Goal: Task Accomplishment & Management: Use online tool/utility

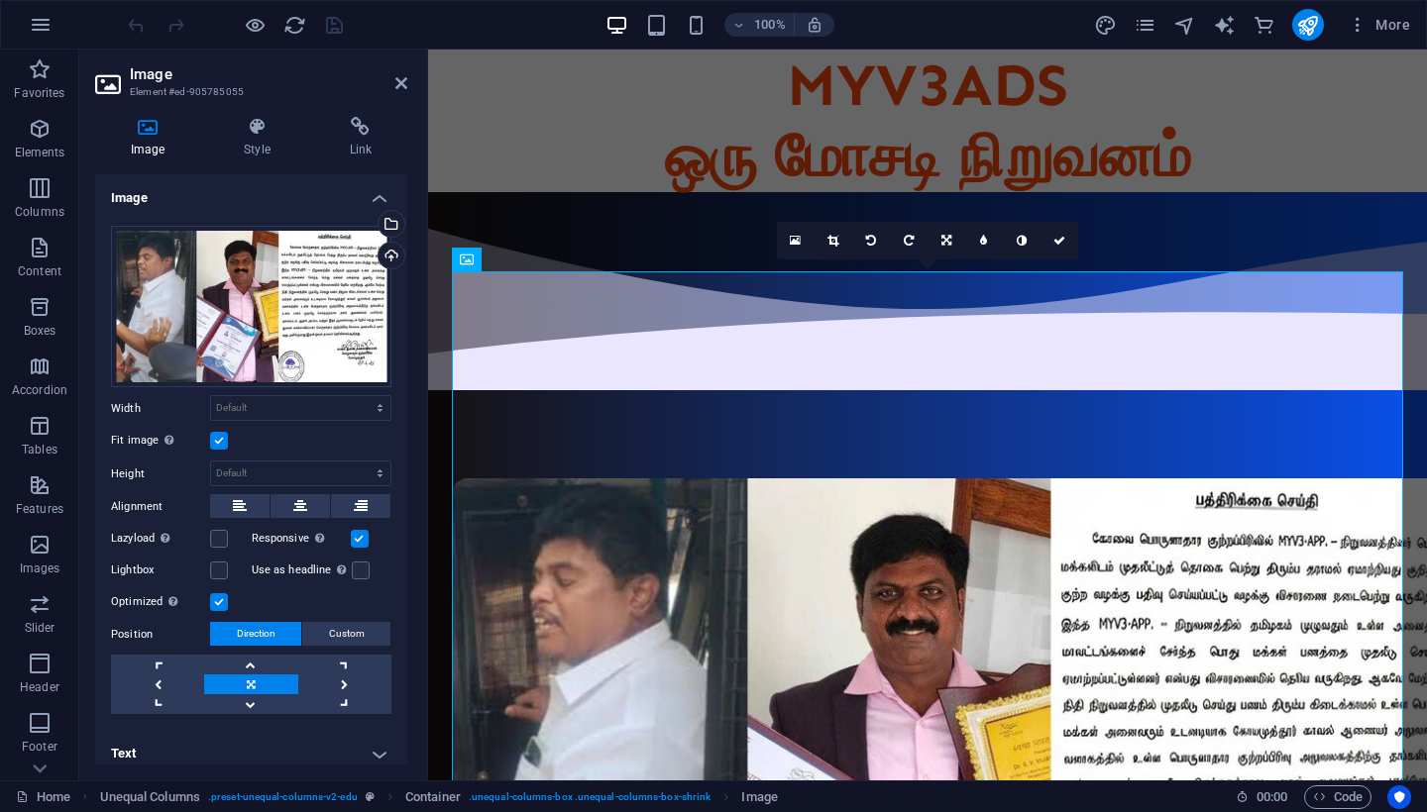
click at [518, 107] on div "MYV3ADS ஒரு மோசடி நிறுவனம்" at bounding box center [927, 121] width 999 height 143
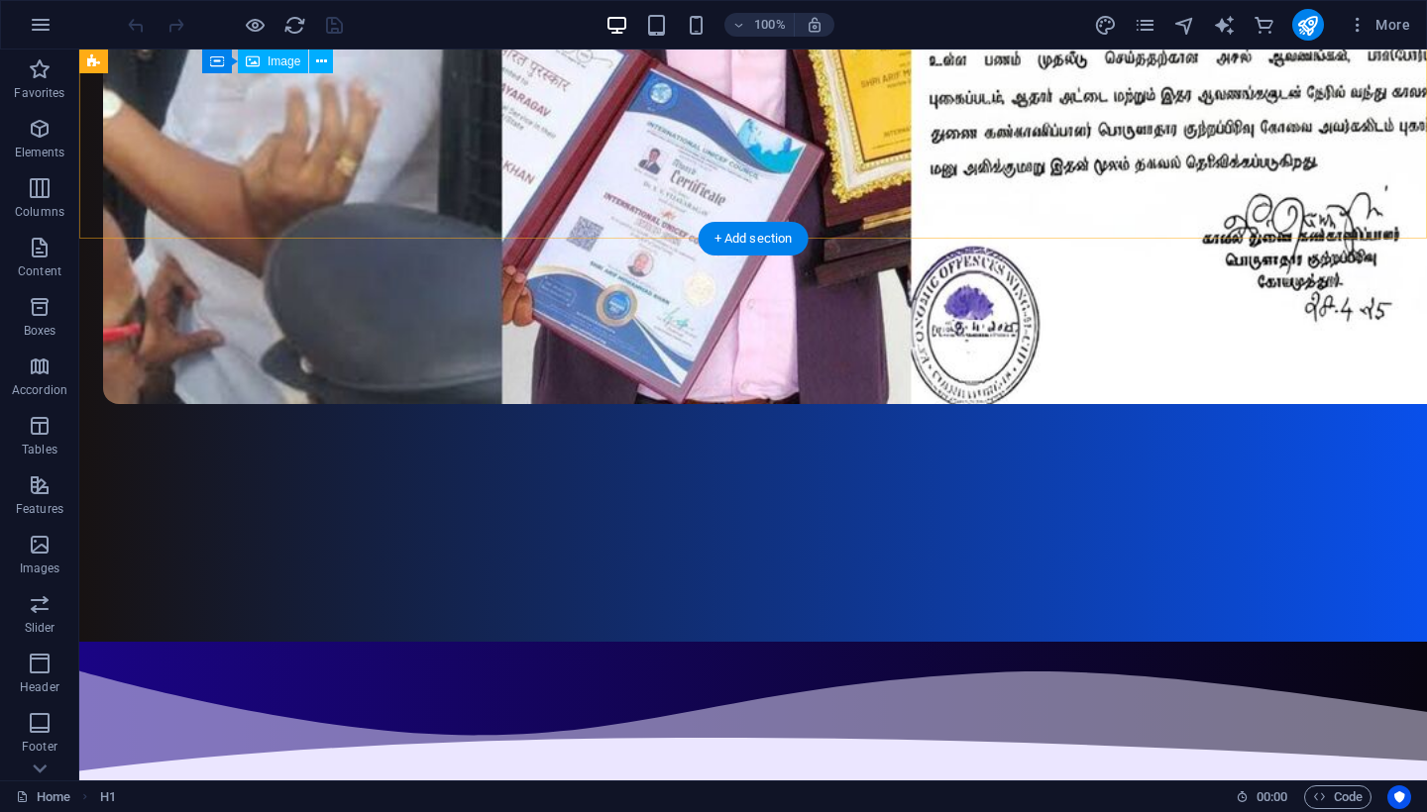
scroll to position [848, 0]
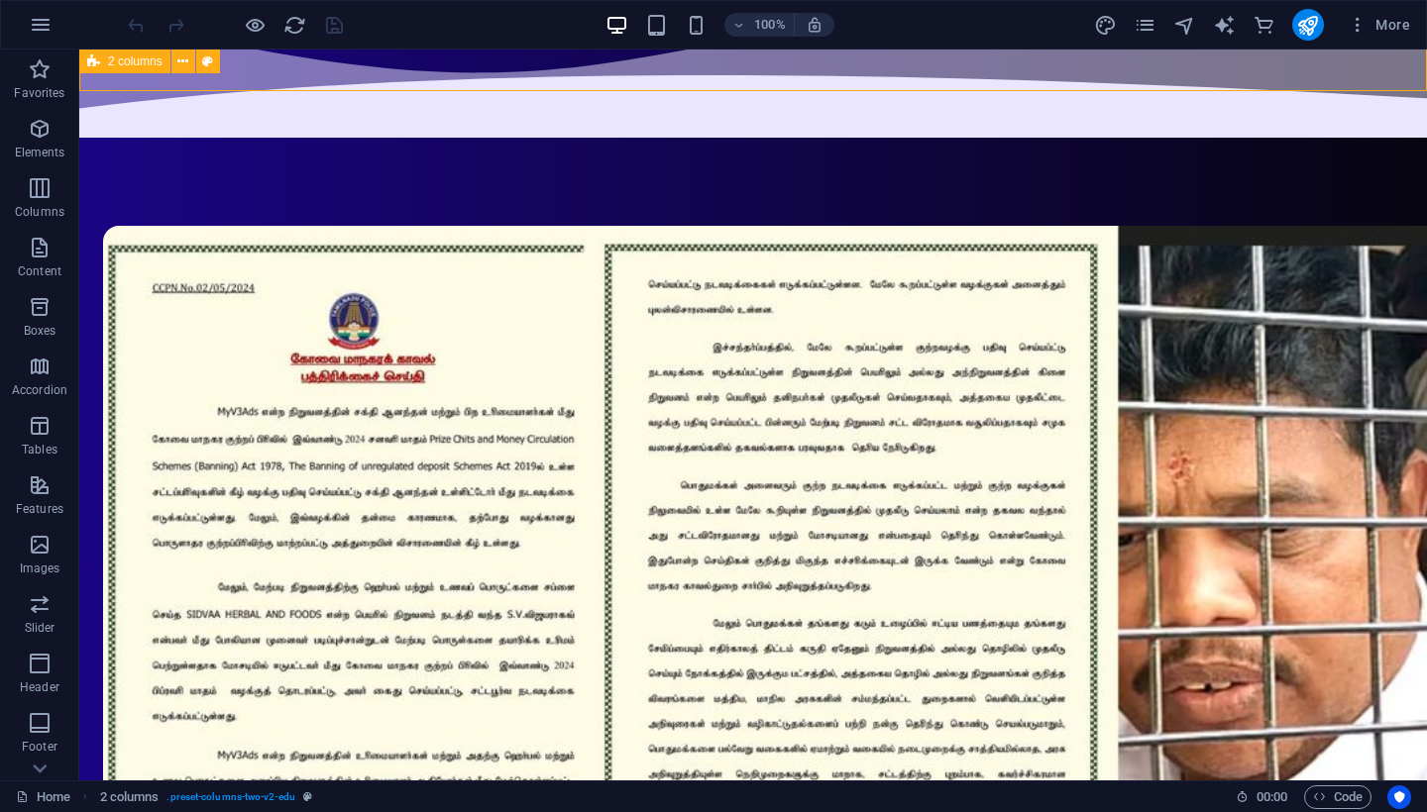
scroll to position [1614, 0]
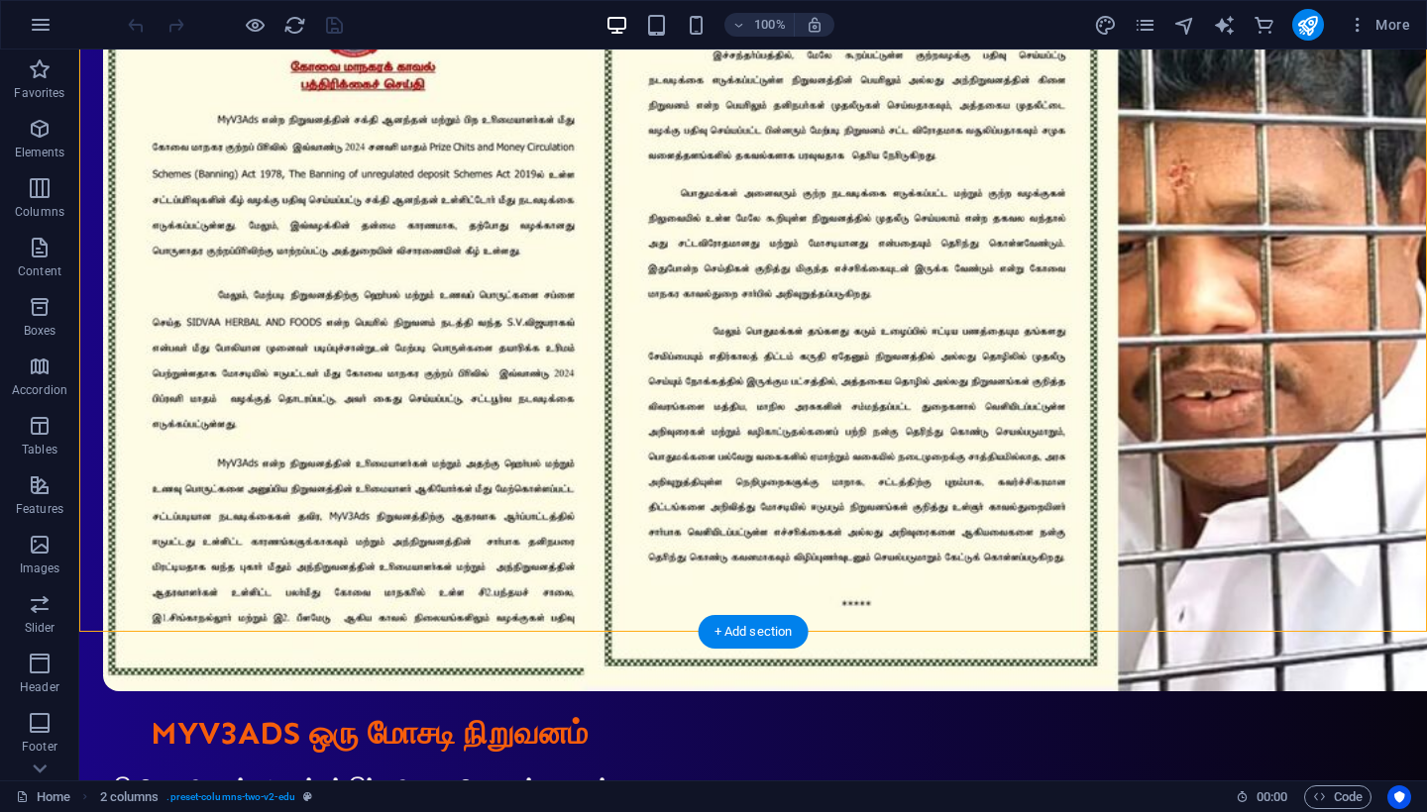
scroll to position [1773, 0]
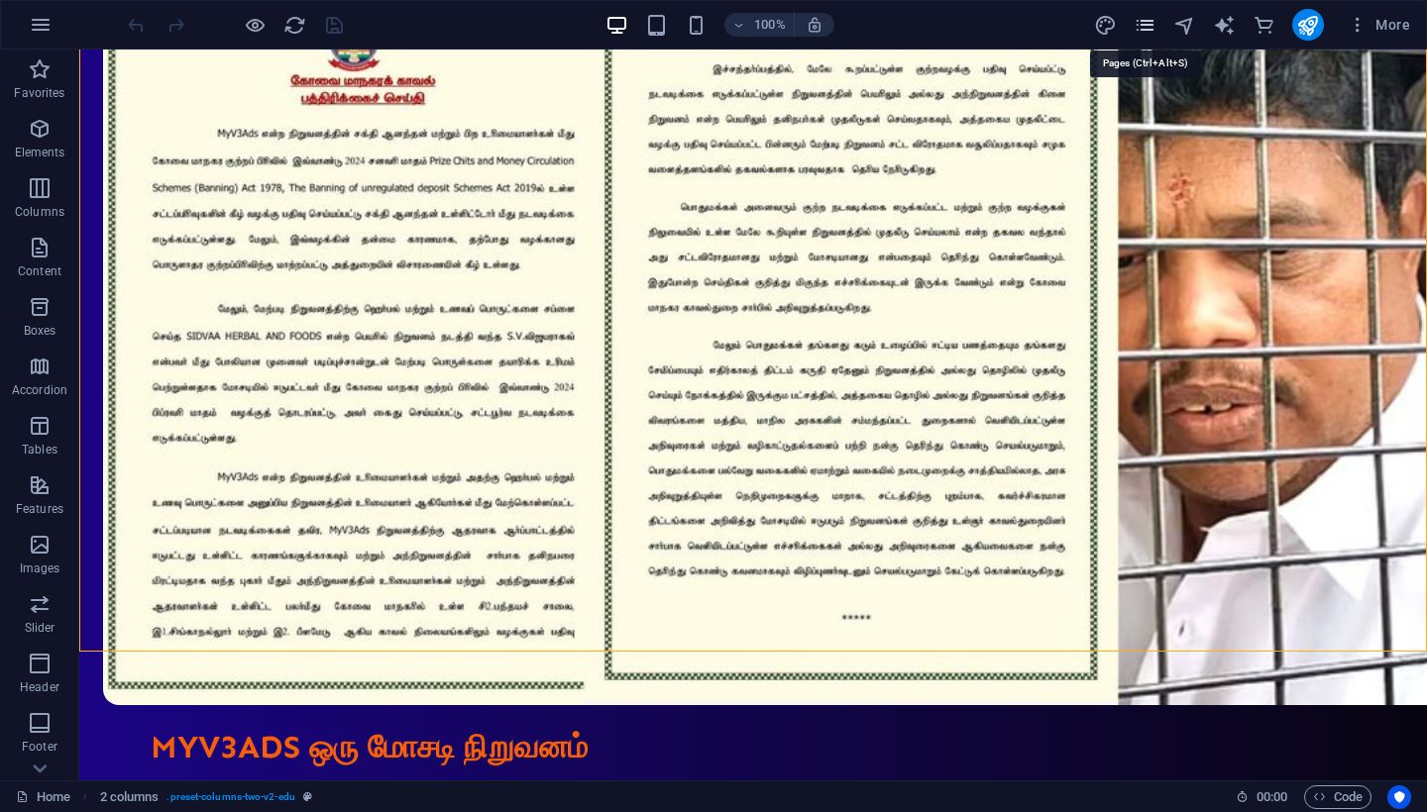
click at [1146, 24] on icon "pages" at bounding box center [1144, 25] width 23 height 23
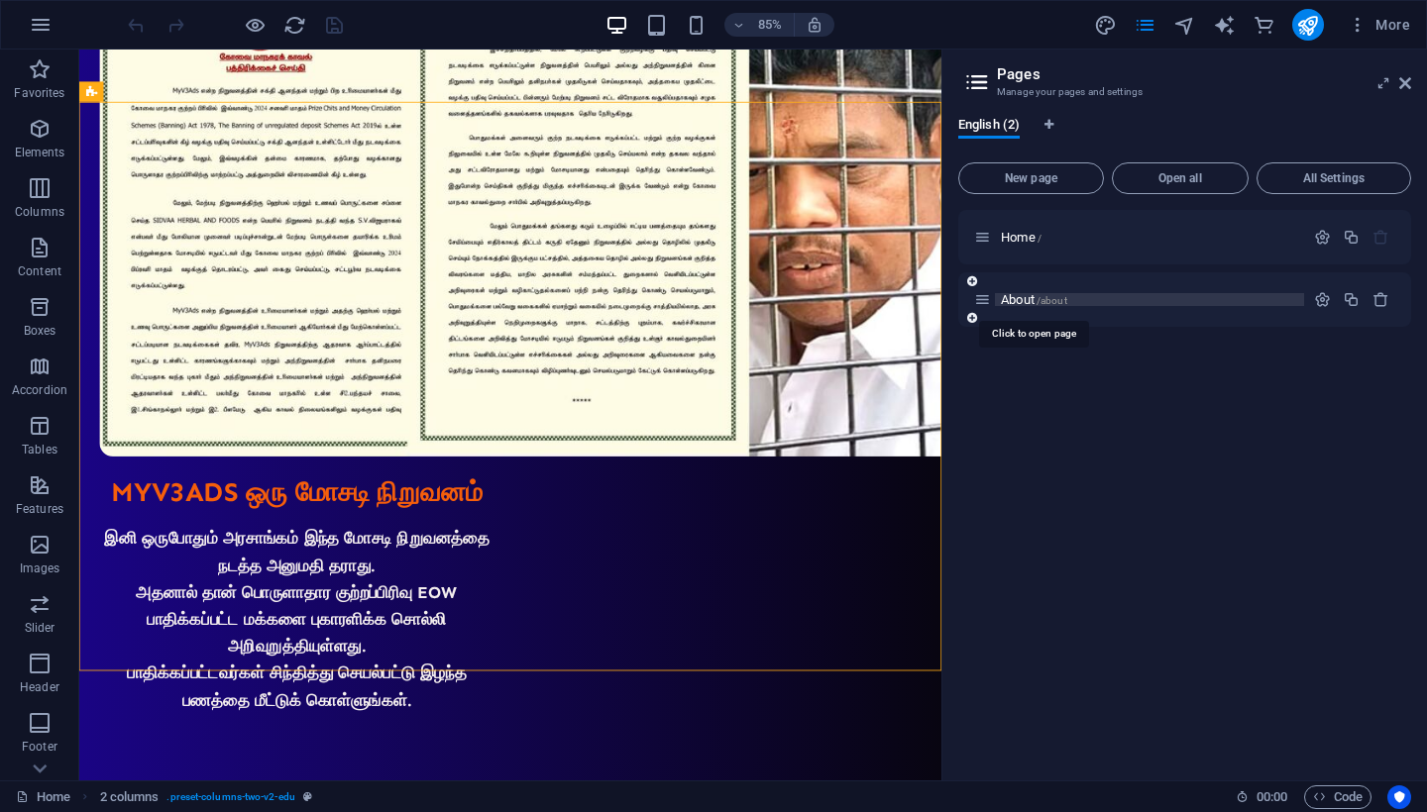
click at [1038, 302] on span "/about" at bounding box center [1051, 300] width 31 height 11
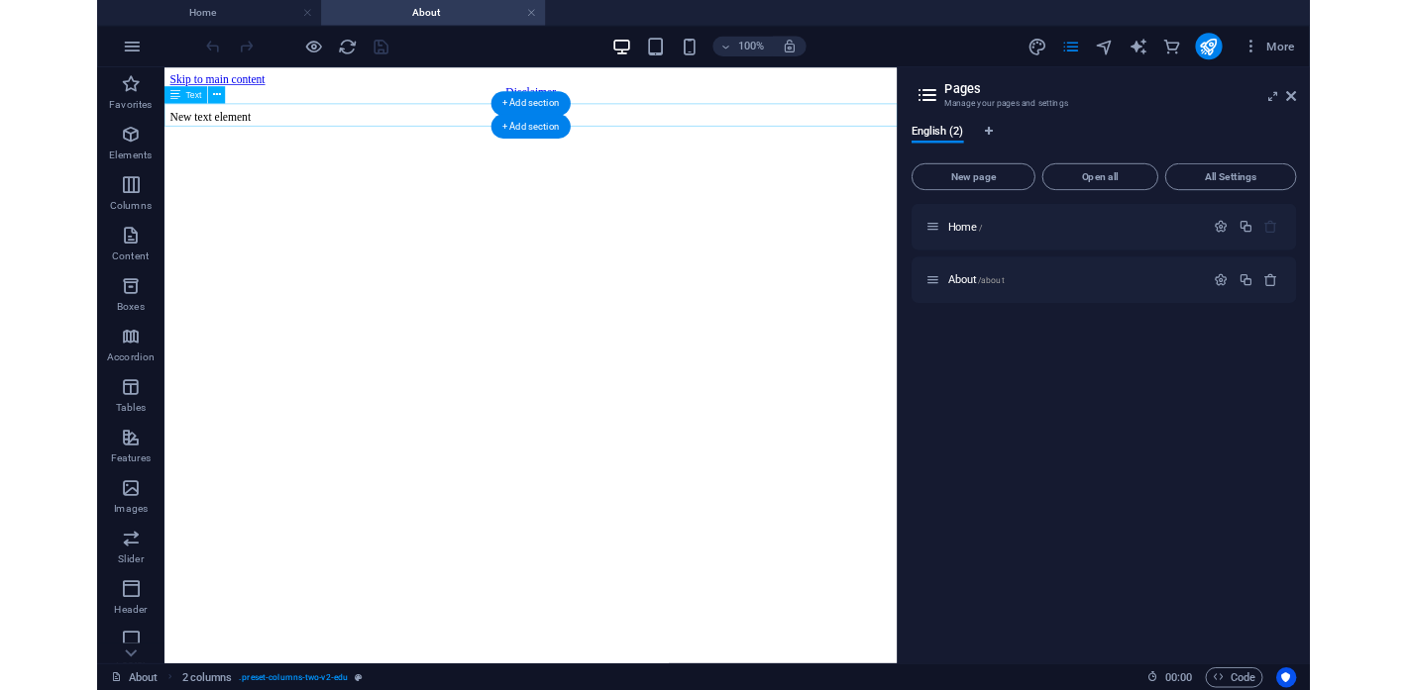
scroll to position [0, 0]
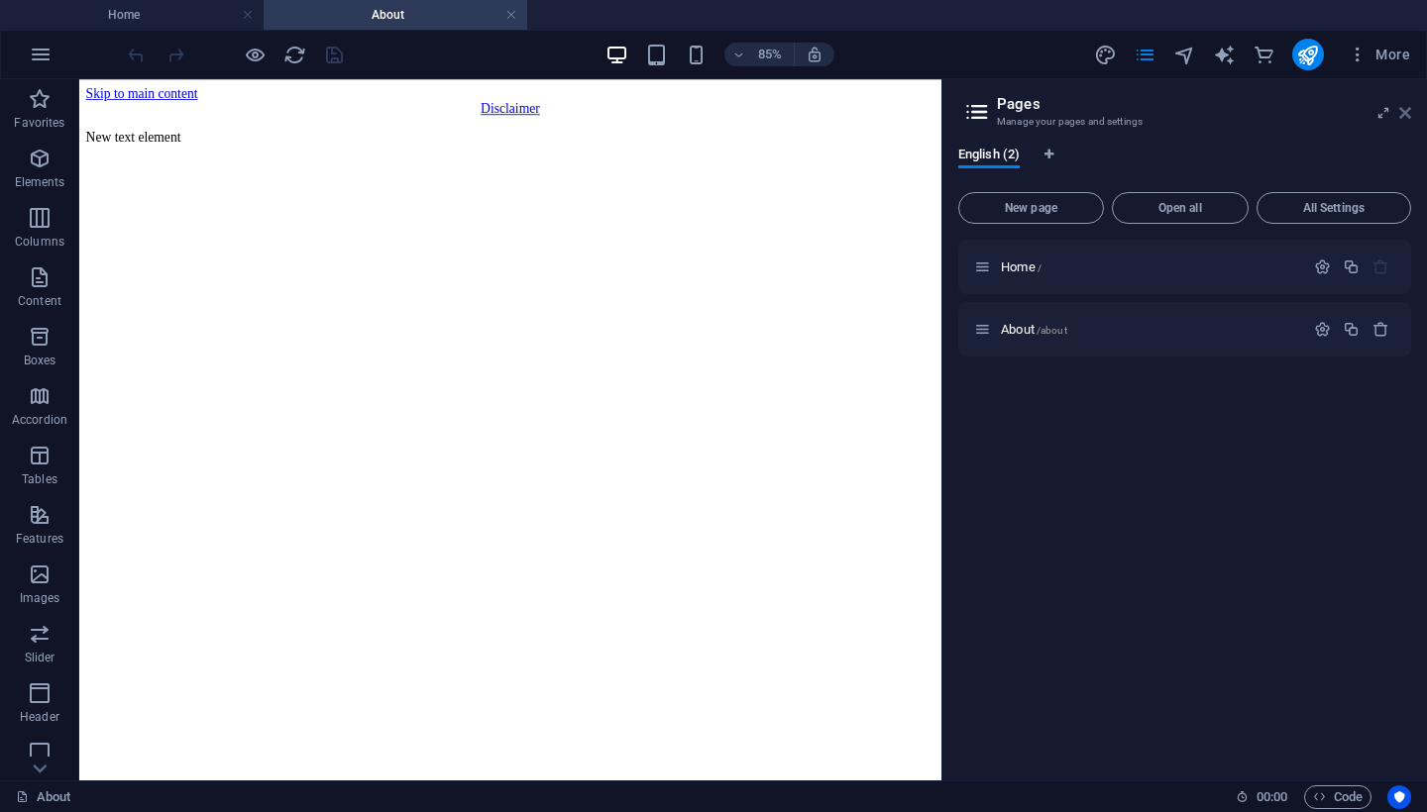
click at [1409, 115] on icon at bounding box center [1405, 113] width 12 height 16
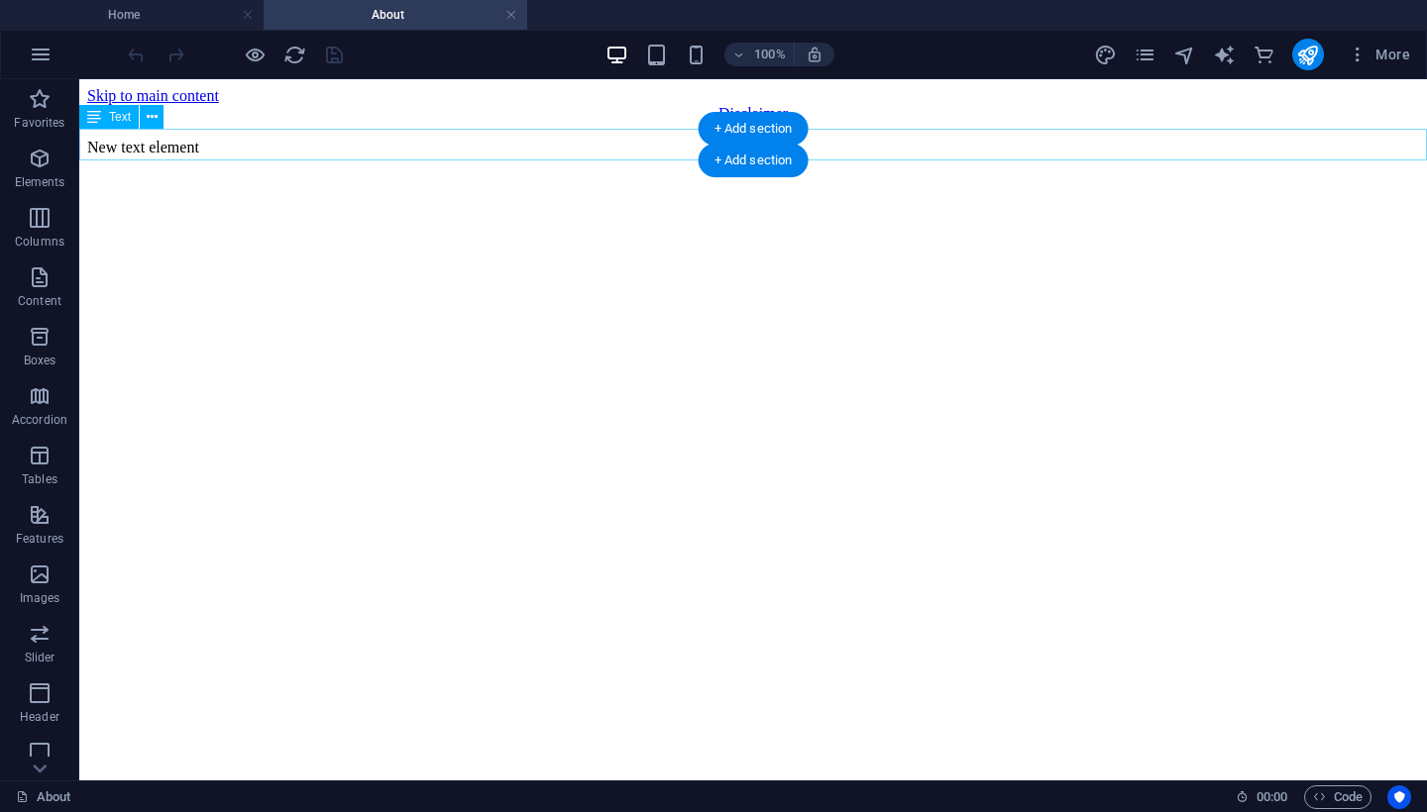
click at [209, 146] on div "New text element" at bounding box center [752, 148] width 1331 height 18
click at [248, 145] on div "New text element" at bounding box center [752, 148] width 1331 height 18
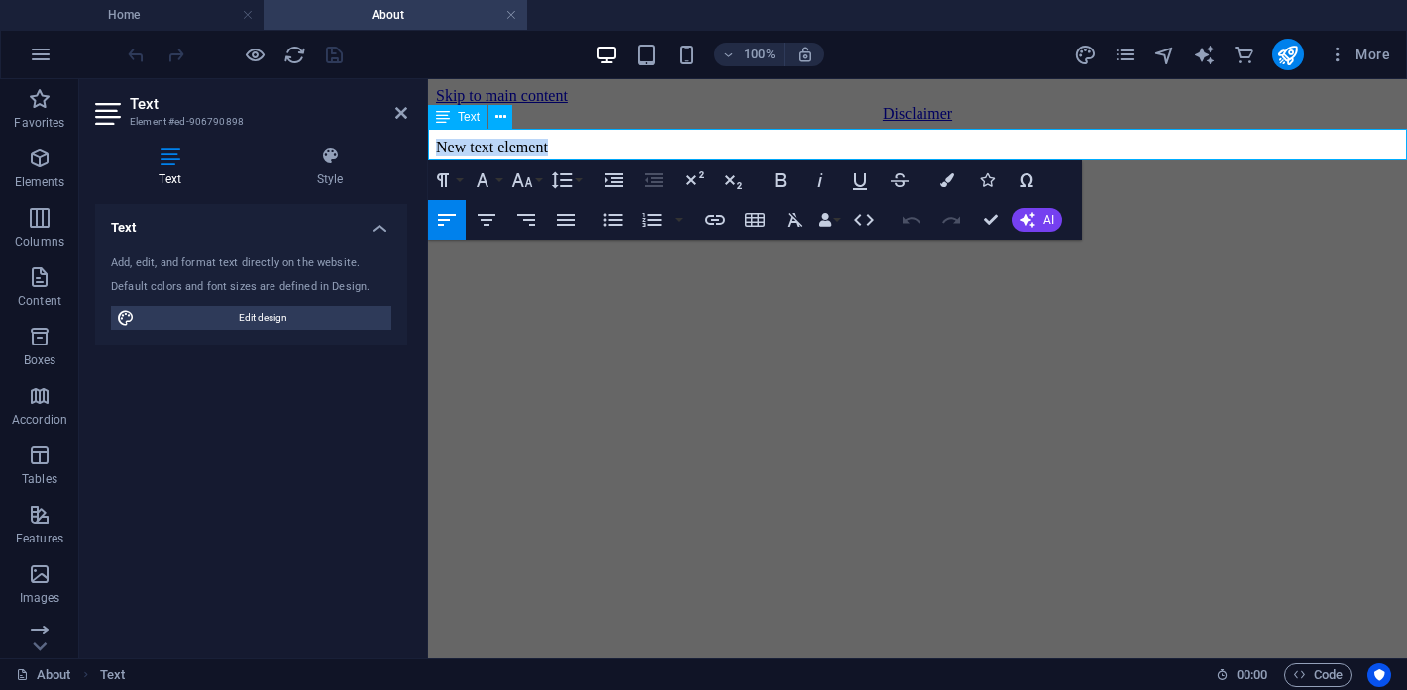
drag, startPoint x: 814, startPoint y: 172, endPoint x: 690, endPoint y: 144, distance: 127.1
click at [690, 144] on p "New text element" at bounding box center [917, 148] width 963 height 18
click at [659, 148] on p "New text element" at bounding box center [917, 148] width 963 height 18
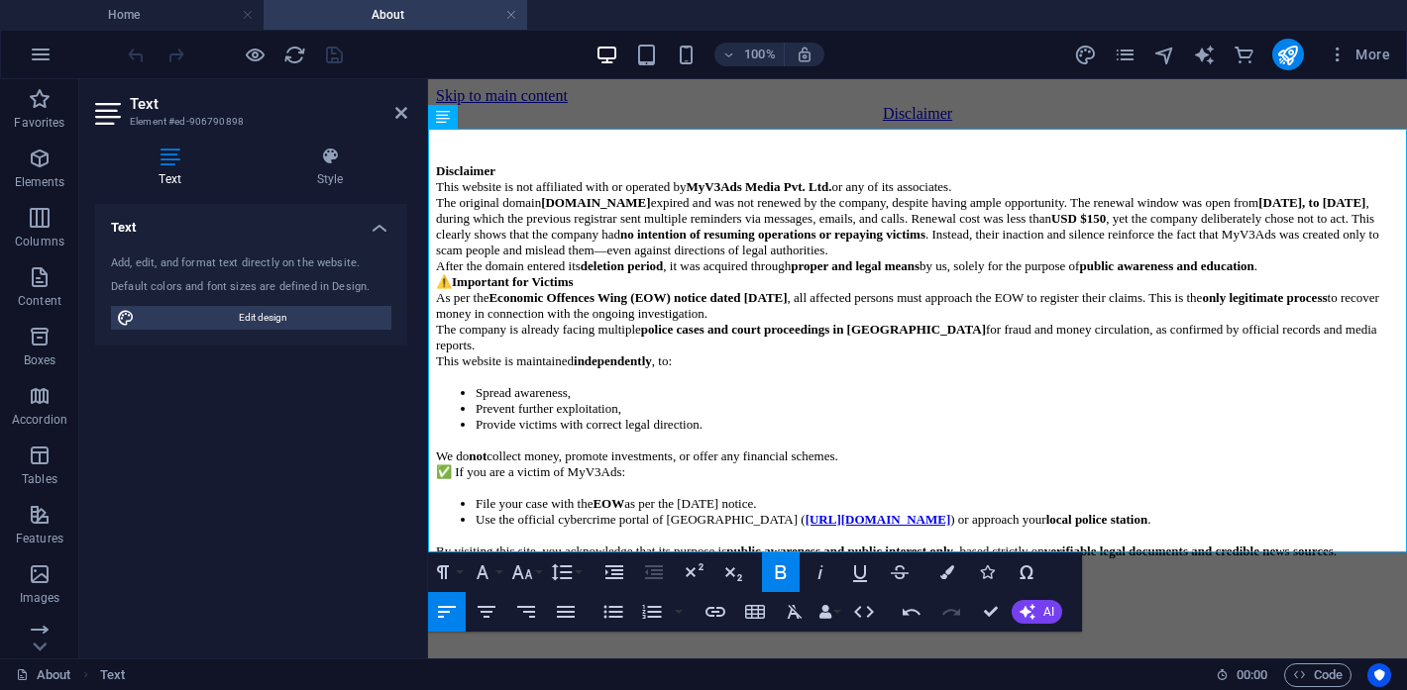
click at [1148, 601] on html "Skip to main content Disclaimer Disclaimer This website is not affiliated with …" at bounding box center [917, 340] width 979 height 522
click at [400, 116] on icon at bounding box center [401, 113] width 12 height 16
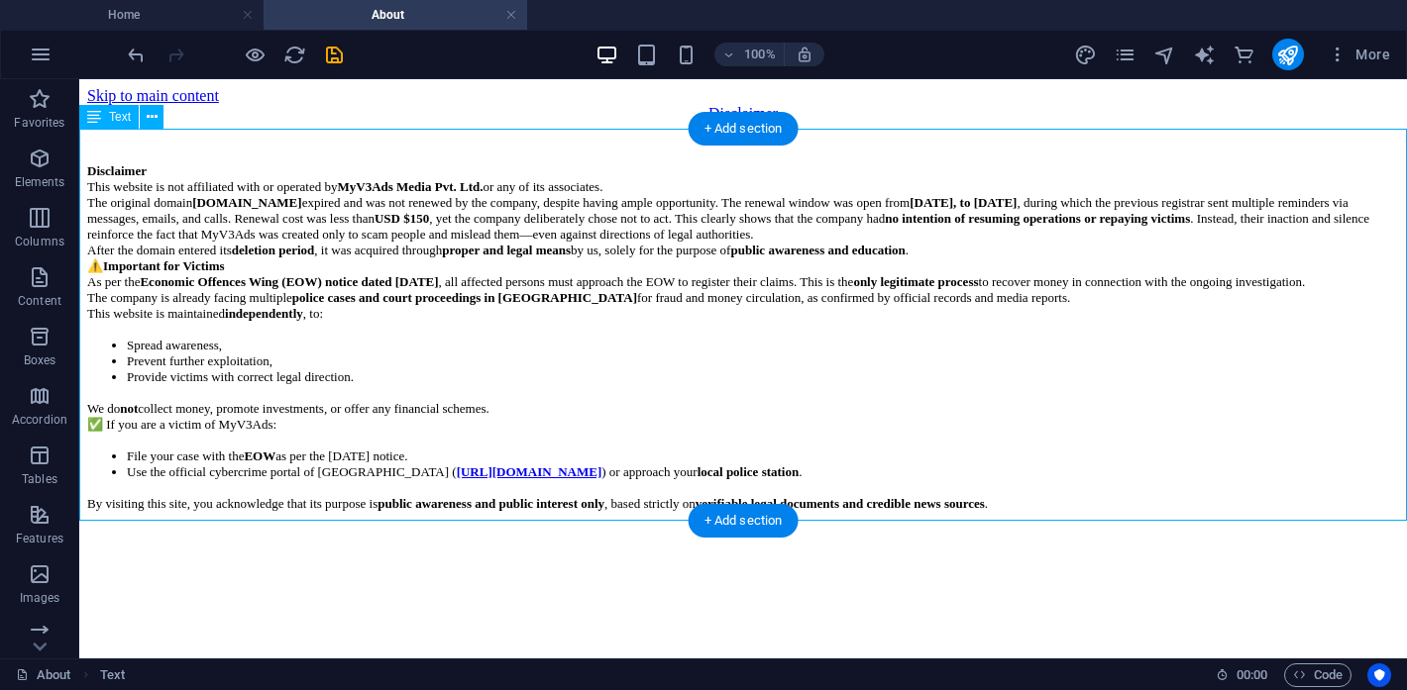
click at [459, 485] on div "Disclaimer This website is not affiliated with or operated by MyV3Ads Media Pvt…" at bounding box center [743, 334] width 1312 height 423
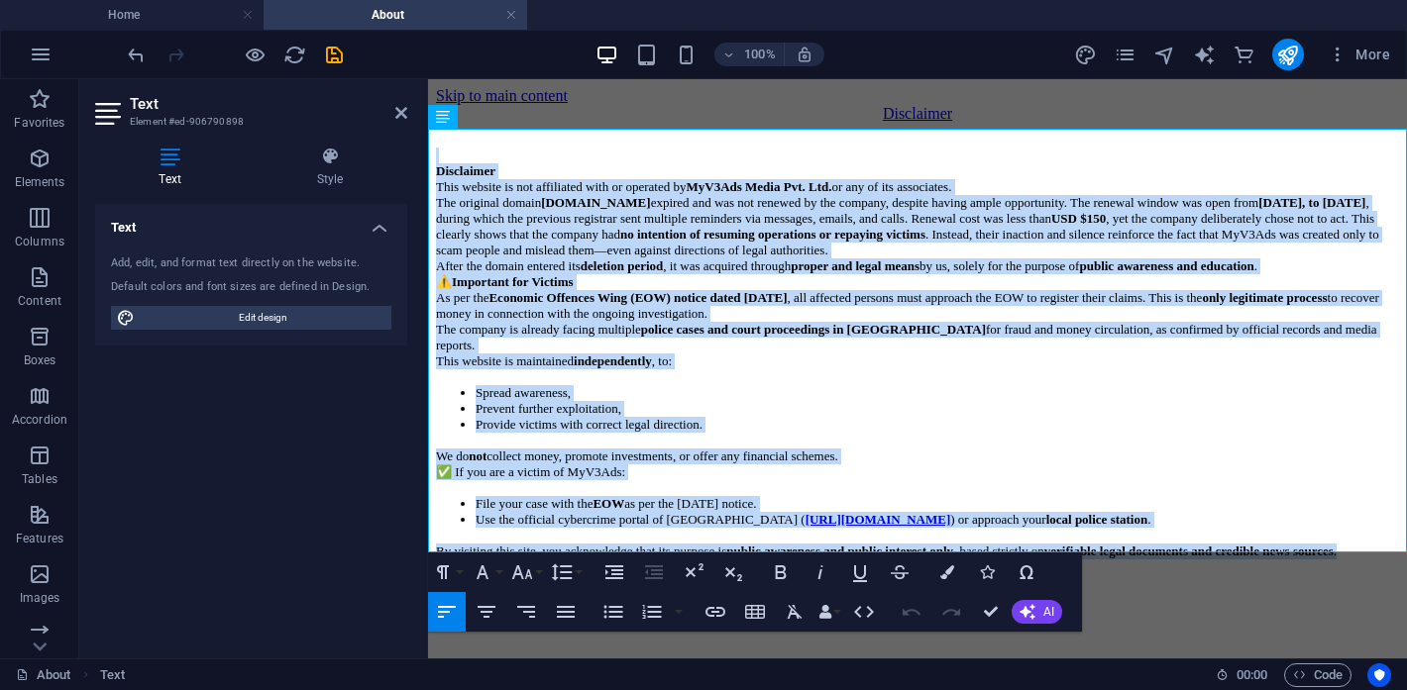
drag, startPoint x: 501, startPoint y: 502, endPoint x: 410, endPoint y: 166, distance: 348.0
click at [428, 166] on html "Skip to main content Disclaimer Disclaimer This website is not affiliated with …" at bounding box center [917, 340] width 979 height 522
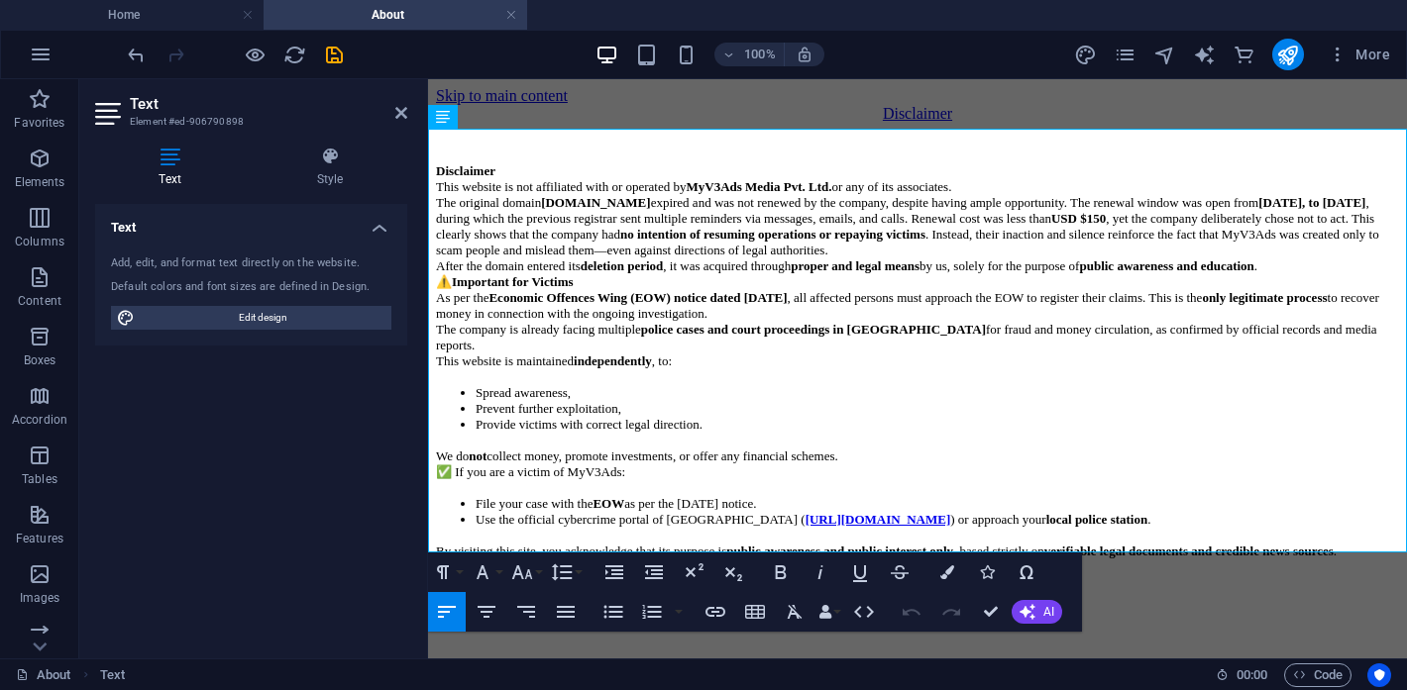
click at [1216, 601] on html "Skip to main content Disclaimer Disclaimer This website is not affiliated with …" at bounding box center [917, 340] width 979 height 522
click at [401, 111] on icon at bounding box center [401, 113] width 12 height 16
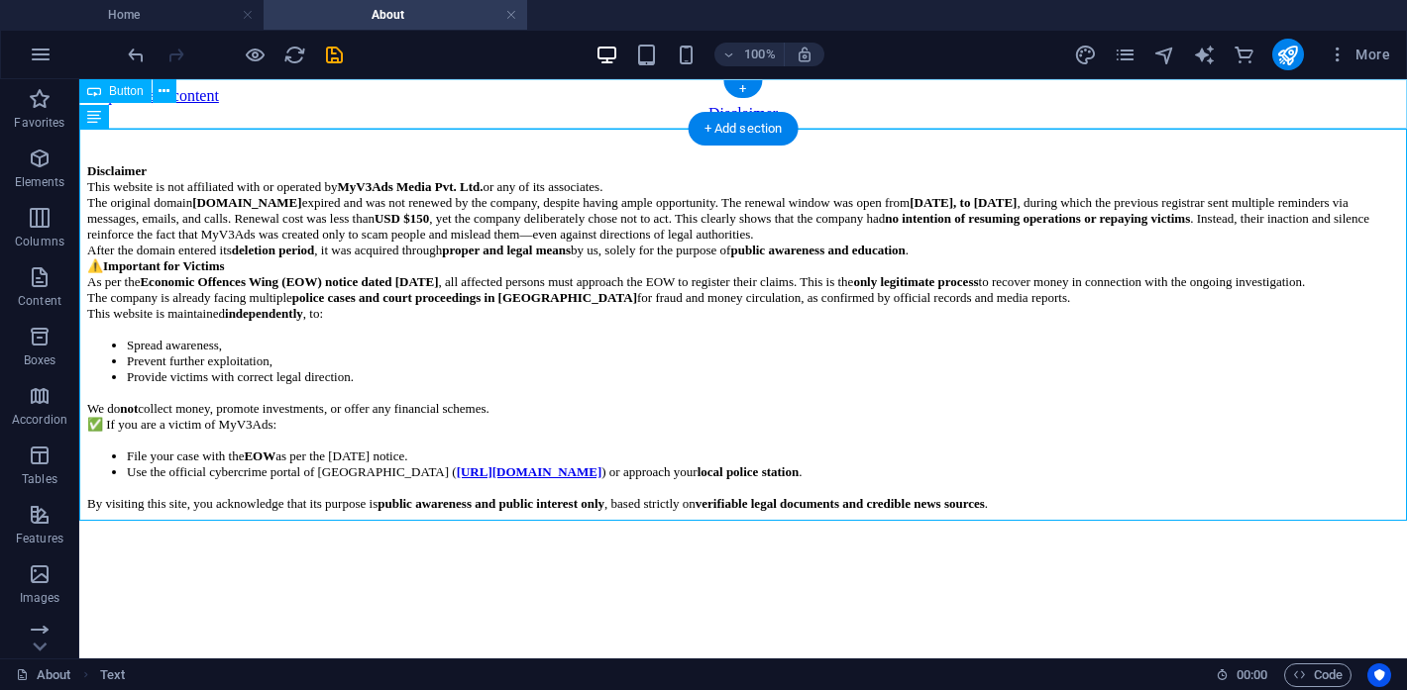
click at [710, 105] on div "Disclaimer" at bounding box center [743, 114] width 1312 height 18
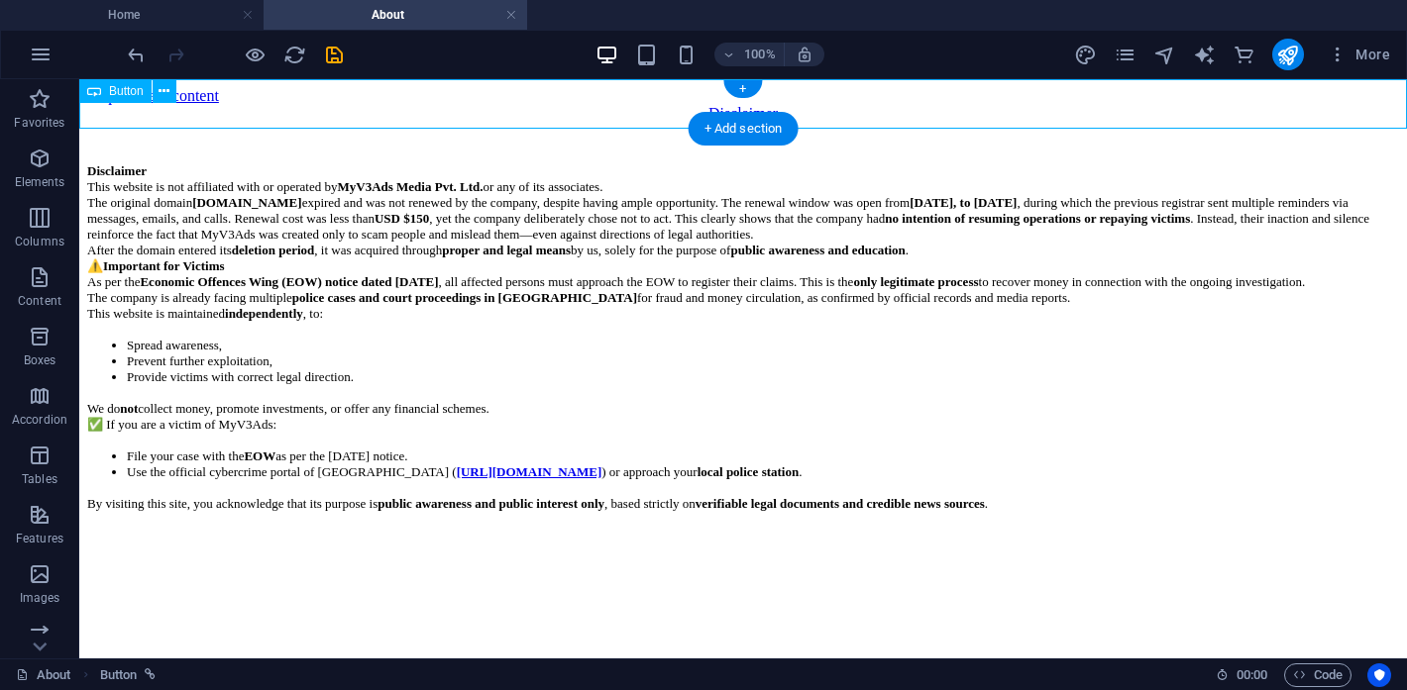
click at [710, 105] on div "Disclaimer" at bounding box center [743, 114] width 1312 height 18
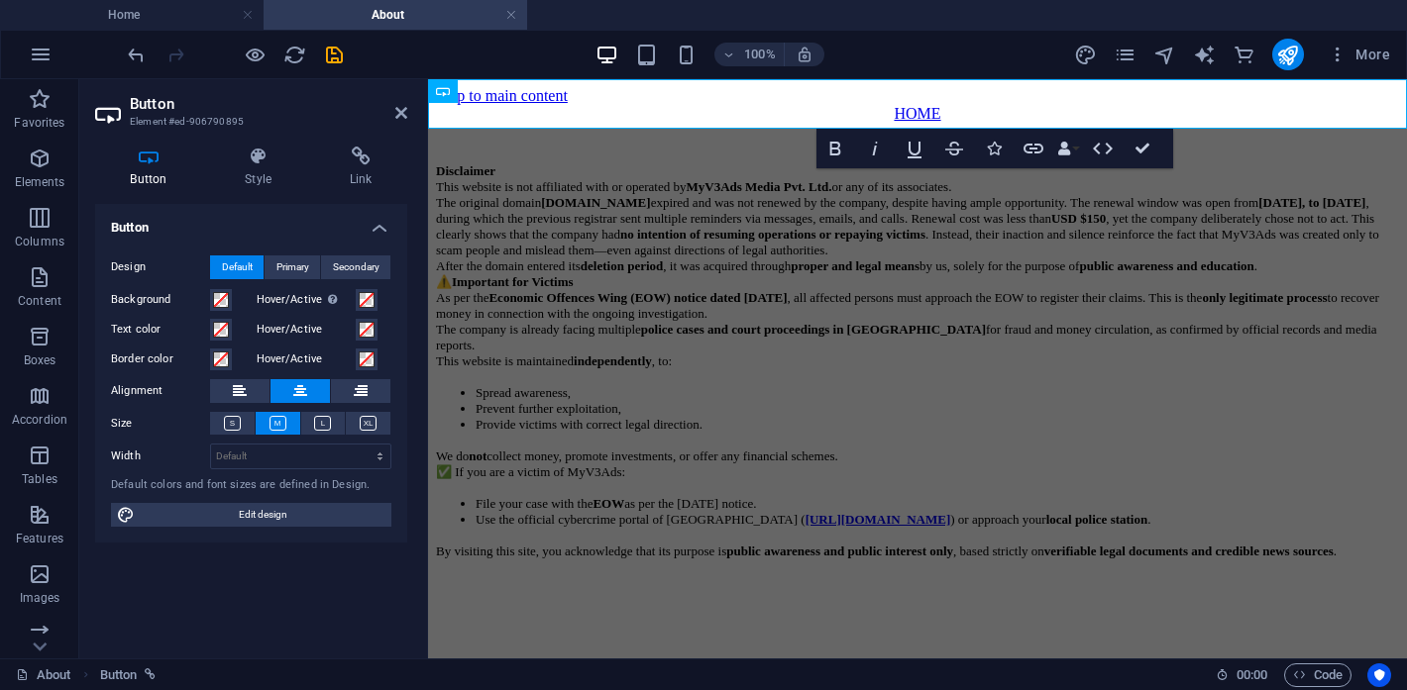
click at [1018, 596] on html "Skip to main content HOME Disclaimer This website is not affiliated with or ope…" at bounding box center [917, 340] width 979 height 522
click at [980, 578] on html "Skip to main content HOME Disclaimer This website is not affiliated with or ope…" at bounding box center [917, 340] width 979 height 522
click at [937, 572] on html "Skip to main content HOME Disclaimer This website is not affiliated with or ope…" at bounding box center [917, 340] width 979 height 522
click at [237, 424] on icon at bounding box center [232, 423] width 17 height 15
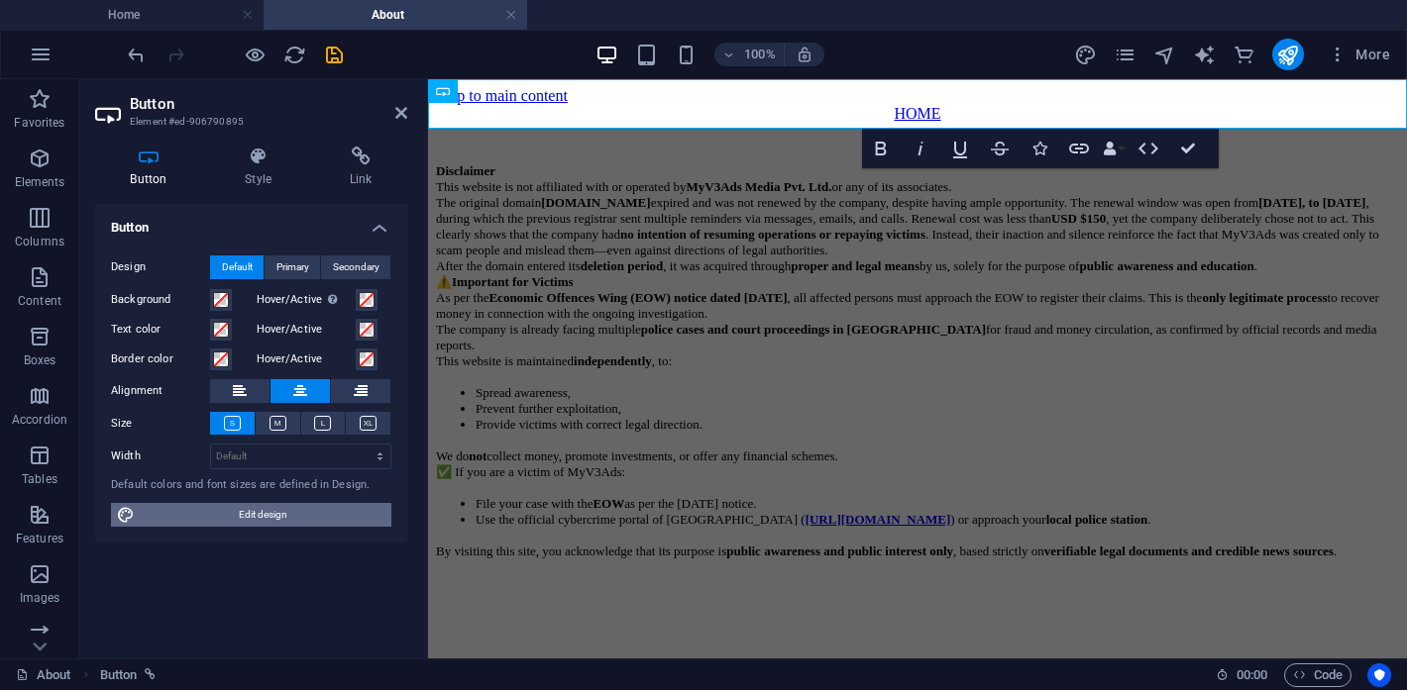
click at [288, 512] on span "Edit design" at bounding box center [263, 515] width 245 height 24
select select "px"
select select "400"
select select "px"
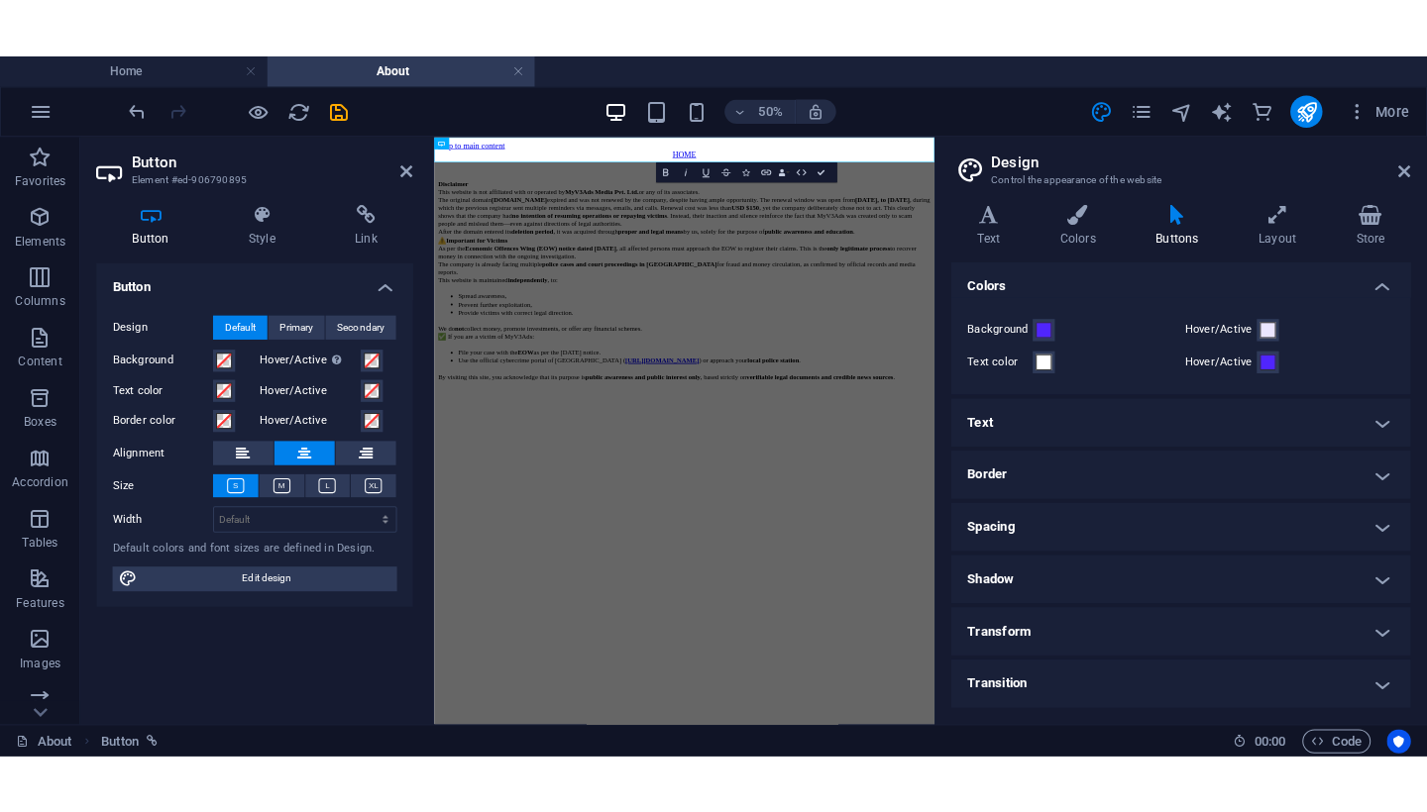
scroll to position [29, 0]
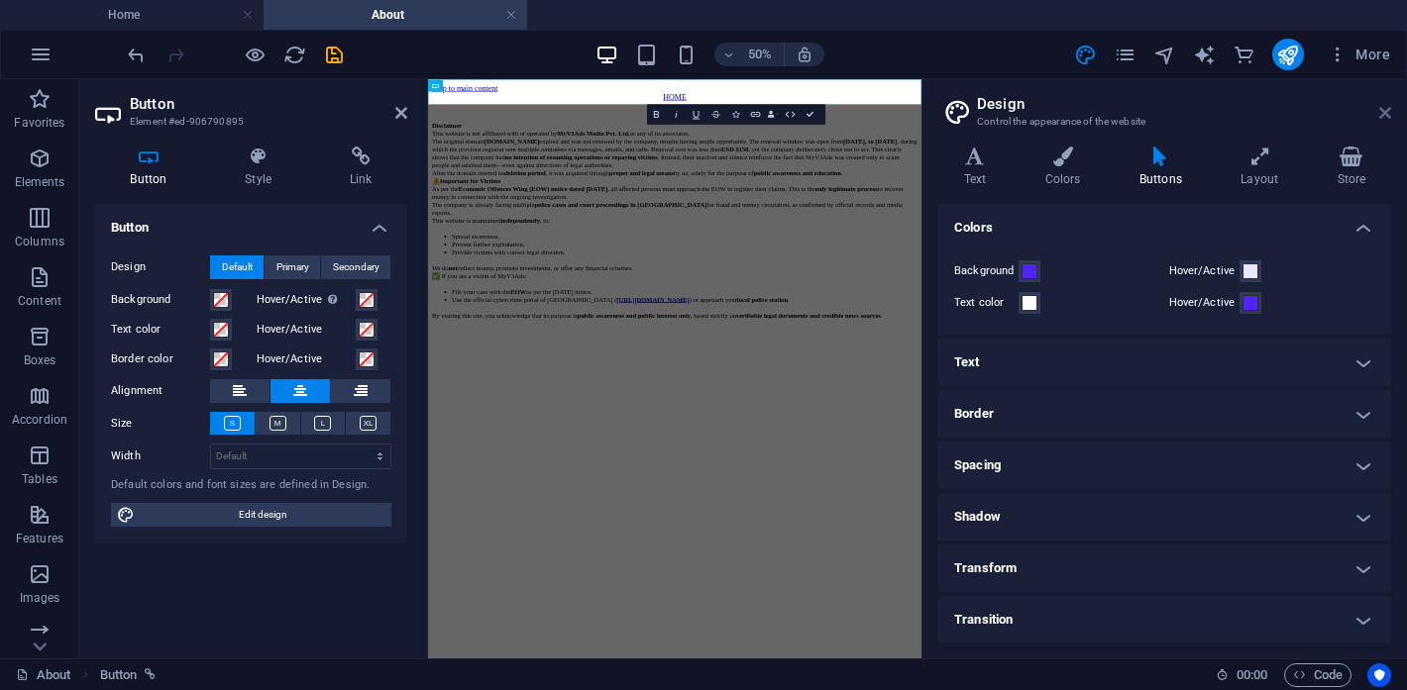
click at [1390, 111] on icon at bounding box center [1385, 113] width 12 height 16
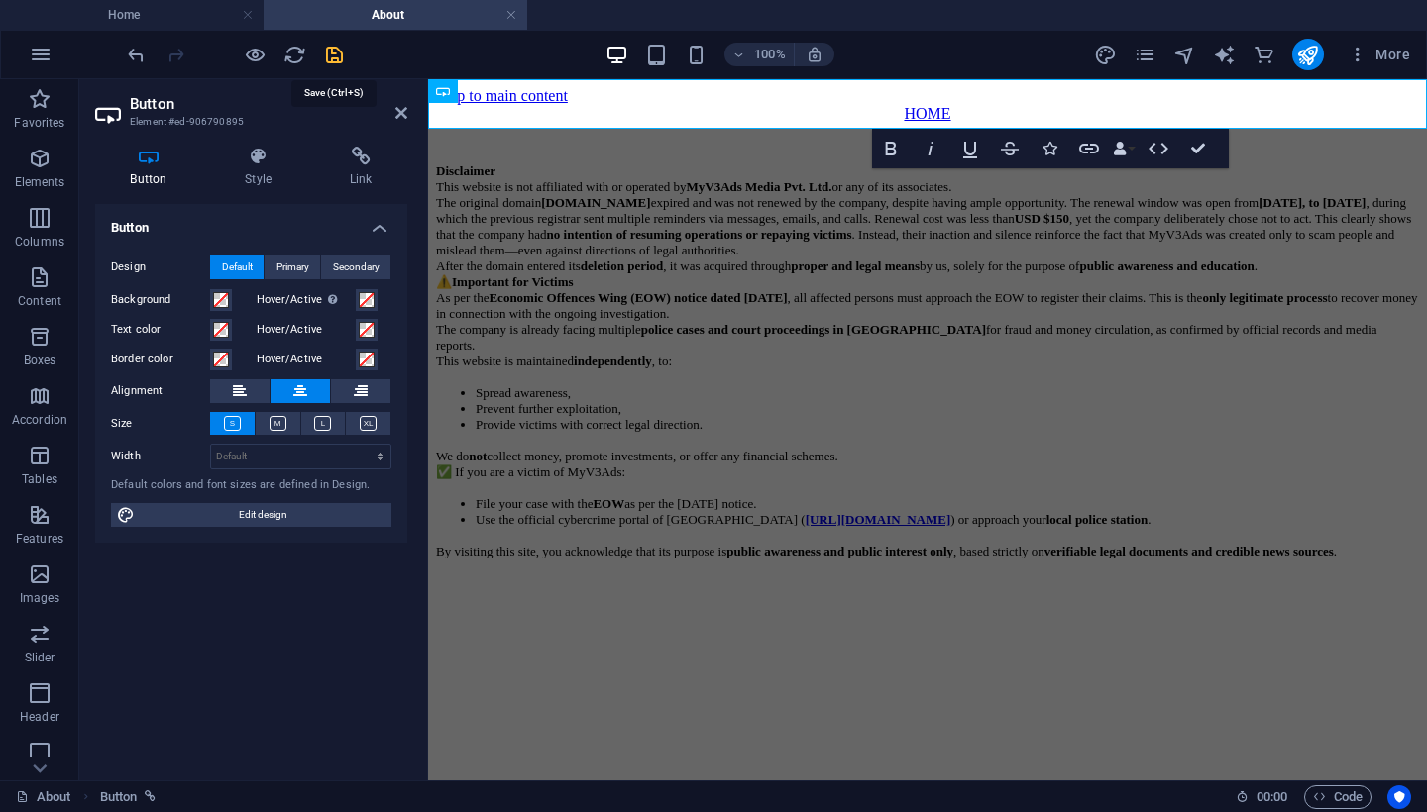
click at [328, 54] on icon "save" at bounding box center [334, 55] width 23 height 23
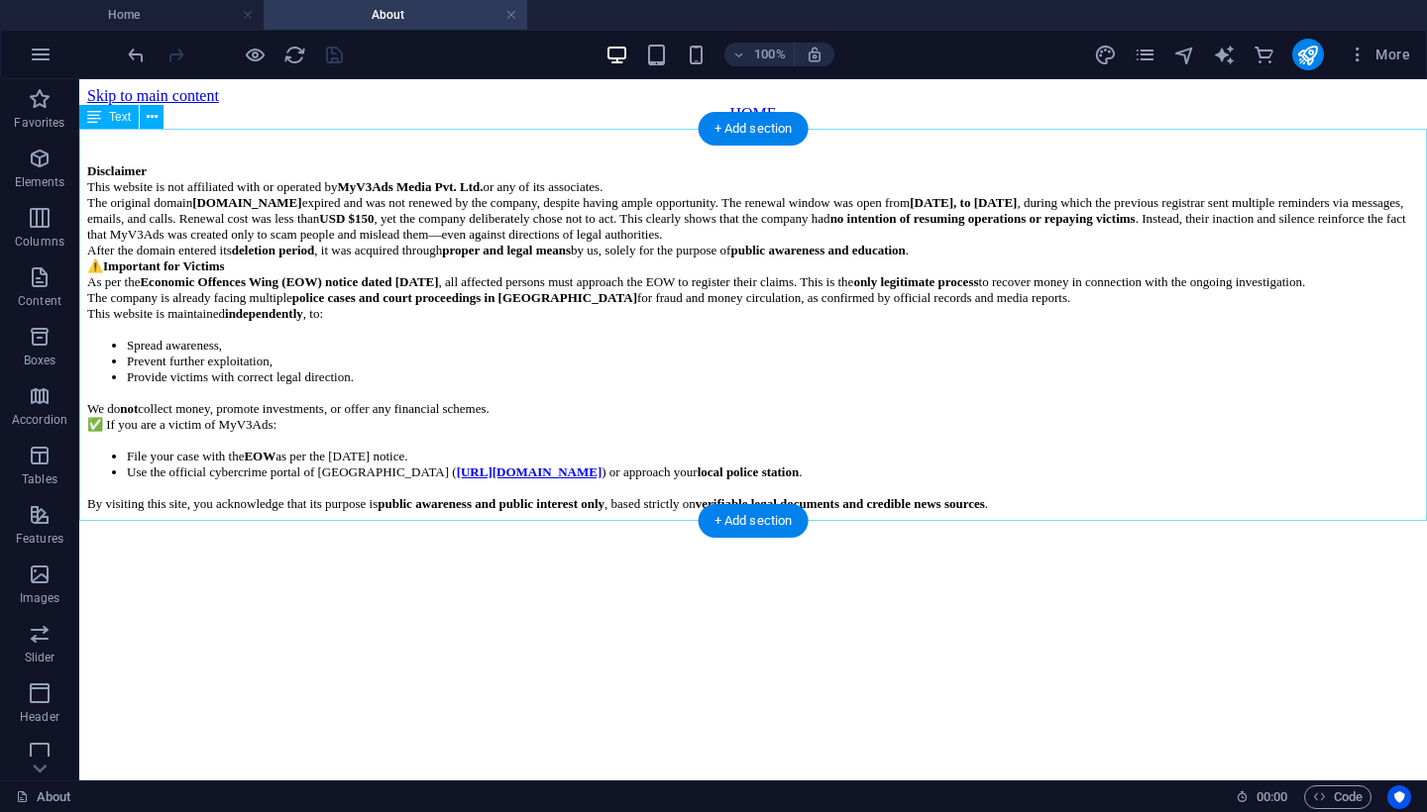
click at [452, 474] on div "Disclaimer This website is not affiliated with or operated by MyV3Ads Media Pvt…" at bounding box center [752, 334] width 1331 height 423
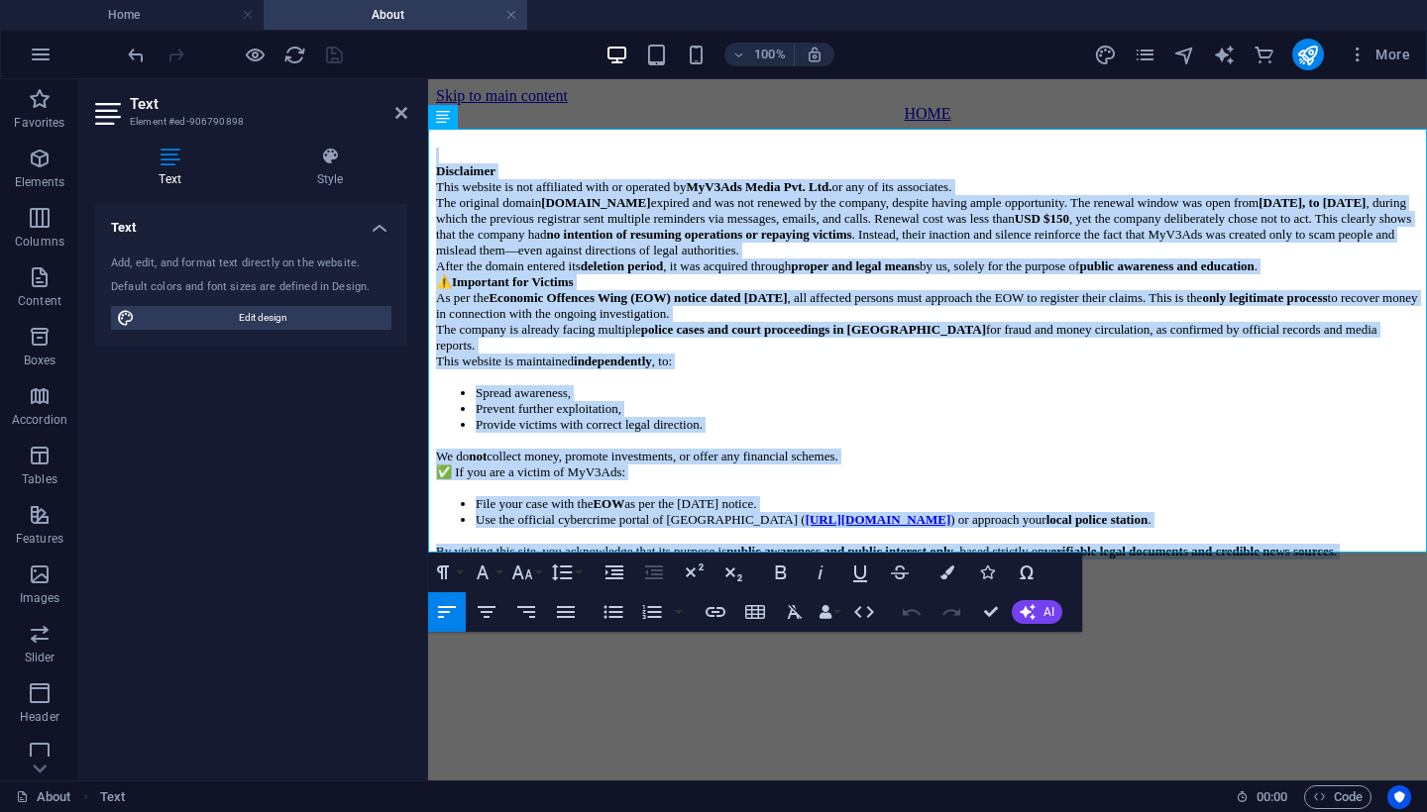
drag, startPoint x: 546, startPoint y: 518, endPoint x: 388, endPoint y: 157, distance: 394.4
click at [428, 157] on html "Skip to main content HOME Disclaimer This website is not affiliated with or ope…" at bounding box center [927, 340] width 999 height 522
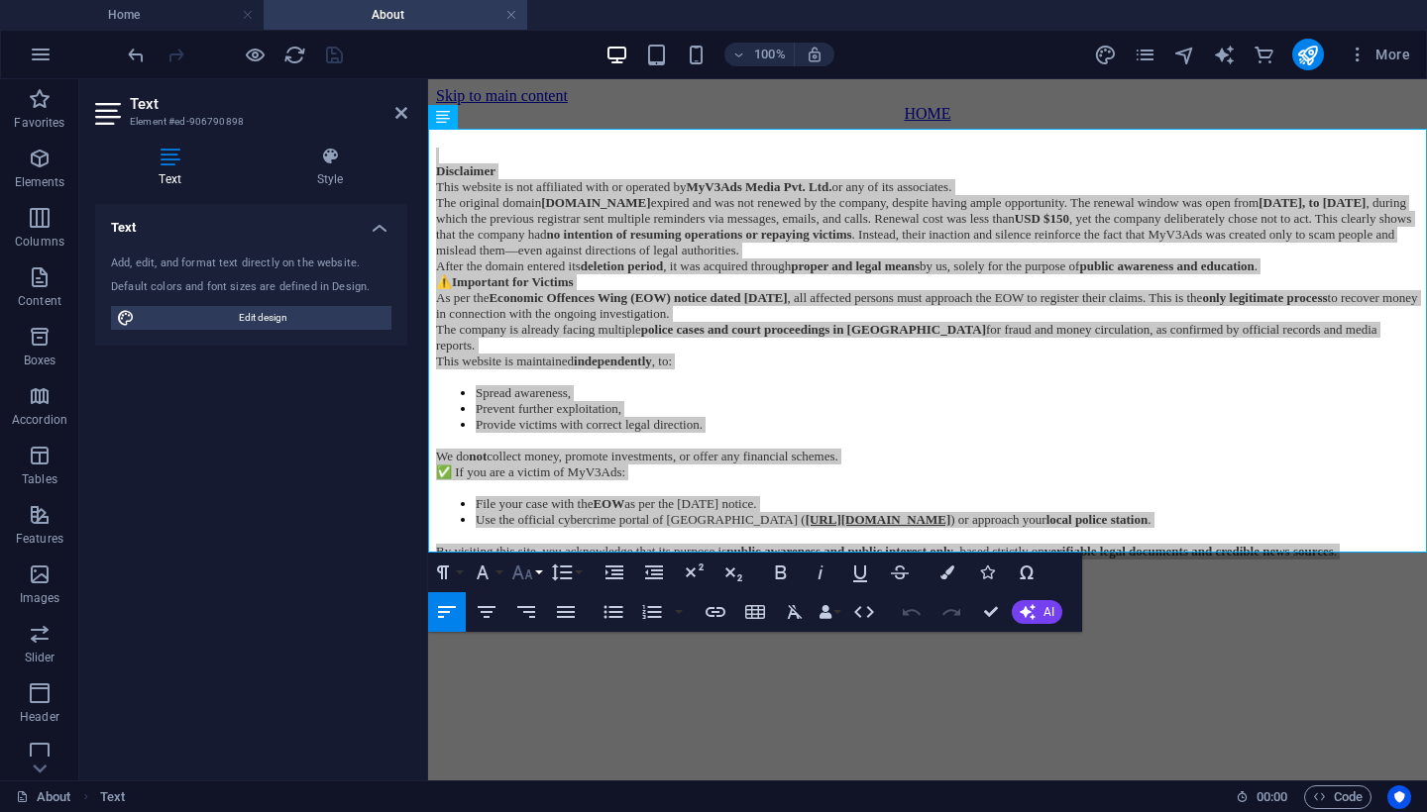
click at [529, 576] on icon "button" at bounding box center [522, 573] width 21 height 14
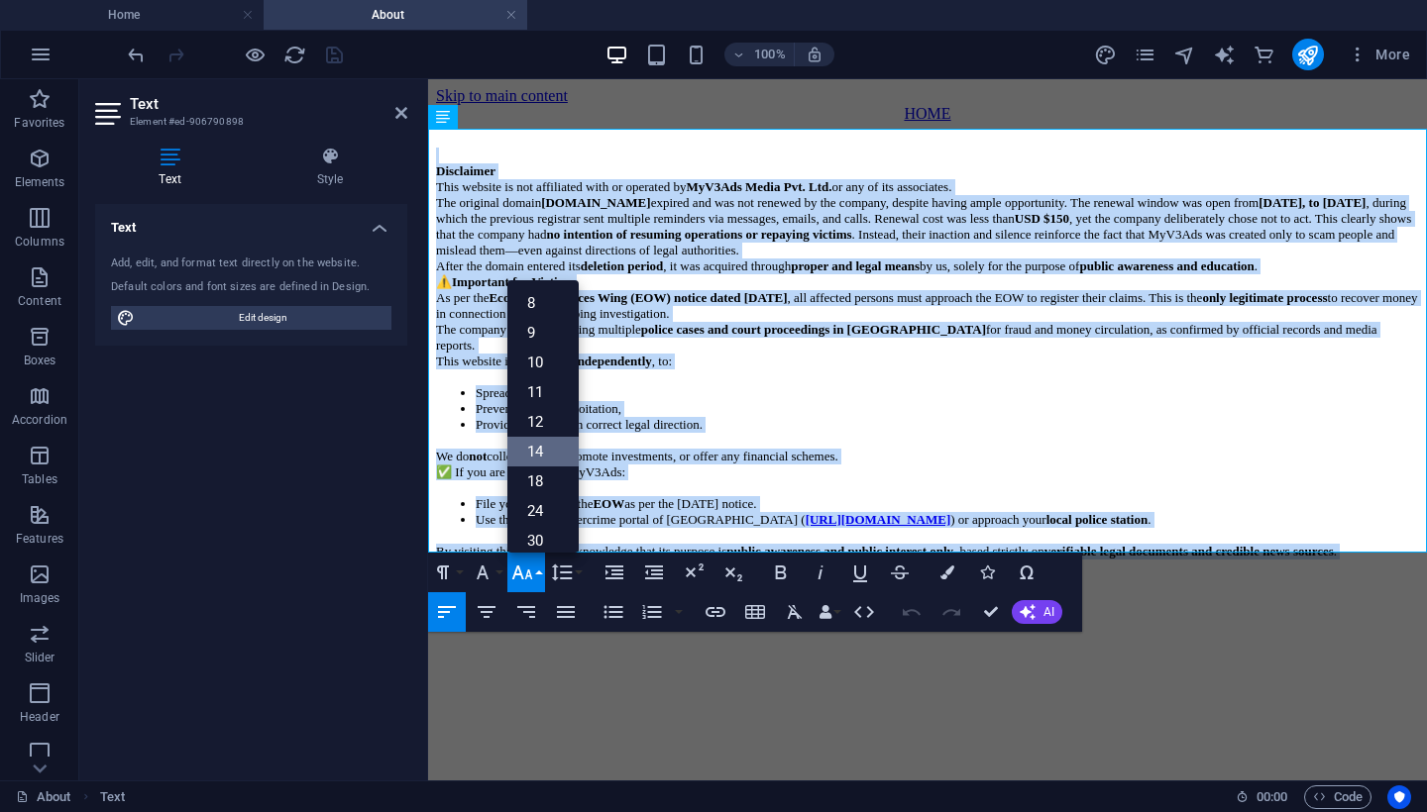
click at [537, 447] on link "14" at bounding box center [542, 452] width 71 height 30
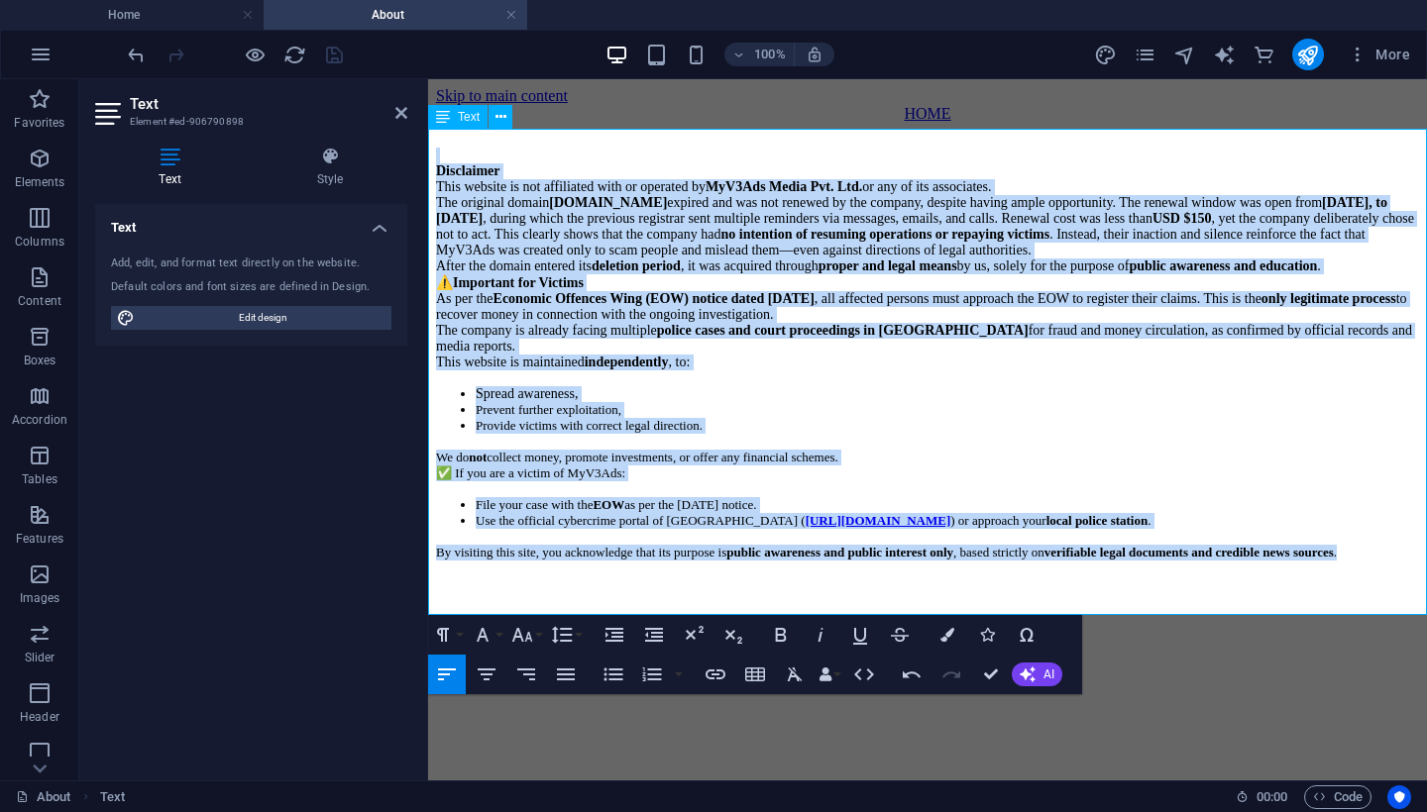
click at [515, 173] on p "Disclaimer This website is not affiliated with or operated by MyV3Ads Media Pvt…" at bounding box center [927, 179] width 983 height 32
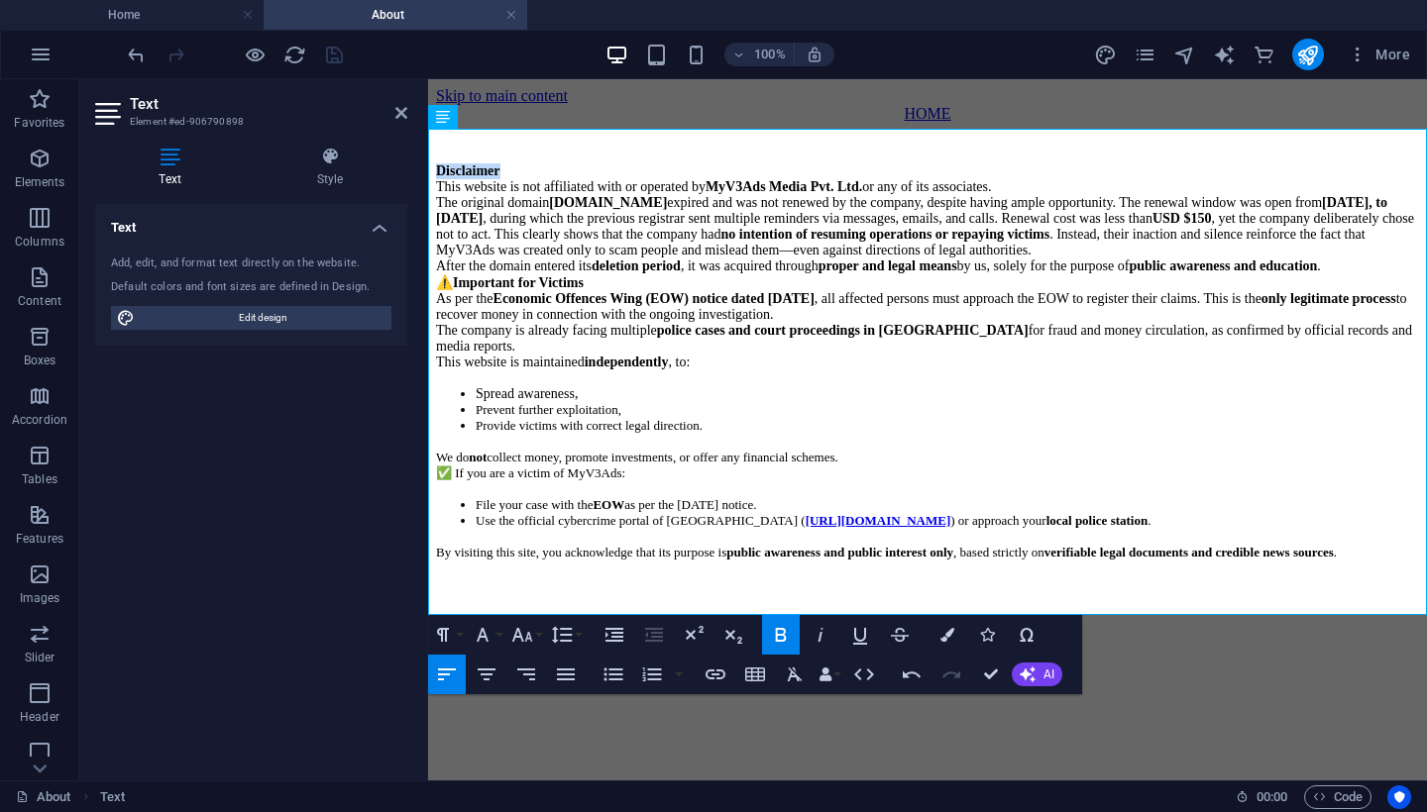
drag, startPoint x: 517, startPoint y: 177, endPoint x: 422, endPoint y: 174, distance: 95.2
click at [428, 174] on html "Skip to main content HOME Disclaimer This website is not affiliated with or ope…" at bounding box center [927, 340] width 999 height 523
click at [533, 637] on icon "button" at bounding box center [522, 635] width 24 height 24
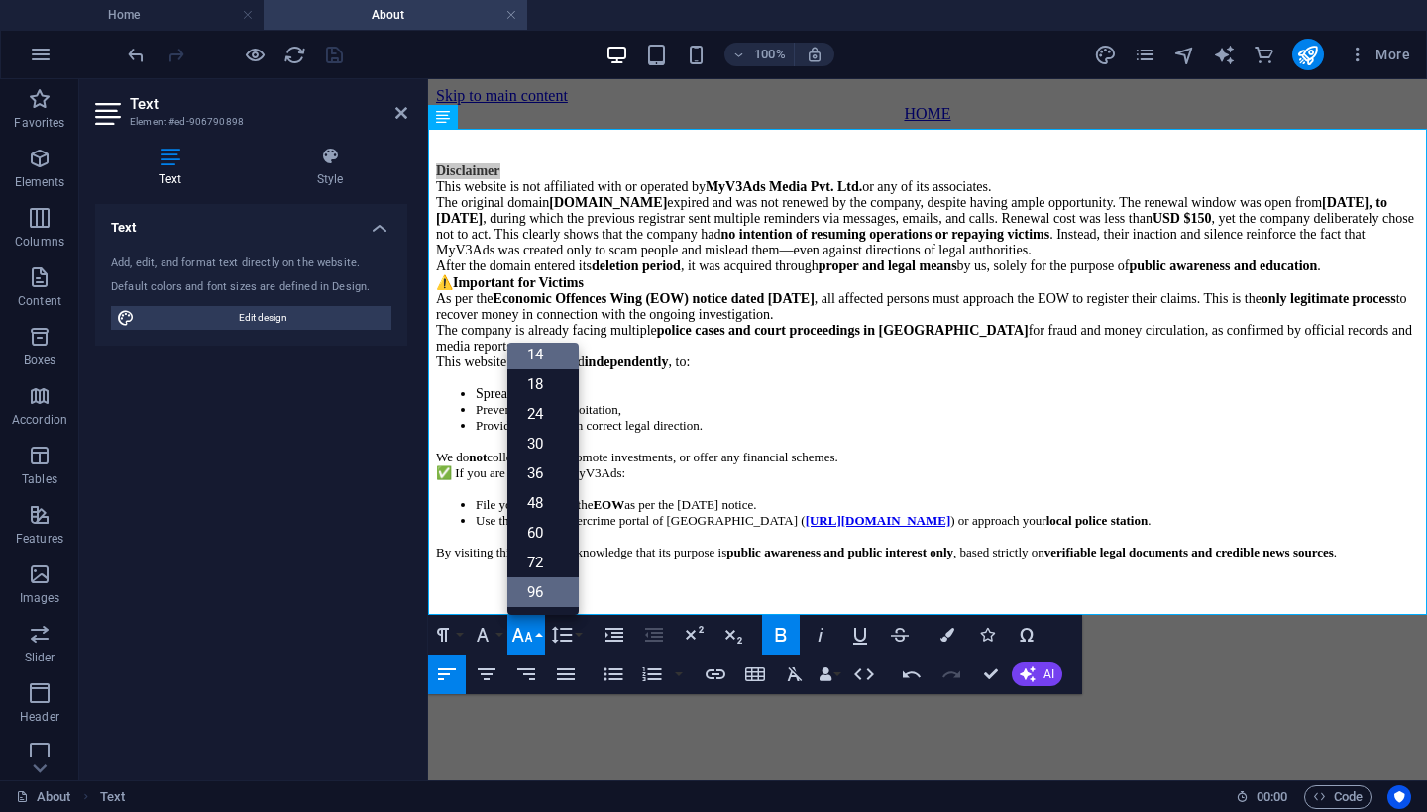
scroll to position [159, 0]
click at [538, 388] on link "18" at bounding box center [542, 385] width 71 height 30
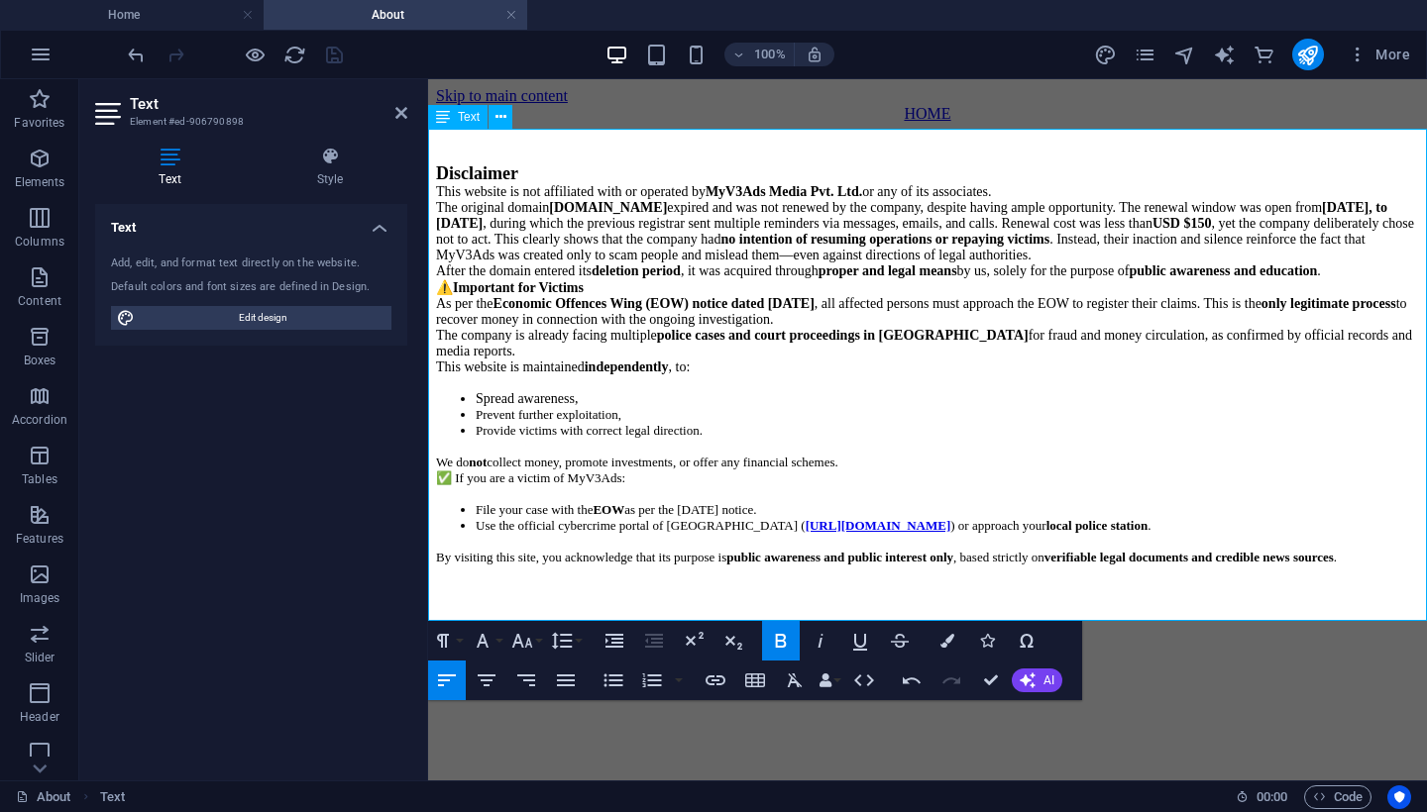
click at [837, 582] on p at bounding box center [927, 574] width 983 height 16
click at [609, 328] on p "⚠️ Important for Victims As per the Economic Offences Wing (EOW) notice dated 2…" at bounding box center [927, 303] width 983 height 49
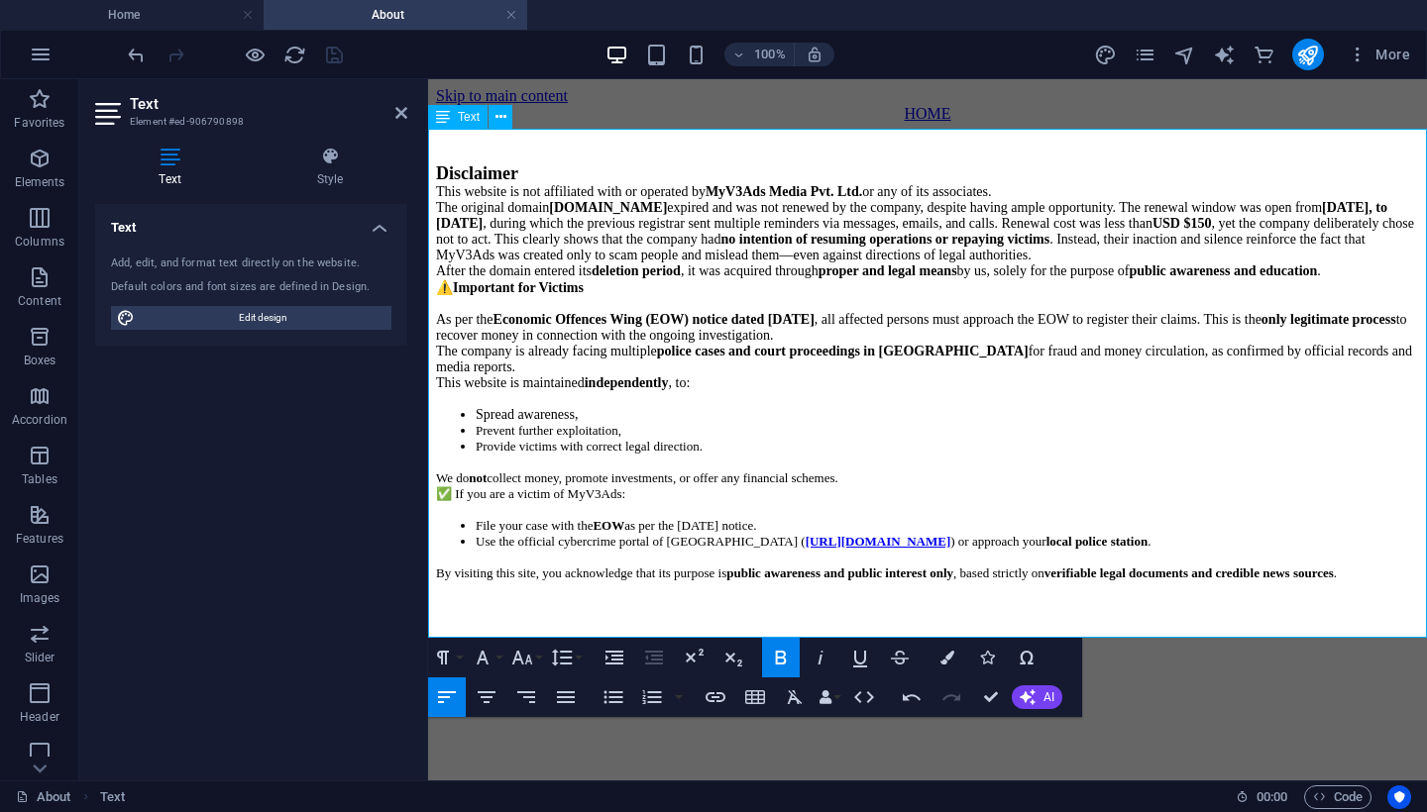
click at [911, 486] on p "We do not collect money, promote investments, or offer any financial schemes." at bounding box center [927, 479] width 983 height 16
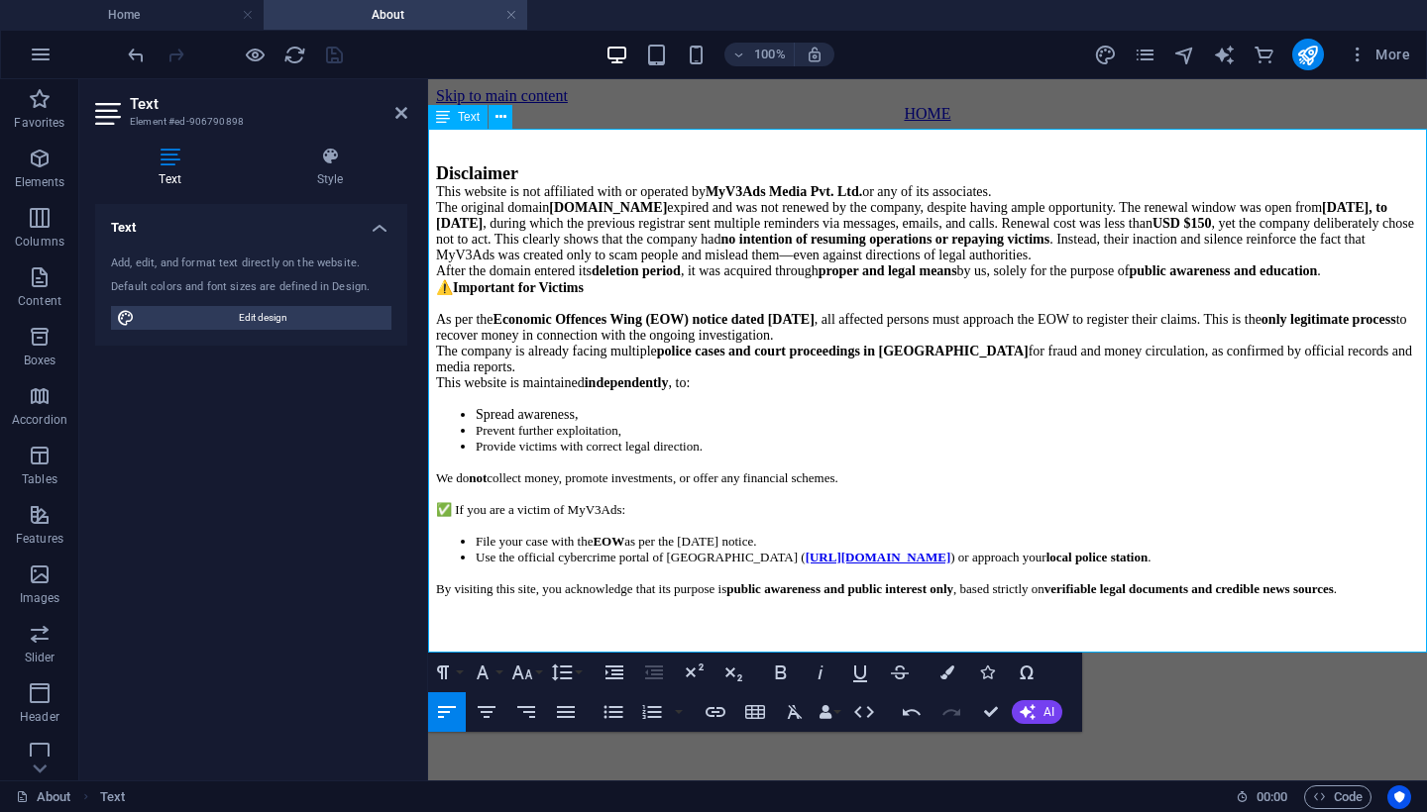
click at [573, 279] on p "After the domain entered its deletion period , it was acquired through proper a…" at bounding box center [927, 272] width 983 height 16
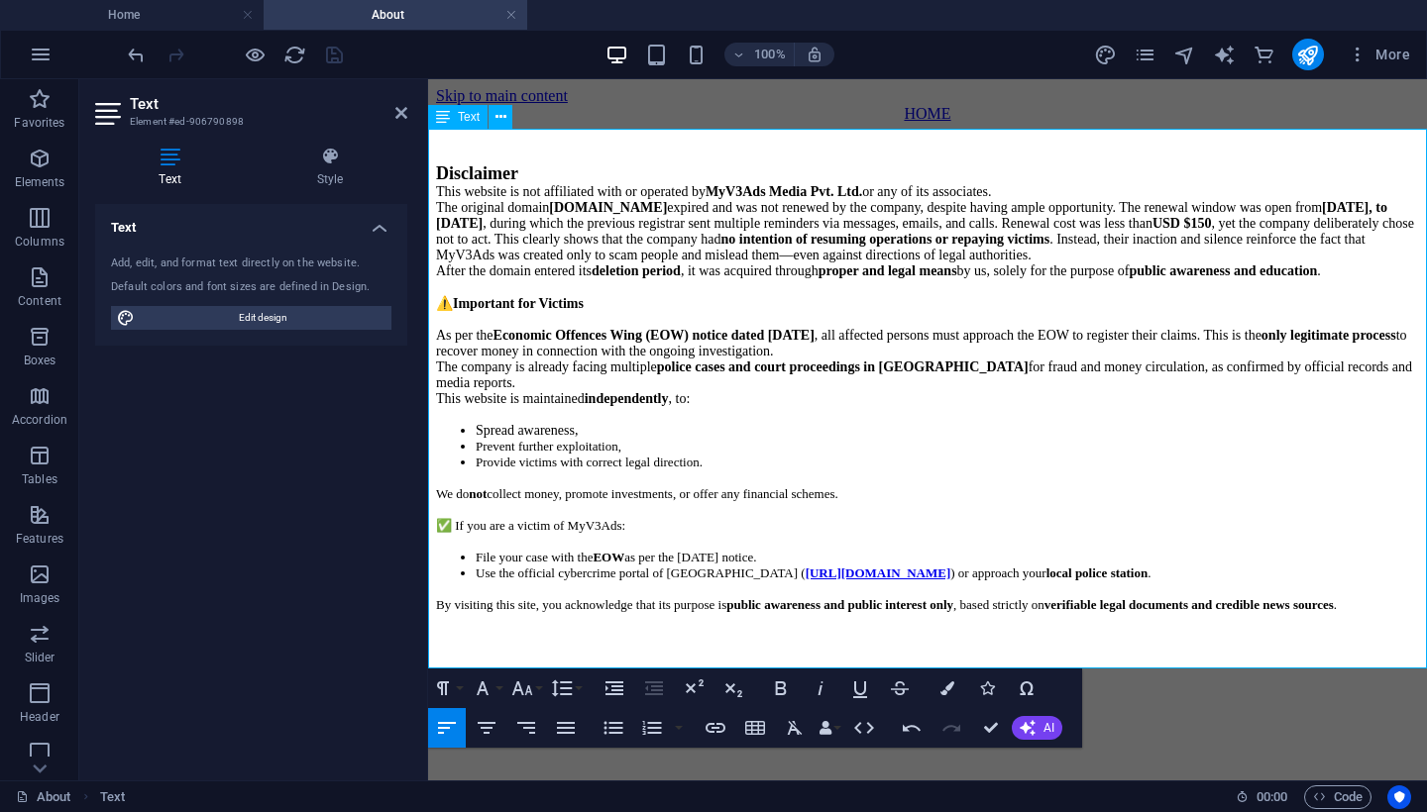
click at [774, 646] on div "Disclaimer This website is not affiliated with or operated by MyV3Ads Media Pvt…" at bounding box center [927, 385] width 983 height 524
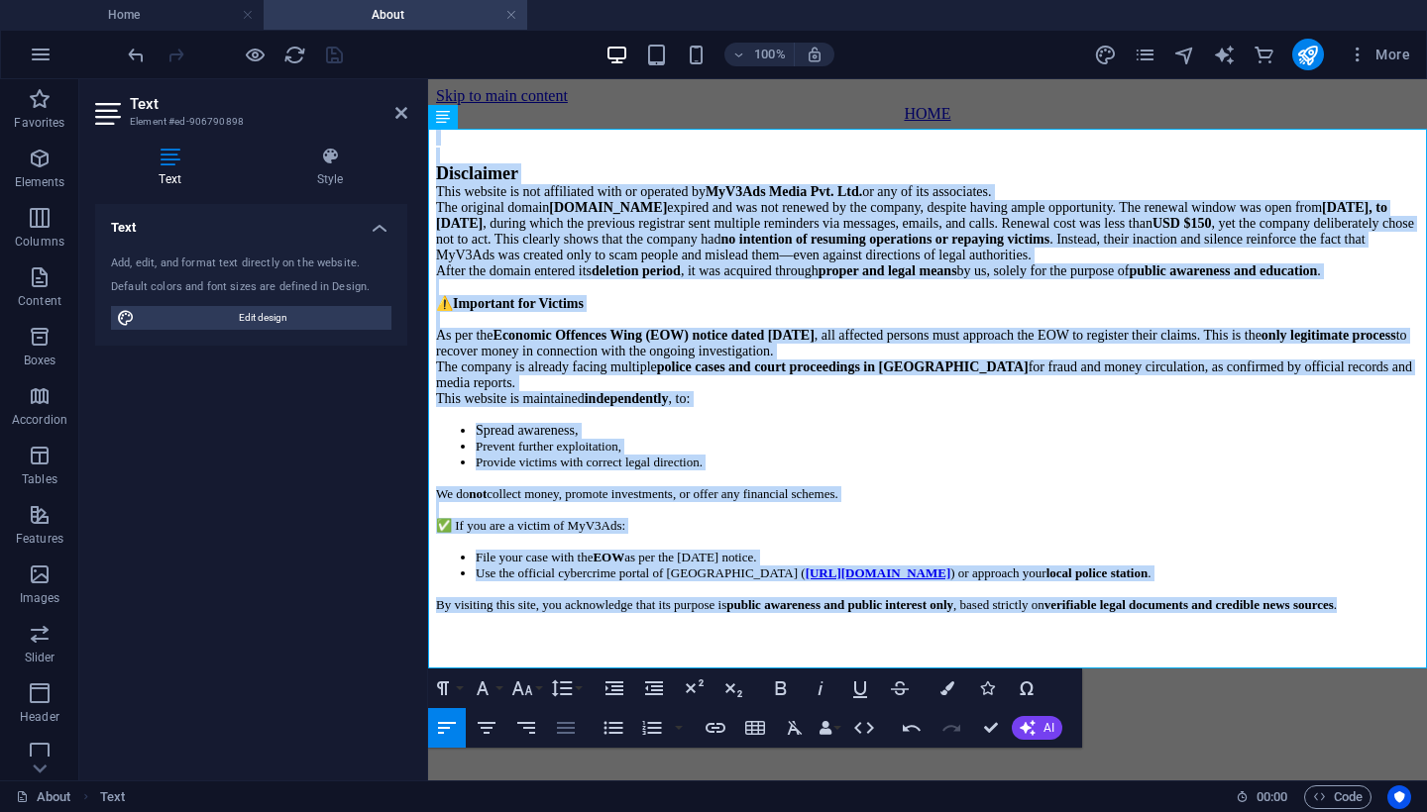
click at [561, 730] on icon "button" at bounding box center [566, 728] width 24 height 24
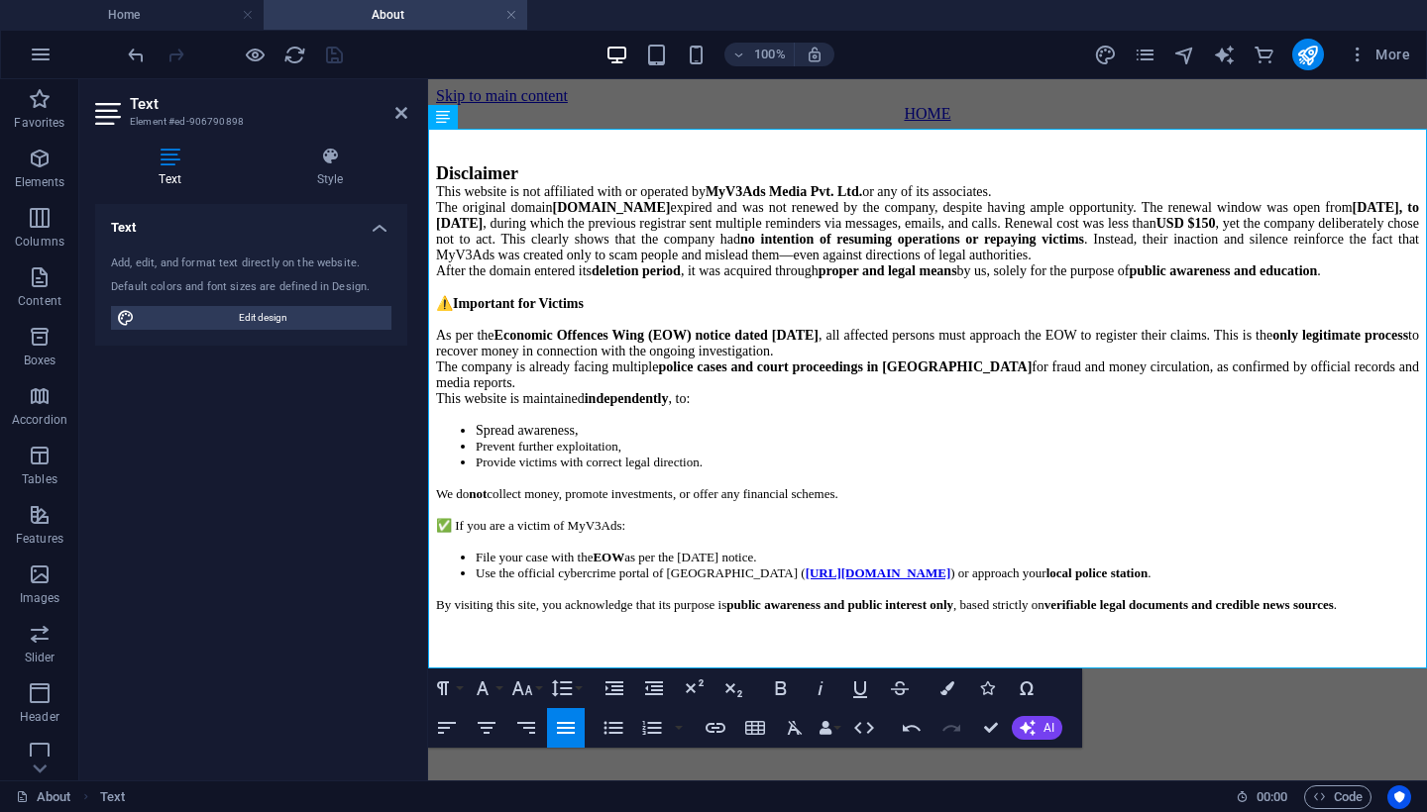
click at [1160, 655] on html "Skip to main content HOME Disclaimer This website is not affiliated with or ope…" at bounding box center [927, 367] width 999 height 576
click at [401, 114] on icon at bounding box center [401, 113] width 12 height 16
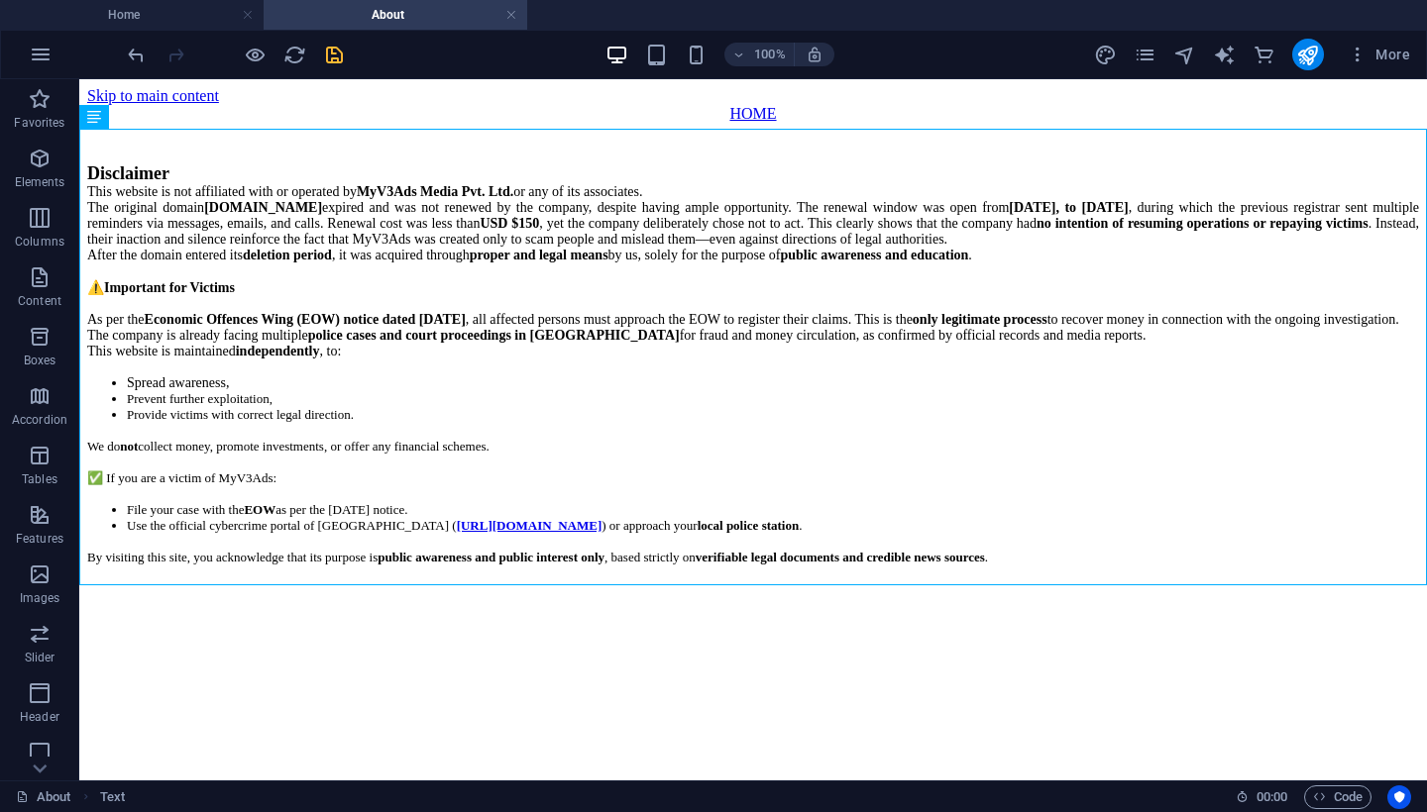
click at [578, 607] on html "Skip to main content HOME Disclaimer This website is not affiliated with or ope…" at bounding box center [752, 343] width 1347 height 528
click at [332, 58] on icon "save" at bounding box center [334, 55] width 23 height 23
click at [154, 122] on icon at bounding box center [152, 117] width 11 height 21
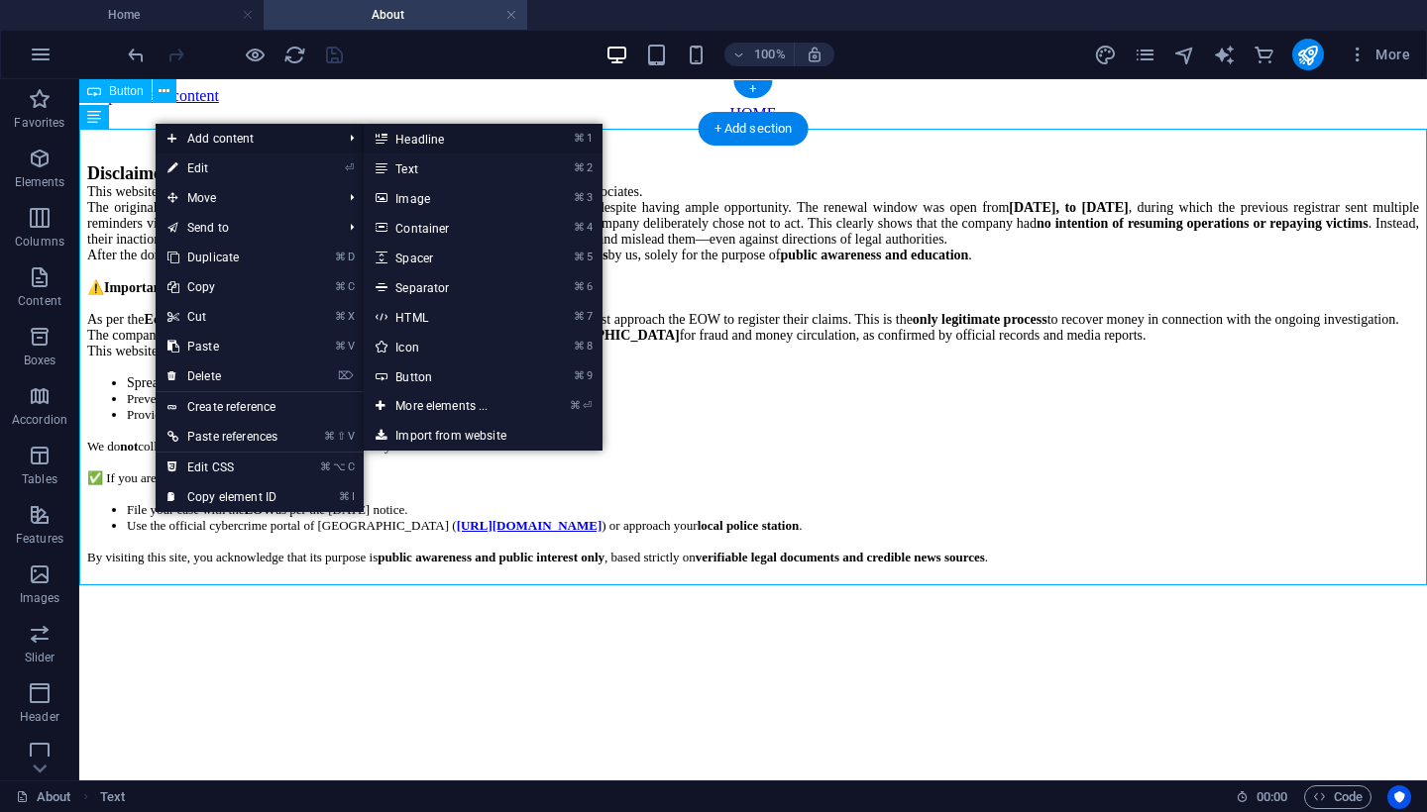
click at [408, 140] on link "⌘ 1 Headline" at bounding box center [445, 139] width 163 height 30
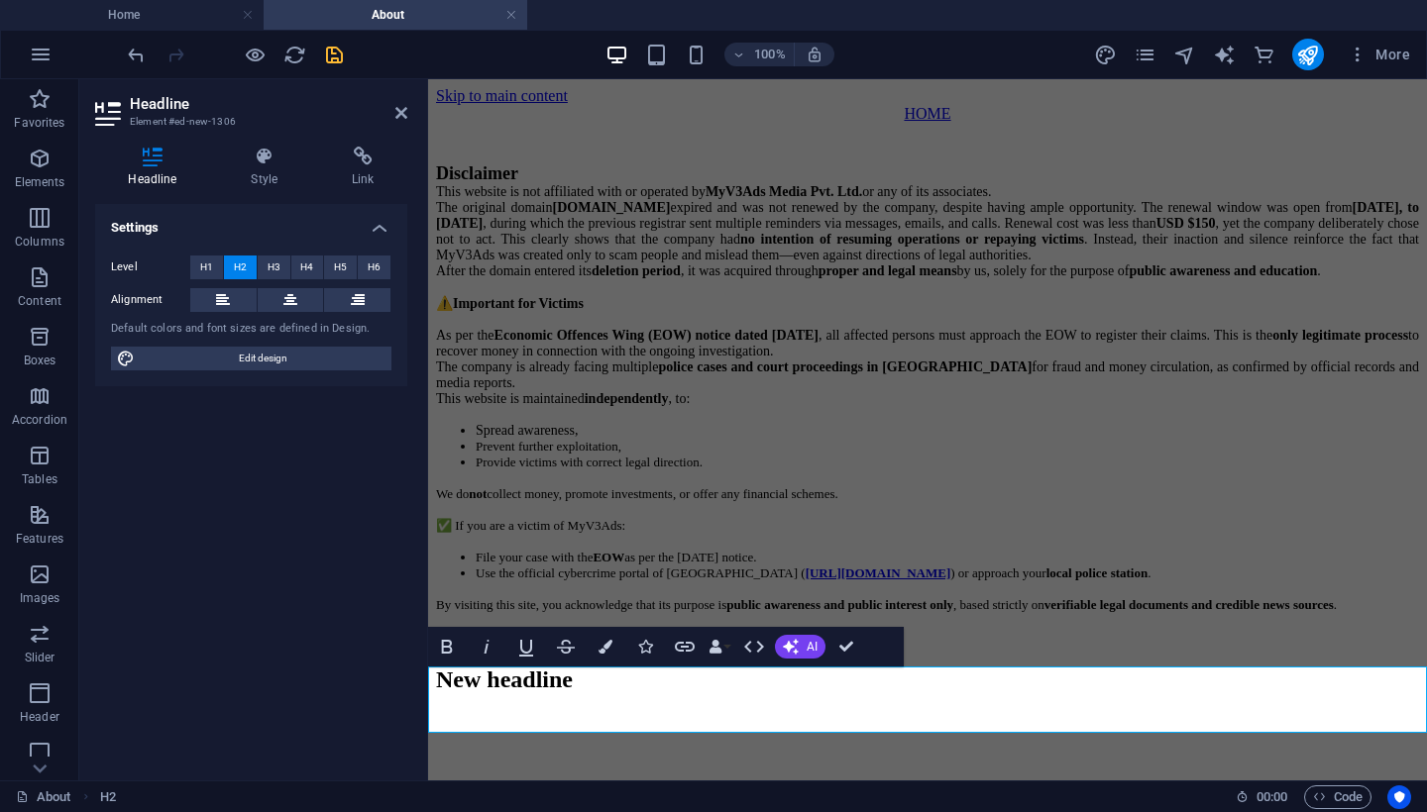
click at [810, 713] on html "Skip to main content HOME Disclaimer This website is not affiliated with or ope…" at bounding box center [927, 396] width 999 height 634
click at [751, 693] on h2 "New headline" at bounding box center [927, 680] width 983 height 27
click at [742, 713] on html "Skip to main content HOME Disclaimer This website is not affiliated with or ope…" at bounding box center [927, 396] width 999 height 634
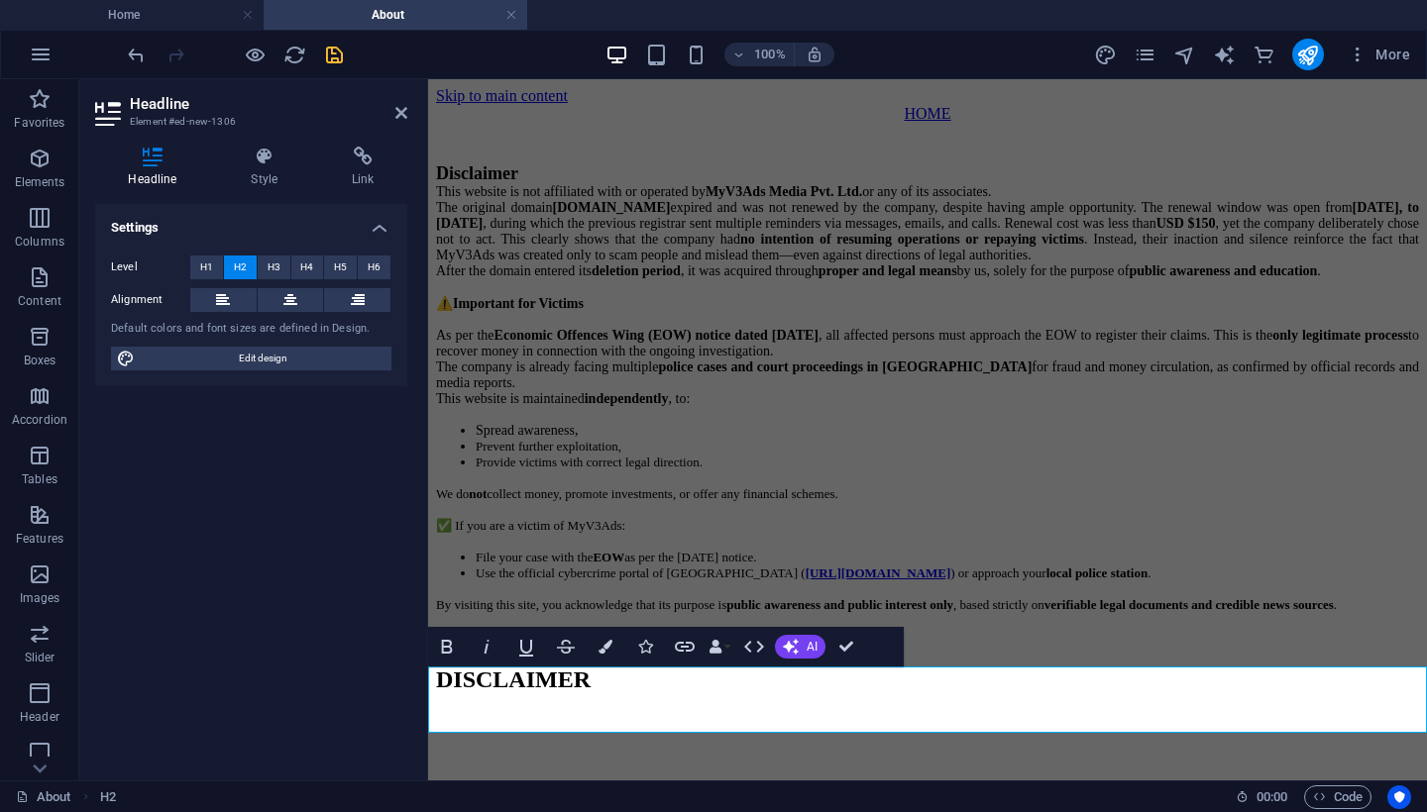
click at [720, 713] on html "Skip to main content HOME Disclaimer This website is not affiliated with or ope…" at bounding box center [927, 396] width 999 height 634
click at [395, 113] on icon at bounding box center [401, 113] width 12 height 16
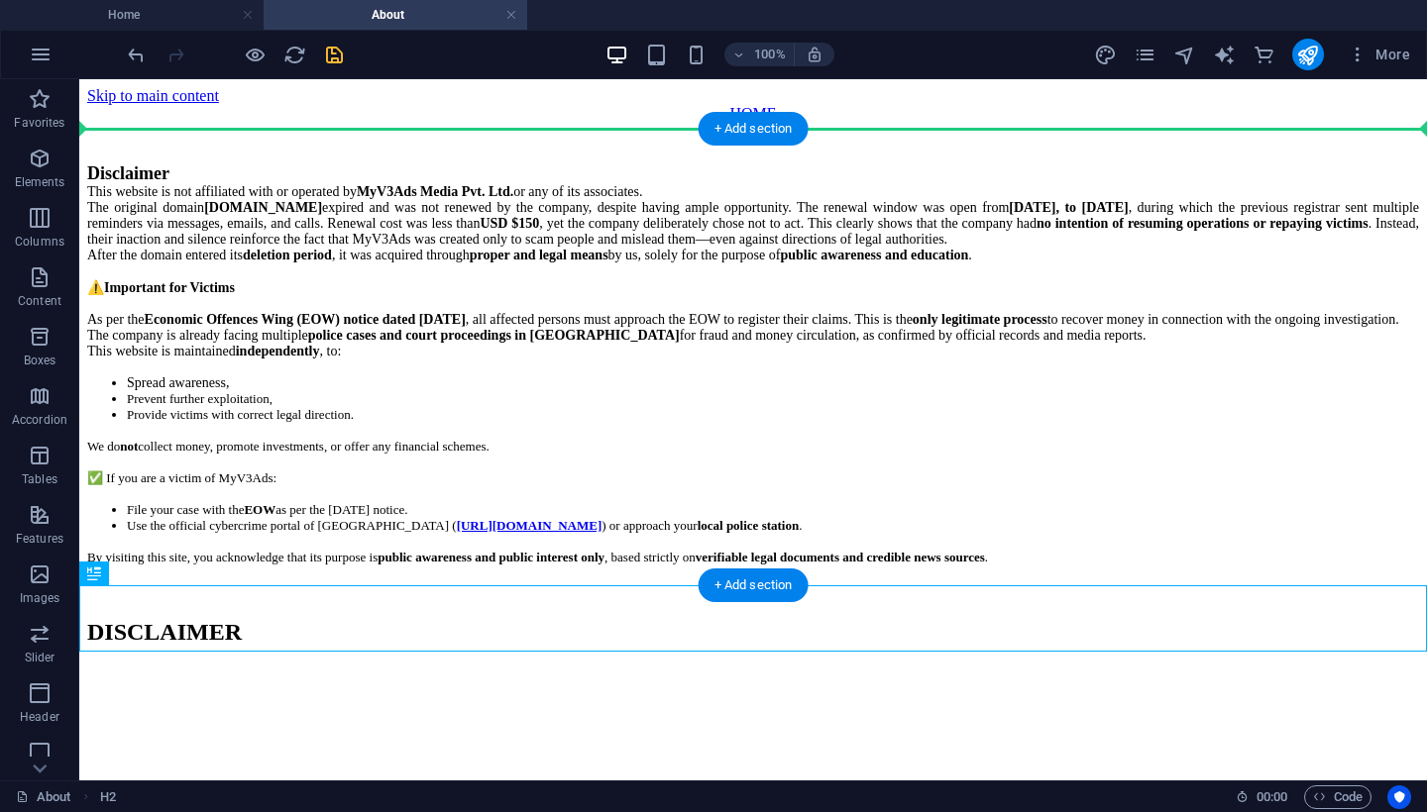
drag, startPoint x: 481, startPoint y: 621, endPoint x: 414, endPoint y: 148, distance: 478.3
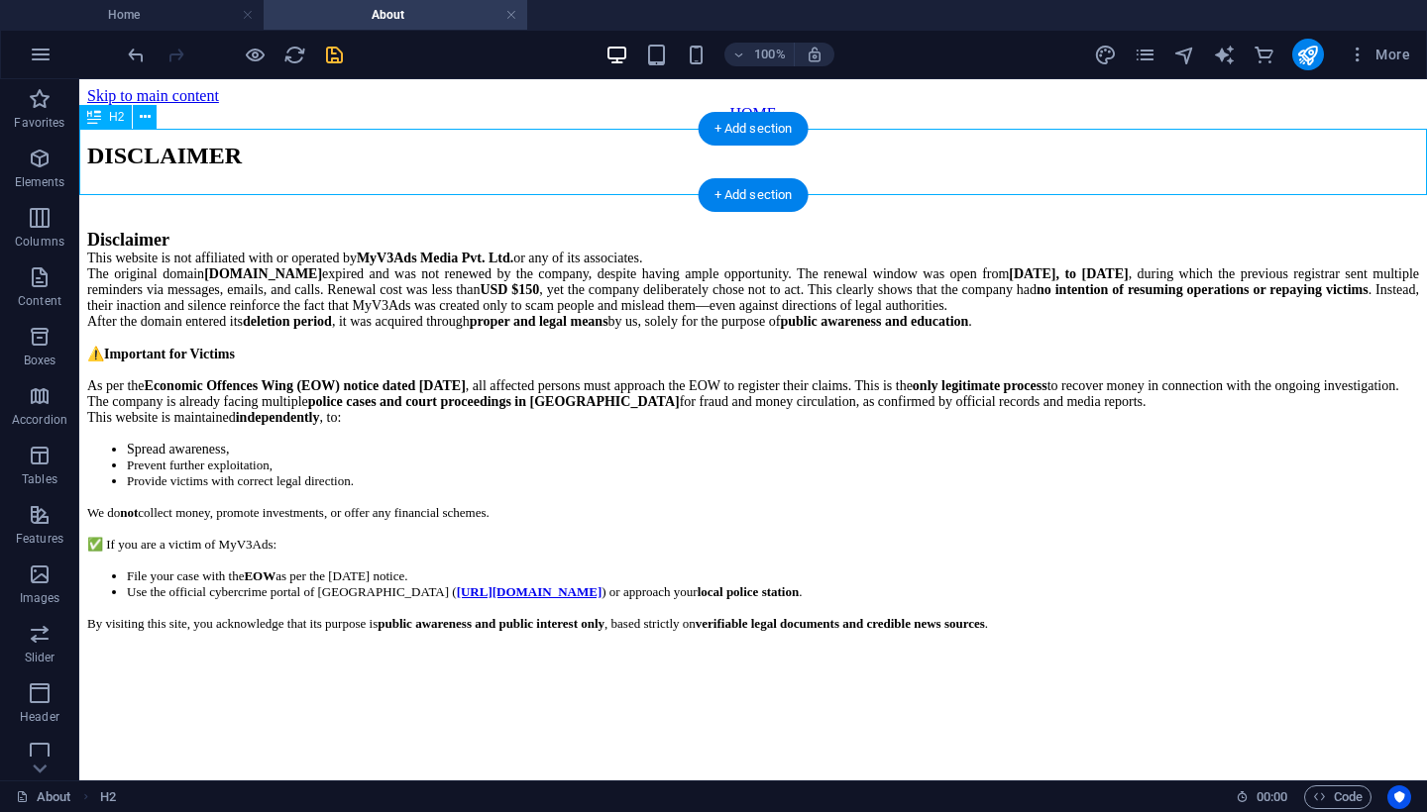
click at [399, 165] on div "DISCLAIMER" at bounding box center [752, 156] width 1331 height 27
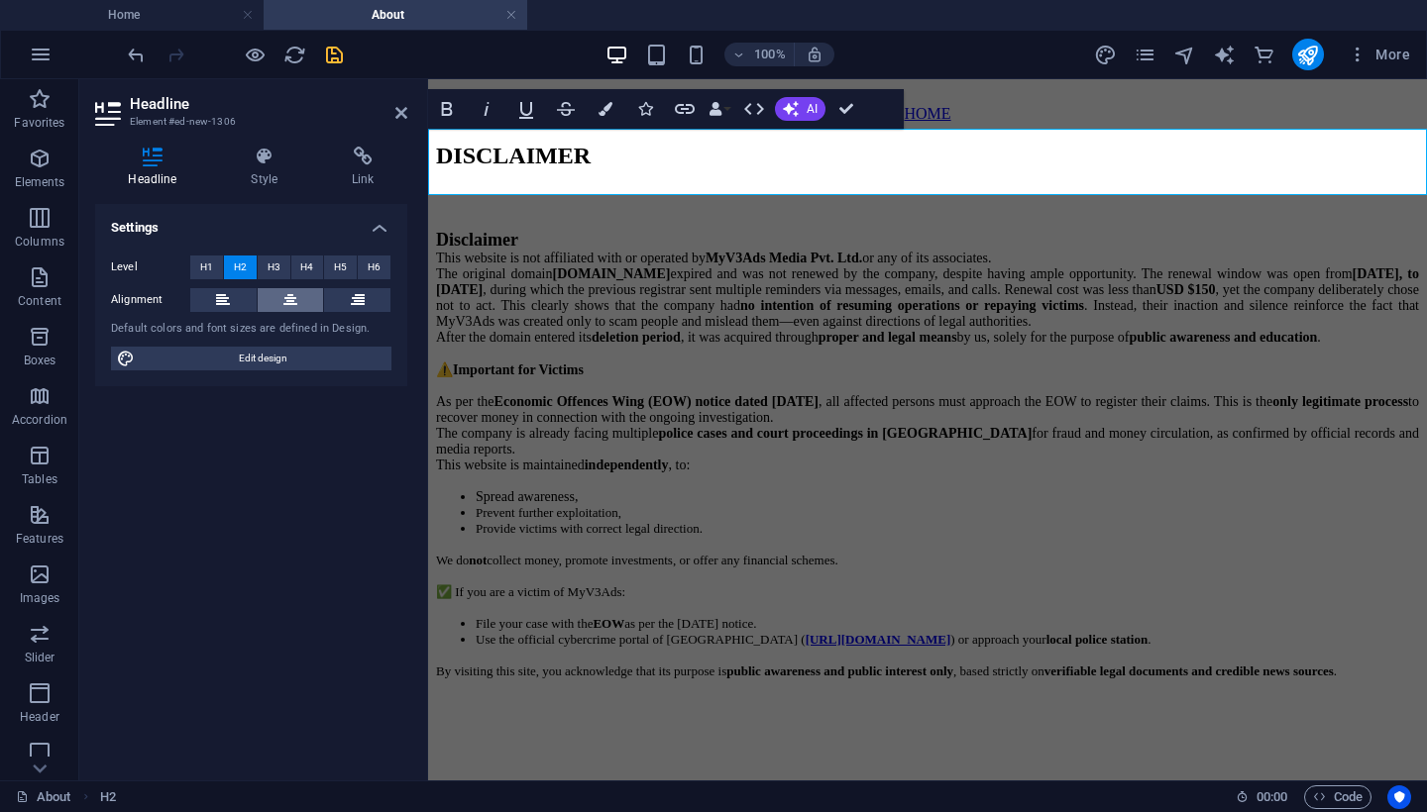
click at [289, 300] on icon at bounding box center [290, 300] width 14 height 24
click at [616, 721] on html "Skip to main content HOME DISCLAIMER Disclaimer This website is not affiliated …" at bounding box center [927, 400] width 999 height 642
click at [395, 118] on icon at bounding box center [401, 113] width 12 height 16
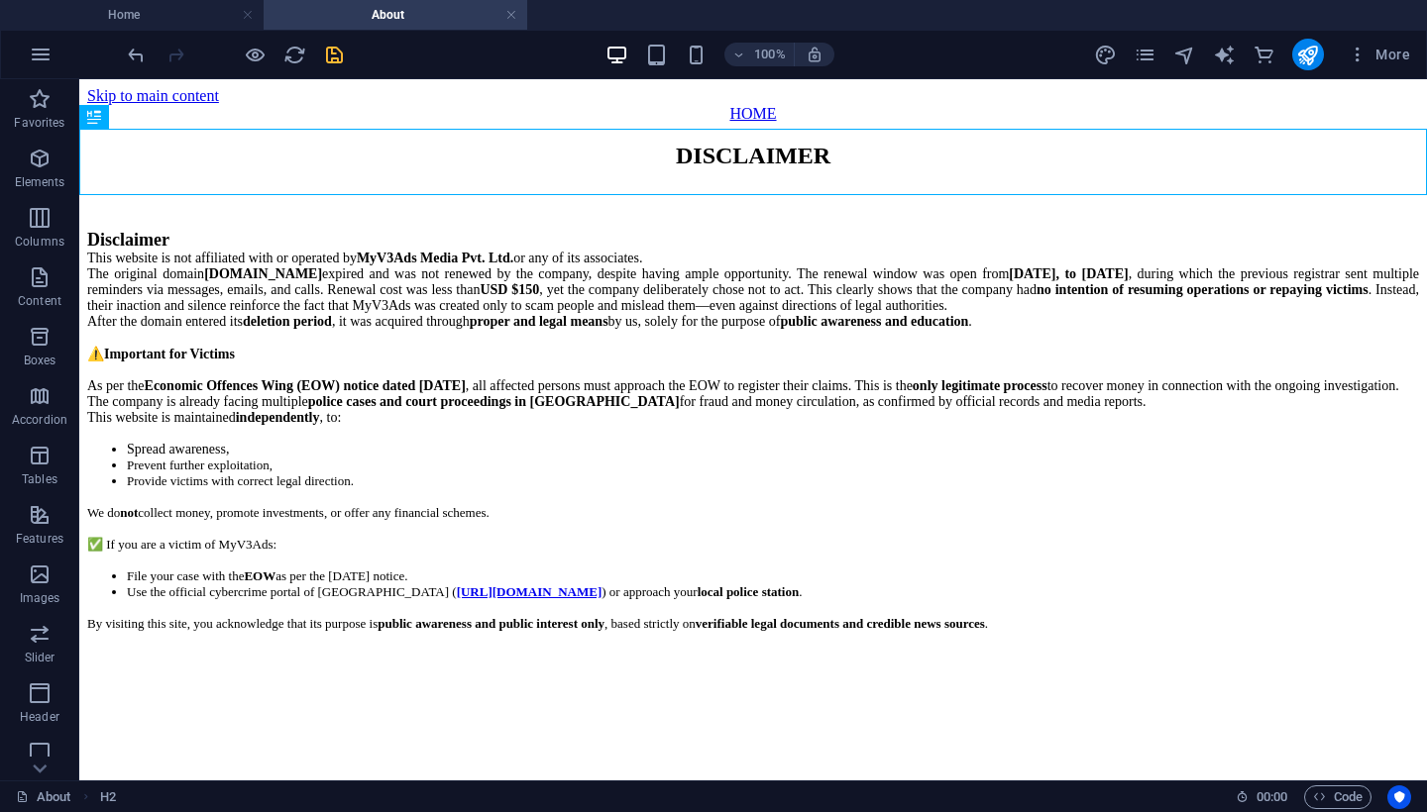
click at [567, 674] on html "Skip to main content HOME DISCLAIMER Disclaimer This website is not affiliated …" at bounding box center [752, 376] width 1347 height 594
click at [332, 58] on icon "save" at bounding box center [334, 55] width 23 height 23
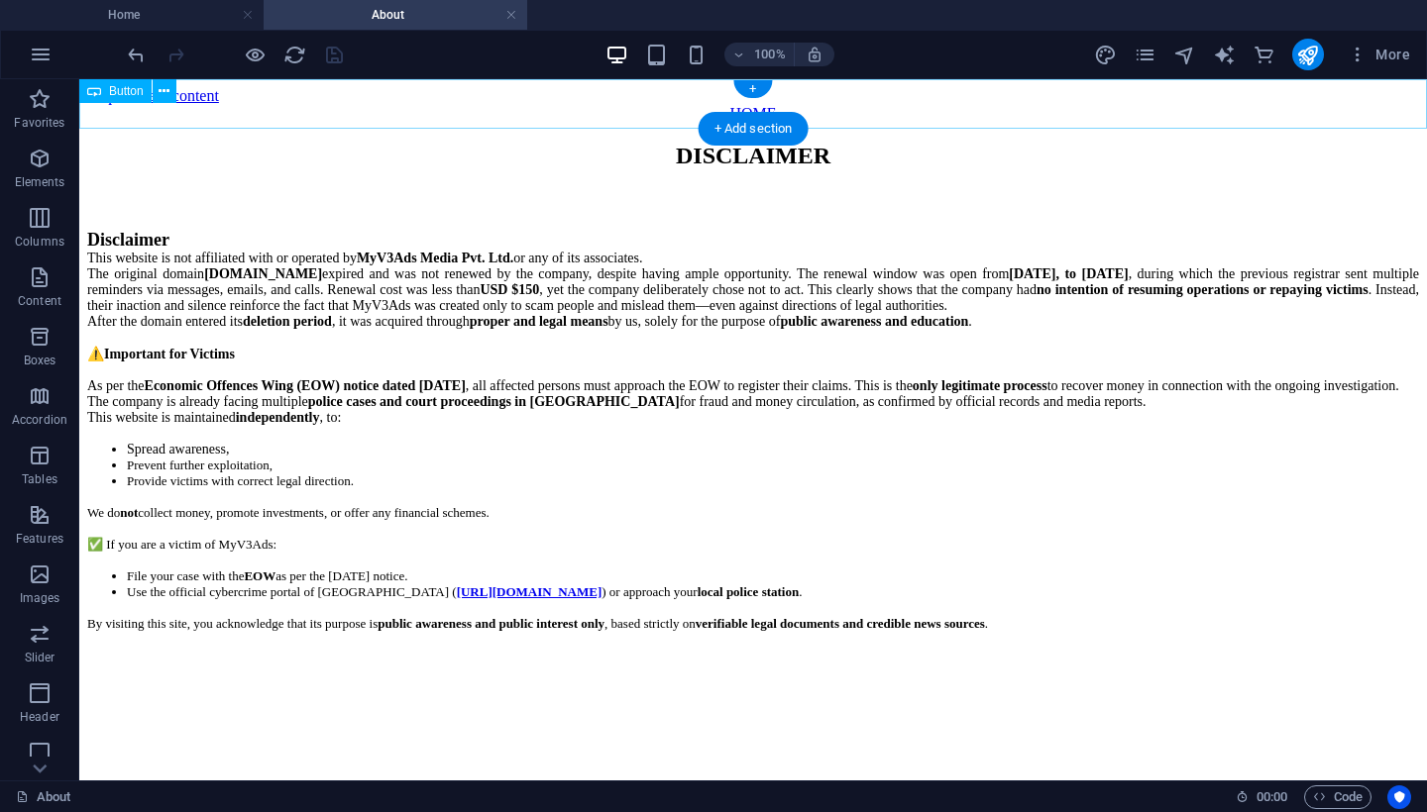
click at [776, 105] on div "HOME" at bounding box center [752, 114] width 1331 height 18
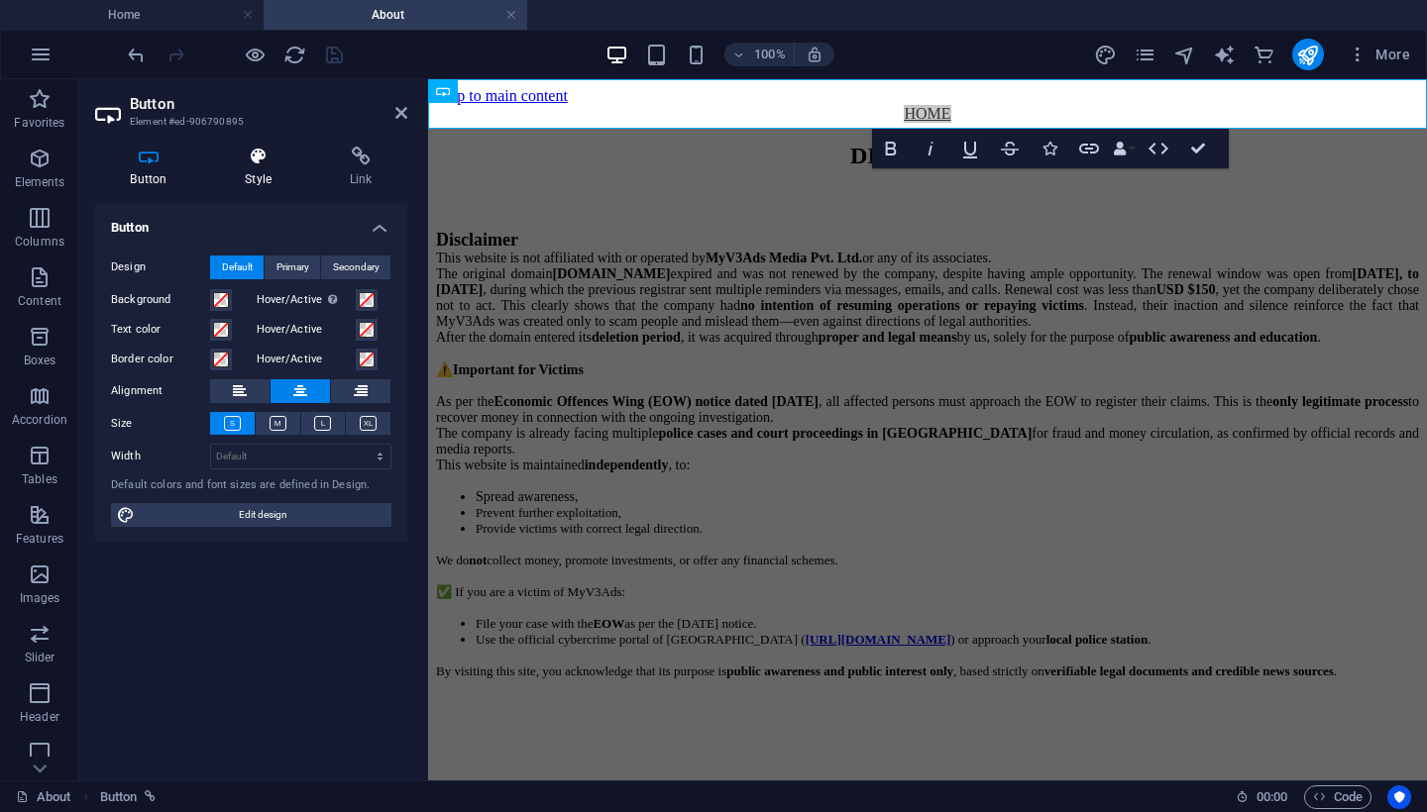
click at [255, 175] on h4 "Style" at bounding box center [262, 168] width 105 height 42
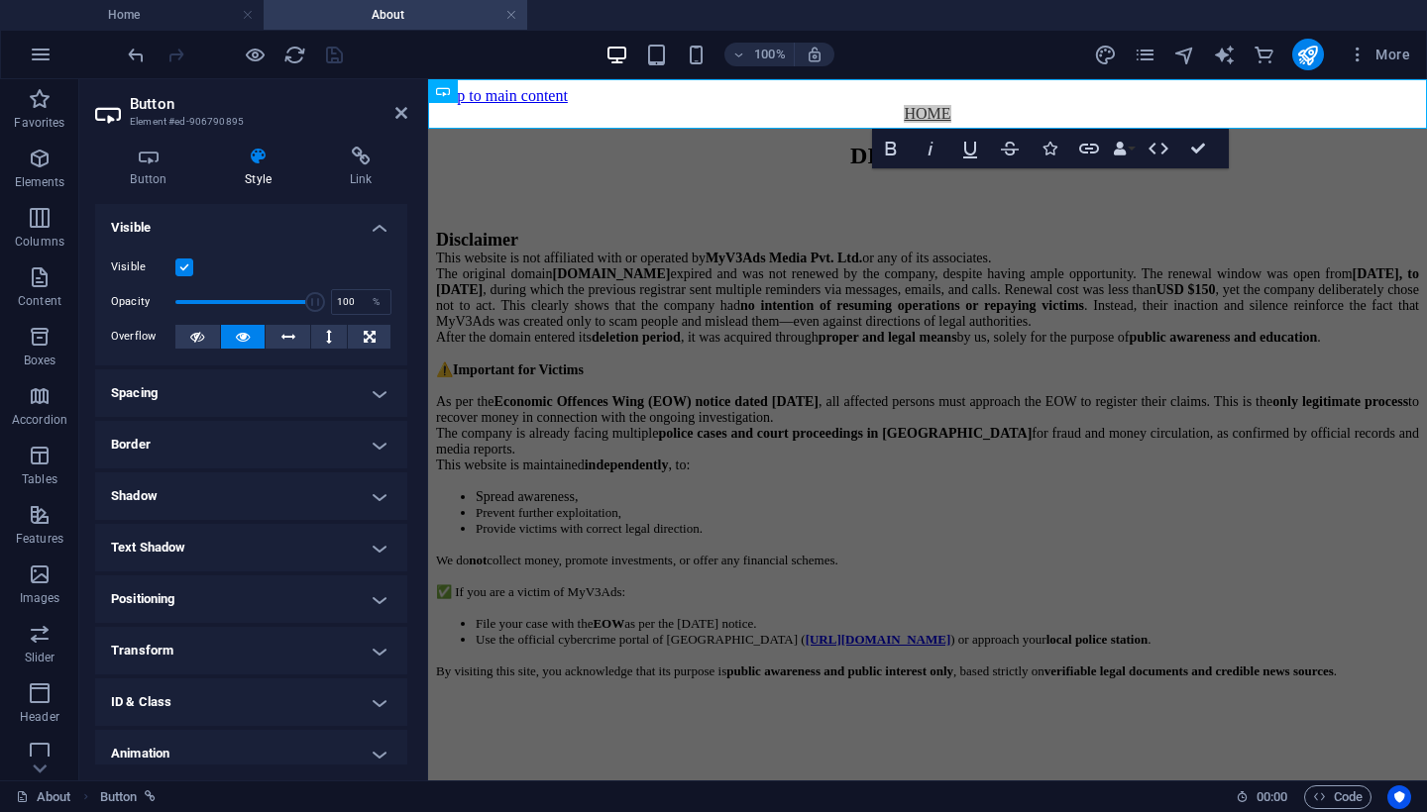
scroll to position [0, 0]
click at [377, 172] on h4 "Link" at bounding box center [360, 168] width 93 height 42
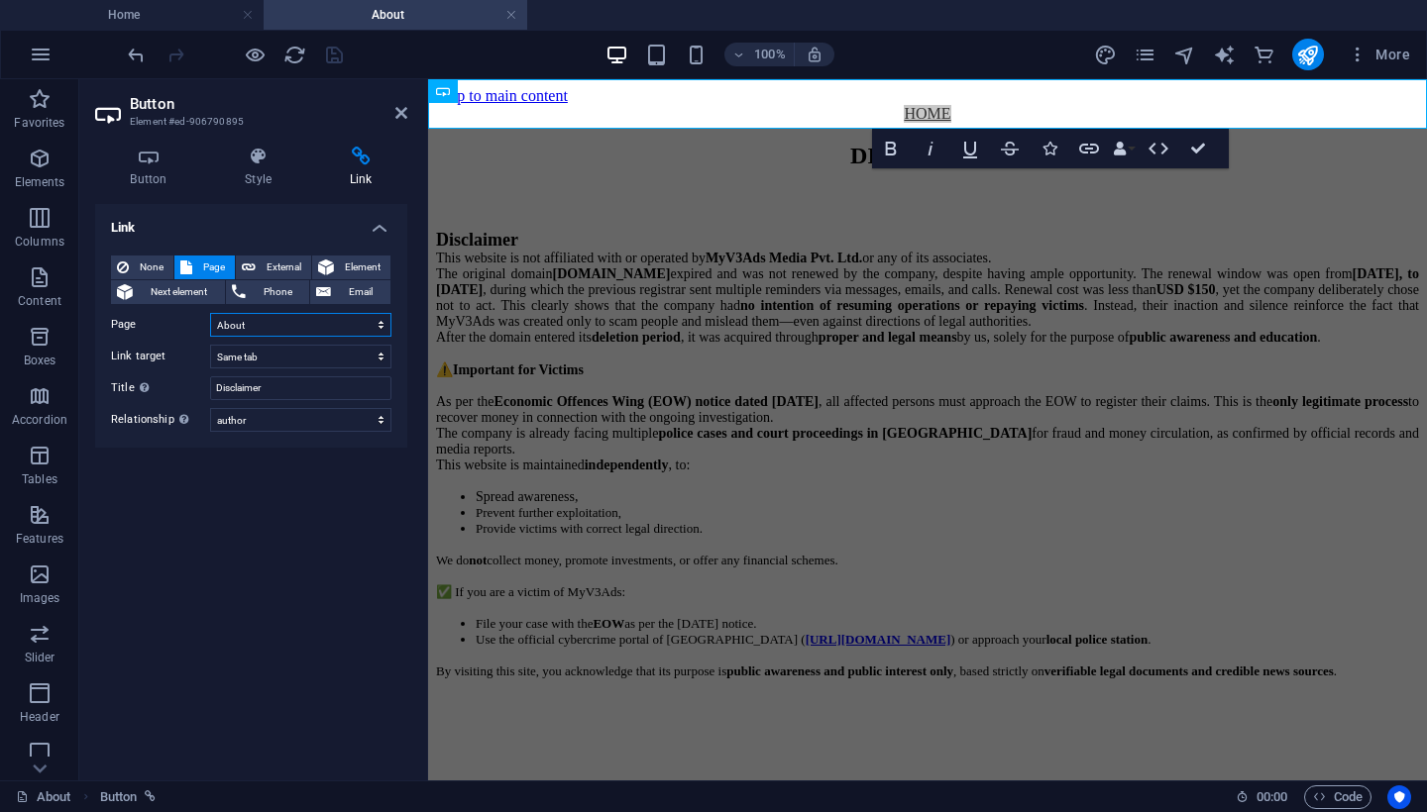
select select "0"
click at [336, 53] on icon "save" at bounding box center [334, 55] width 23 height 23
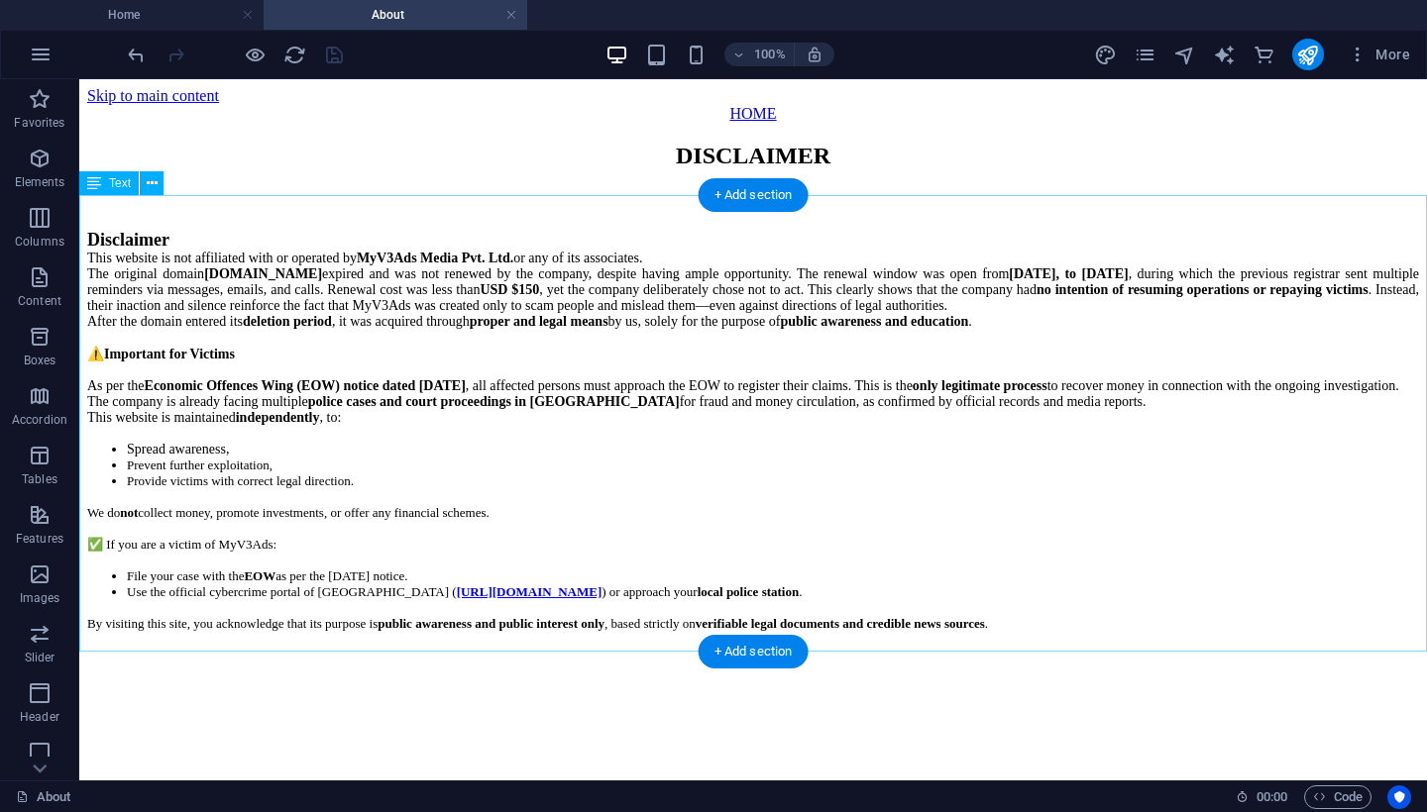
click at [737, 510] on div "Disclaimer This website is not affiliated with or operated by MyV3Ads Media Pvt…" at bounding box center [752, 427] width 1331 height 477
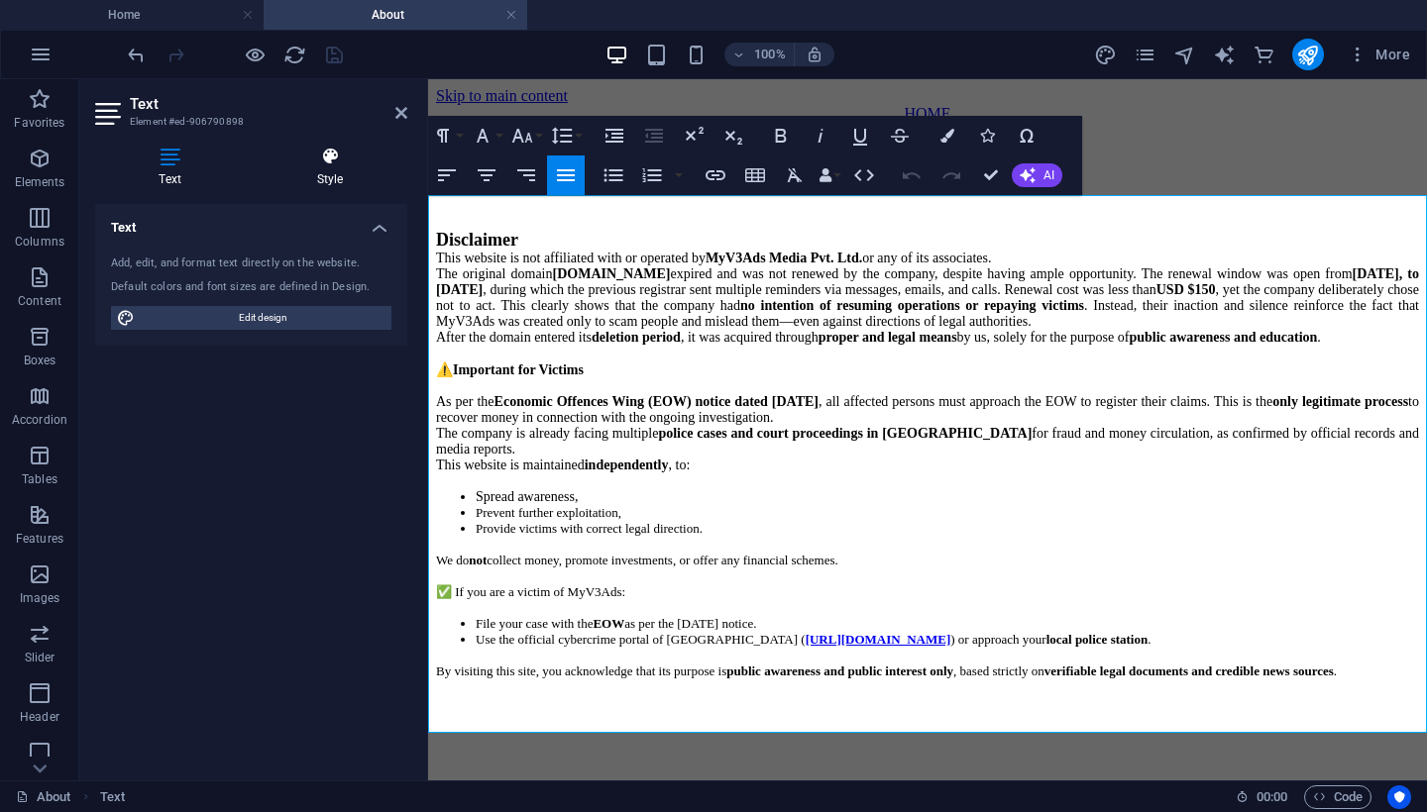
click at [321, 166] on h4 "Style" at bounding box center [330, 168] width 155 height 42
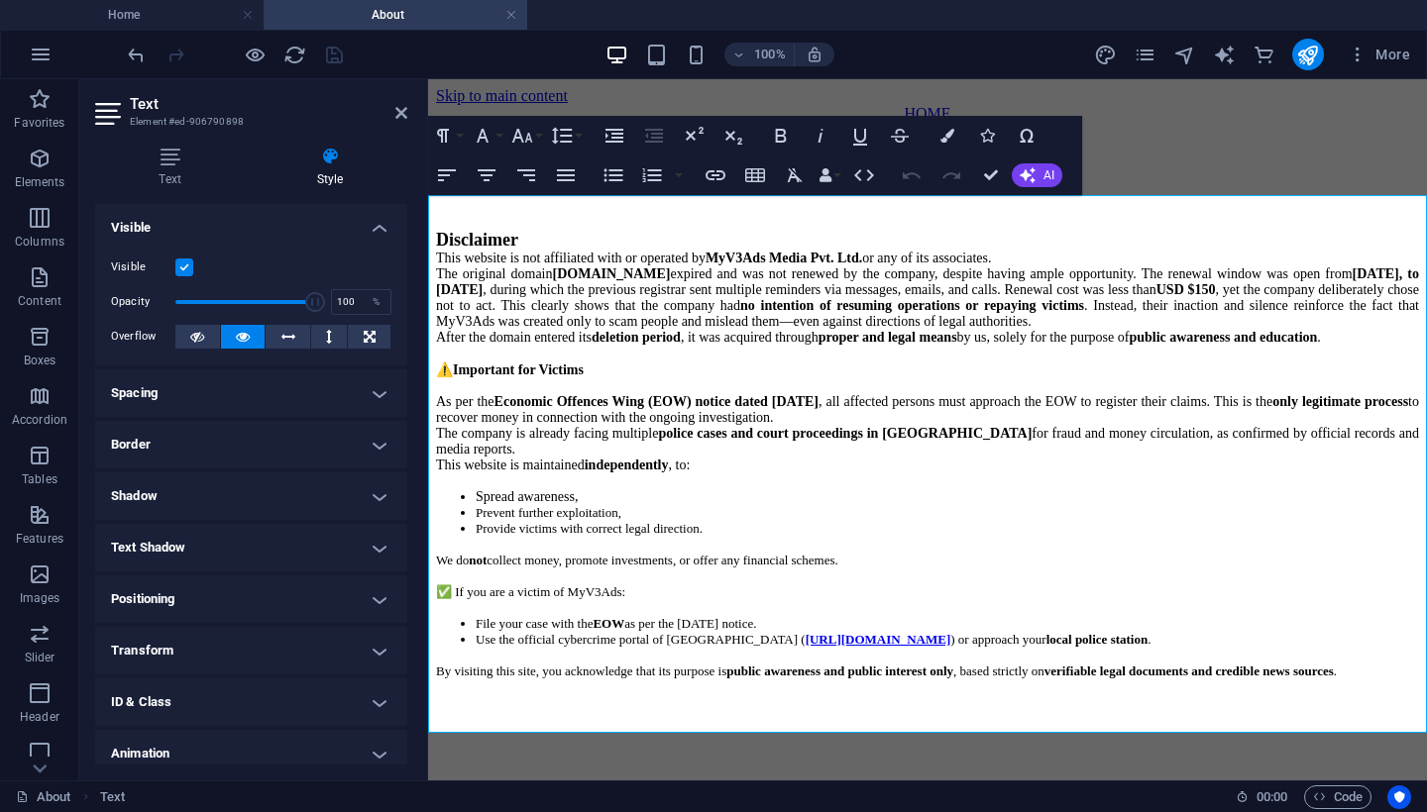
click at [159, 450] on h4 "Border" at bounding box center [251, 445] width 312 height 48
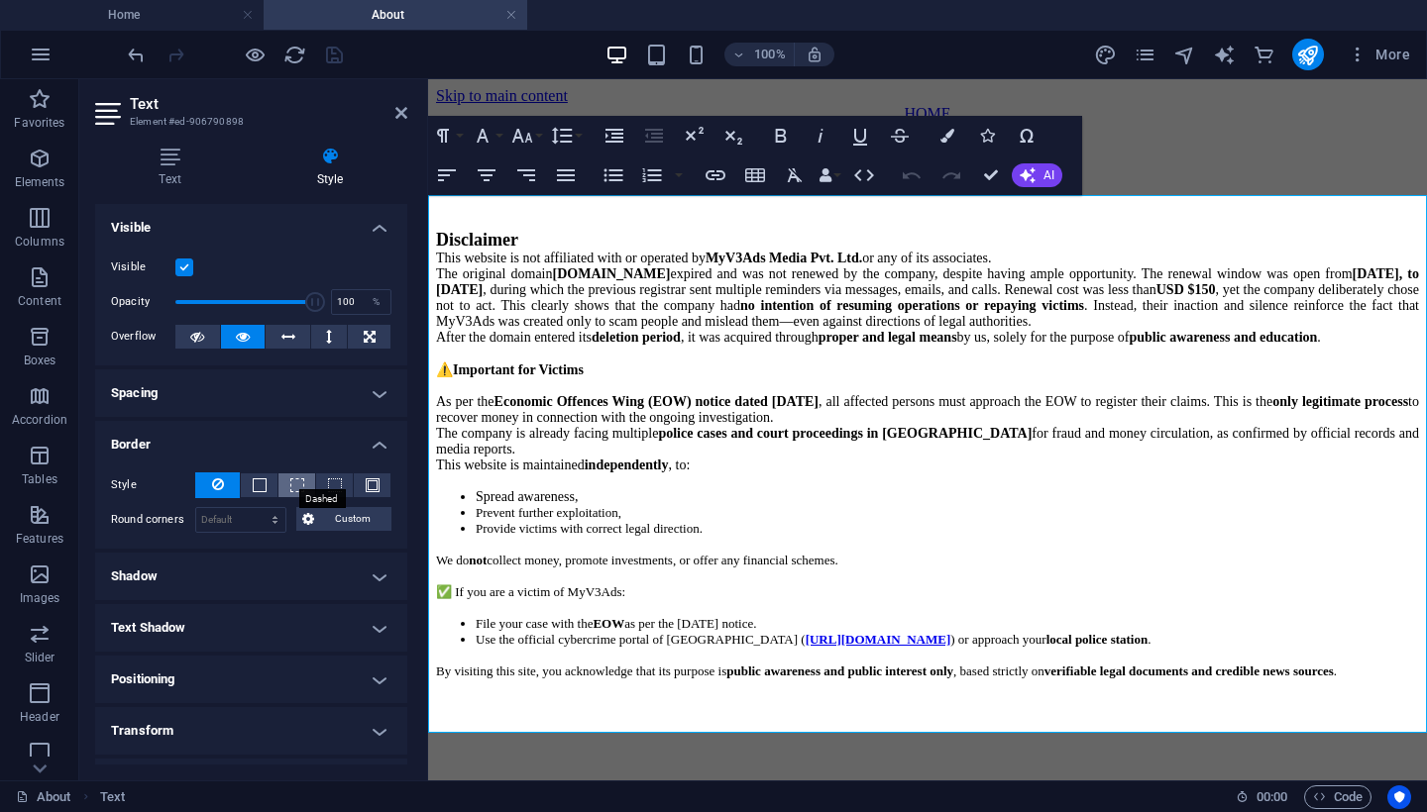
click at [295, 483] on span at bounding box center [297, 485] width 14 height 14
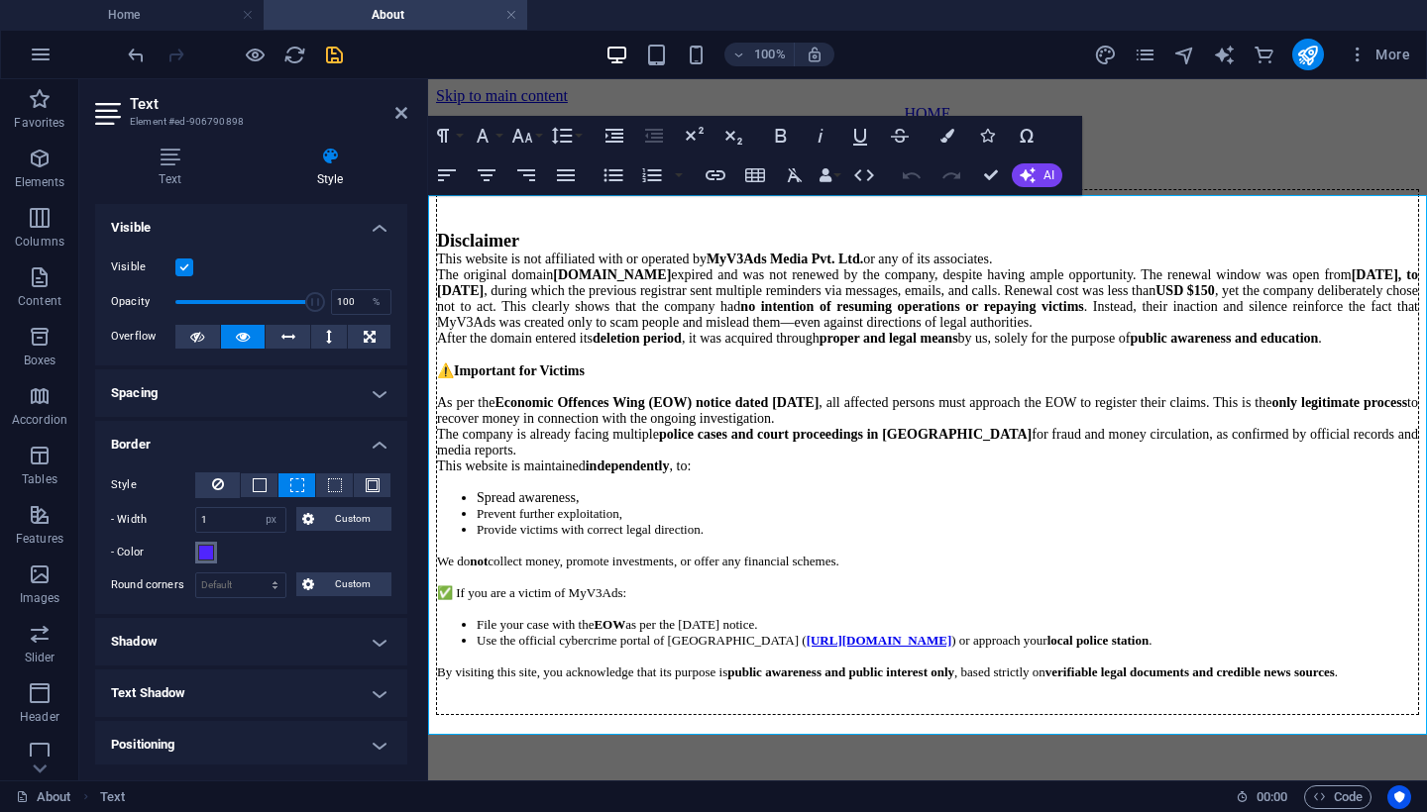
click at [211, 555] on span at bounding box center [206, 553] width 16 height 16
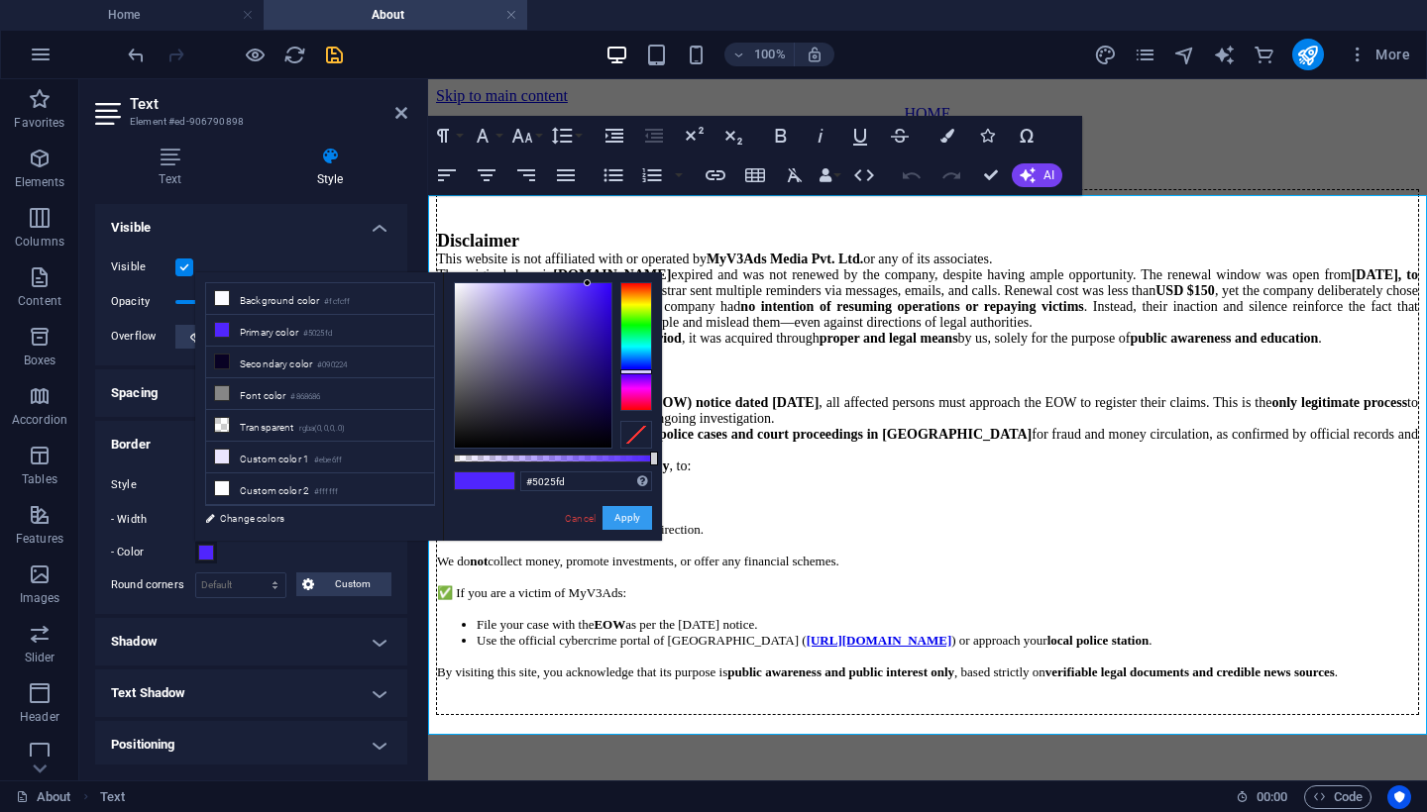
click at [640, 521] on button "Apply" at bounding box center [627, 518] width 50 height 24
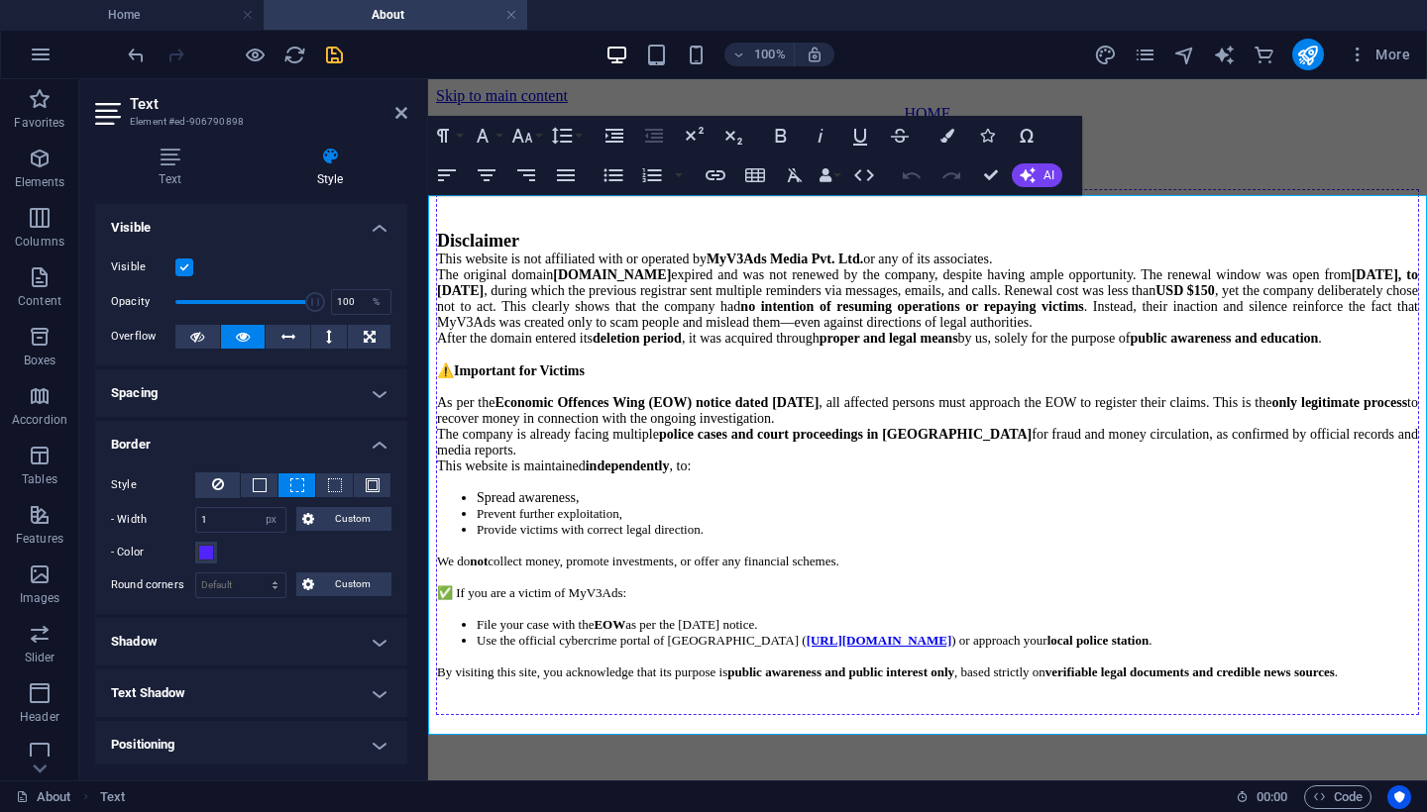
click at [659, 723] on html "Skip to main content HOME DISCLAIMER Disclaimer This website is not affiliated …" at bounding box center [927, 401] width 999 height 644
click at [402, 116] on icon at bounding box center [401, 113] width 12 height 16
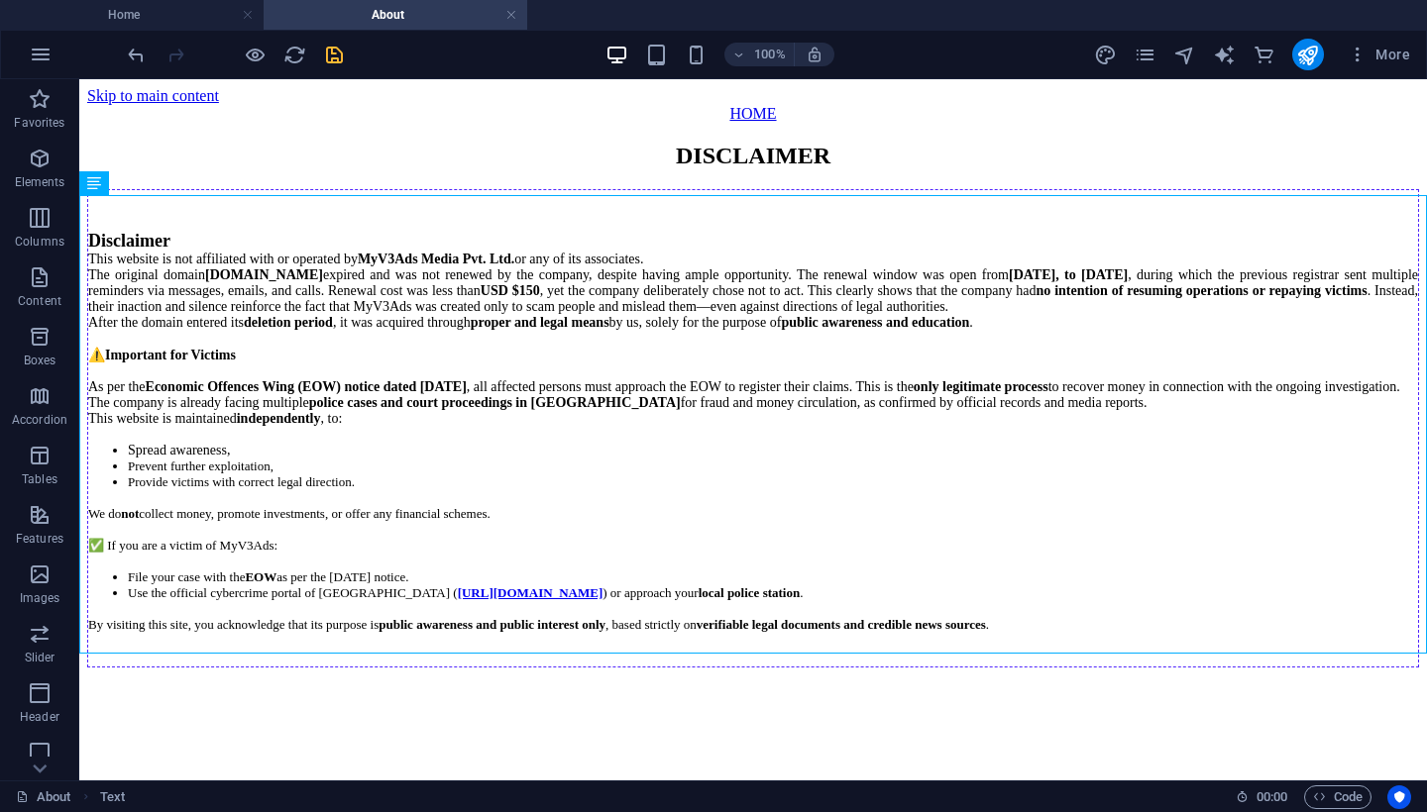
click at [582, 676] on html "Skip to main content HOME DISCLAIMER Disclaimer This website is not affiliated …" at bounding box center [752, 377] width 1347 height 596
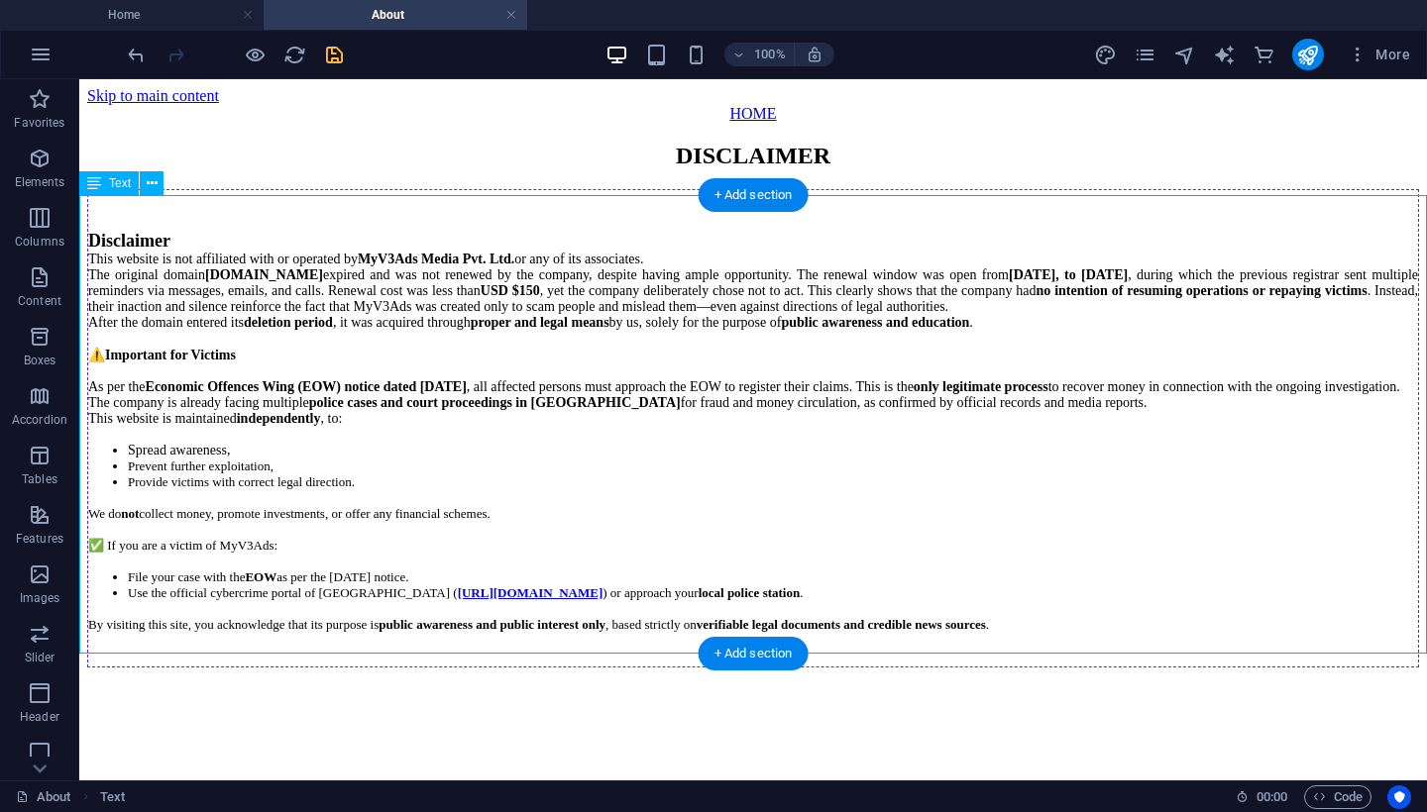
click at [562, 502] on div "Disclaimer This website is not affiliated with or operated by MyV3Ads Media Pvt…" at bounding box center [752, 428] width 1331 height 478
select select "px"
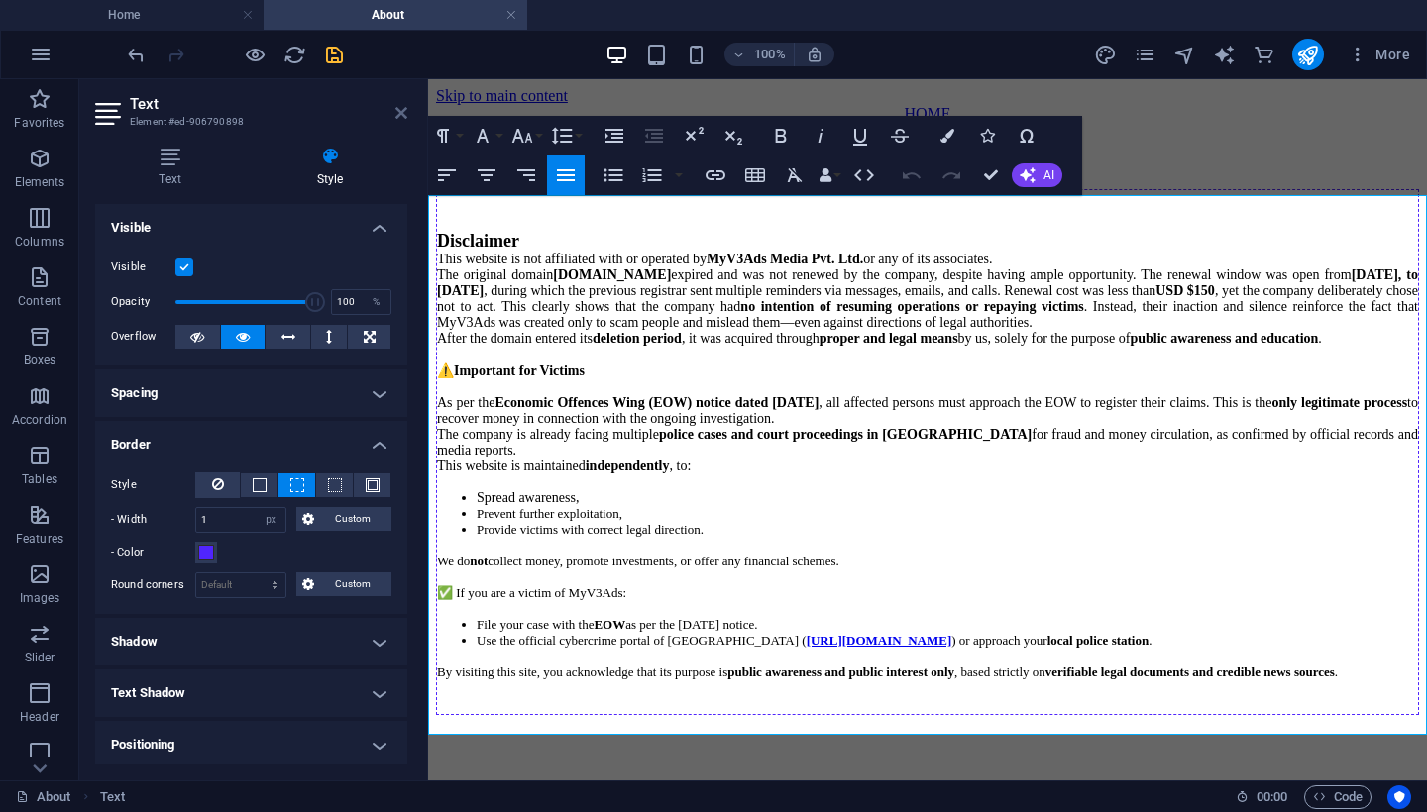
click at [402, 112] on icon at bounding box center [401, 113] width 12 height 16
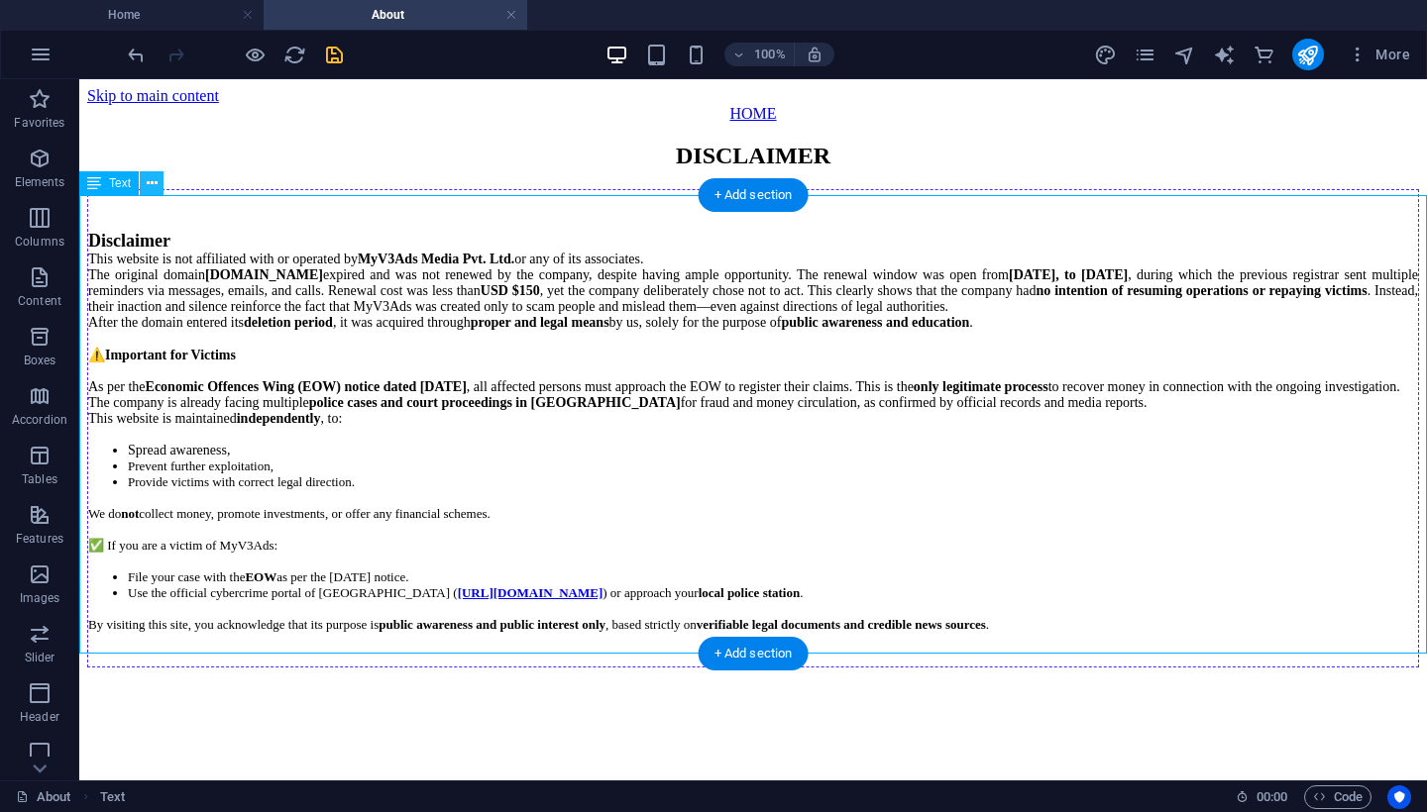
click at [155, 184] on icon at bounding box center [152, 183] width 11 height 21
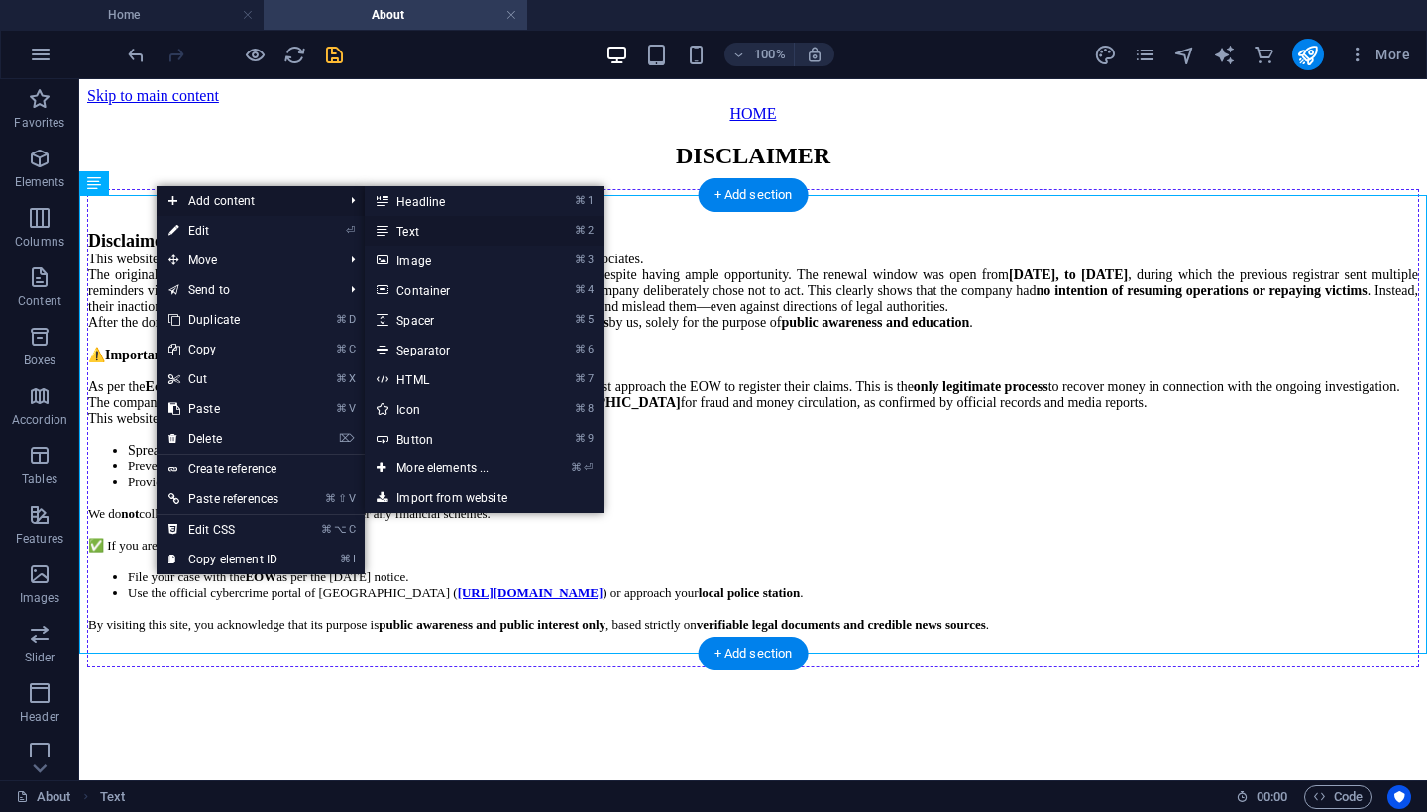
click at [408, 233] on link "⌘ 2 Text" at bounding box center [446, 231] width 163 height 30
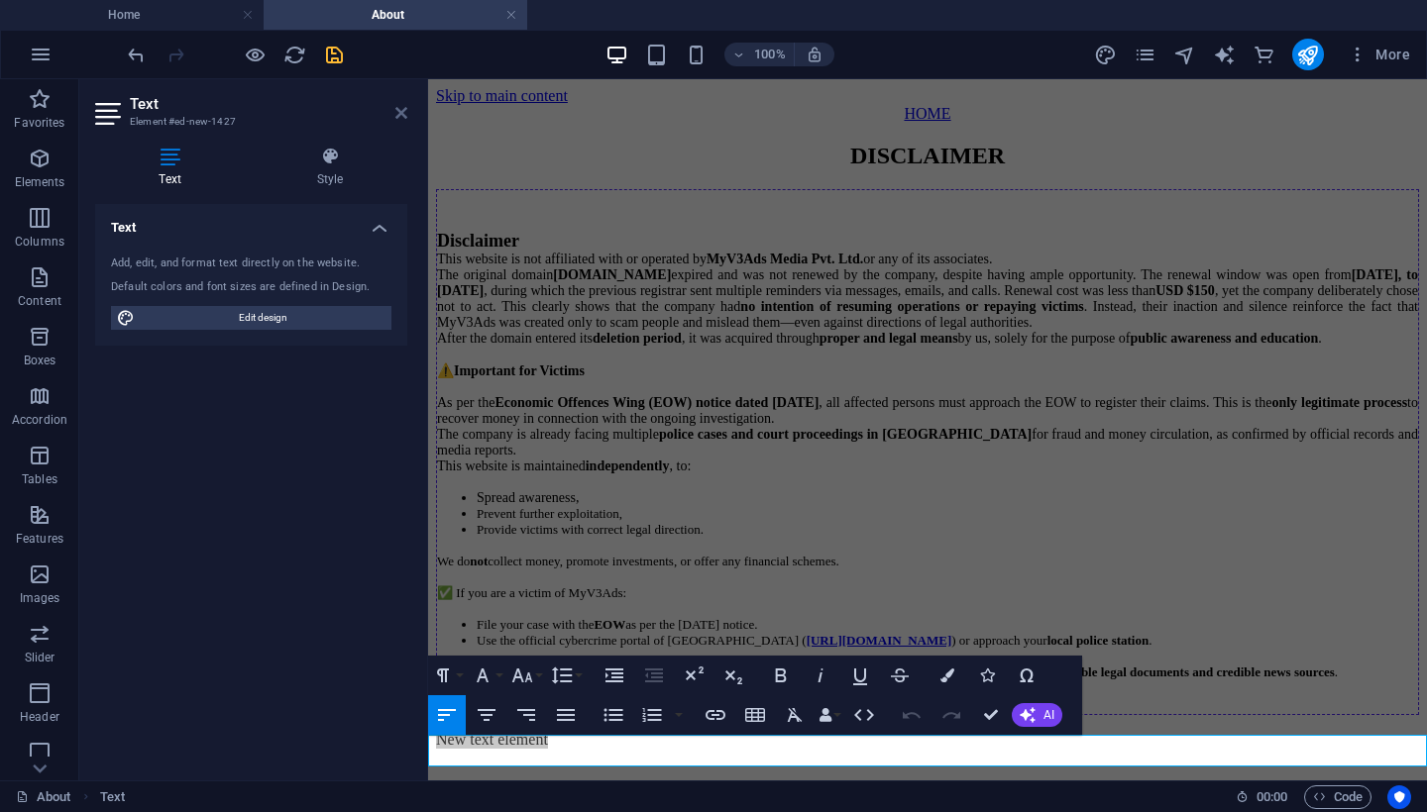
click at [399, 116] on icon at bounding box center [401, 113] width 12 height 16
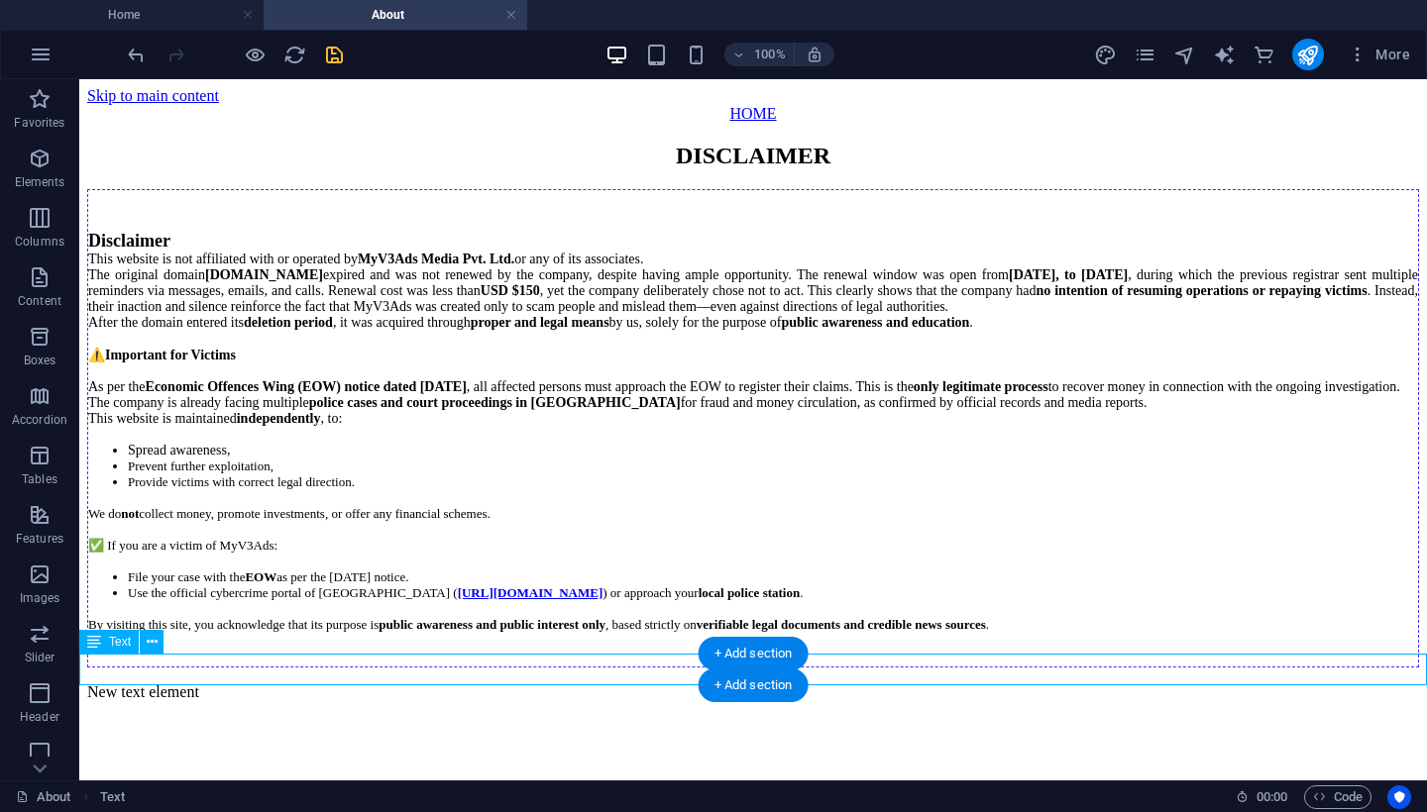
click at [353, 684] on div "New text element" at bounding box center [752, 693] width 1331 height 18
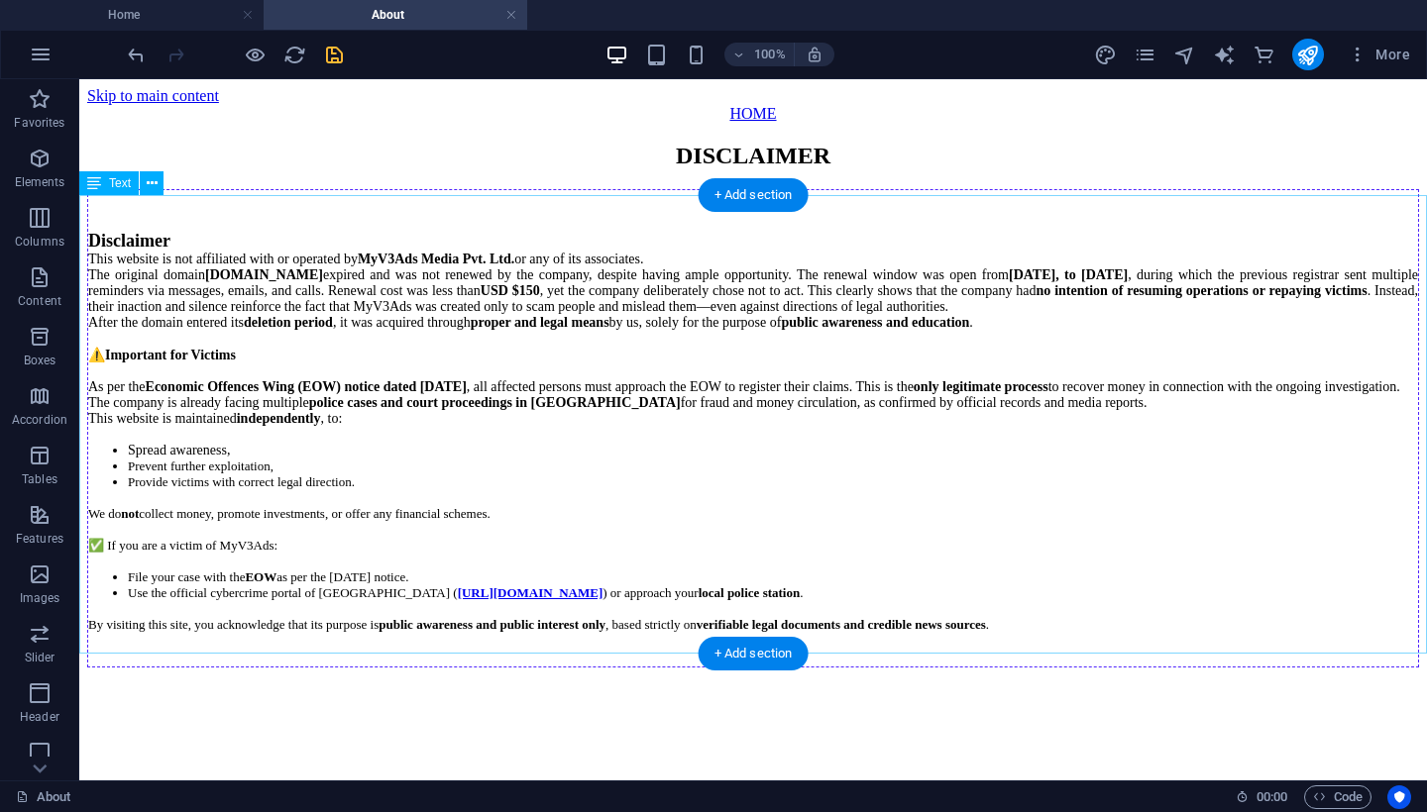
click at [246, 242] on div "Disclaimer This website is not affiliated with or operated by MyV3Ads Media Pvt…" at bounding box center [752, 428] width 1331 height 478
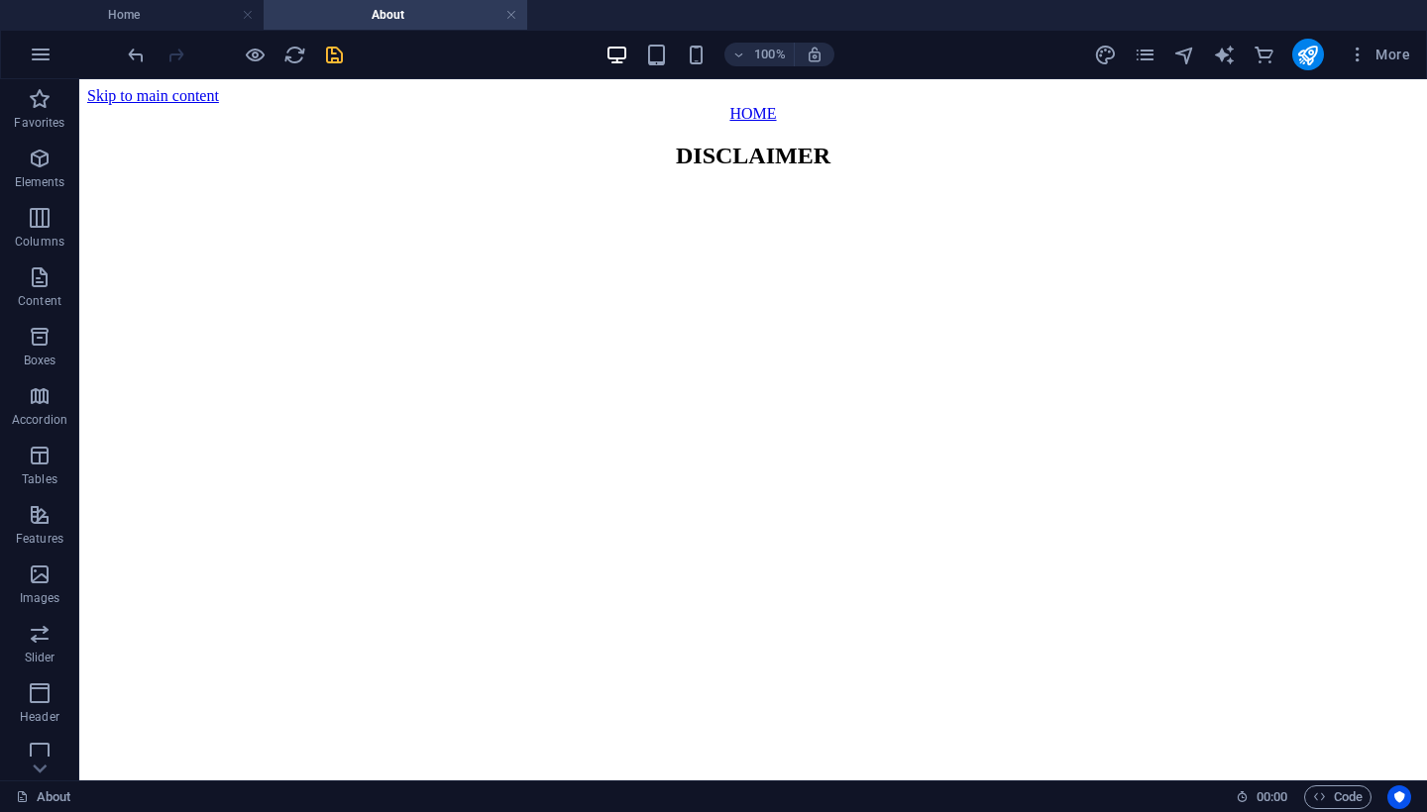
click at [760, 189] on html "Skip to main content HOME DISCLAIMER" at bounding box center [752, 134] width 1347 height 110
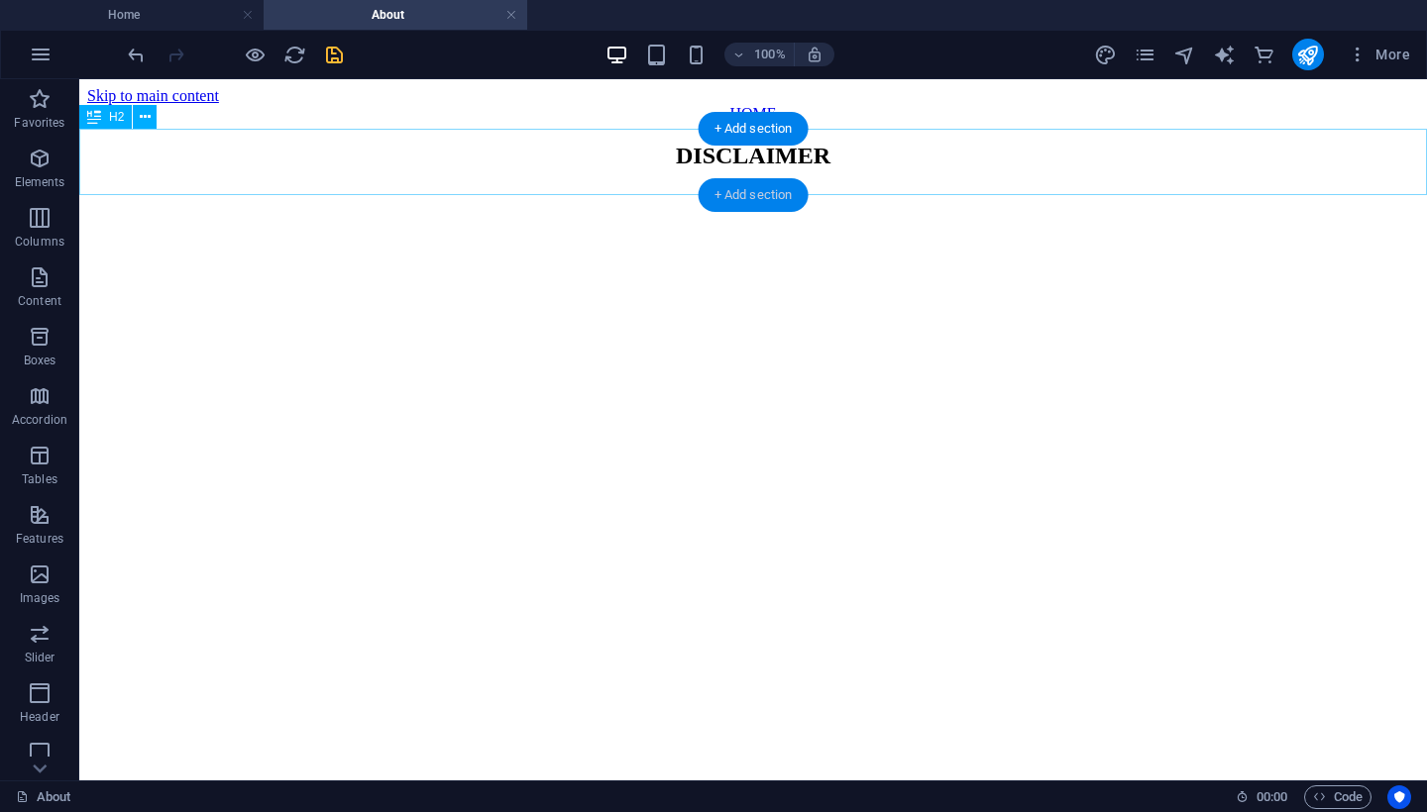
click at [758, 186] on div "+ Add section" at bounding box center [753, 195] width 110 height 34
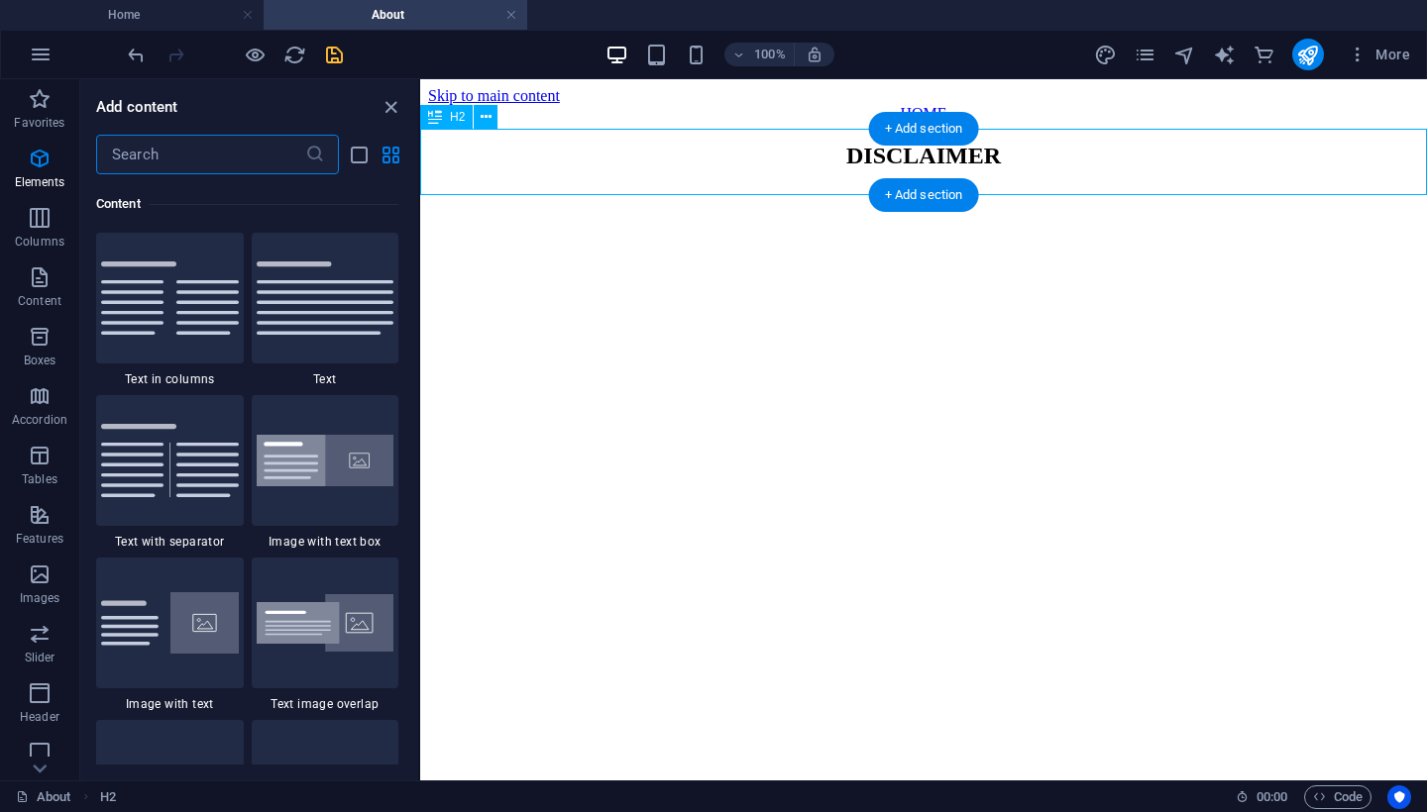
scroll to position [3466, 0]
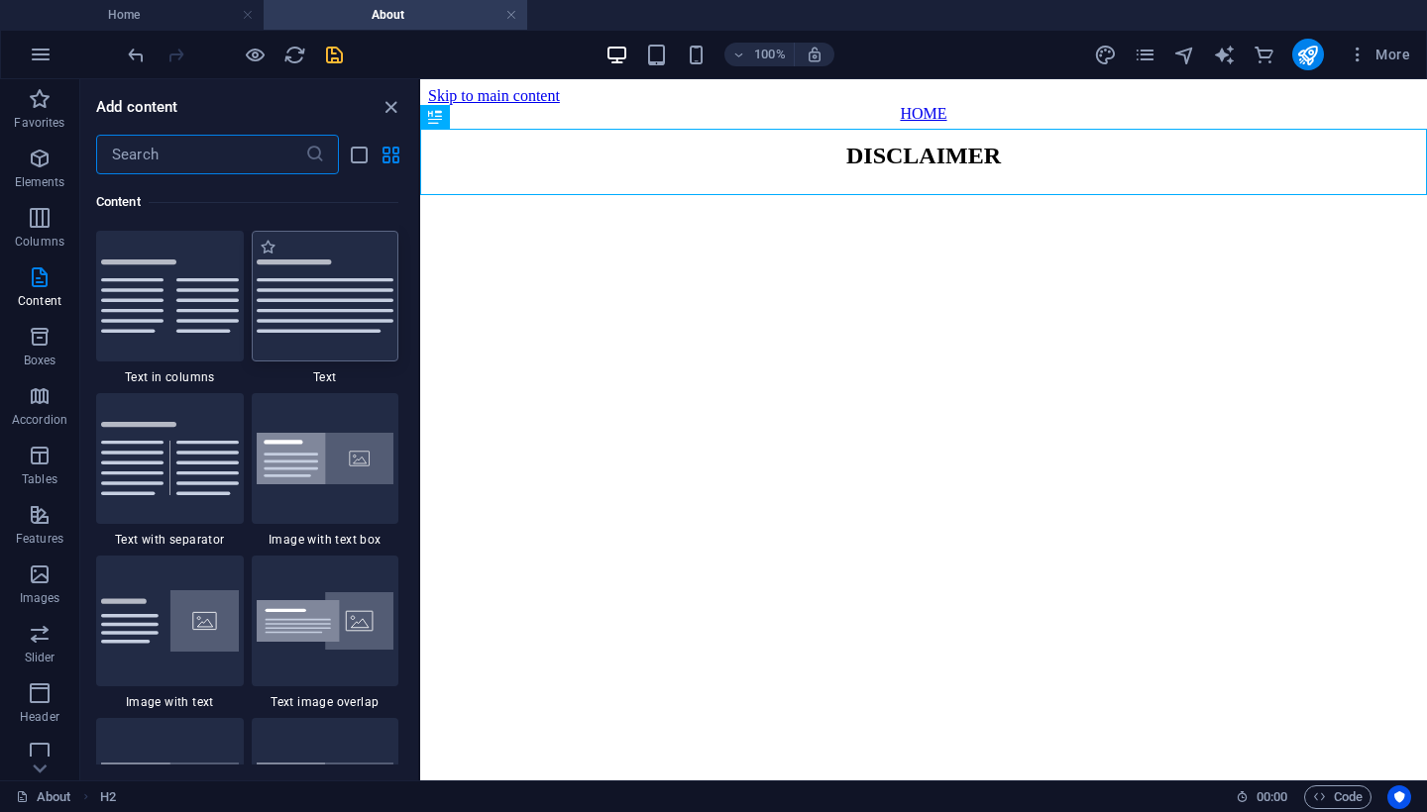
click at [317, 319] on img at bounding box center [326, 296] width 138 height 73
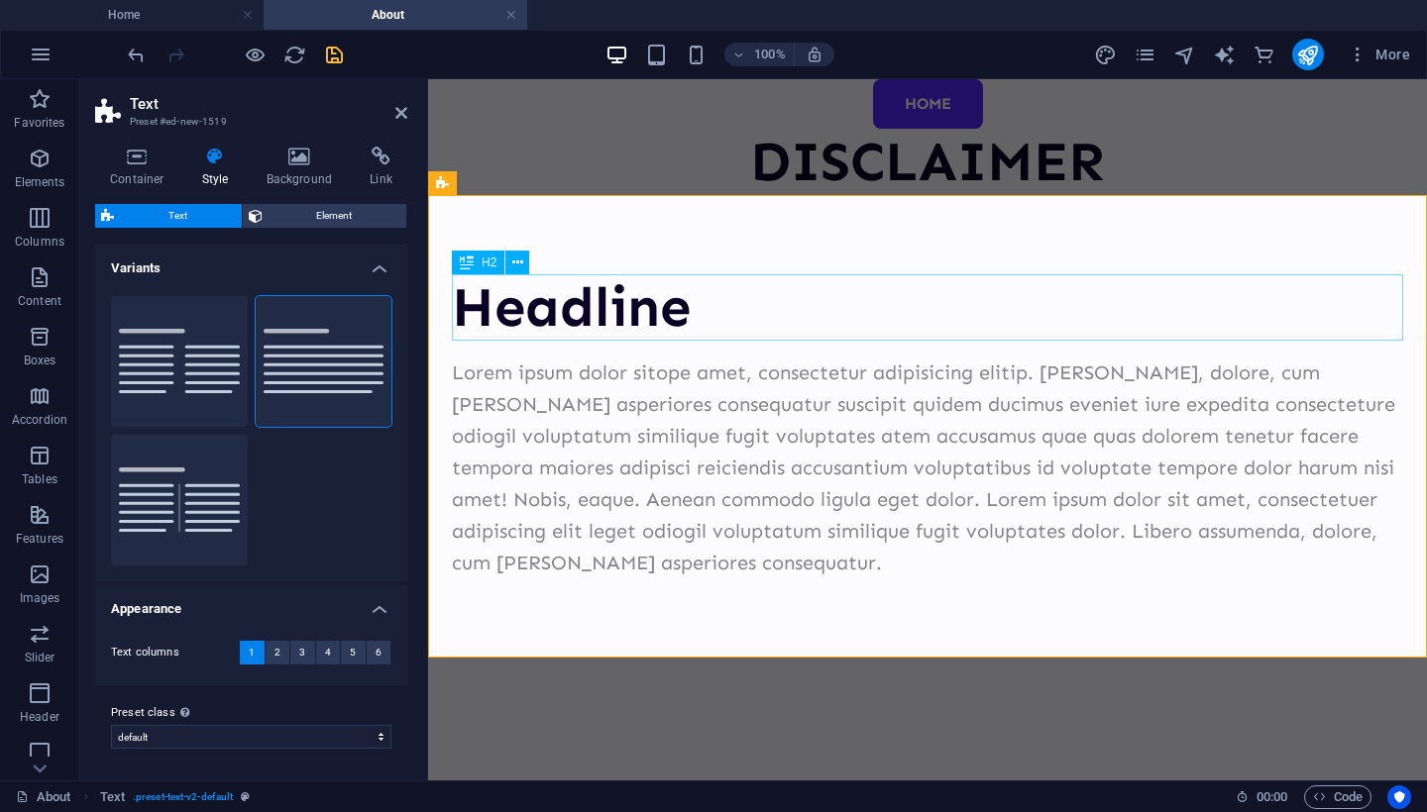
click at [722, 321] on div "Headline" at bounding box center [927, 307] width 951 height 66
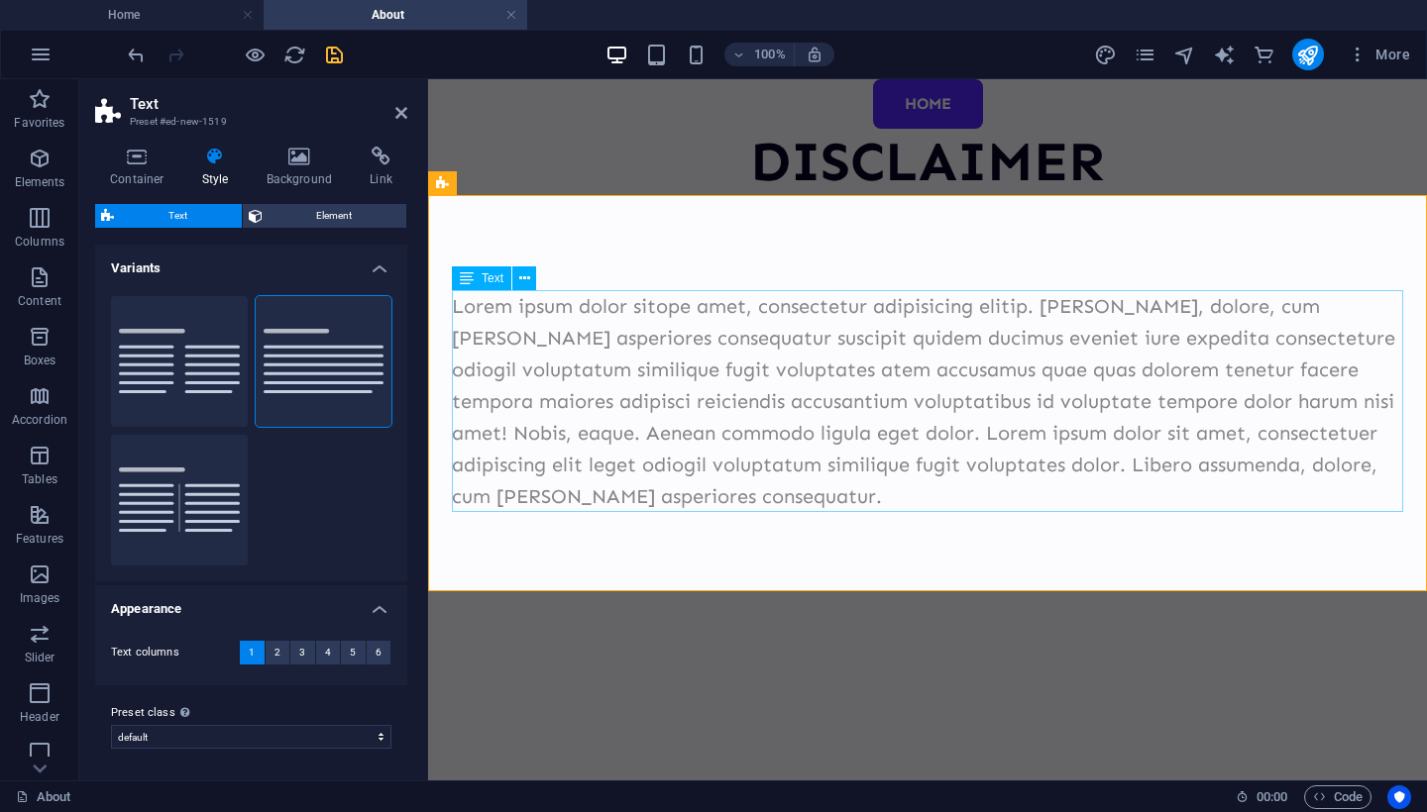
click at [692, 392] on div "Lorem ipsum dolor sitope amet, consectetur adipisicing elitip. Massumenda, dolo…" at bounding box center [927, 401] width 951 height 222
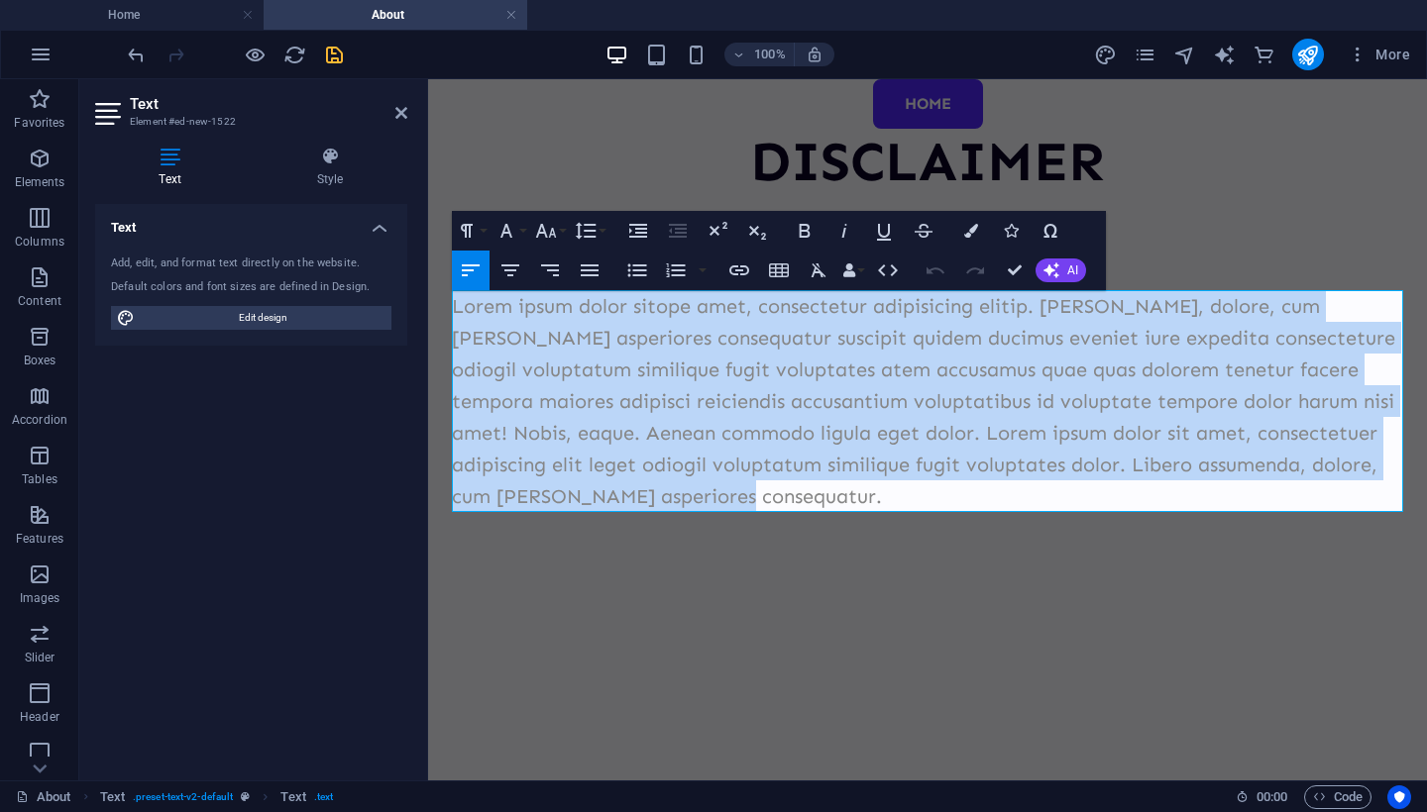
drag, startPoint x: 822, startPoint y: 504, endPoint x: 420, endPoint y: 282, distance: 459.4
click at [428, 282] on html "Skip to main content HOME DISCLAIMER Lorem ipsum dolor sitope amet, consectetur…" at bounding box center [927, 335] width 999 height 512
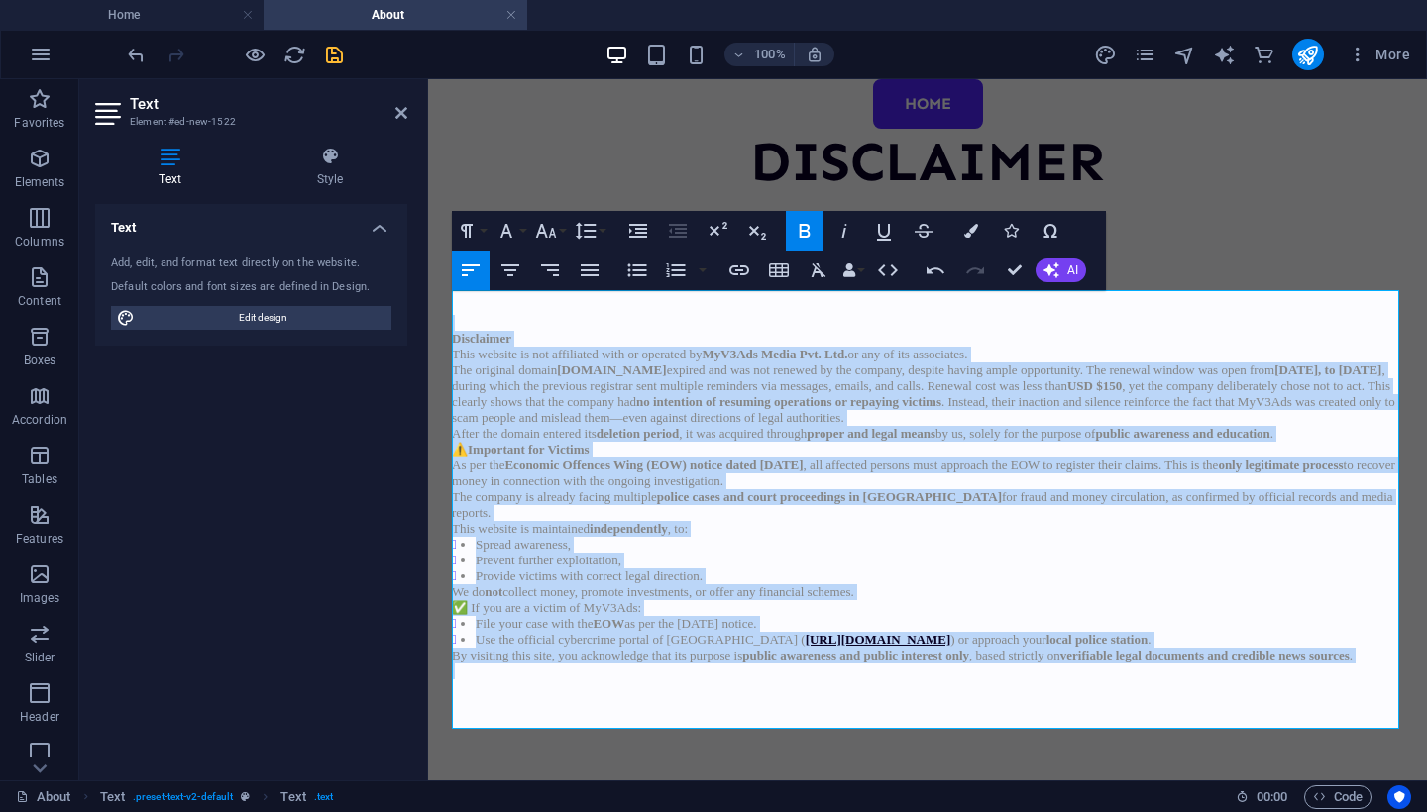
click at [428, 326] on html "Skip to main content HOME DISCLAIMER Disclaimer This website is not affiliated …" at bounding box center [927, 434] width 999 height 711
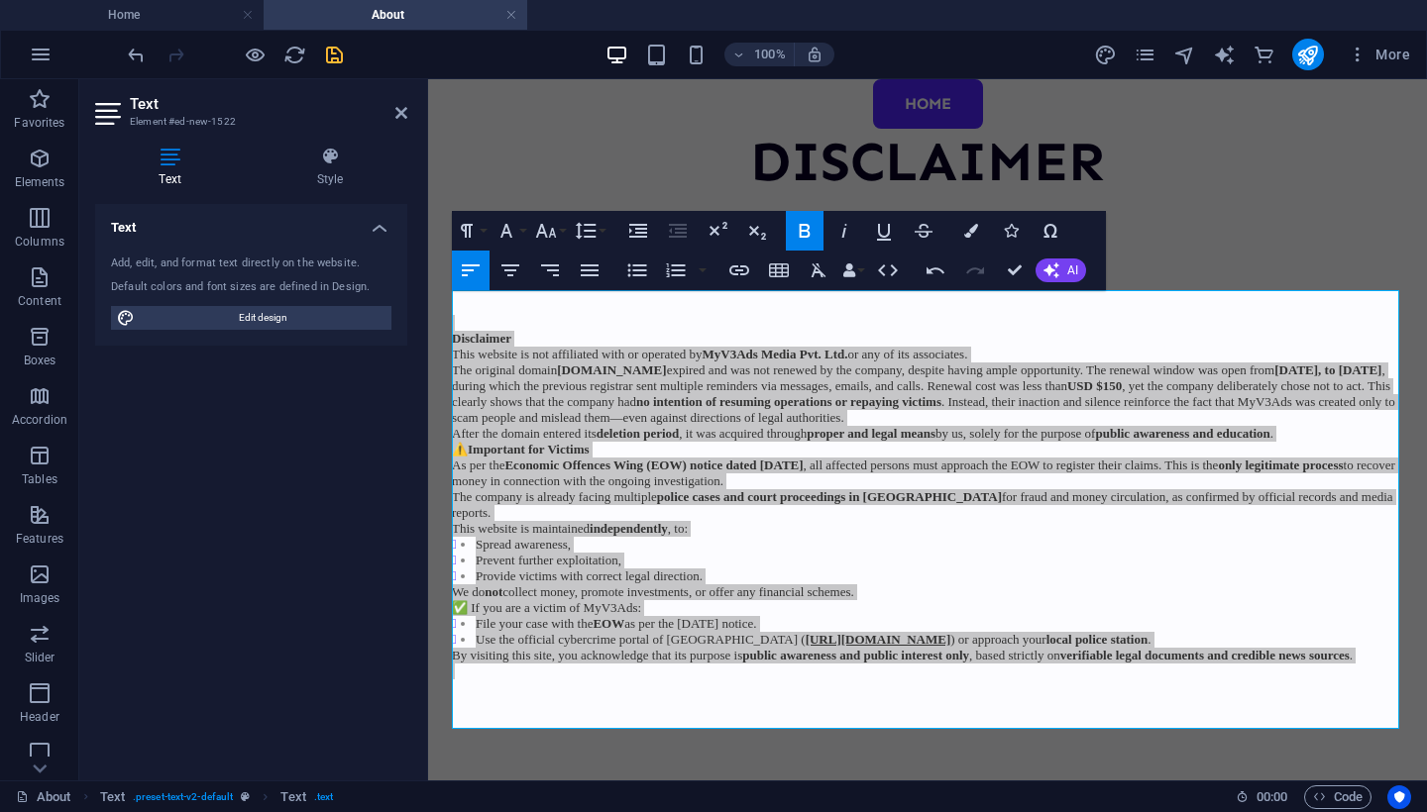
click at [418, 326] on div "Text Style Text Add, edit, and format text directly on the website. Default col…" at bounding box center [251, 456] width 344 height 650
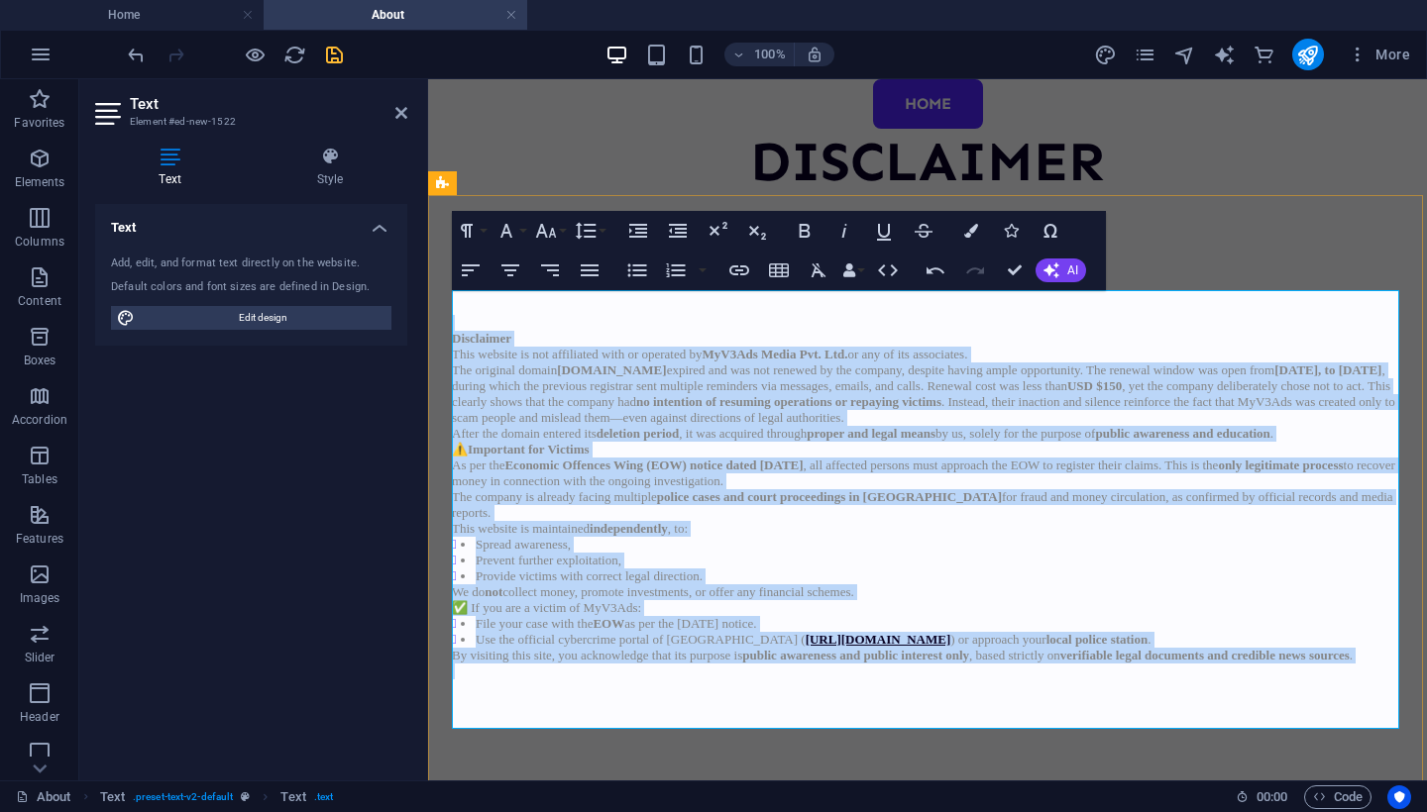
click at [477, 333] on strong "Disclaimer" at bounding box center [481, 338] width 59 height 15
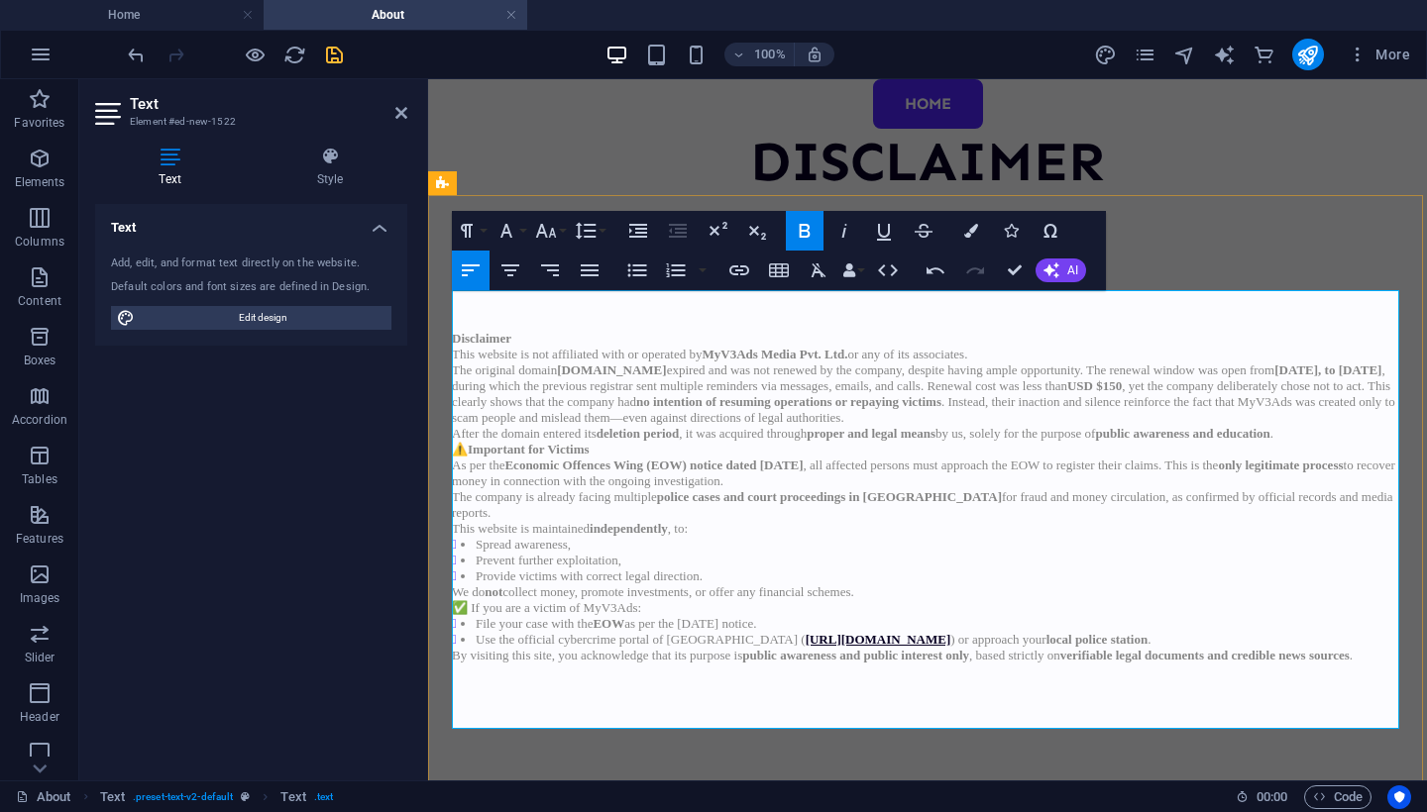
click at [523, 309] on p at bounding box center [927, 302] width 951 height 25
click at [455, 336] on strong "Disclaimer" at bounding box center [481, 338] width 59 height 15
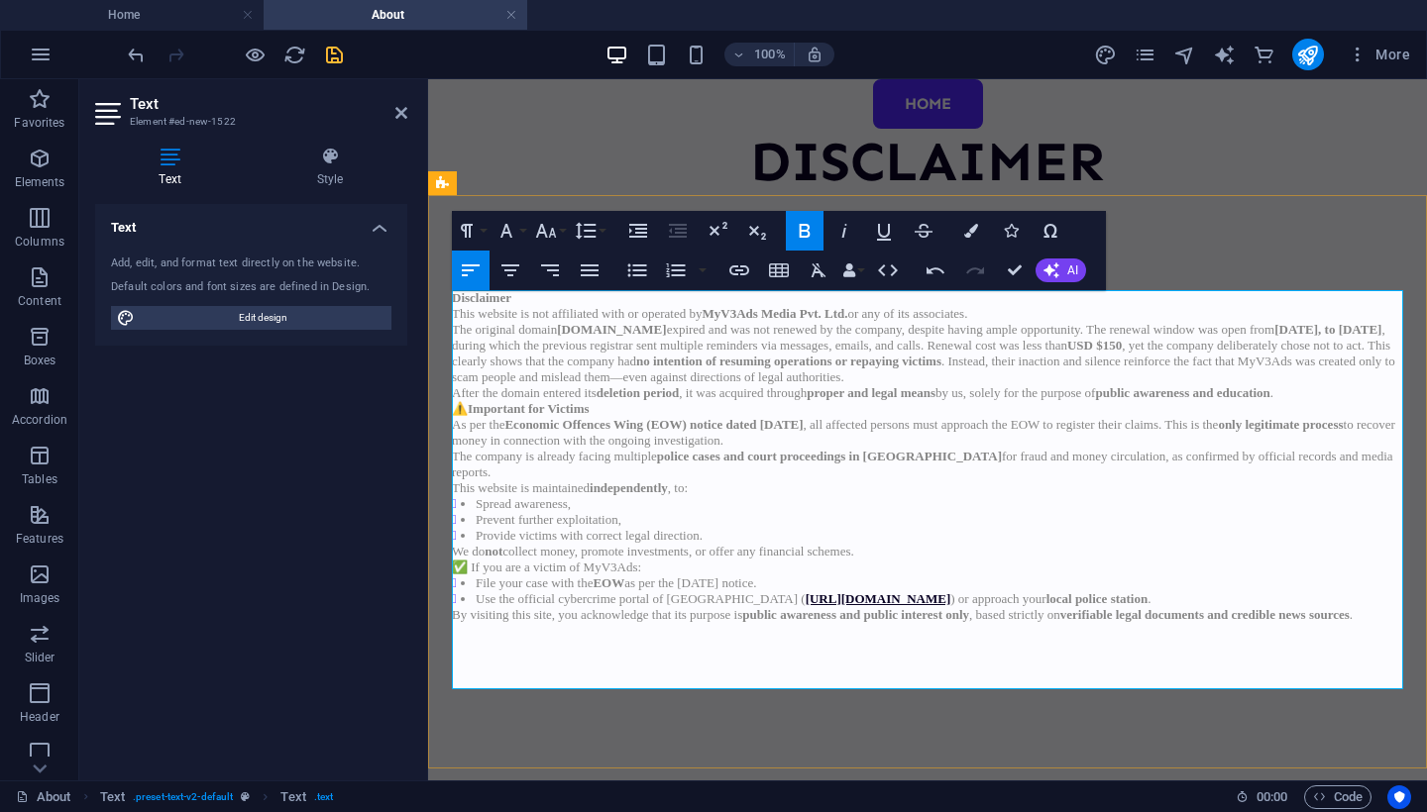
click at [532, 301] on p "Disclaimer This website is not affiliated with or operated by MyV3Ads Media Pvt…" at bounding box center [927, 306] width 951 height 32
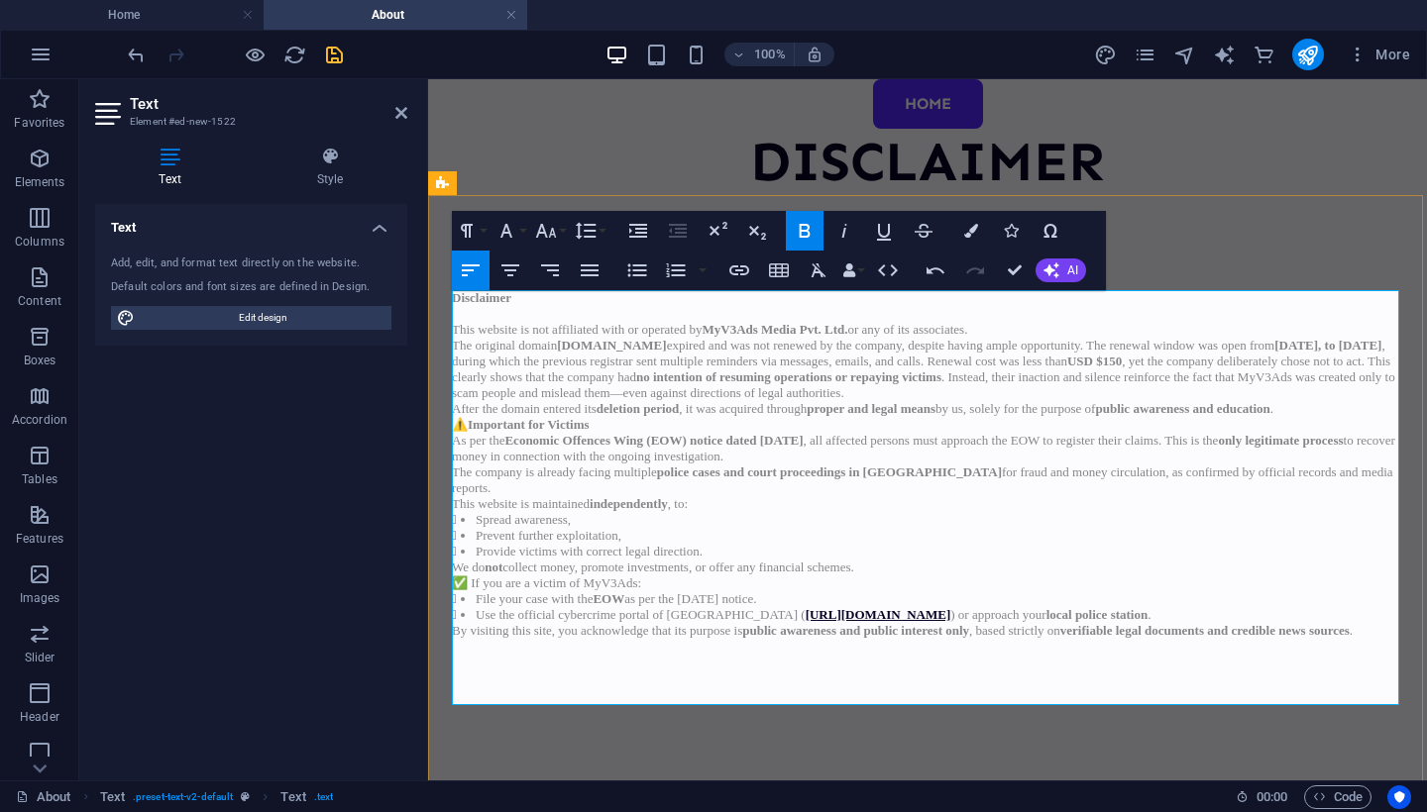
click at [623, 428] on p "⚠️ Important for Victims As per the Economic Offences Wing (EOW) notice dated 2…" at bounding box center [927, 441] width 951 height 48
click at [1388, 412] on p "After the domain entered its deletion period , it was acquired through proper a…" at bounding box center [927, 409] width 951 height 16
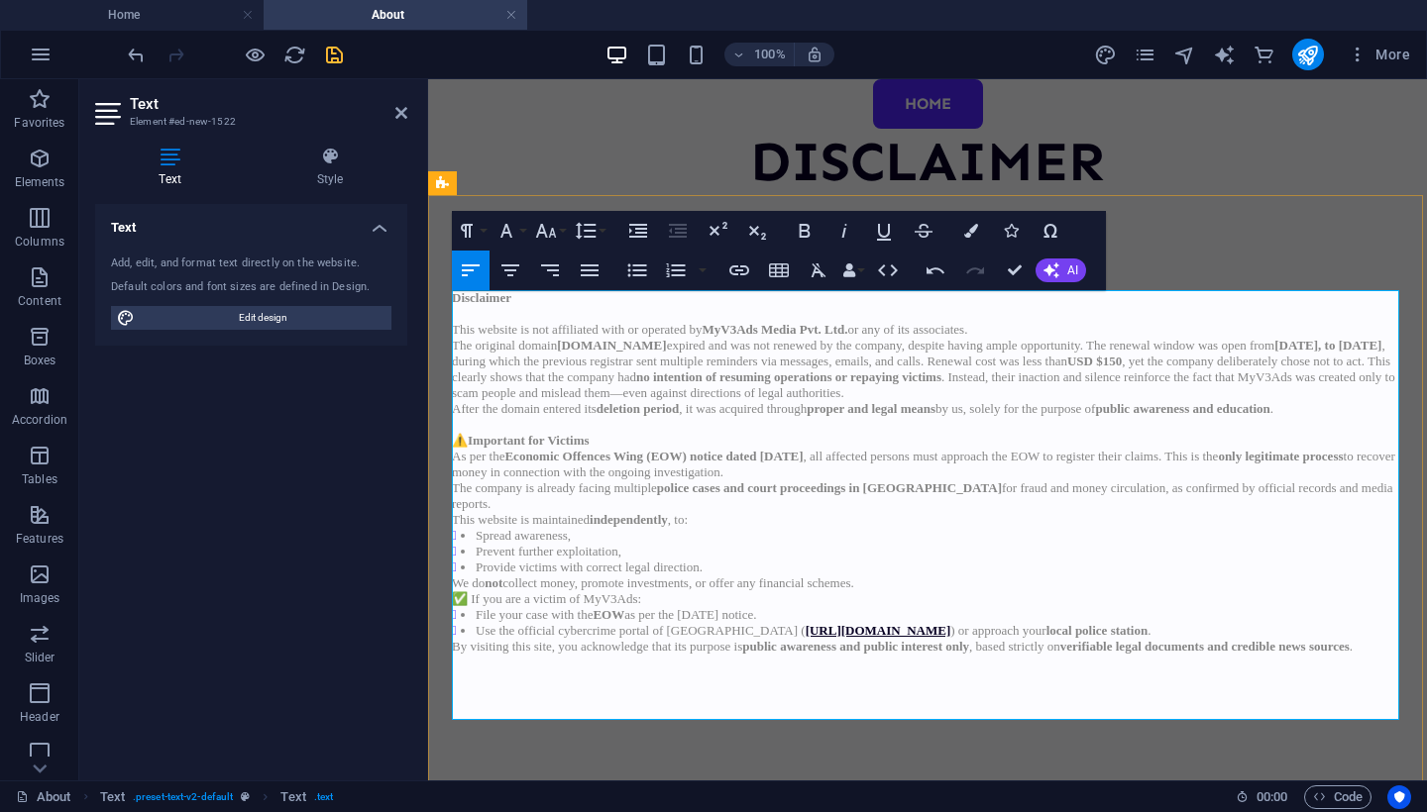
click at [774, 426] on p at bounding box center [927, 425] width 951 height 16
click at [743, 444] on p "⚠️ Important for Victims As per the Economic Offences Wing (EOW) notice dated 2…" at bounding box center [927, 457] width 951 height 48
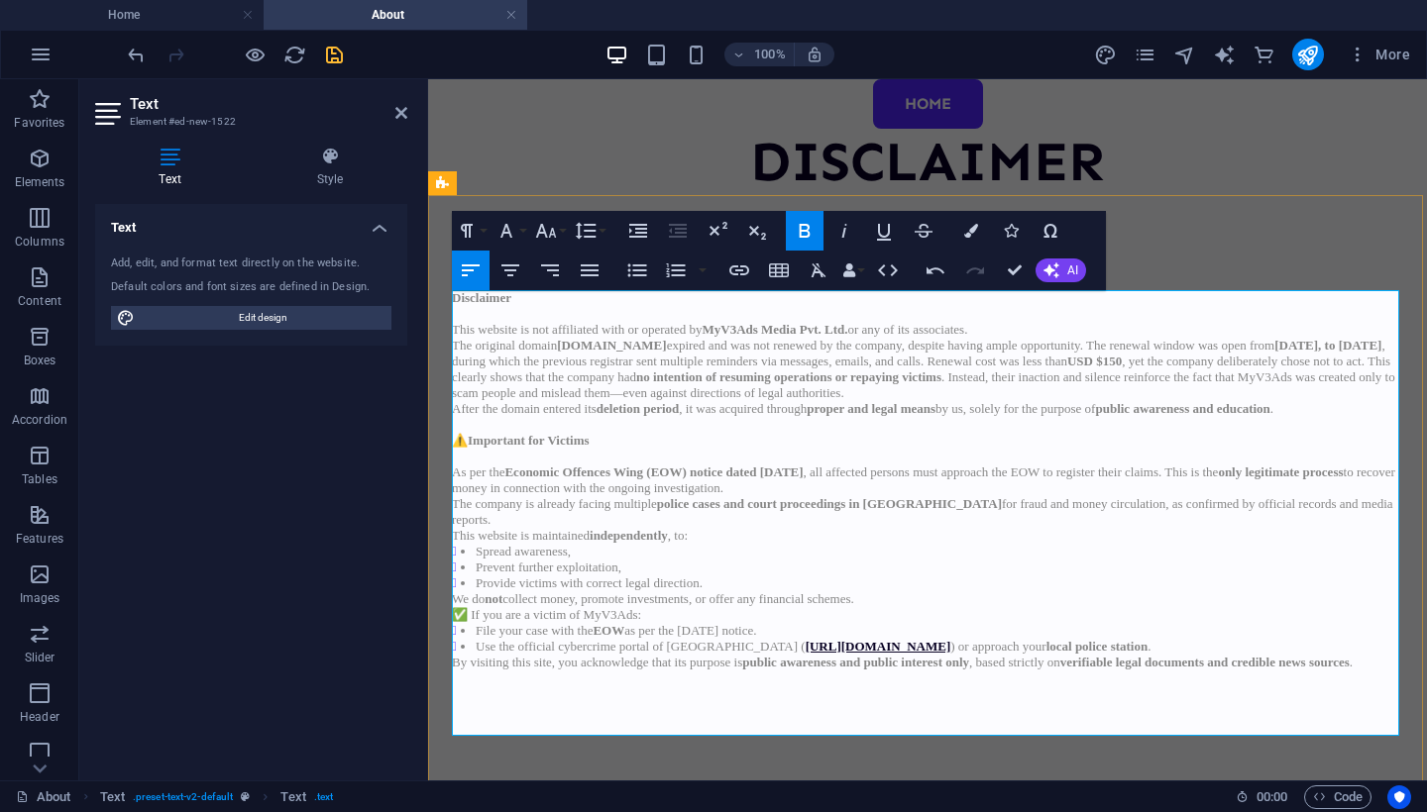
click at [604, 523] on p "The company is already facing multiple police cases and court proceedings in In…" at bounding box center [927, 512] width 951 height 32
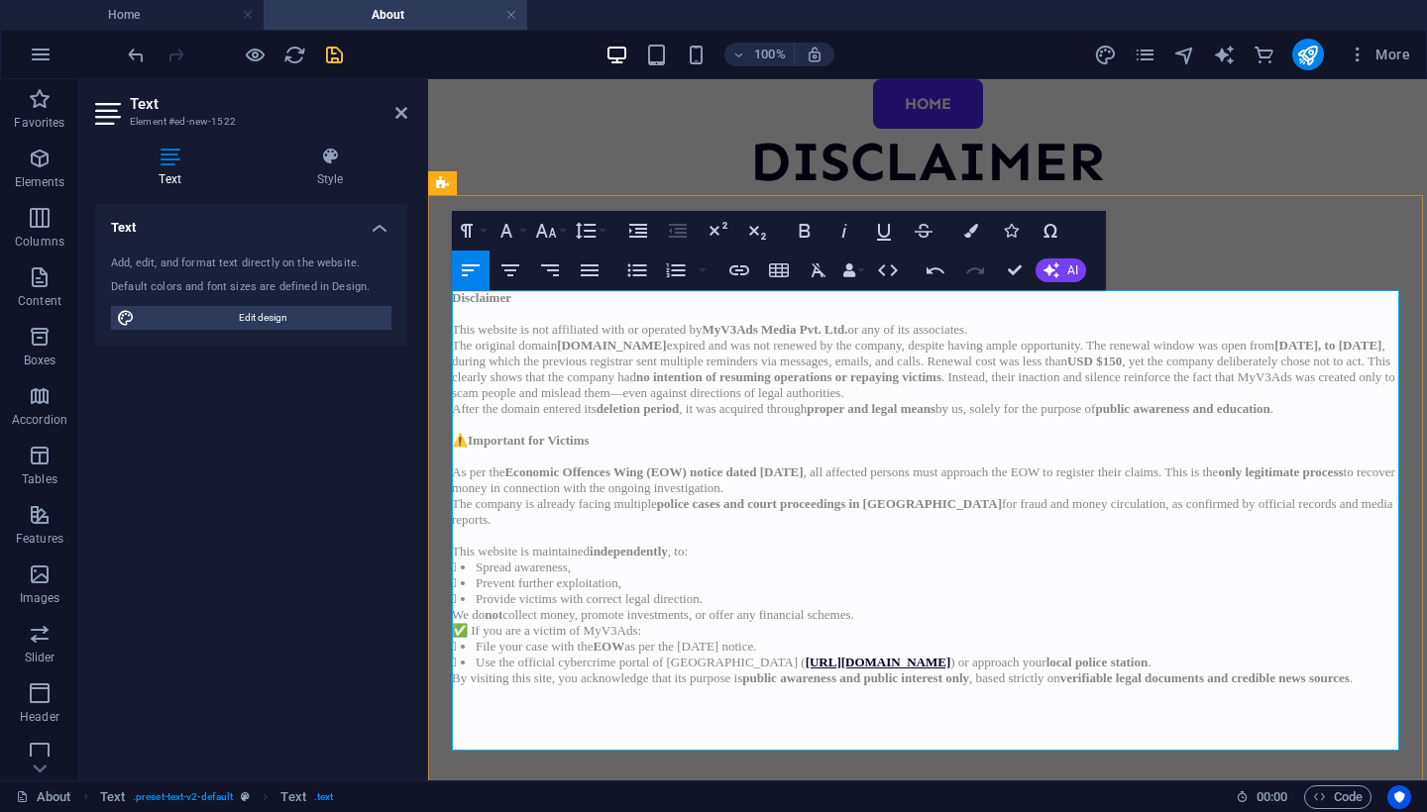
click at [915, 614] on p "We do not collect money, promote investments, or offer any financial schemes." at bounding box center [927, 615] width 951 height 16
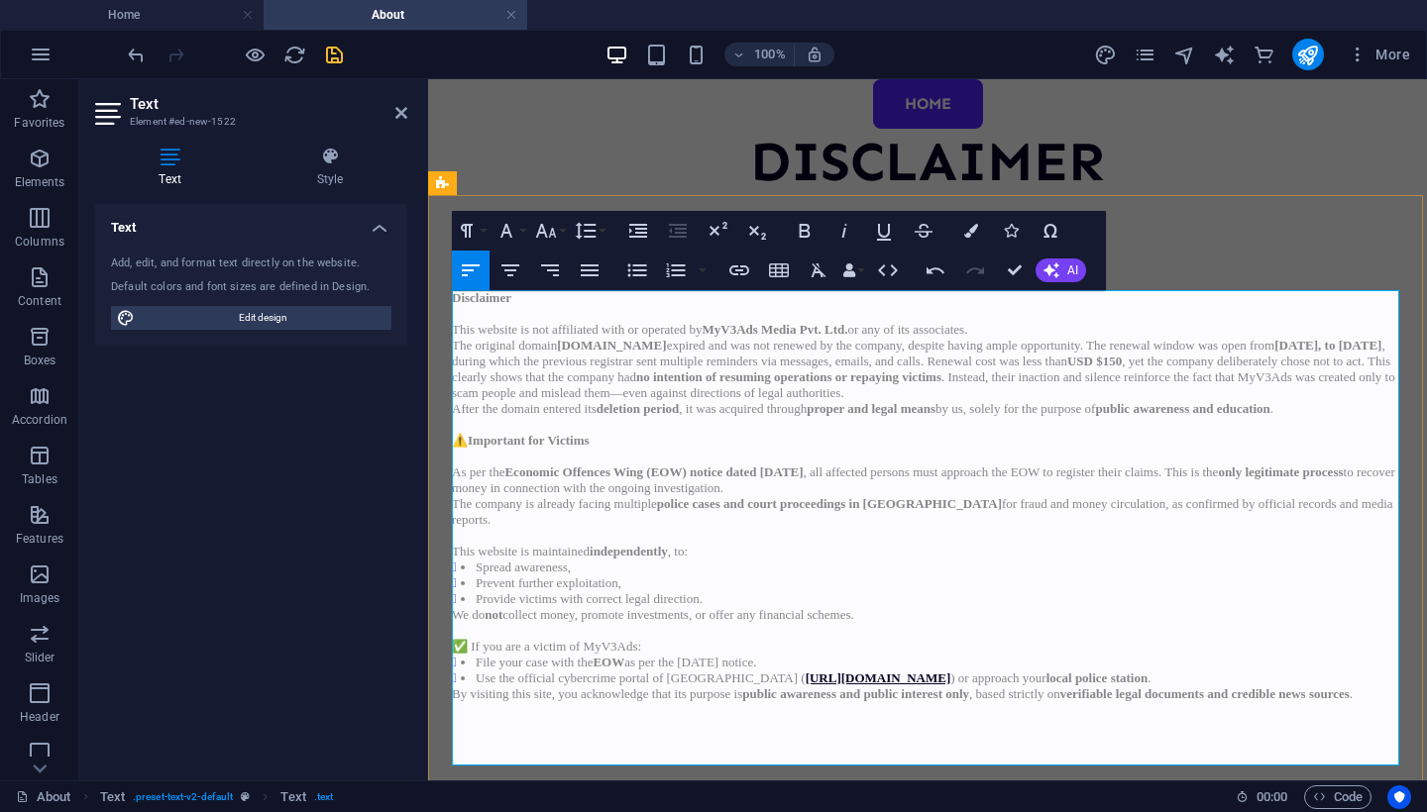
click at [717, 646] on p "✅ If you are a victim of MyV3Ads:" at bounding box center [927, 647] width 951 height 16
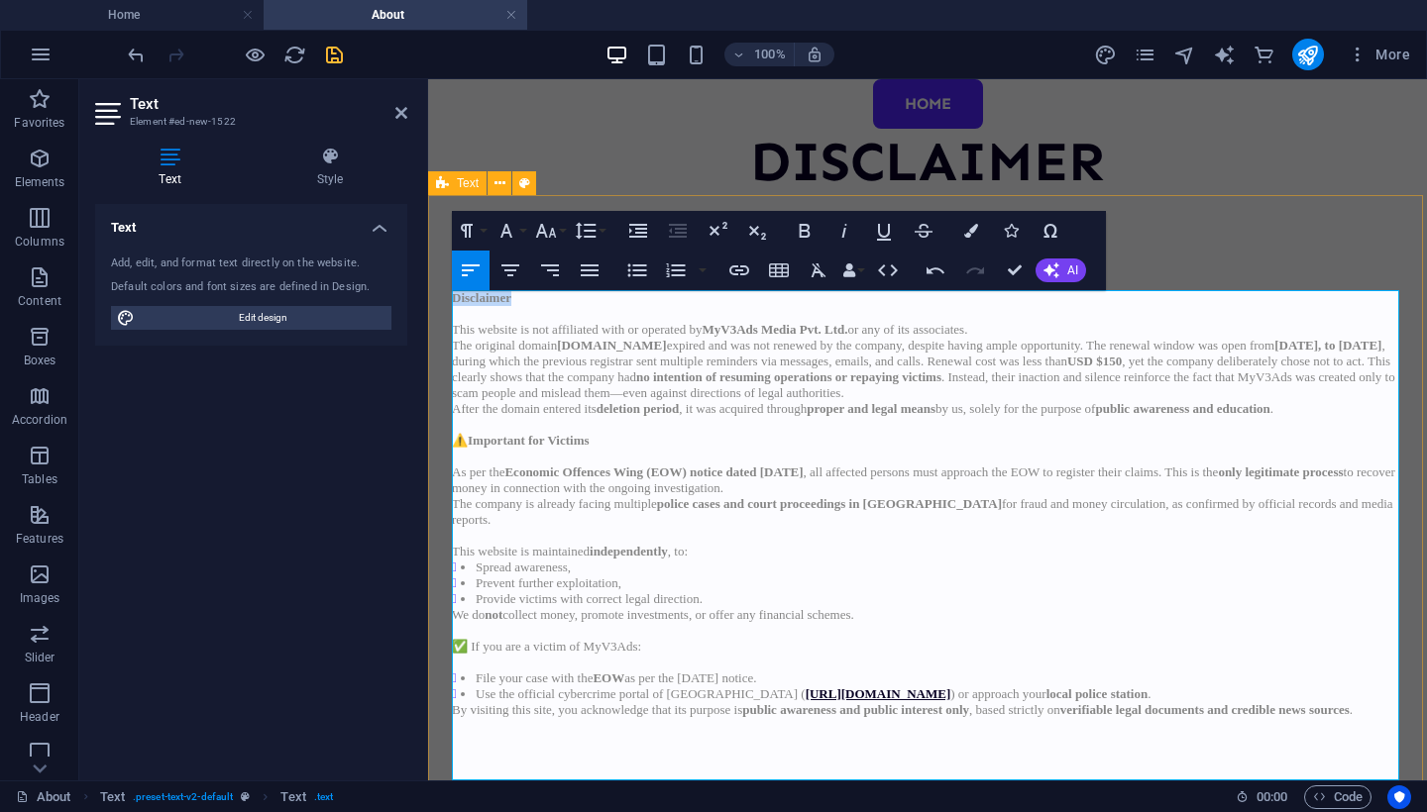
drag, startPoint x: 532, startPoint y: 304, endPoint x: 429, endPoint y: 303, distance: 103.0
click at [429, 303] on div "Disclaimer ​ This website is not affiliated with or operated by MyV3Ads Media P…" at bounding box center [927, 520] width 999 height 650
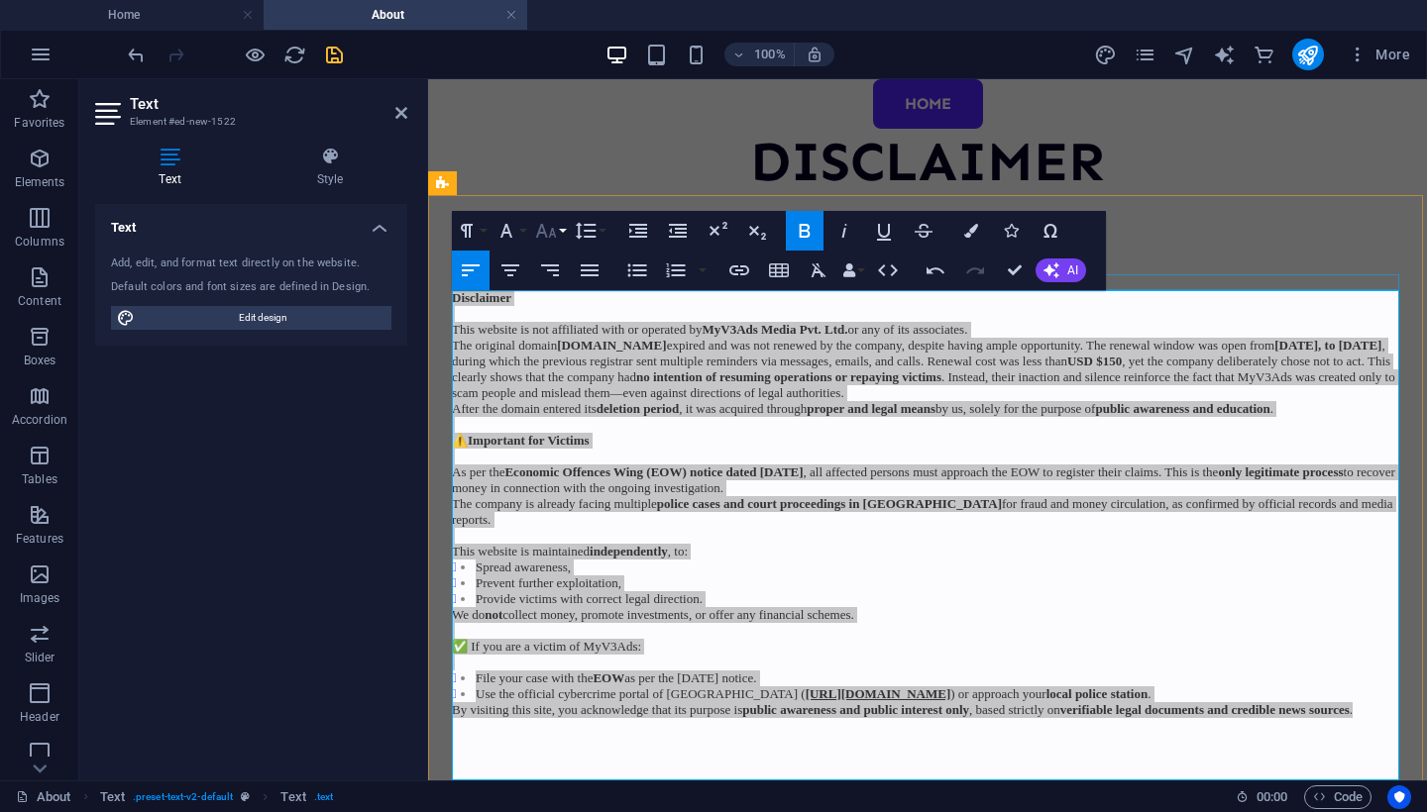
click at [542, 225] on icon "button" at bounding box center [546, 231] width 21 height 14
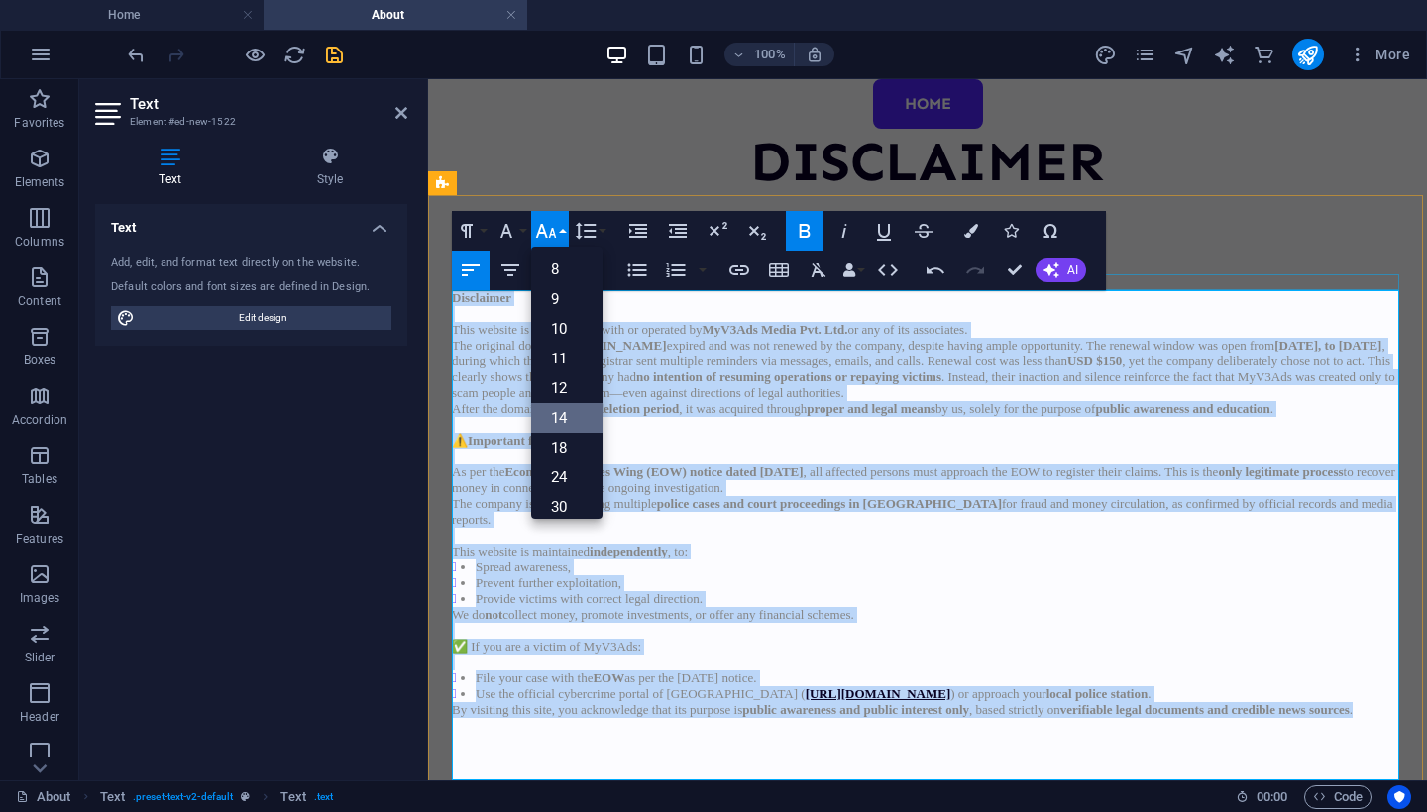
click at [560, 413] on link "14" at bounding box center [566, 418] width 71 height 30
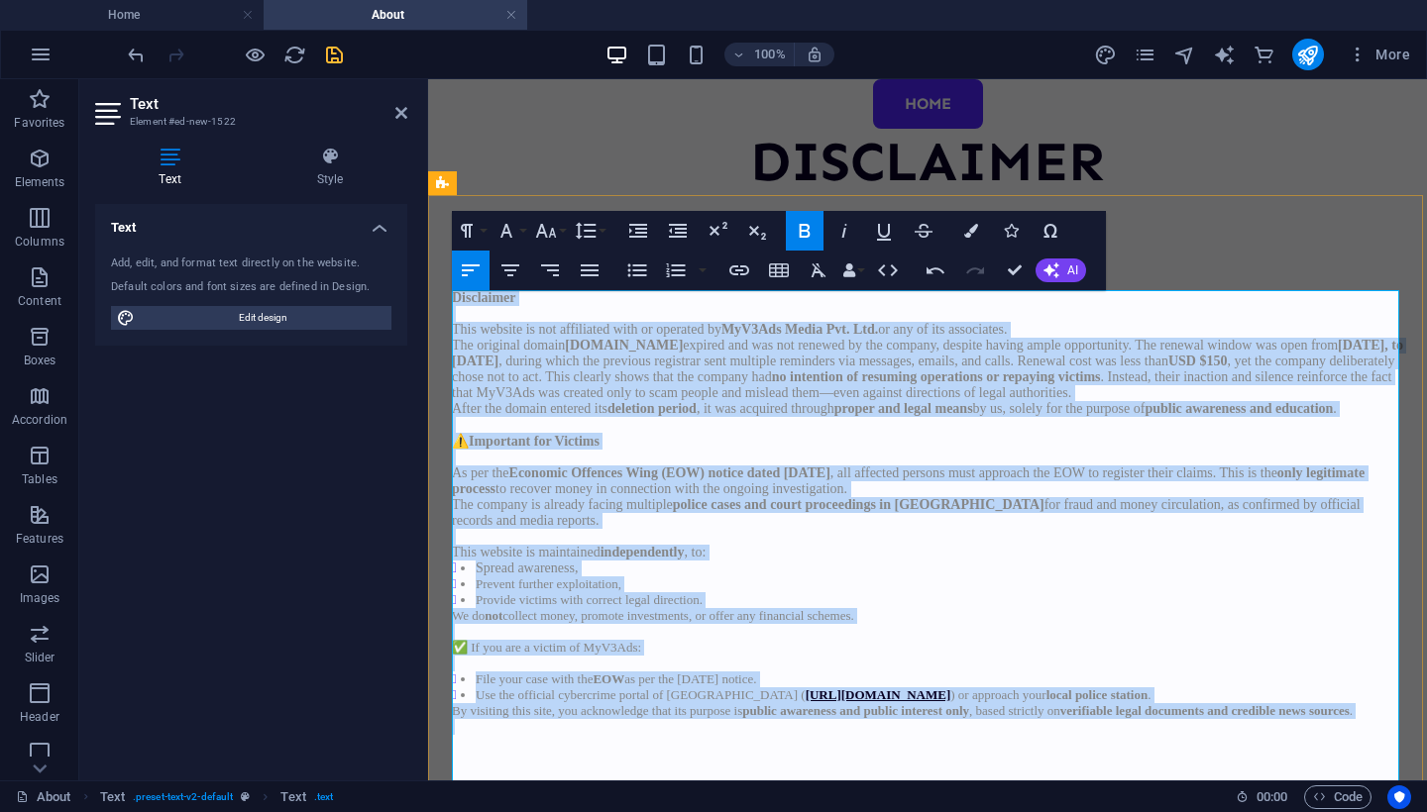
click at [616, 417] on p "After the domain entered its deletion period , it was acquired through proper a…" at bounding box center [927, 409] width 951 height 16
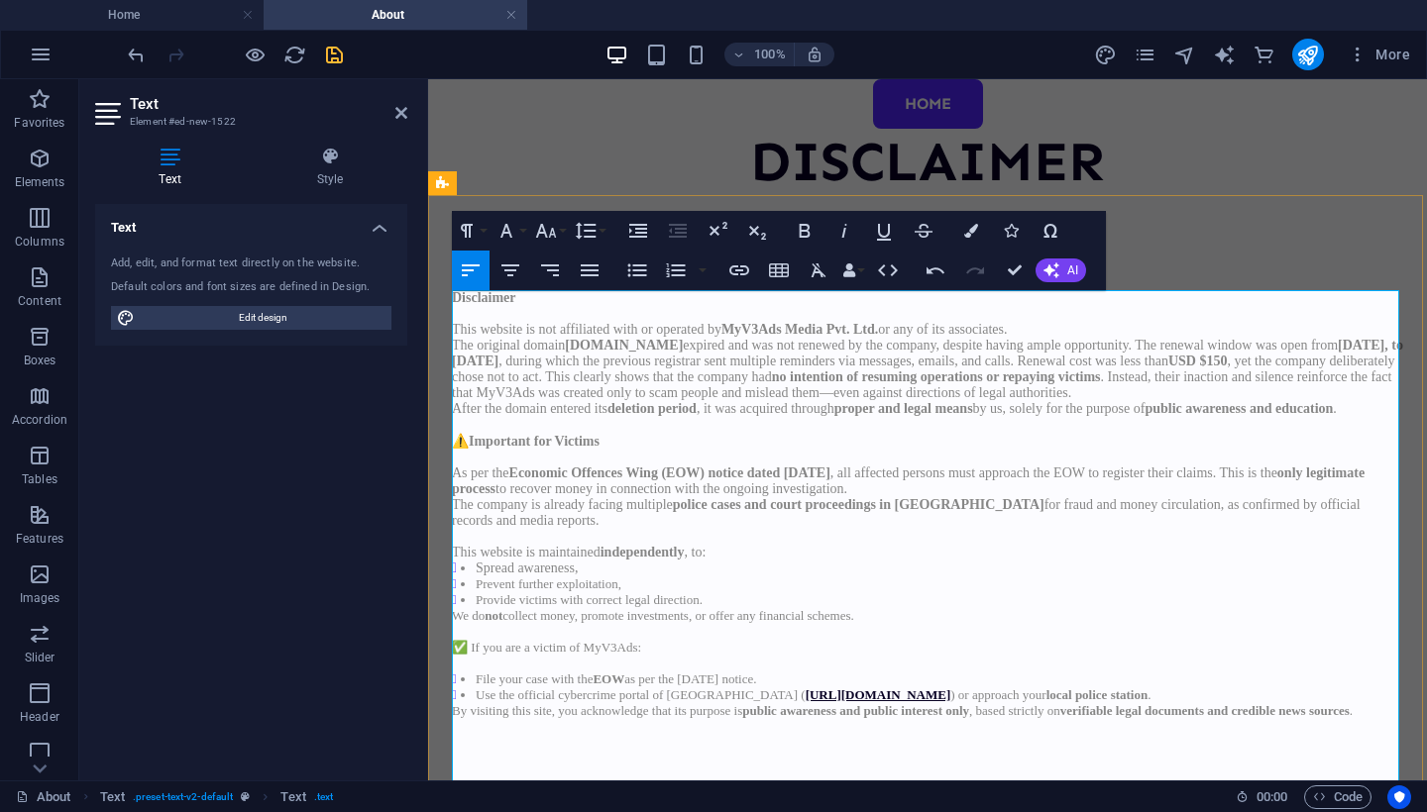
click at [616, 417] on p "After the domain entered its deletion period , it was acquired through proper a…" at bounding box center [927, 409] width 951 height 16
drag, startPoint x: 528, startPoint y: 301, endPoint x: 411, endPoint y: 299, distance: 116.9
click at [428, 299] on html "Skip to main content HOME DISCLAIMER Disclaimer ​ This website is not affiliate…" at bounding box center [927, 462] width 999 height 767
click at [553, 233] on icon "button" at bounding box center [546, 231] width 24 height 24
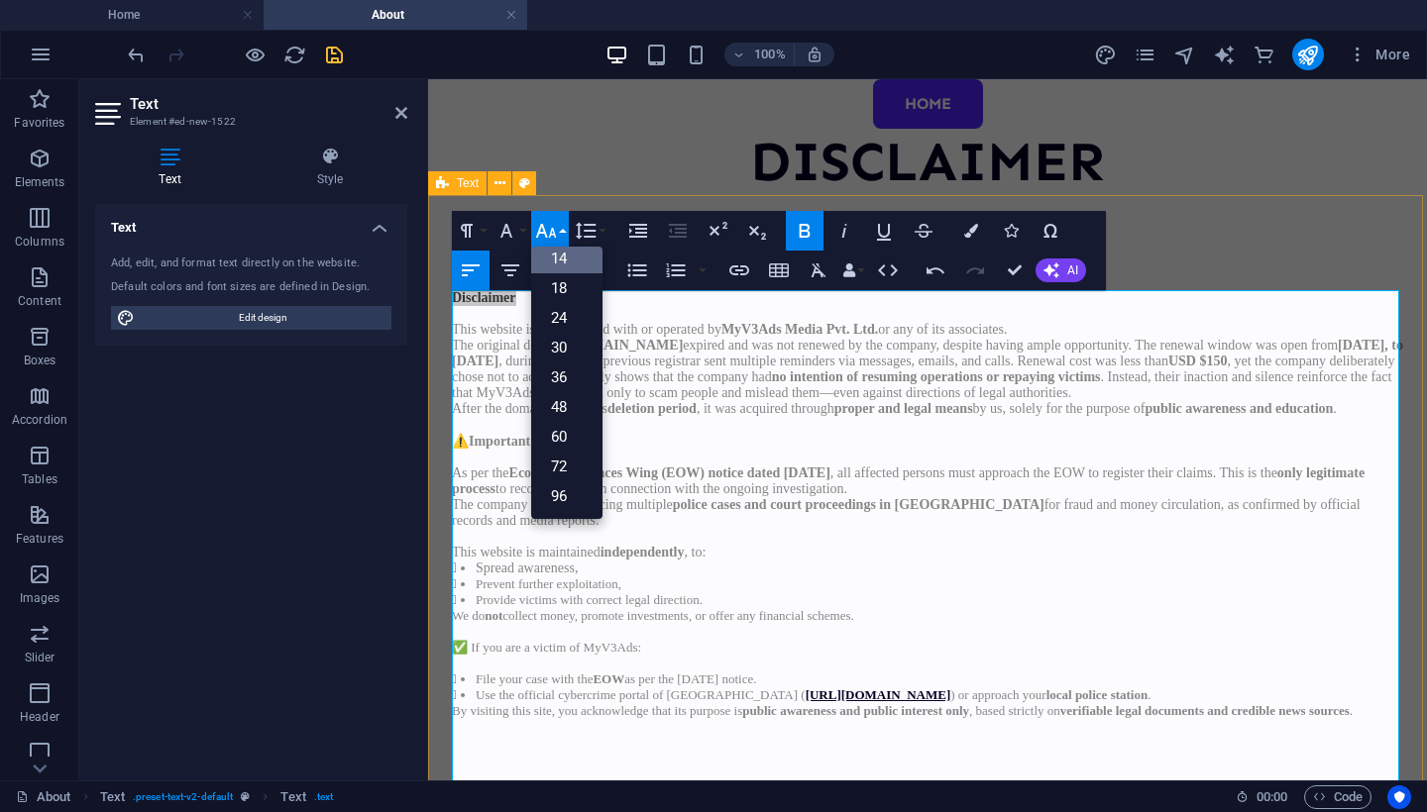
scroll to position [159, 0]
click at [557, 287] on link "18" at bounding box center [566, 288] width 71 height 30
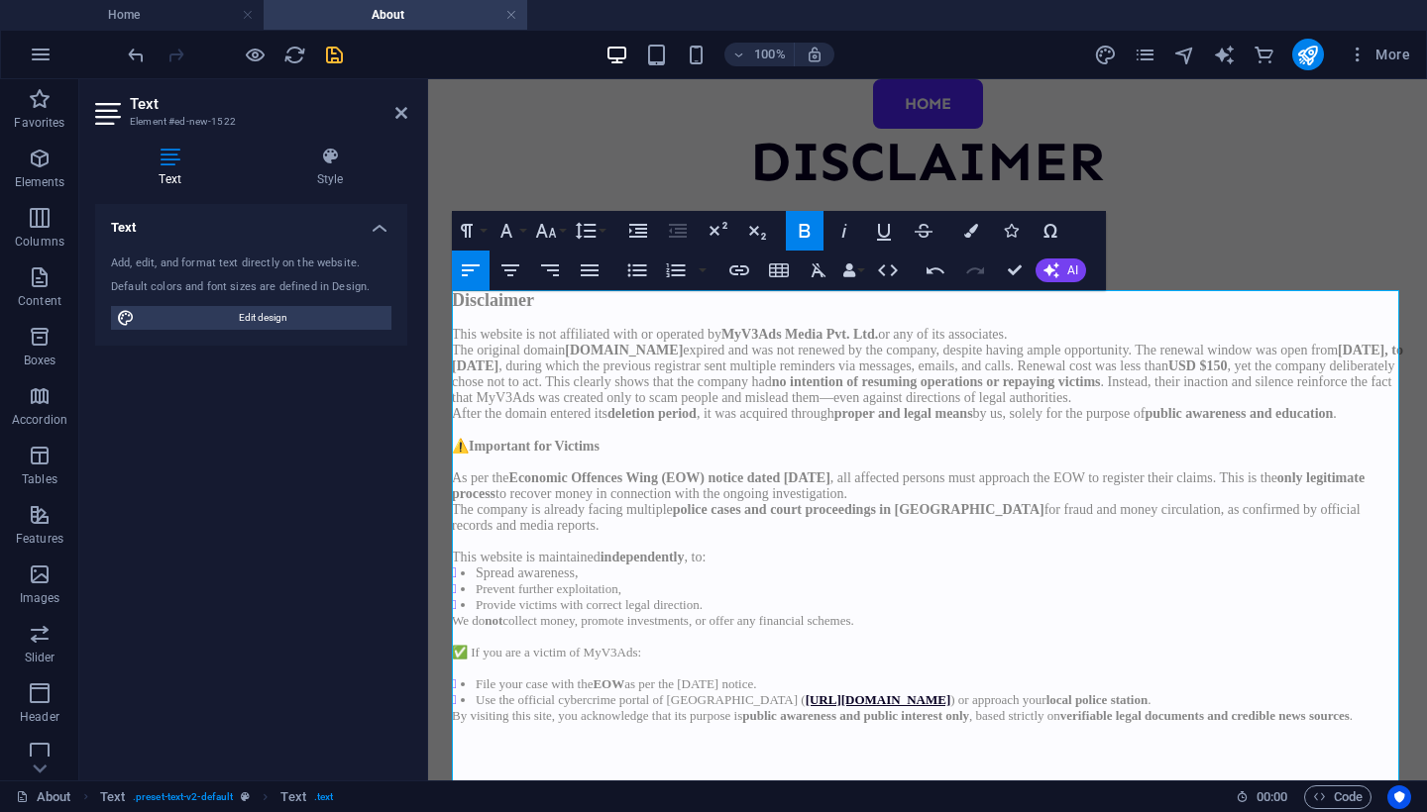
click at [395, 114] on icon at bounding box center [401, 113] width 12 height 16
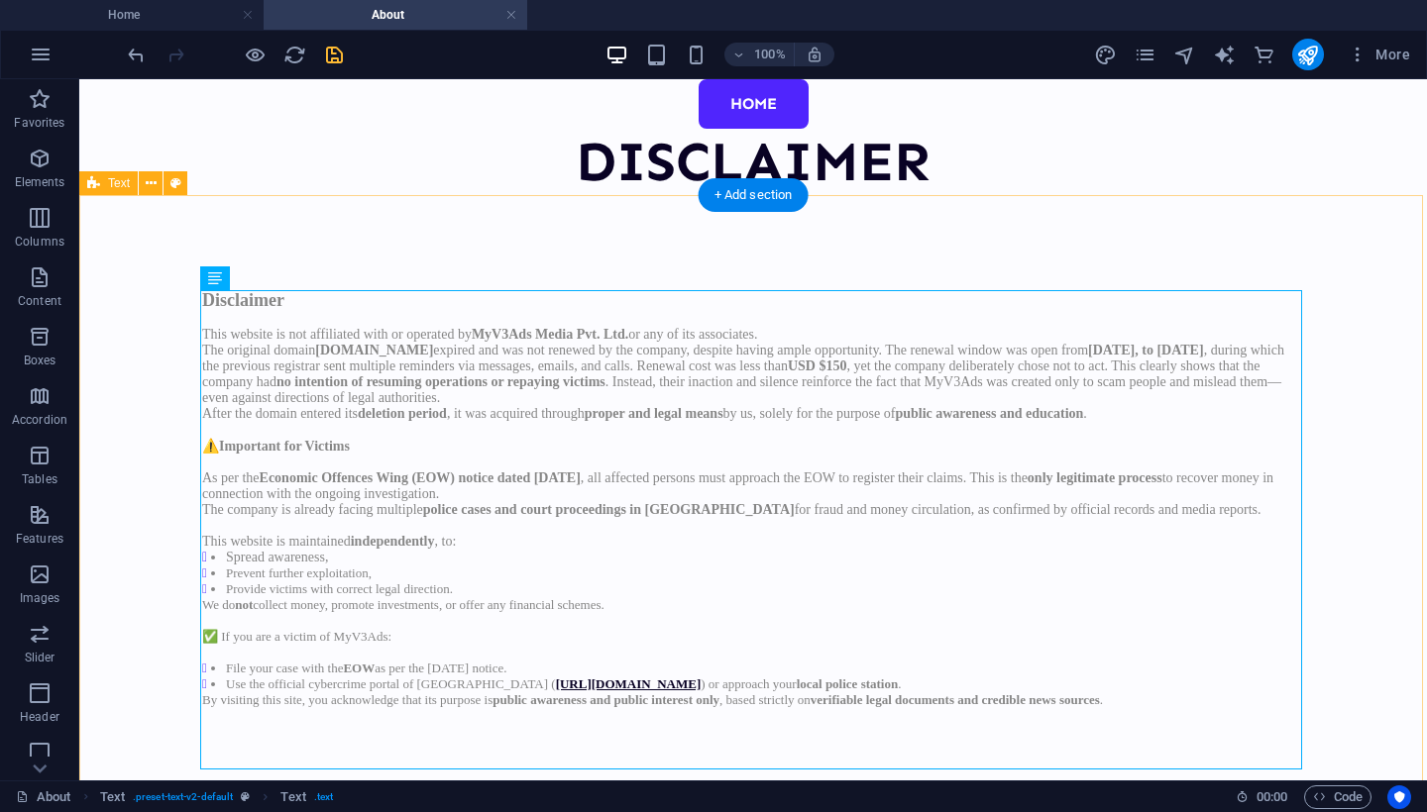
click at [122, 322] on div "Disclaimer This website is not affiliated with or operated by MyV3Ads Media Pvt…" at bounding box center [752, 515] width 1347 height 640
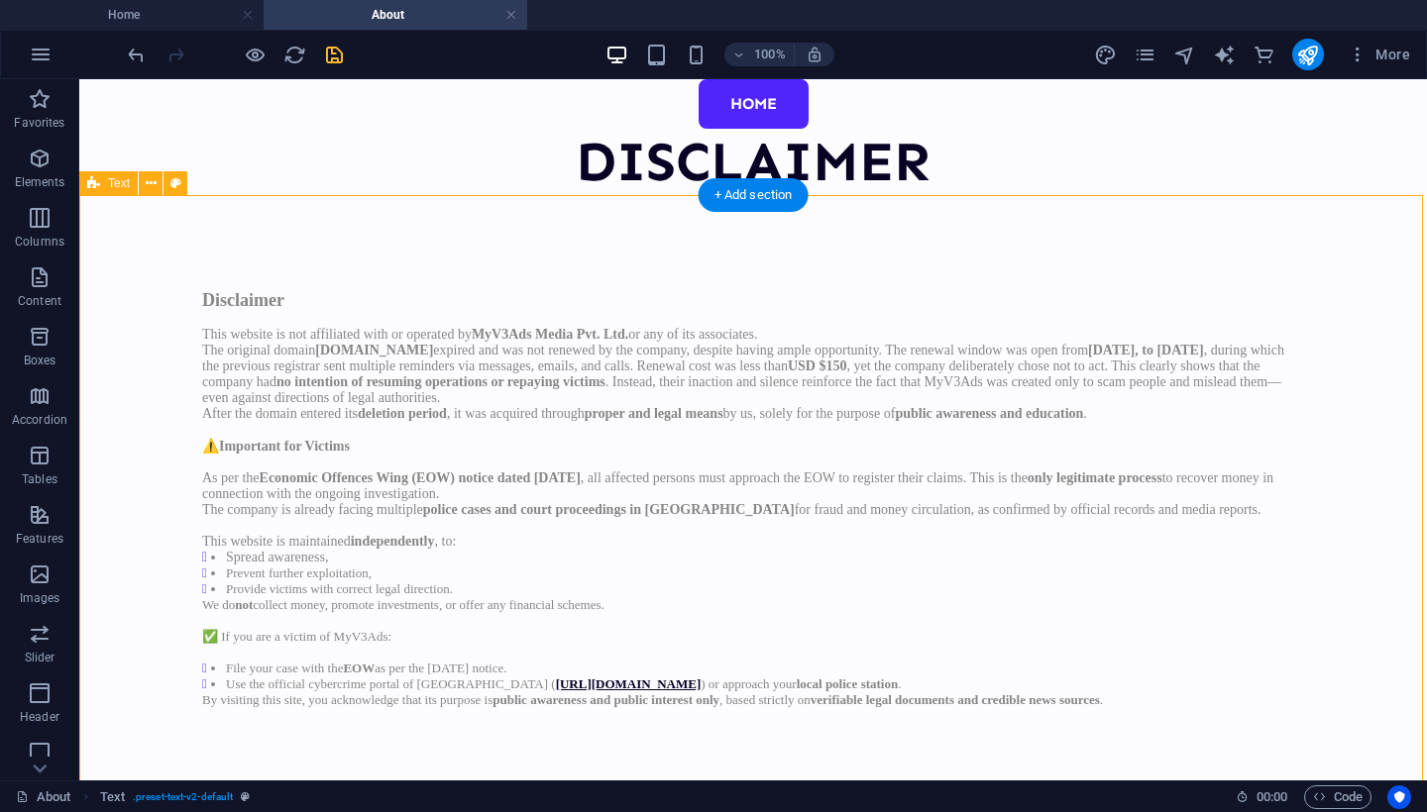
click at [1335, 610] on div "Disclaimer This website is not affiliated with or operated by MyV3Ads Media Pvt…" at bounding box center [752, 515] width 1347 height 640
click at [1349, 571] on div "Disclaimer This website is not affiliated with or operated by MyV3Ads Media Pvt…" at bounding box center [752, 515] width 1347 height 640
click at [336, 64] on icon "save" at bounding box center [334, 55] width 23 height 23
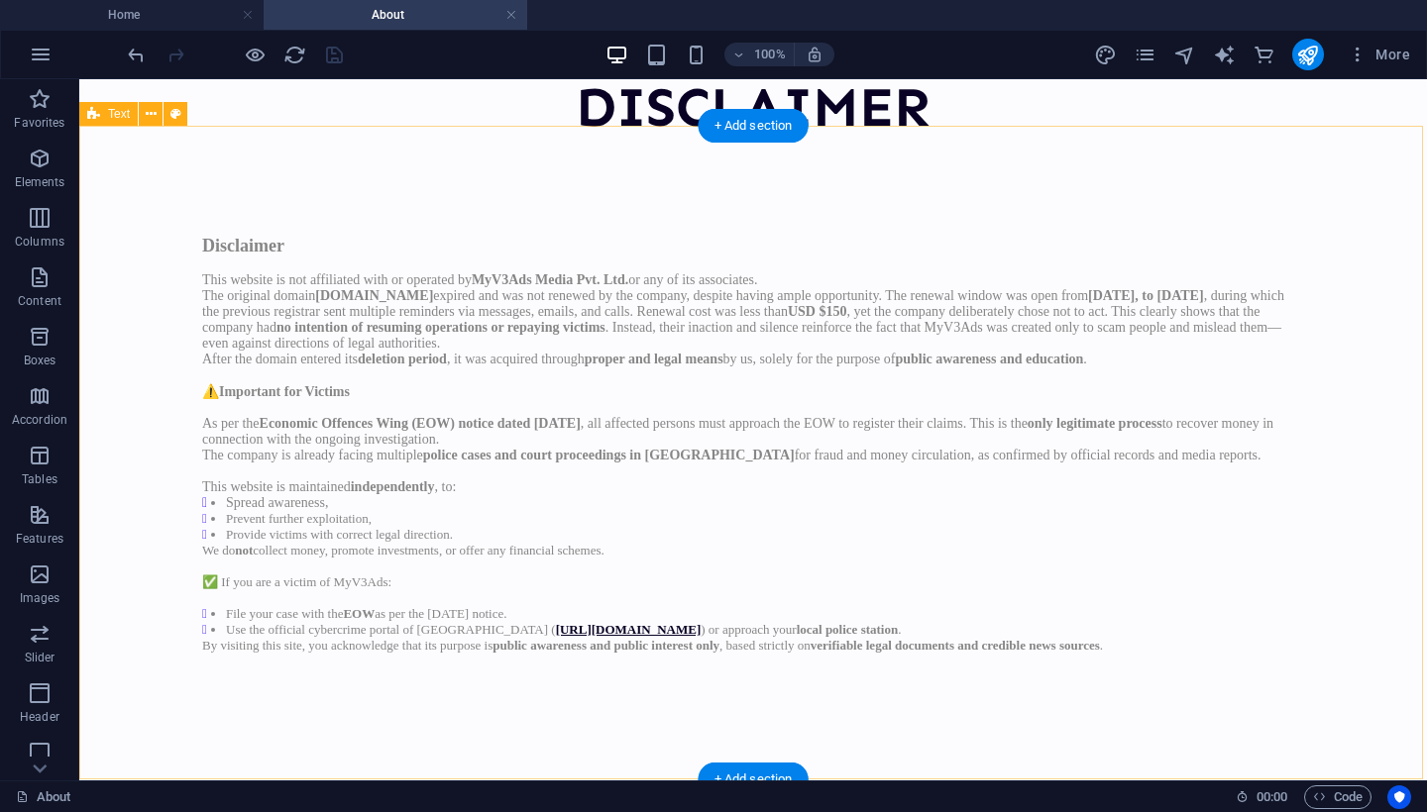
scroll to position [68, 0]
click at [896, 531] on div "Disclaimer This website is not affiliated with or operated by MyV3Ads Media Pvt…" at bounding box center [753, 469] width 1102 height 466
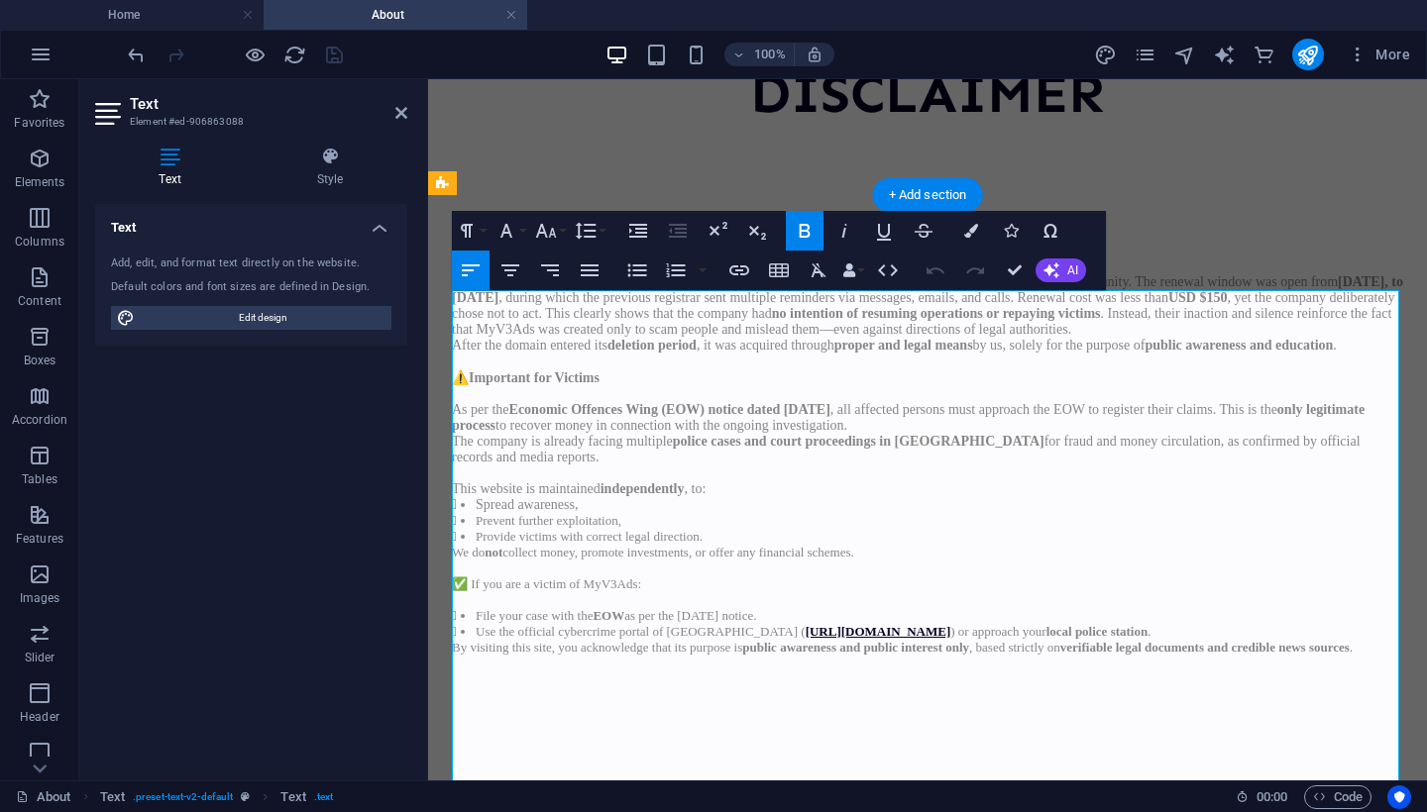
scroll to position [0, 0]
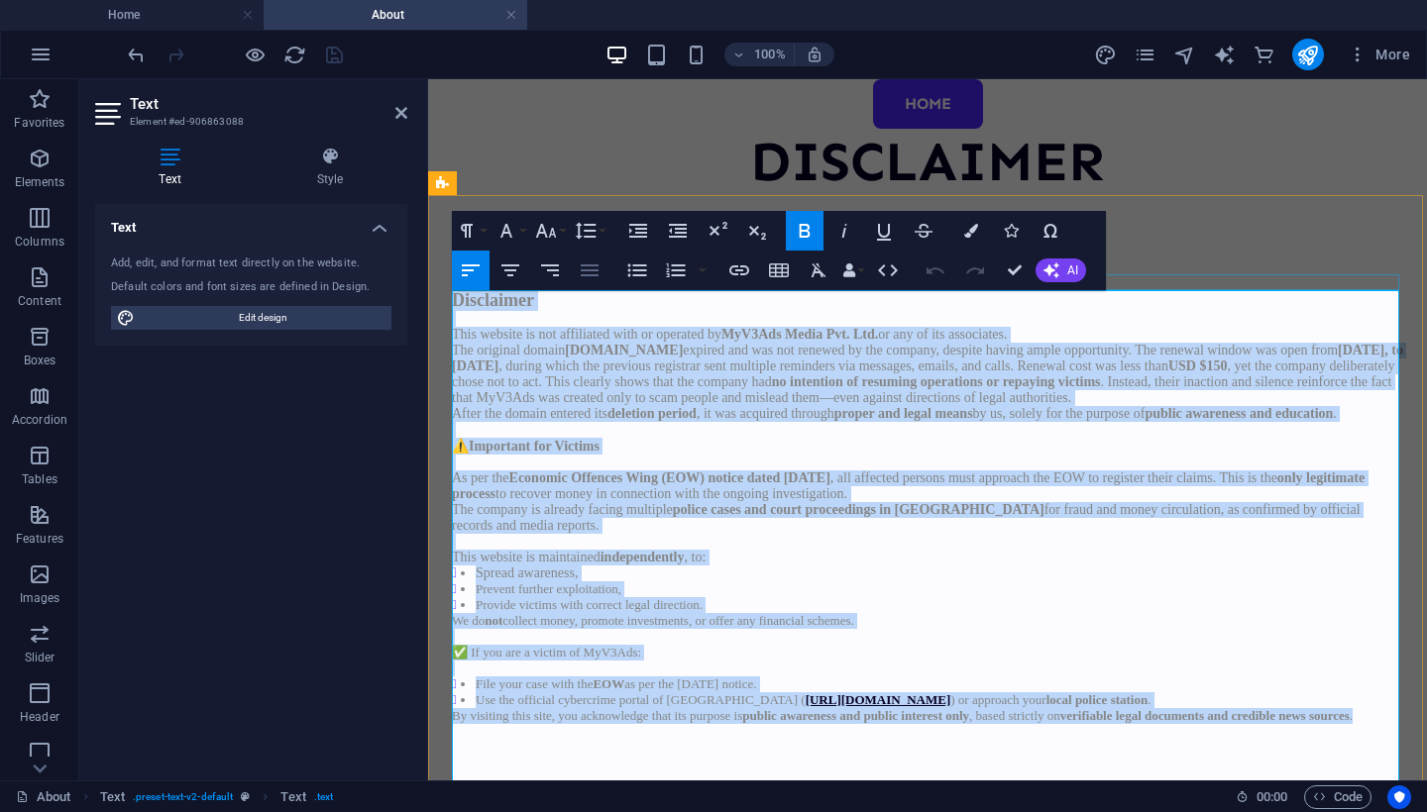
click at [586, 275] on icon "button" at bounding box center [590, 271] width 18 height 12
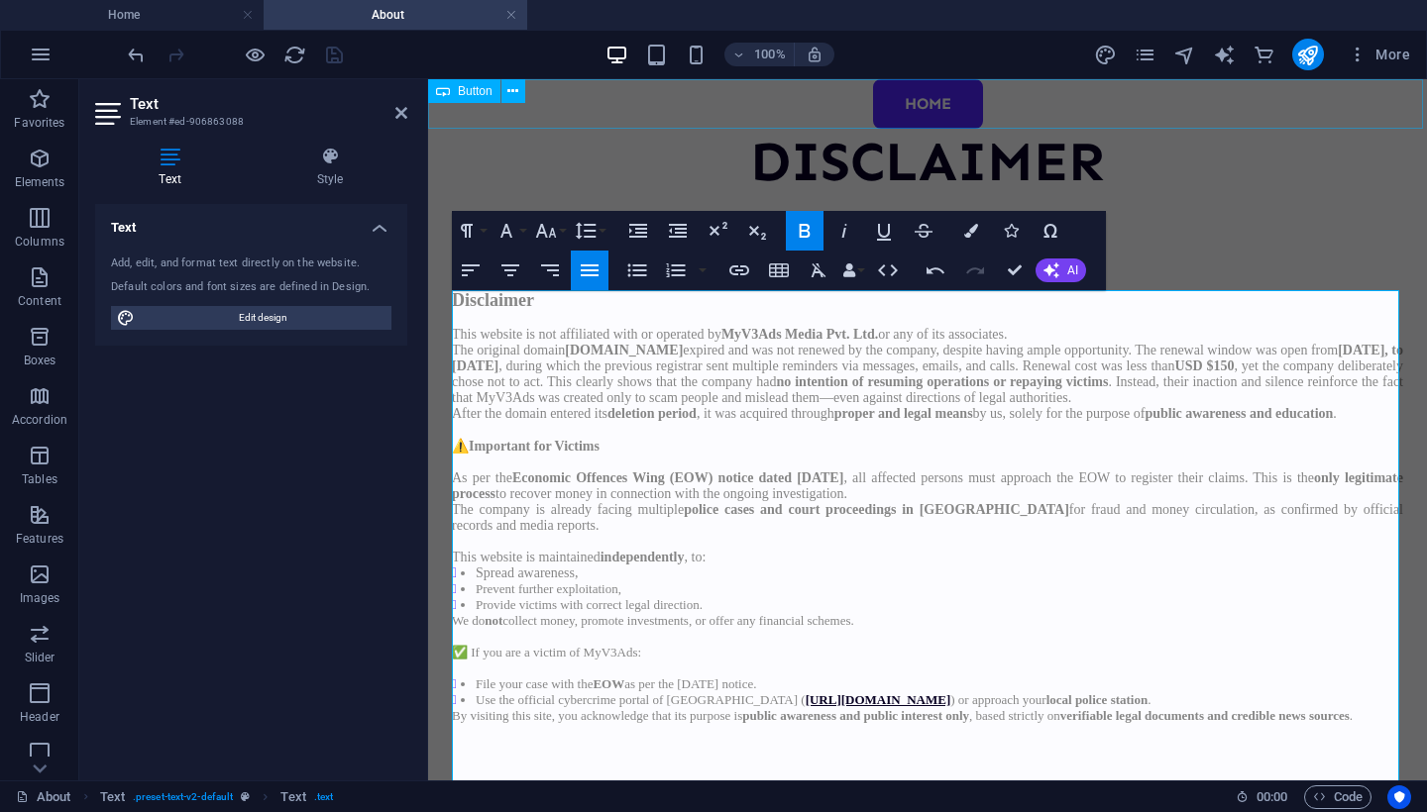
click at [393, 114] on header "Text Element #ed-906863088" at bounding box center [251, 105] width 312 height 52
click at [401, 117] on icon at bounding box center [401, 113] width 12 height 16
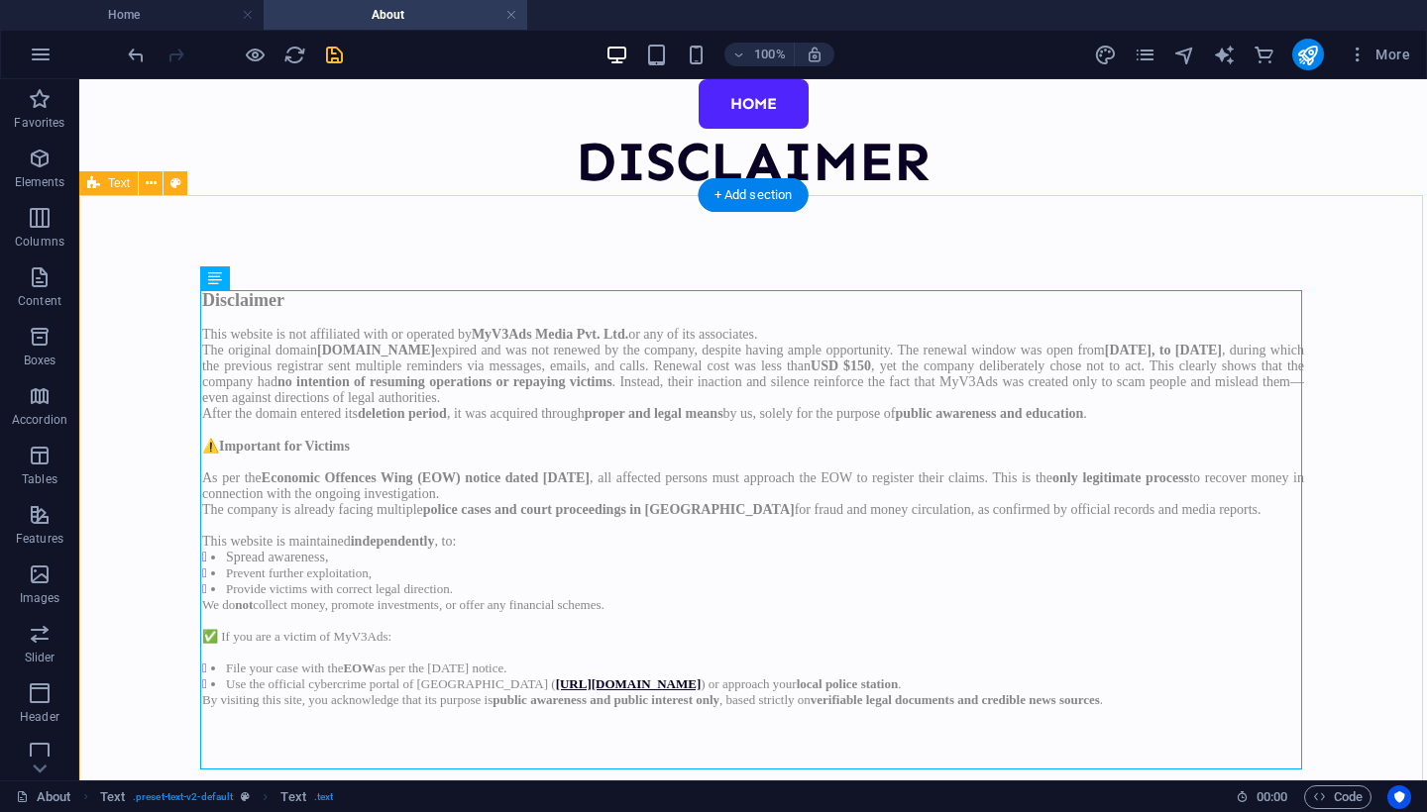
click at [106, 373] on div "Disclaimer This website is not affiliated with or operated by MyV3Ads Media Pvt…" at bounding box center [752, 515] width 1347 height 640
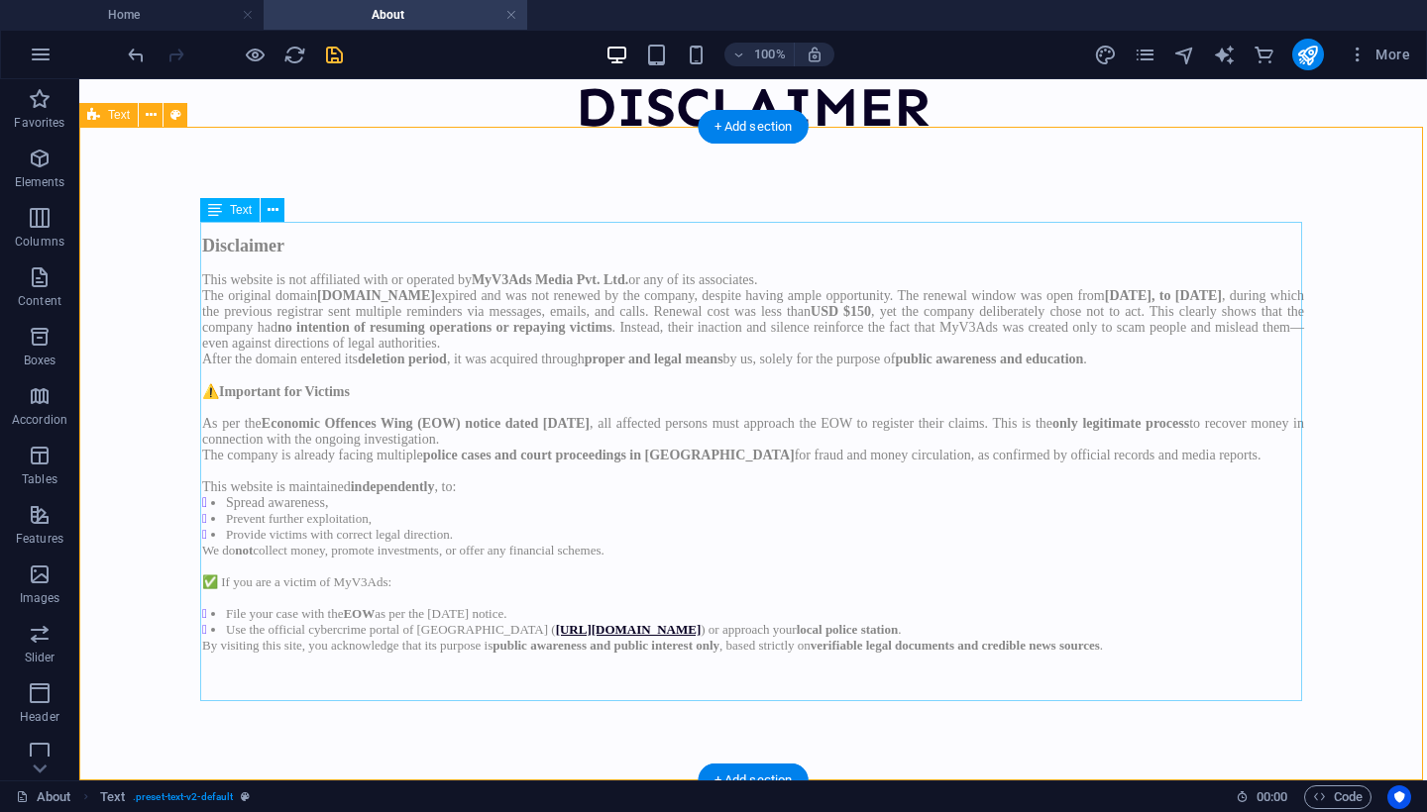
scroll to position [68, 0]
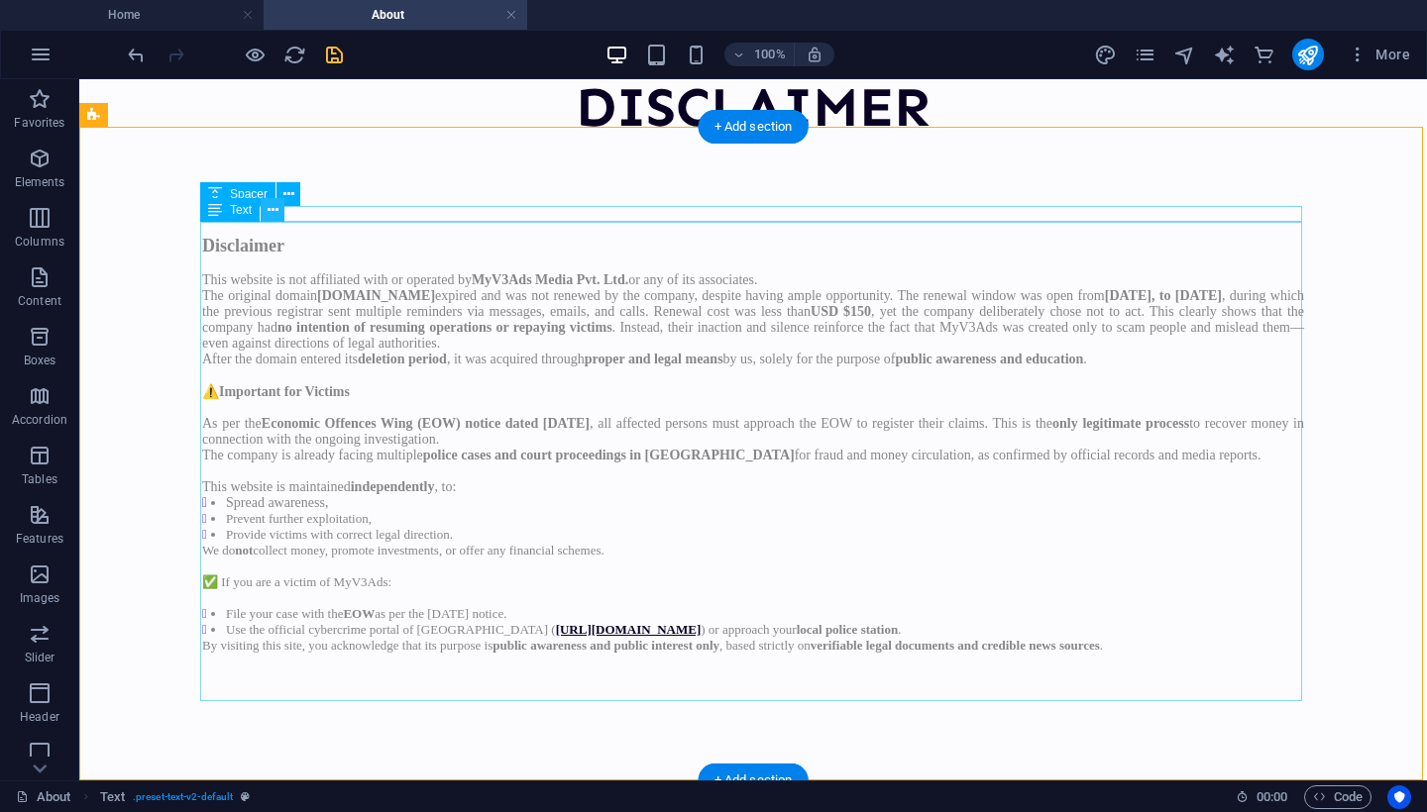
click at [274, 213] on icon at bounding box center [272, 210] width 11 height 21
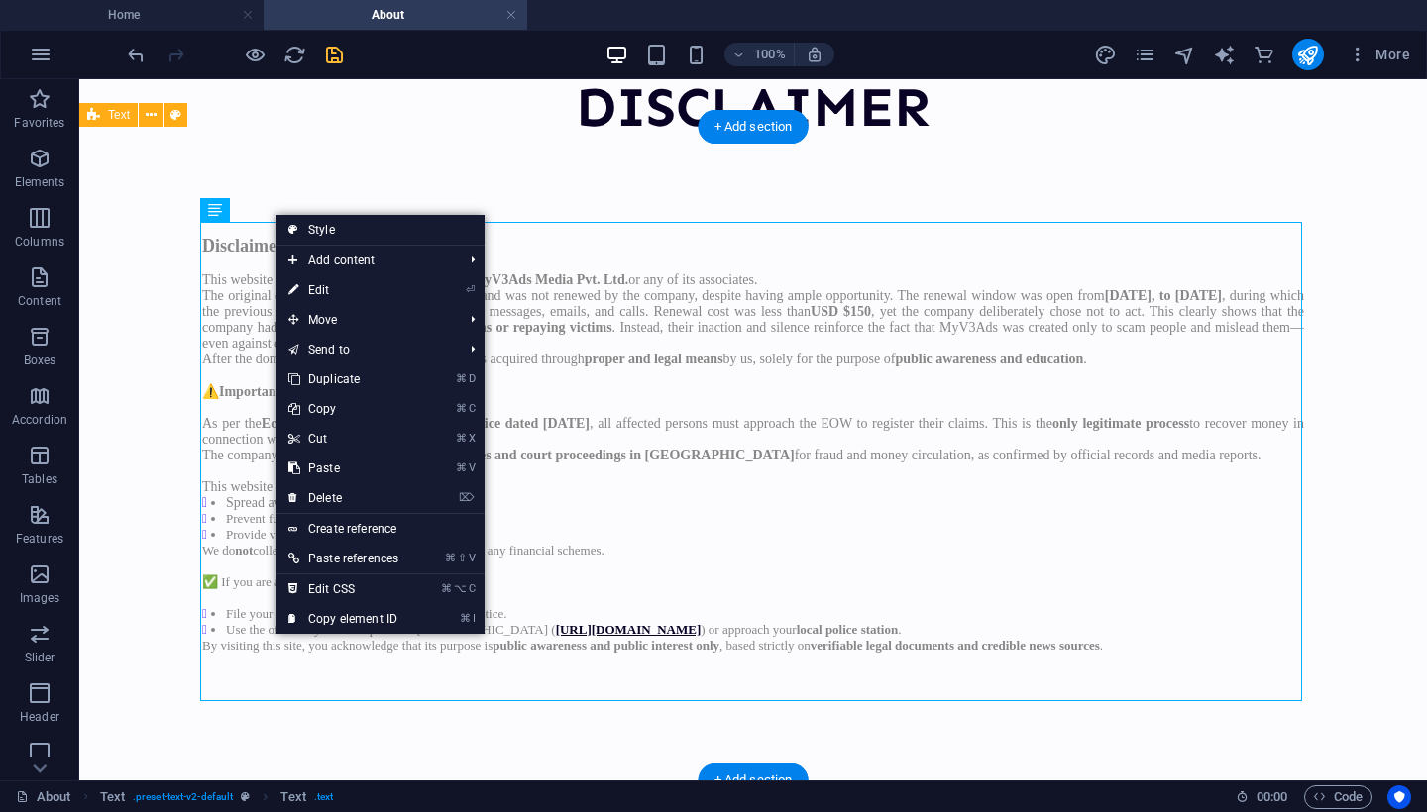
click at [306, 170] on div "Disclaimer This website is not affiliated with or operated by MyV3Ads Media Pvt…" at bounding box center [752, 461] width 1347 height 640
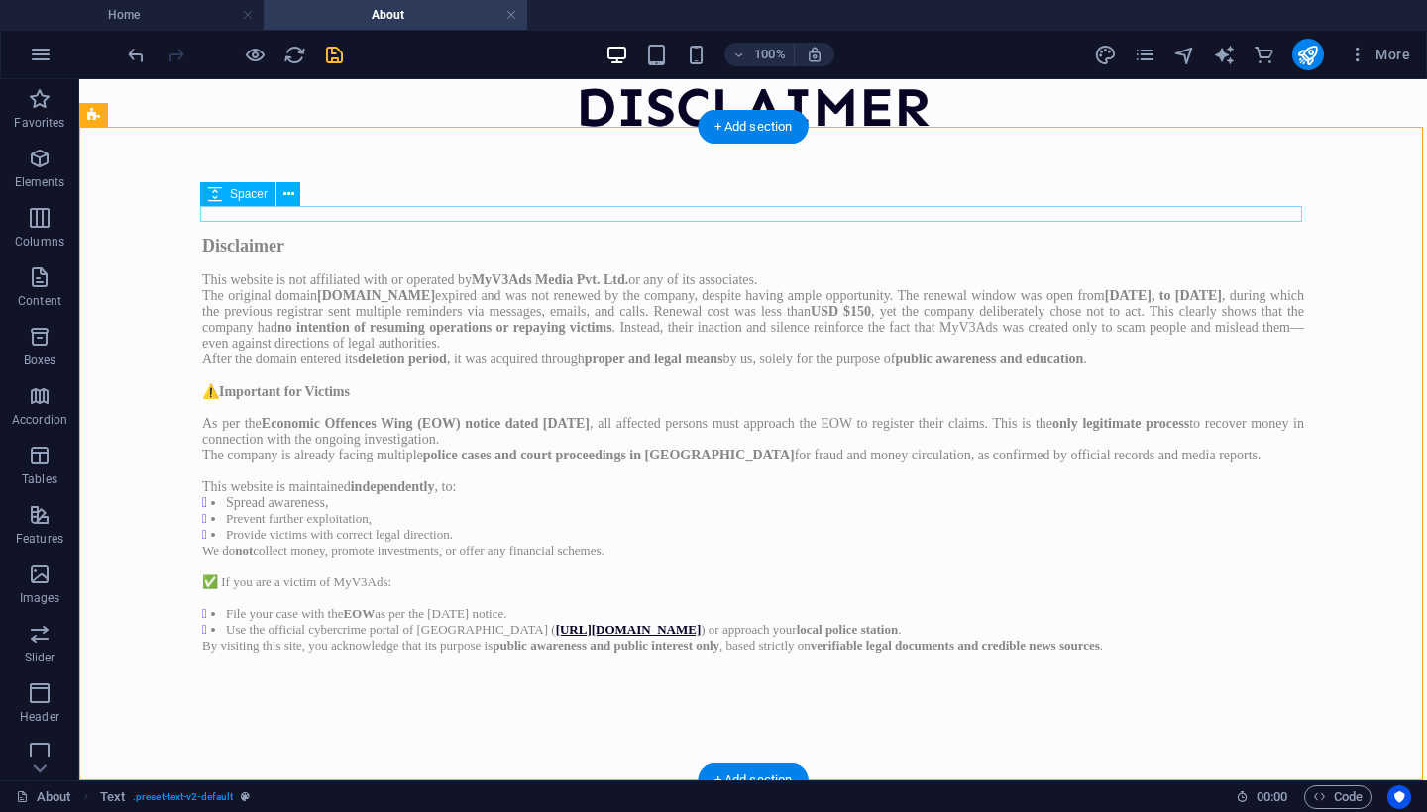
click at [314, 220] on div at bounding box center [753, 228] width 1102 height 16
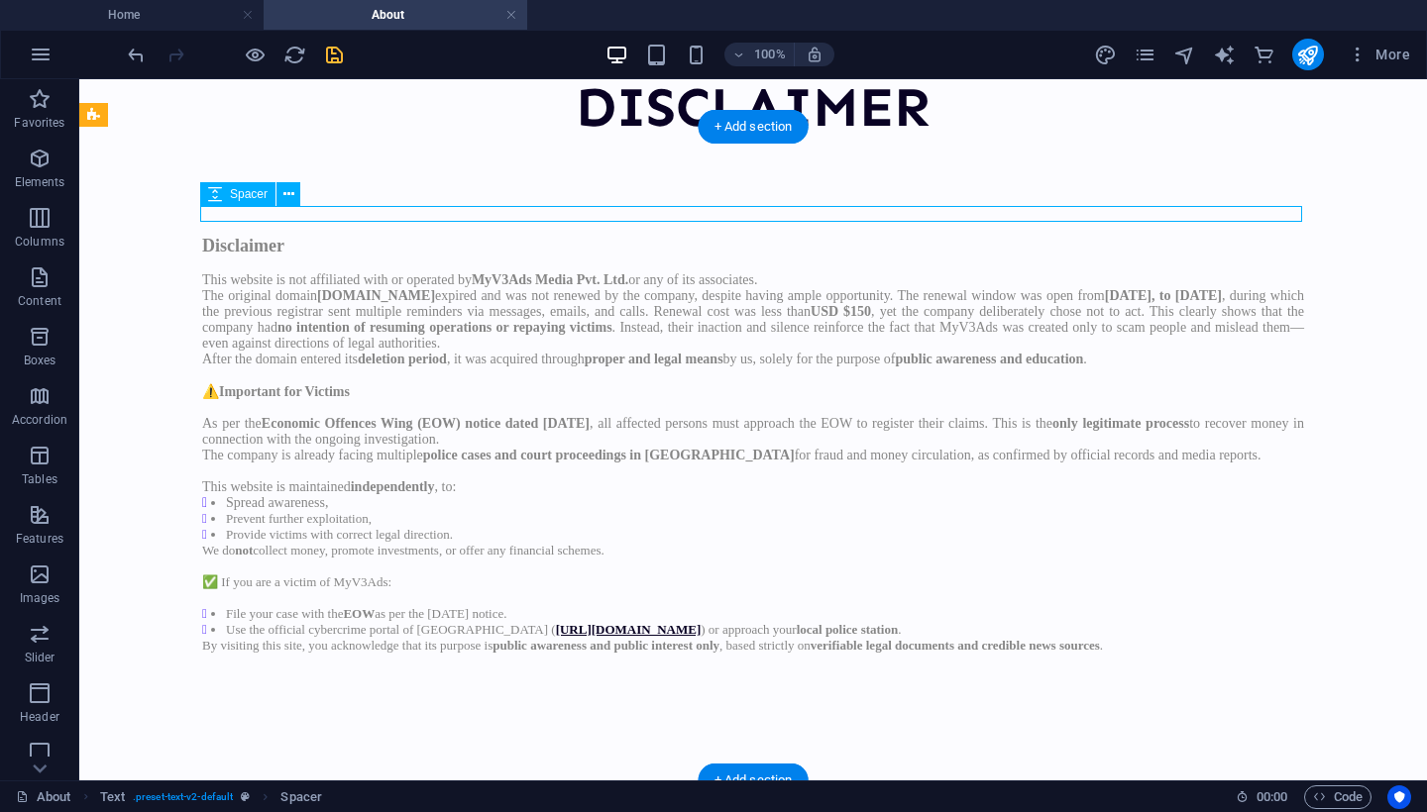
scroll to position [53, 0]
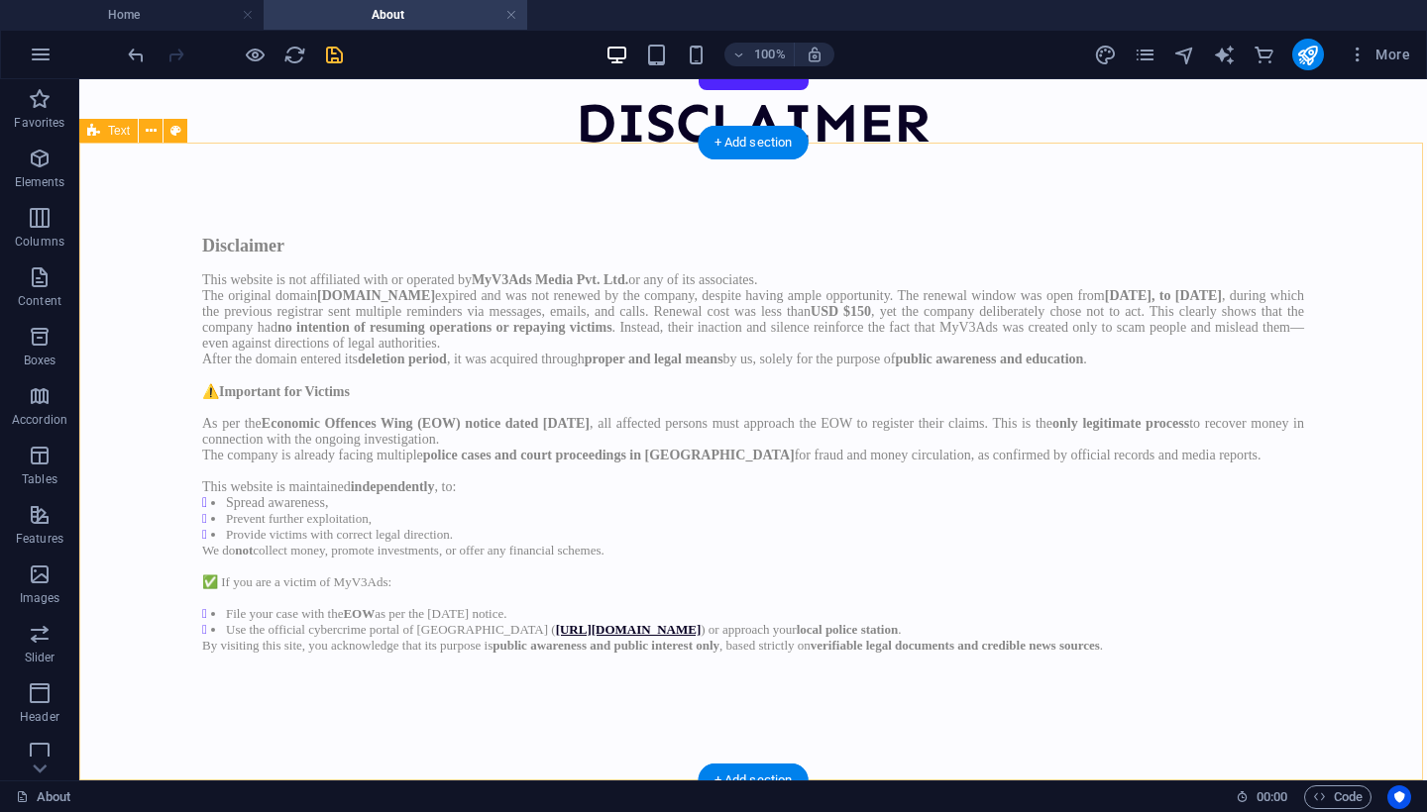
click at [320, 188] on div "Disclaimer This website is not affiliated with or operated by MyV3Ads Media Pvt…" at bounding box center [752, 469] width 1347 height 624
click at [331, 314] on div "Disclaimer This website is not affiliated with or operated by MyV3Ads Media Pvt…" at bounding box center [753, 469] width 1102 height 466
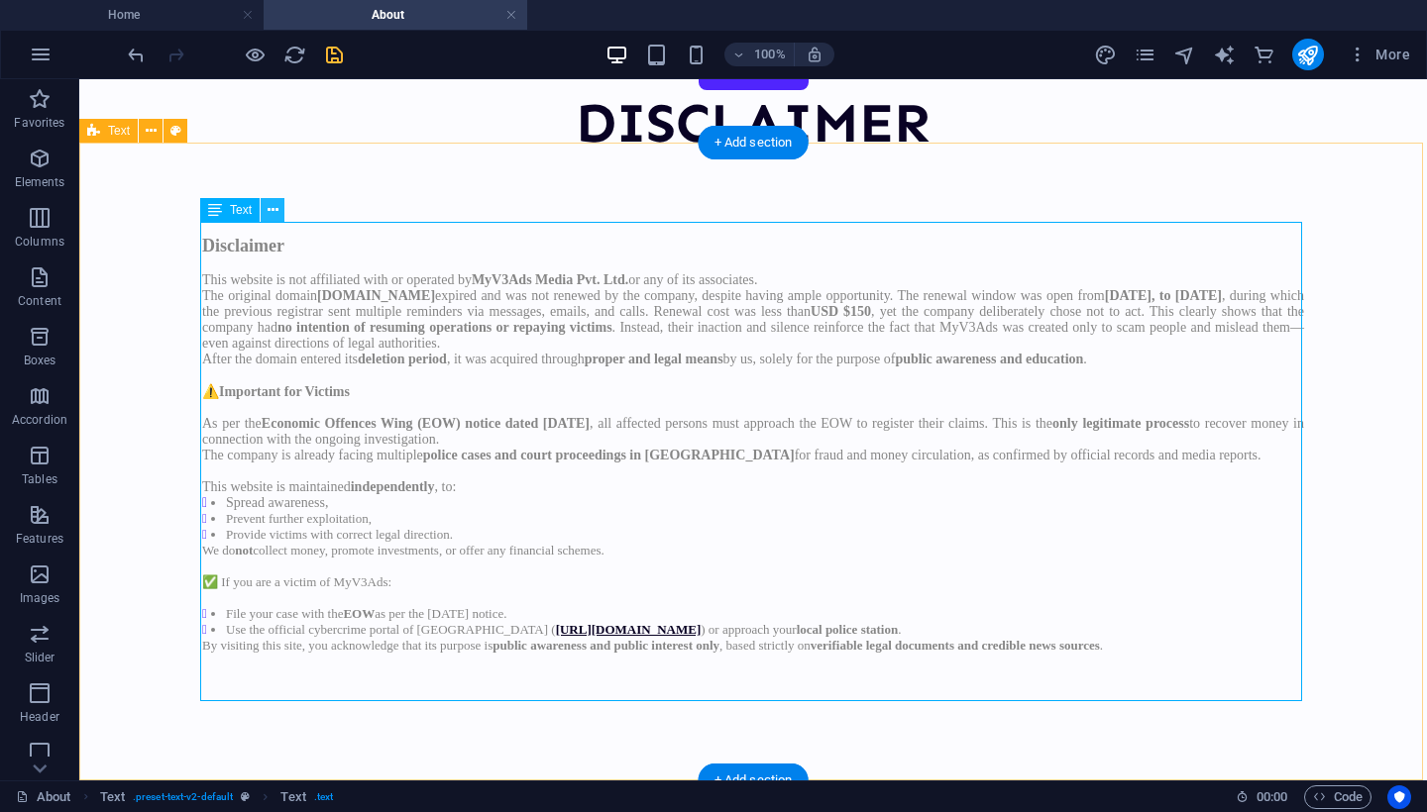
click at [273, 213] on icon at bounding box center [272, 210] width 11 height 21
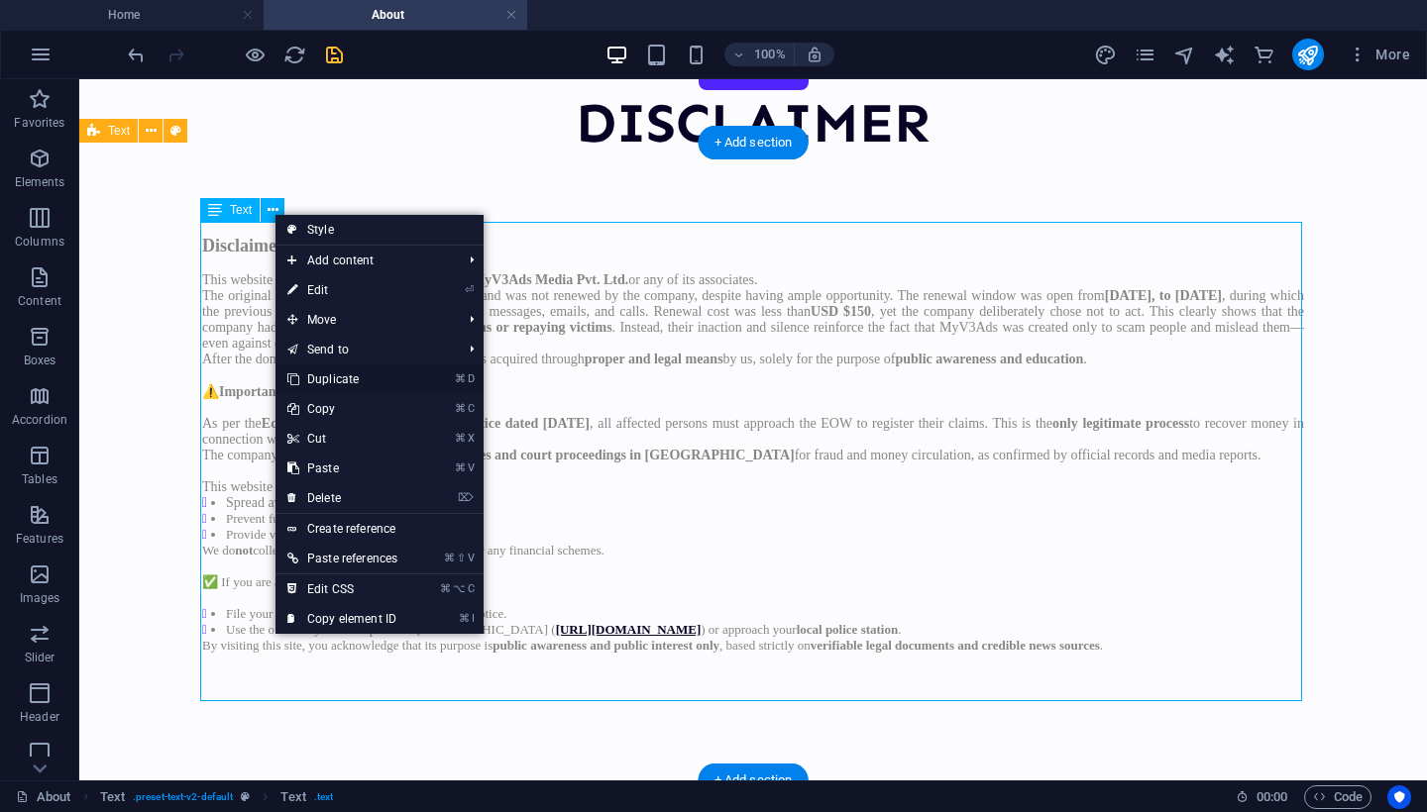
click at [348, 375] on link "⌘ D Duplicate" at bounding box center [342, 380] width 134 height 30
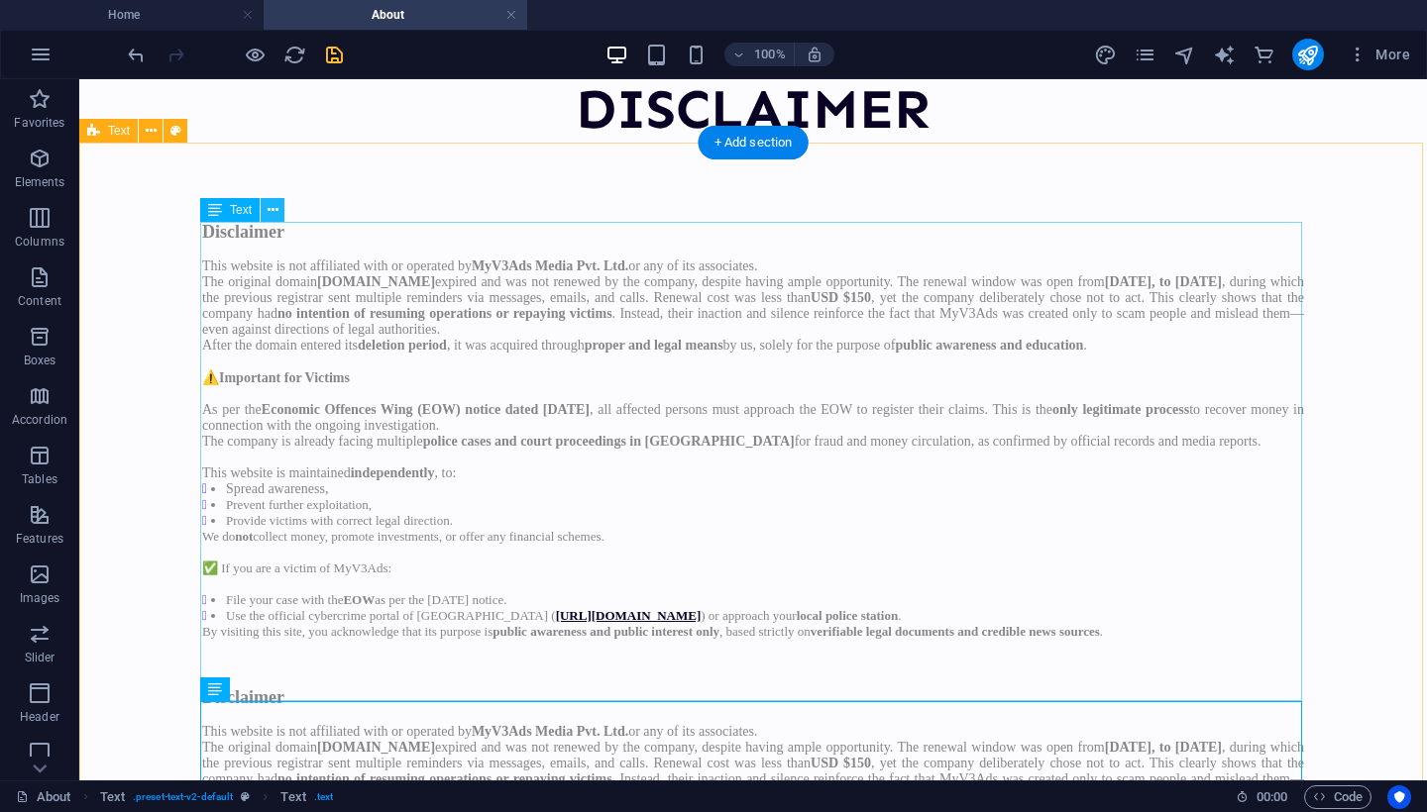
click at [274, 205] on icon at bounding box center [272, 210] width 11 height 21
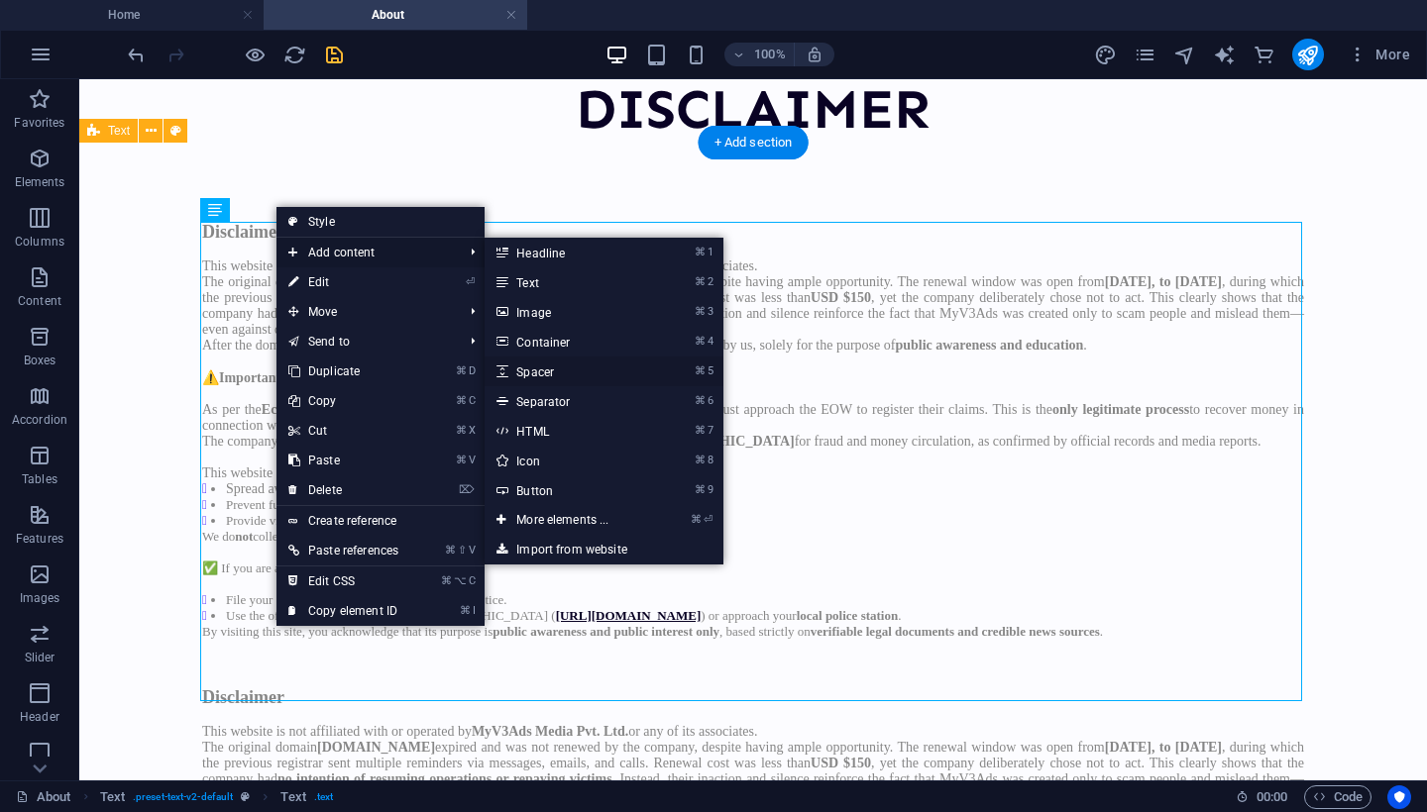
click at [562, 370] on link "⌘ 5 Spacer" at bounding box center [565, 372] width 163 height 30
select select "px"
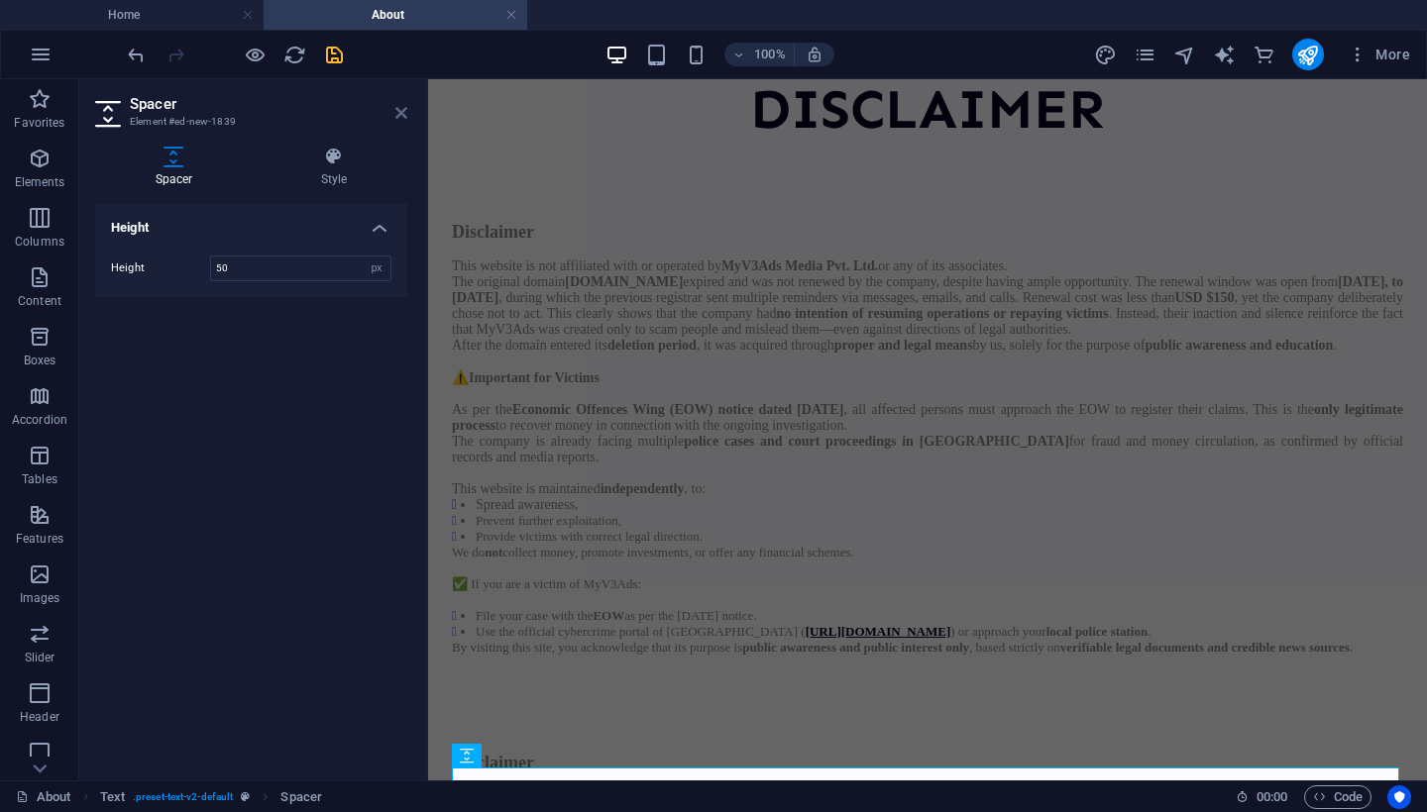
click at [396, 113] on icon at bounding box center [401, 113] width 12 height 16
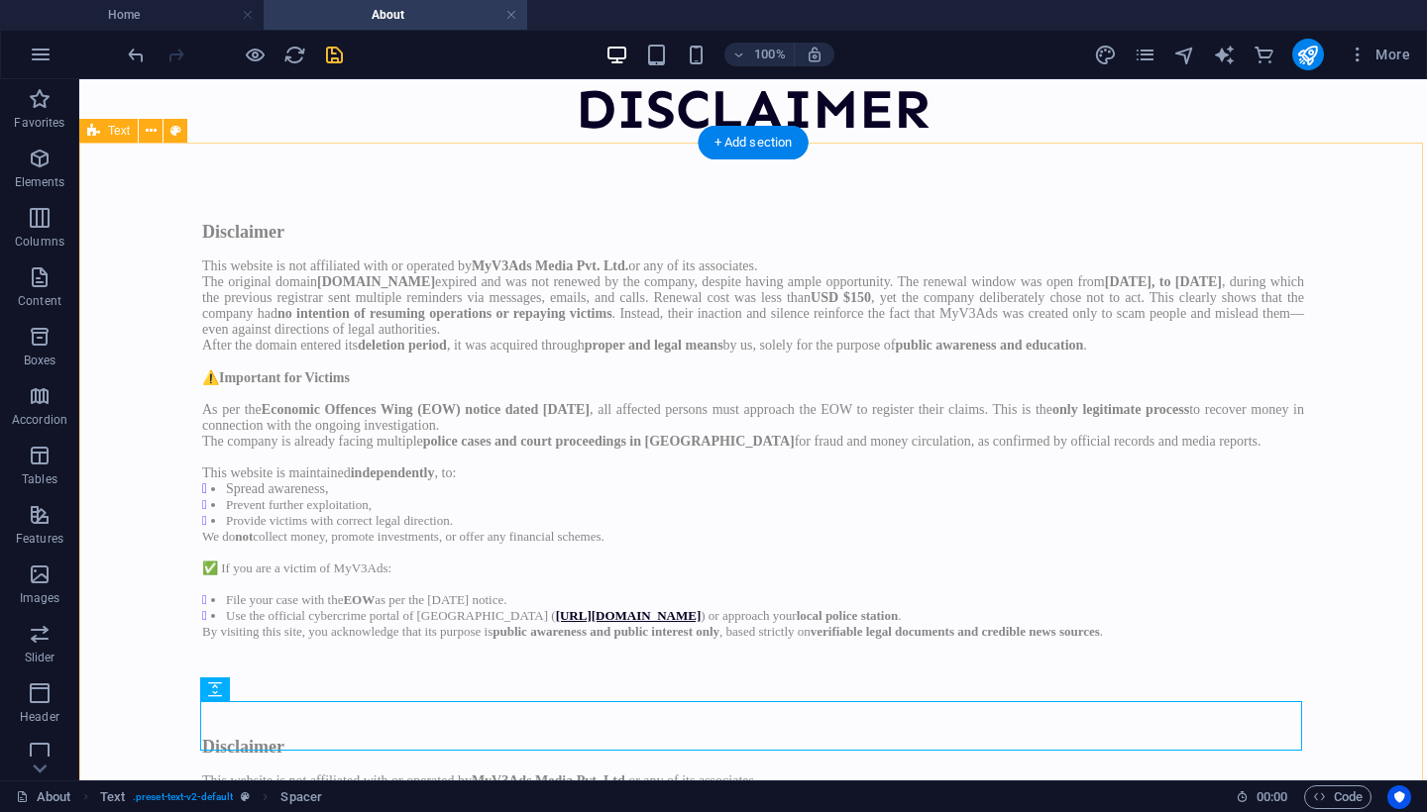
click at [148, 591] on div "Disclaimer This website is not affiliated with or operated by MyV3Ads Media Pvt…" at bounding box center [752, 712] width 1347 height 1139
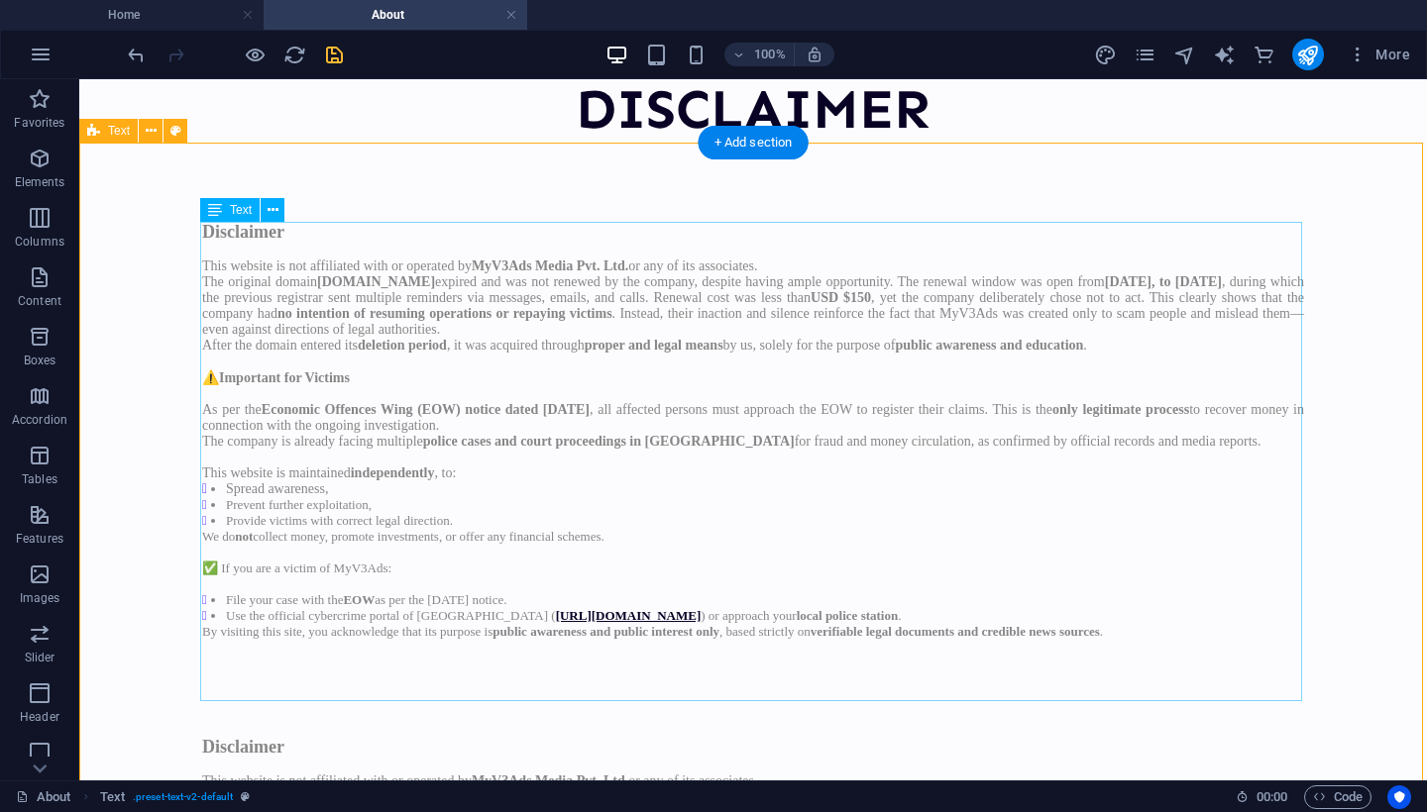
click at [269, 545] on div "Disclaimer This website is not affiliated with or operated by MyV3Ads Media Pvt…" at bounding box center [753, 455] width 1102 height 466
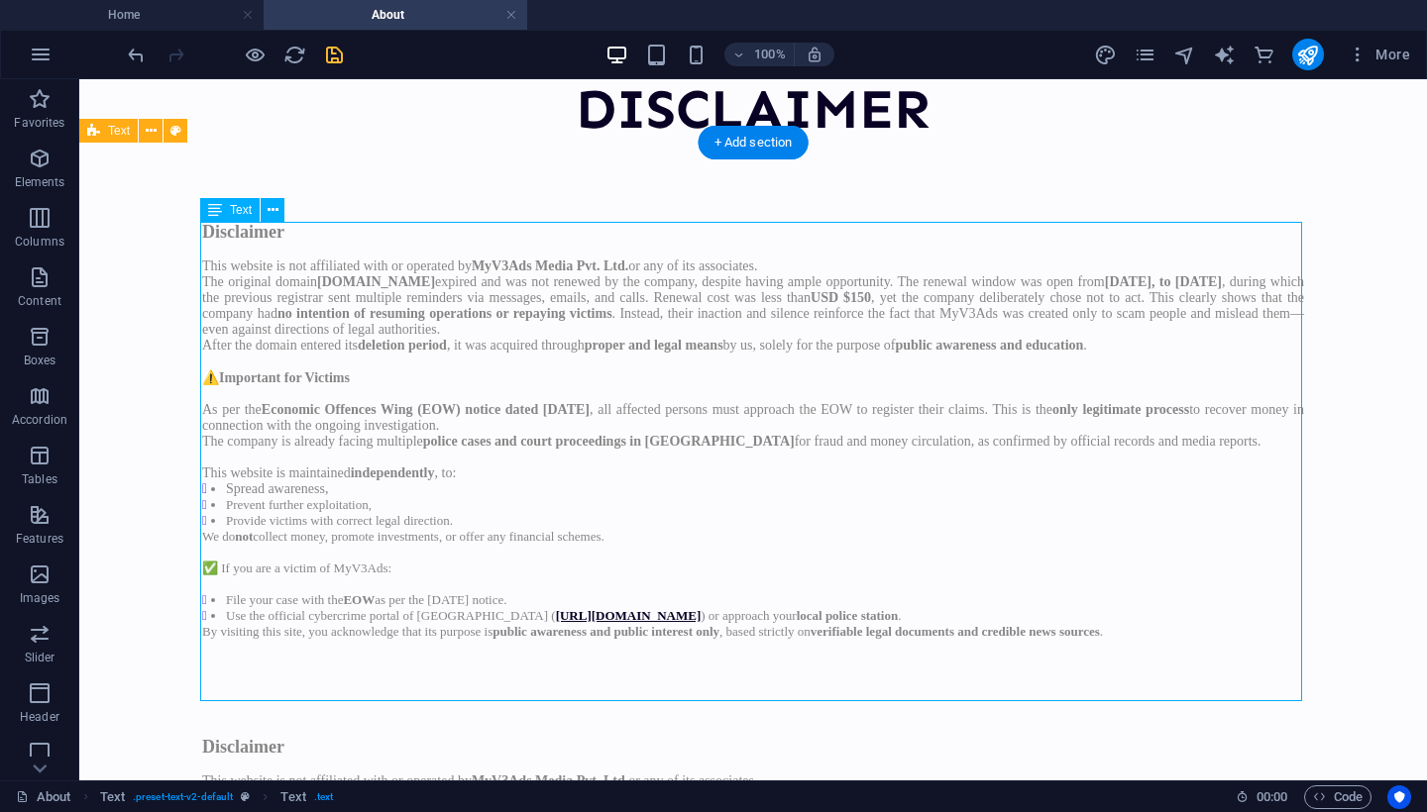
click at [269, 545] on div "Disclaimer This website is not affiliated with or operated by MyV3Ads Media Pvt…" at bounding box center [753, 455] width 1102 height 466
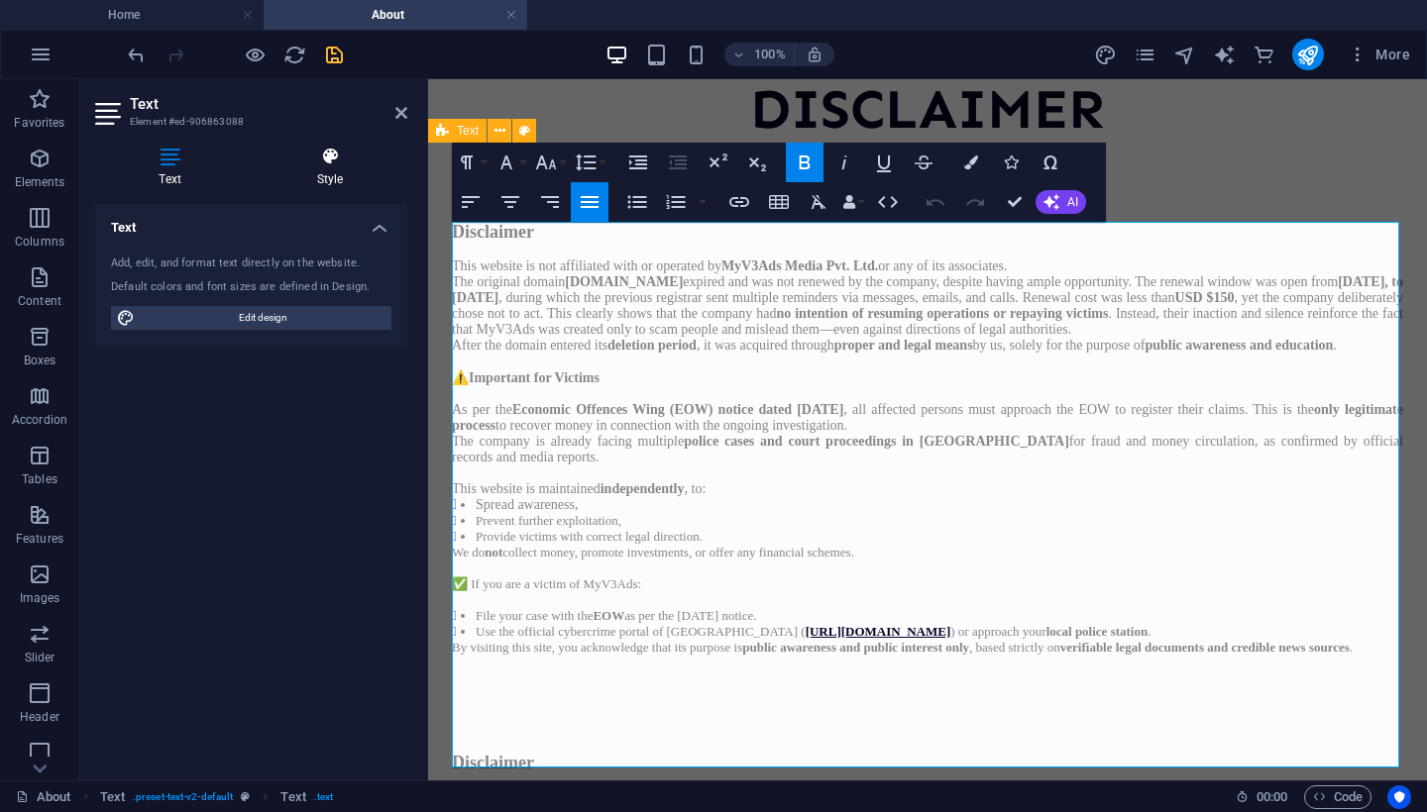
click at [329, 166] on h4 "Style" at bounding box center [330, 168] width 155 height 42
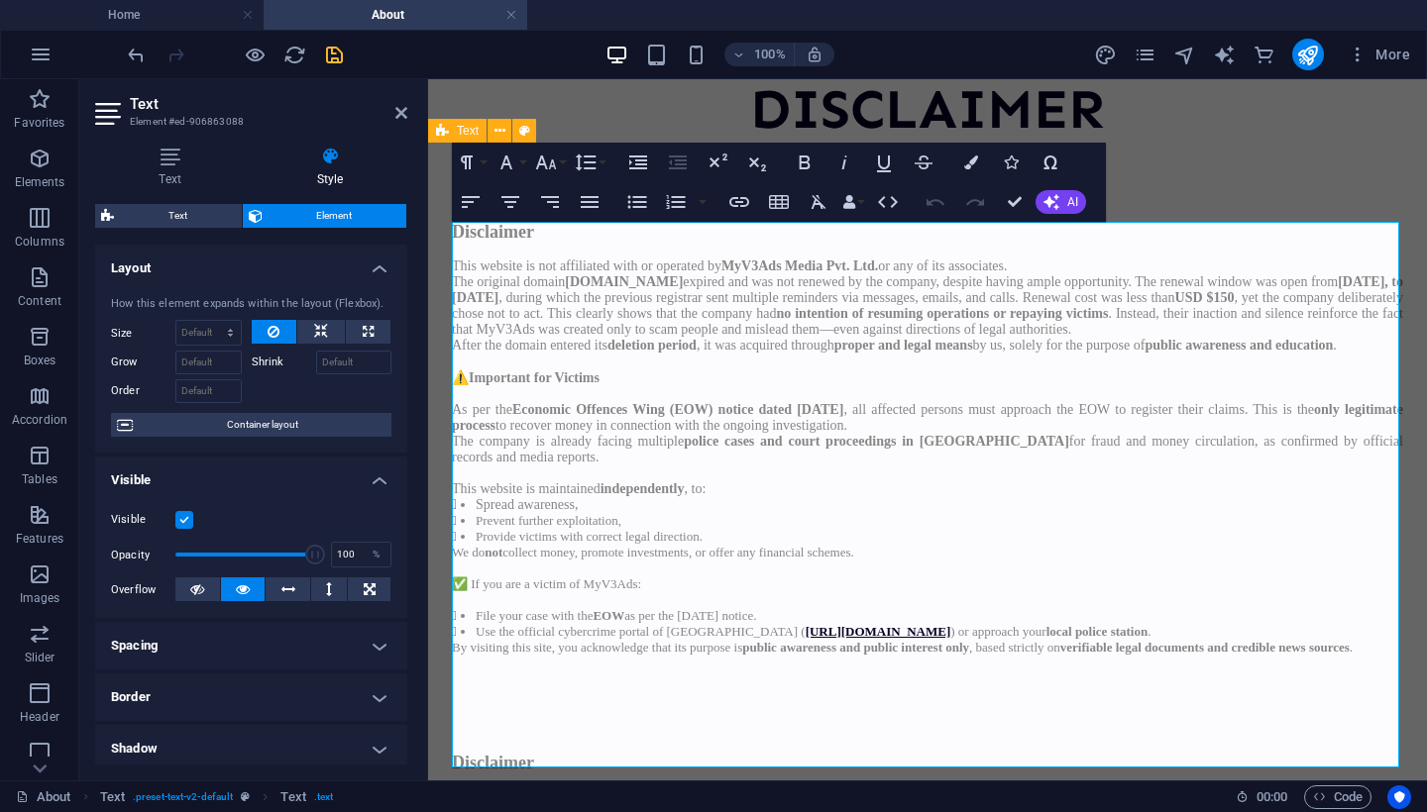
click at [284, 710] on h4 "Border" at bounding box center [251, 698] width 312 height 48
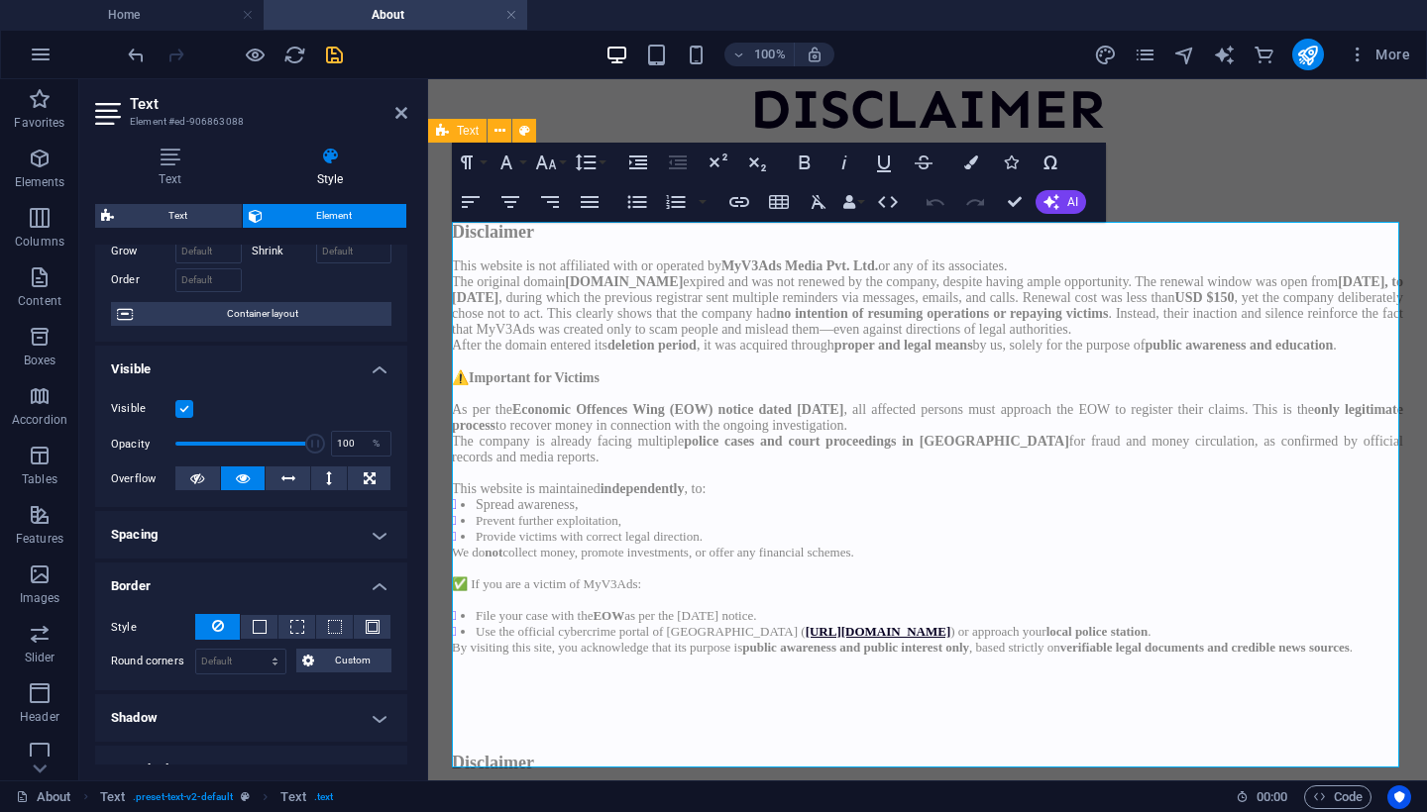
scroll to position [168, 0]
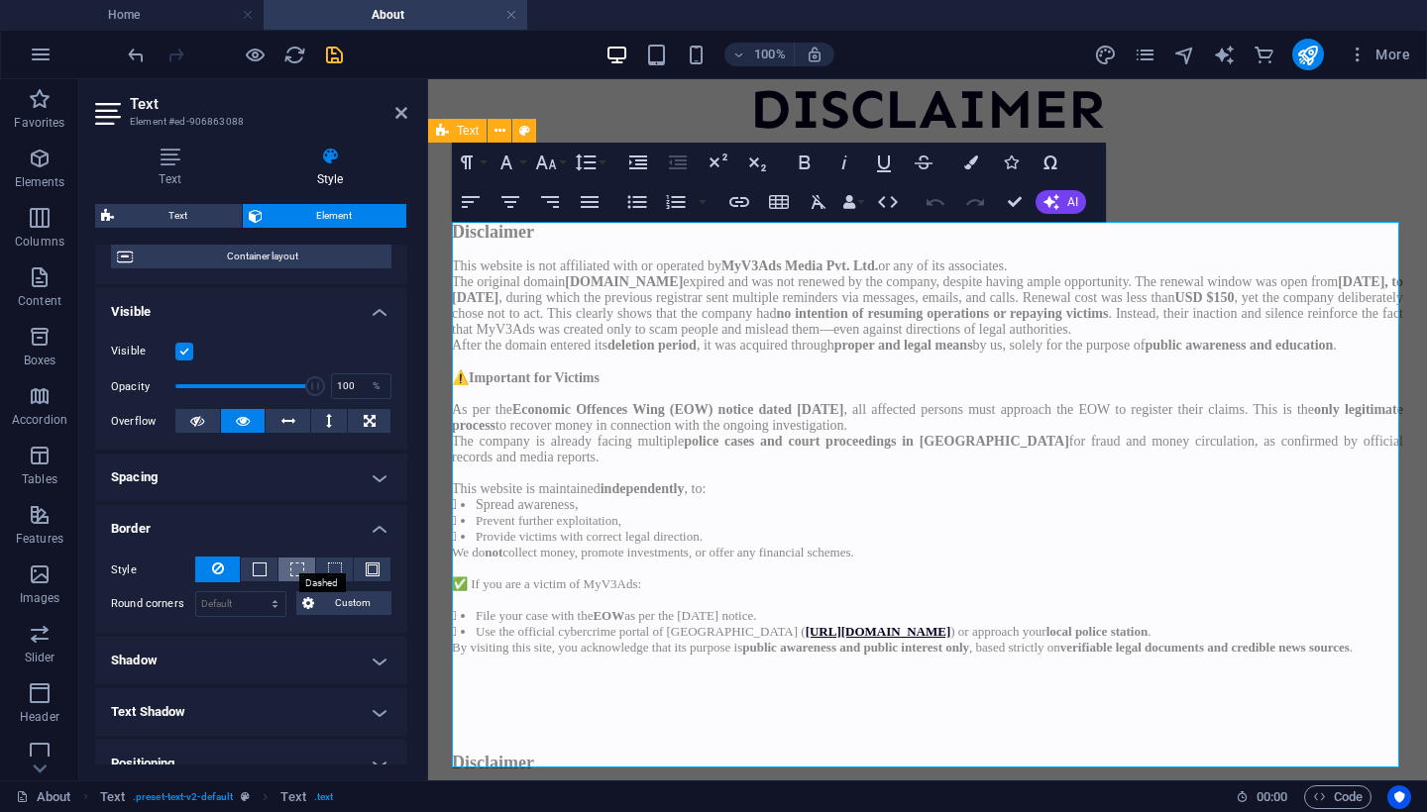
click at [297, 563] on span at bounding box center [297, 570] width 14 height 14
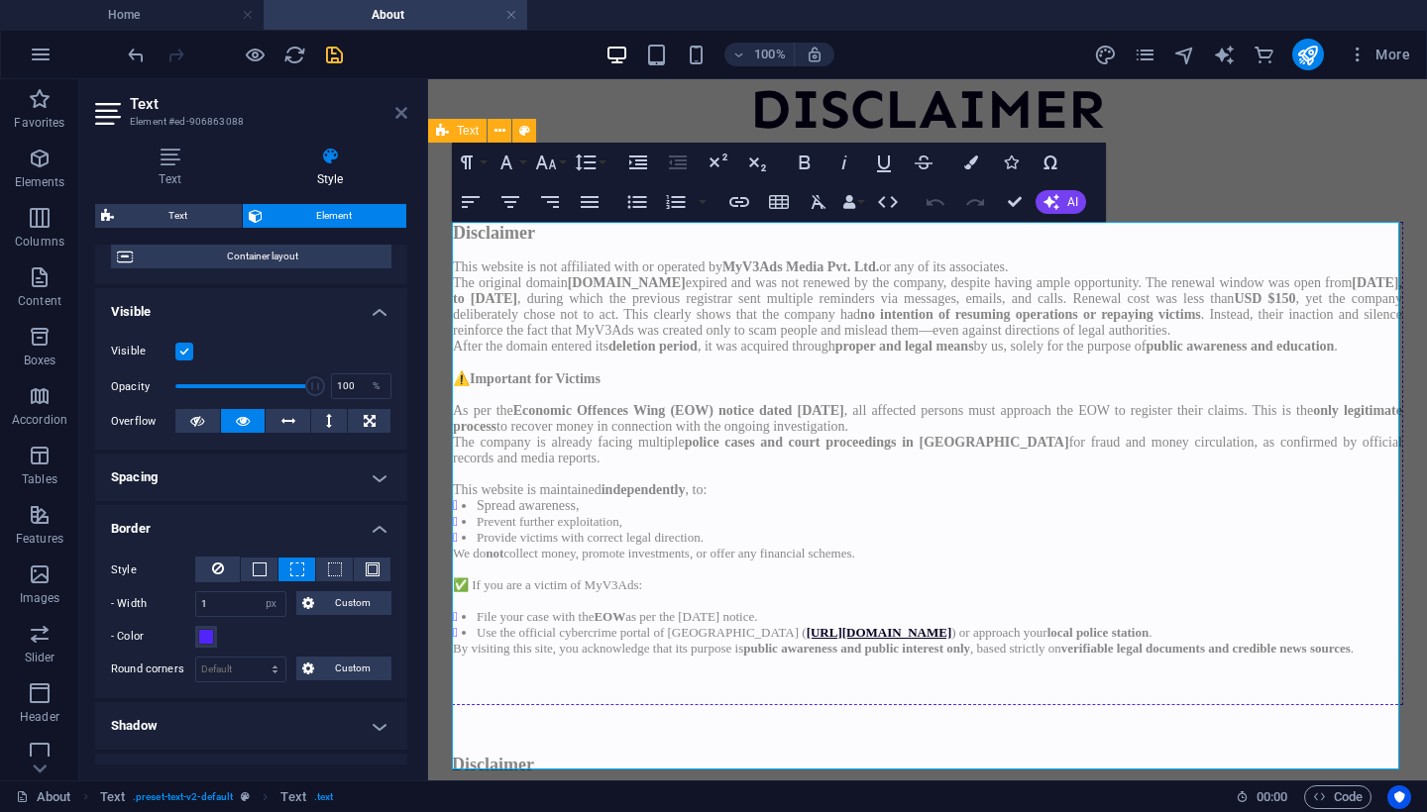
click at [398, 116] on icon at bounding box center [401, 113] width 12 height 16
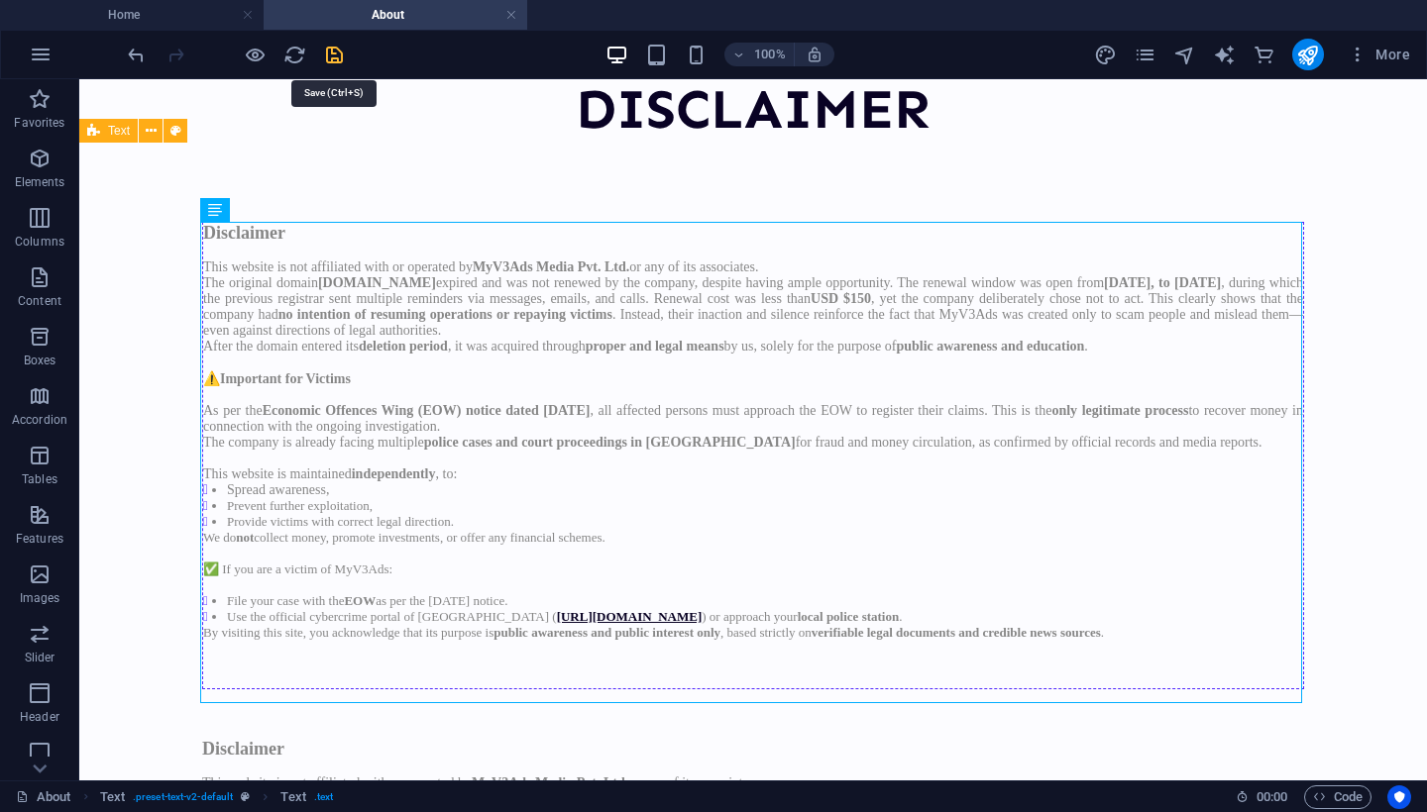
click at [336, 59] on icon "save" at bounding box center [334, 55] width 23 height 23
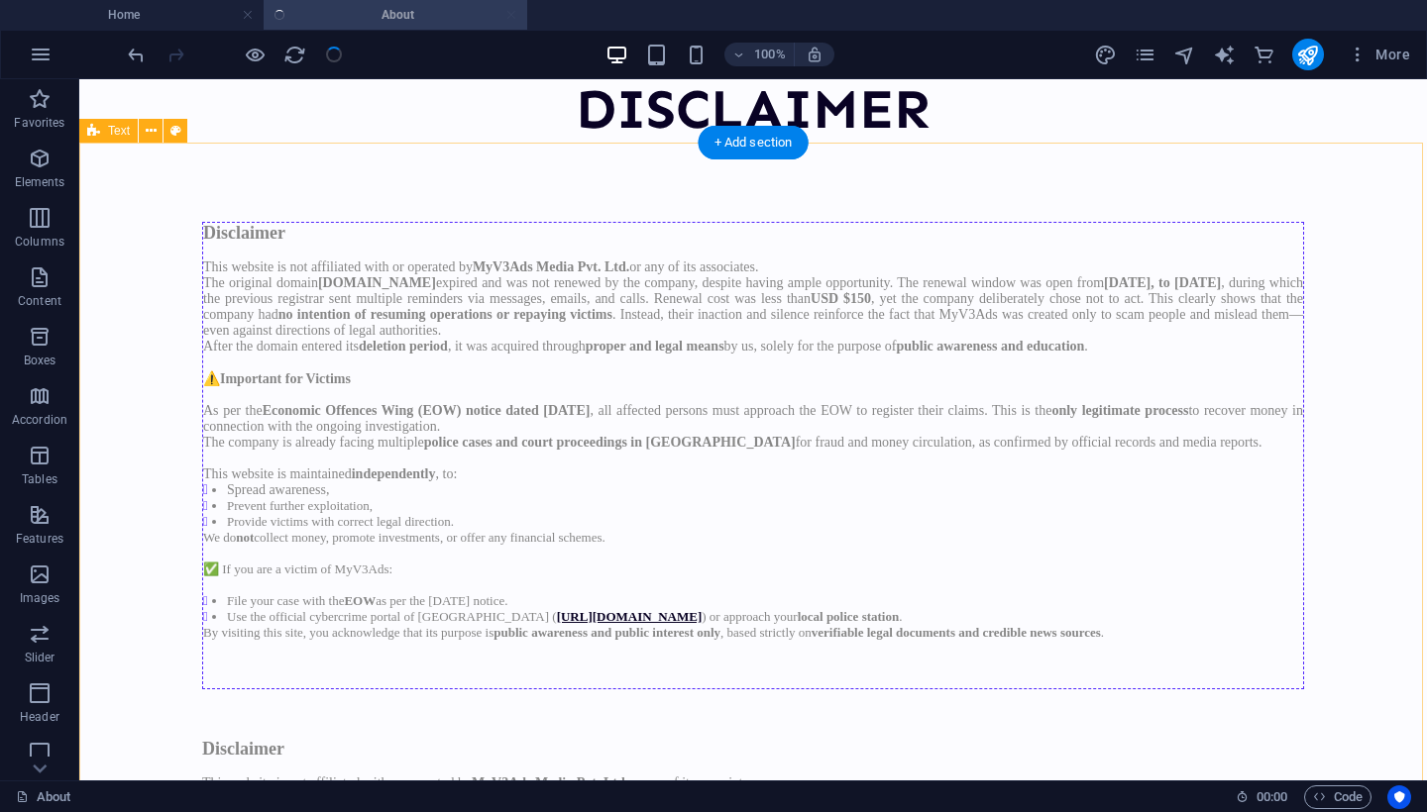
click at [142, 530] on div "Disclaimer This website is not affiliated with or operated by MyV3Ads Media Pvt…" at bounding box center [752, 713] width 1347 height 1141
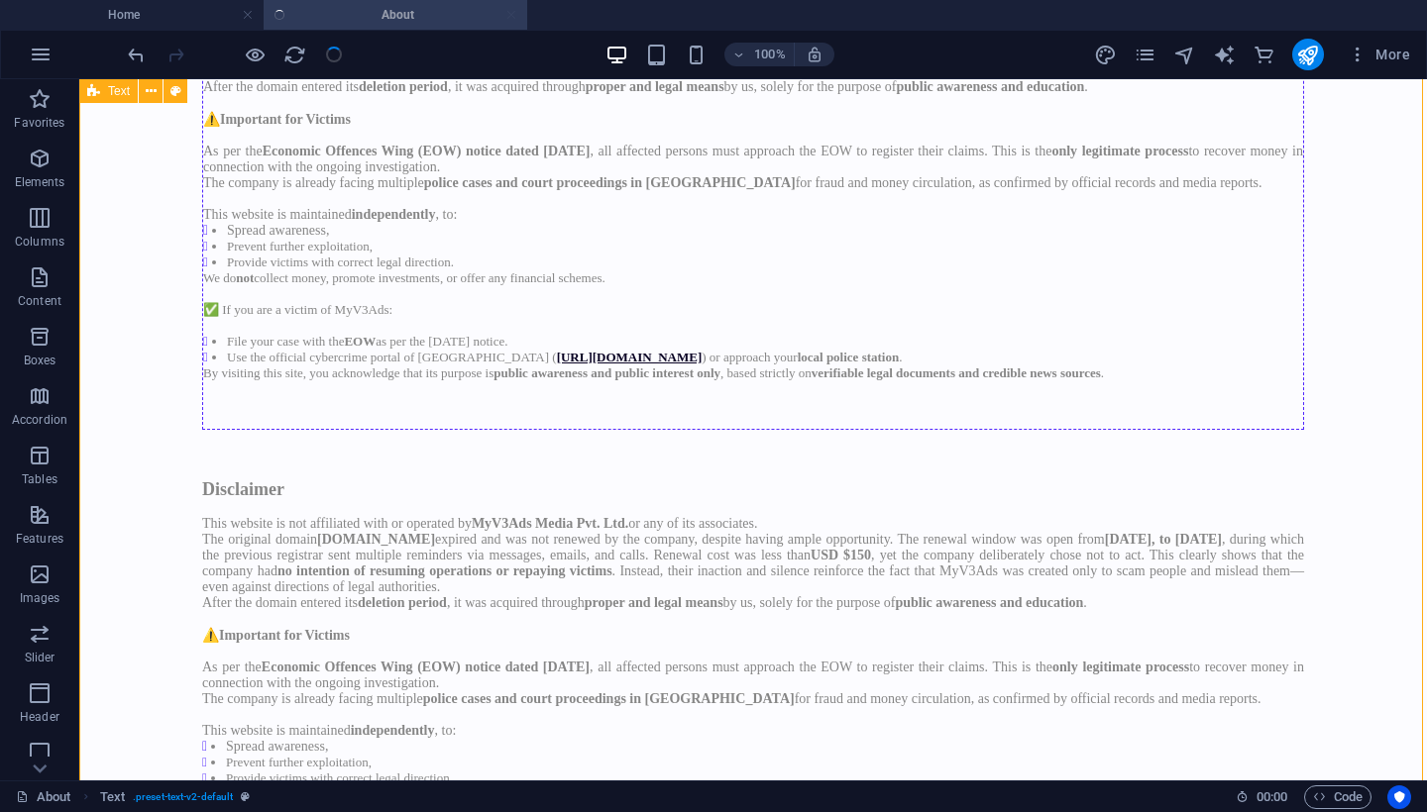
scroll to position [315, 0]
click at [238, 546] on div "Disclaimer This website is not affiliated with or operated by MyV3Ads Media Pvt…" at bounding box center [753, 710] width 1102 height 466
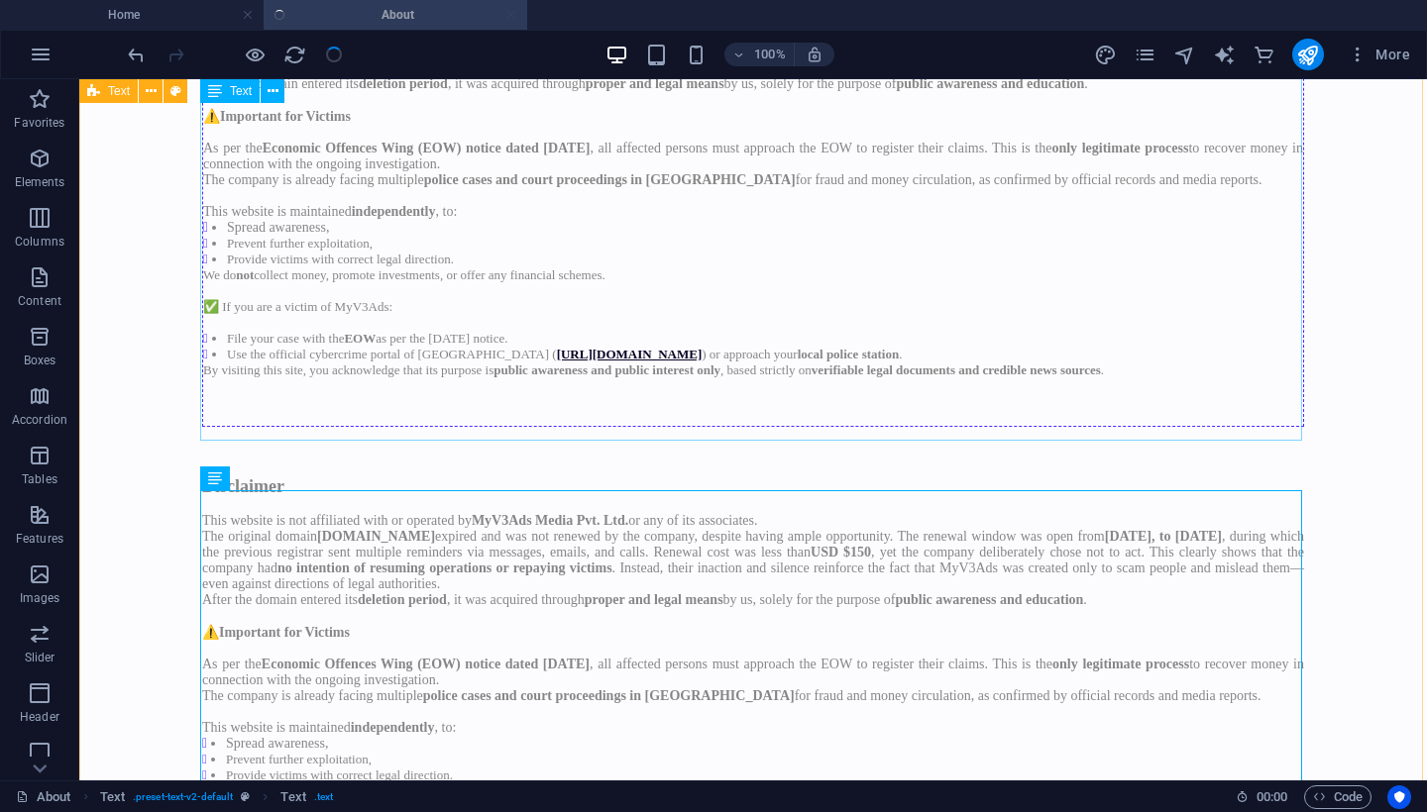
click at [381, 323] on div "Disclaimer This website is not affiliated with or operated by MyV3Ads Media Pvt…" at bounding box center [753, 193] width 1102 height 468
select select "px"
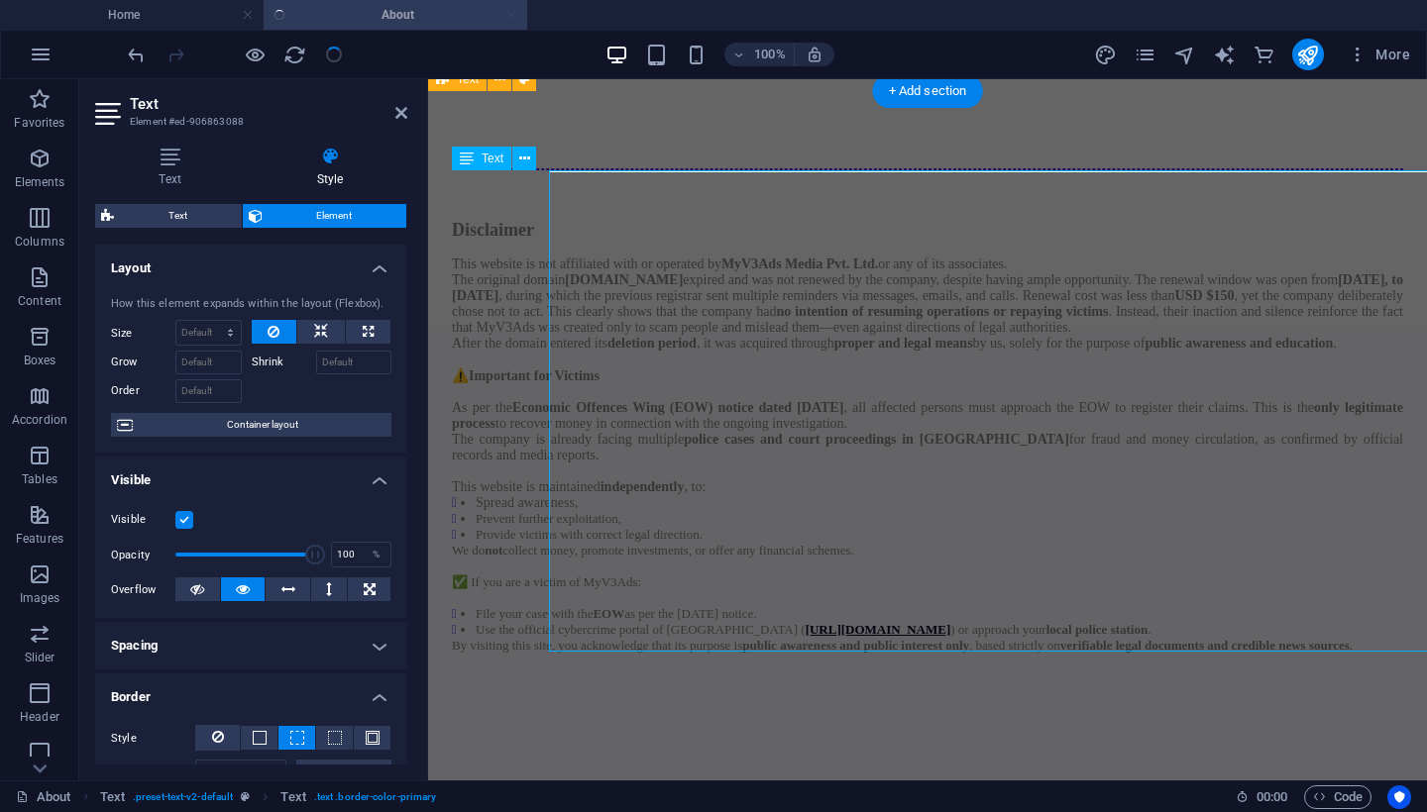
scroll to position [104, 0]
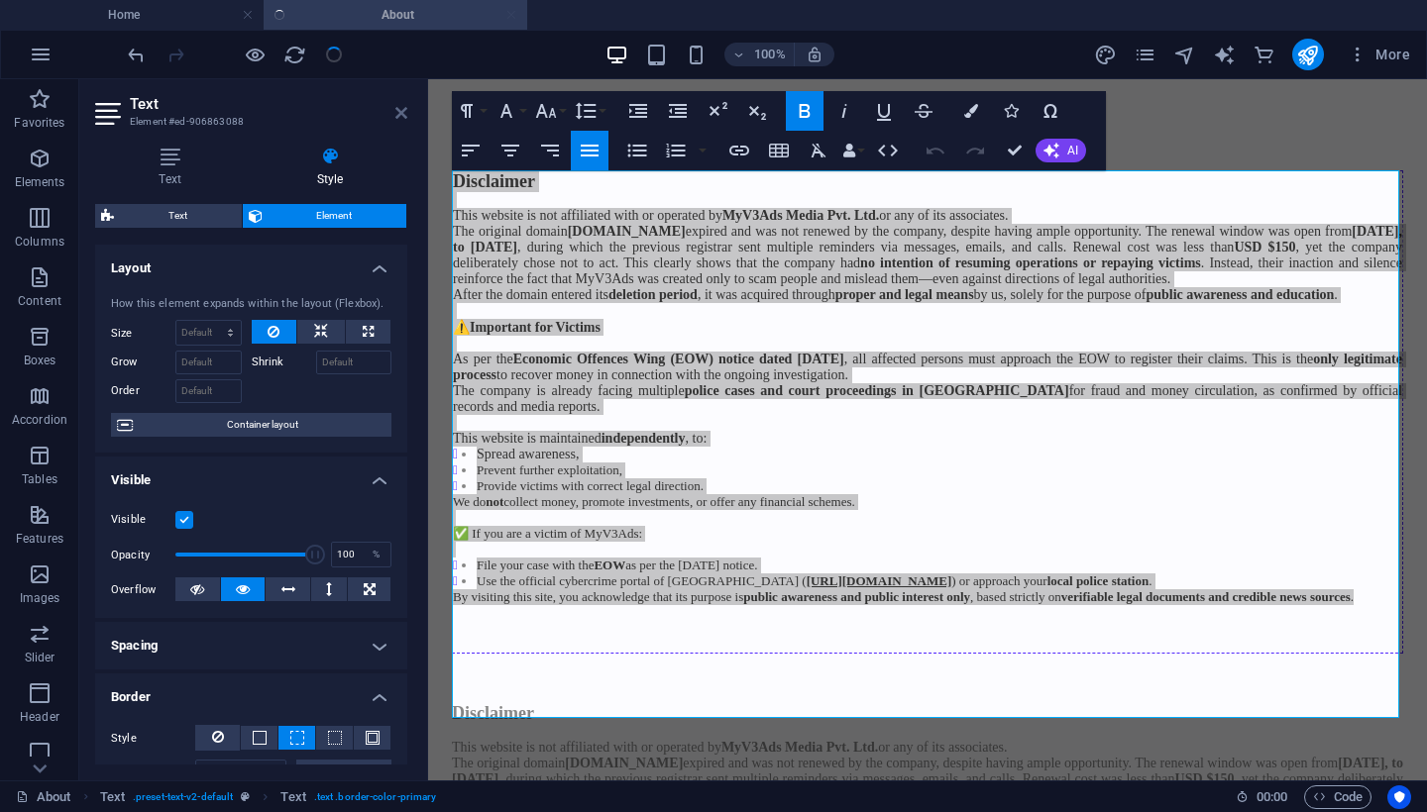
click at [396, 111] on icon at bounding box center [401, 113] width 12 height 16
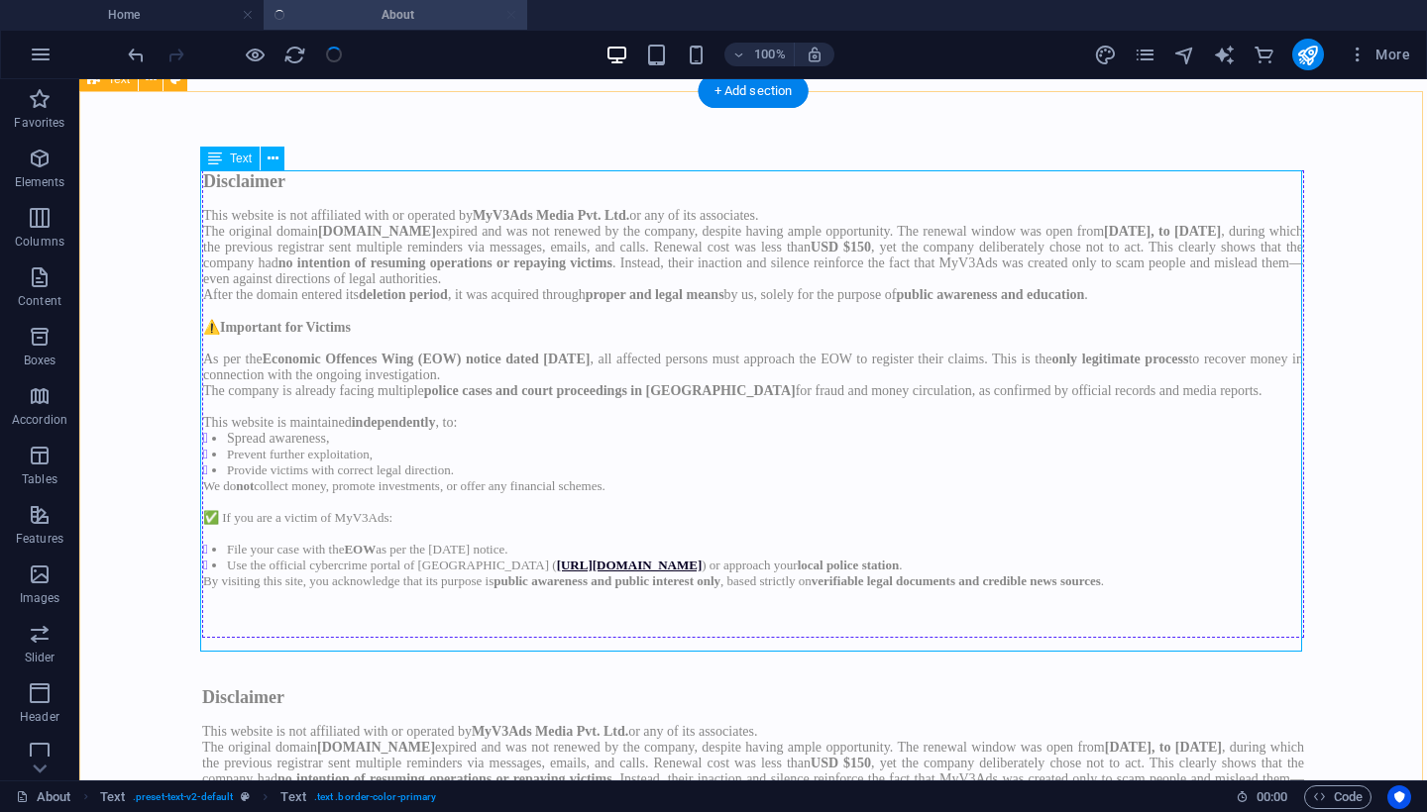
click at [623, 623] on div "Disclaimer This website is not affiliated with or operated by MyV3Ads Media Pvt…" at bounding box center [753, 404] width 1102 height 468
select select "px"
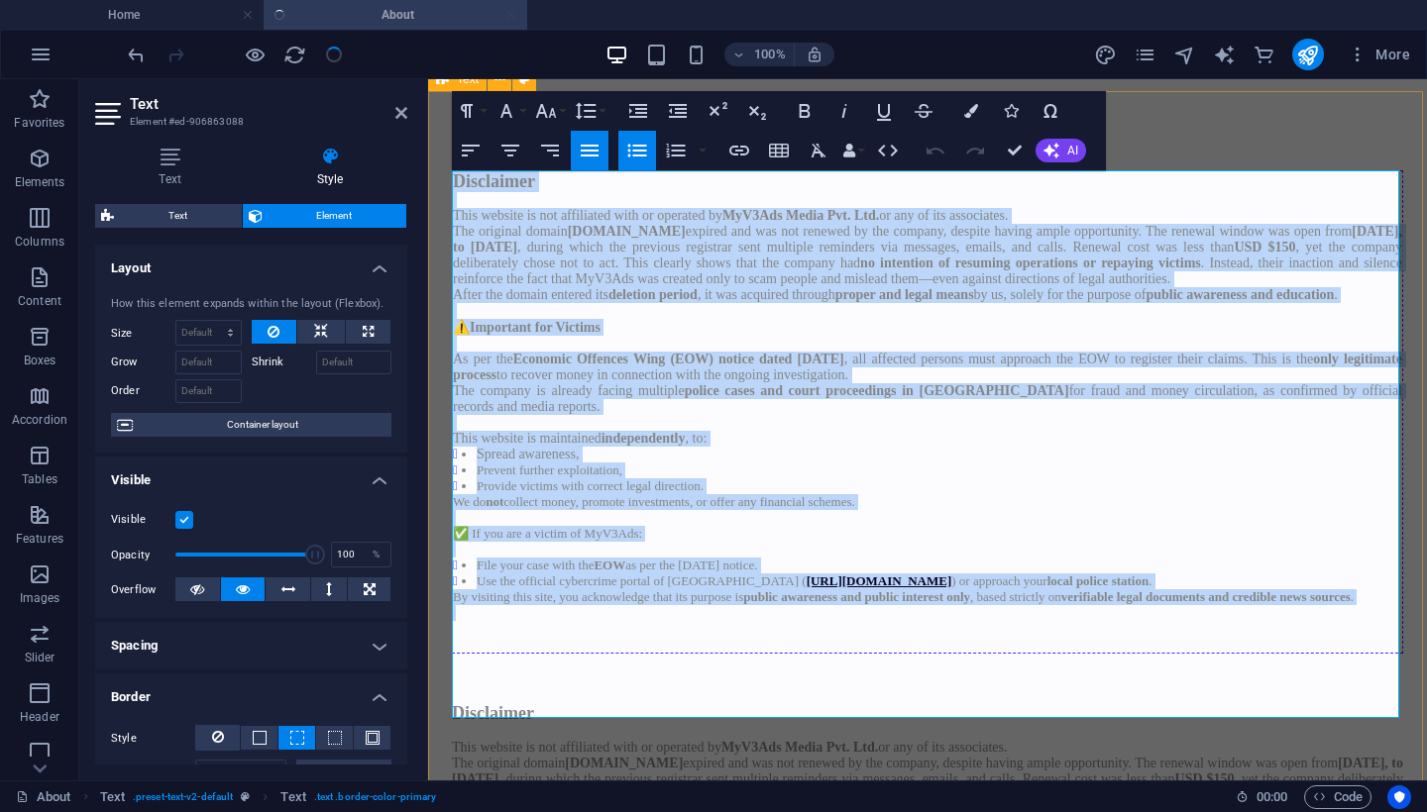
drag, startPoint x: 682, startPoint y: 678, endPoint x: 440, endPoint y: 185, distance: 548.5
click at [440, 185] on div "Disclaimer This website is not affiliated with or operated by MyV3Ads Media Pvt…" at bounding box center [927, 677] width 999 height 1173
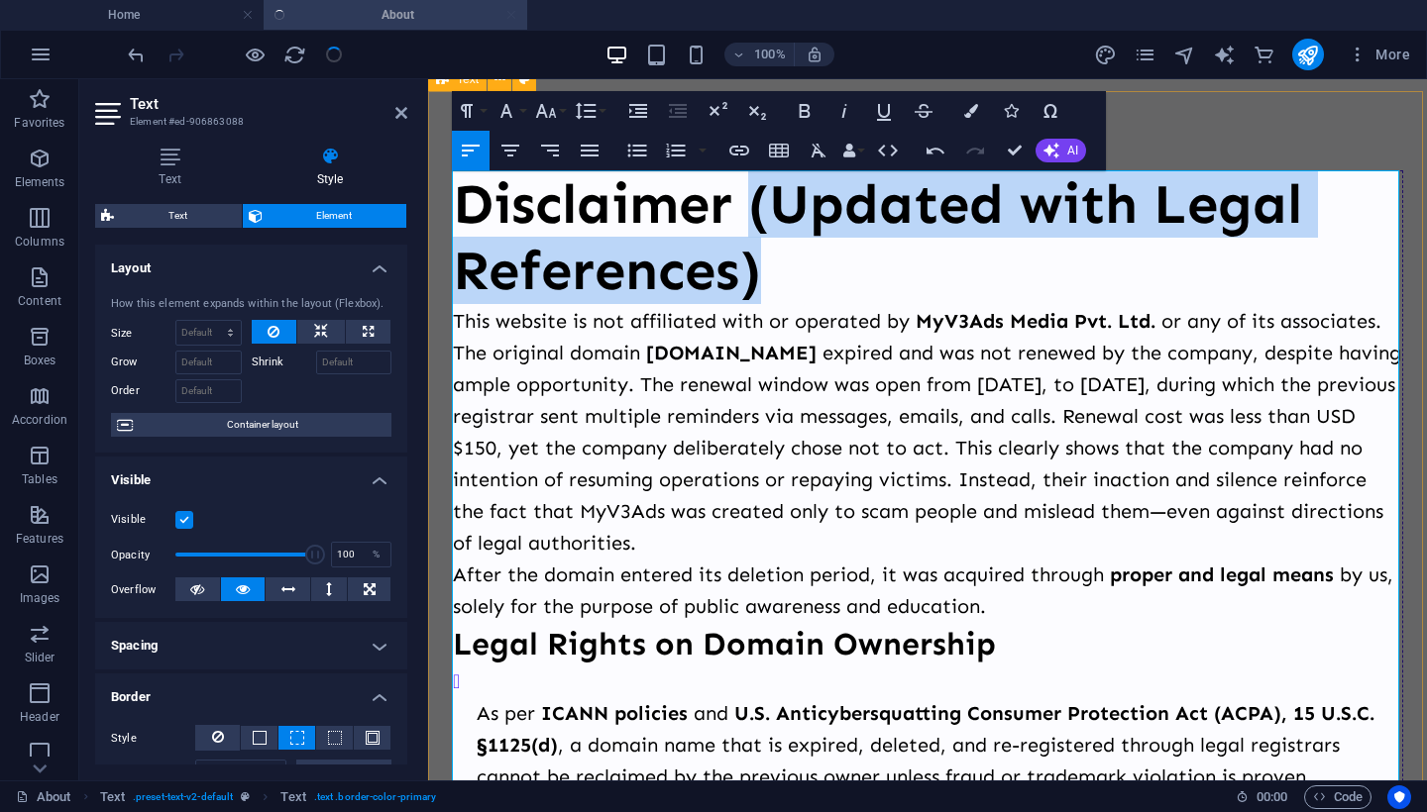
drag, startPoint x: 774, startPoint y: 279, endPoint x: 757, endPoint y: 203, distance: 78.1
click at [757, 203] on h2 "Disclaimer (Updated with Legal References)" at bounding box center [927, 237] width 949 height 133
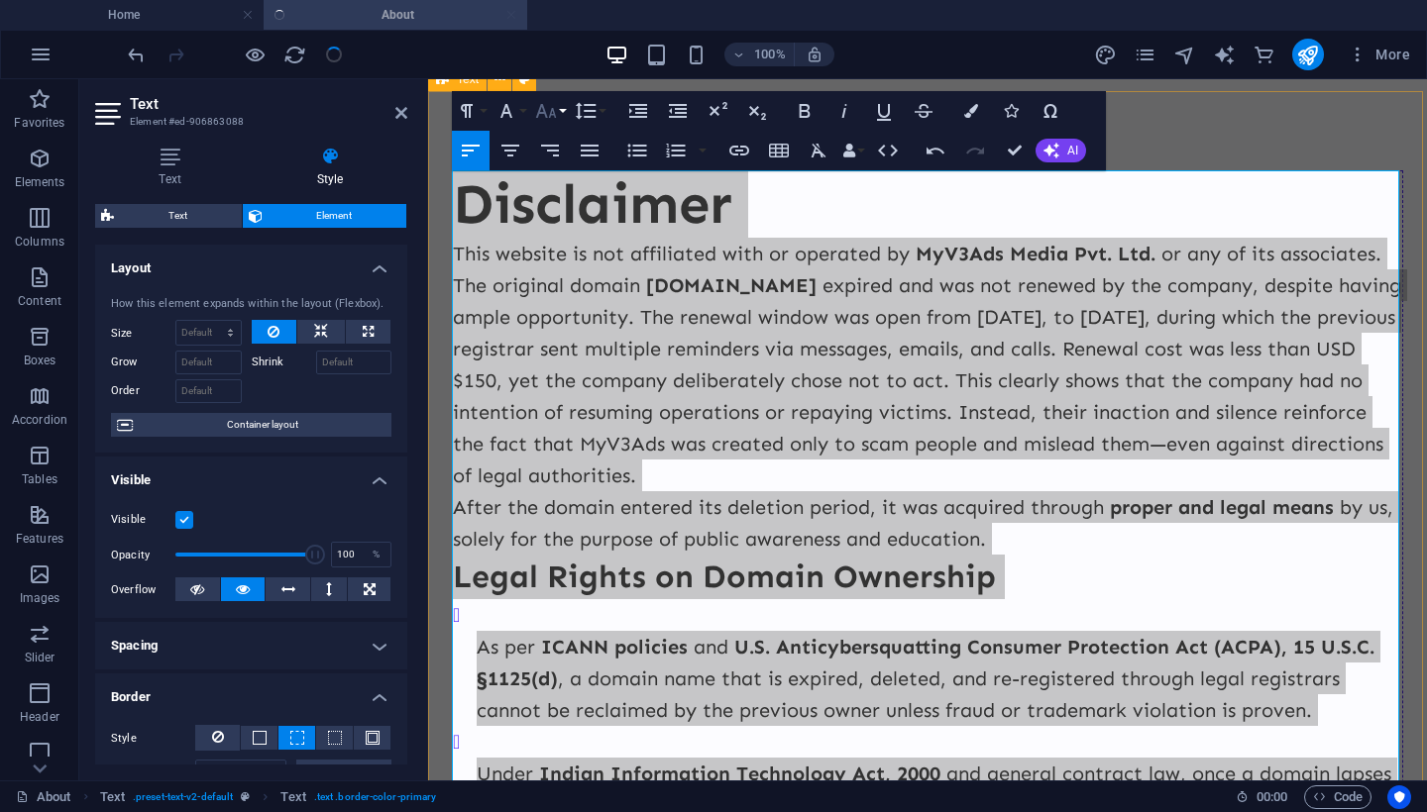
click at [547, 112] on icon "button" at bounding box center [546, 111] width 24 height 24
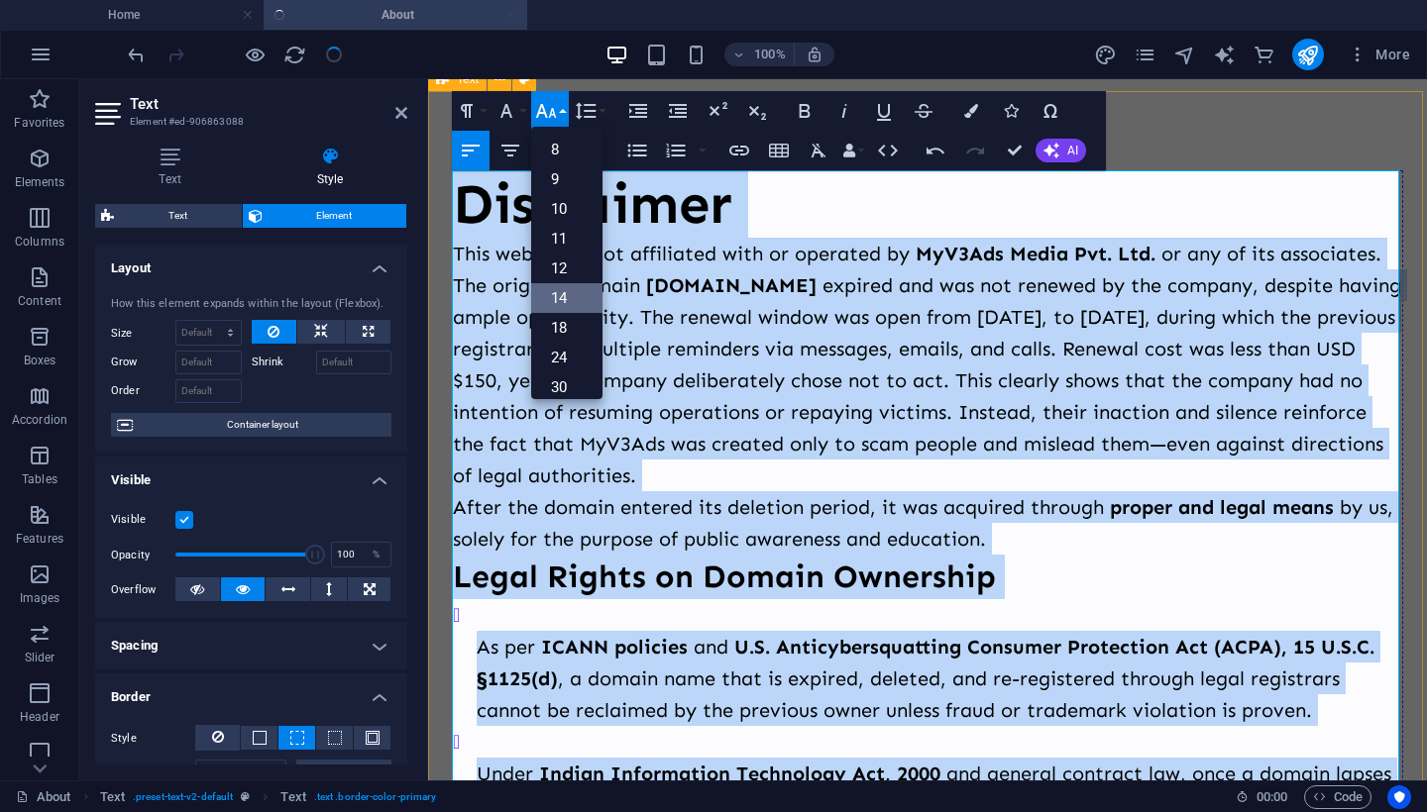
click at [564, 289] on link "14" at bounding box center [566, 298] width 71 height 30
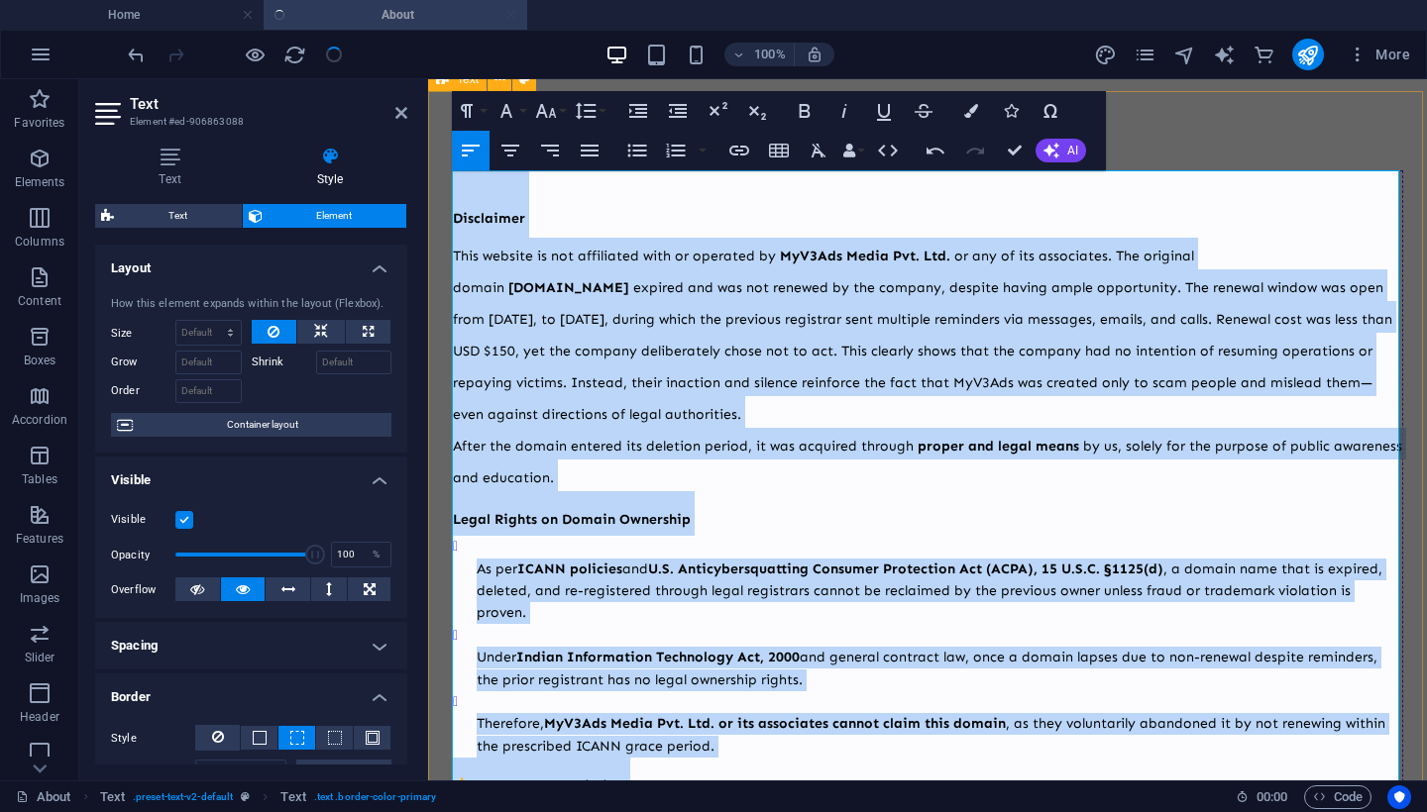
click at [537, 230] on h2 "Disclaimer" at bounding box center [927, 204] width 949 height 66
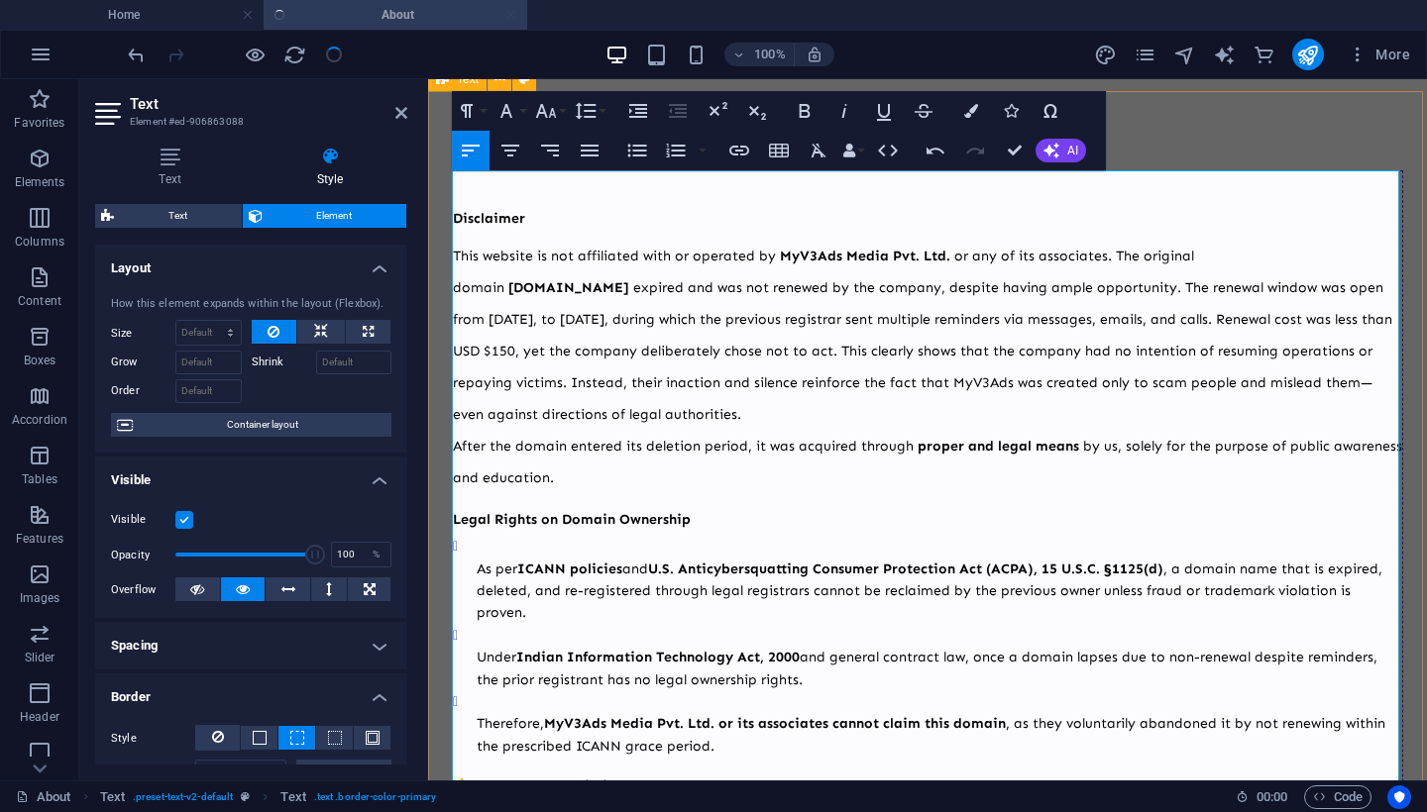
click at [458, 220] on span "Disclaimer" at bounding box center [489, 218] width 72 height 17
drag, startPoint x: 534, startPoint y: 219, endPoint x: 447, endPoint y: 219, distance: 87.2
click at [542, 122] on icon "button" at bounding box center [546, 111] width 24 height 24
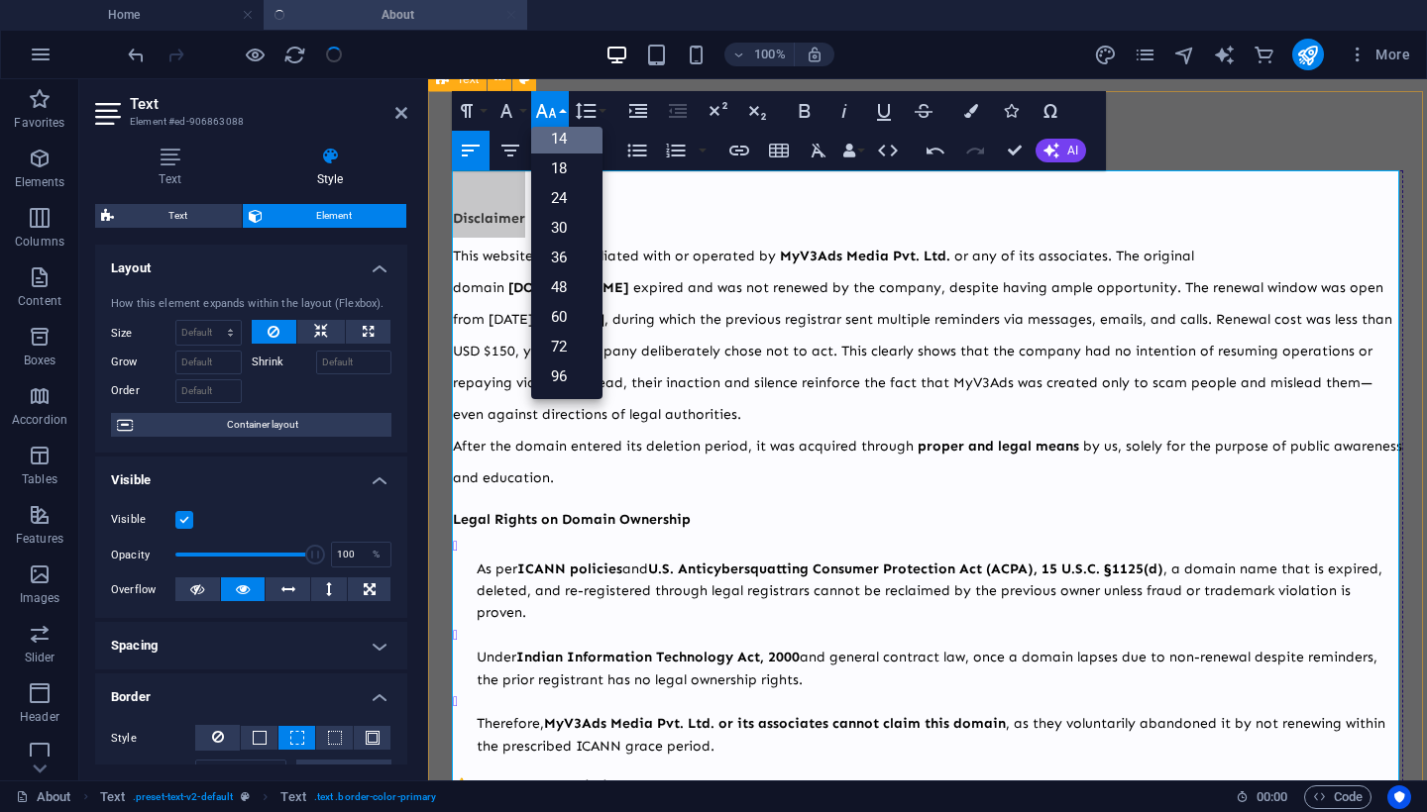
scroll to position [159, 0]
click at [558, 170] on link "18" at bounding box center [566, 169] width 71 height 30
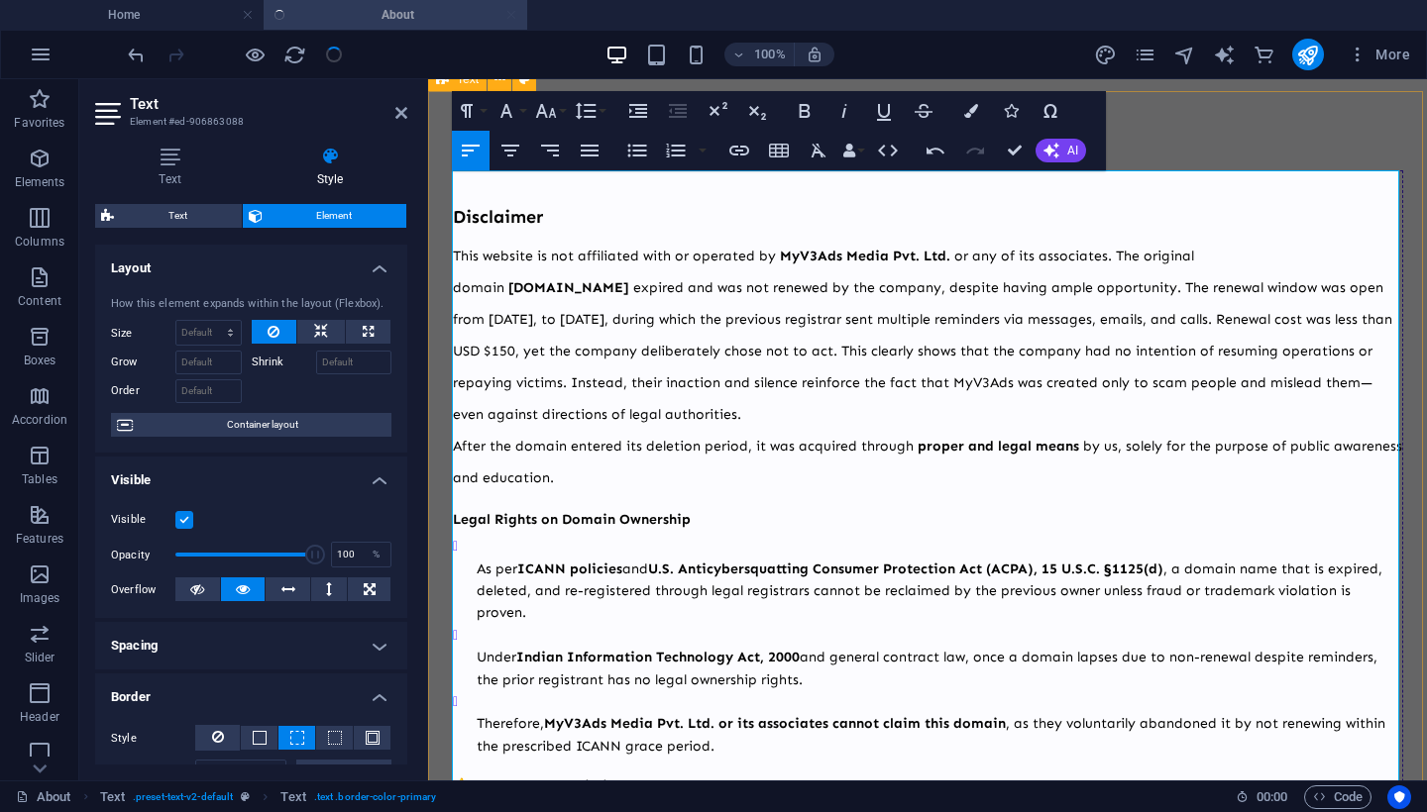
click at [579, 240] on p "This website is not affiliated with or operated by MyV3Ads Media Pvt. Ltd. or a…" at bounding box center [927, 333] width 949 height 190
click at [397, 112] on icon at bounding box center [401, 113] width 12 height 16
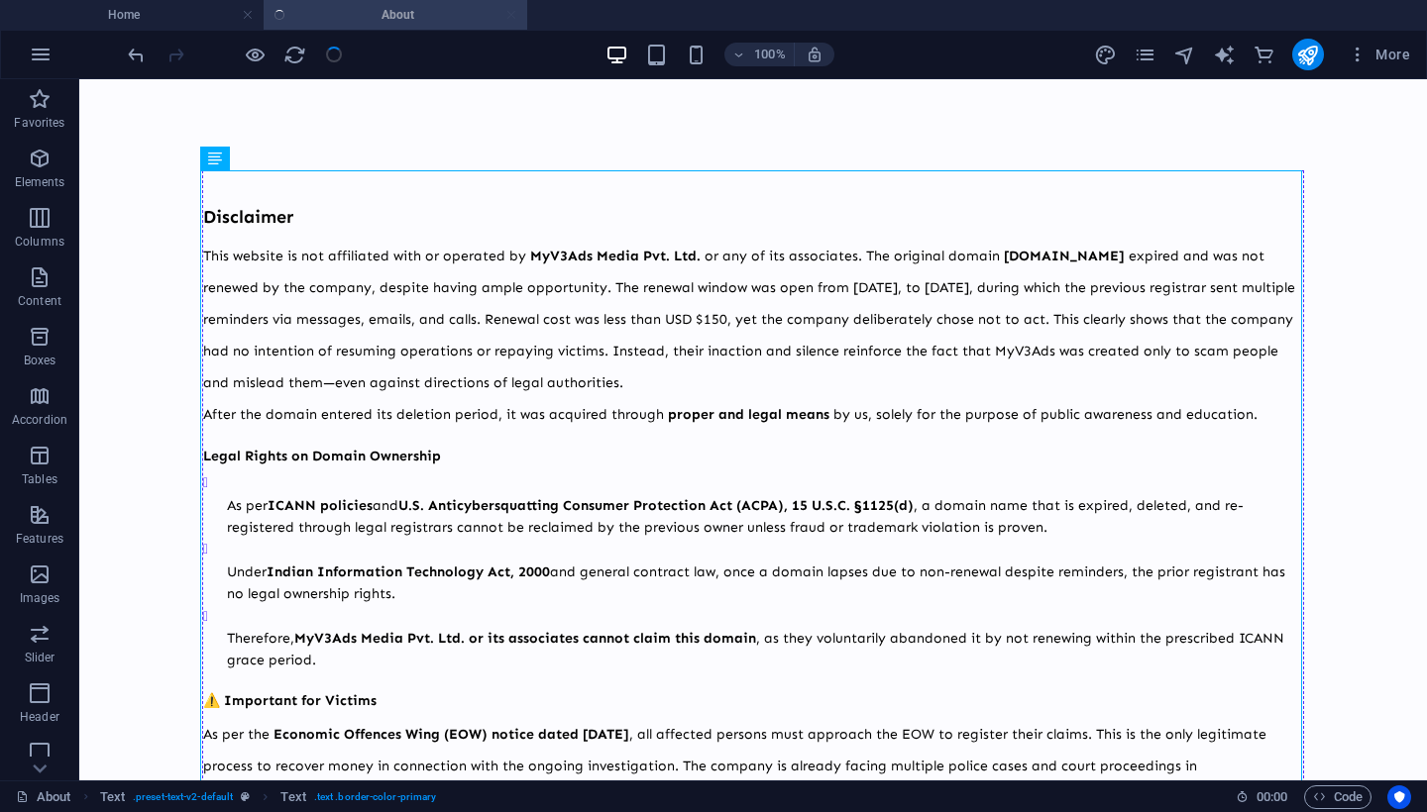
click at [332, 61] on div at bounding box center [235, 55] width 222 height 32
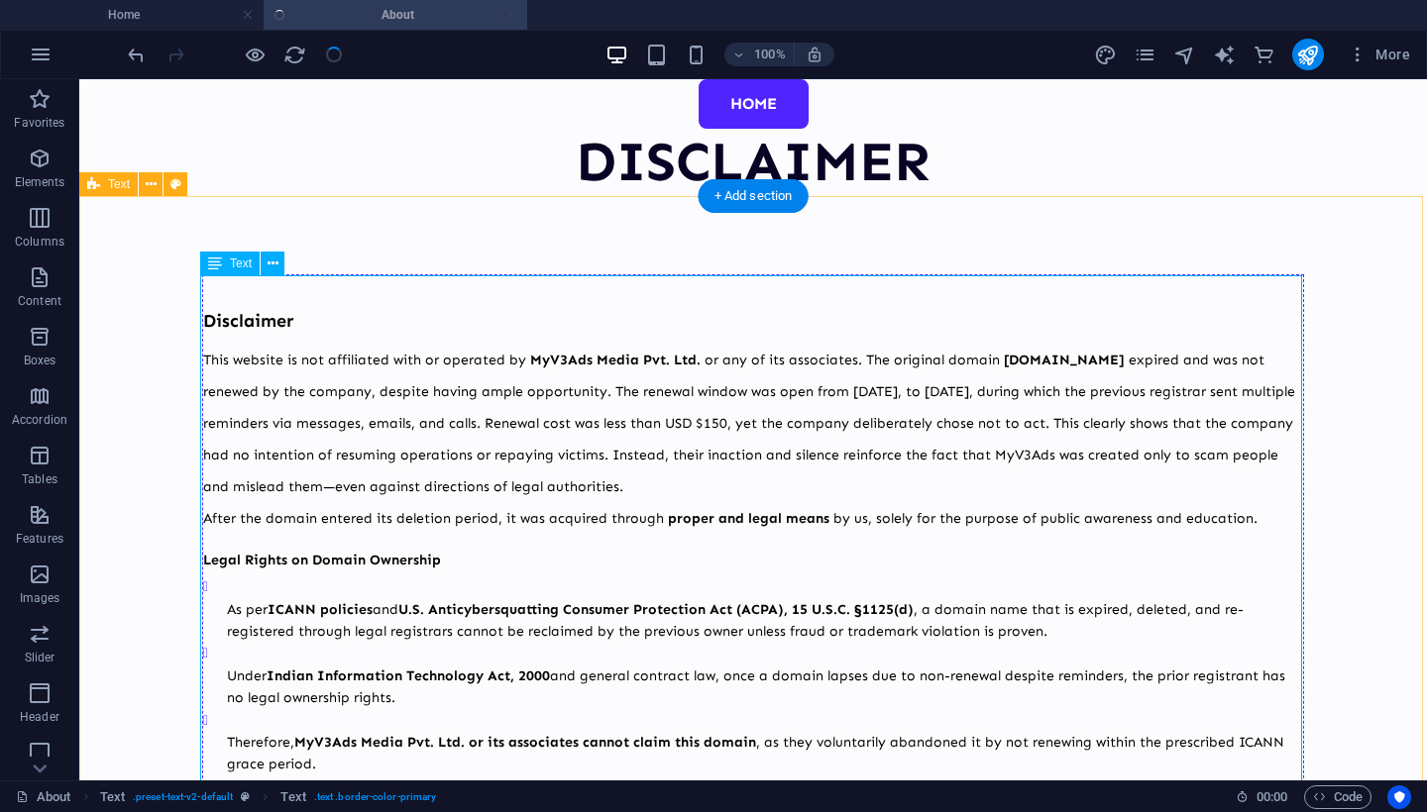
scroll to position [0, 0]
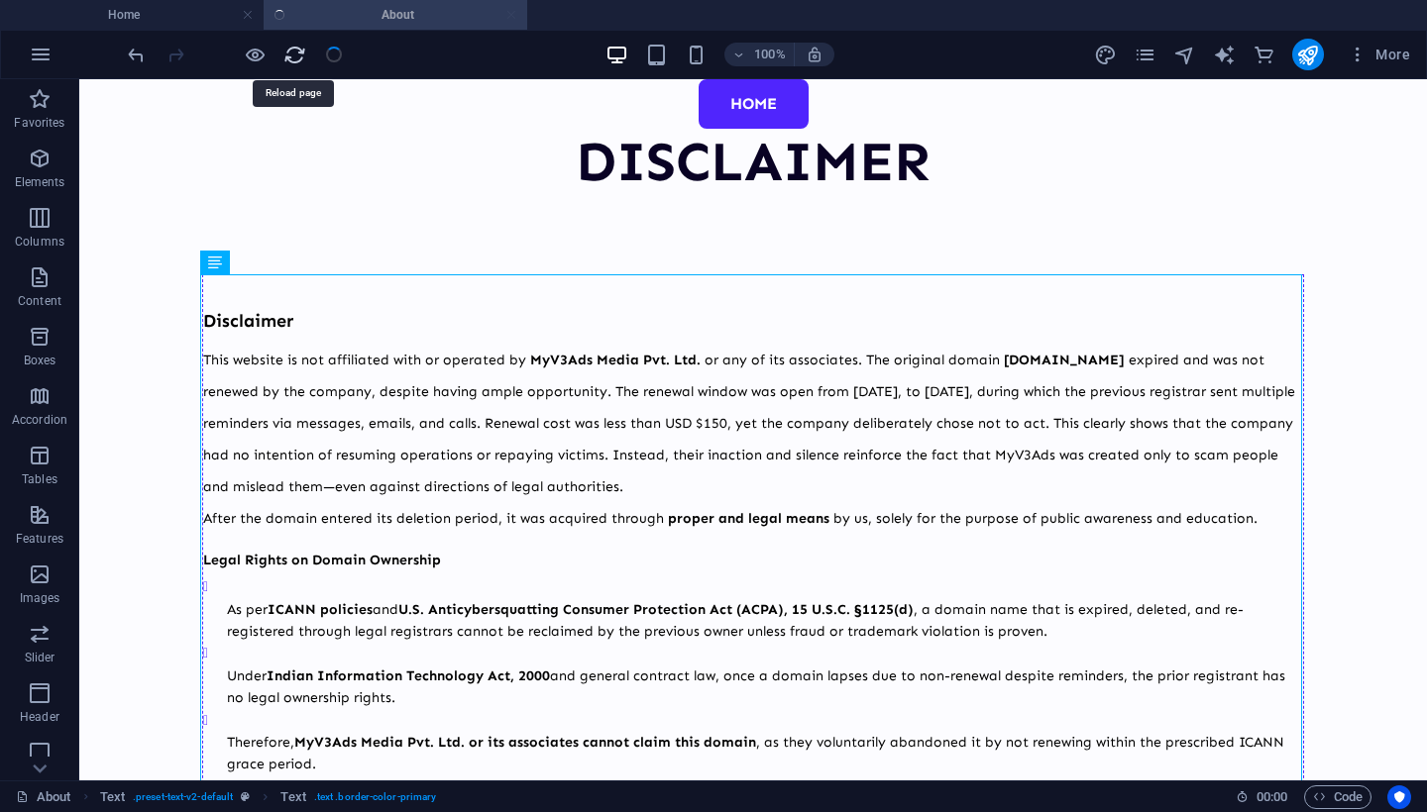
click at [294, 58] on icon "reload" at bounding box center [294, 55] width 23 height 23
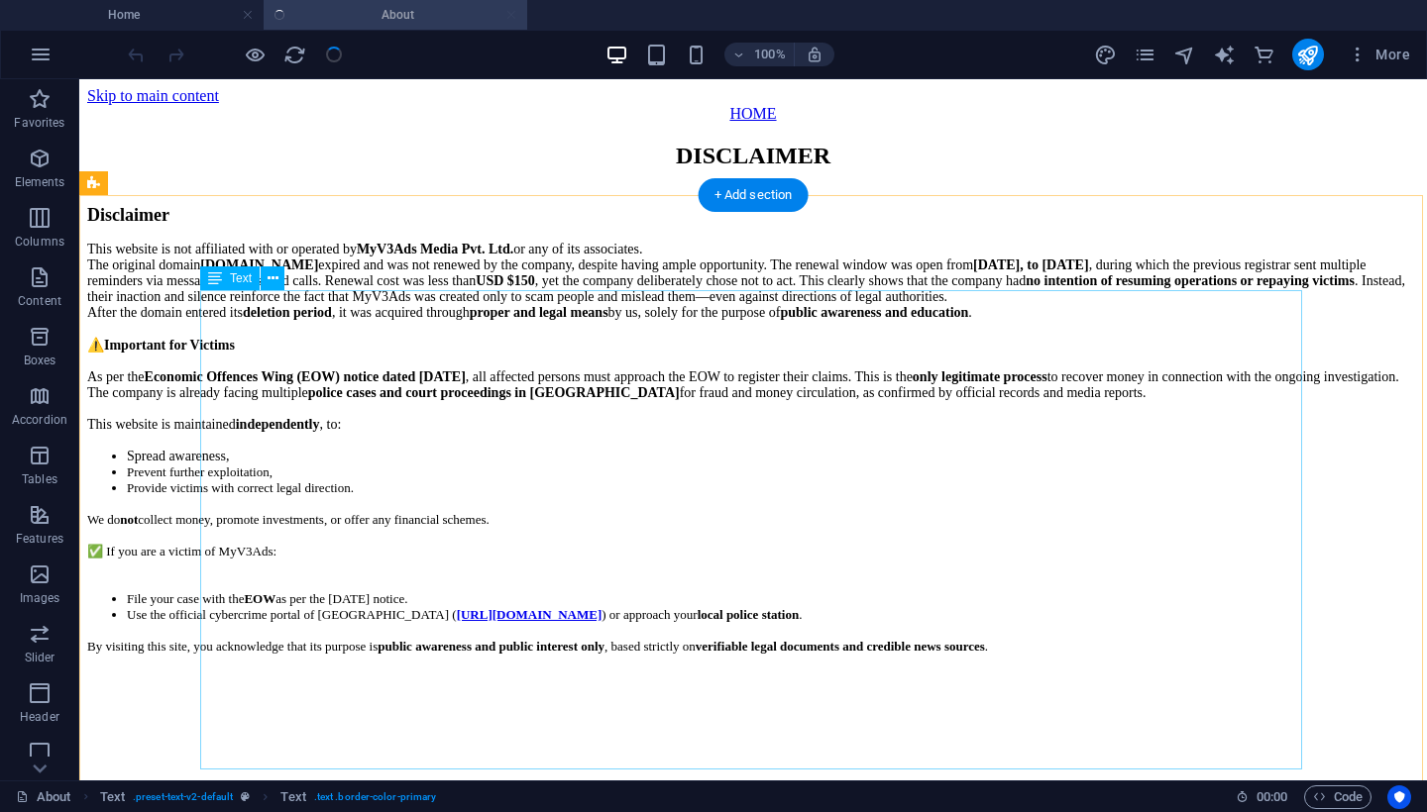
click at [533, 424] on div "Disclaimer This website is not affiliated with or operated by MyV3Ads Media Pvt…" at bounding box center [752, 446] width 1331 height 483
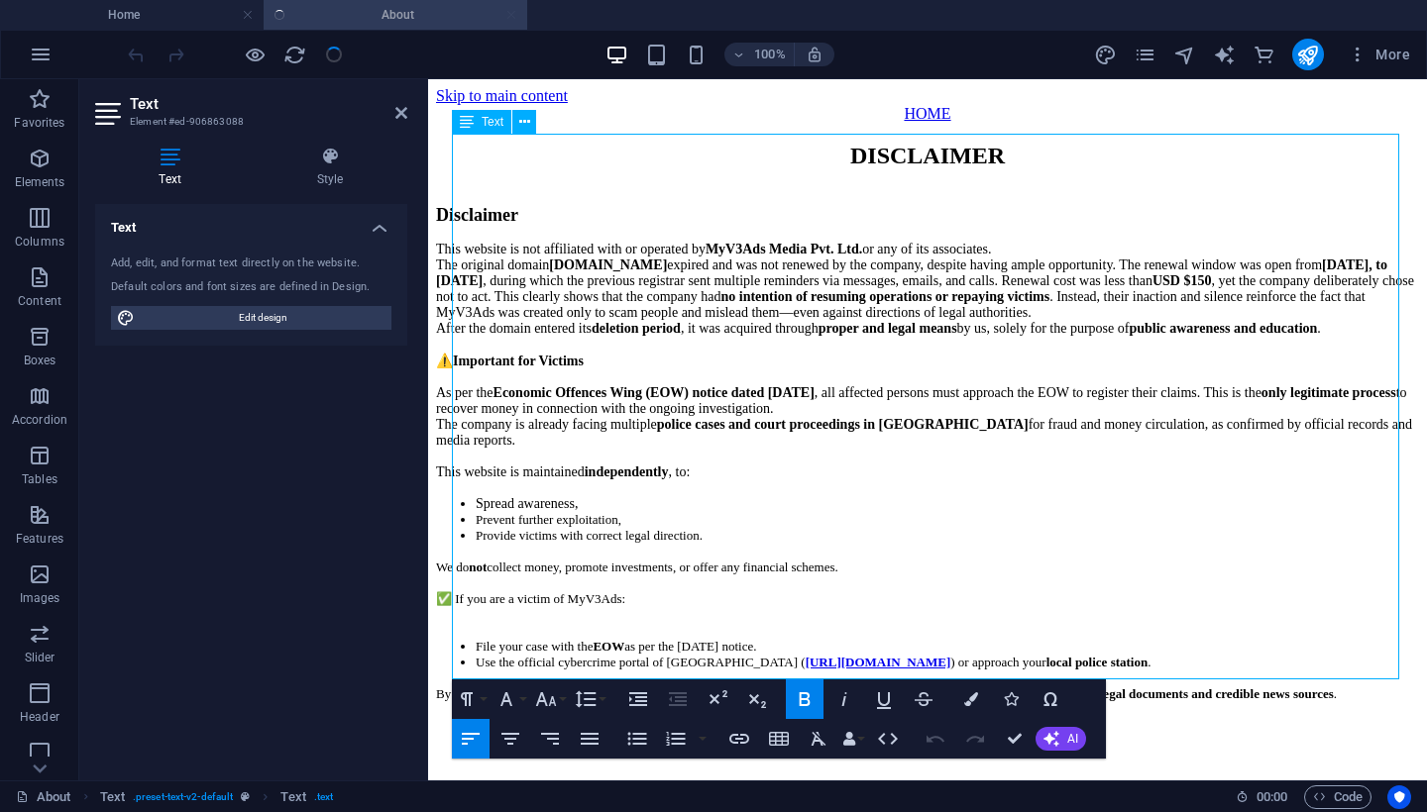
scroll to position [135, 0]
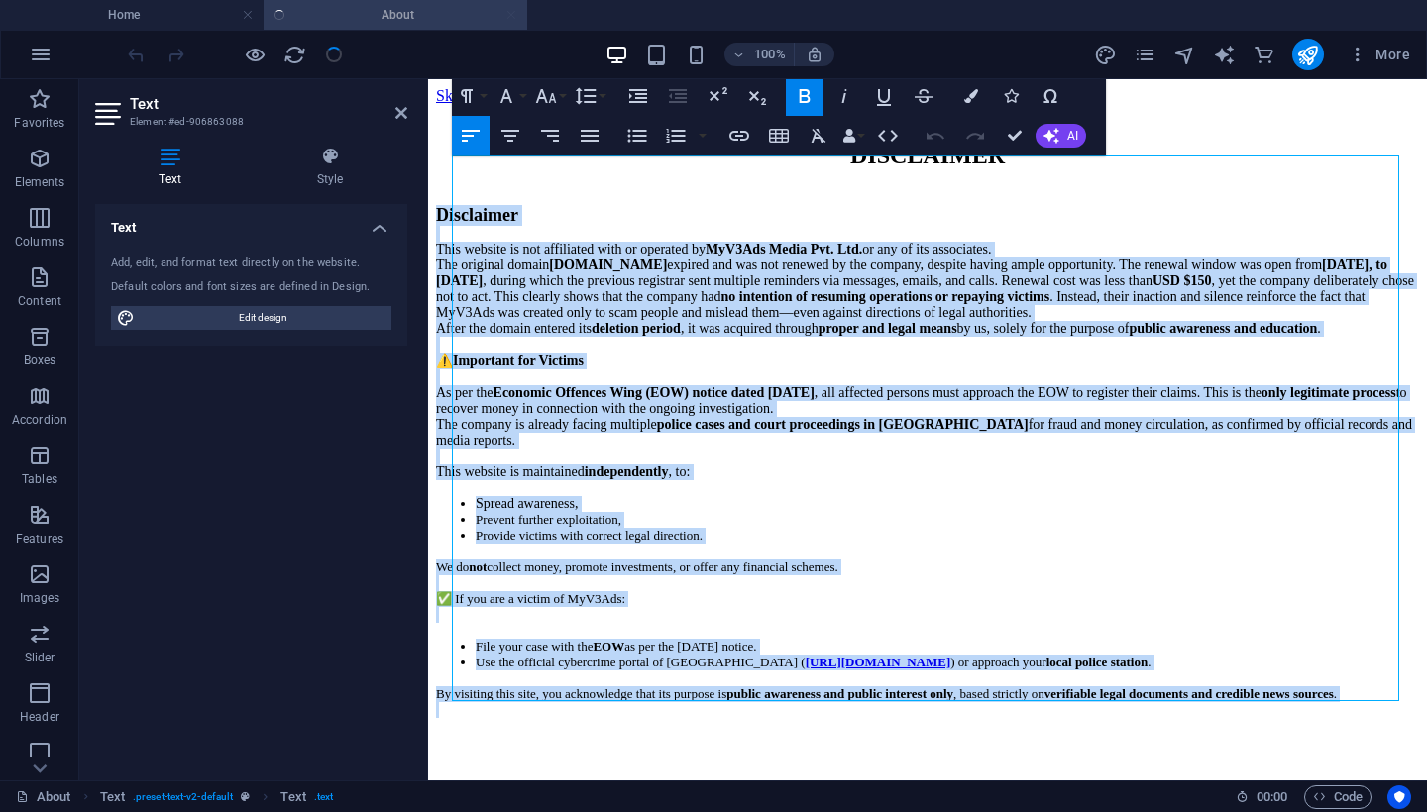
drag, startPoint x: 551, startPoint y: 663, endPoint x: 398, endPoint y: 114, distance: 569.6
click at [428, 114] on html "Skip to main content HOME DISCLAIMER Disclaimer This website is not affiliated …" at bounding box center [927, 411] width 999 height 665
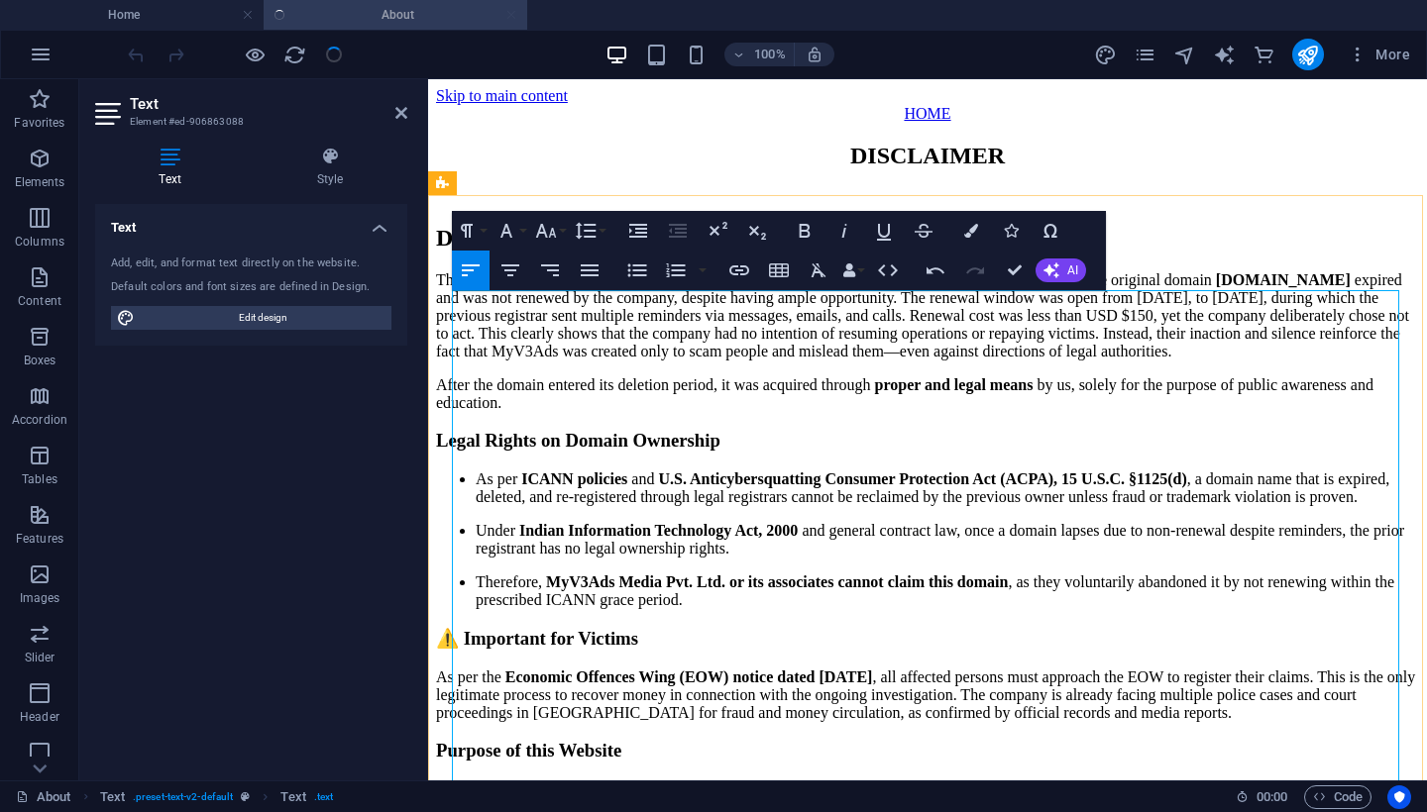
drag, startPoint x: 765, startPoint y: 395, endPoint x: 750, endPoint y: 327, distance: 70.0
click at [750, 252] on h2 "Disclaimer (Updated with Legal References)" at bounding box center [927, 238] width 983 height 27
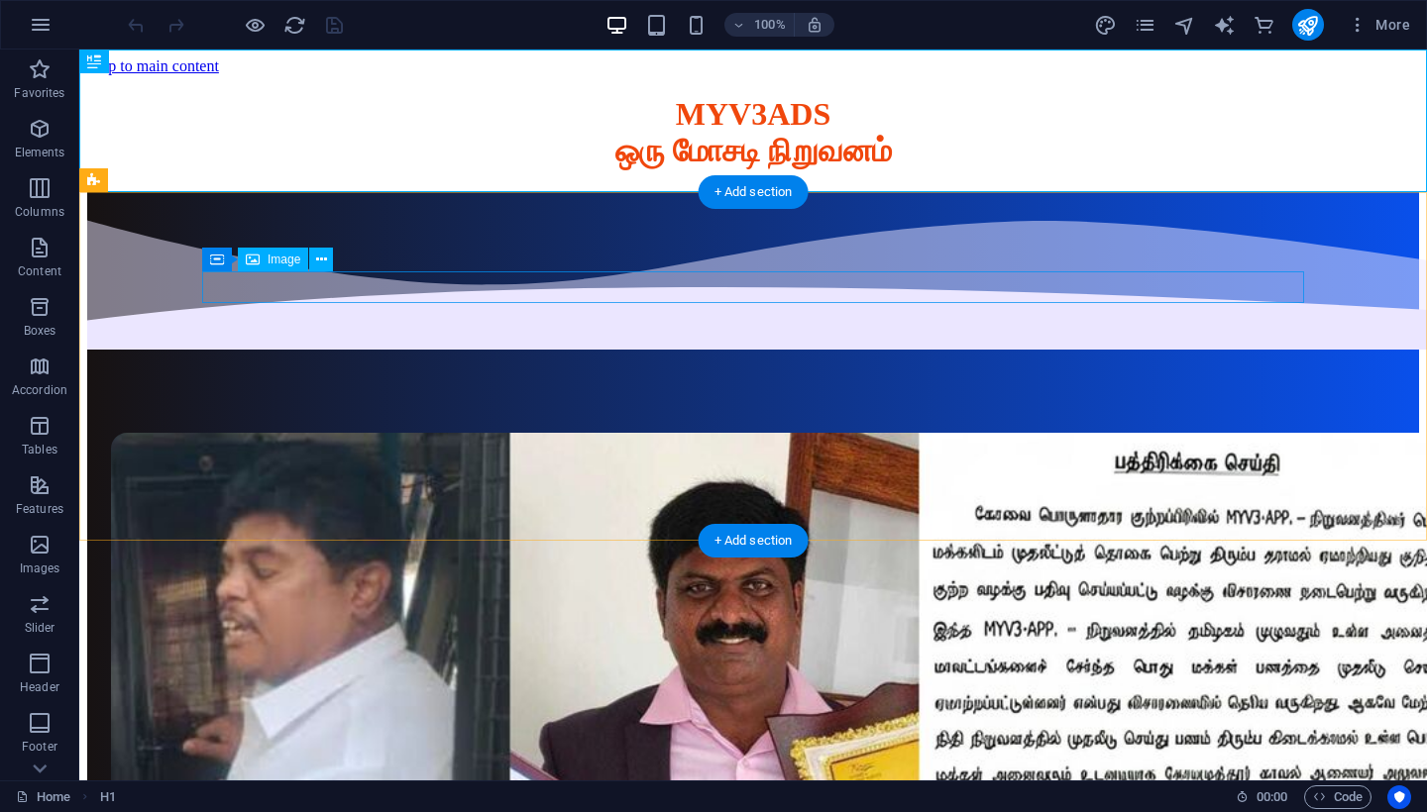
click at [700, 433] on figure at bounding box center [753, 814] width 1284 height 762
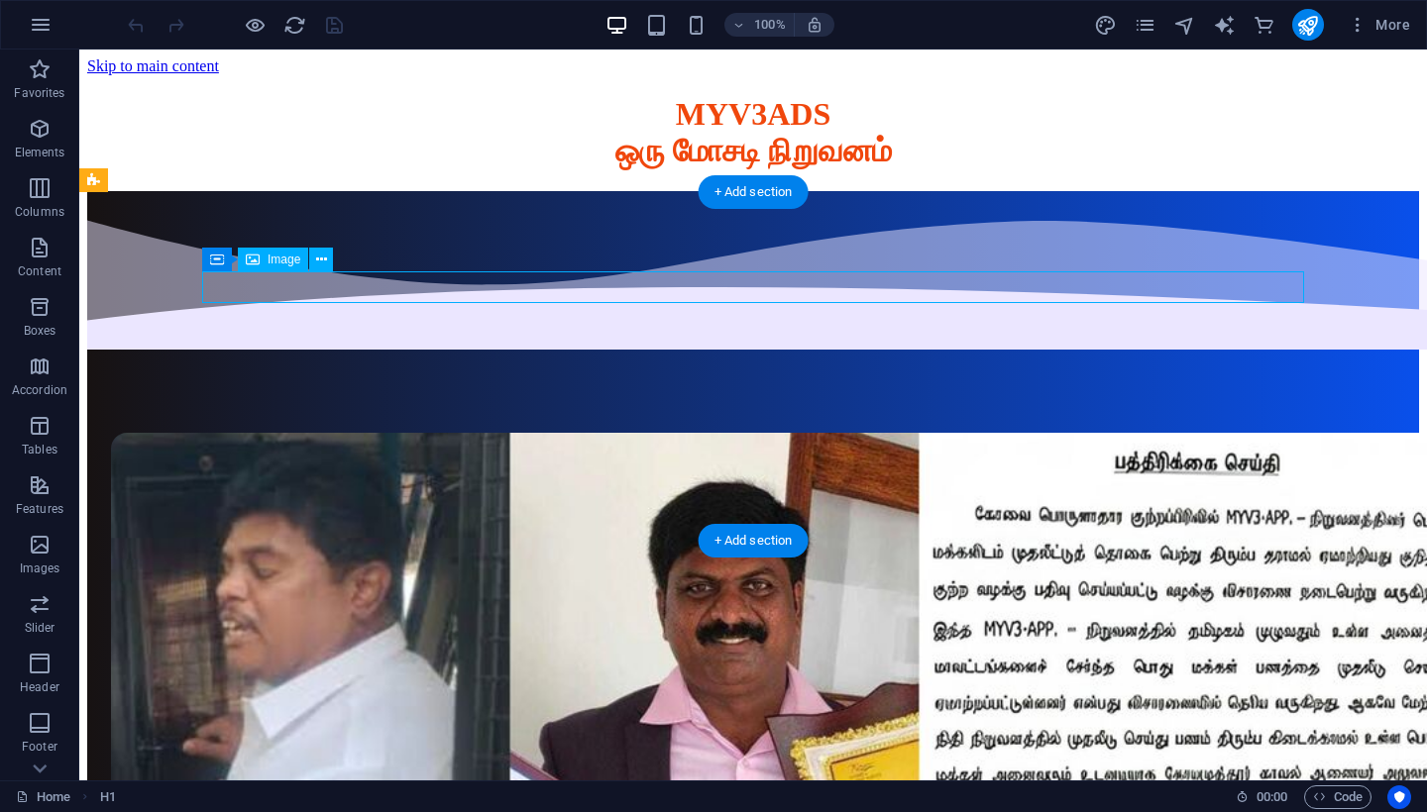
click at [700, 433] on figure at bounding box center [753, 814] width 1284 height 762
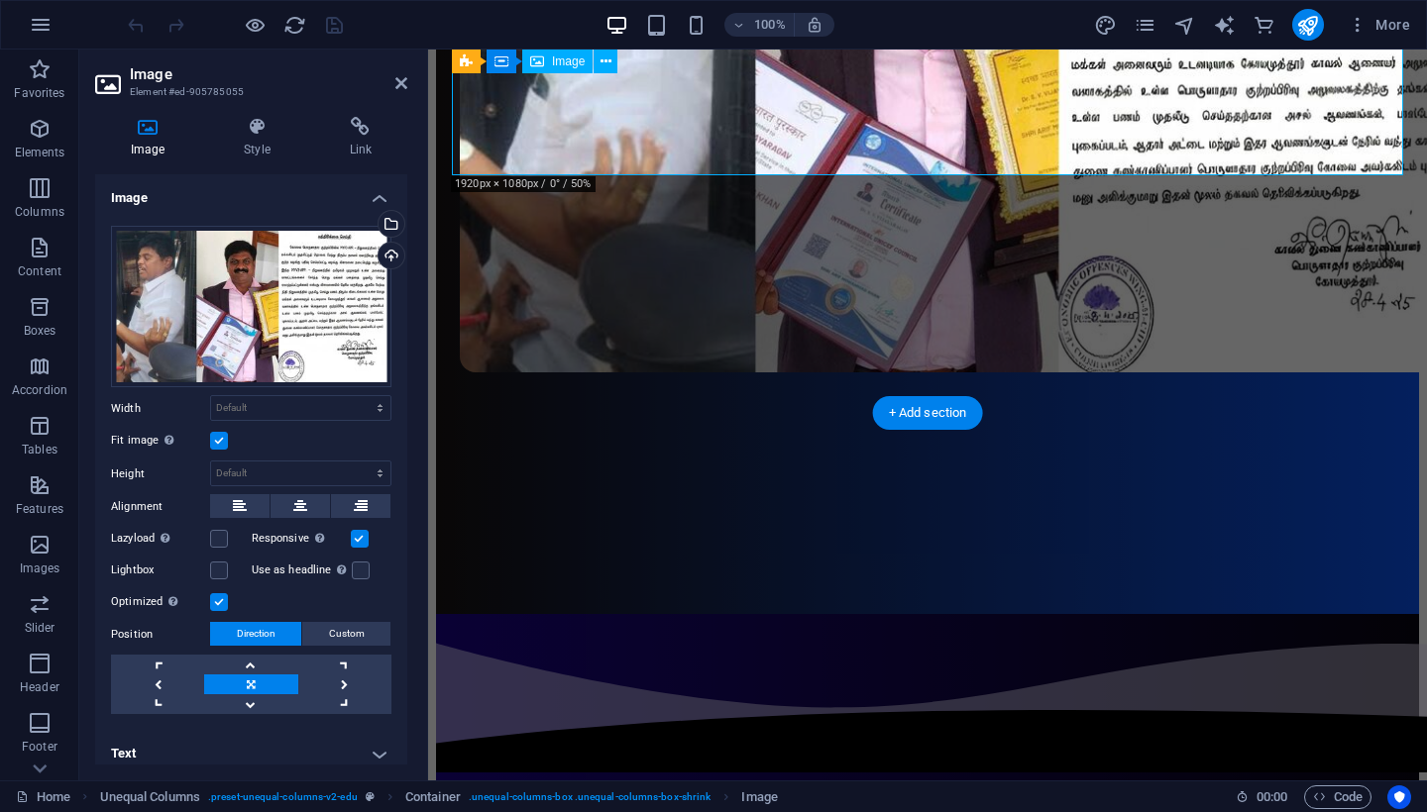
scroll to position [632, 0]
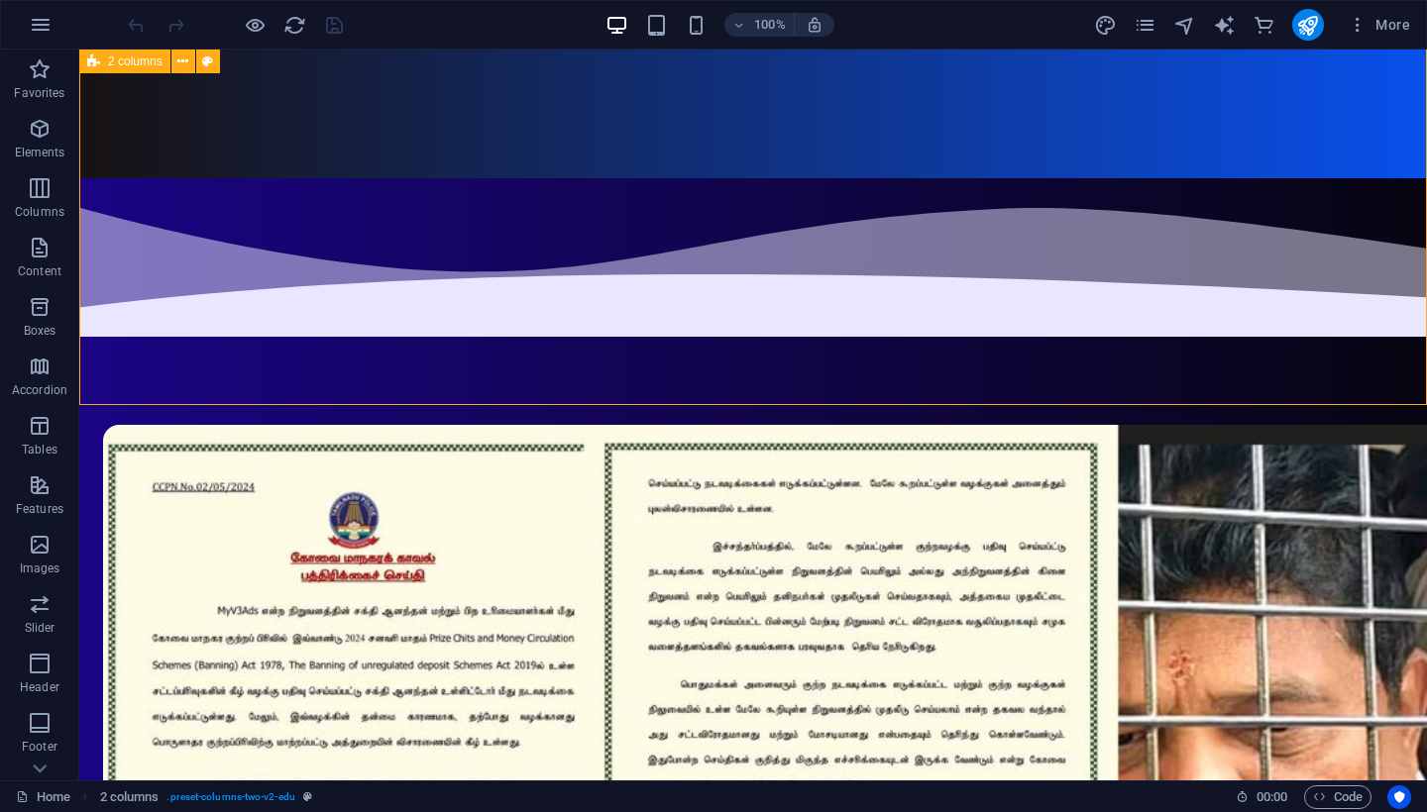
scroll to position [1300, 0]
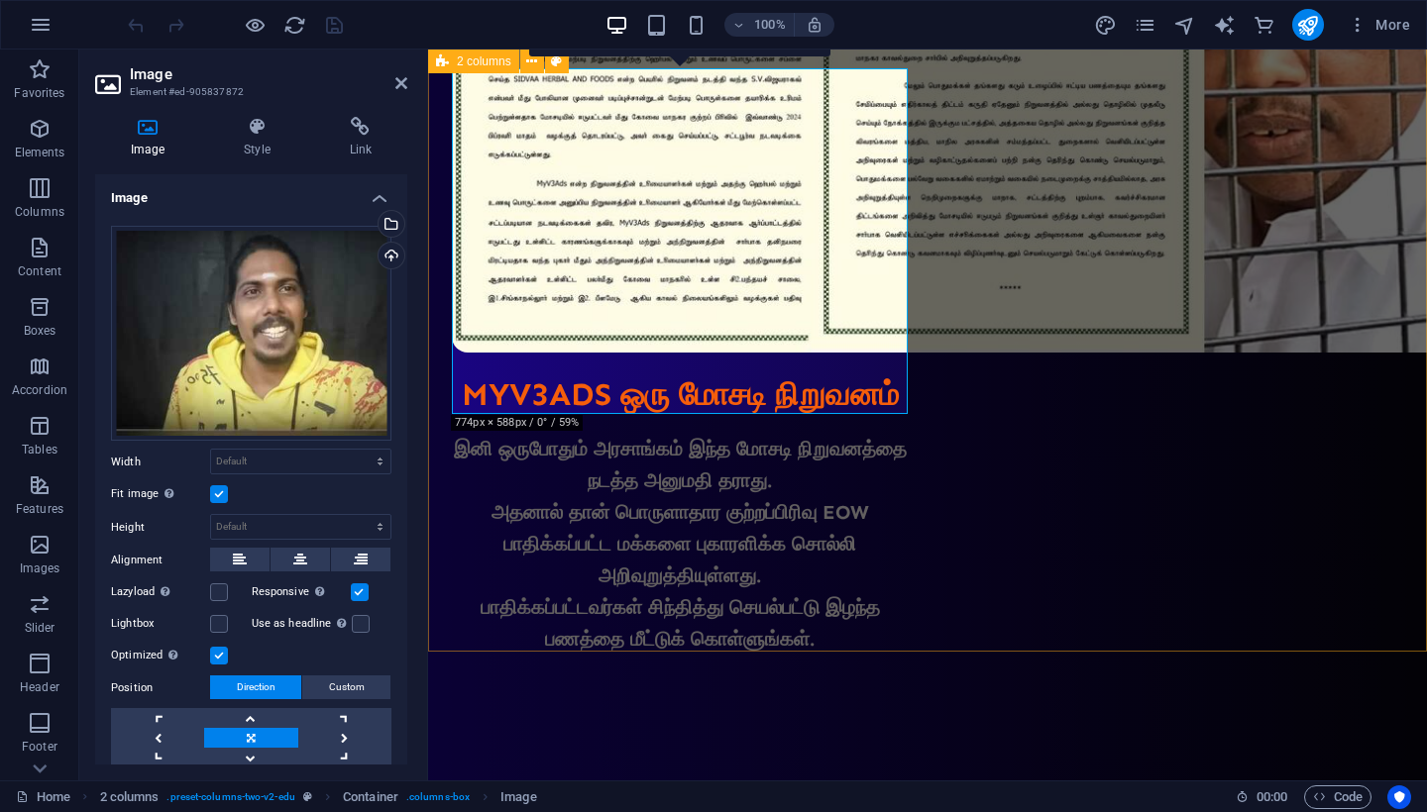
scroll to position [1733, 0]
click at [396, 84] on icon at bounding box center [401, 83] width 12 height 16
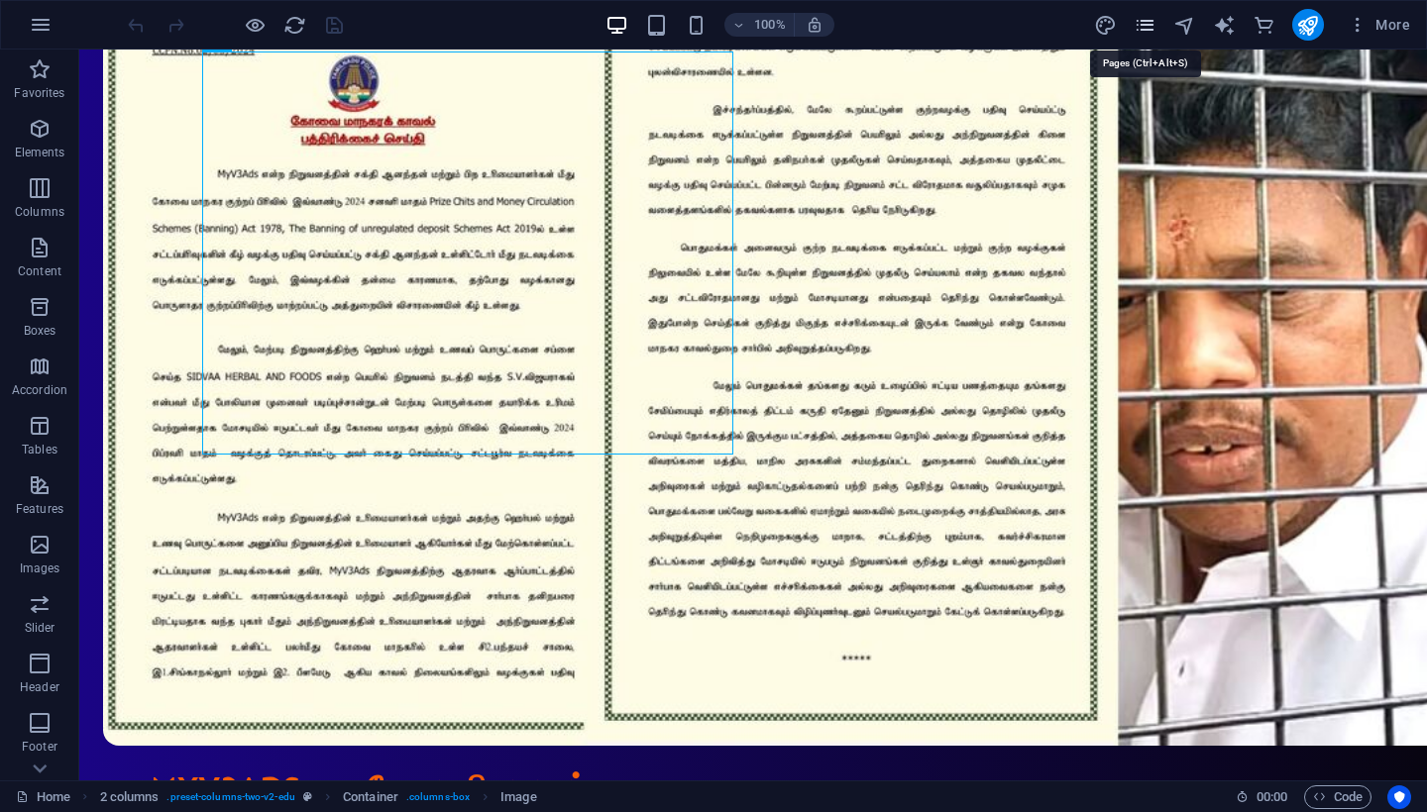
click at [1136, 28] on icon "pages" at bounding box center [1144, 25] width 23 height 23
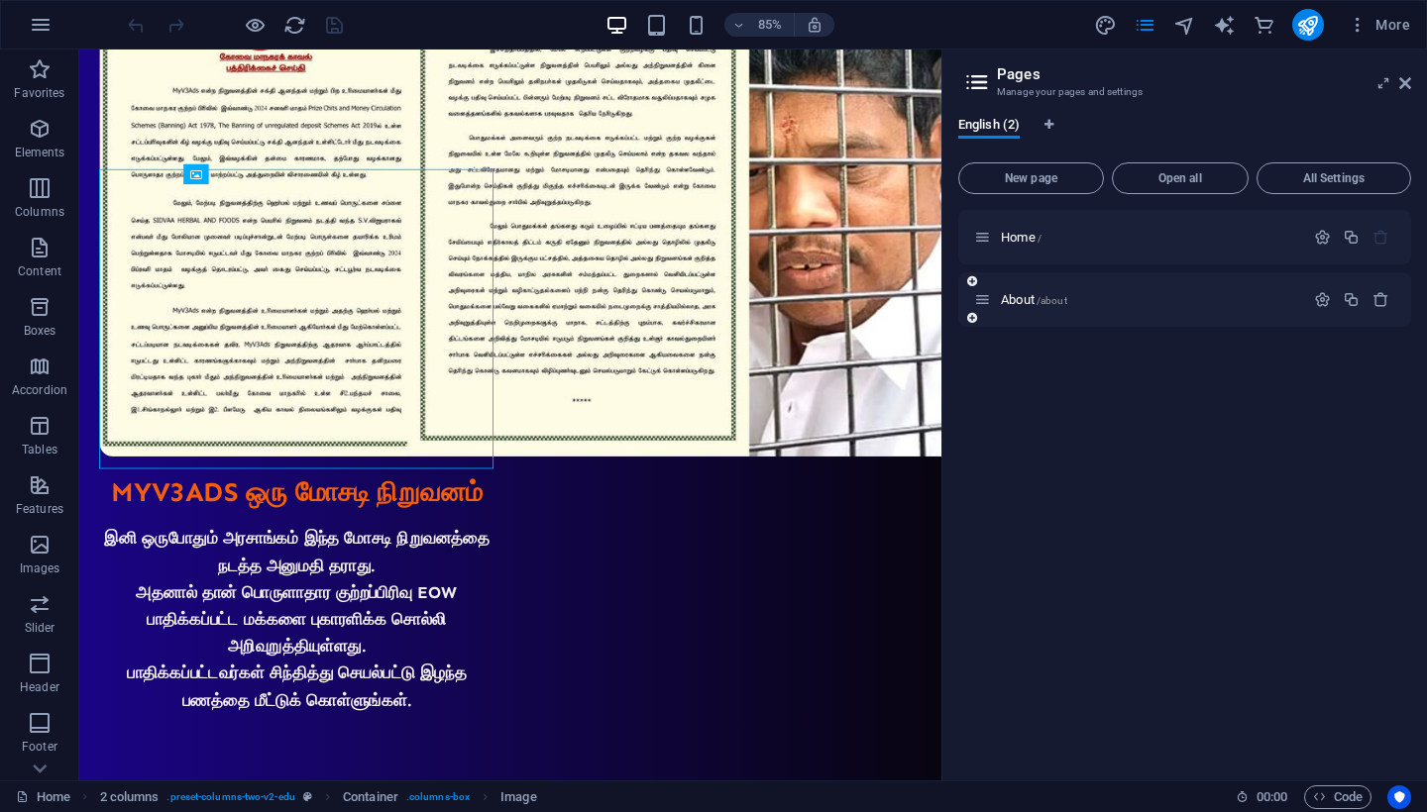
click at [1040, 306] on div "About /about" at bounding box center [1139, 299] width 330 height 23
click at [1040, 303] on span "/about" at bounding box center [1051, 300] width 31 height 11
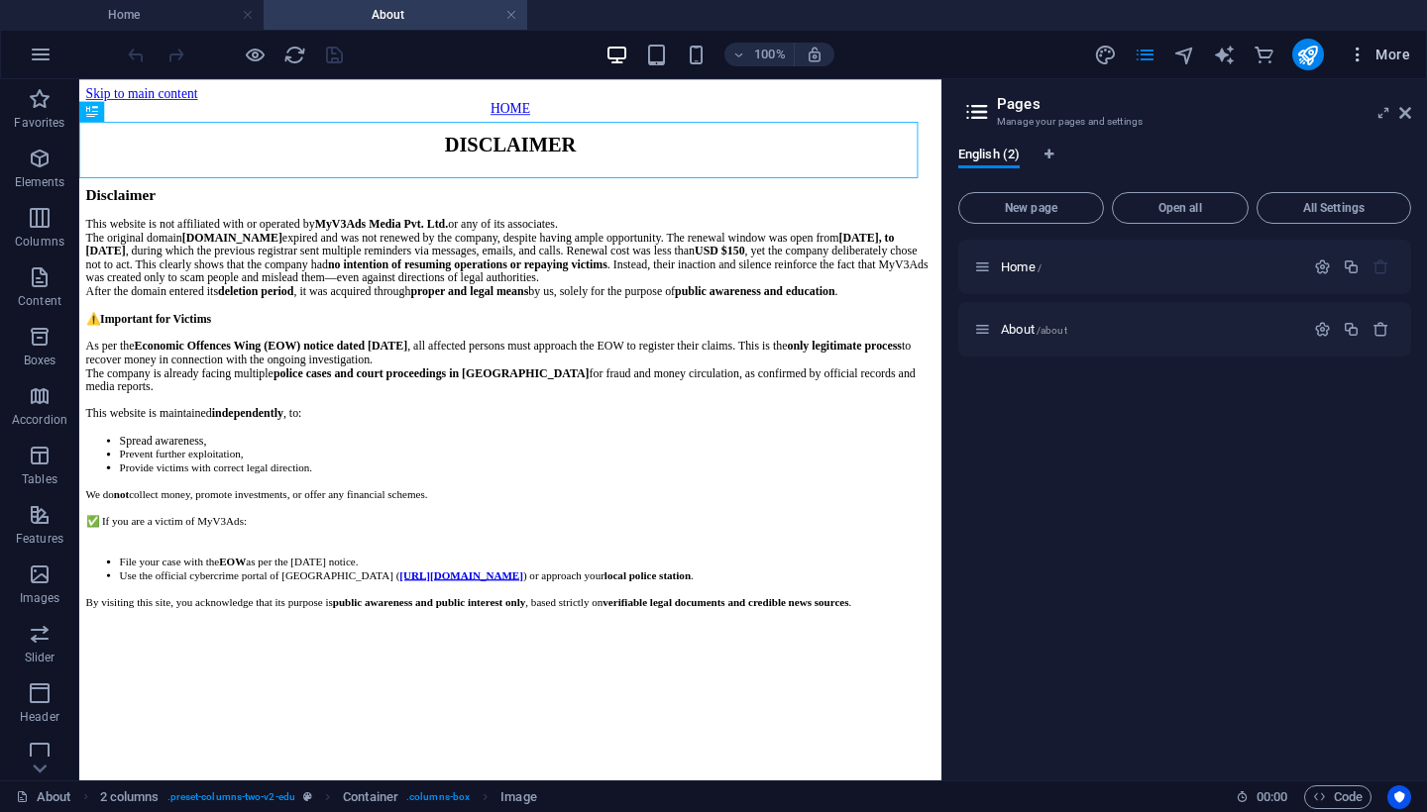
scroll to position [0, 0]
click at [1410, 65] on button "More" at bounding box center [1378, 55] width 78 height 32
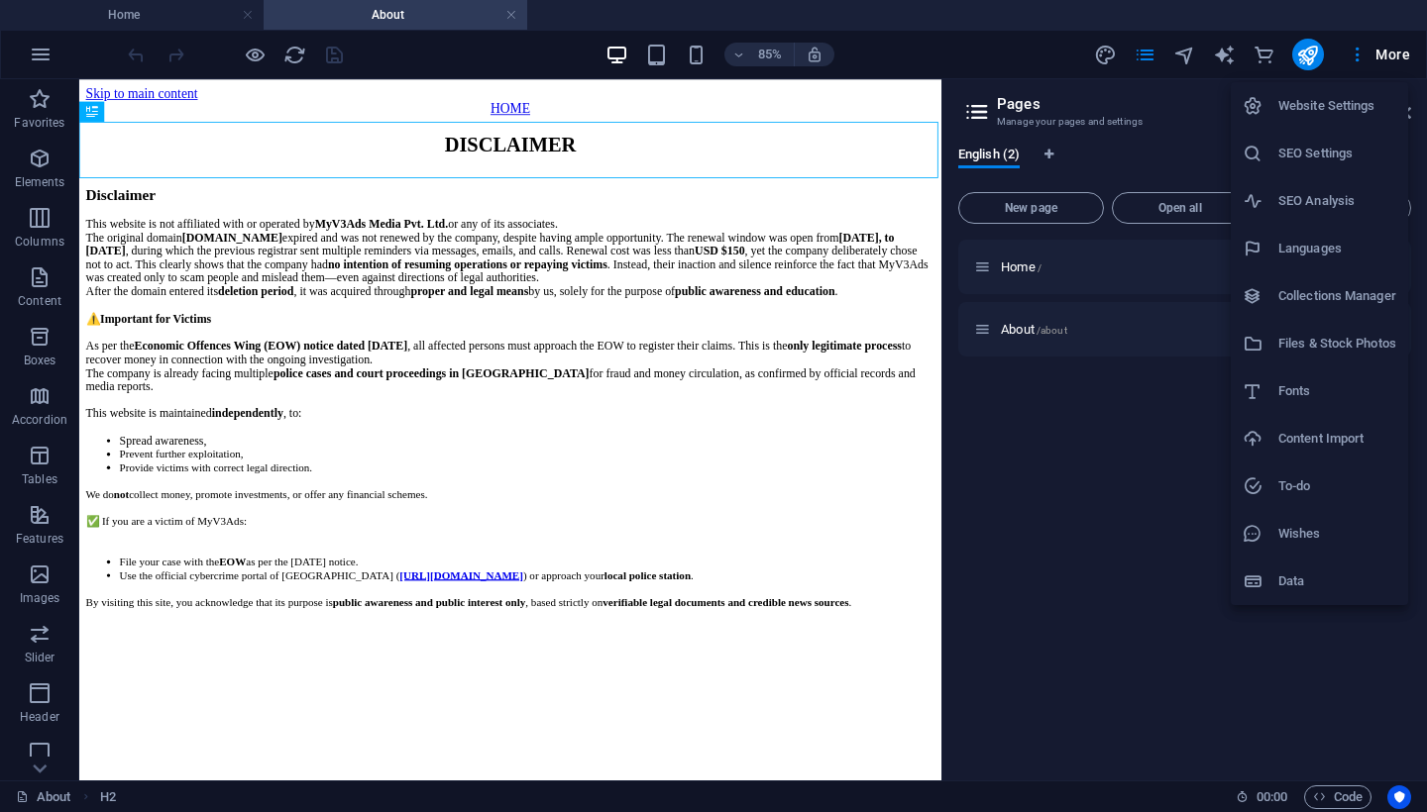
click at [833, 101] on div at bounding box center [713, 406] width 1427 height 812
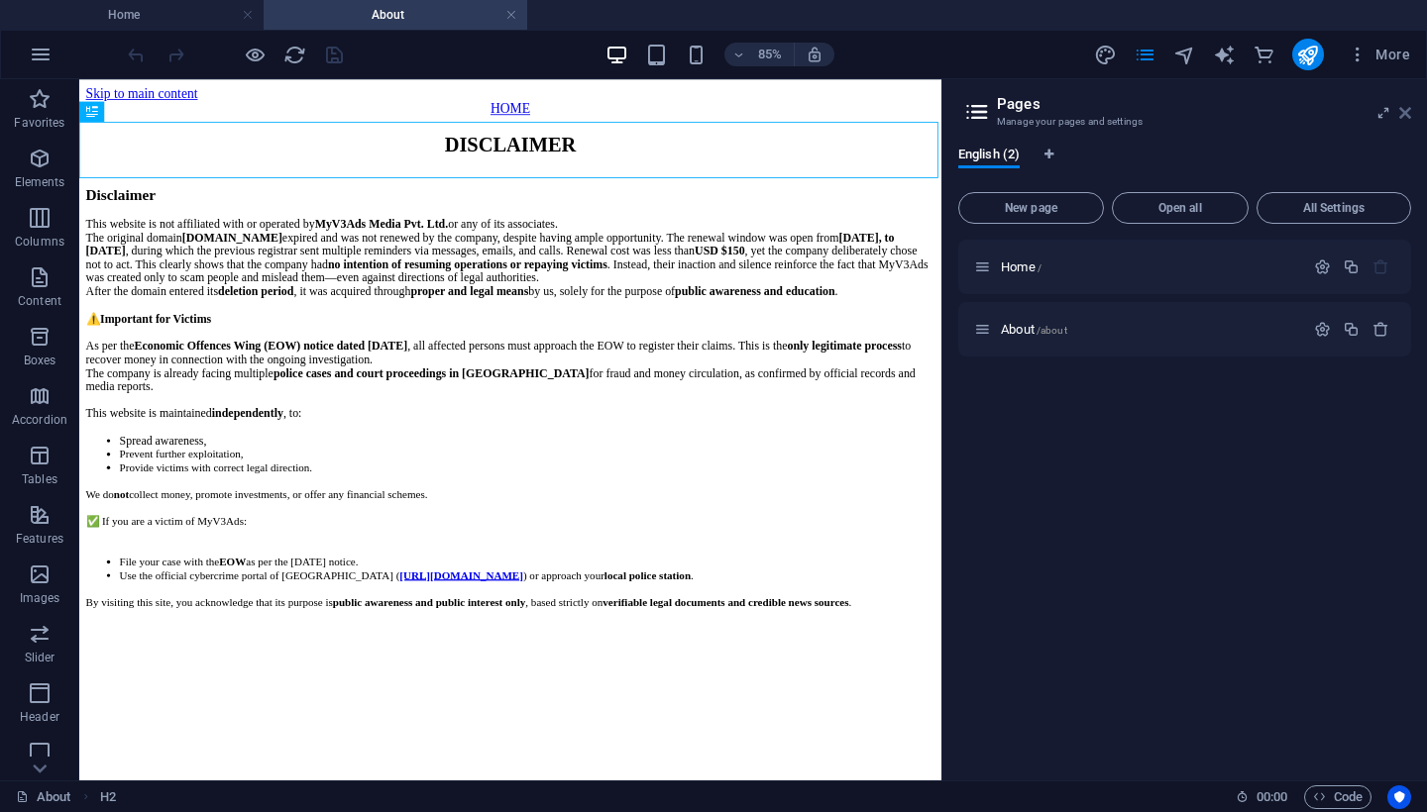
click at [1404, 117] on icon at bounding box center [1405, 113] width 12 height 16
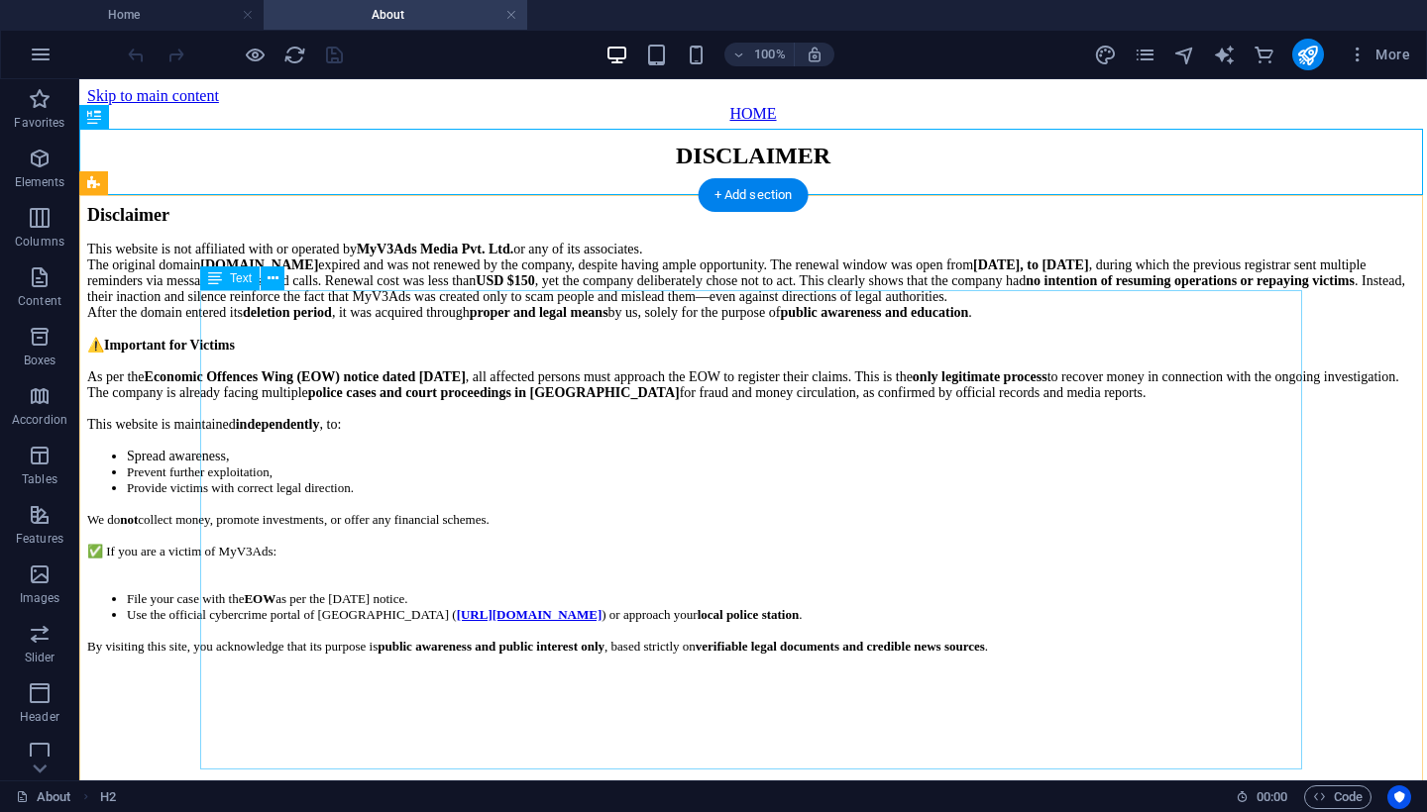
click at [416, 376] on div "Disclaimer This website is not affiliated with or operated by MyV3Ads Media Pvt…" at bounding box center [752, 446] width 1331 height 483
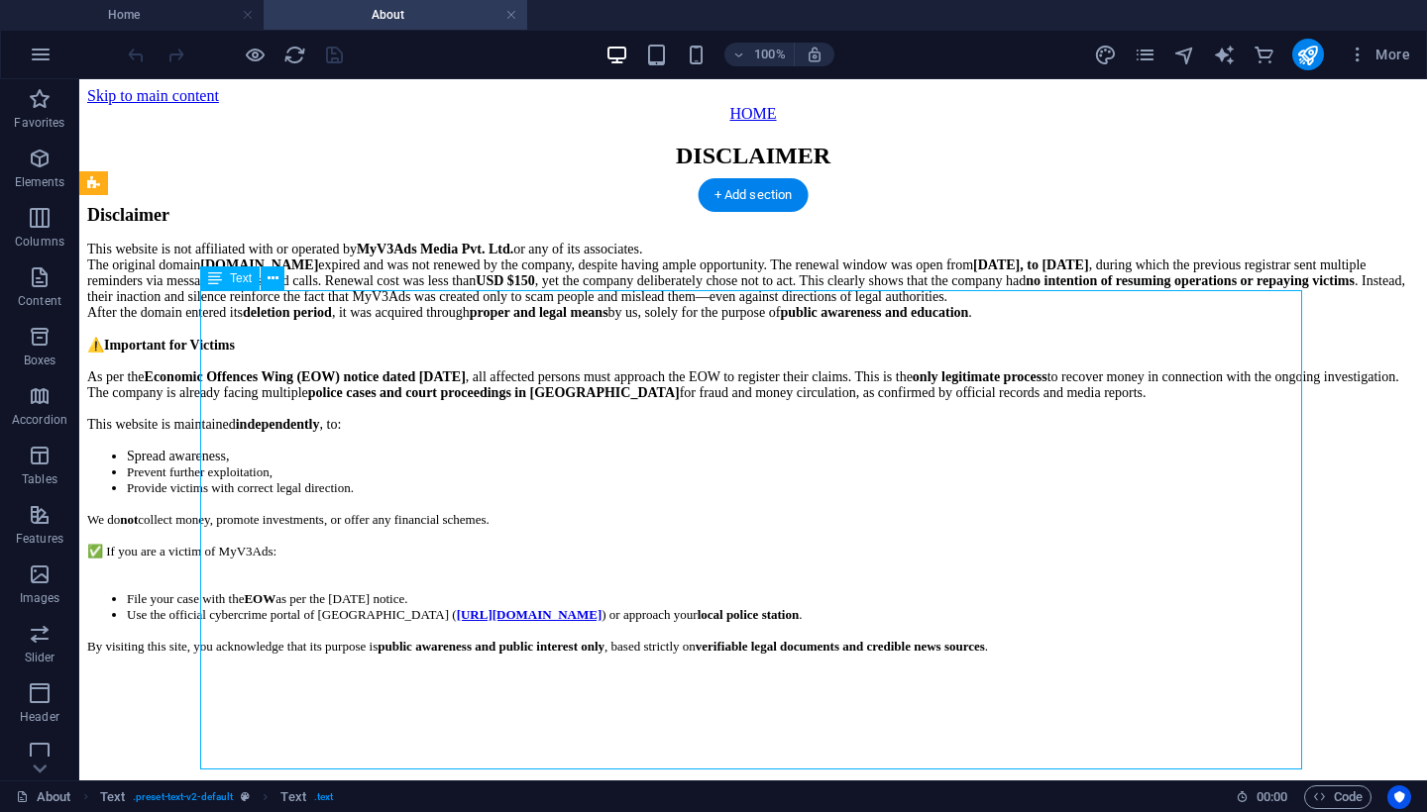
click at [416, 376] on div "Disclaimer This website is not affiliated with or operated by MyV3Ads Media Pvt…" at bounding box center [752, 446] width 1331 height 483
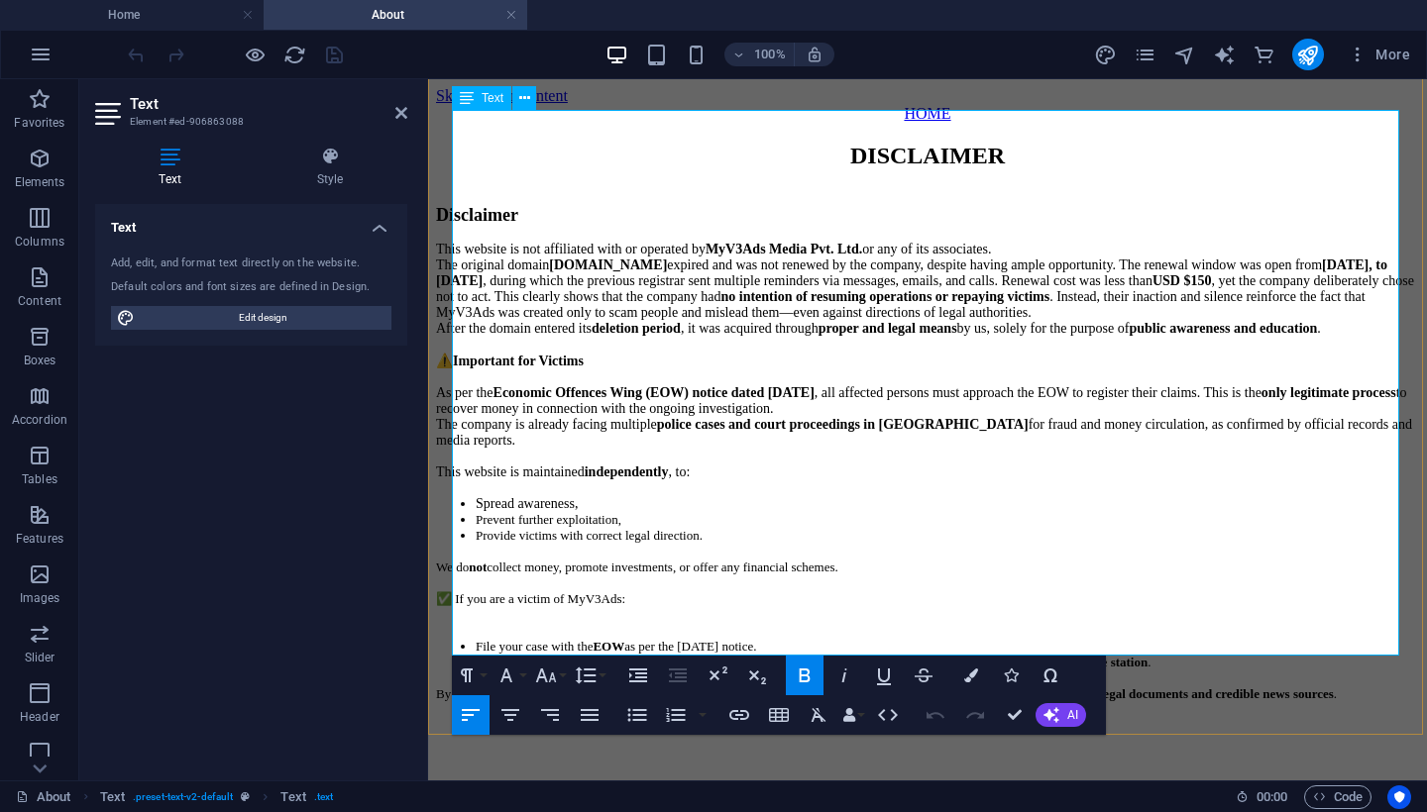
scroll to position [135, 0]
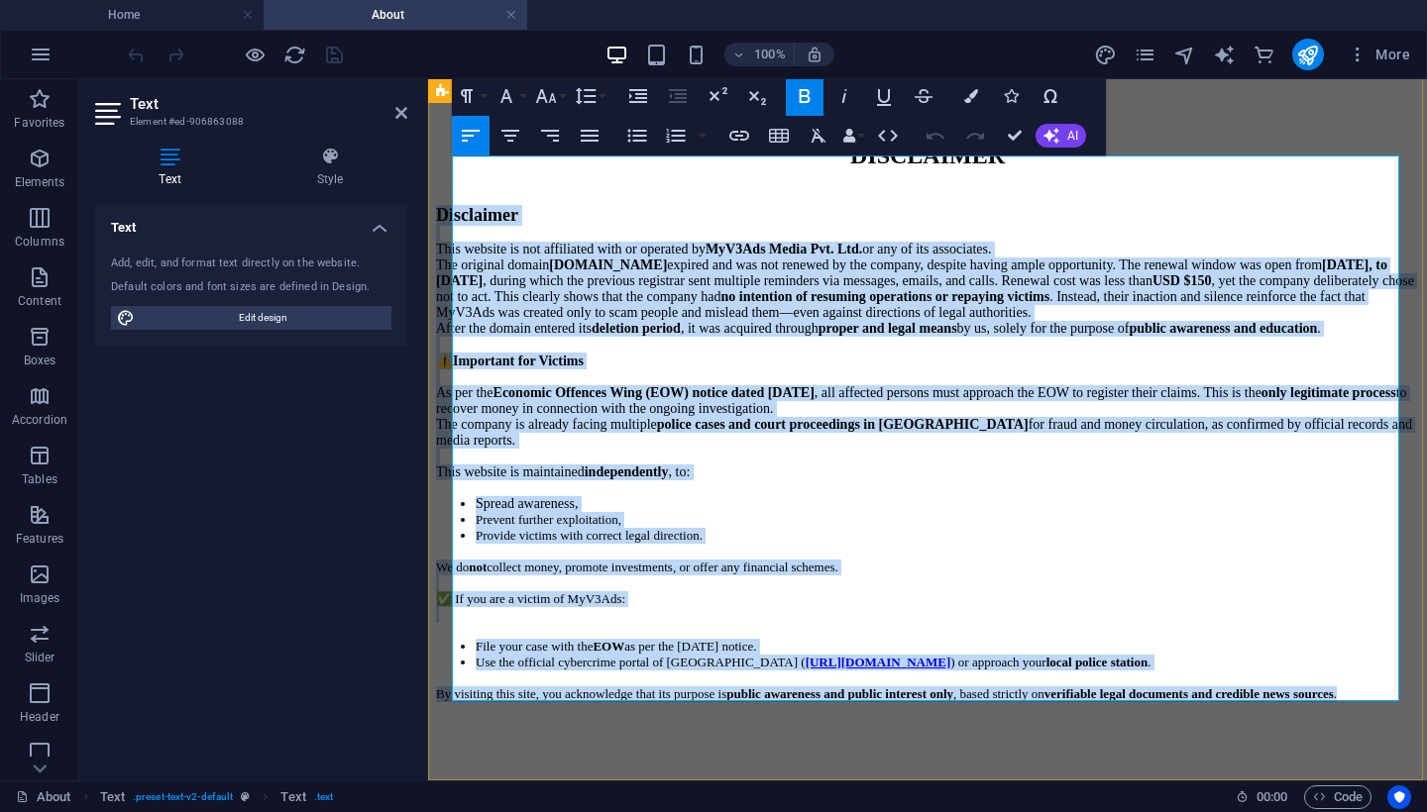
drag, startPoint x: 563, startPoint y: 671, endPoint x: 447, endPoint y: 167, distance: 516.4
click at [447, 189] on div "Disclaimer This website is not affiliated with or operated by MyV3Ads Media Pvt…" at bounding box center [927, 462] width 983 height 547
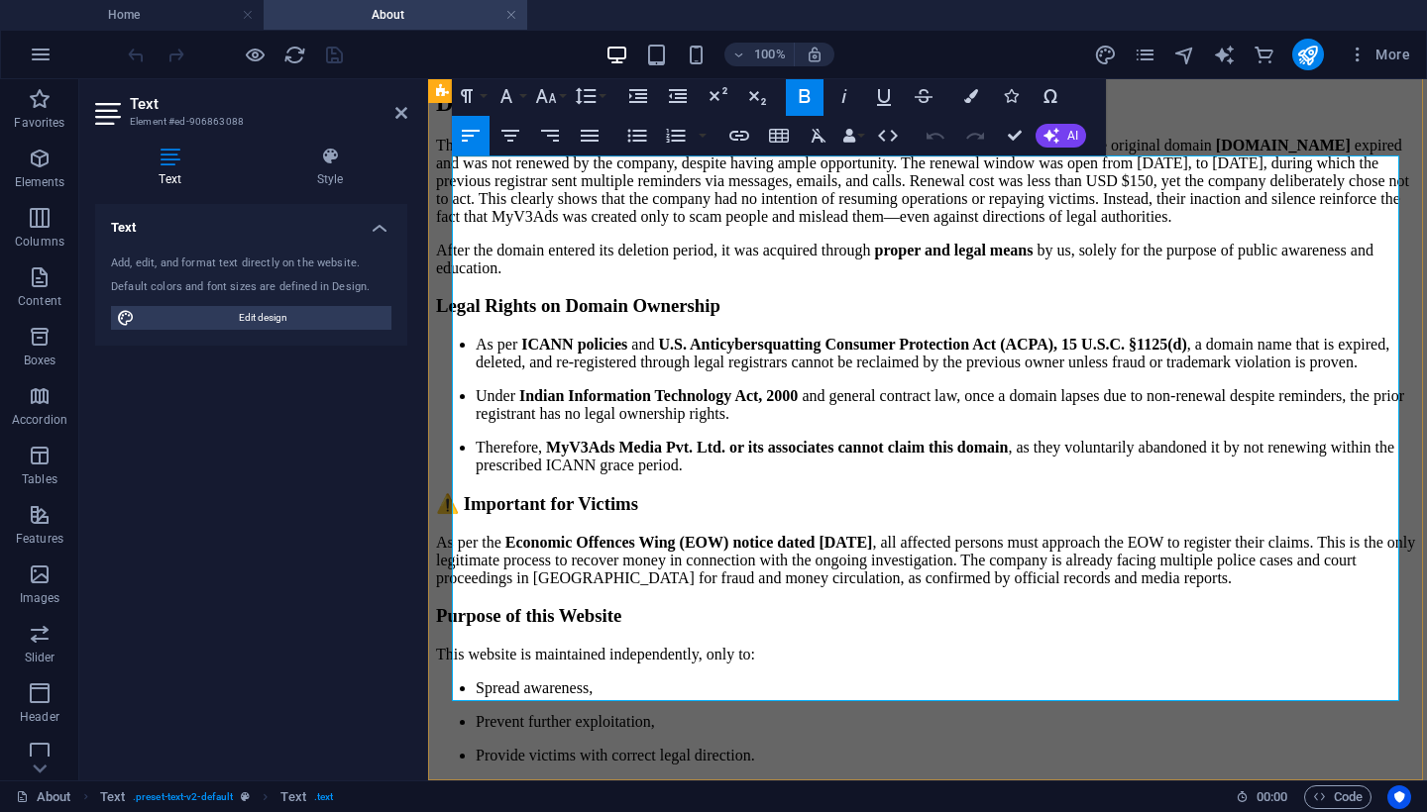
scroll to position [0, 0]
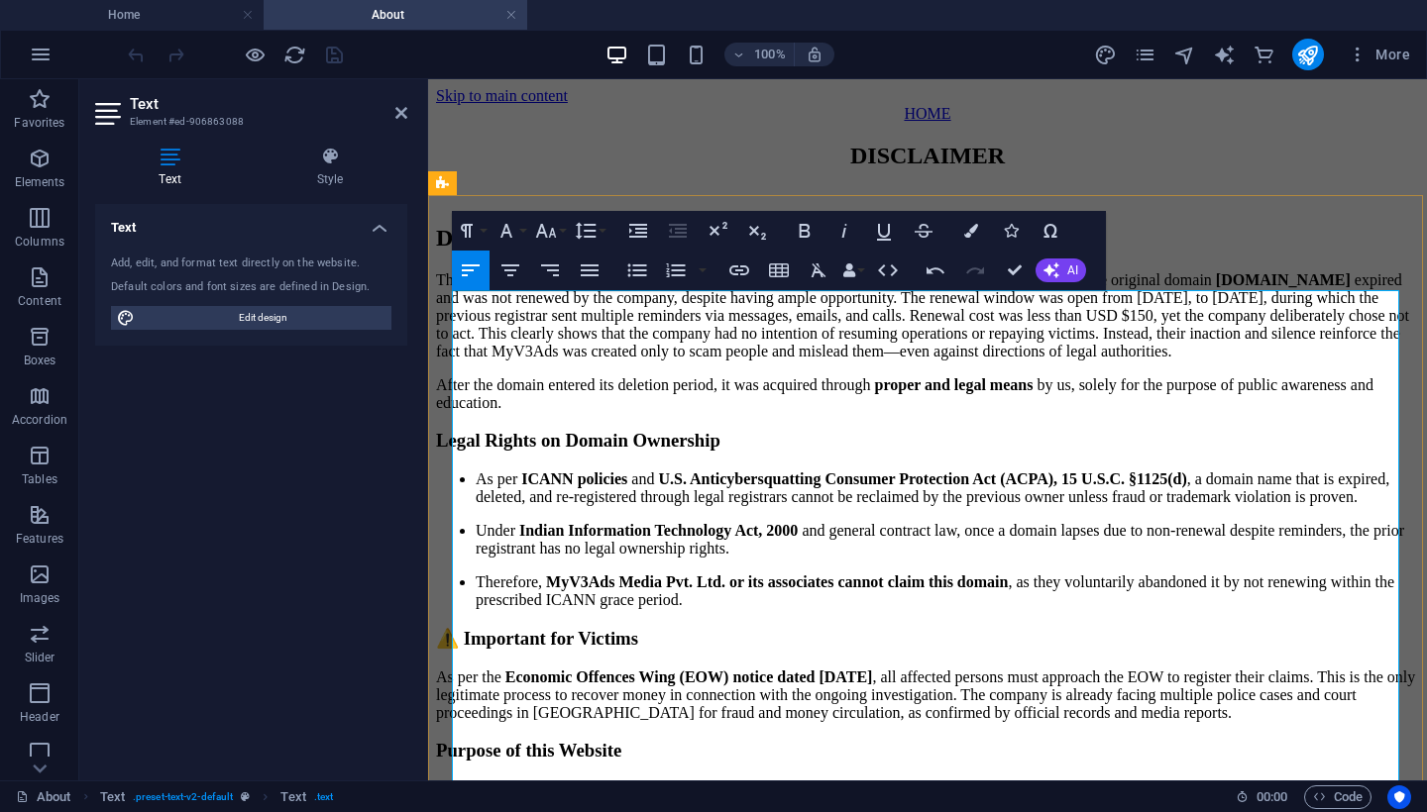
drag, startPoint x: 773, startPoint y: 397, endPoint x: 754, endPoint y: 332, distance: 68.0
click at [754, 252] on h2 "Disclaimer (Updated with Legal References)" at bounding box center [927, 238] width 983 height 27
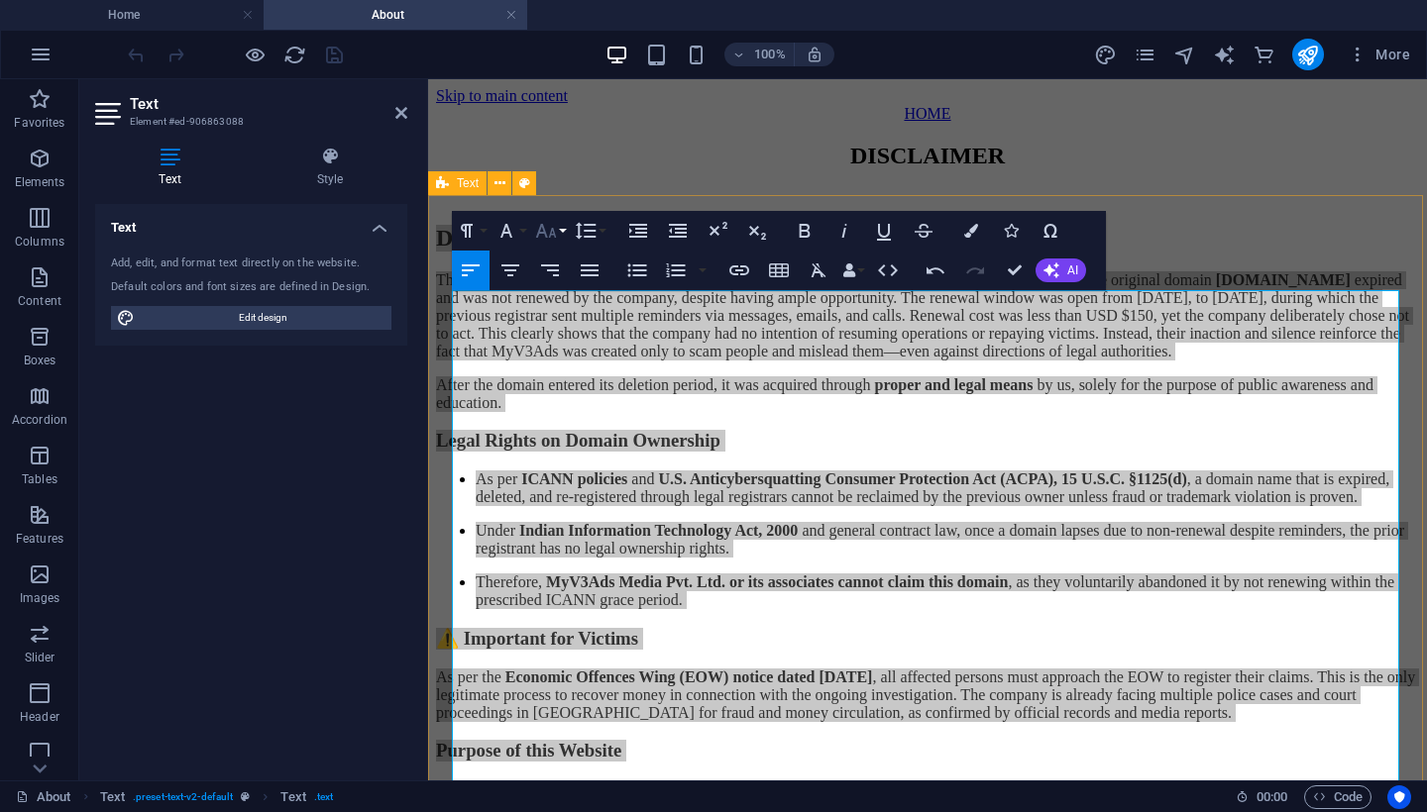
click at [540, 231] on icon "button" at bounding box center [546, 231] width 21 height 14
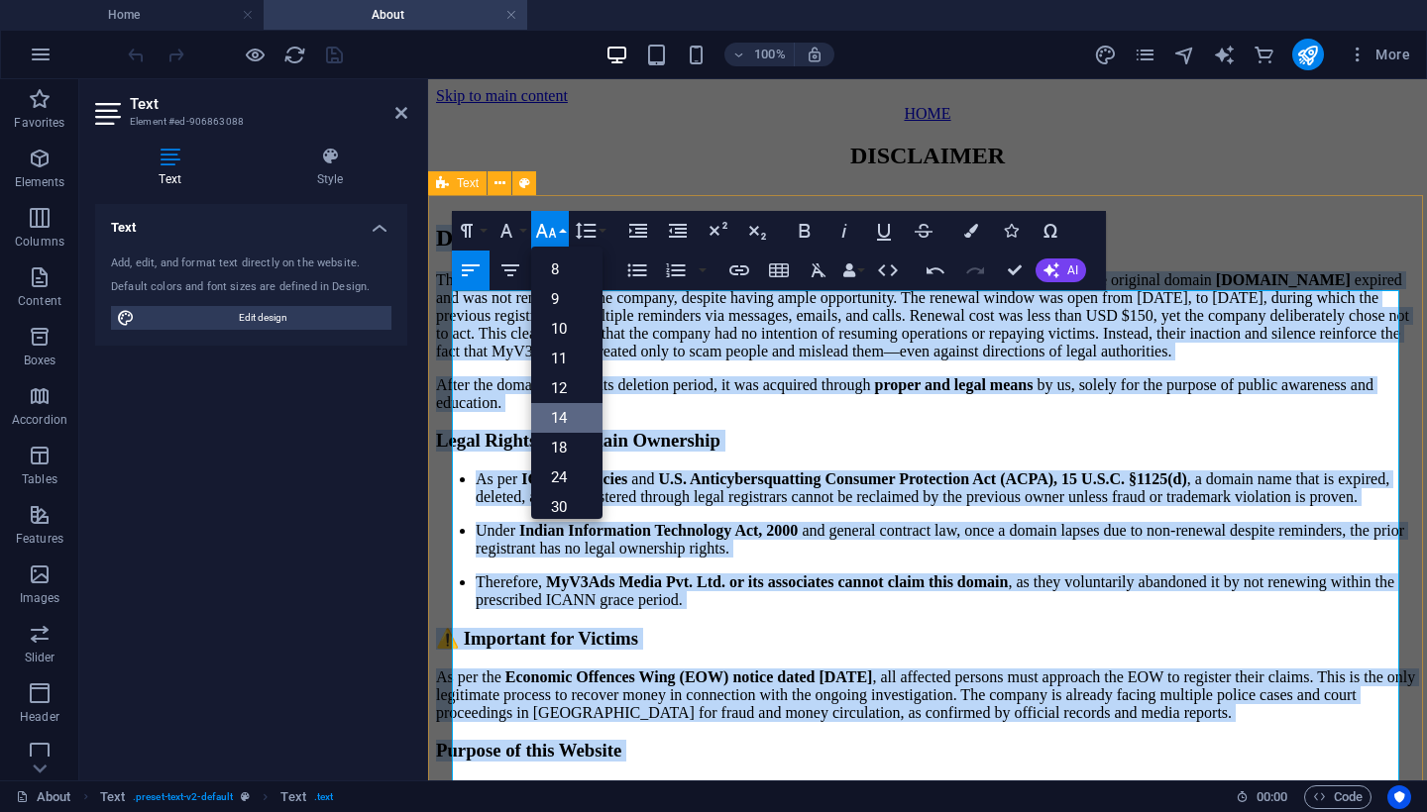
click at [557, 411] on link "14" at bounding box center [566, 418] width 71 height 30
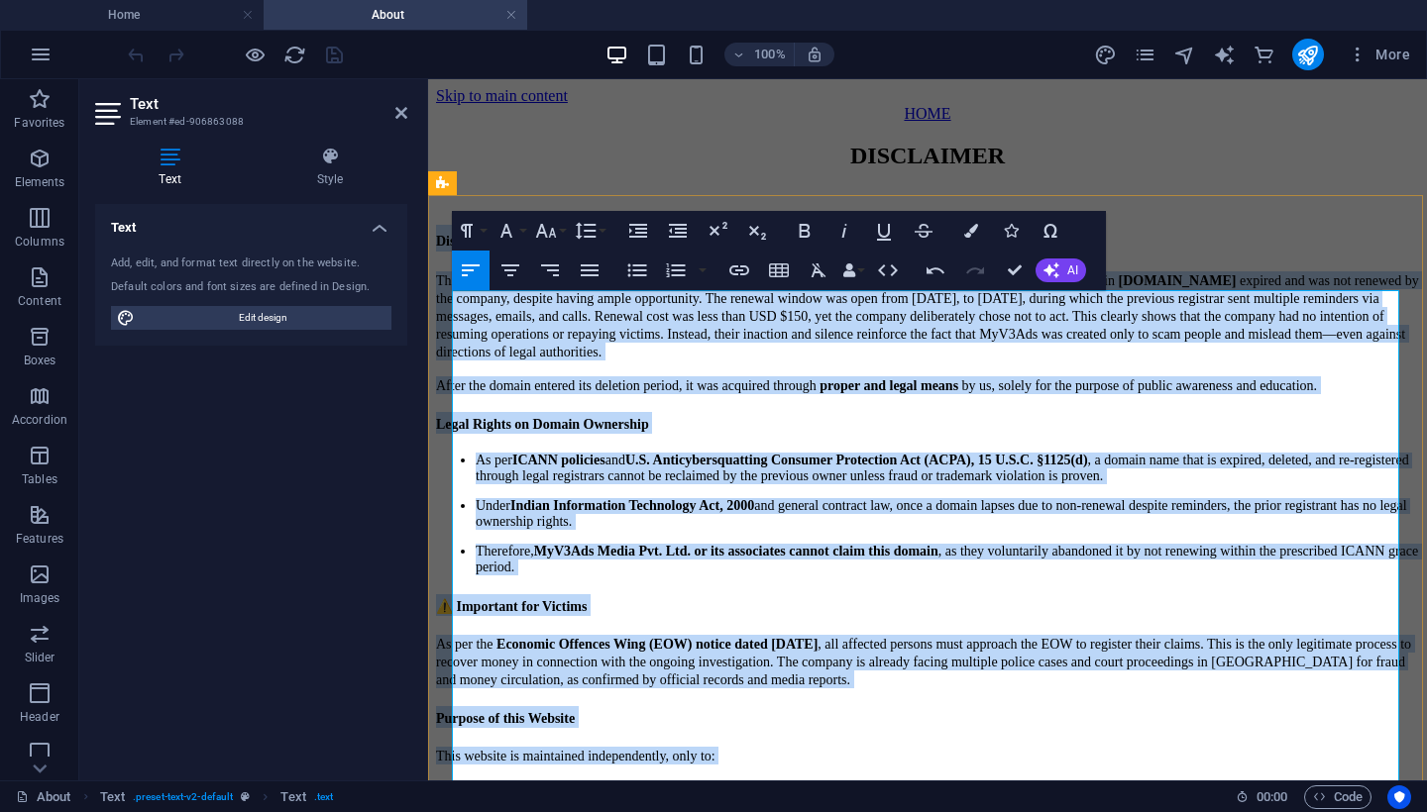
click at [524, 252] on h2 "Disclaimer" at bounding box center [927, 238] width 983 height 27
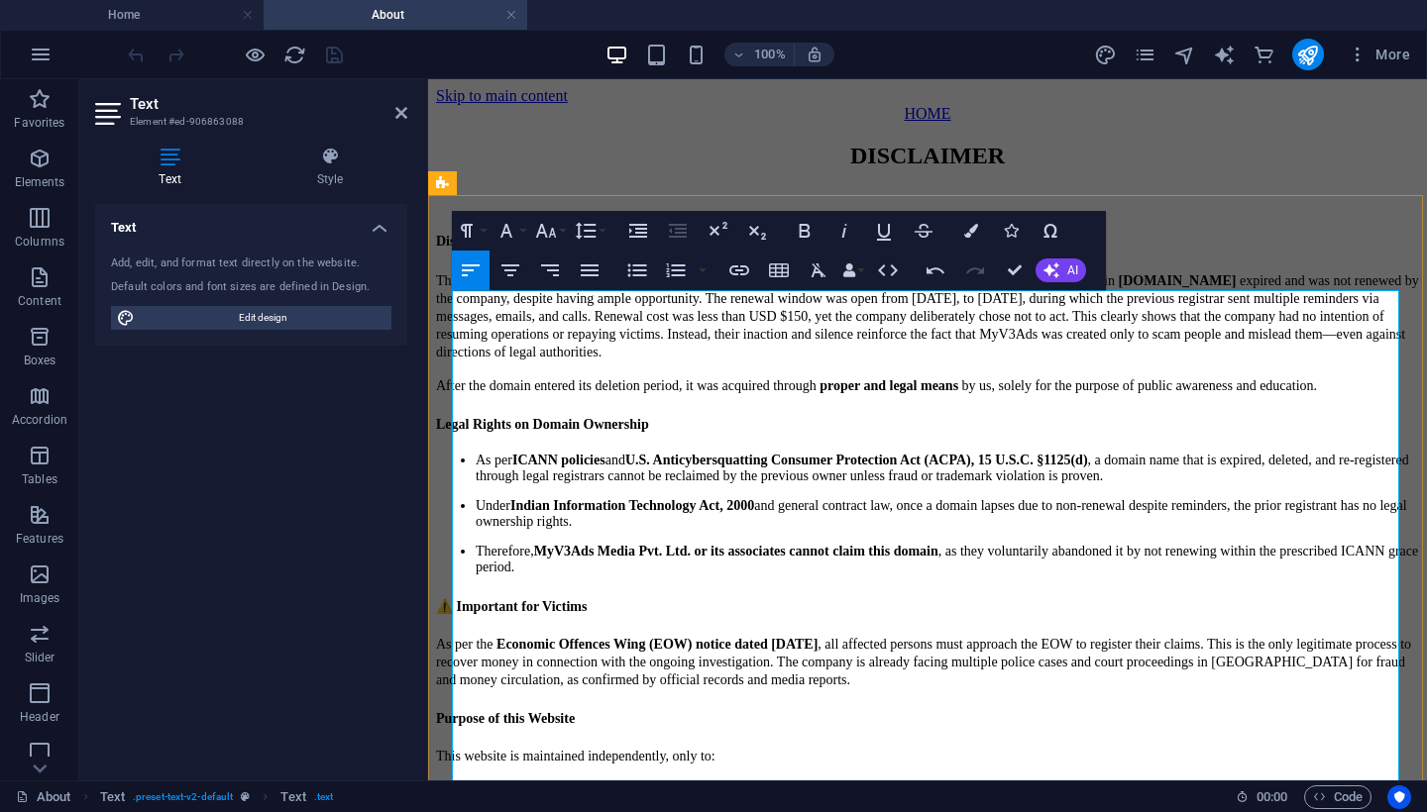
click at [458, 249] on span "Disclaimer" at bounding box center [468, 241] width 64 height 15
drag, startPoint x: 528, startPoint y: 335, endPoint x: 449, endPoint y: 336, distance: 79.3
click at [449, 336] on div "Disclaimer This website is not affiliated with or operated by MyV3Ads Media Pvt…" at bounding box center [927, 607] width 983 height 837
click at [544, 237] on icon "button" at bounding box center [546, 231] width 24 height 24
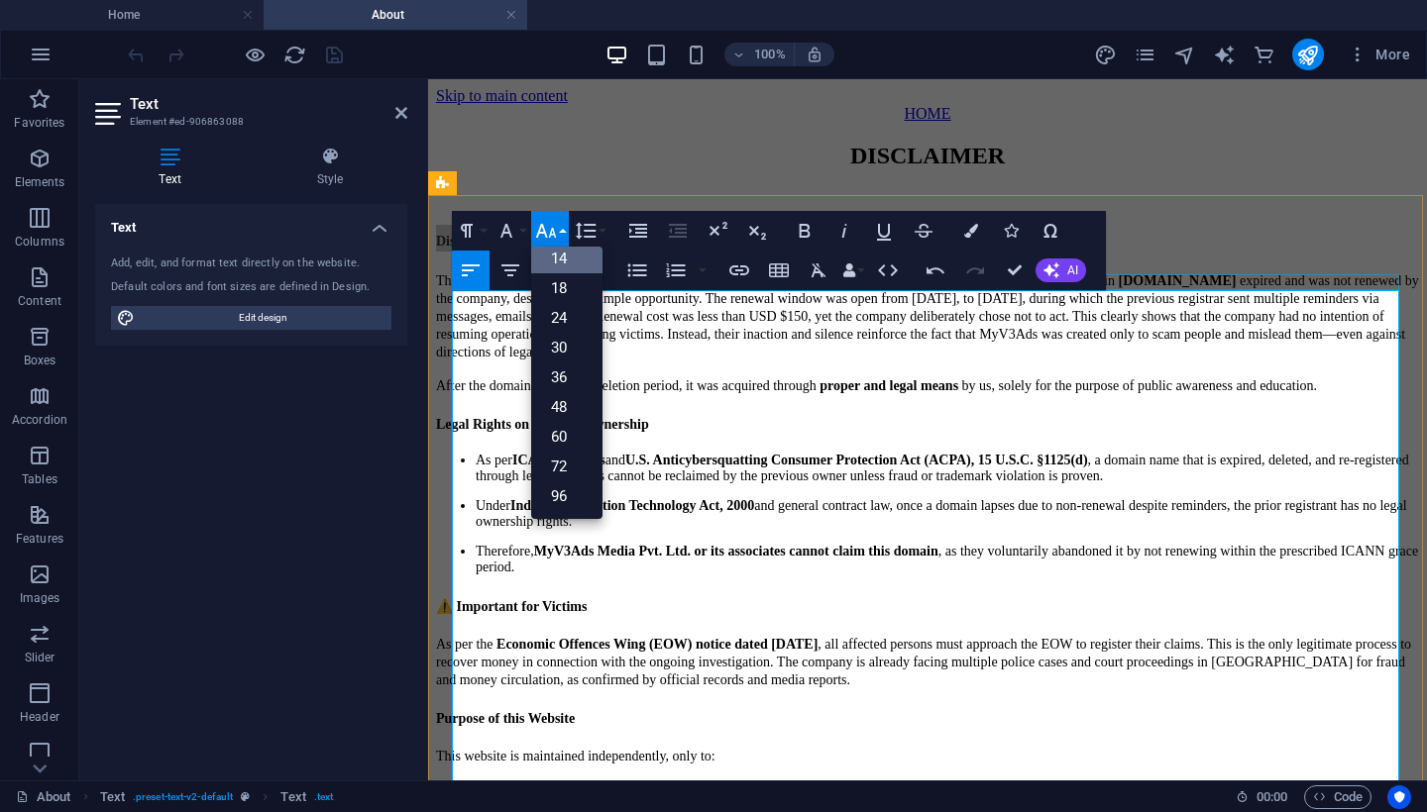
scroll to position [159, 0]
click at [558, 286] on link "18" at bounding box center [566, 288] width 71 height 30
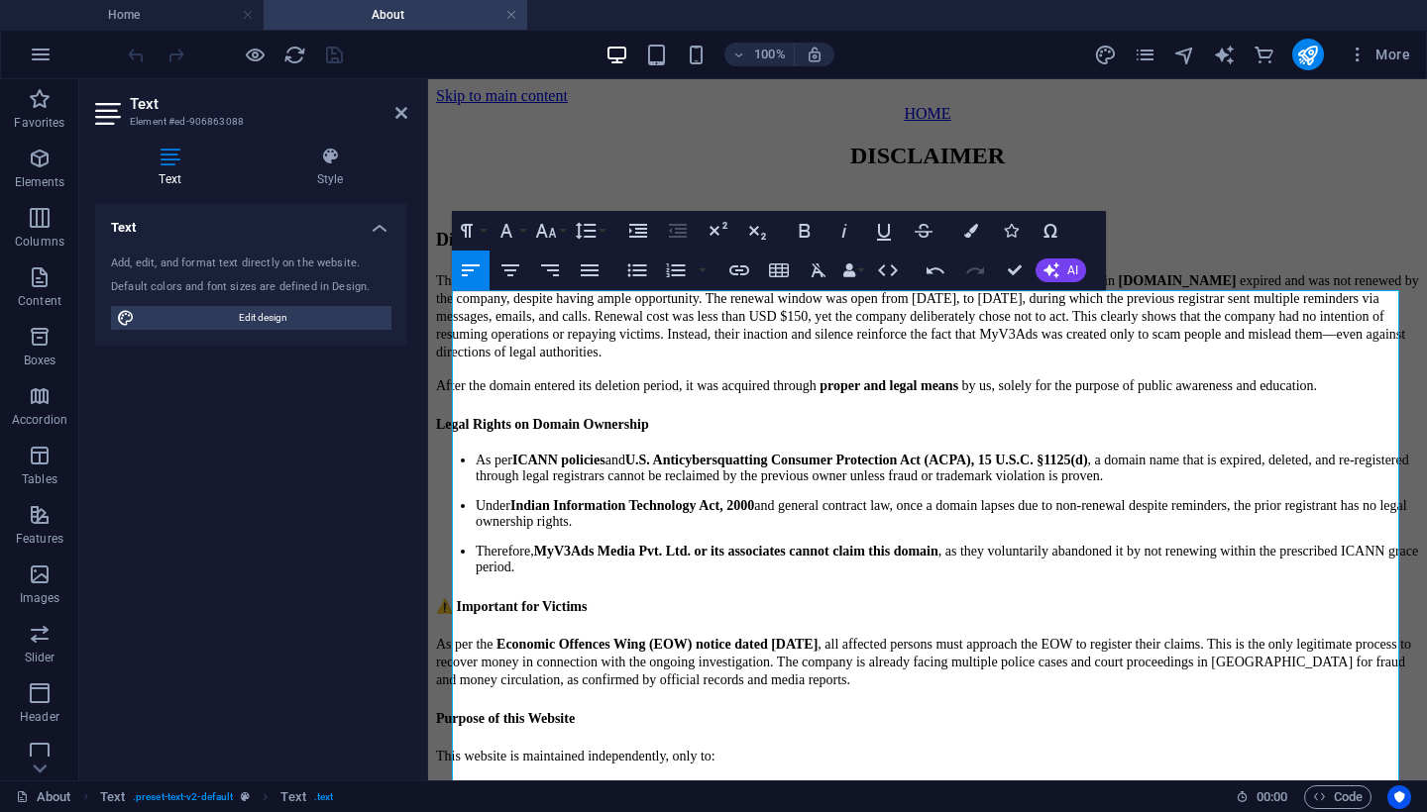
click at [392, 107] on h2 "Text" at bounding box center [268, 104] width 277 height 18
click at [396, 111] on icon at bounding box center [401, 113] width 12 height 16
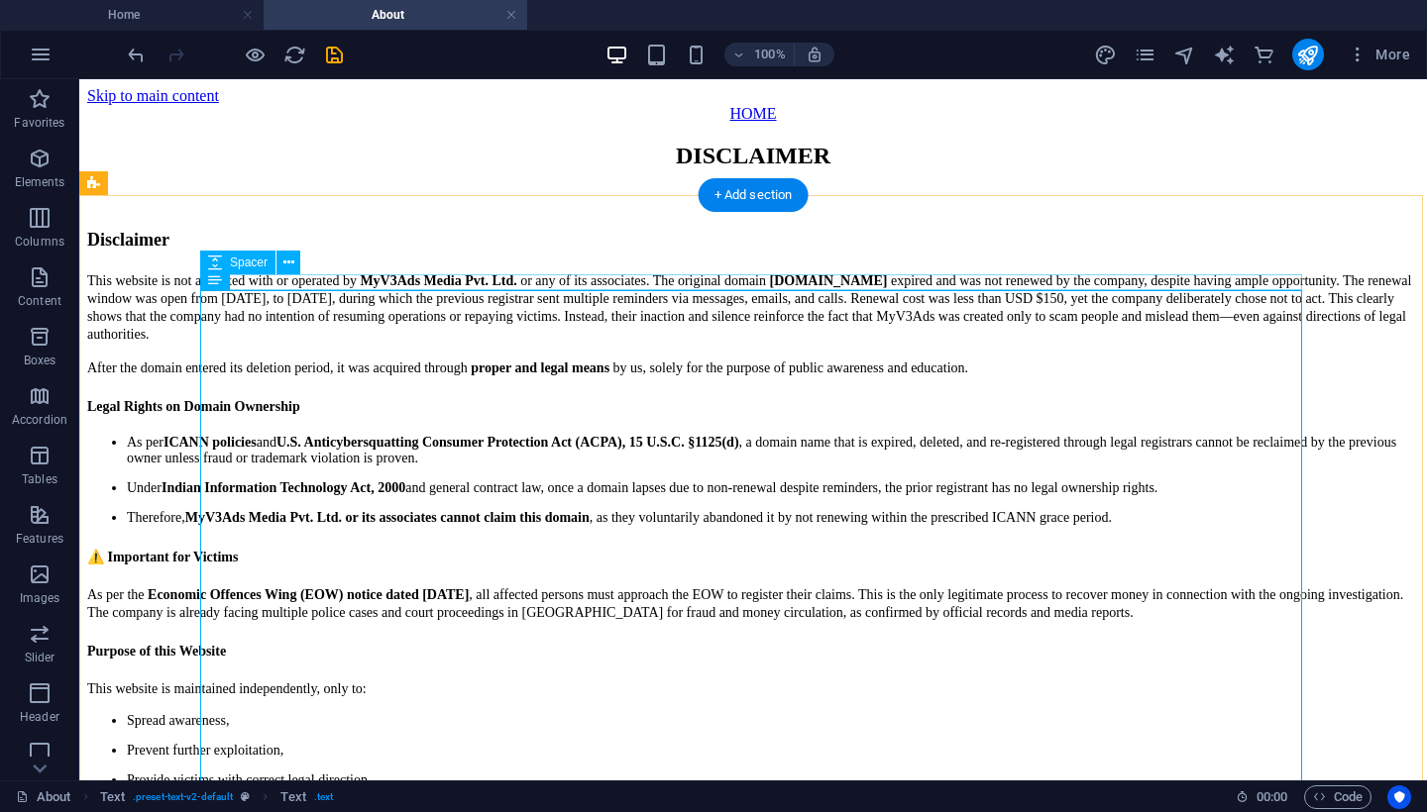
click at [289, 205] on div at bounding box center [752, 197] width 1331 height 16
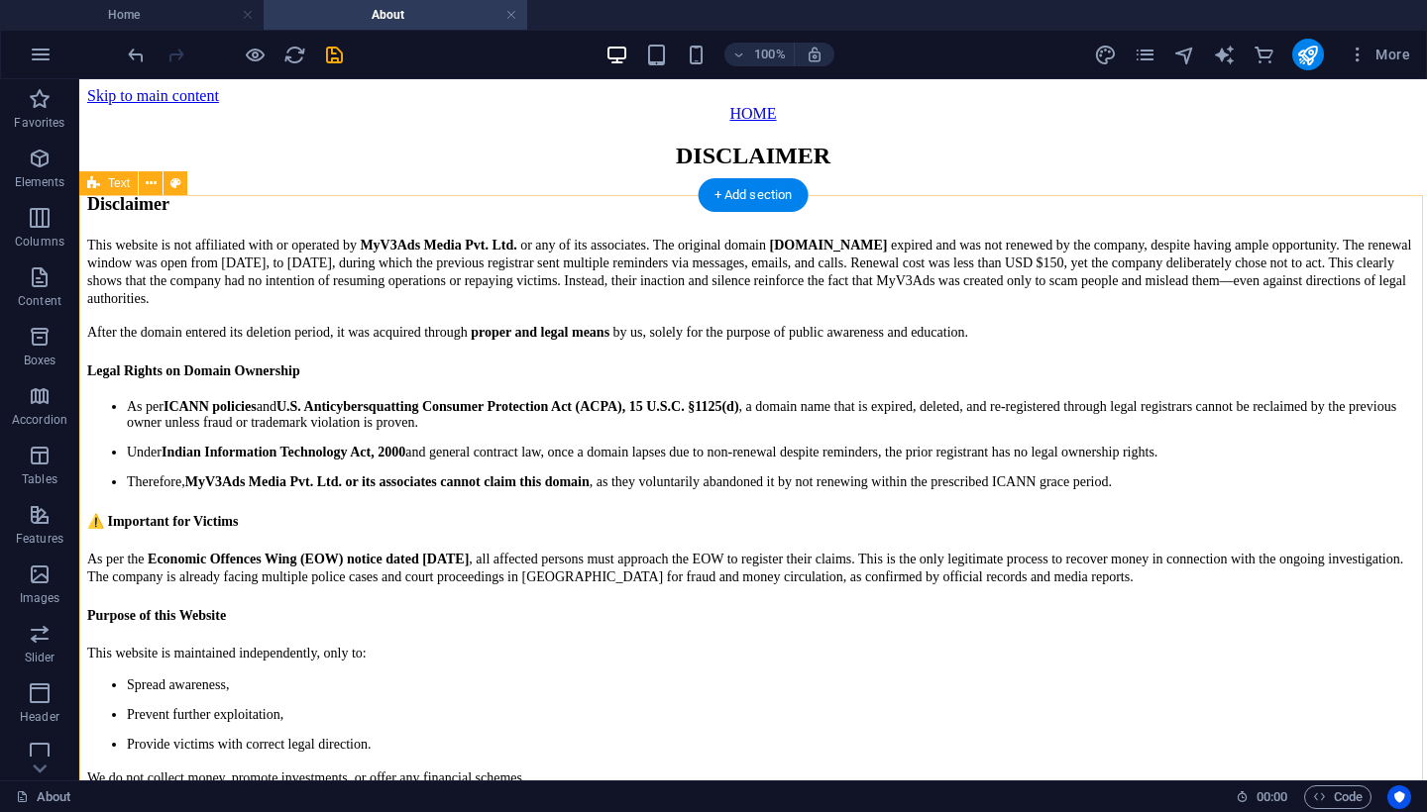
click at [476, 266] on div "Disclaimer This website is not affiliated with or operated by MyV3Ads Media Pvt…" at bounding box center [752, 556] width 1331 height 734
click at [484, 335] on div "Disclaimer This website is not affiliated with or operated by MyV3Ads Media Pvt…" at bounding box center [752, 556] width 1331 height 734
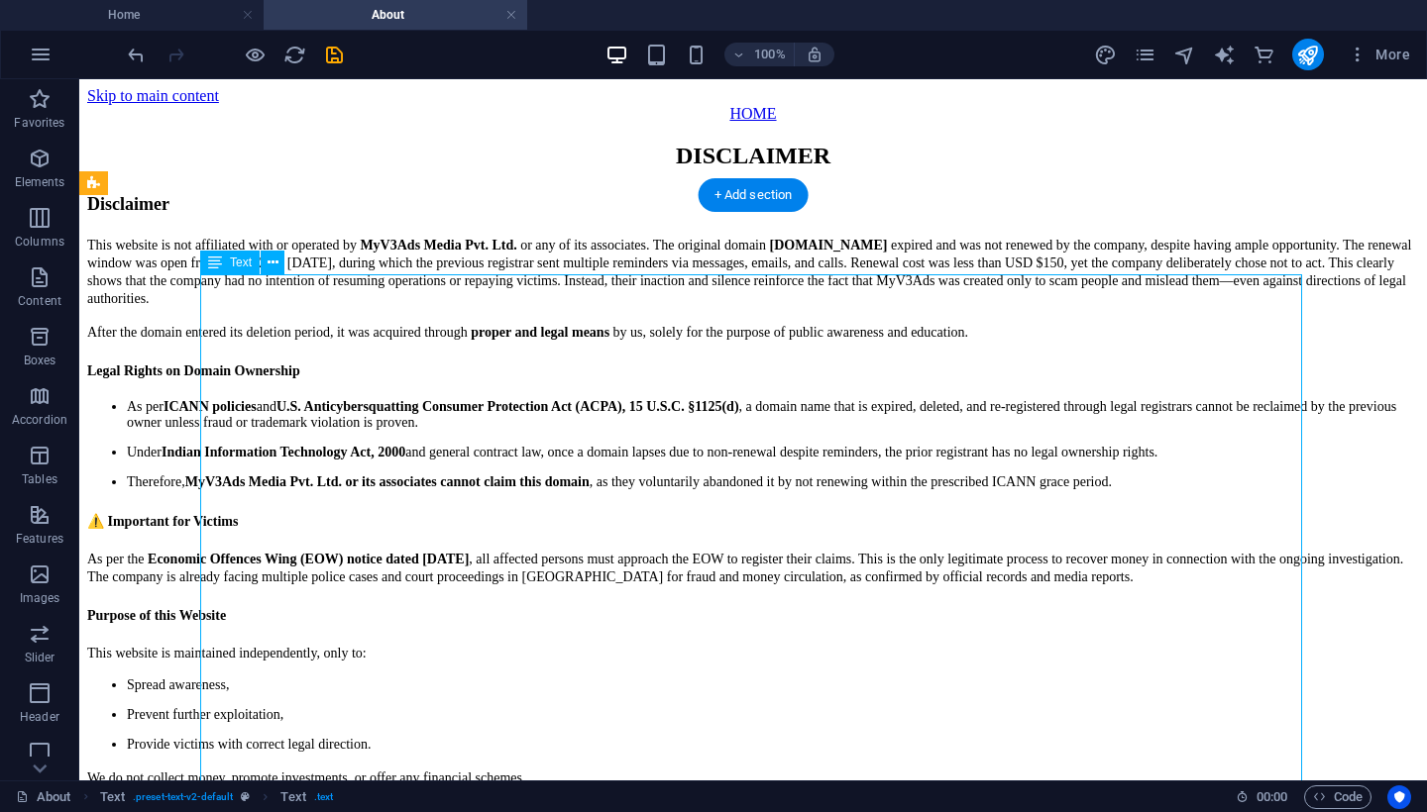
click at [486, 329] on div "Disclaimer This website is not affiliated with or operated by MyV3Ads Media Pvt…" at bounding box center [752, 556] width 1331 height 734
select select "px"
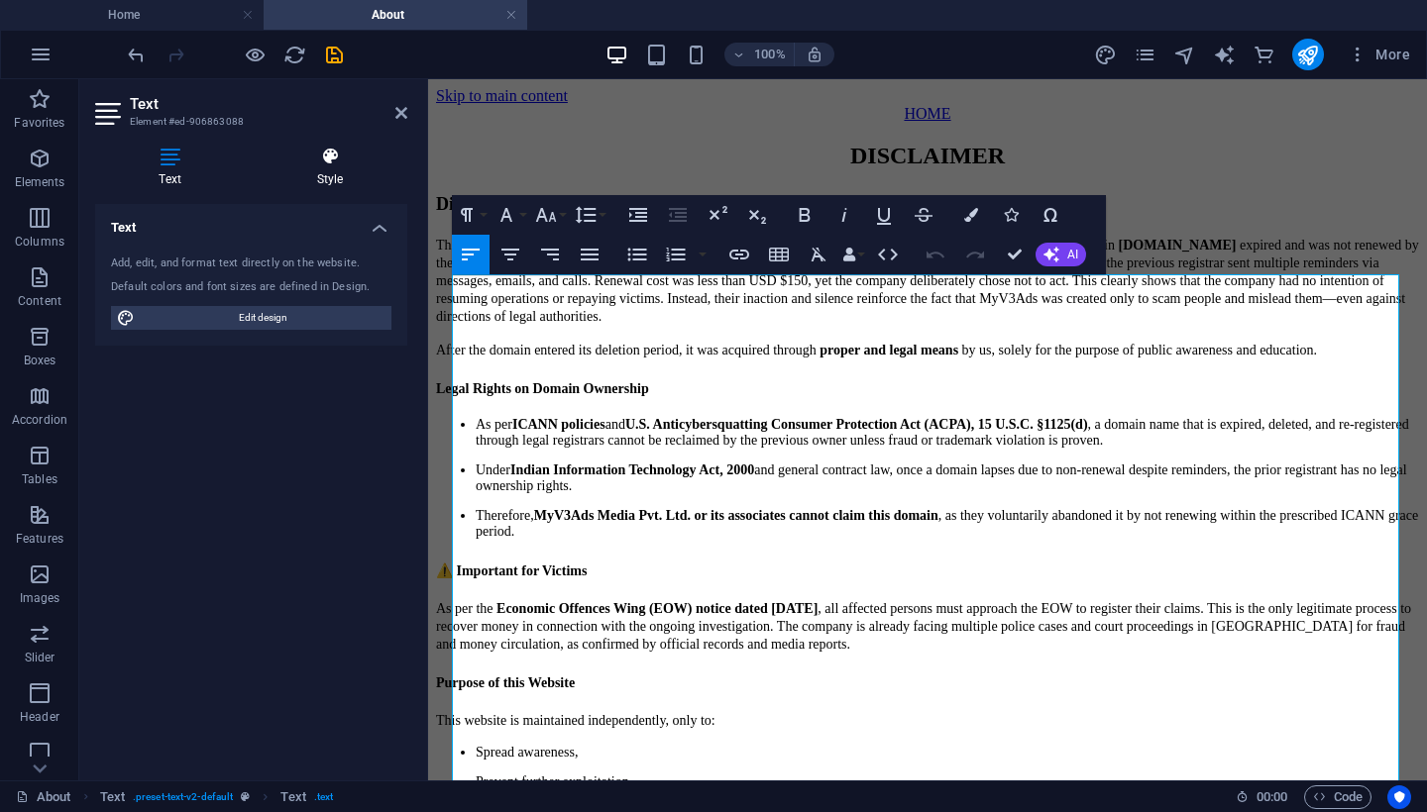
click at [332, 152] on icon at bounding box center [330, 157] width 155 height 20
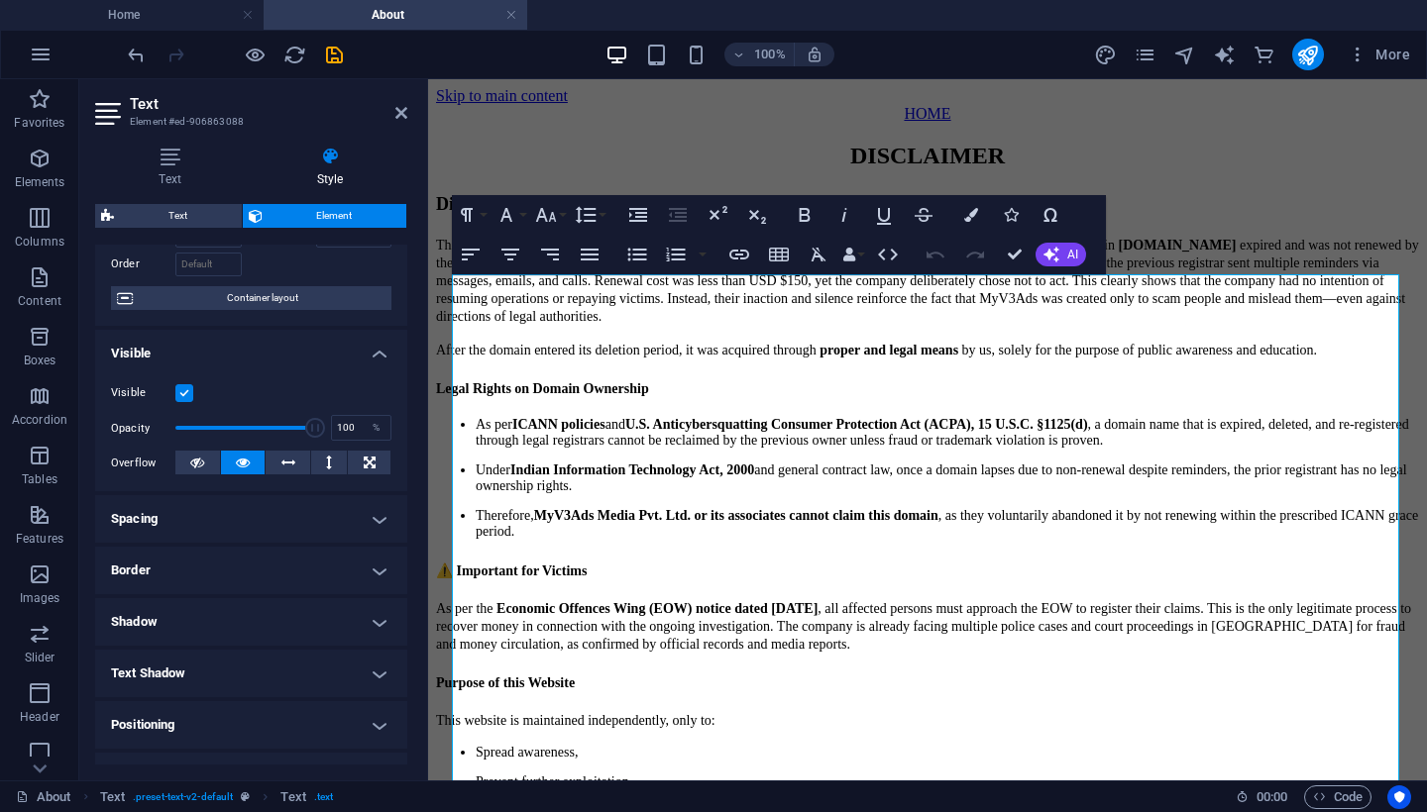
scroll to position [151, 0]
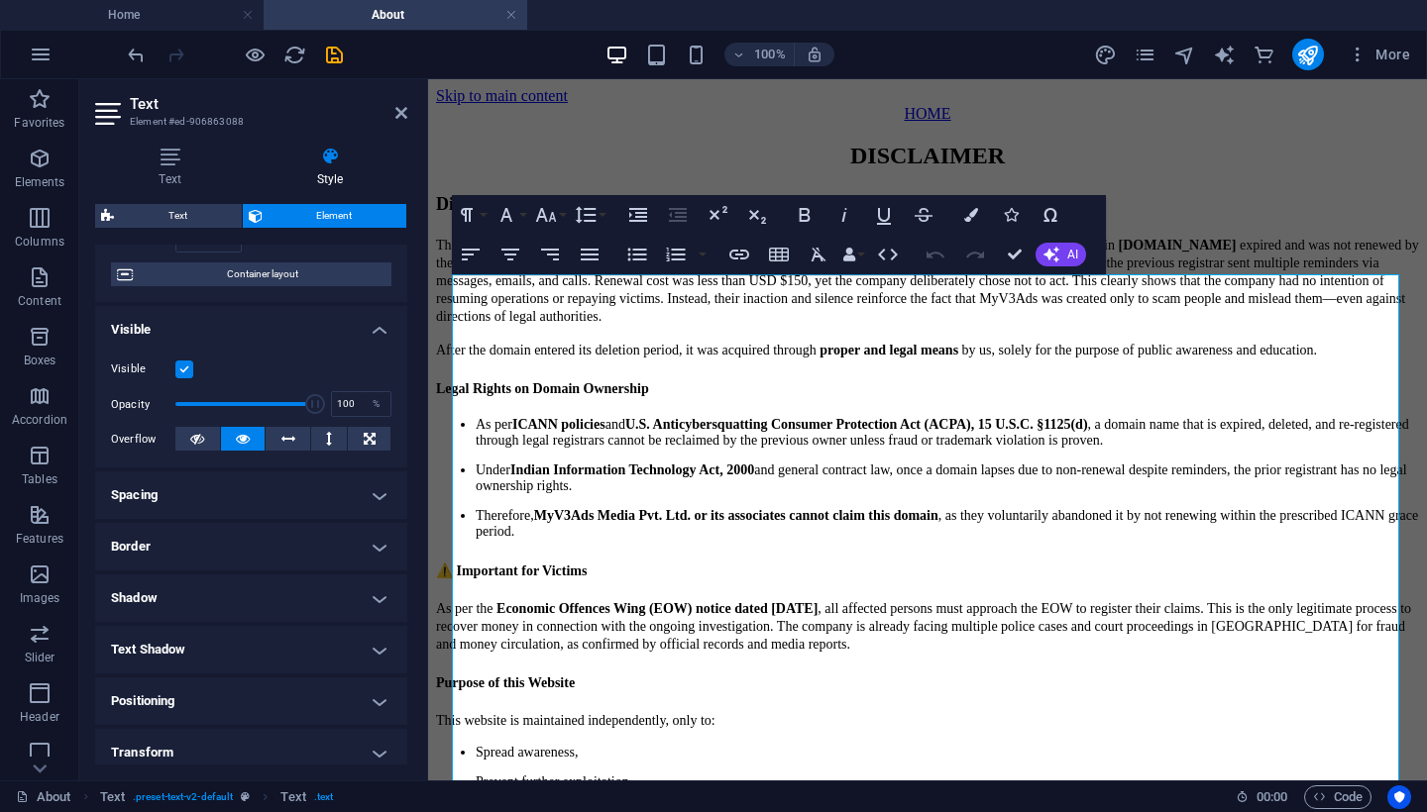
click at [198, 551] on h4 "Border" at bounding box center [251, 547] width 312 height 48
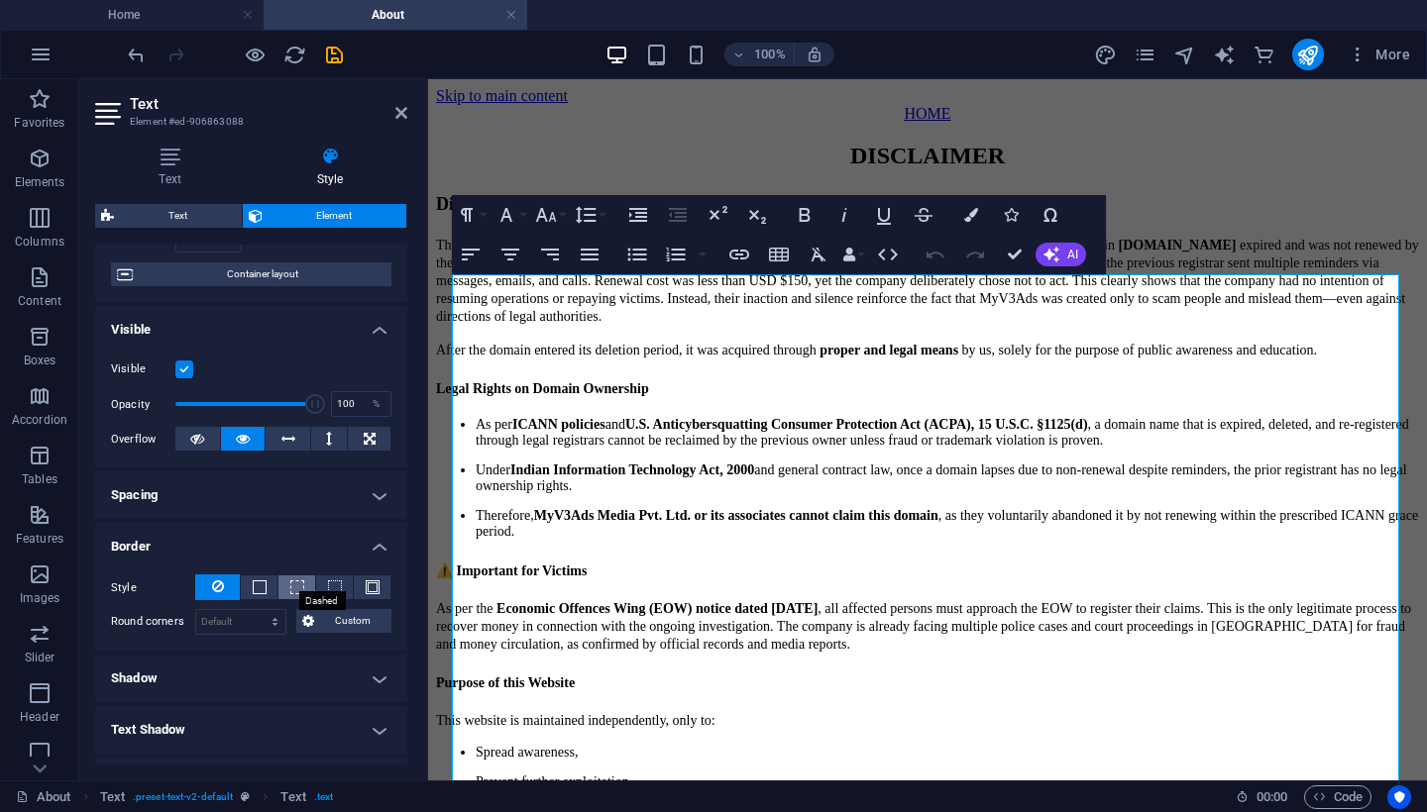
click at [294, 587] on span at bounding box center [297, 588] width 14 height 14
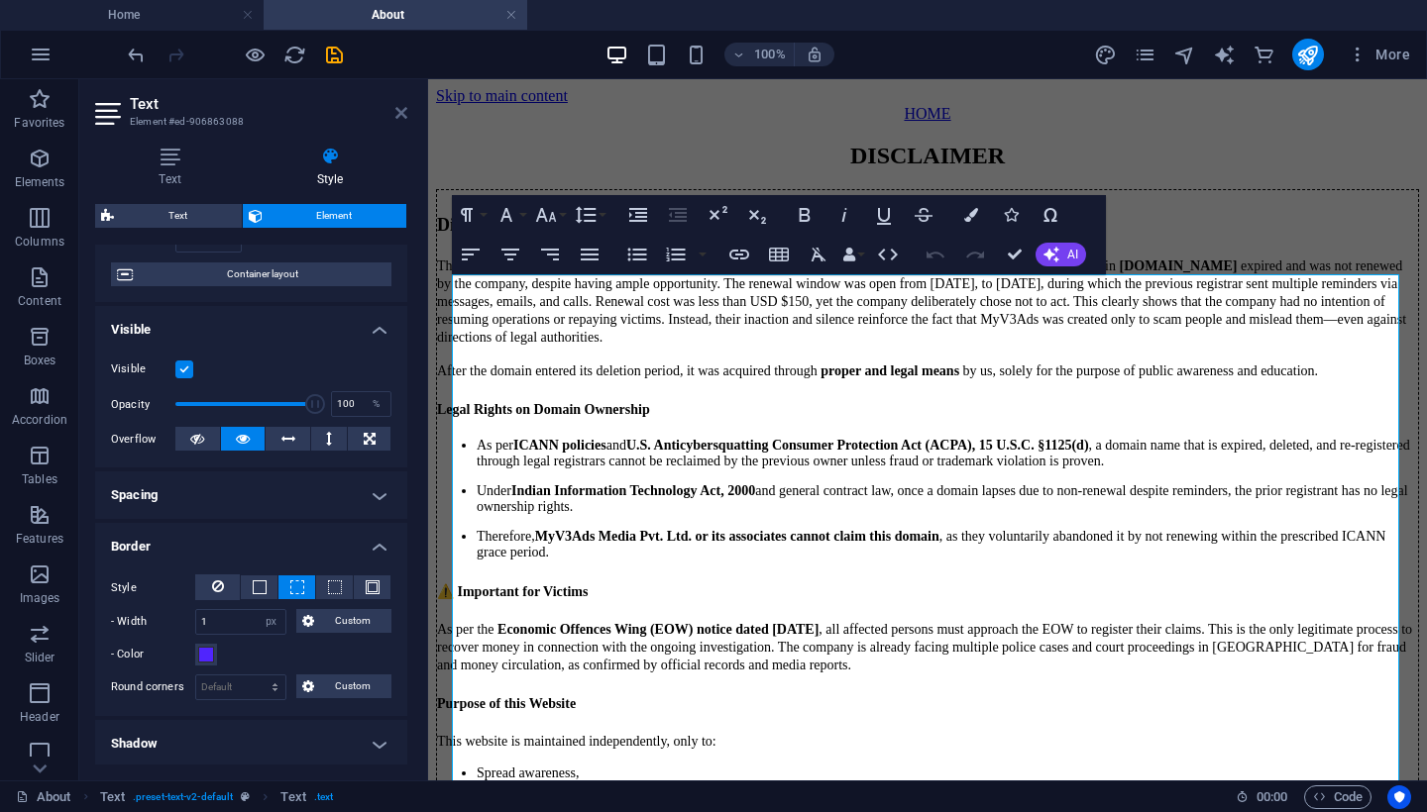
click at [396, 111] on icon at bounding box center [401, 113] width 12 height 16
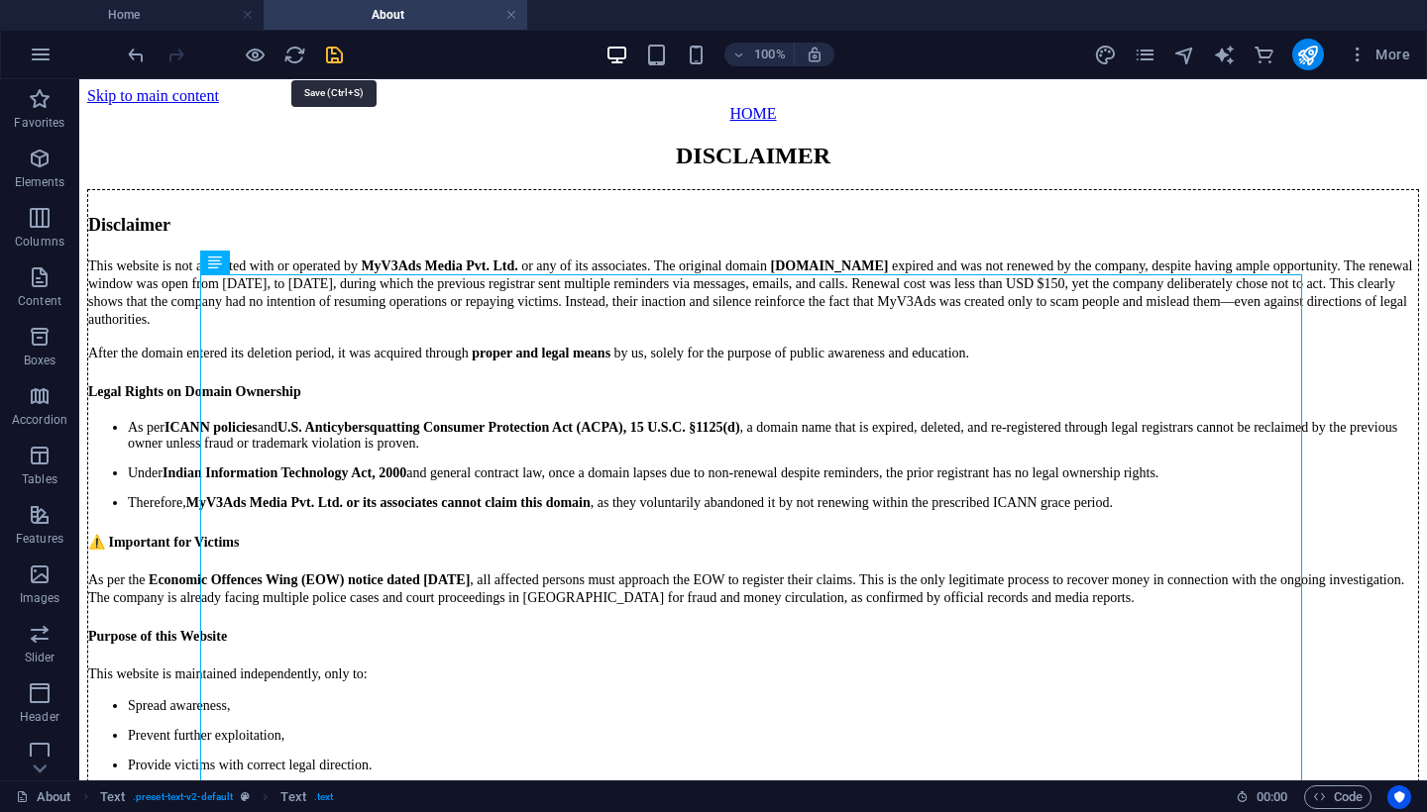
click at [334, 57] on icon "save" at bounding box center [334, 55] width 23 height 23
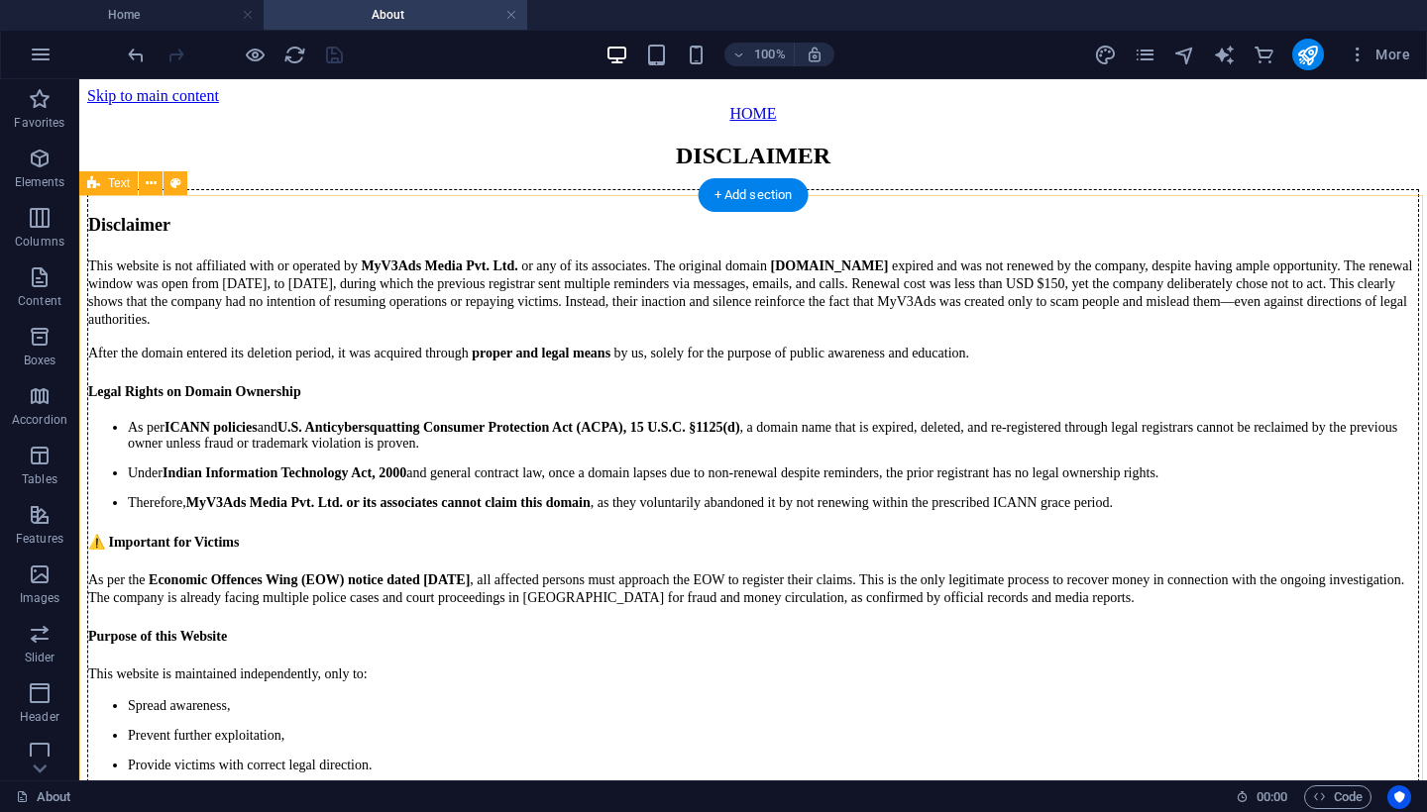
click at [119, 394] on div "Disclaimer This website is not affiliated with or operated by MyV3Ads Media Pvt…" at bounding box center [752, 575] width 1331 height 772
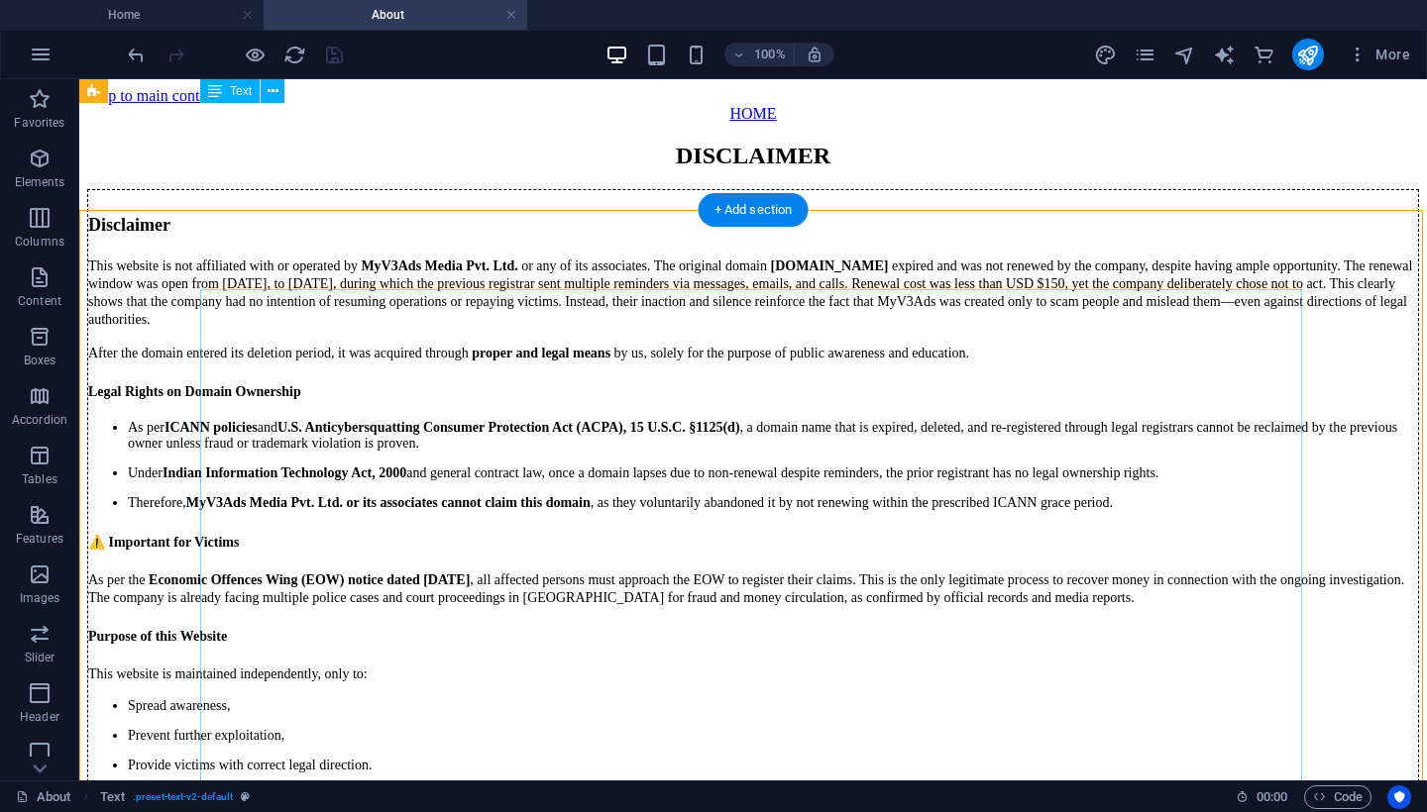
scroll to position [0, 0]
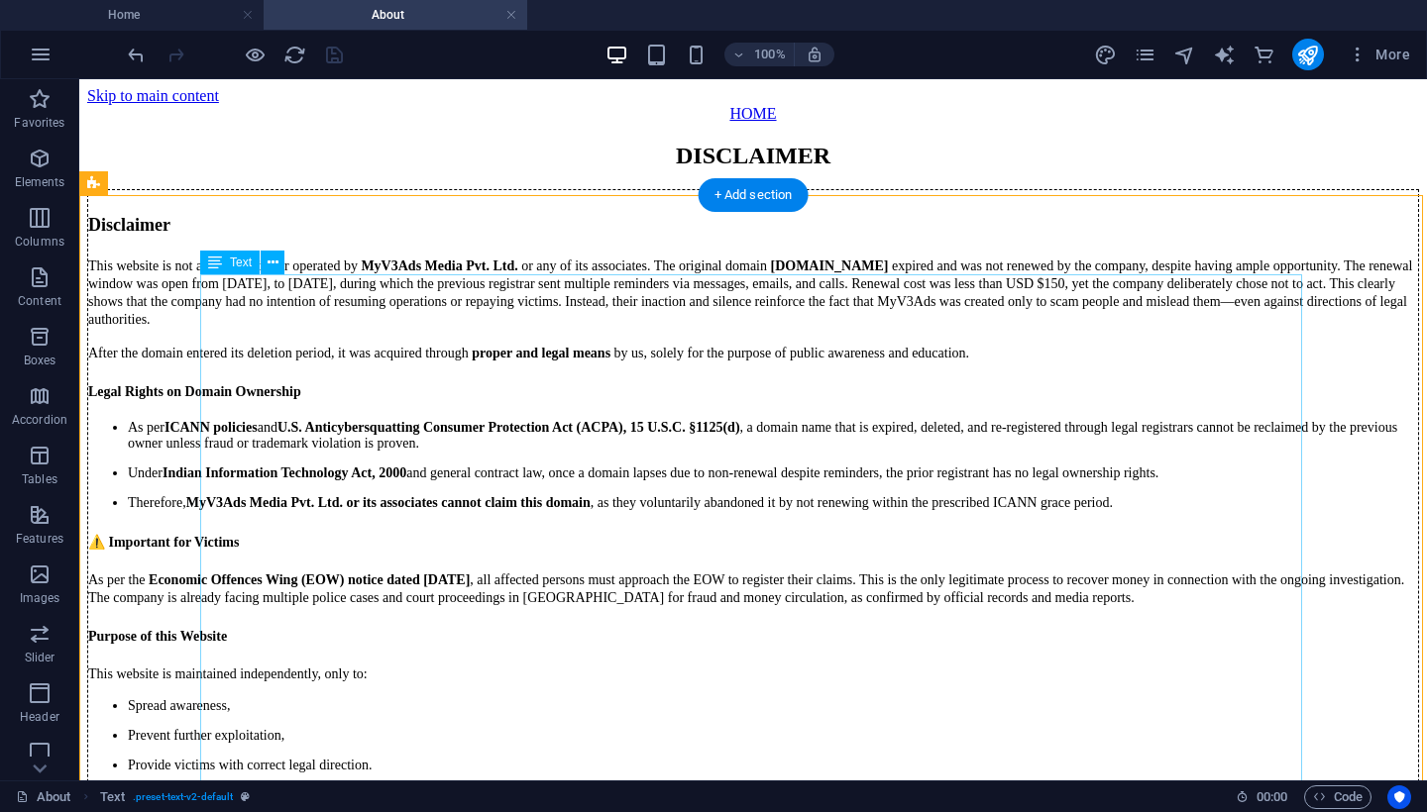
click at [940, 360] on div "Disclaimer This website is not affiliated with or operated by MyV3Ads Media Pvt…" at bounding box center [752, 575] width 1331 height 772
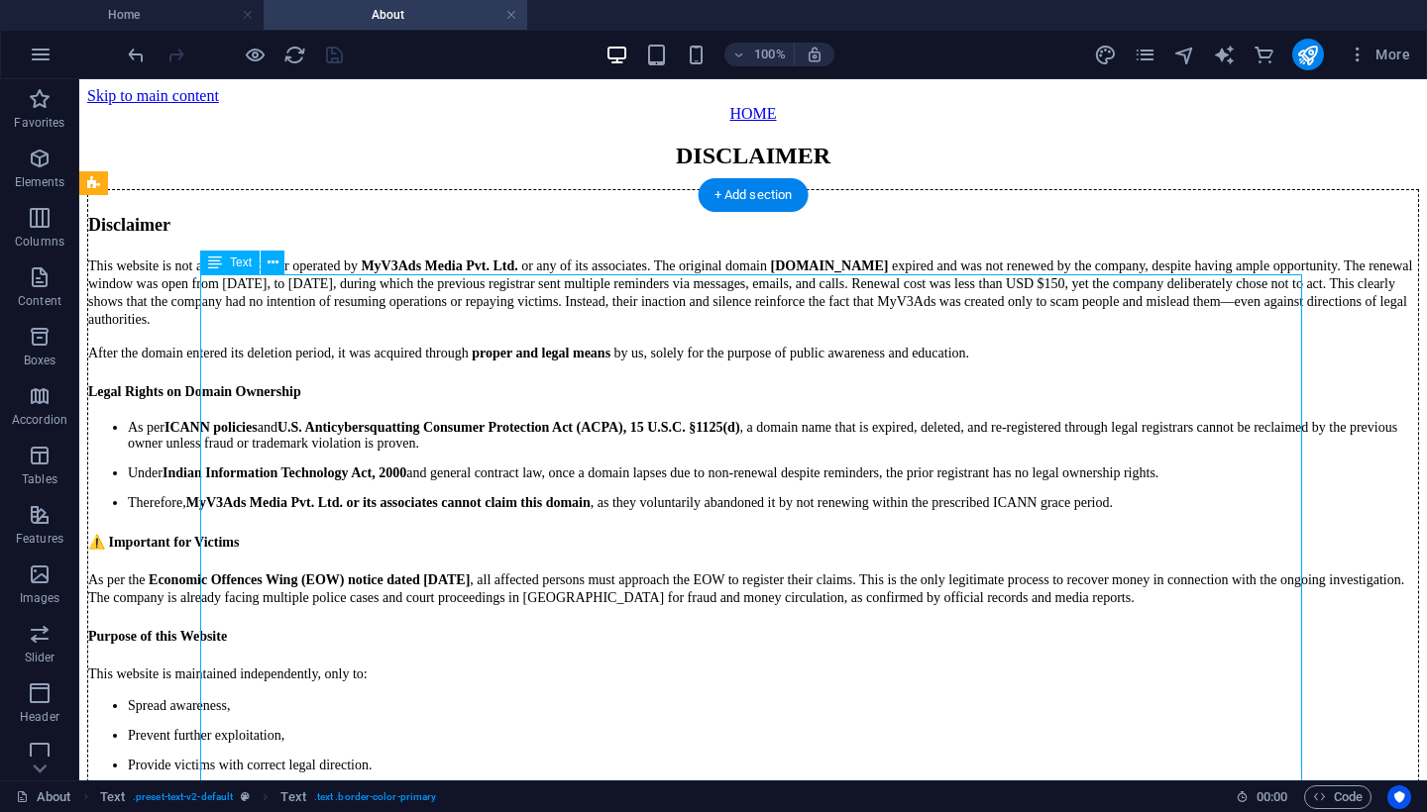
click at [939, 356] on div "Disclaimer This website is not affiliated with or operated by MyV3Ads Media Pvt…" at bounding box center [752, 575] width 1331 height 772
click at [937, 356] on div "Disclaimer This website is not affiliated with or operated by MyV3Ads Media Pvt…" at bounding box center [752, 575] width 1331 height 772
select select "px"
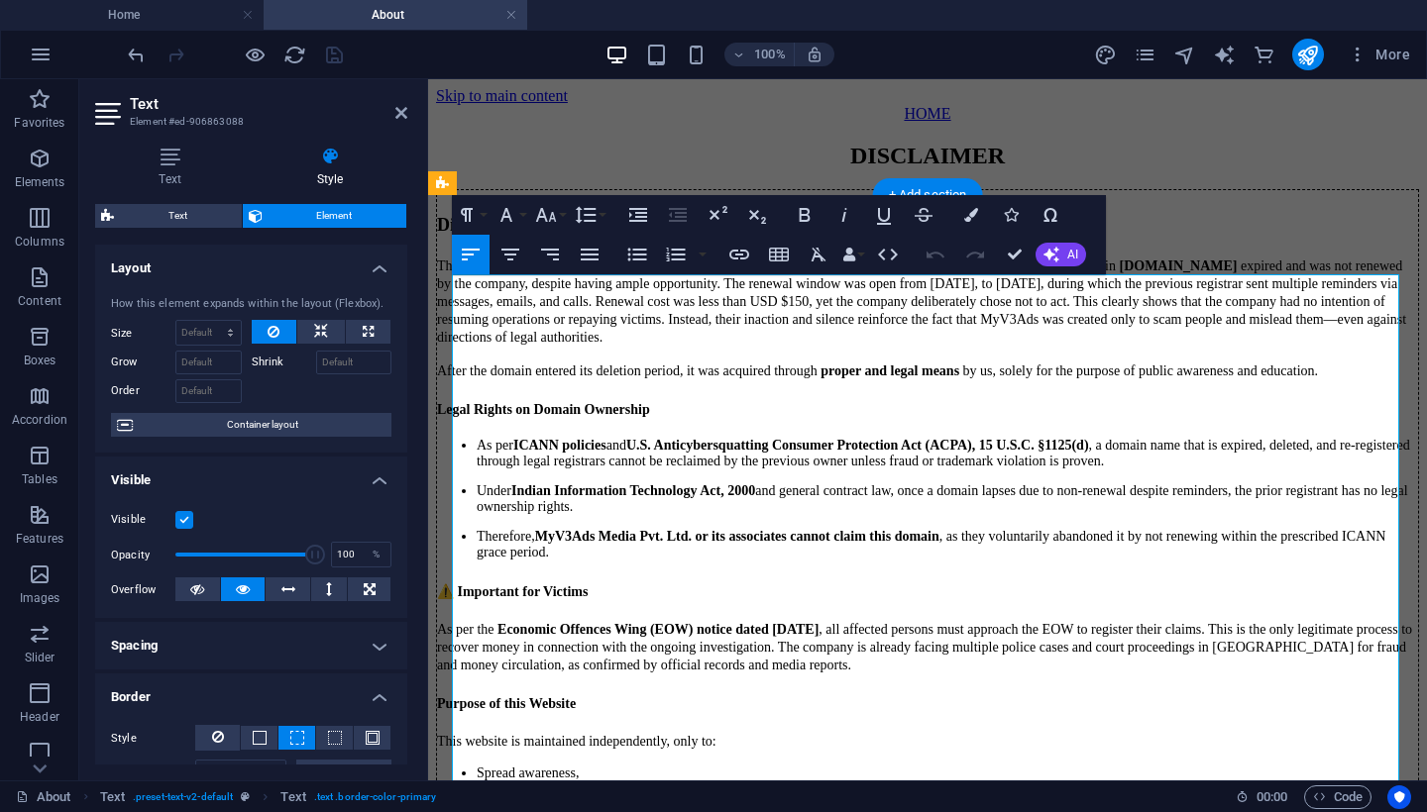
click at [1115, 273] on span "or any of its associates. The original domain" at bounding box center [993, 266] width 246 height 15
click at [396, 120] on icon at bounding box center [401, 113] width 12 height 16
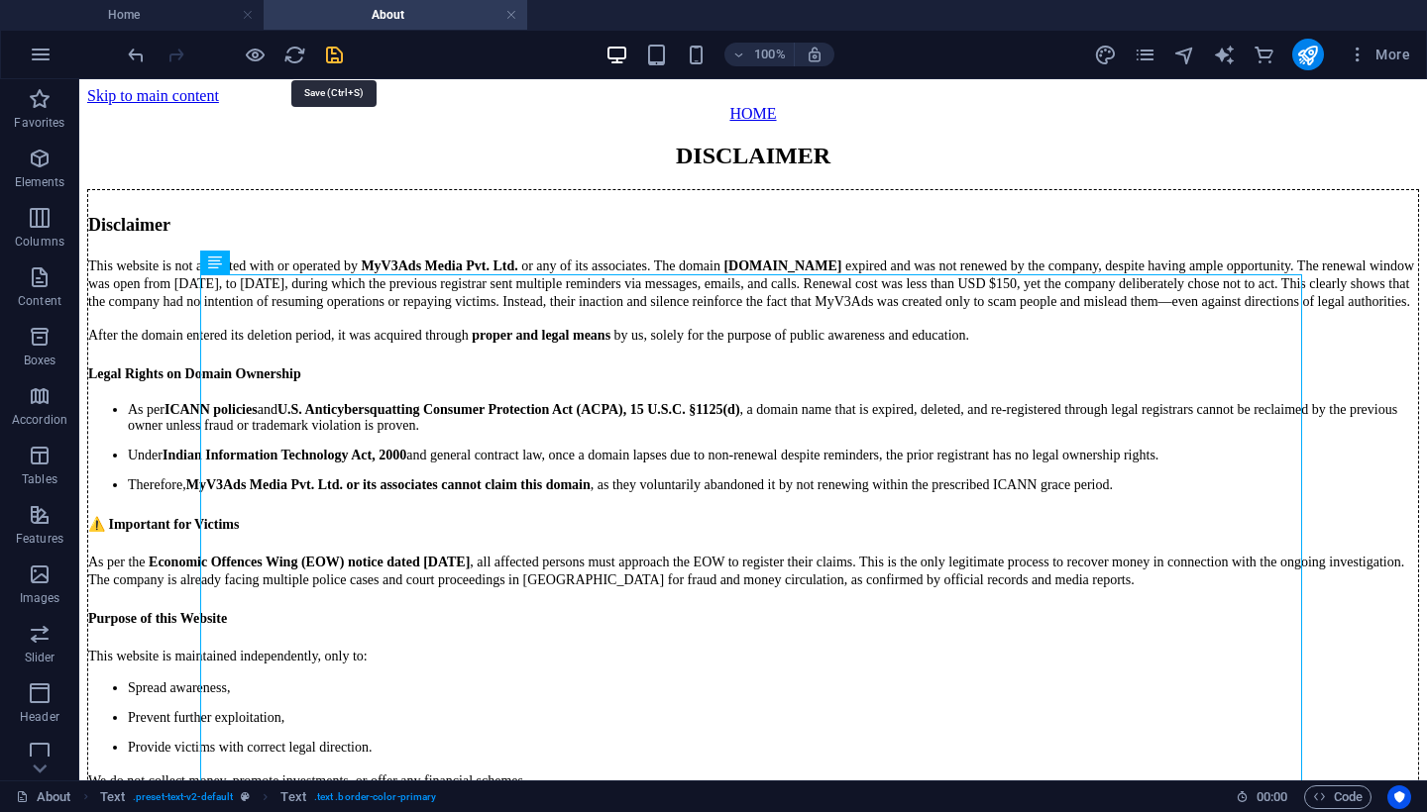
click at [333, 53] on icon "save" at bounding box center [334, 55] width 23 height 23
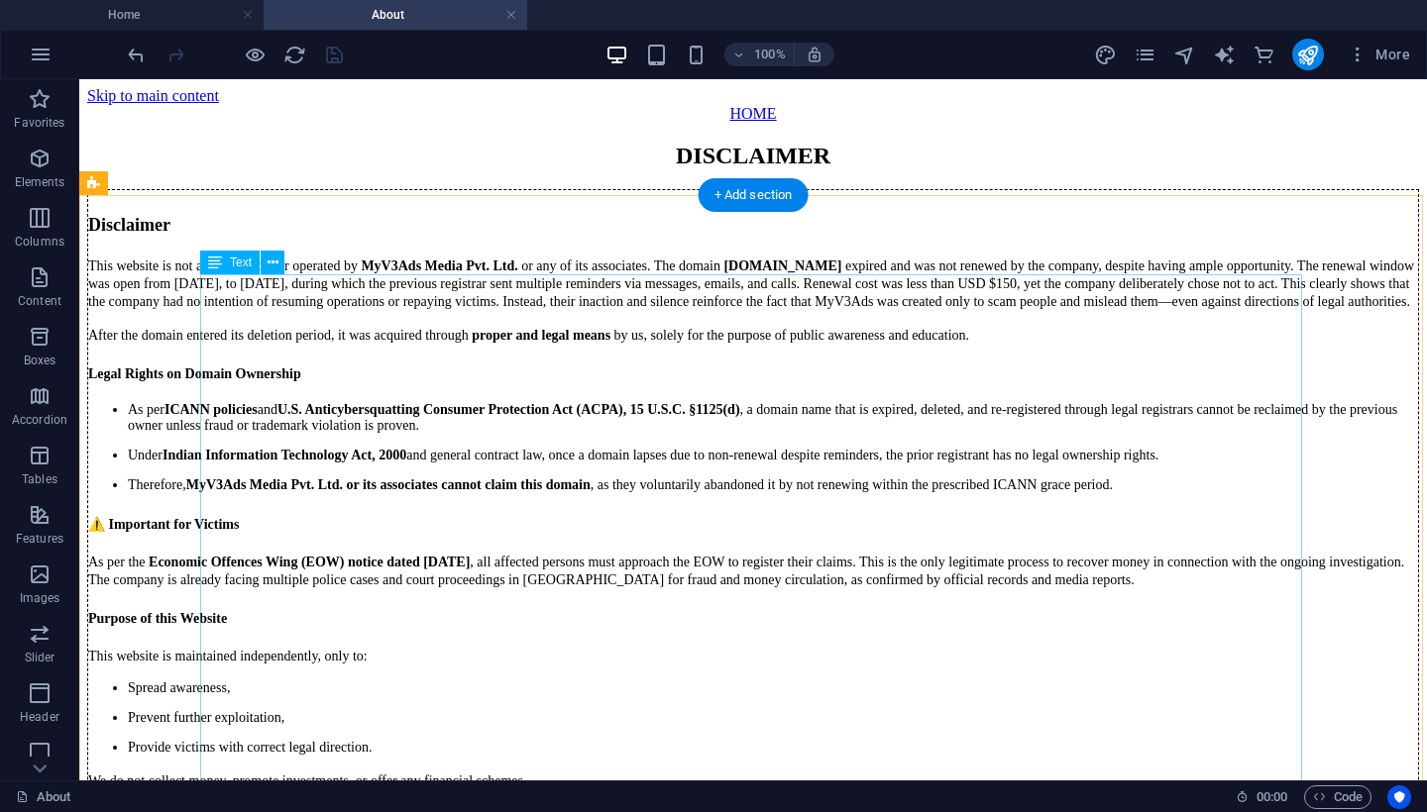
click at [305, 490] on div "Disclaimer This website is not affiliated with or operated by MyV3Ads Media Pvt…" at bounding box center [752, 566] width 1331 height 754
select select "px"
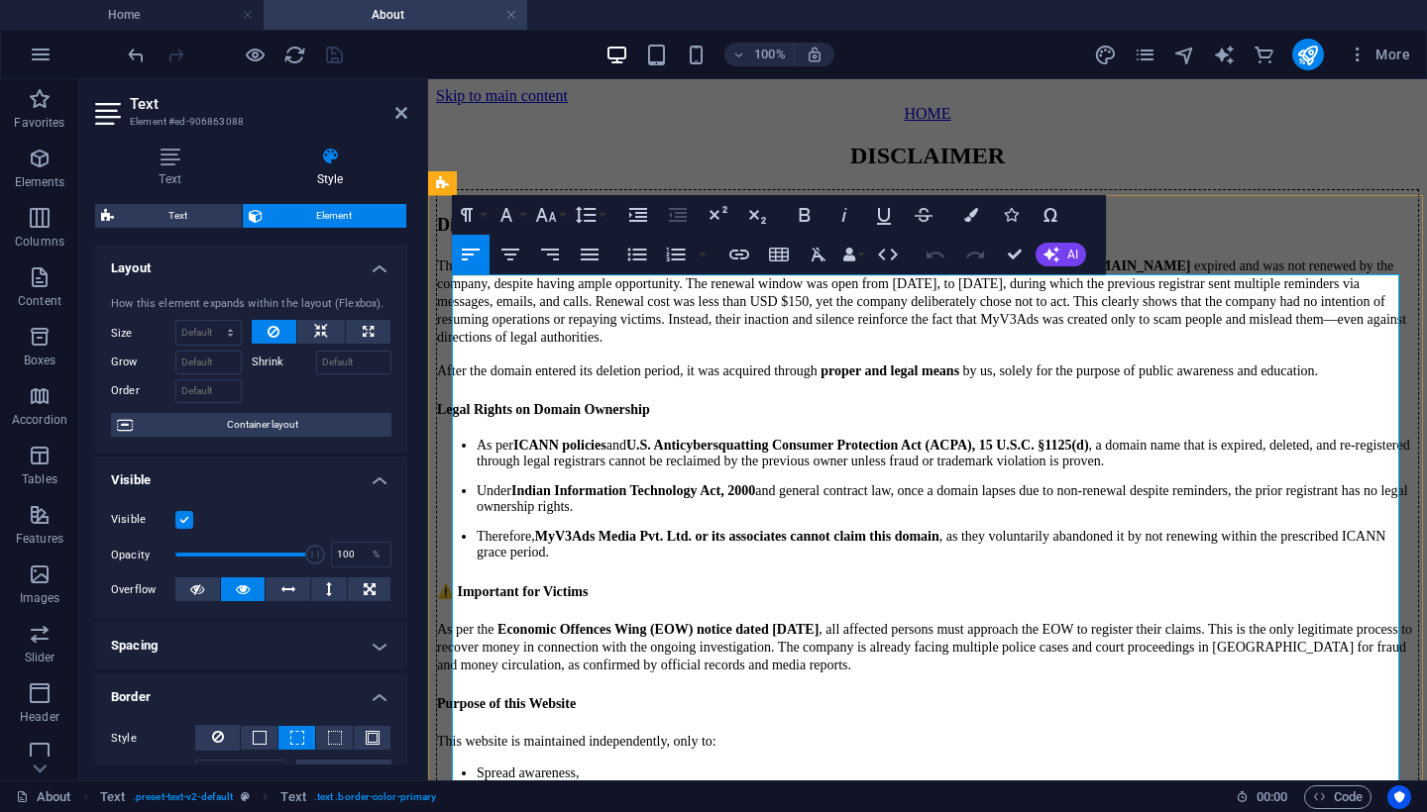
click at [1152, 345] on span "expired and was not renewed by the company, despite having ample opportunity. T…" at bounding box center [921, 302] width 969 height 86
click at [400, 114] on icon at bounding box center [401, 113] width 12 height 16
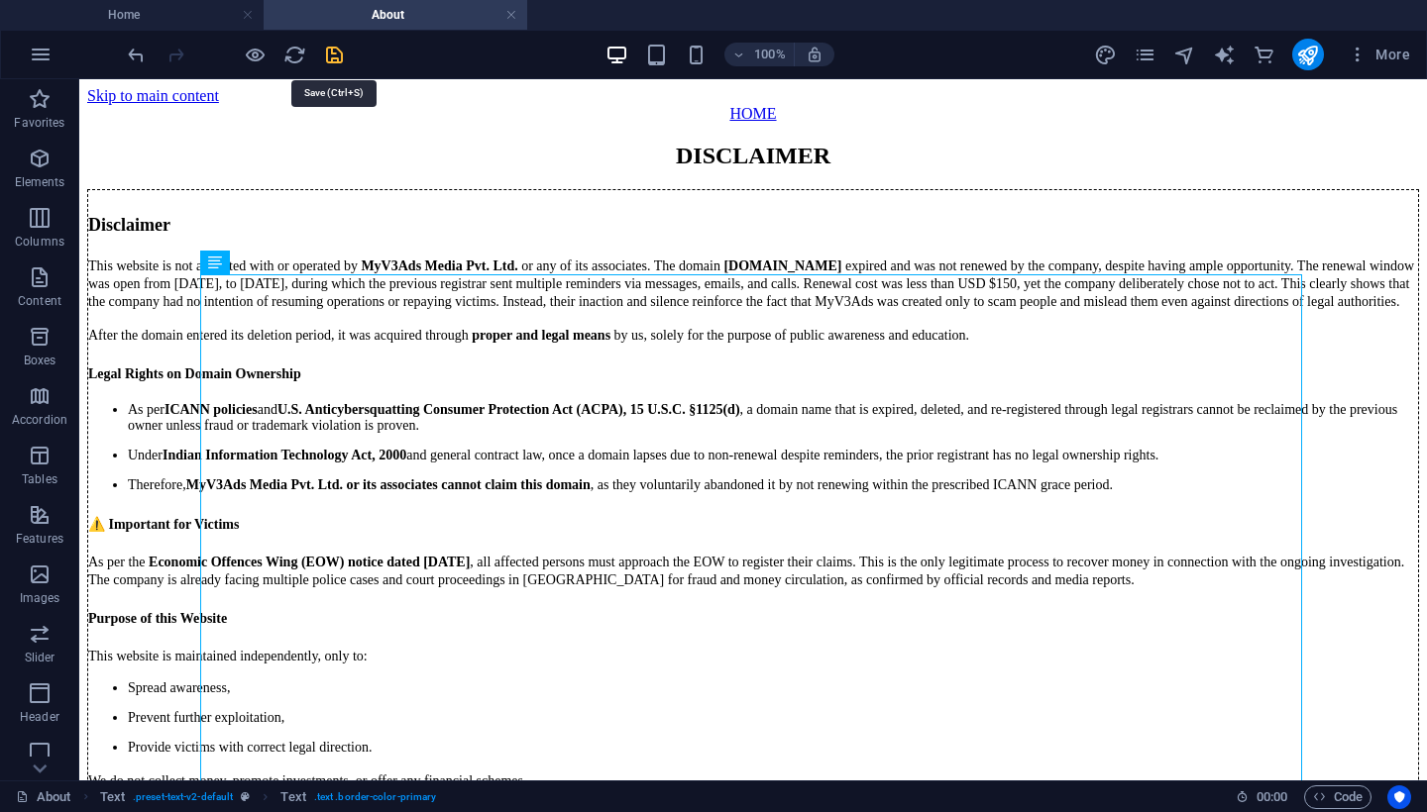
click at [337, 53] on icon "save" at bounding box center [334, 55] width 23 height 23
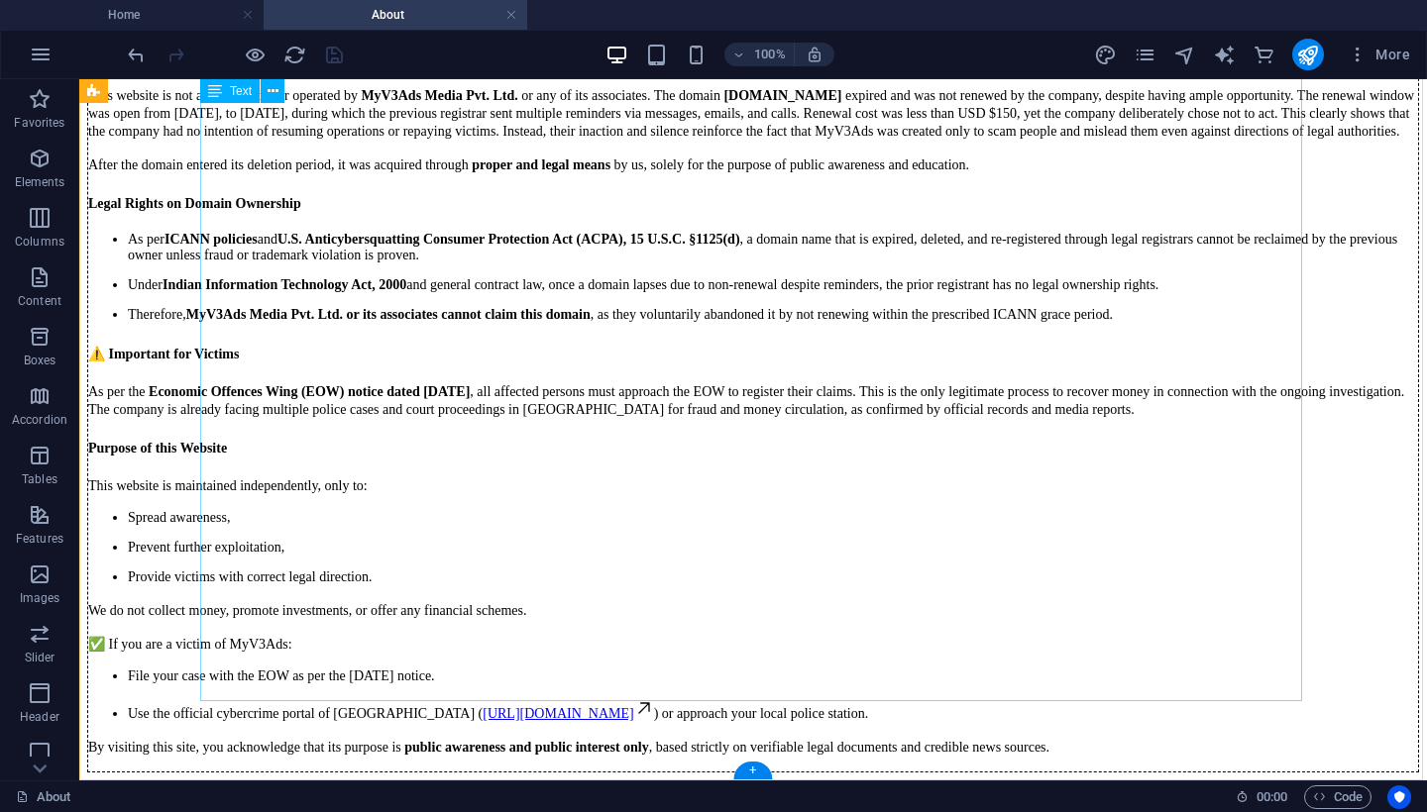
scroll to position [643, 0]
click at [339, 682] on div "Disclaimer This website is not affiliated with or operated by MyV3Ads Media Pvt…" at bounding box center [752, 396] width 1331 height 754
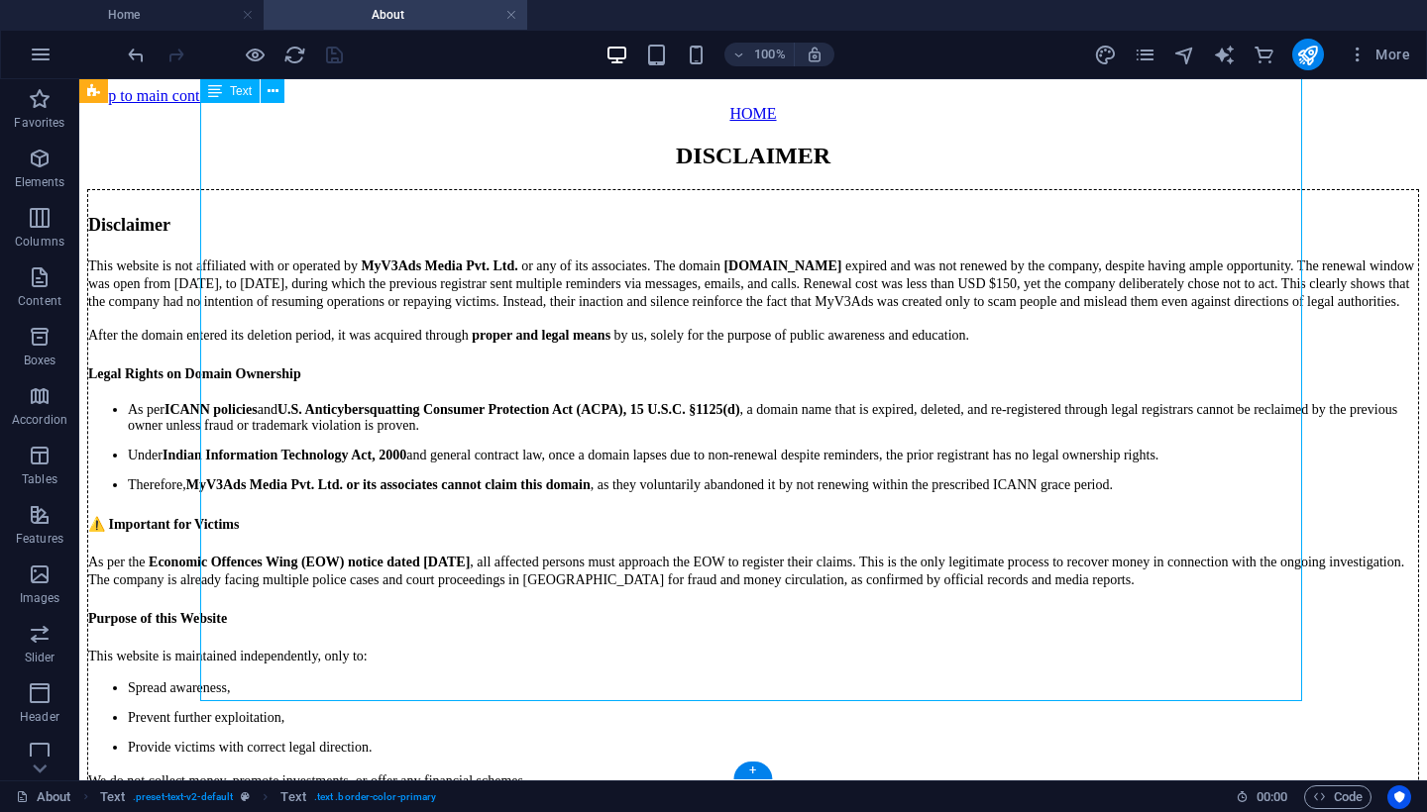
select select "px"
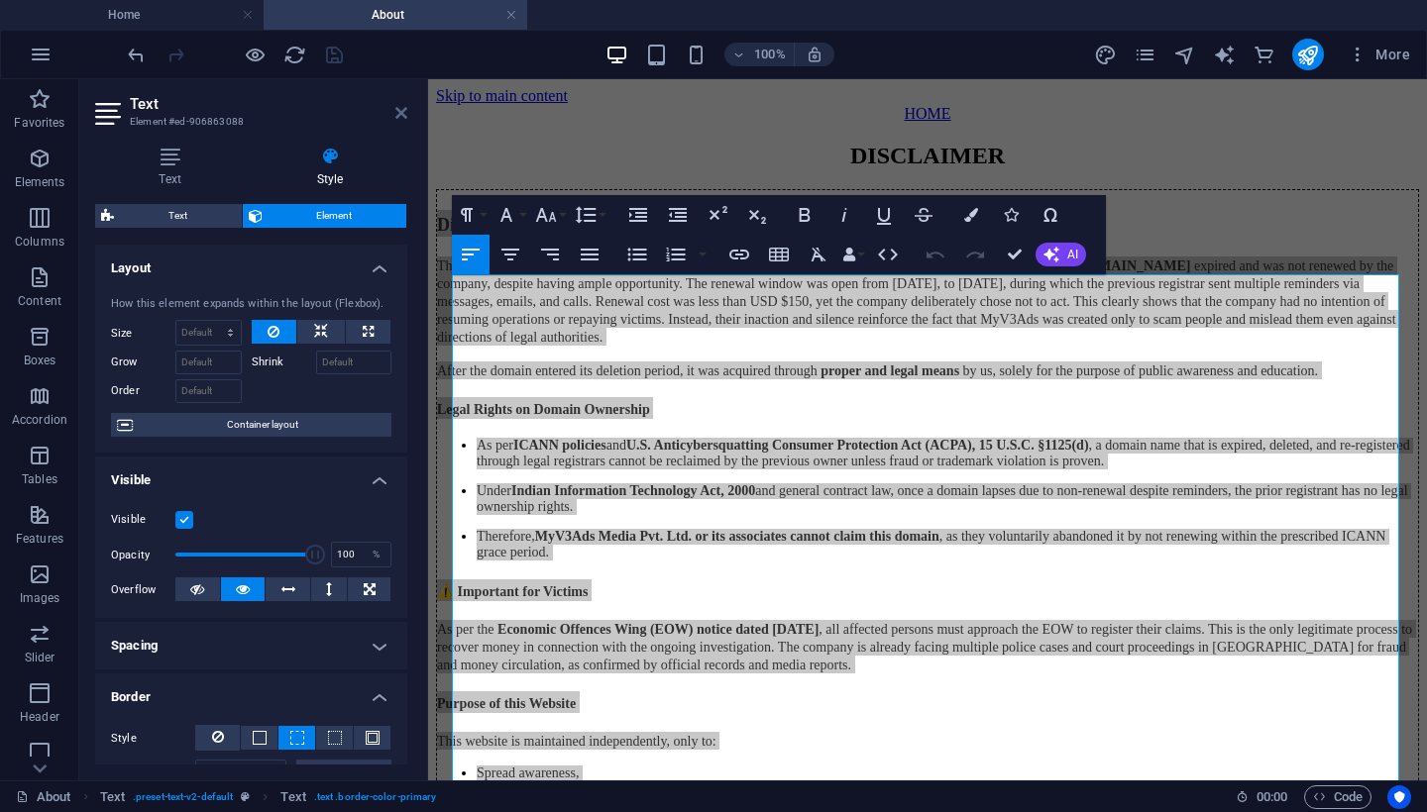
click at [398, 110] on icon at bounding box center [401, 113] width 12 height 16
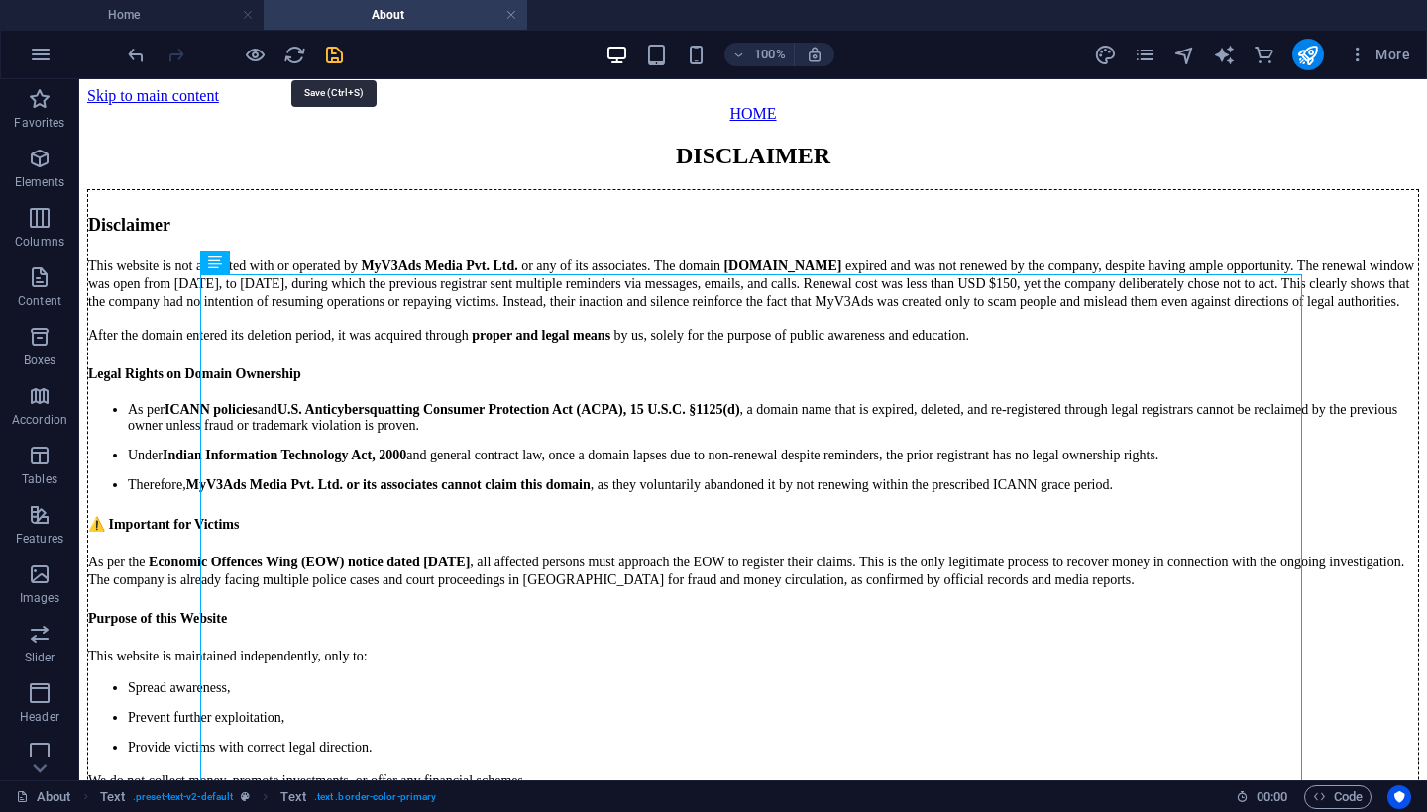
click at [335, 55] on icon "save" at bounding box center [334, 55] width 23 height 23
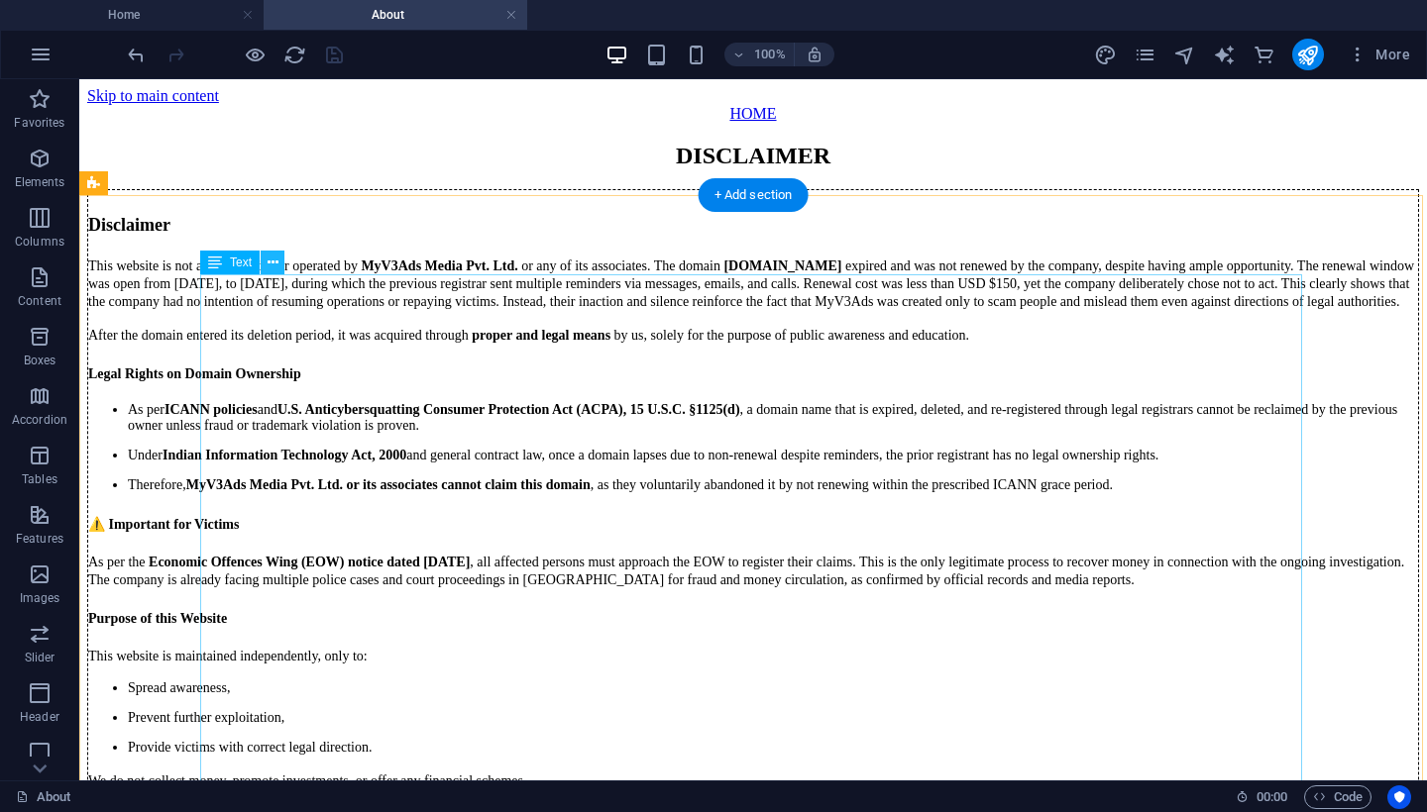
click at [267, 265] on icon at bounding box center [272, 263] width 11 height 21
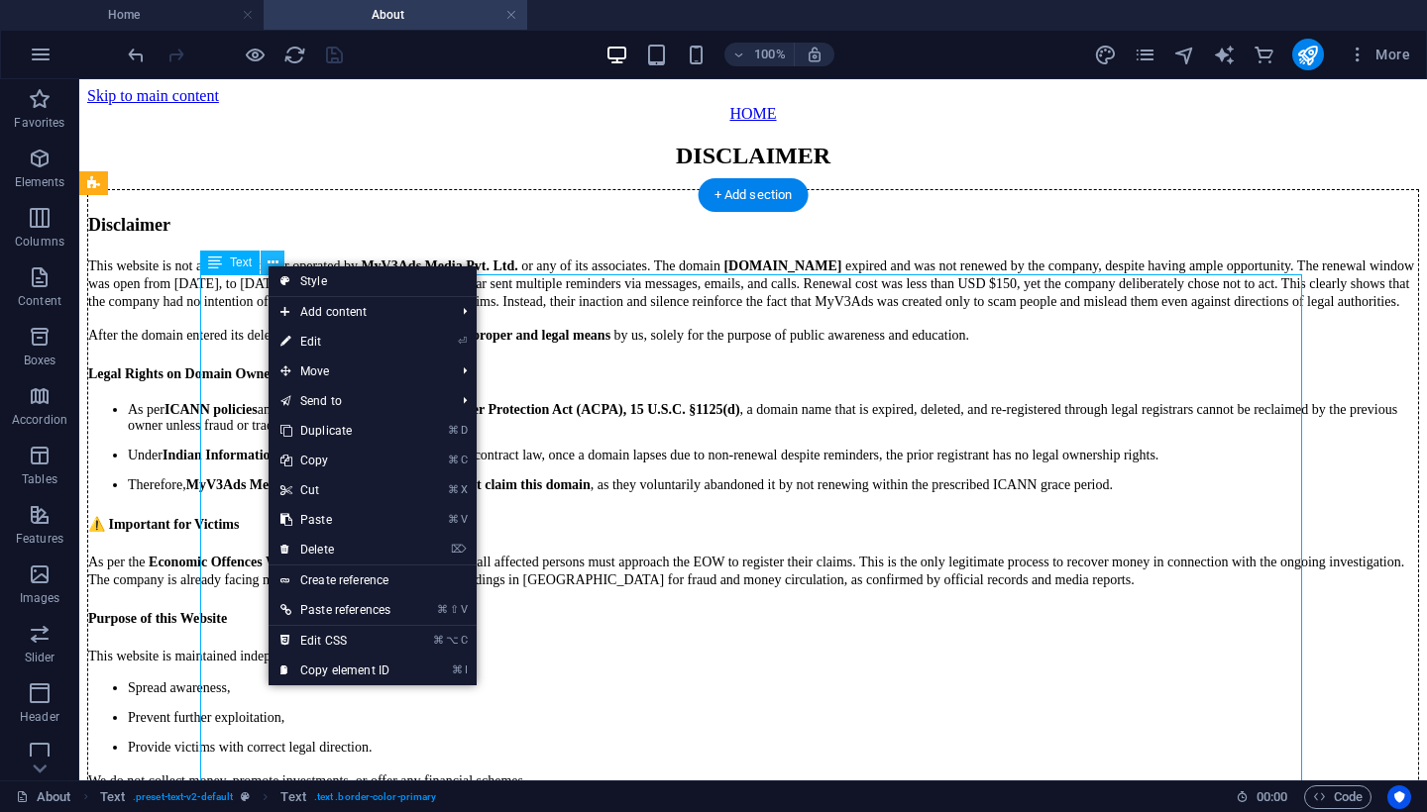
click at [267, 265] on icon at bounding box center [272, 263] width 11 height 21
click at [320, 427] on link "⌘ D Duplicate" at bounding box center [335, 431] width 134 height 30
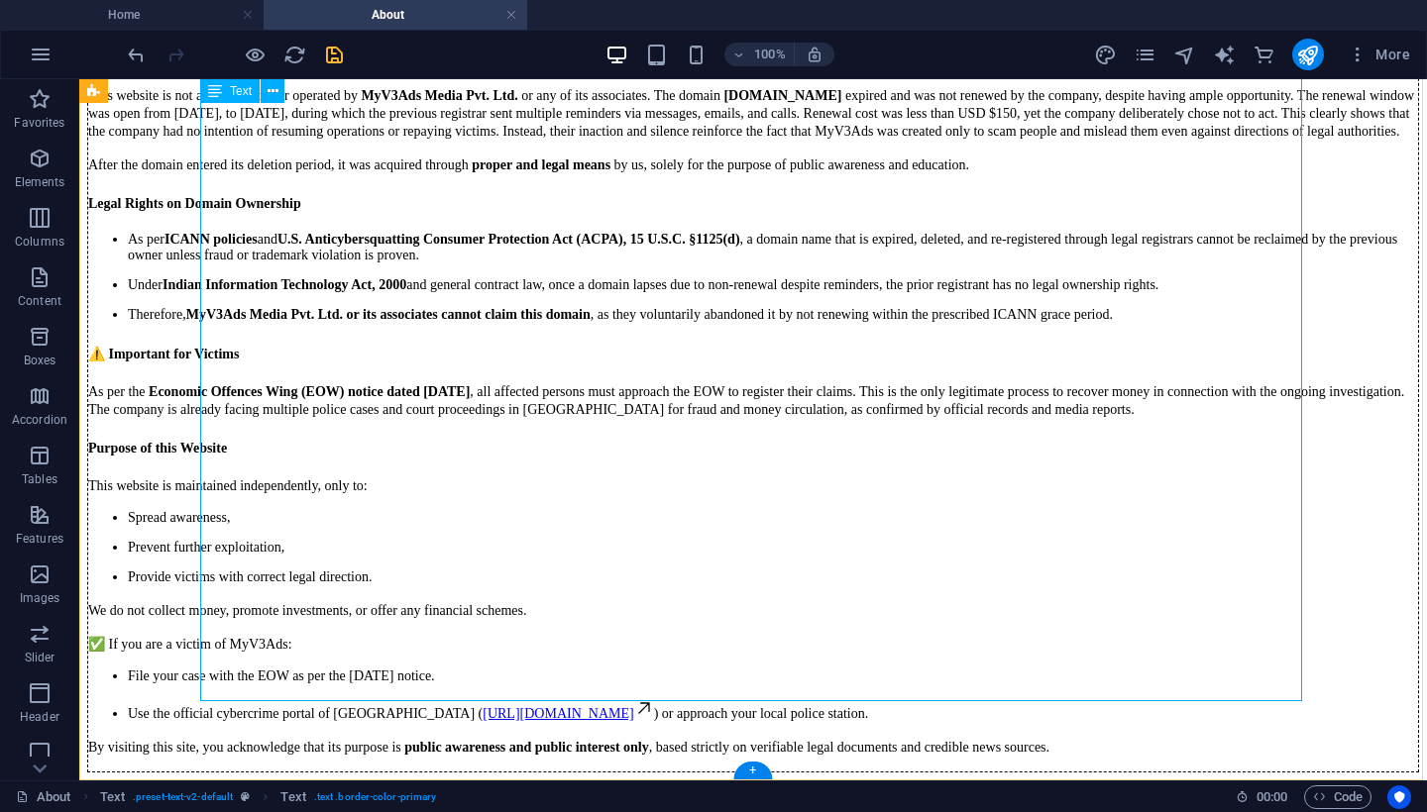
click at [420, 684] on div "Disclaimer This website is not affiliated with or operated by MyV3Ads Media Pvt…" at bounding box center [752, 396] width 1331 height 754
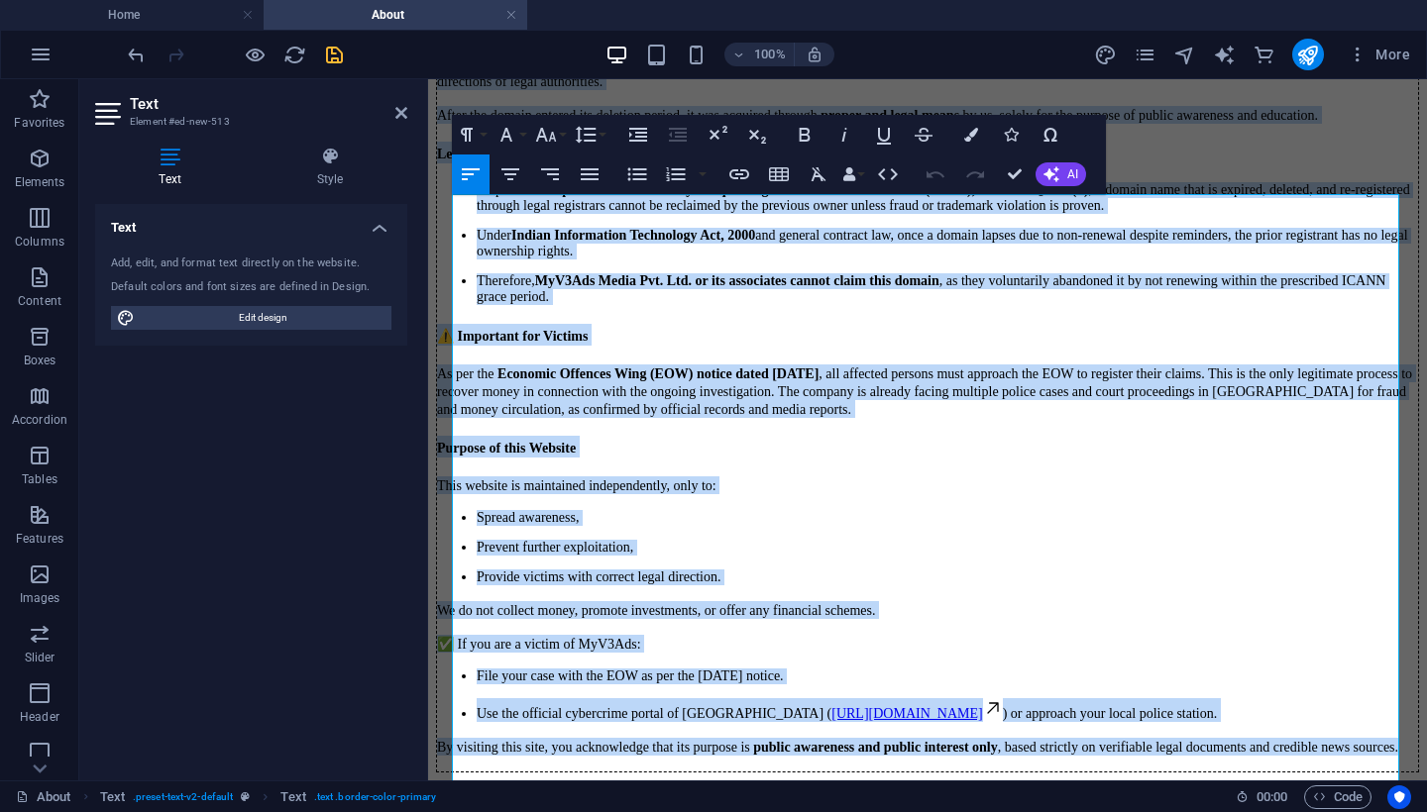
scroll to position [1002, 0]
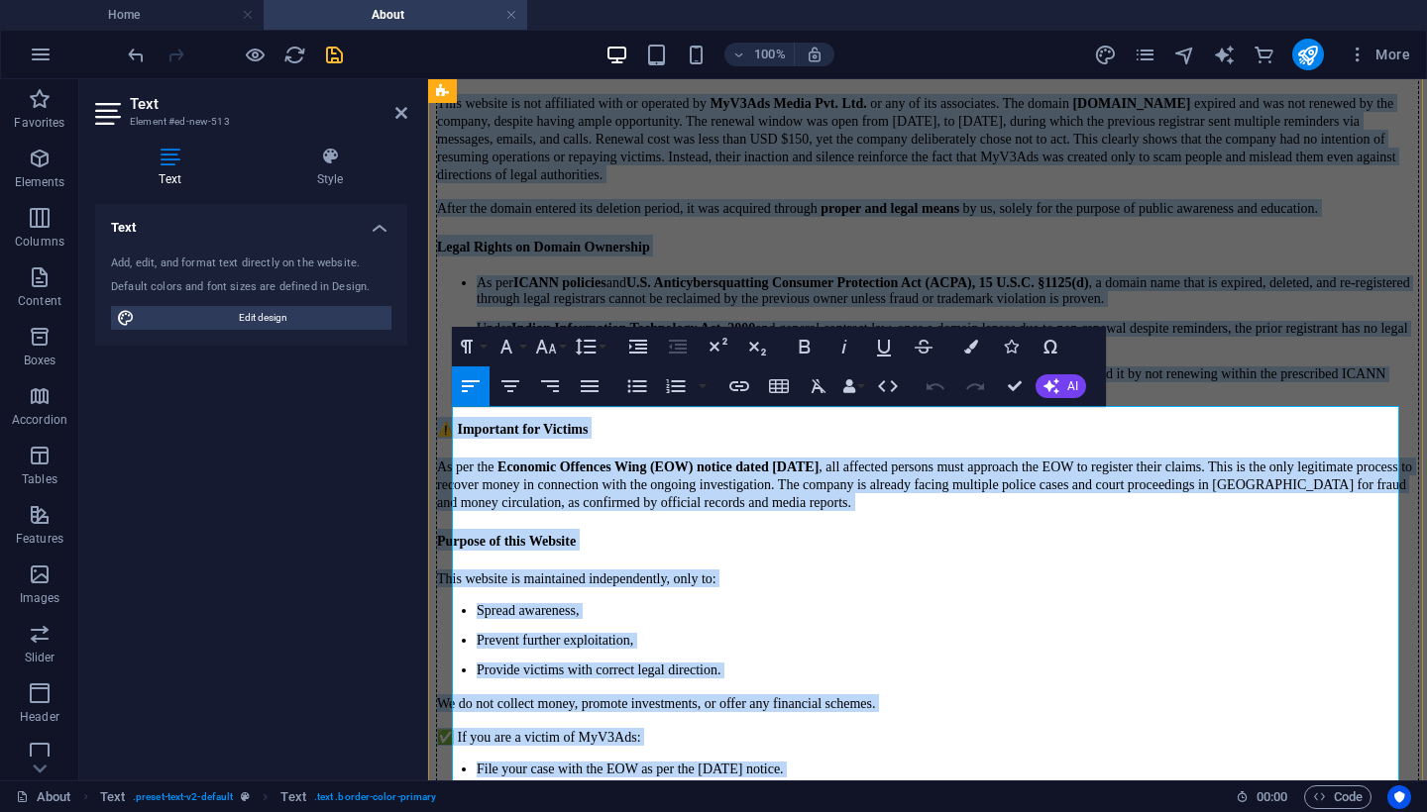
drag, startPoint x: 633, startPoint y: 686, endPoint x: 453, endPoint y: 451, distance: 296.0
click at [453, 451] on div "Disclaimer This website is not affiliated with or operated by MyV3Ads Media Pvt…" at bounding box center [927, 448] width 981 height 801
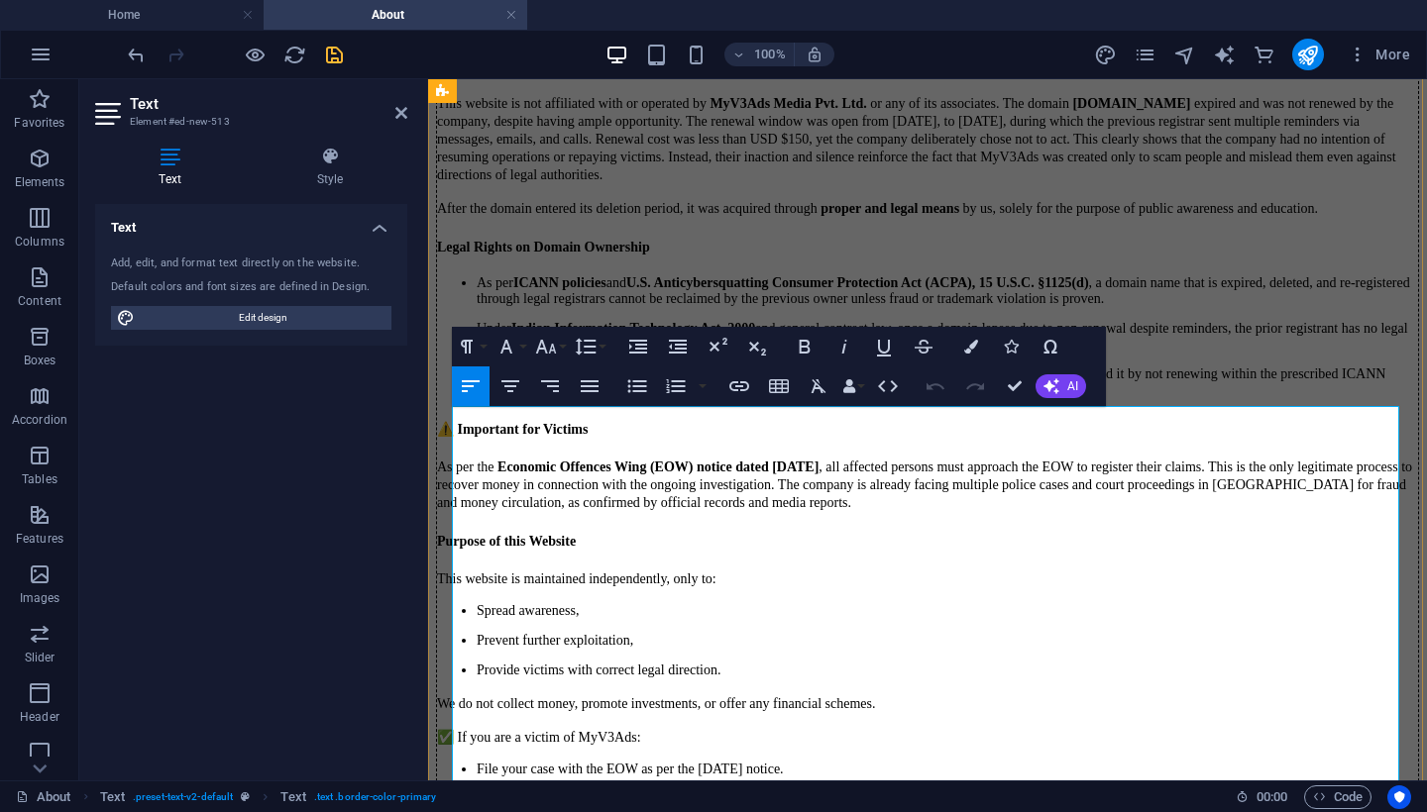
scroll to position [740, 0]
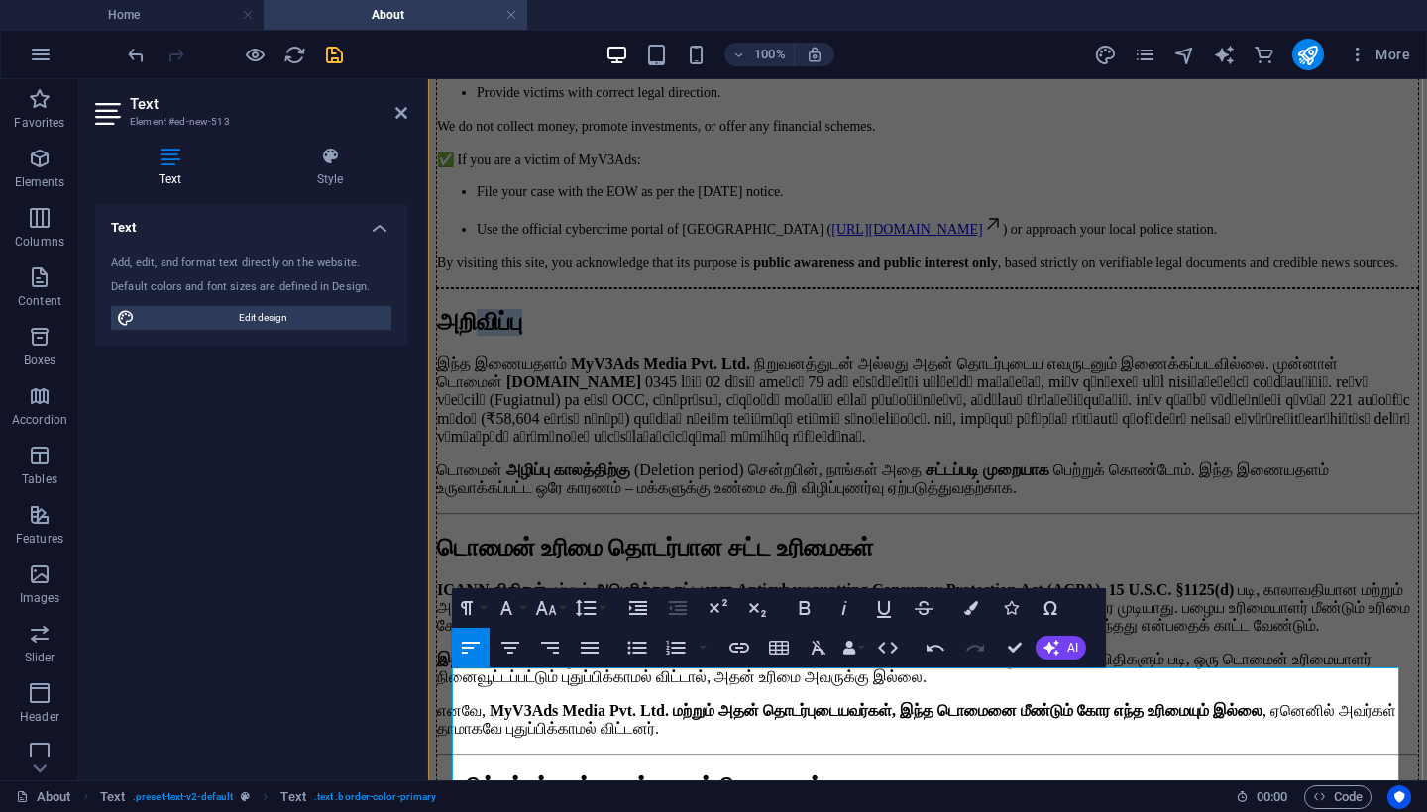
drag, startPoint x: 691, startPoint y: 702, endPoint x: 569, endPoint y: 678, distance: 125.3
click at [569, 336] on h2 "அறிவிப்பு" at bounding box center [927, 322] width 981 height 27
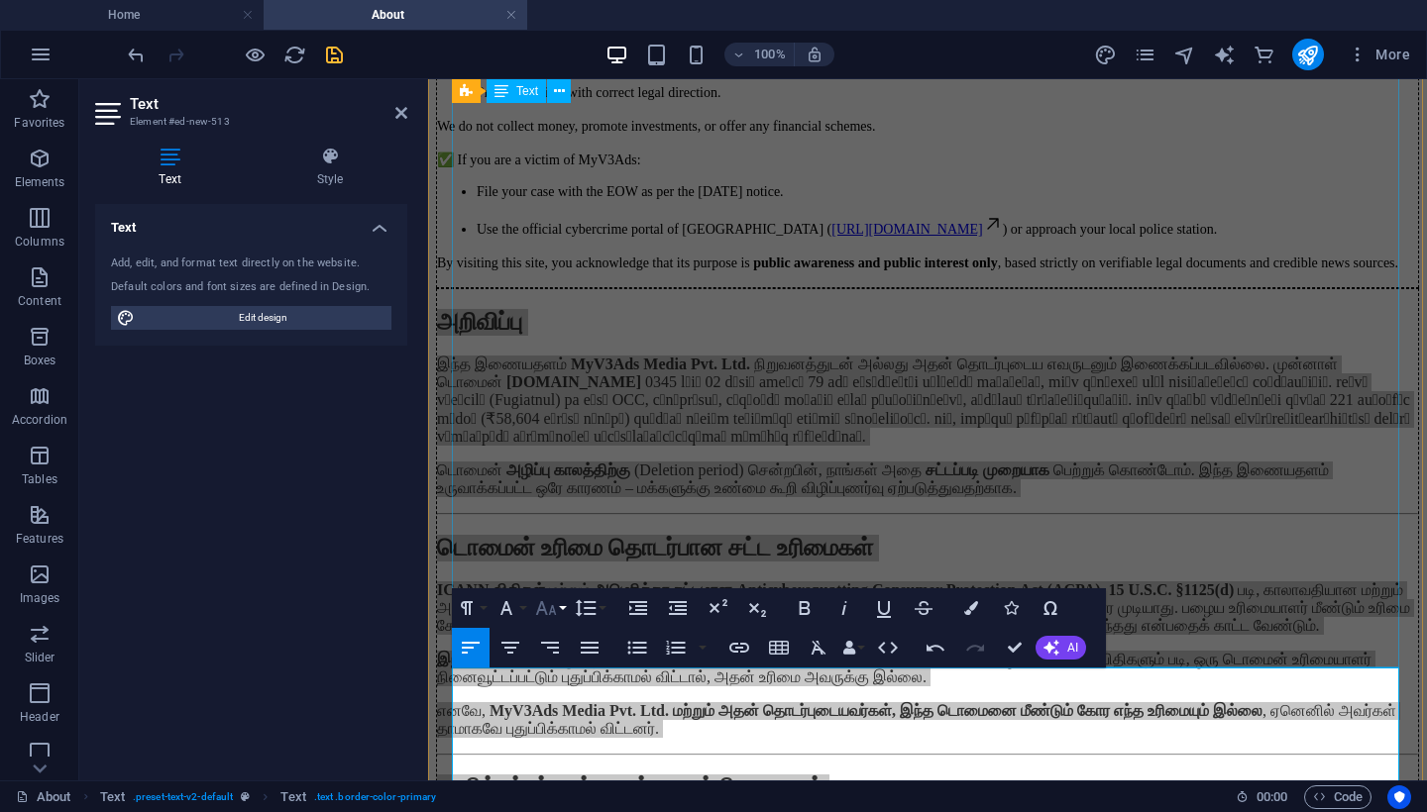
click at [548, 613] on icon "button" at bounding box center [546, 608] width 24 height 24
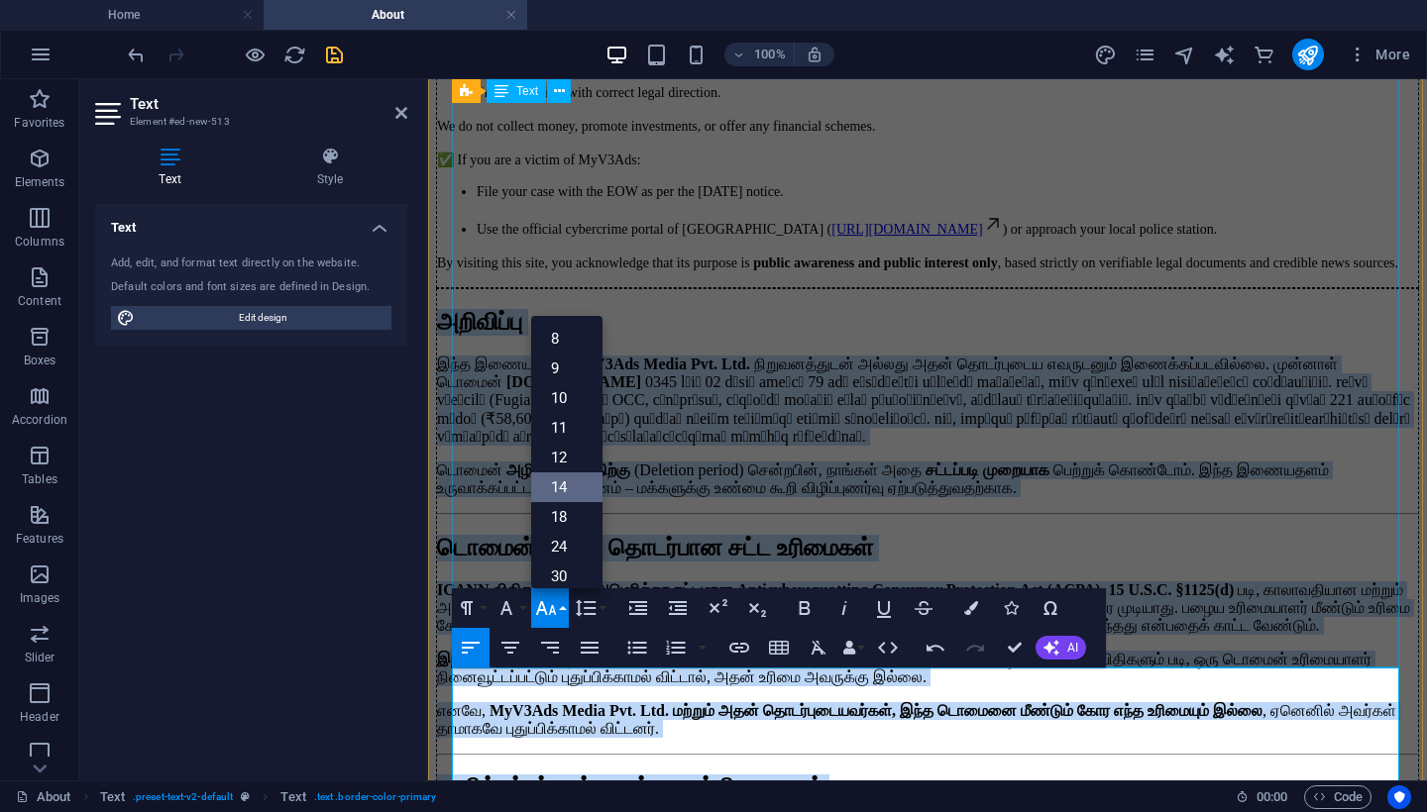
click at [567, 484] on link "14" at bounding box center [566, 488] width 71 height 30
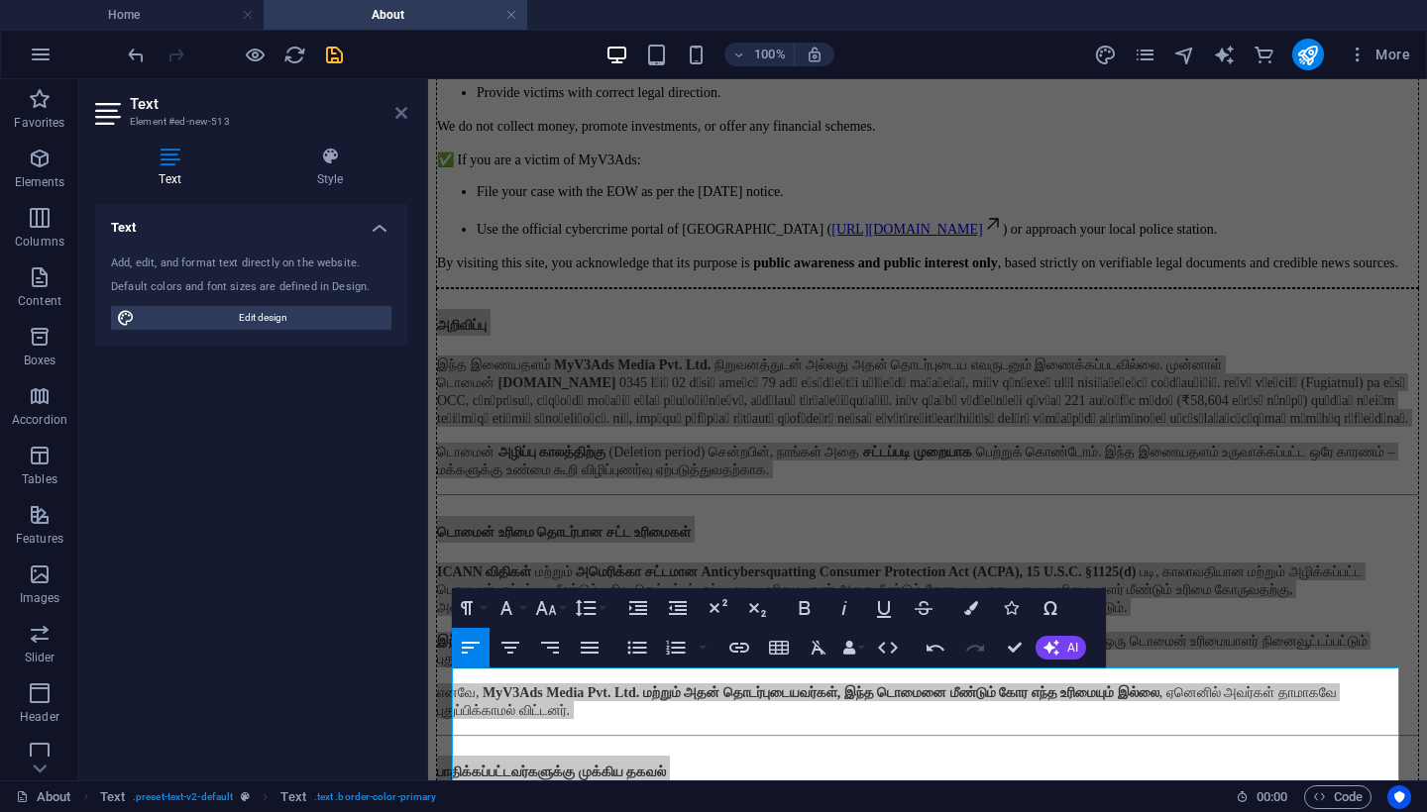
click at [400, 113] on icon at bounding box center [401, 113] width 12 height 16
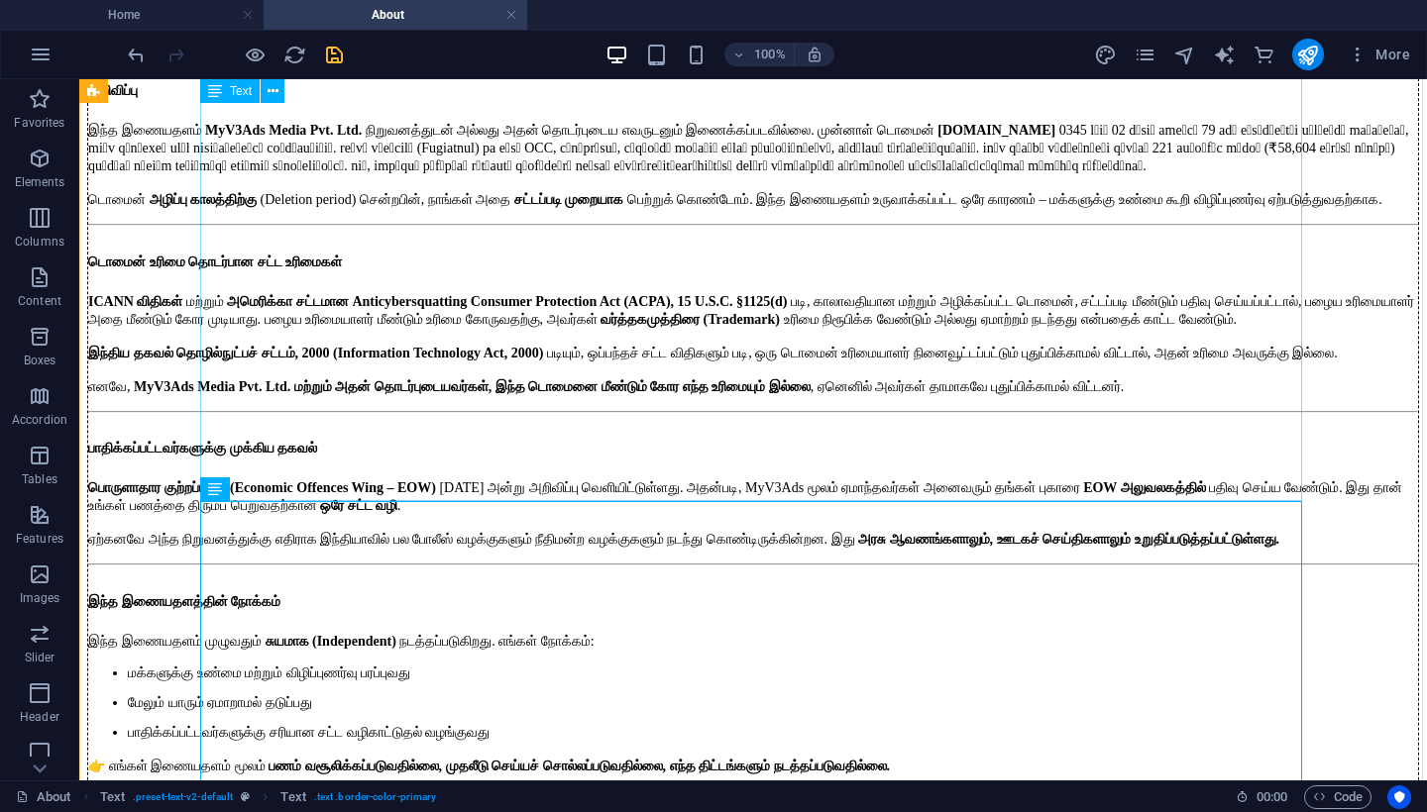
scroll to position [903, 0]
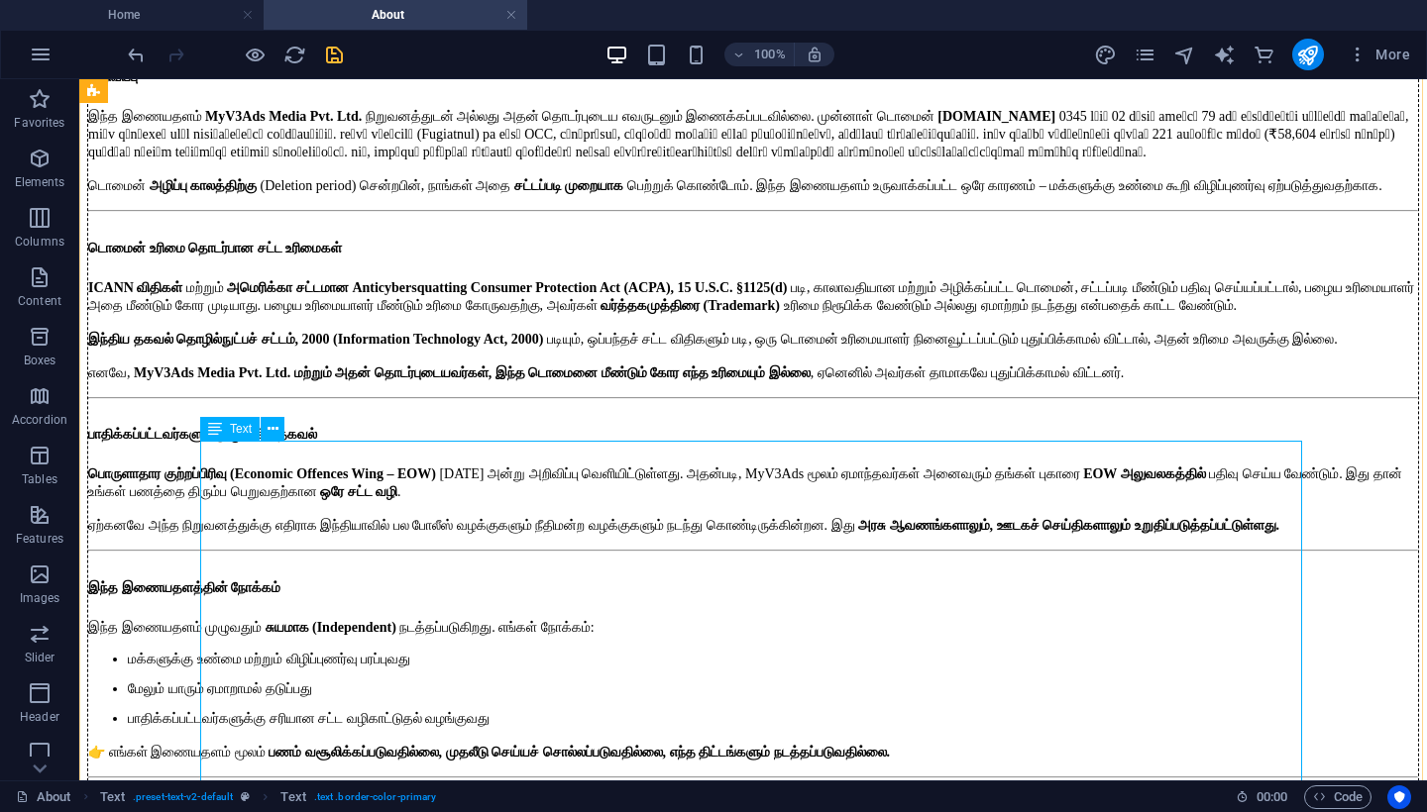
click at [275, 483] on div "அறிவிப்பு இந்த இணையதளம் MyV3Ads Media Pvt. Ltd. நிறுவனத்துடன் அல்லது அதன் தொடர்…" at bounding box center [752, 497] width 1331 height 915
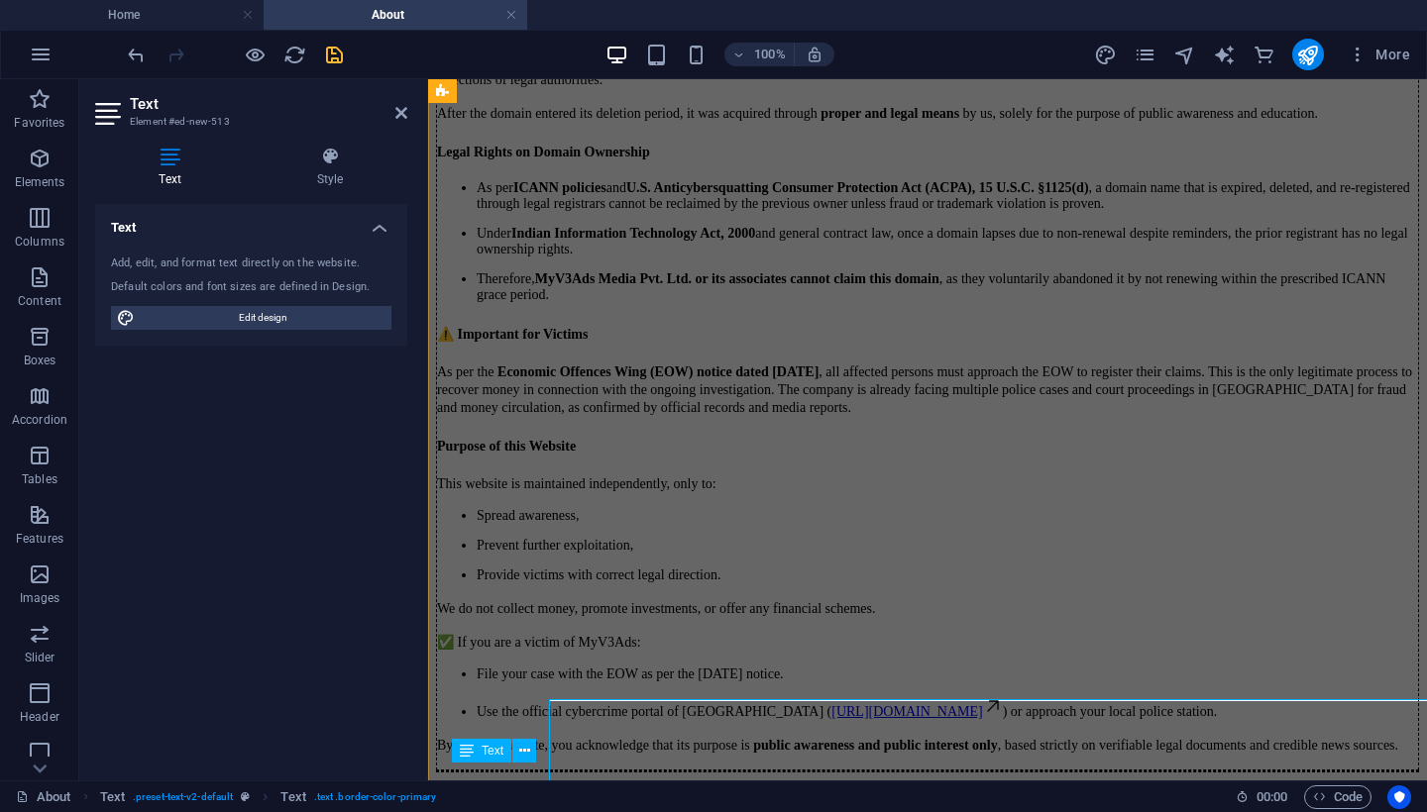
scroll to position [1026, 0]
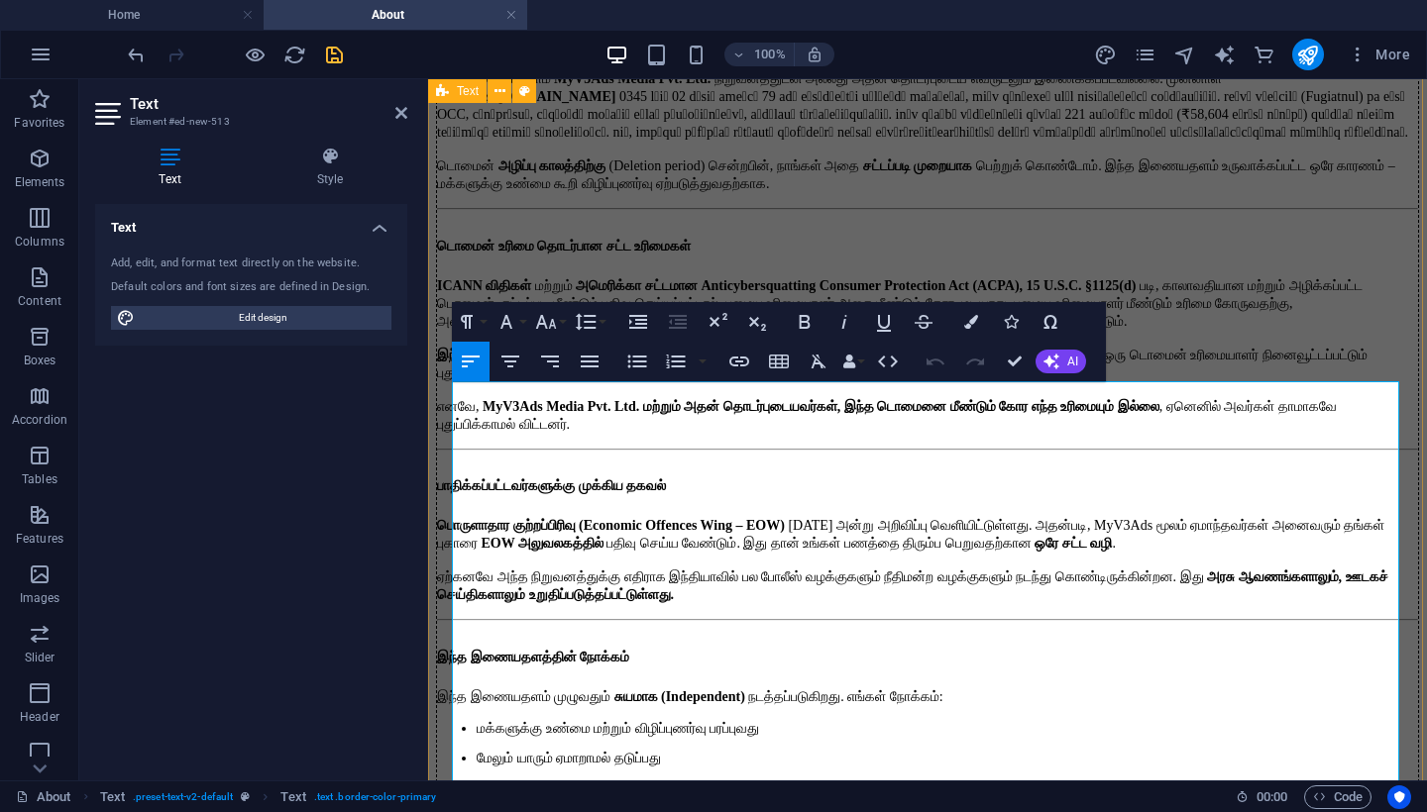
drag, startPoint x: 528, startPoint y: 425, endPoint x: 448, endPoint y: 425, distance: 80.2
click at [448, 425] on div "Disclaimer This website is not affiliated with or operated by MyV3Ads Media Pvt…" at bounding box center [927, 111] width 983 height 1897
click at [540, 321] on icon "button" at bounding box center [546, 322] width 21 height 14
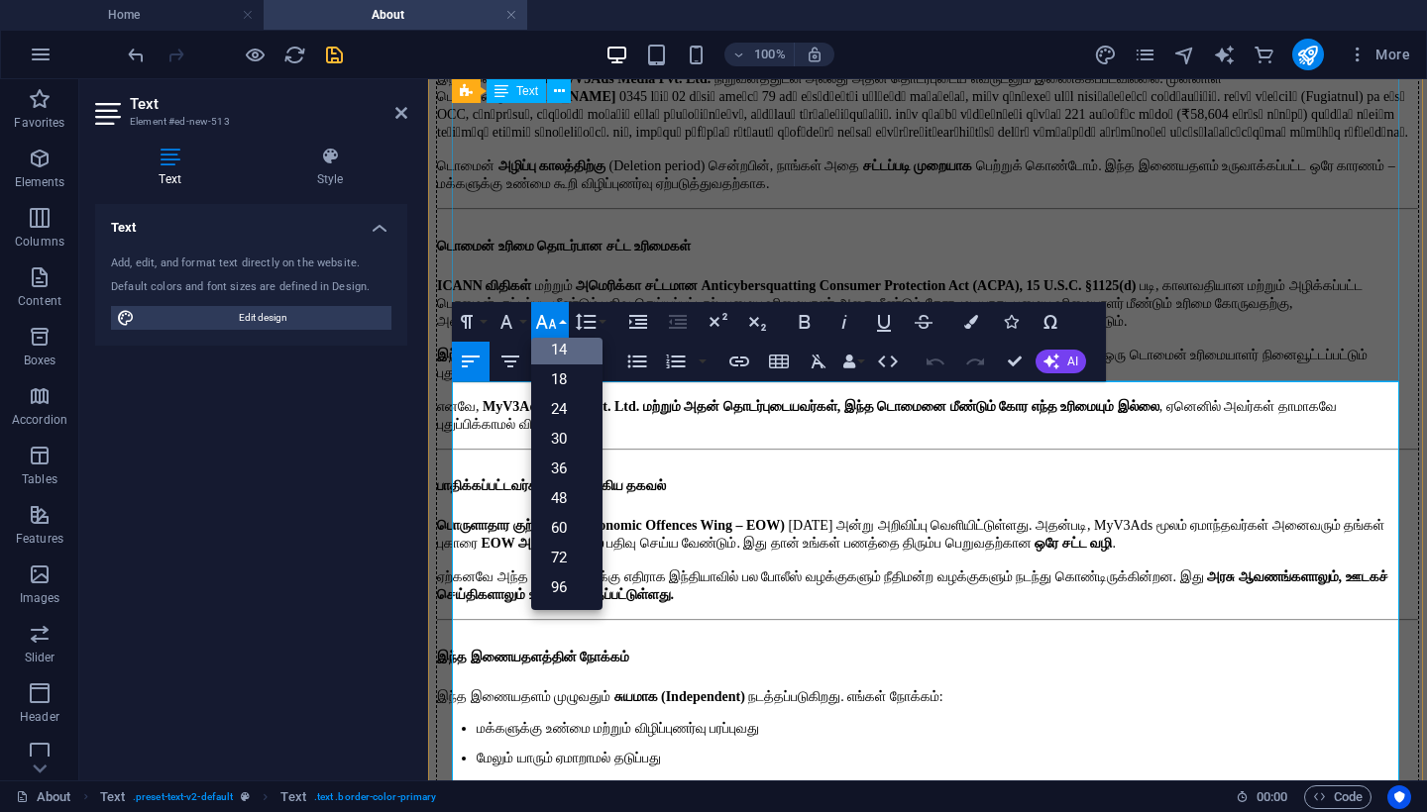
scroll to position [159, 0]
click at [566, 373] on link "18" at bounding box center [566, 380] width 71 height 30
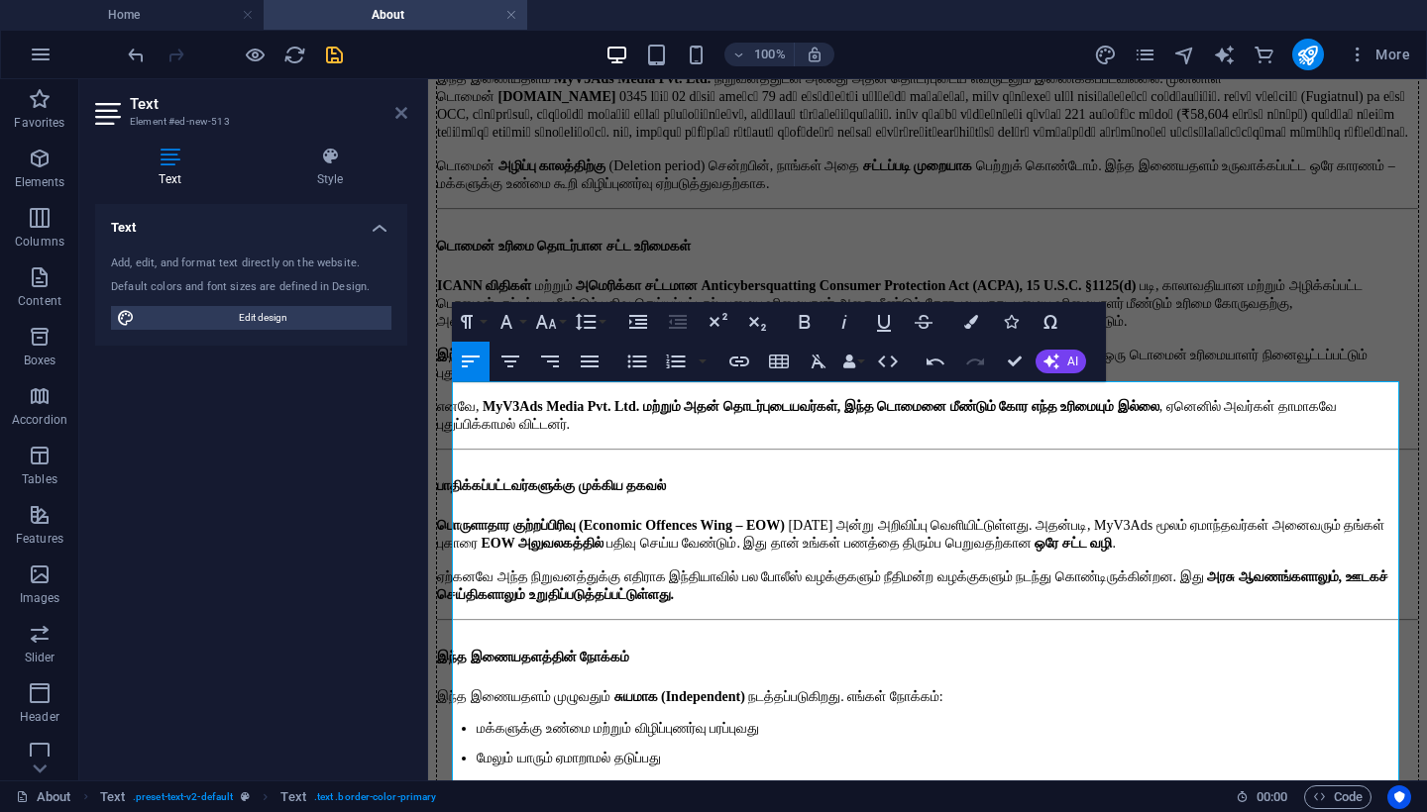
click at [400, 121] on link at bounding box center [401, 113] width 12 height 17
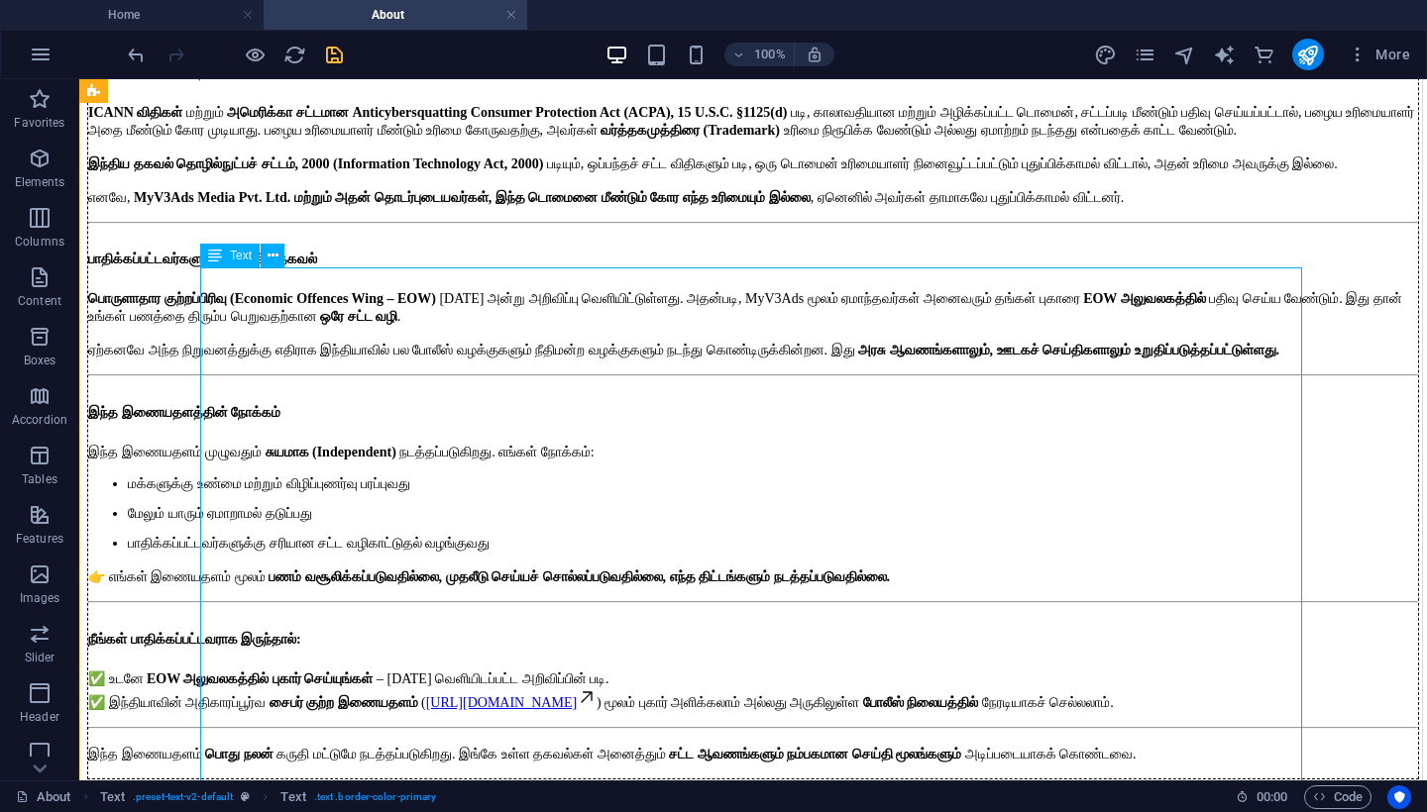
scroll to position [1083, 0]
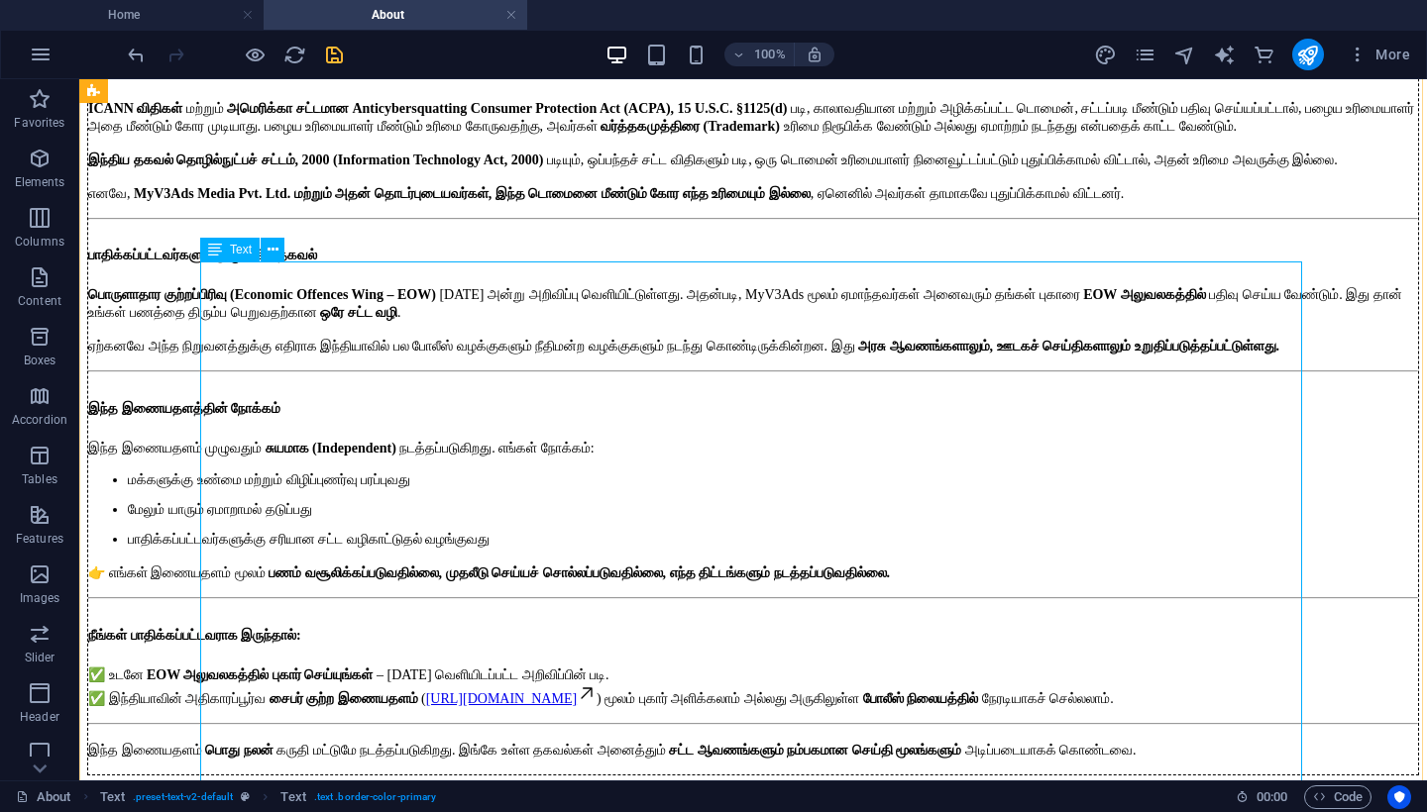
click at [220, 568] on div "அறிவிப்பு இந்த இணையதளம் MyV3Ads Media Pvt. Ltd. நிறுவனத்துடன் அல்லது அதன் தொடர்…" at bounding box center [752, 317] width 1331 height 915
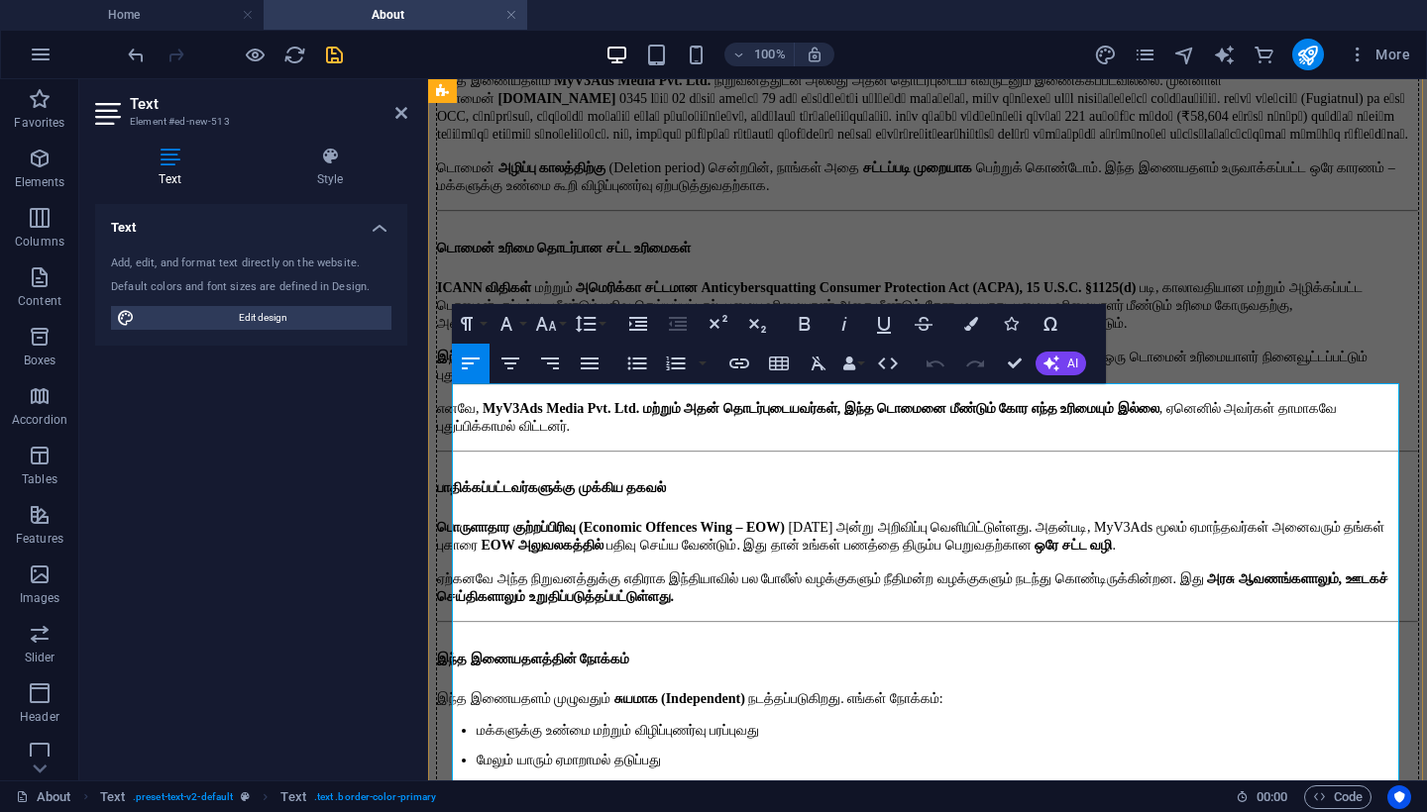
click at [459, 256] on span "டொமைன் உரிமை தொடர்பான சட்ட உரிமைகள்" at bounding box center [564, 248] width 254 height 15
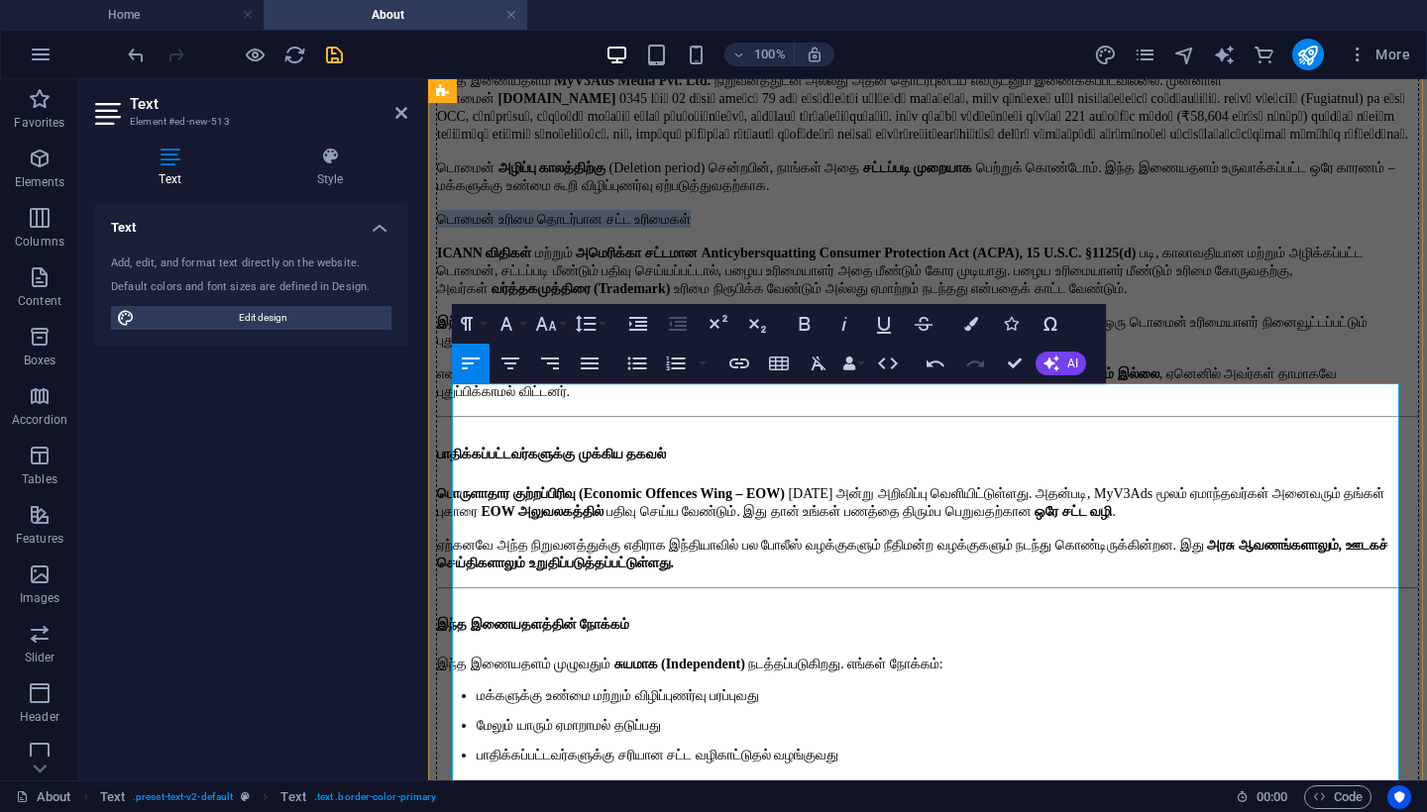
drag, startPoint x: 755, startPoint y: 690, endPoint x: 456, endPoint y: 689, distance: 299.2
click at [456, 228] on p "டொமைன் உரிமை தொடர்பான சட்ட உரிமைகள்" at bounding box center [927, 219] width 981 height 18
click at [805, 315] on icon "button" at bounding box center [805, 324] width 24 height 24
click at [816, 228] on p "டொமைன் உரிமை தொடர்பான சட்ட உரிமைகள்" at bounding box center [927, 219] width 981 height 18
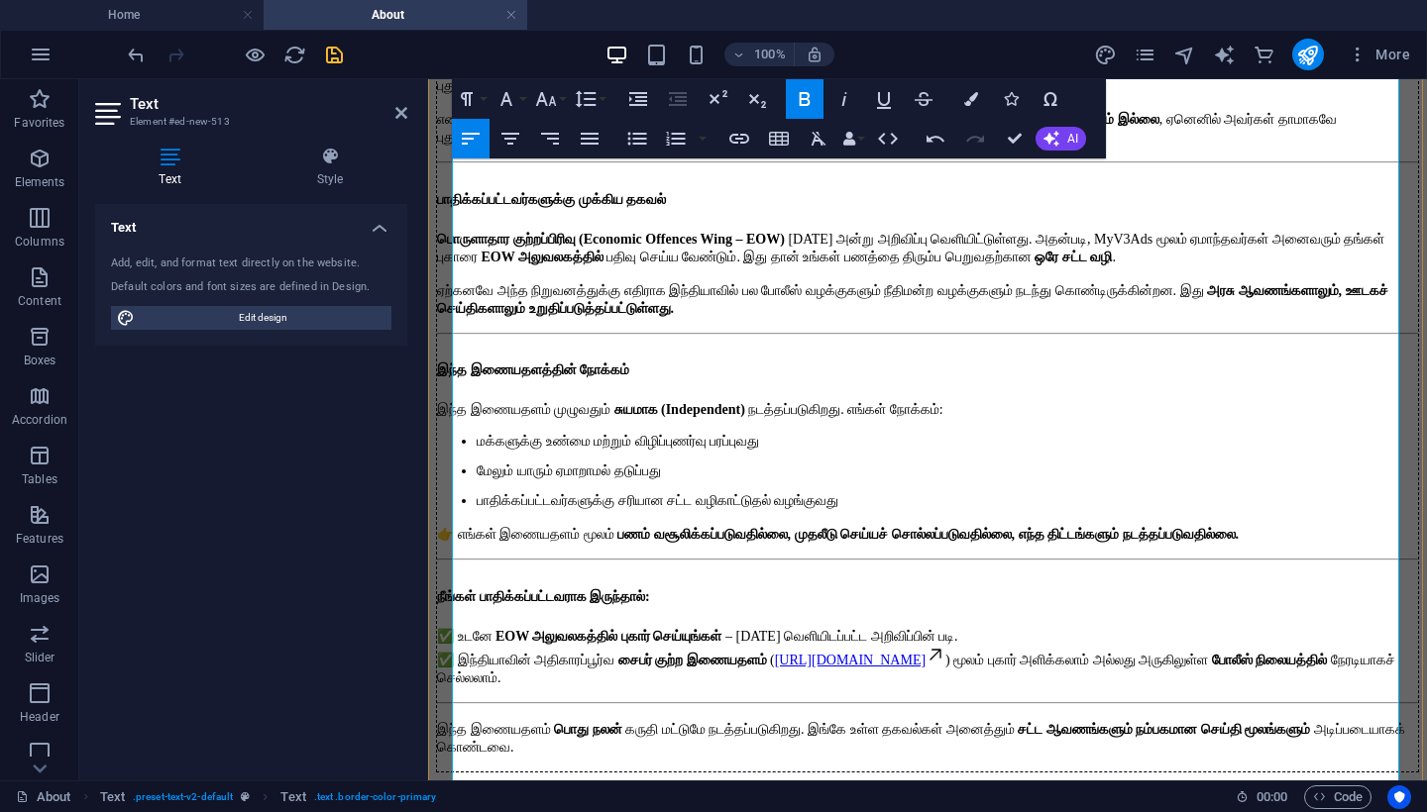
scroll to position [1467, 0]
click at [456, 207] on span "பாதிக்கப்பட்டவர்களுக்கு முக்கிய தகவல்" at bounding box center [551, 199] width 229 height 15
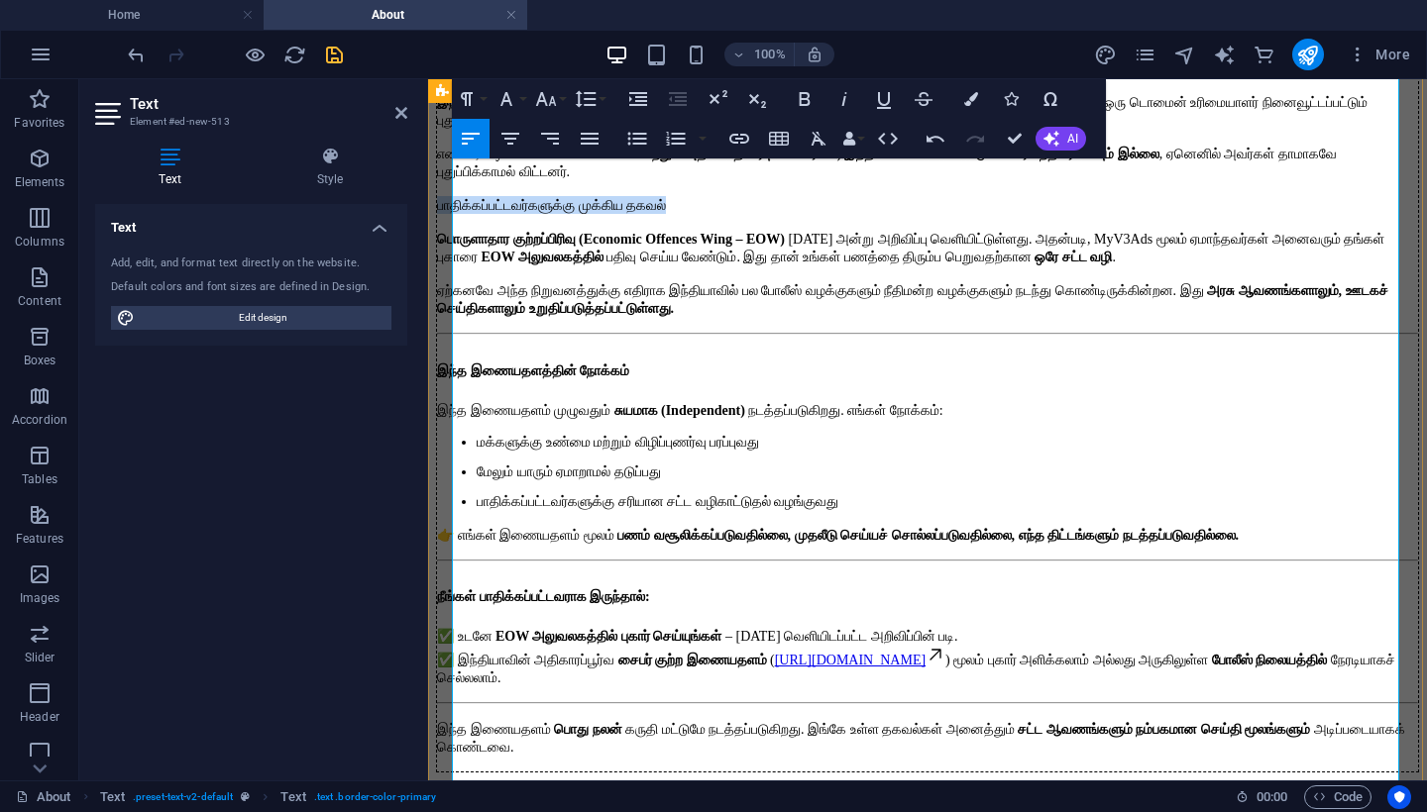
drag, startPoint x: 704, startPoint y: 502, endPoint x: 446, endPoint y: 501, distance: 258.6
click at [797, 100] on icon "button" at bounding box center [805, 99] width 24 height 24
click at [772, 214] on p "பாதிக்கப்பட்டவர்களுக்கு முக்கிய தகவல்" at bounding box center [927, 205] width 981 height 18
click at [459, 378] on span "இந்த இணையதளத்தின் நோக்கம்" at bounding box center [533, 371] width 192 height 15
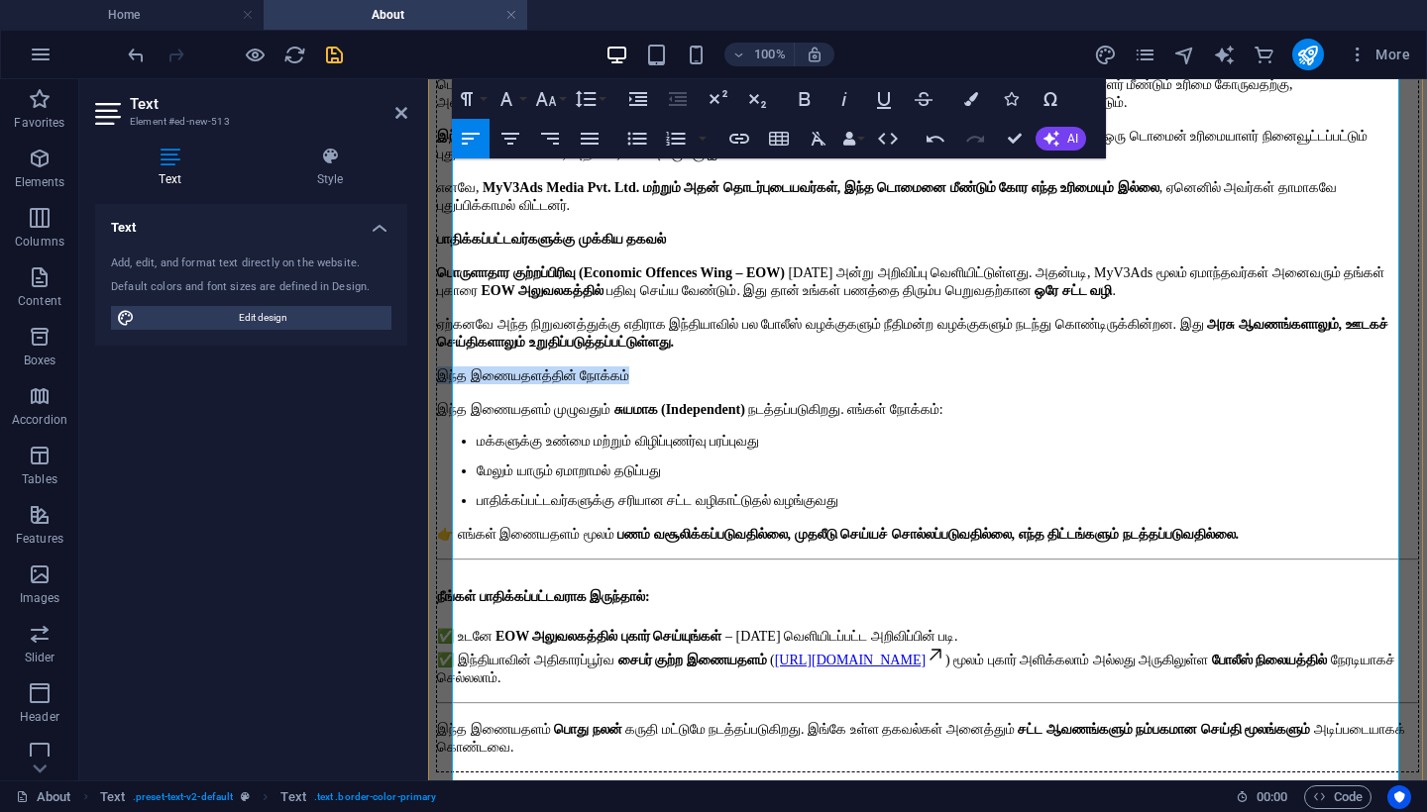
drag, startPoint x: 667, startPoint y: 661, endPoint x: 452, endPoint y: 661, distance: 215.0
click at [452, 661] on div "அறிவிப்பு இந்த இணையதளம் MyV3Ads Media Pvt. Ltd. நிறுவனத்துடன் அல்லது அதன் தொடர்…" at bounding box center [927, 295] width 983 height 955
click at [810, 107] on icon "button" at bounding box center [805, 99] width 24 height 24
click at [397, 117] on icon at bounding box center [401, 113] width 12 height 16
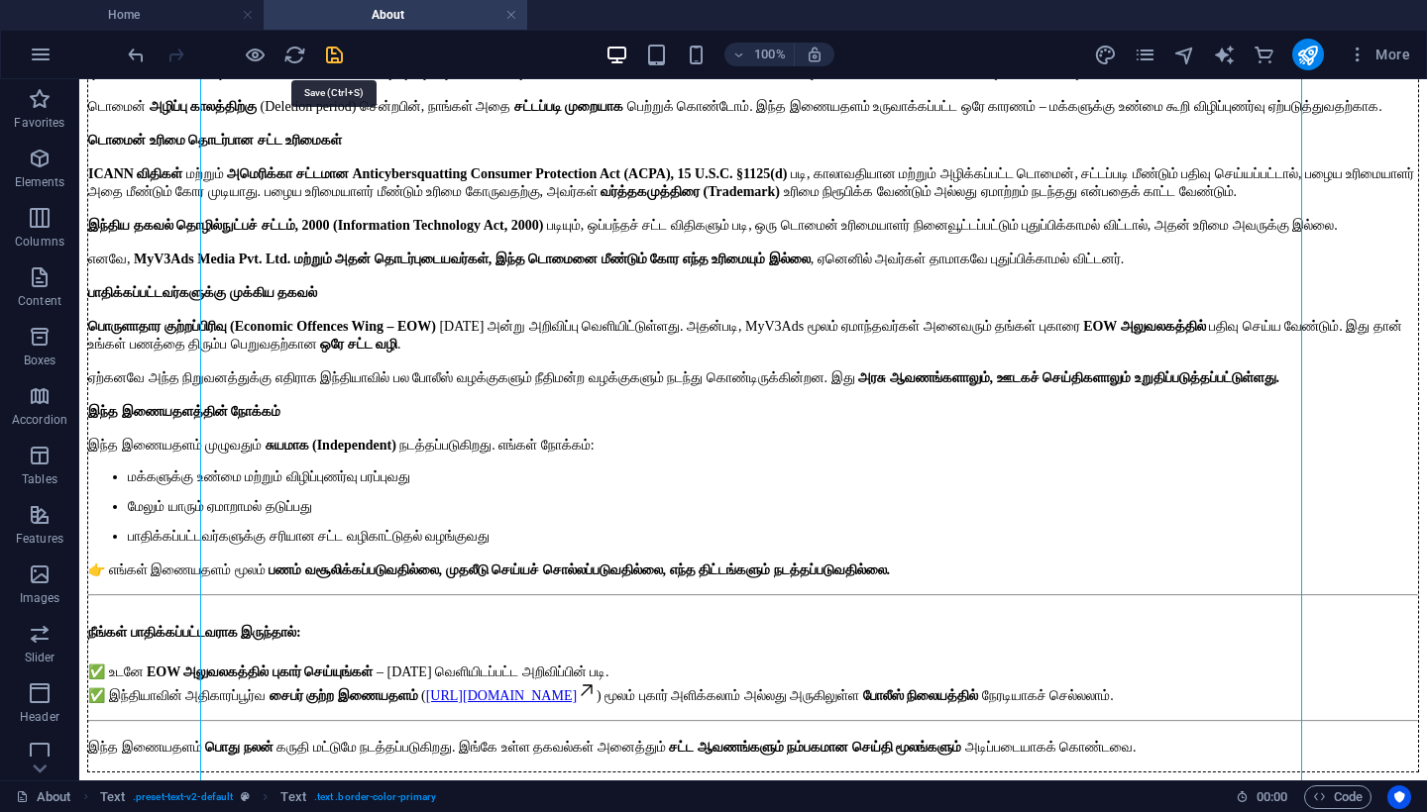
click at [338, 55] on icon "save" at bounding box center [334, 55] width 23 height 23
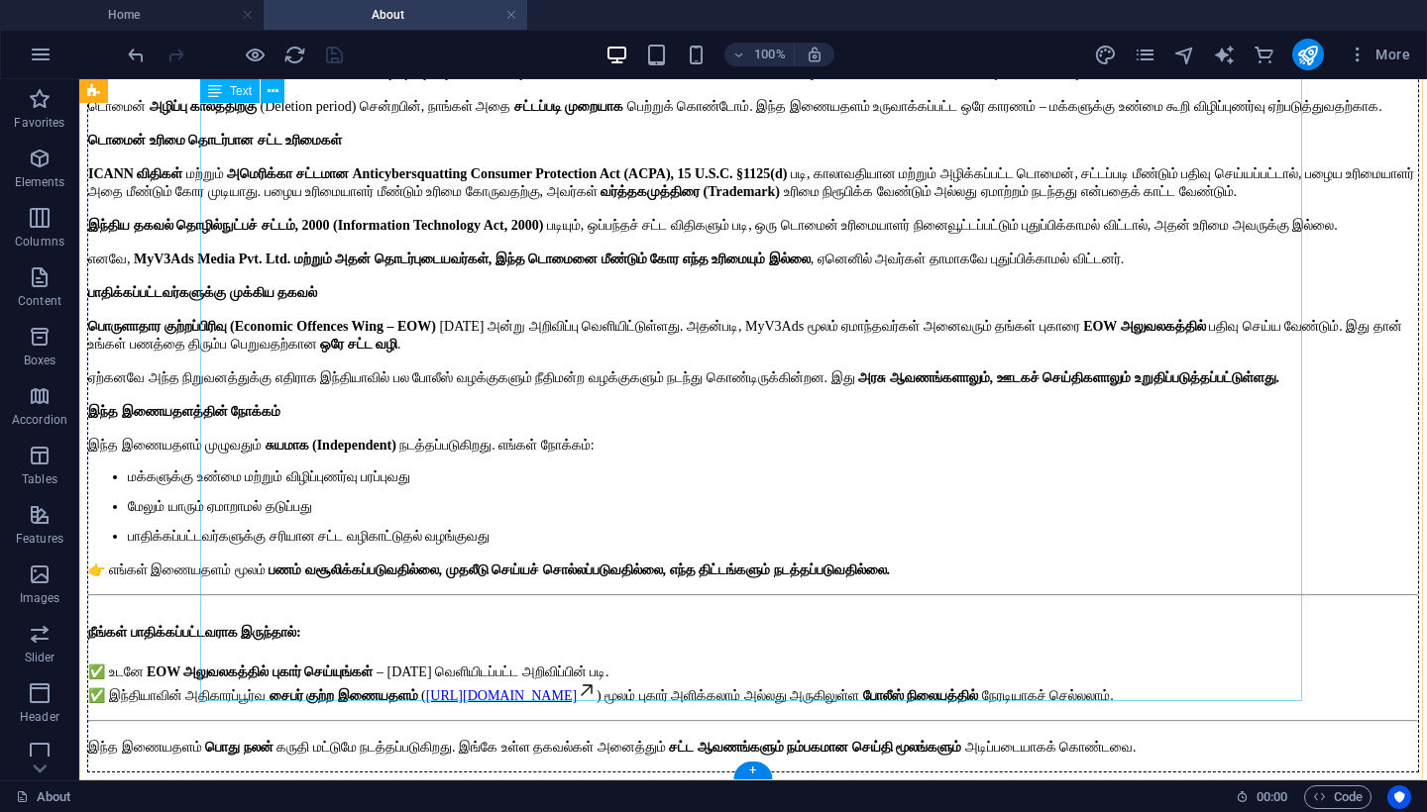
scroll to position [1787, 0]
click at [203, 509] on div "அறிவிப்பு இந்த இணையதளம் MyV3Ads Media Pvt. Ltd. நிறுவனத்துடன் அல்லது அதன் தொடர்…" at bounding box center [752, 366] width 1331 height 812
click at [226, 513] on div "அறிவிப்பு இந்த இணையதளம் MyV3Ads Media Pvt. Ltd. நிறுவனத்துடன் அல்லது அதன் தொடர்…" at bounding box center [752, 366] width 1331 height 812
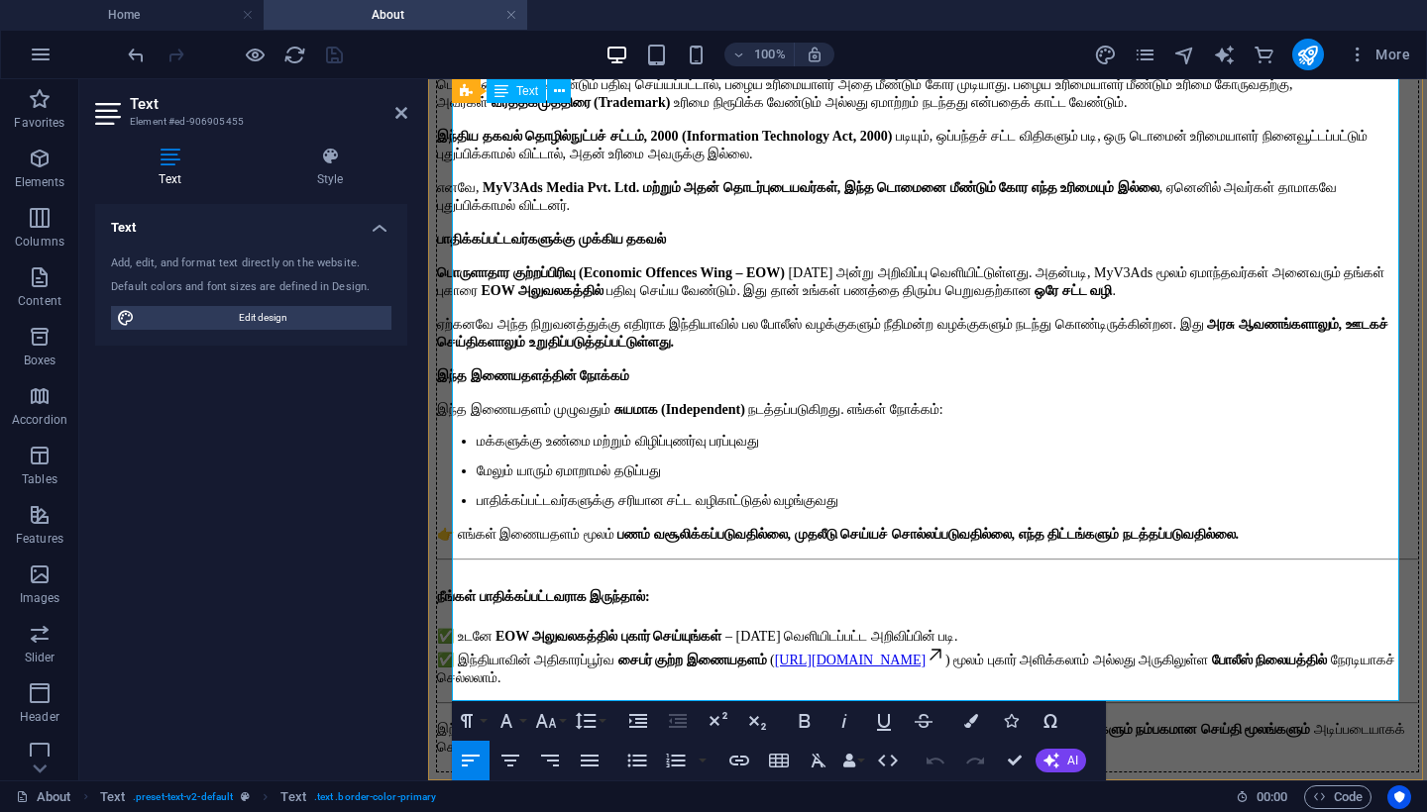
scroll to position [1882, 0]
click at [457, 589] on span "நீங்கள் பாதிக்கப்பட்டவராக இருந்தால்:" at bounding box center [543, 596] width 213 height 15
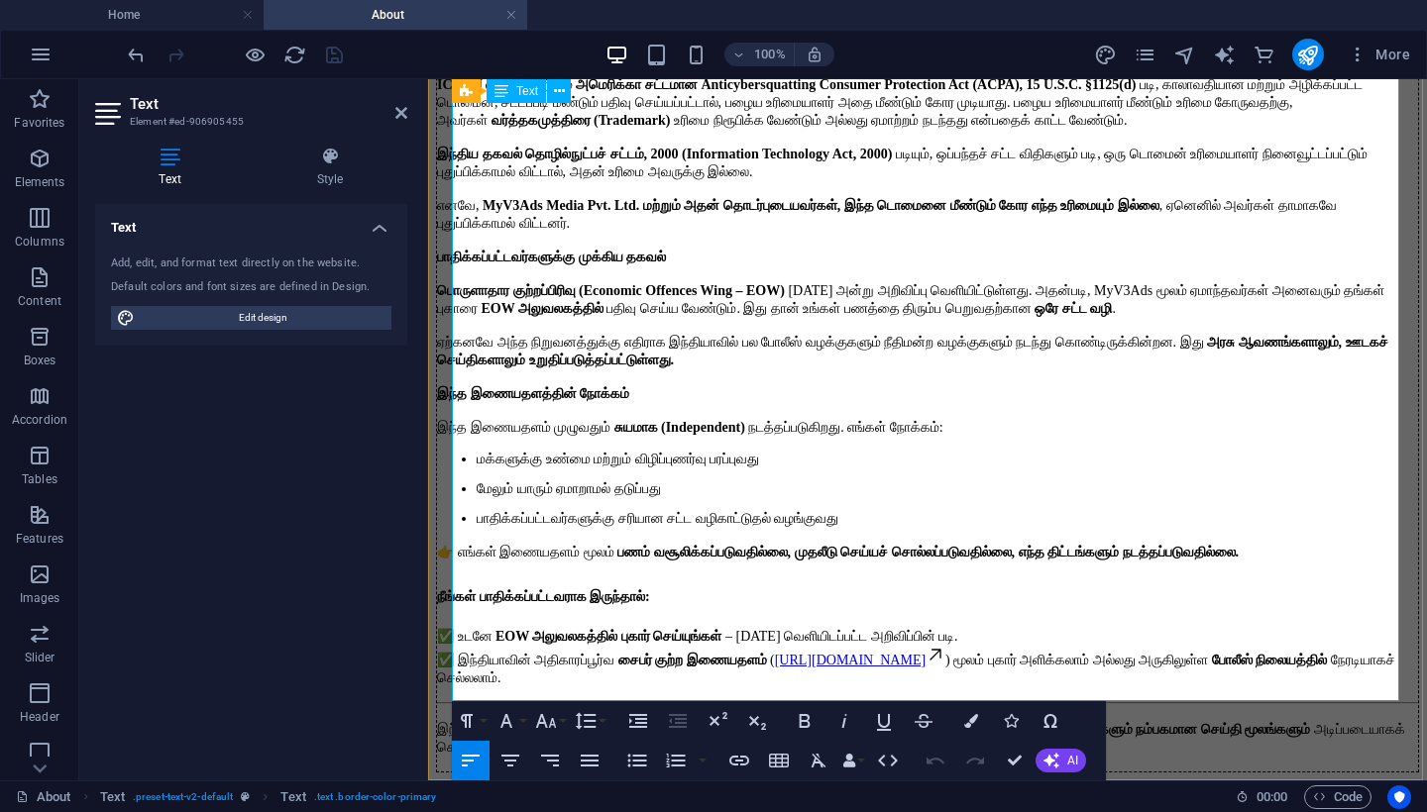
scroll to position [1872, 0]
click at [401, 118] on icon at bounding box center [401, 113] width 12 height 16
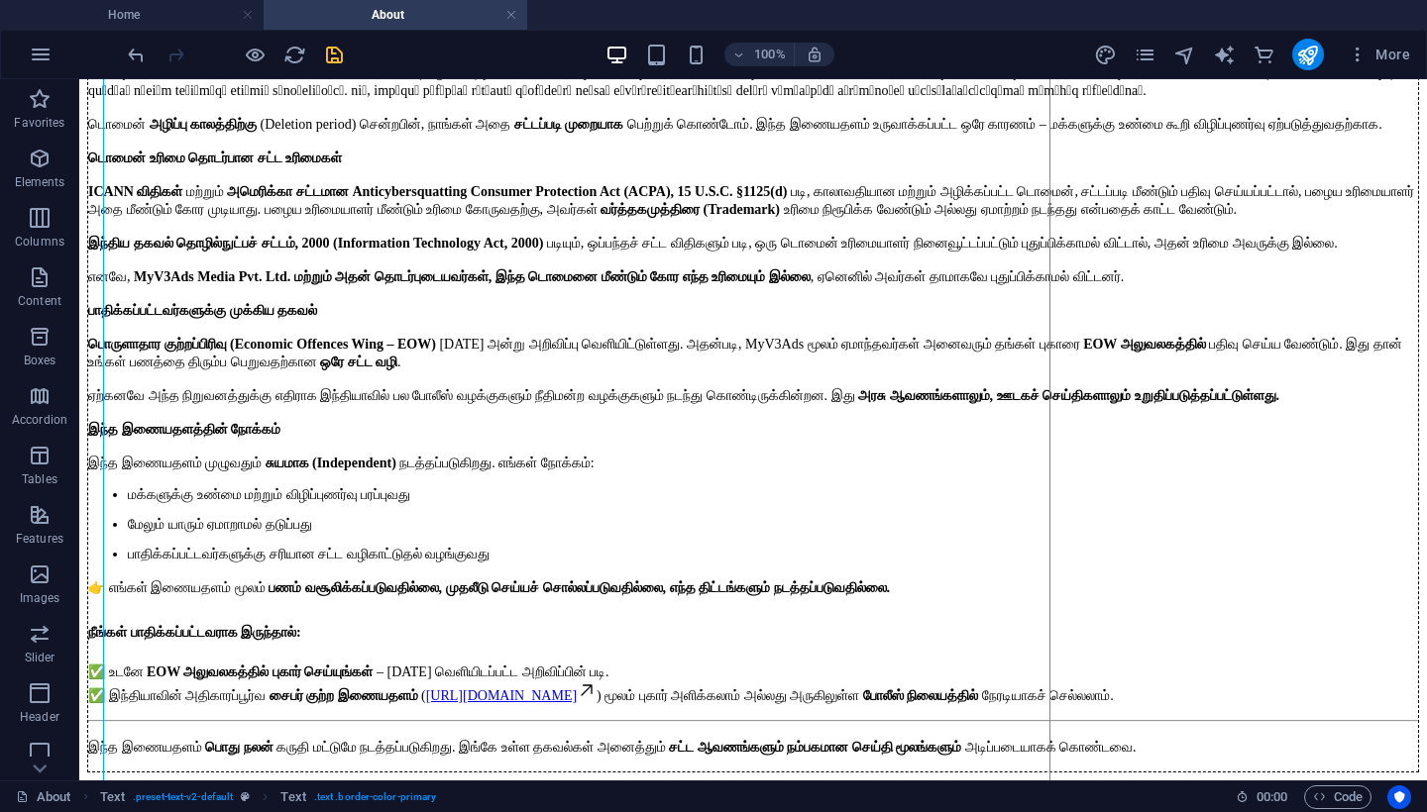
scroll to position [1777, 0]
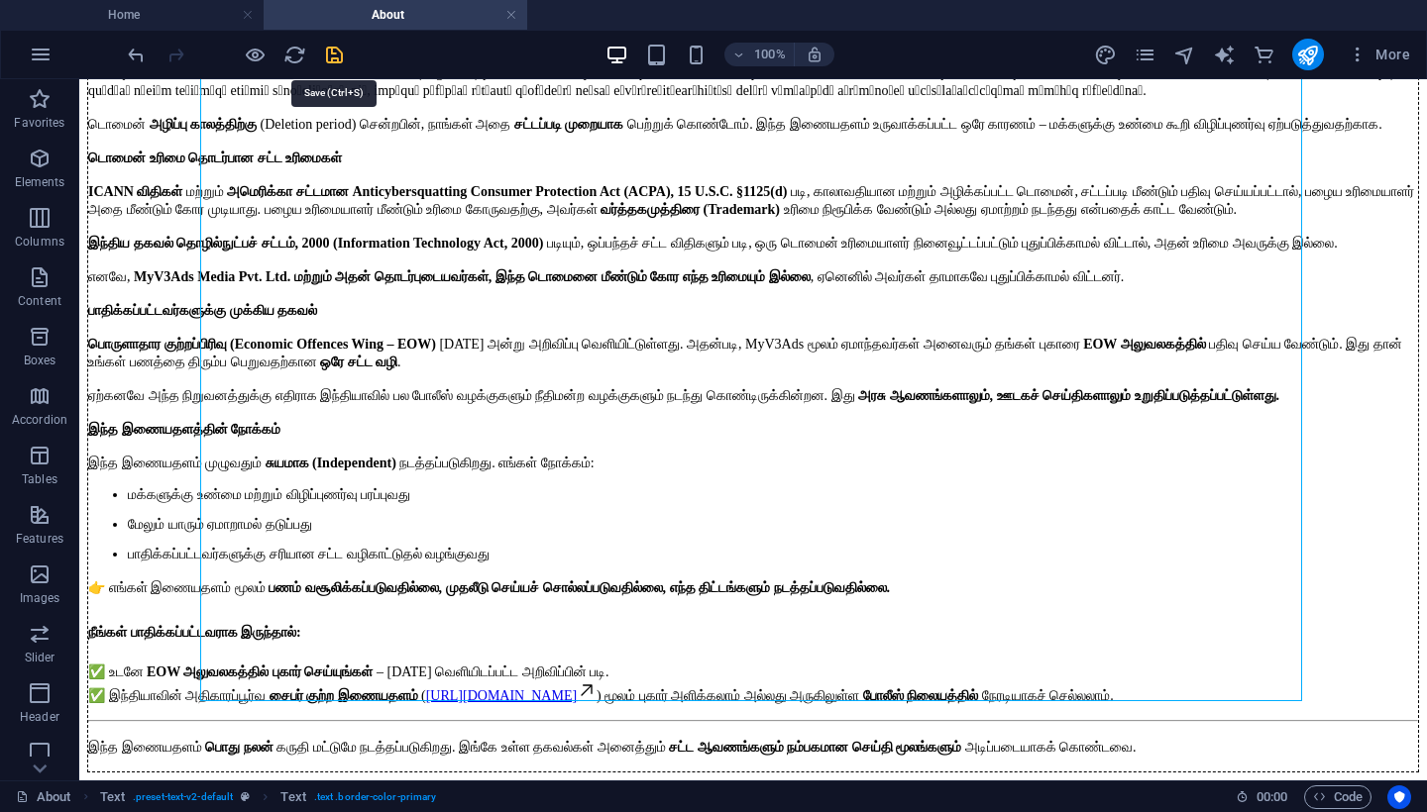
click at [336, 55] on icon "save" at bounding box center [334, 55] width 23 height 23
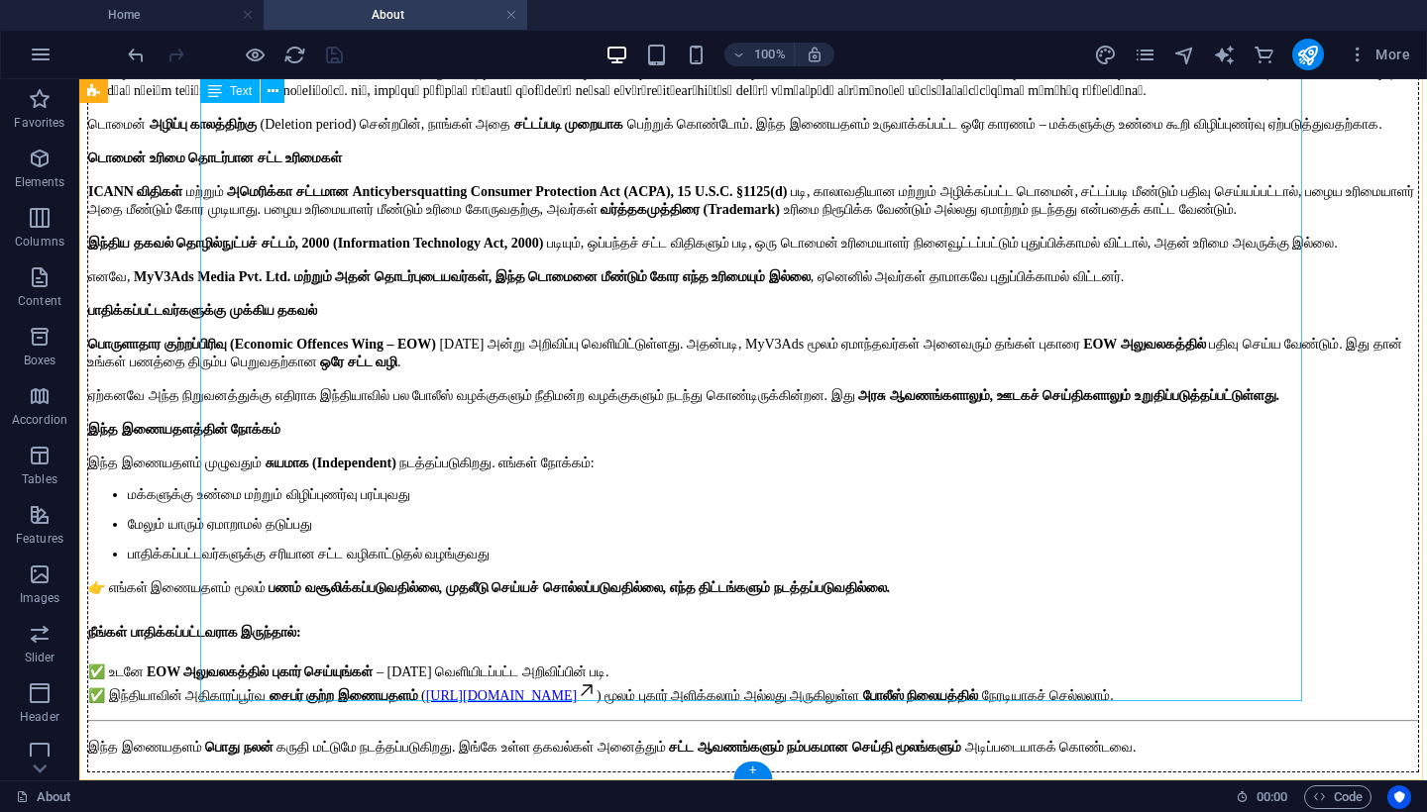
click at [1128, 398] on div "அறிவிப்பு இந்த இணையதளம் MyV3Ads Media Pvt. Ltd. நிறுவனத்துடன் அல்லது அதன் தொடர்…" at bounding box center [752, 375] width 1331 height 795
select select "px"
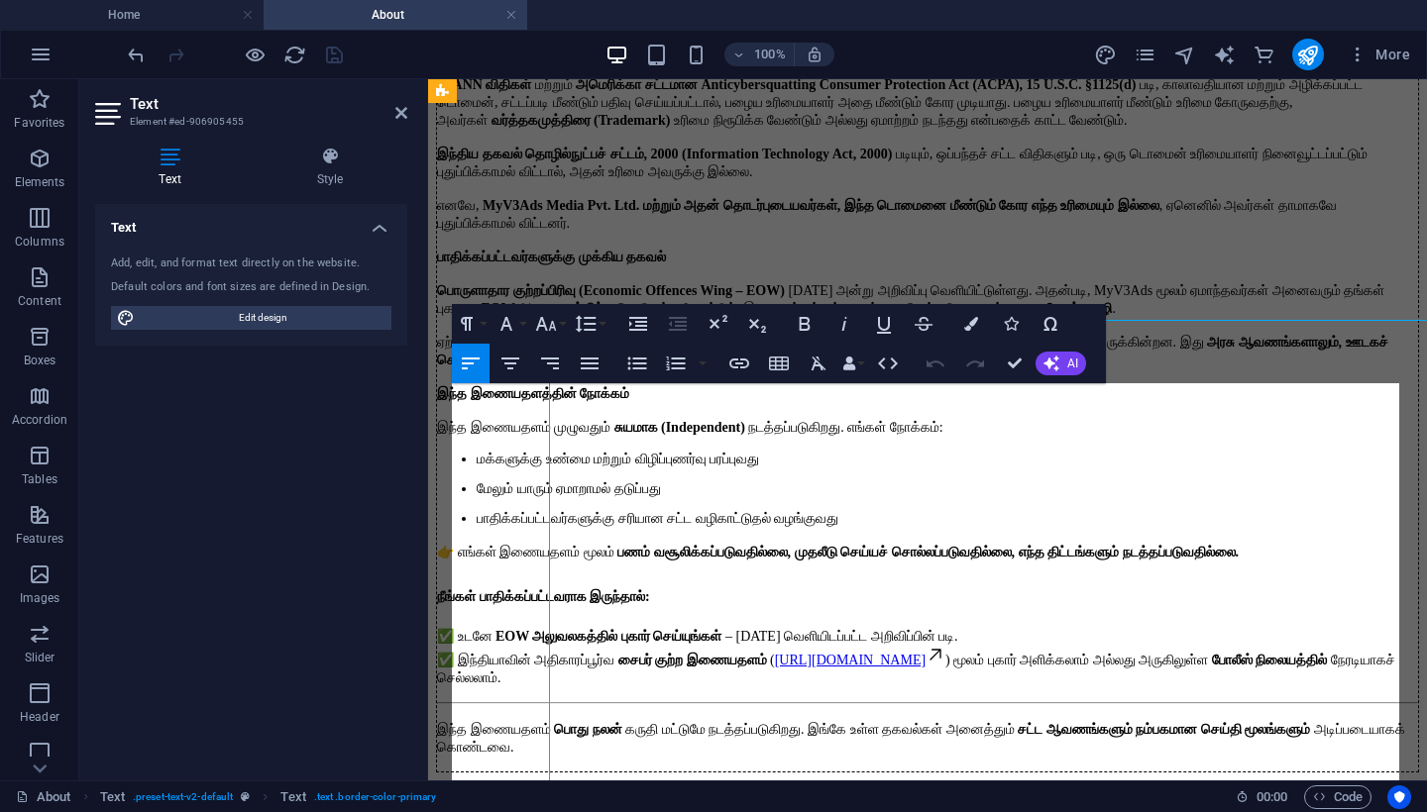
scroll to position [1024, 0]
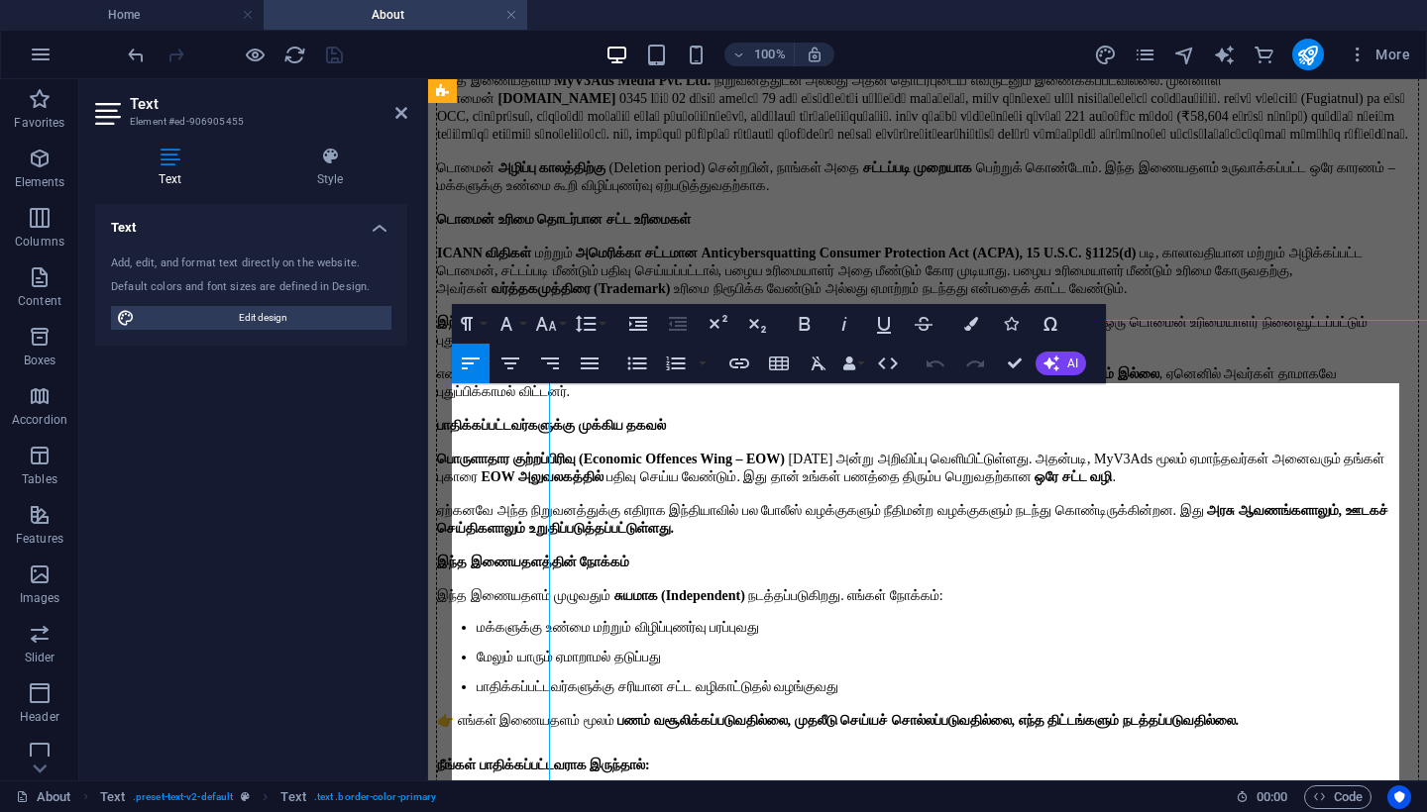
click at [1128, 52] on h2 "அறிவிப்பு" at bounding box center [927, 38] width 981 height 27
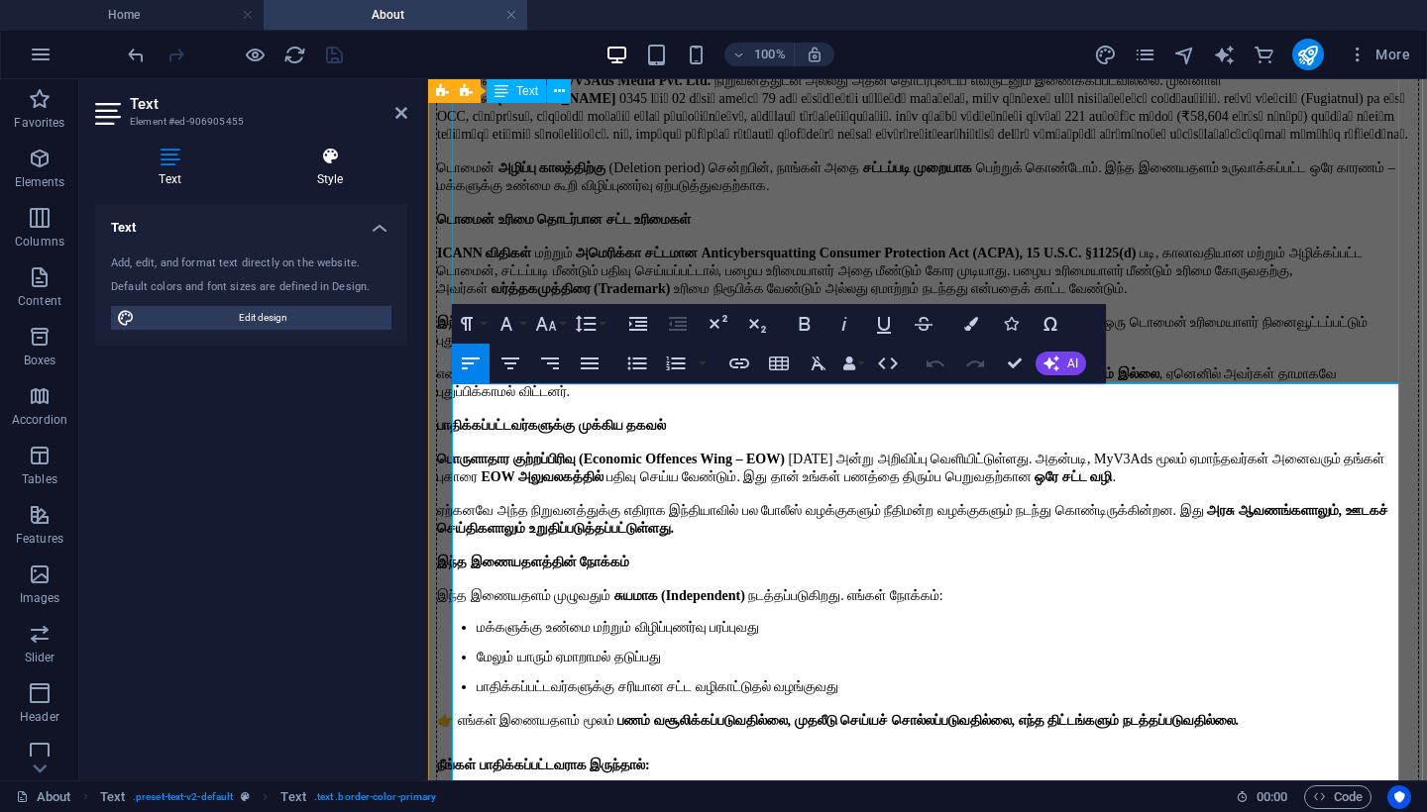
click at [327, 162] on icon at bounding box center [330, 157] width 155 height 20
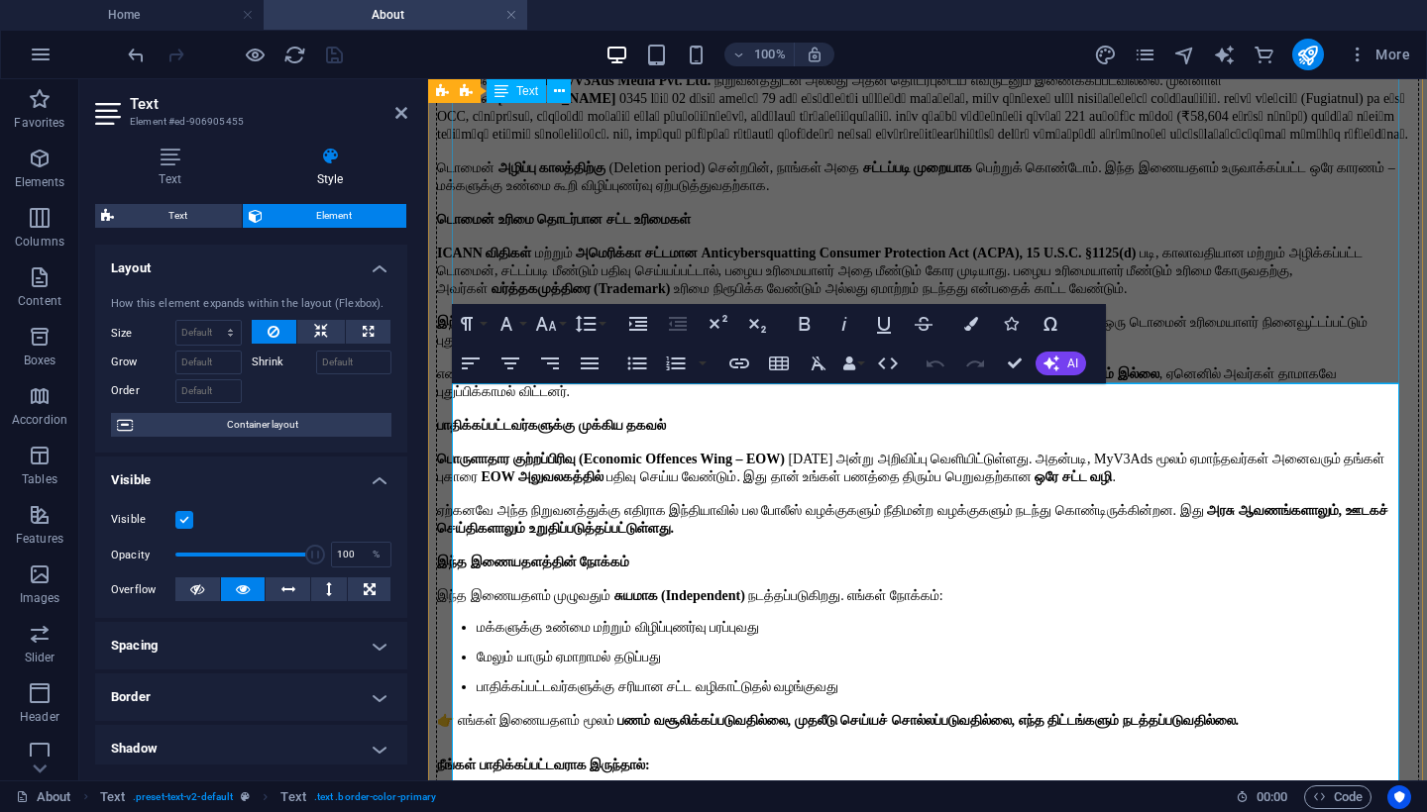
click at [253, 691] on h4 "Border" at bounding box center [251, 698] width 312 height 48
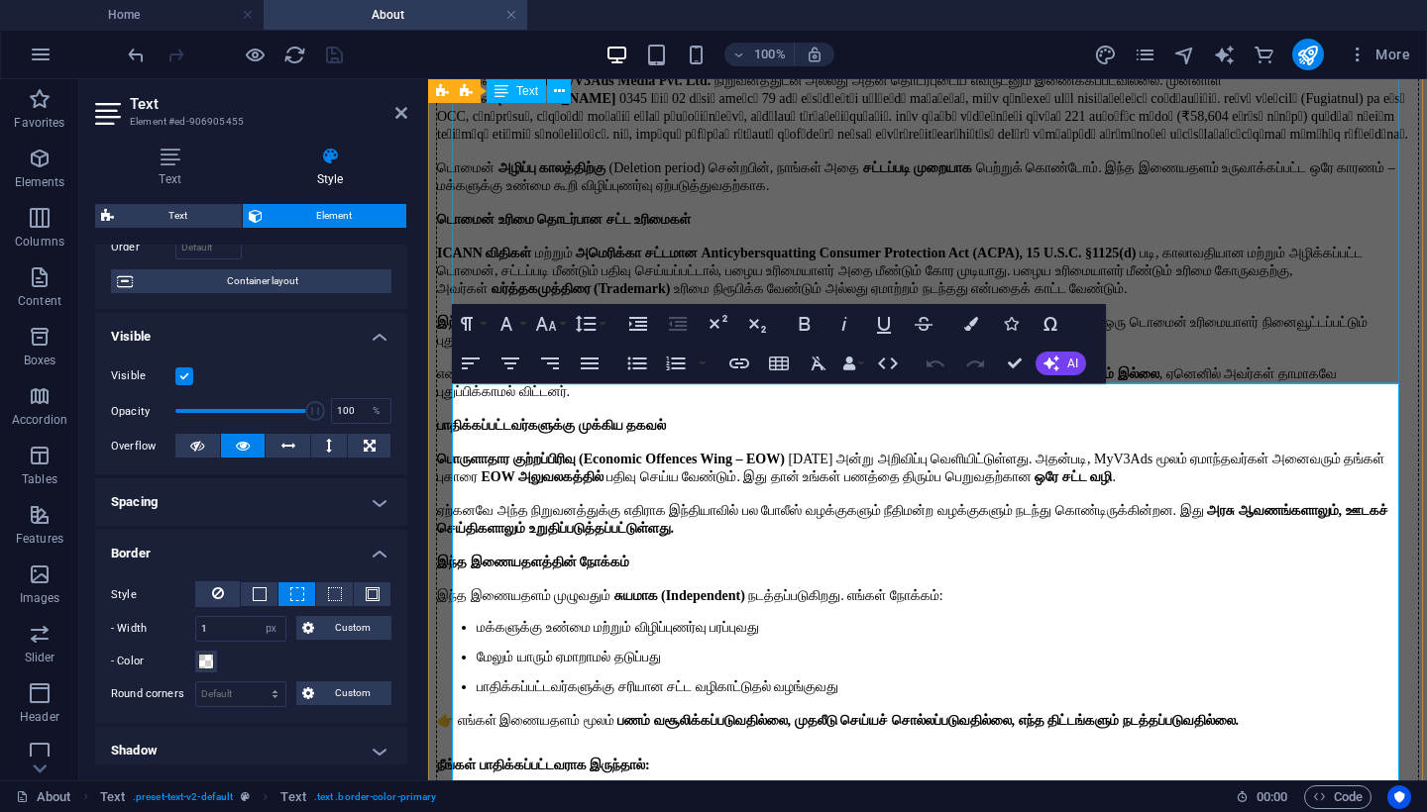
scroll to position [171, 0]
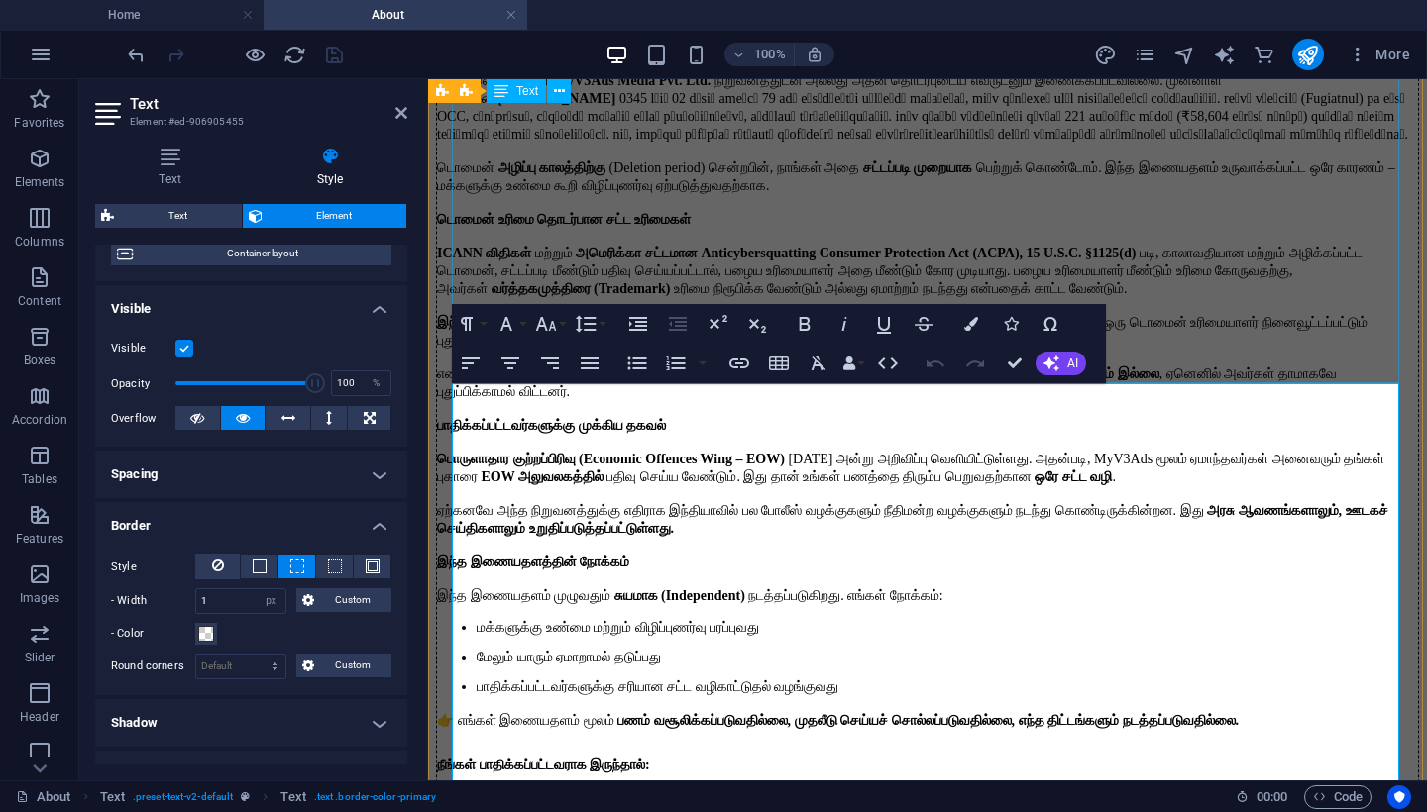
click at [296, 576] on span at bounding box center [297, 567] width 4 height 24
click at [206, 634] on span at bounding box center [206, 634] width 16 height 16
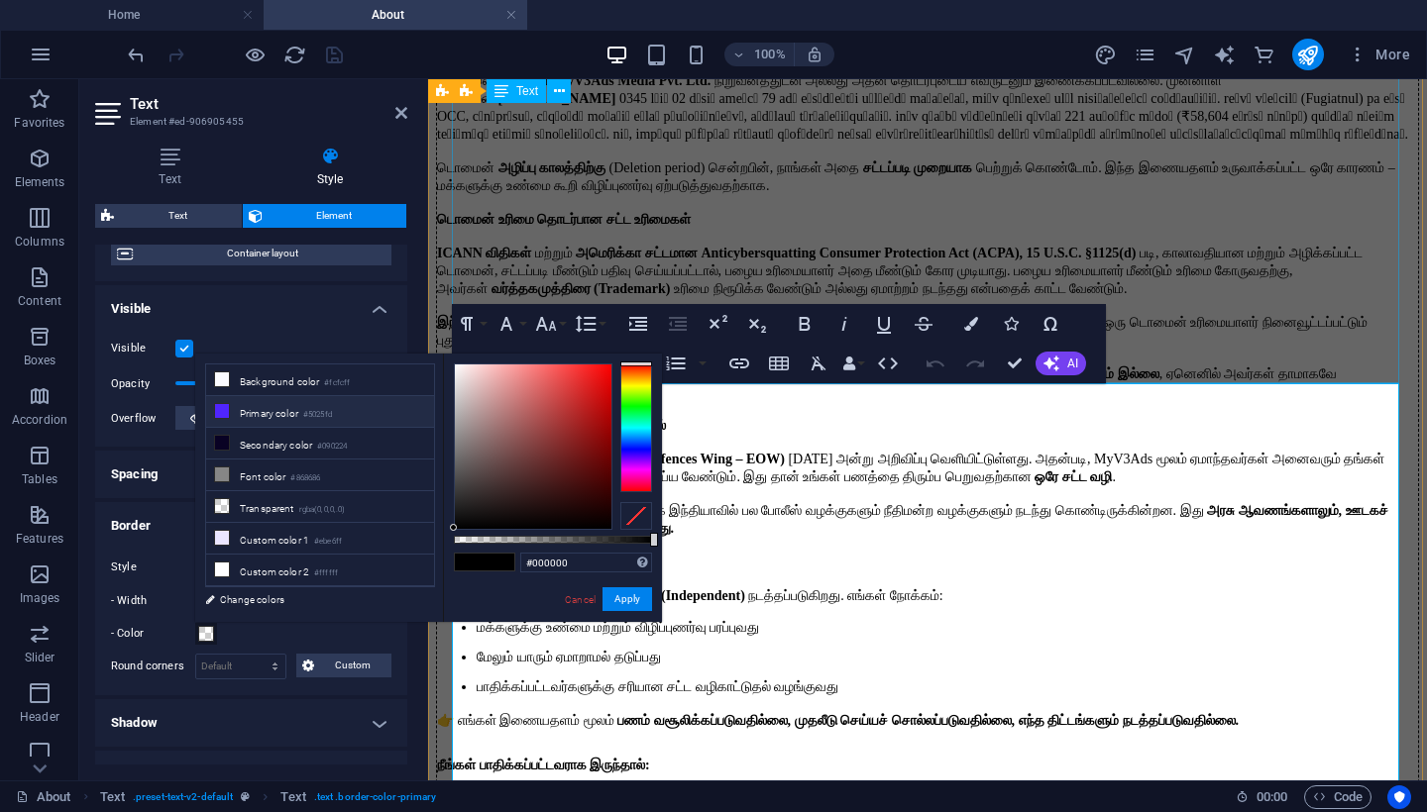
click at [245, 418] on li "Primary color #5025fd" at bounding box center [320, 412] width 228 height 32
type input "#5025fd"
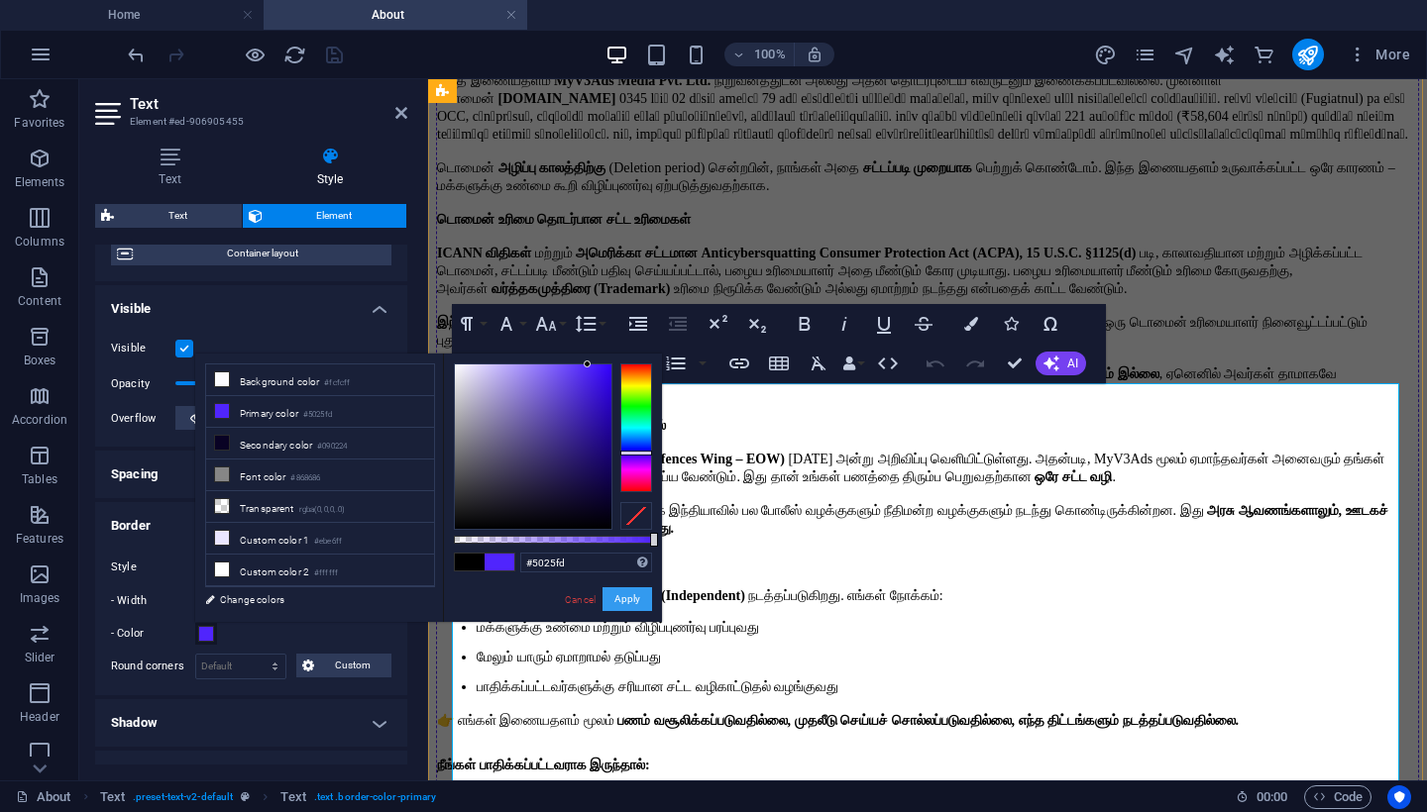
click at [613, 605] on button "Apply" at bounding box center [627, 599] width 50 height 24
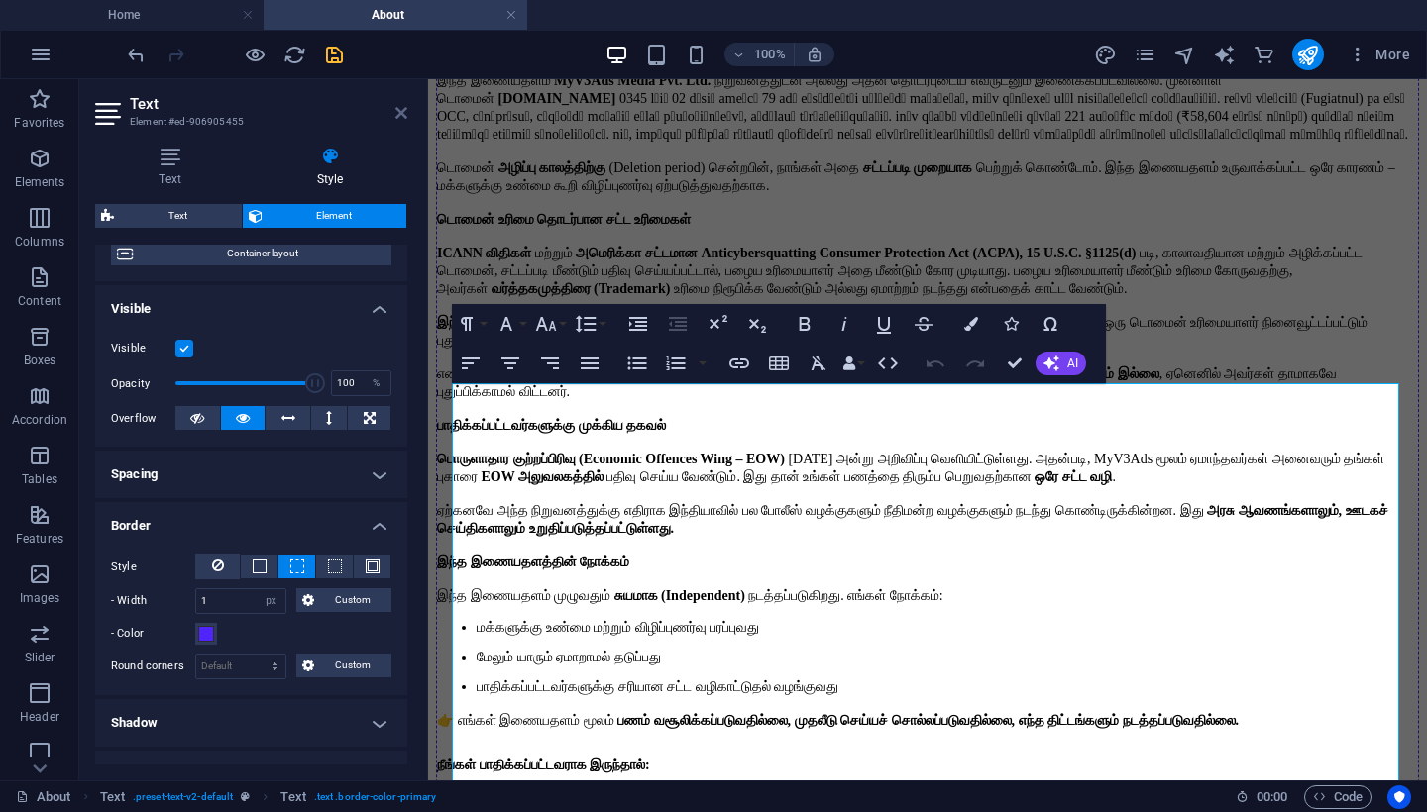
click at [404, 110] on icon at bounding box center [401, 113] width 12 height 16
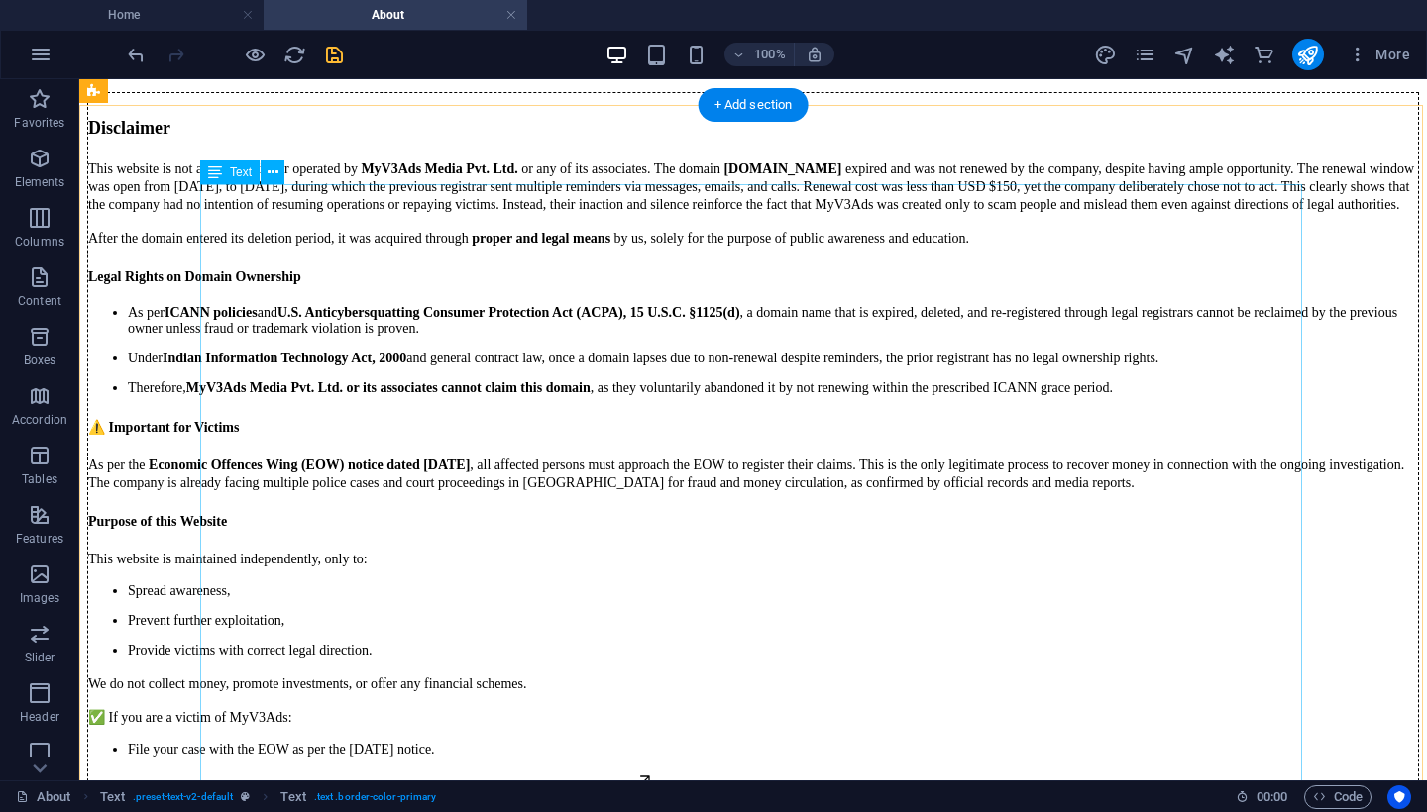
scroll to position [89, 0]
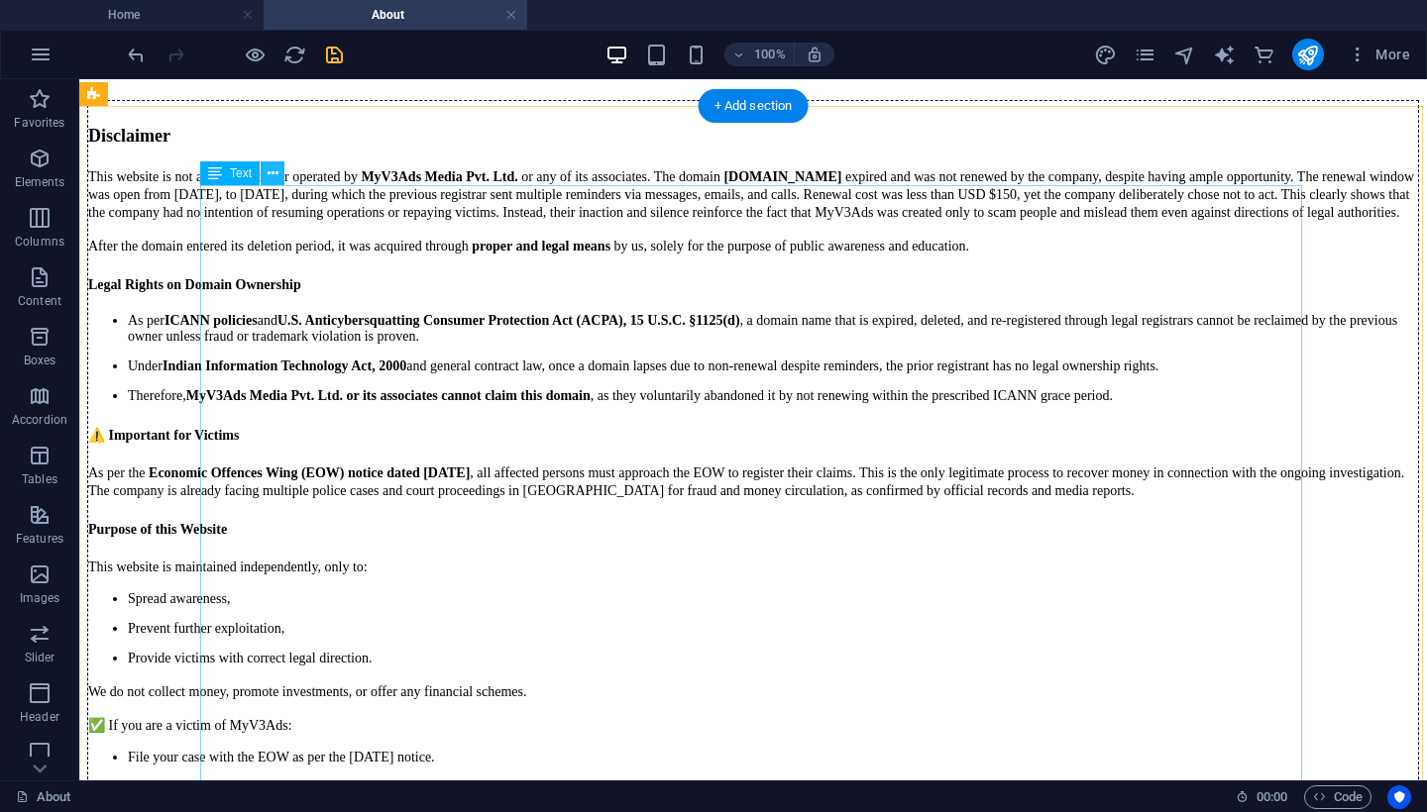
click at [275, 179] on icon at bounding box center [272, 173] width 11 height 21
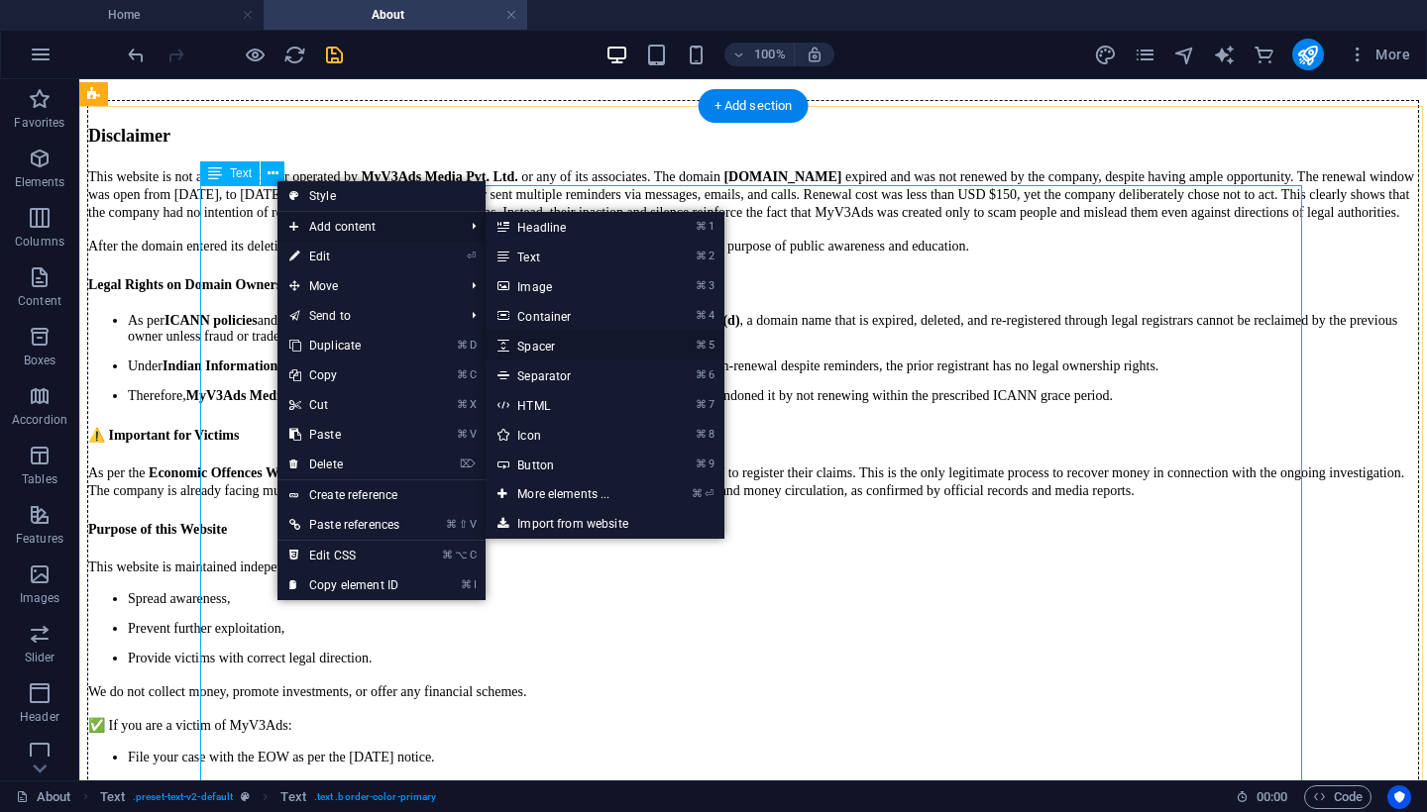
click at [540, 343] on link "⌘ 5 Spacer" at bounding box center [566, 346] width 163 height 30
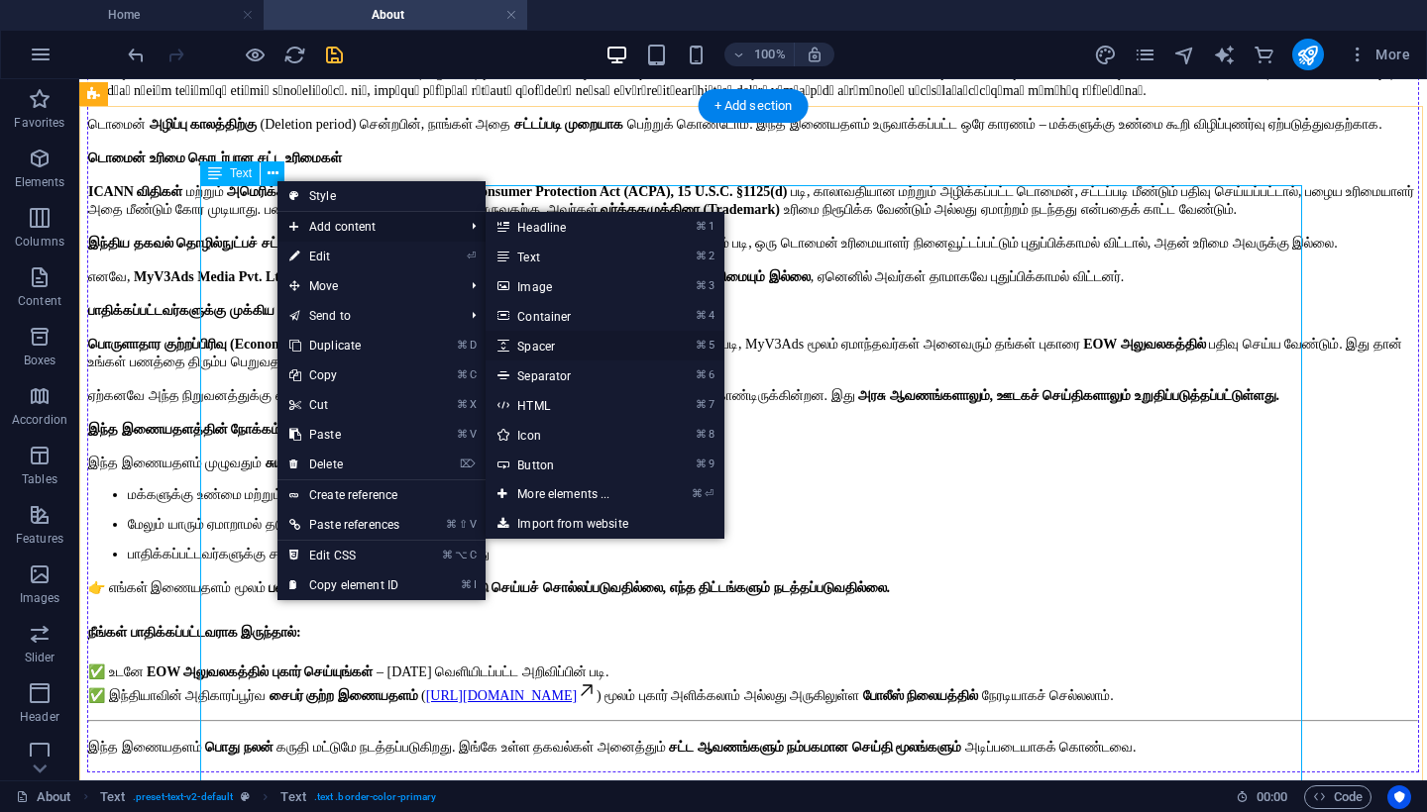
select select "px"
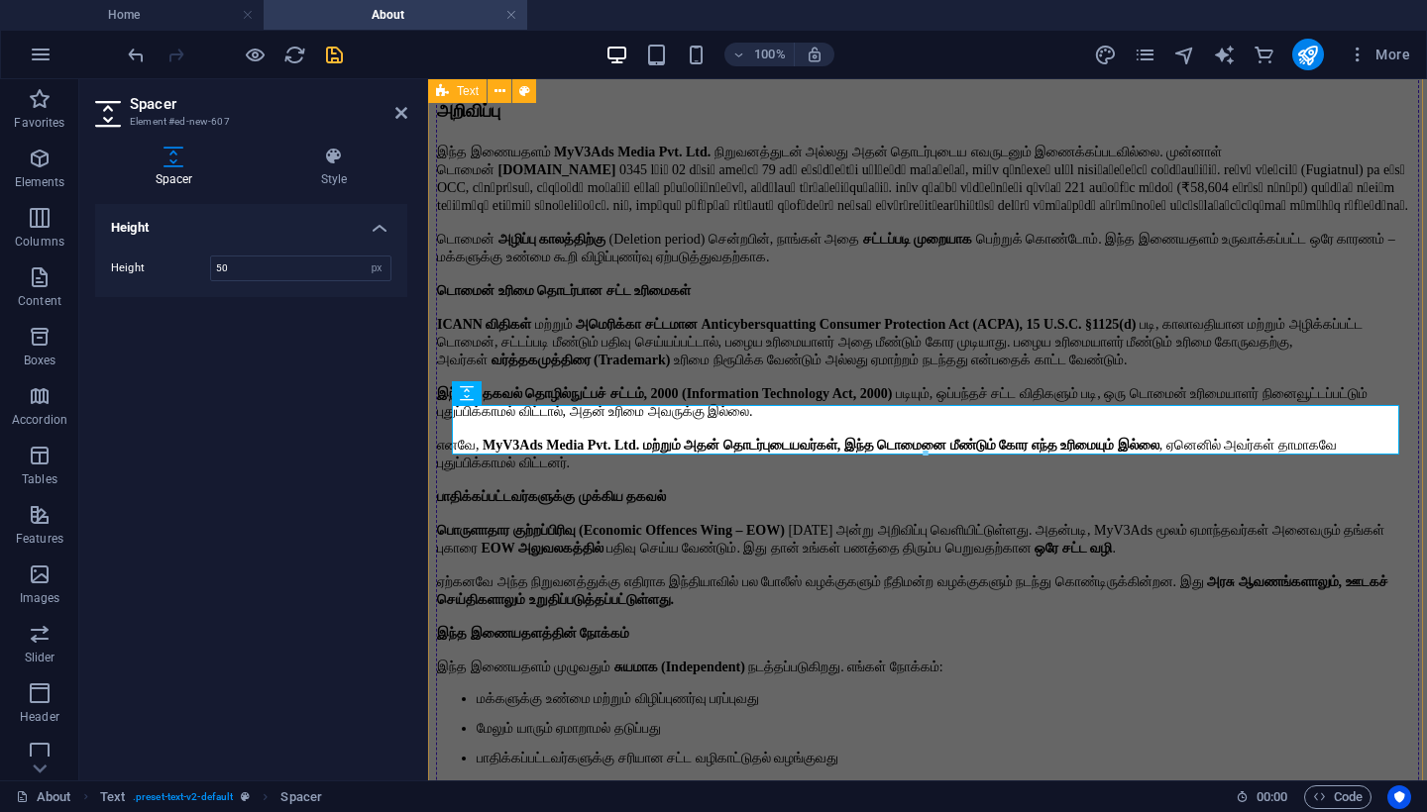
click at [1409, 522] on div "Disclaimer This website is not affiliated with or operated by MyV3Ads Media Pvt…" at bounding box center [927, 100] width 983 height 1826
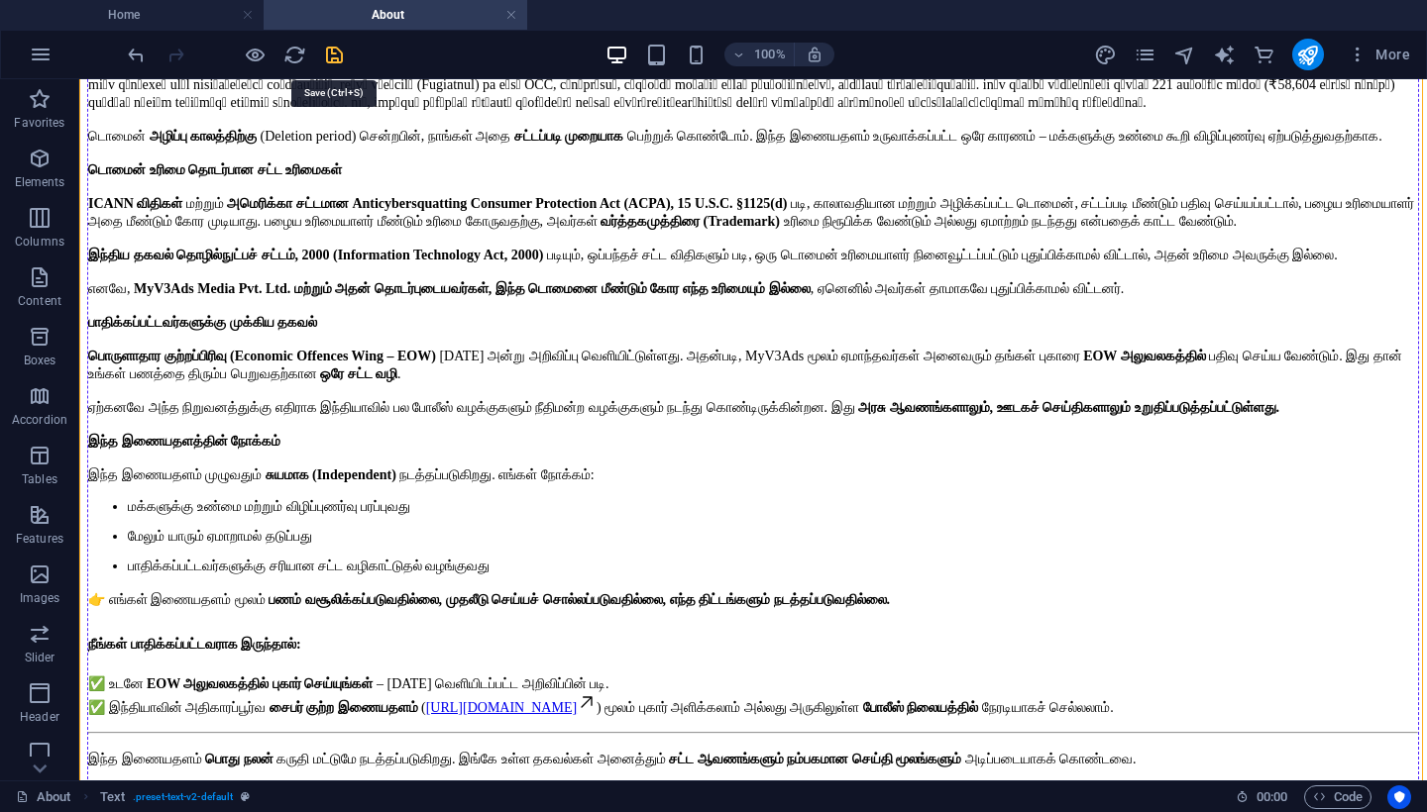
click at [336, 52] on icon "save" at bounding box center [334, 55] width 23 height 23
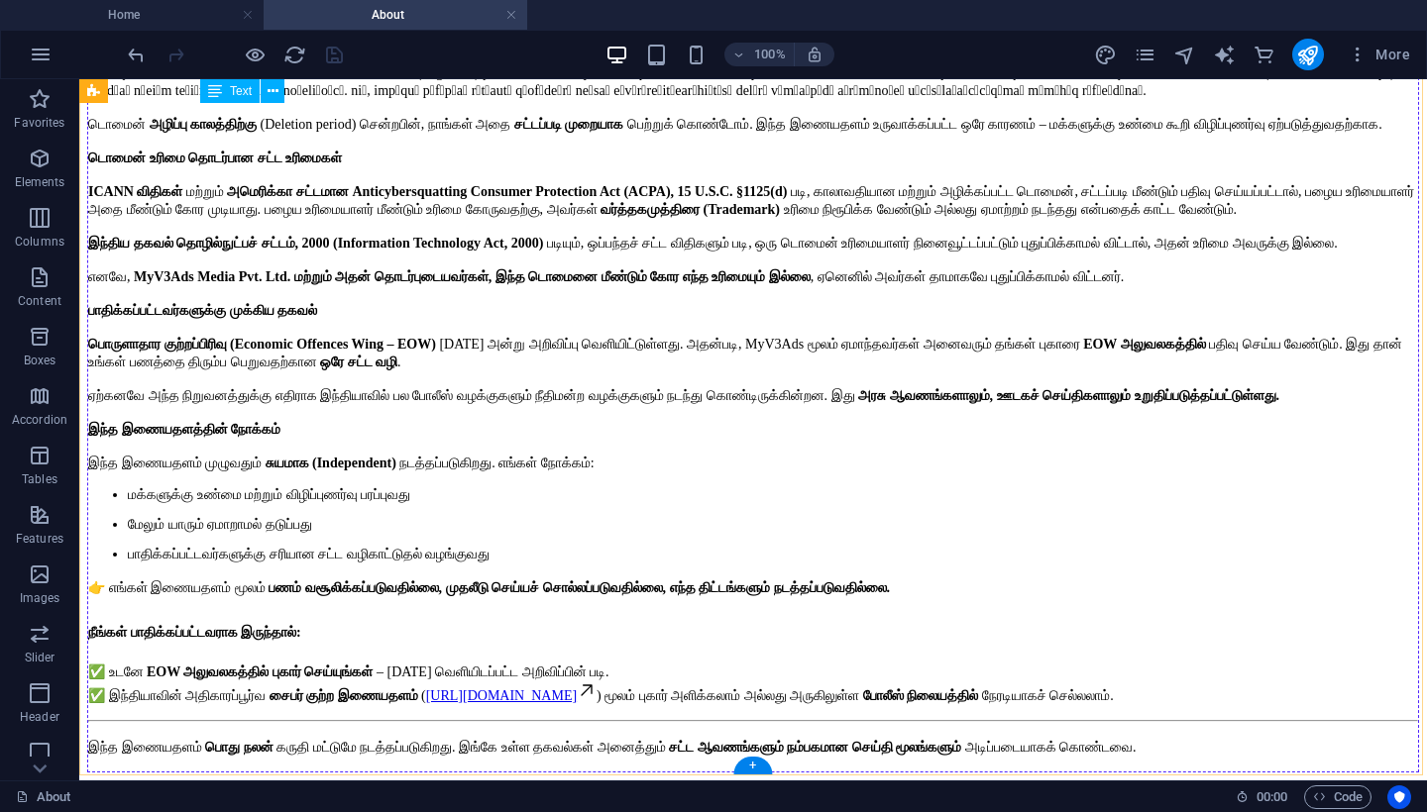
scroll to position [1827, 0]
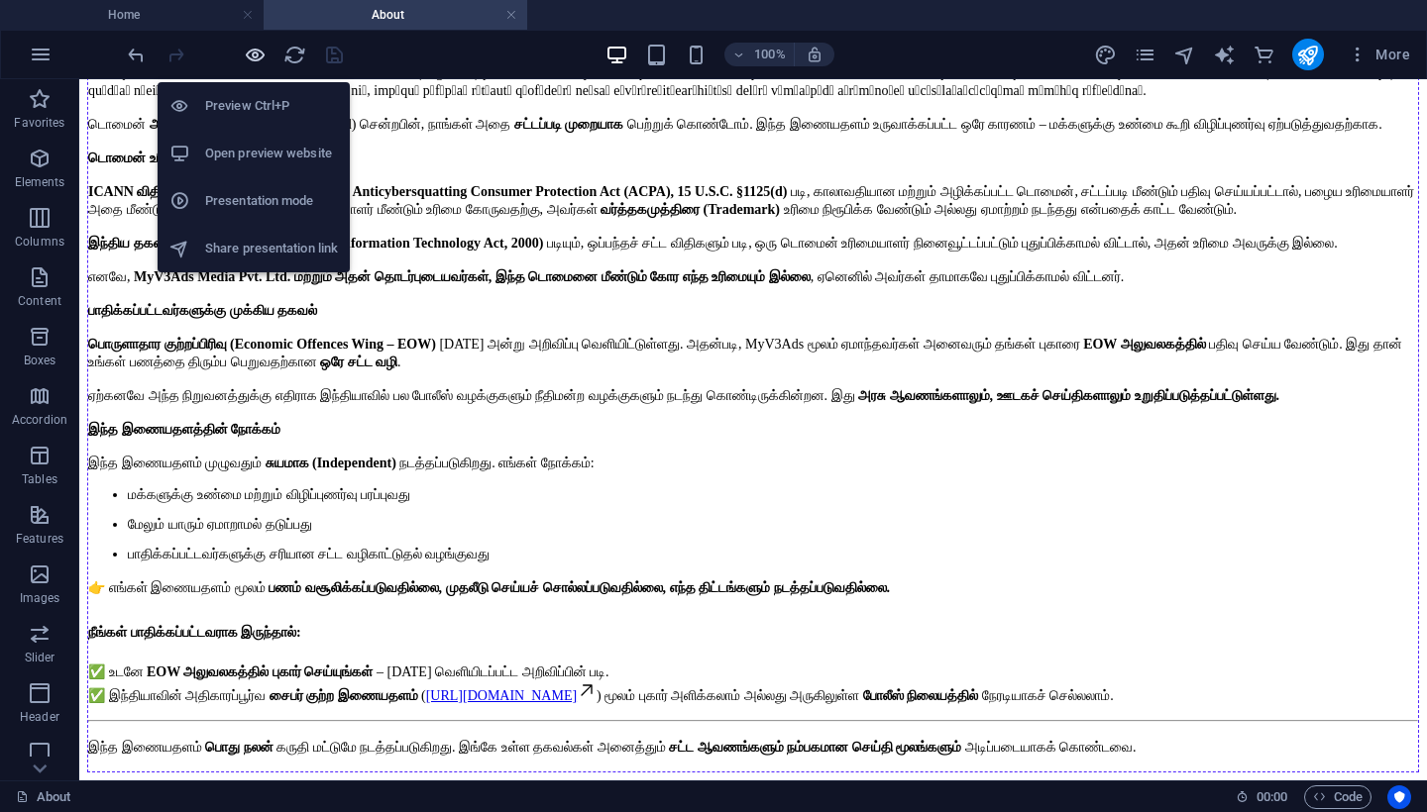
click at [249, 60] on icon "button" at bounding box center [255, 55] width 23 height 23
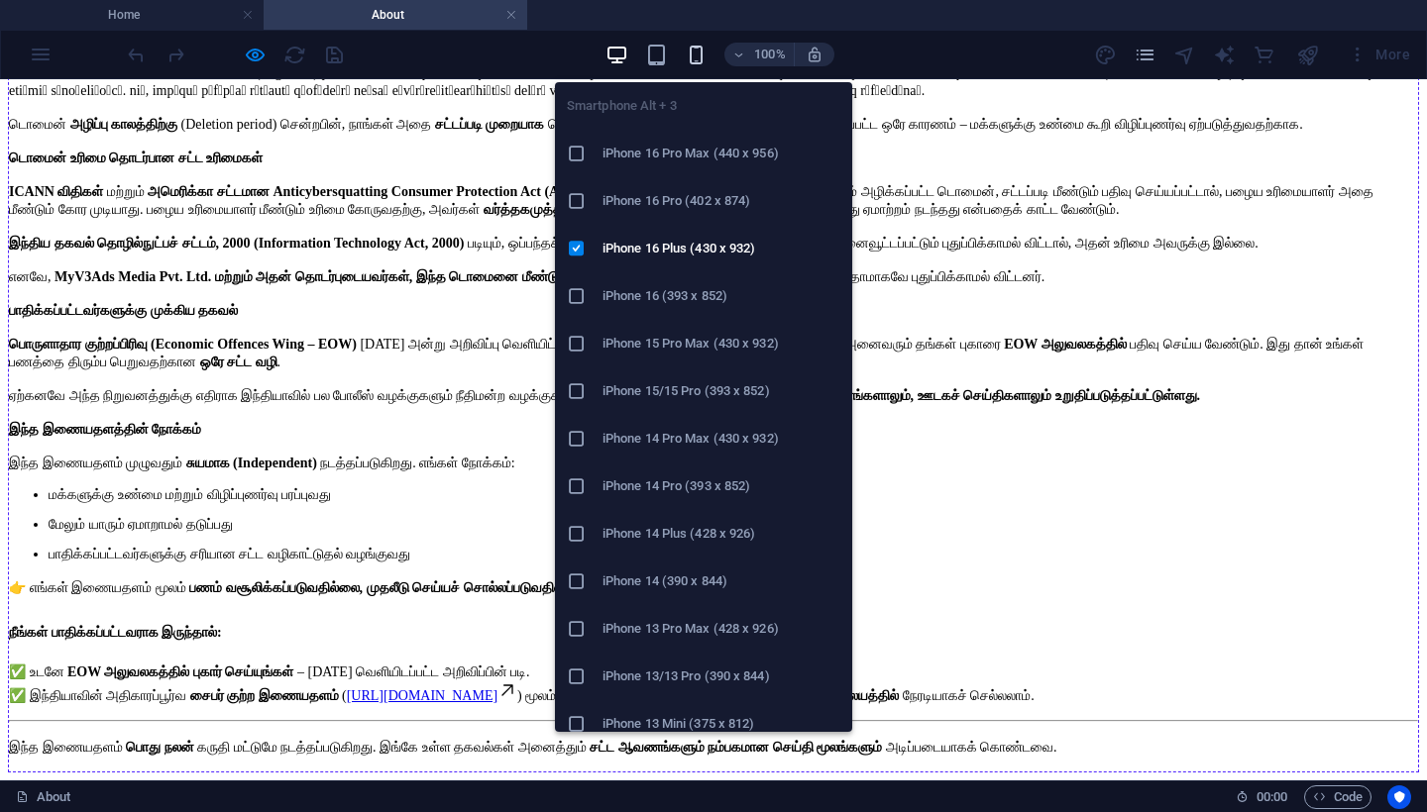
click at [686, 51] on icon "button" at bounding box center [696, 55] width 23 height 23
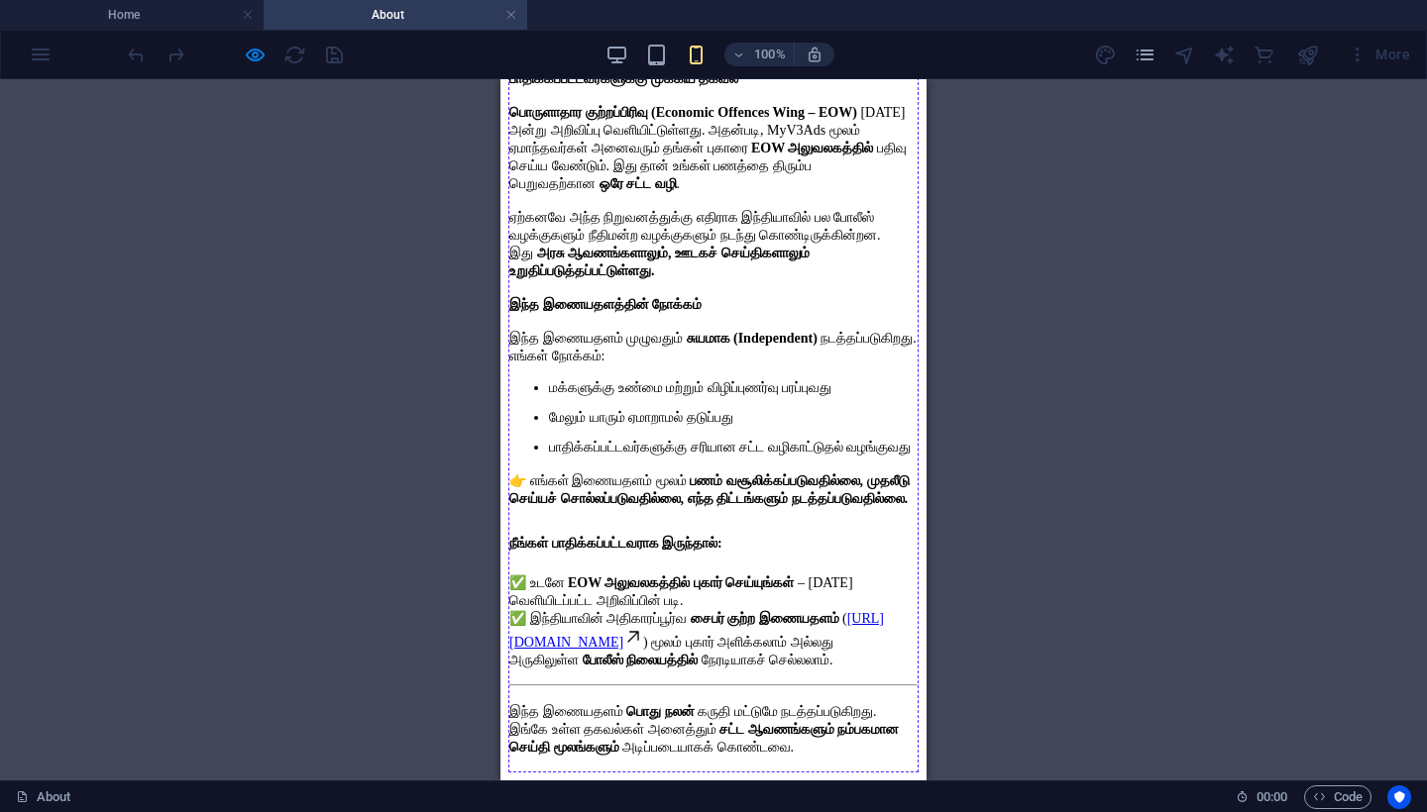
scroll to position [2964, 0]
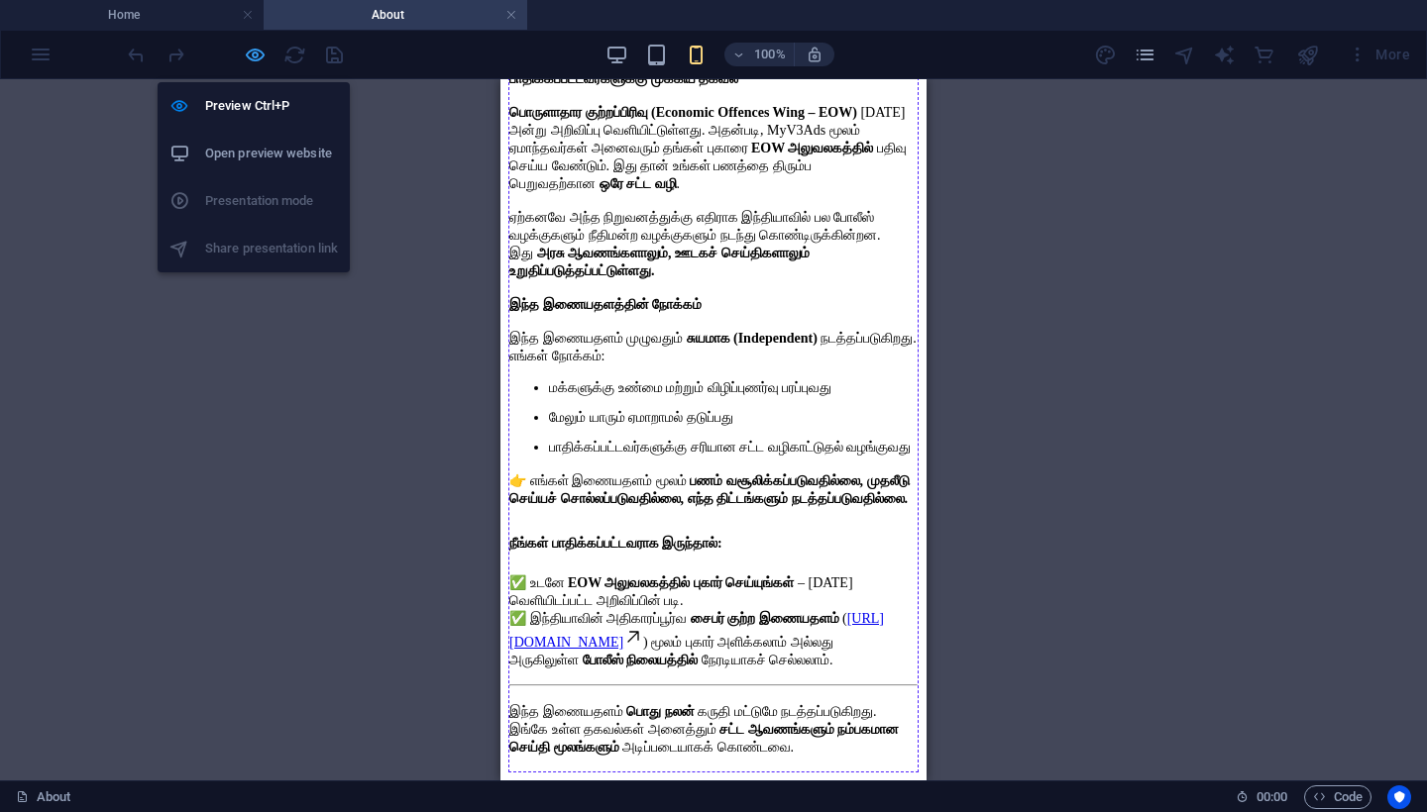
click at [259, 53] on icon "button" at bounding box center [255, 55] width 23 height 23
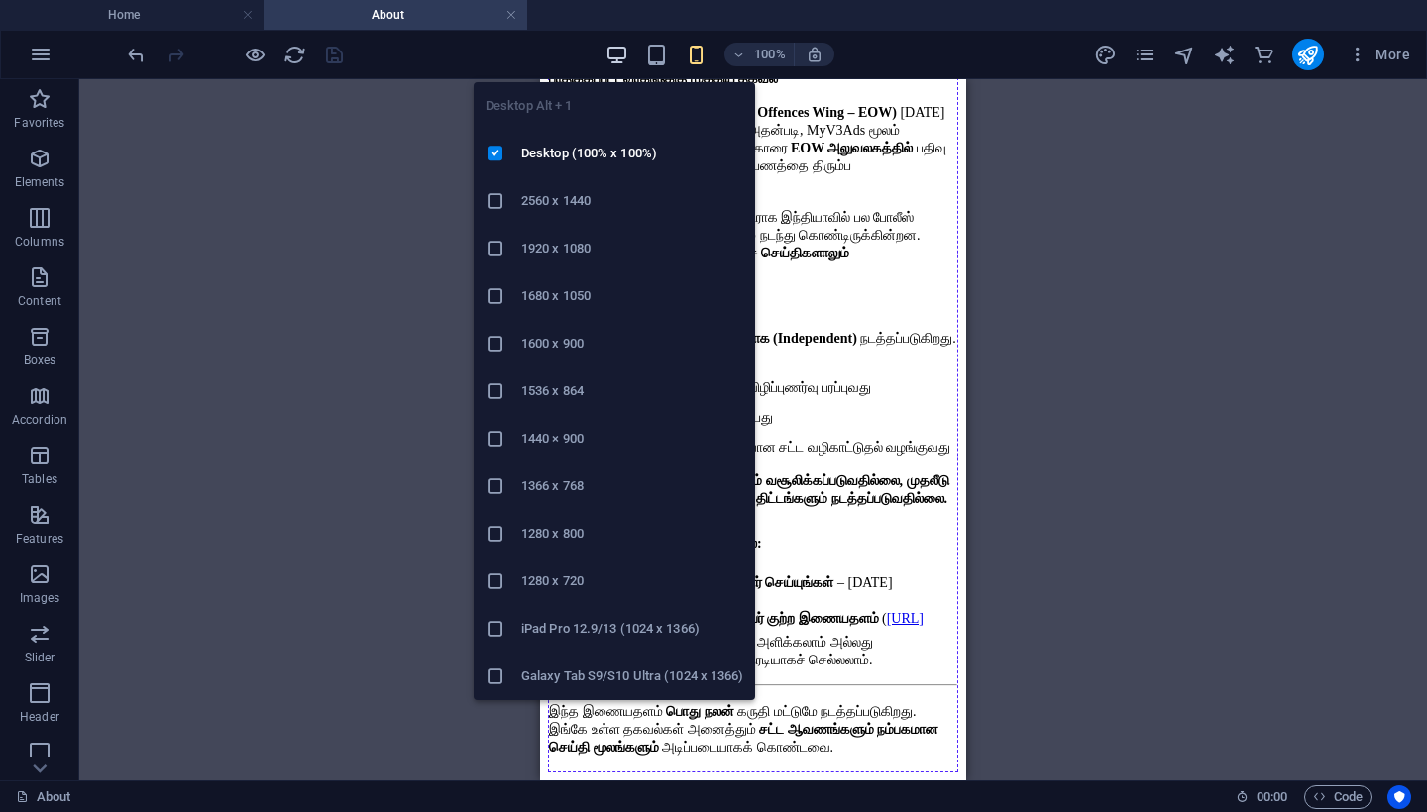
click at [616, 53] on icon "button" at bounding box center [616, 55] width 23 height 23
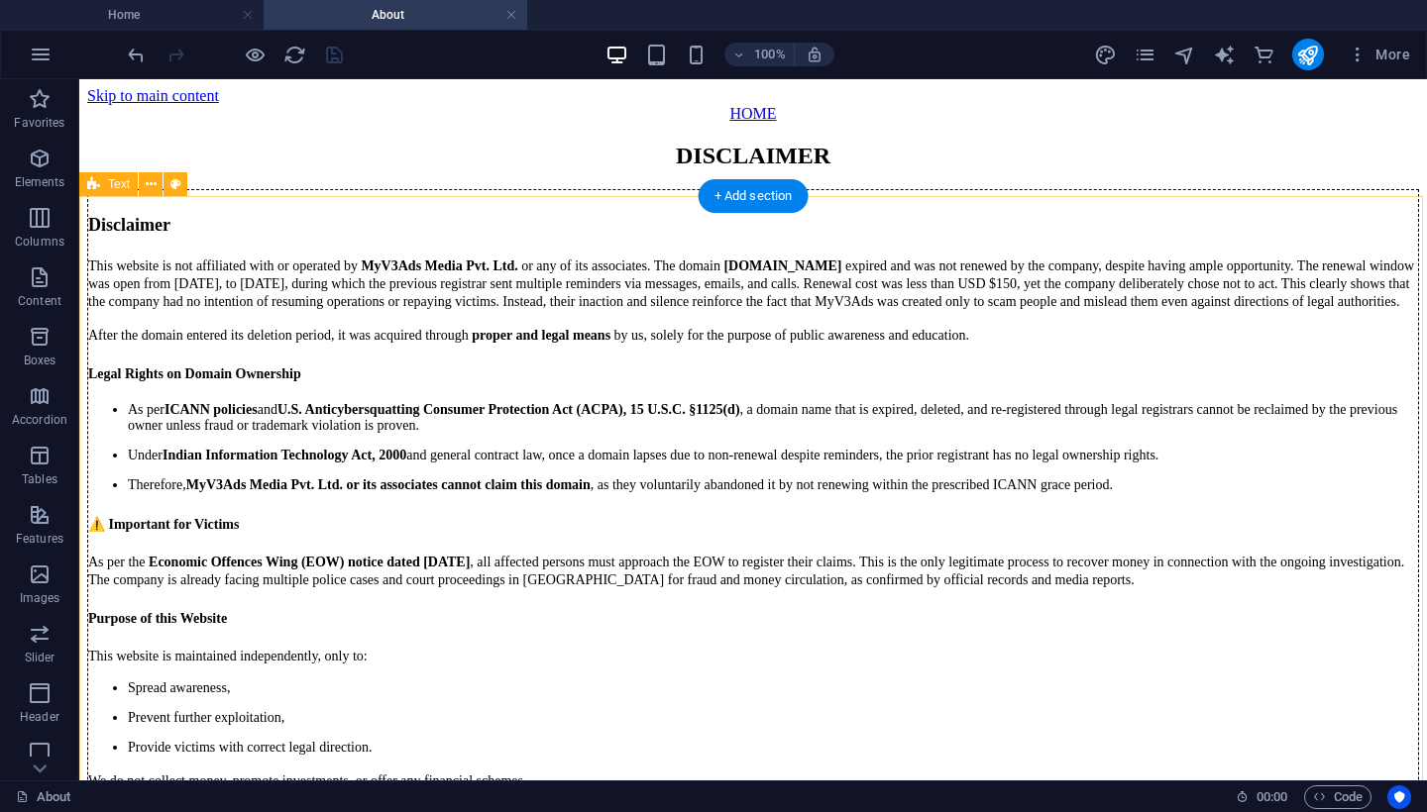
scroll to position [0, 0]
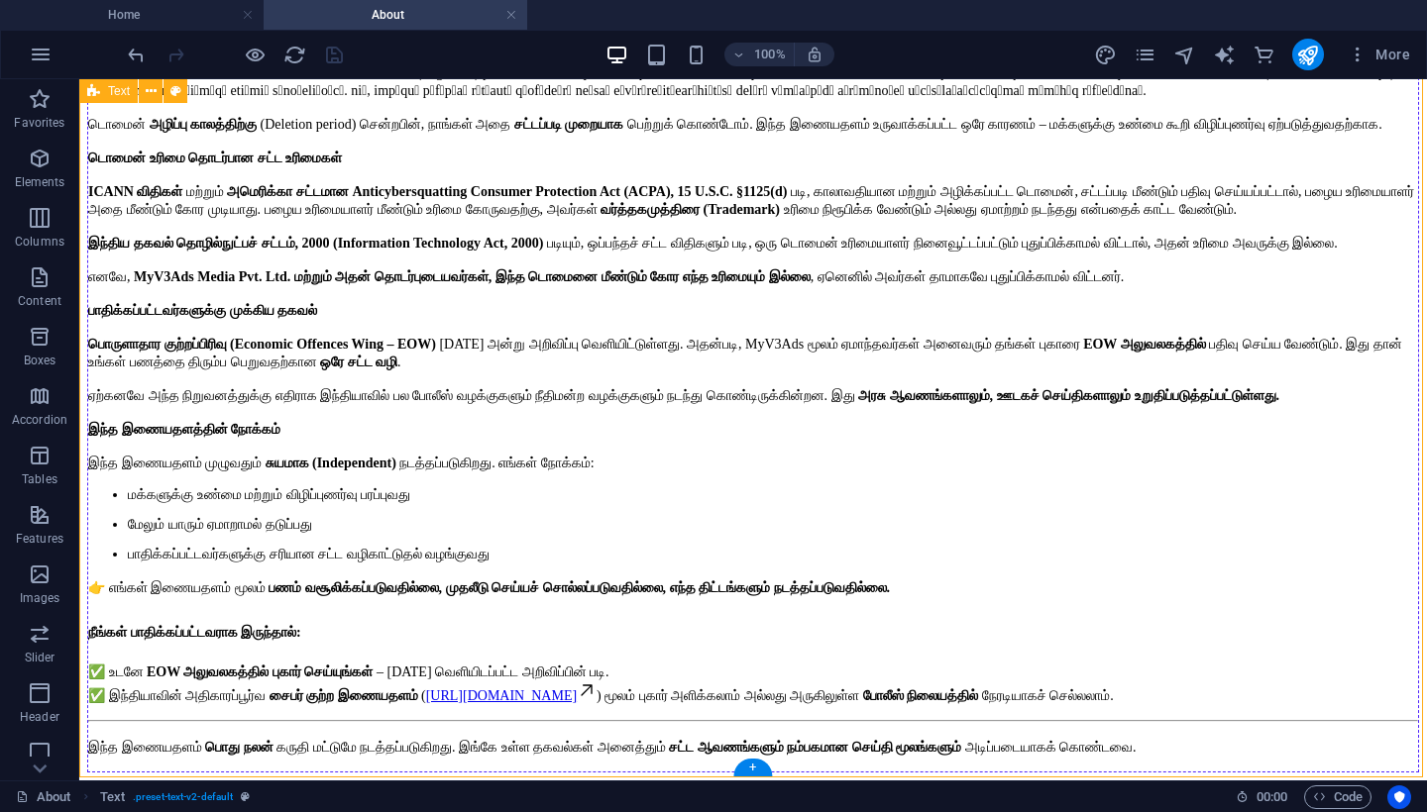
scroll to position [1827, 0]
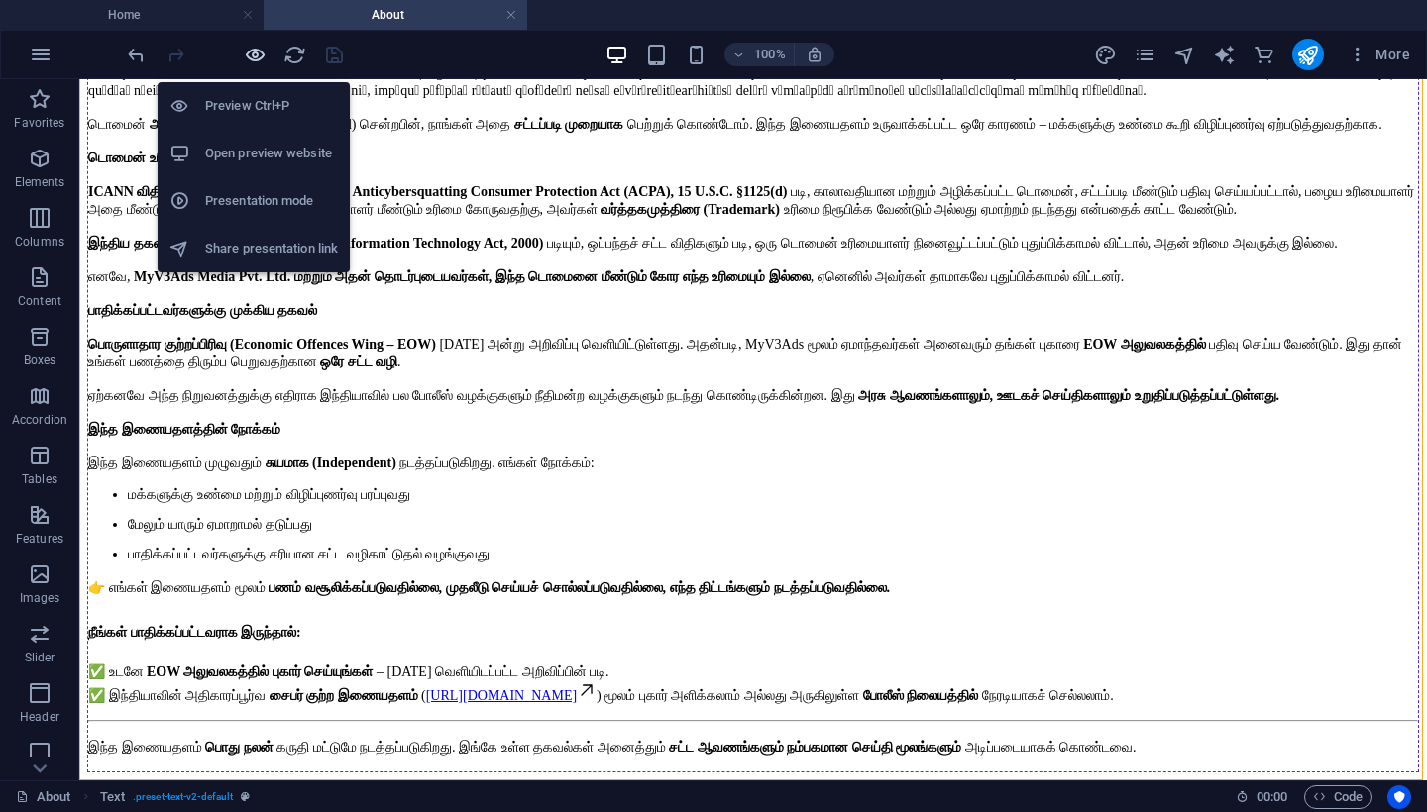
click at [252, 54] on icon "button" at bounding box center [255, 55] width 23 height 23
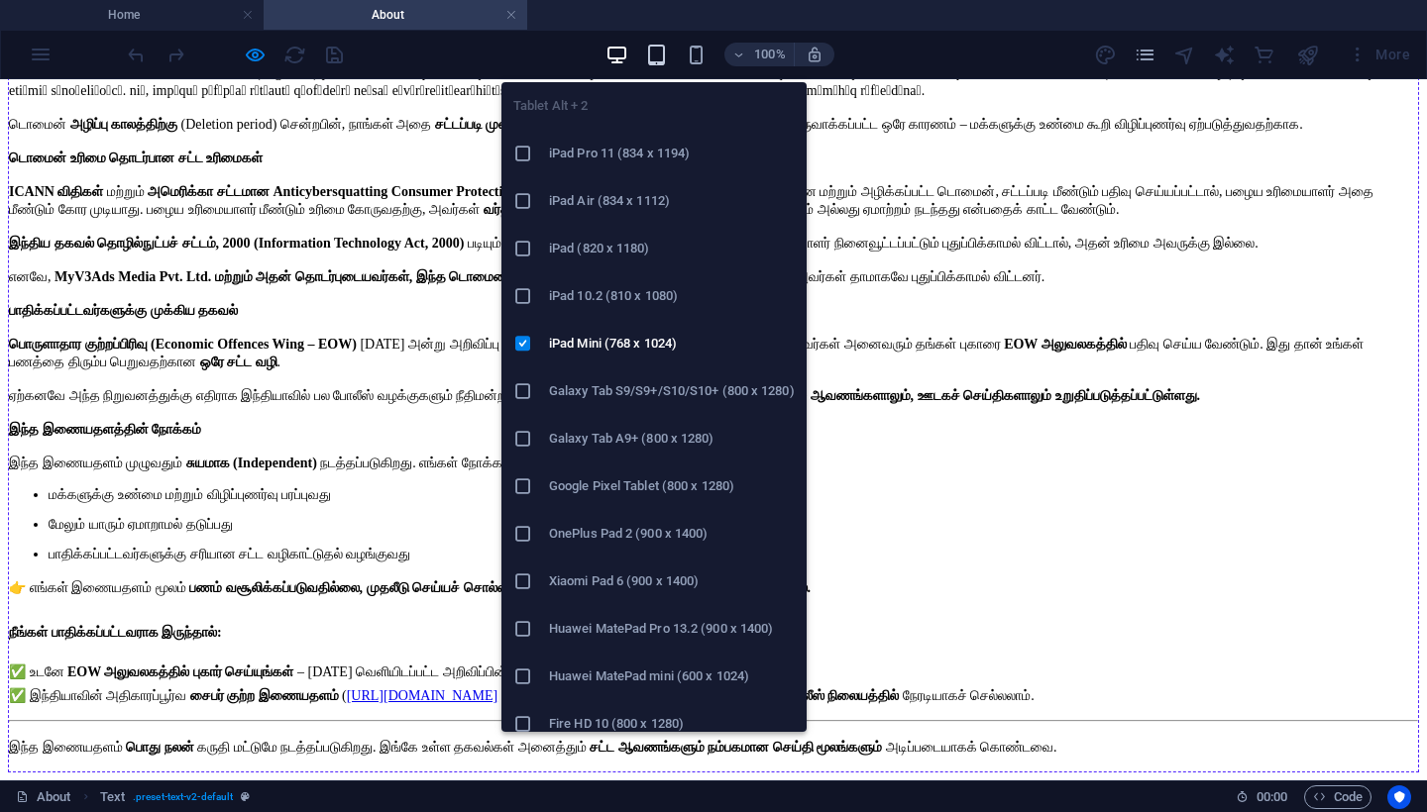
click at [651, 59] on icon "button" at bounding box center [656, 55] width 23 height 23
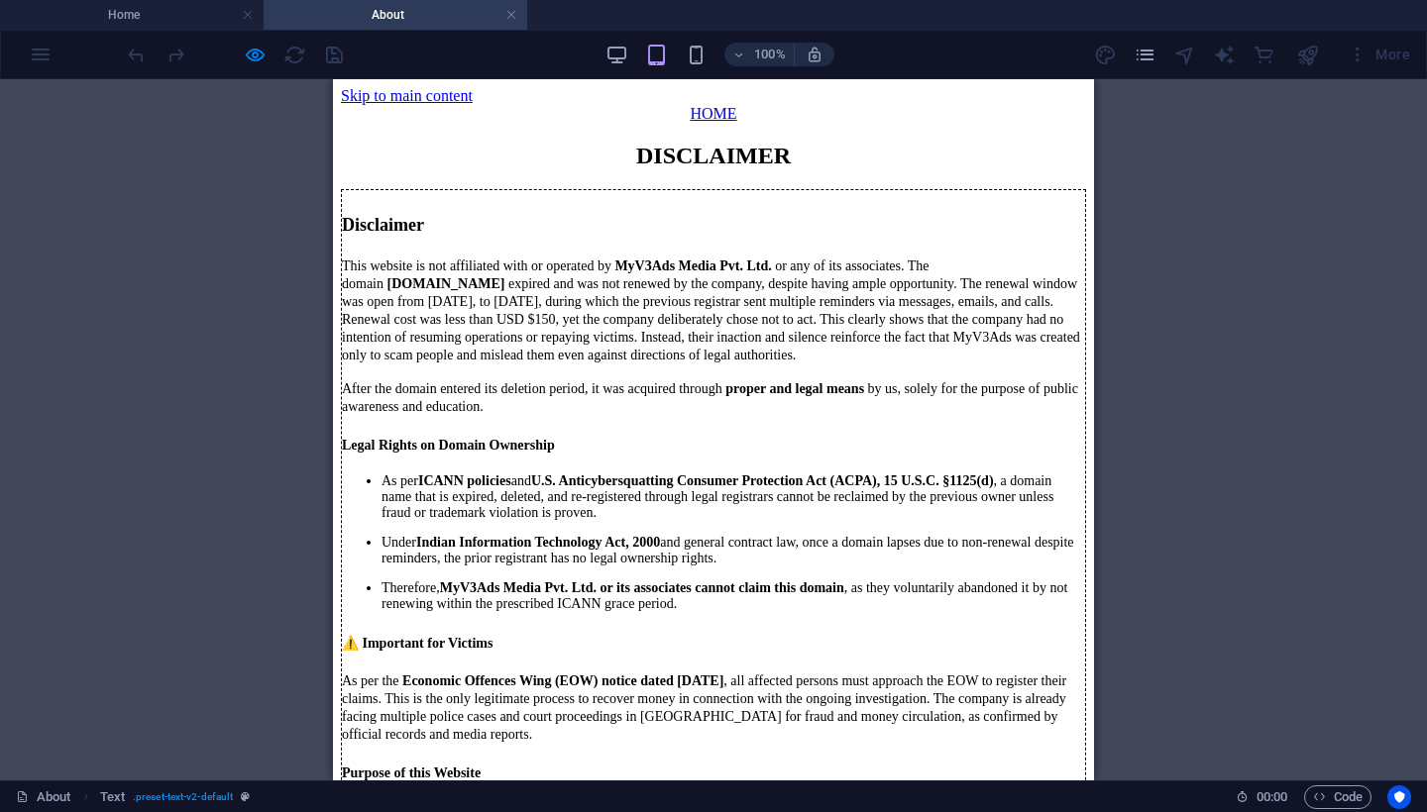
scroll to position [0, 0]
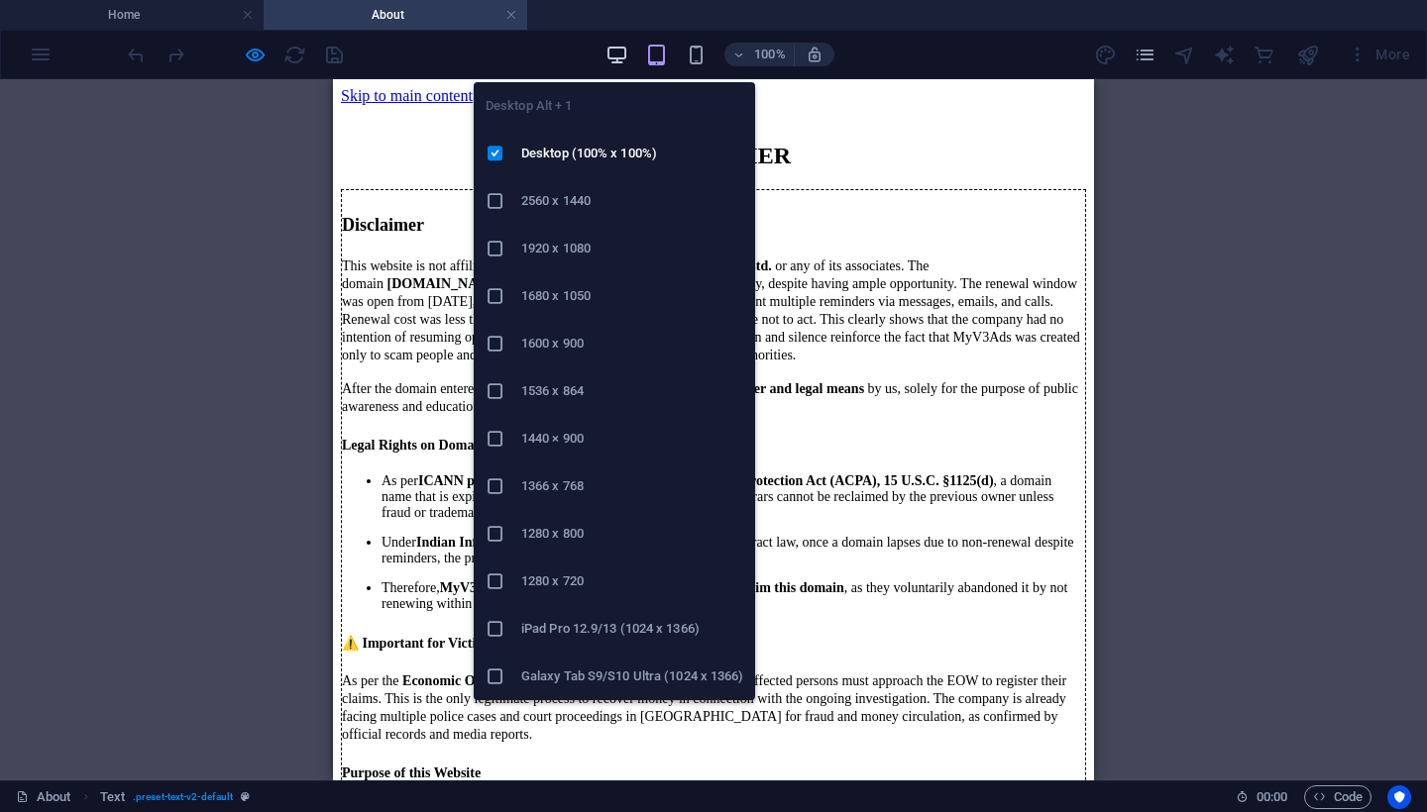
click at [618, 57] on icon "button" at bounding box center [616, 55] width 23 height 23
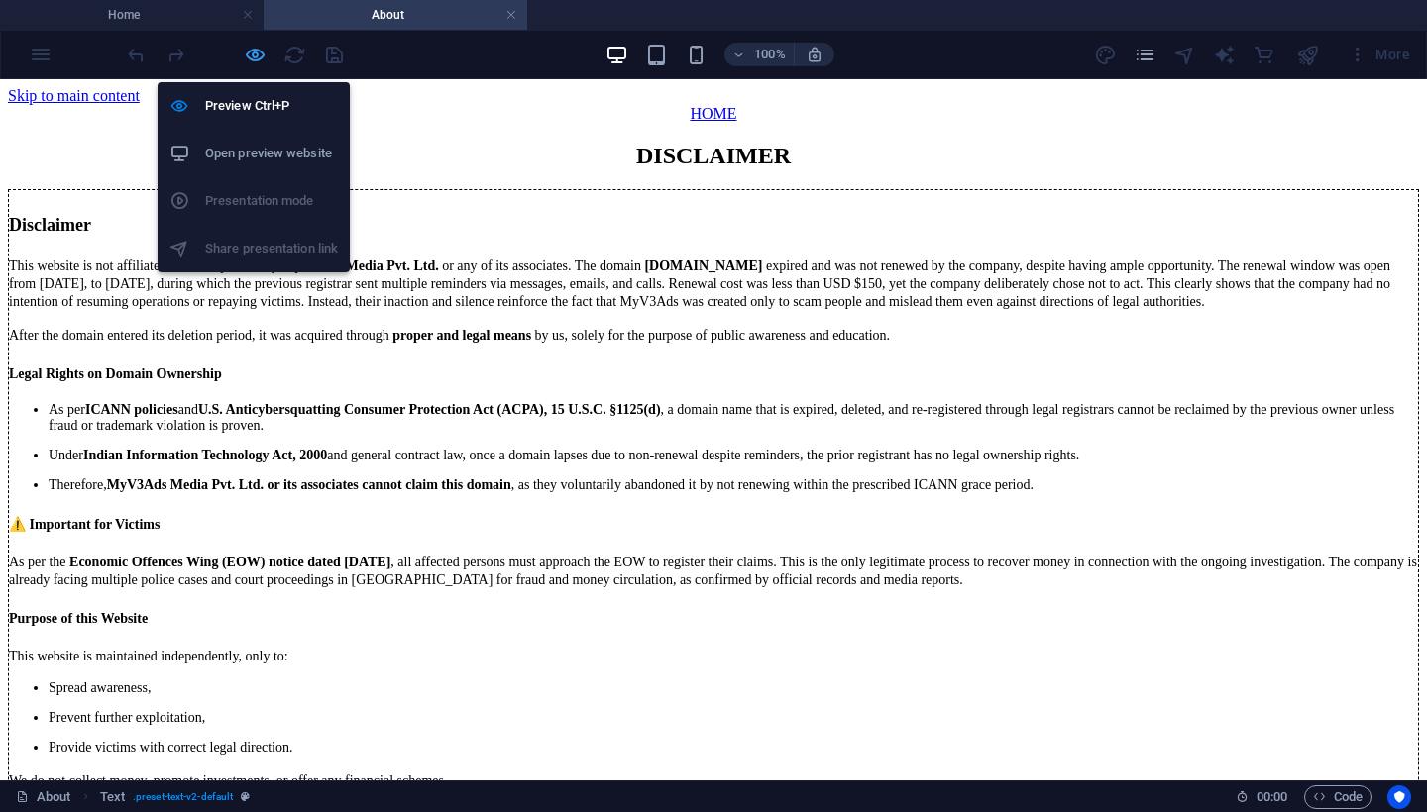
click at [252, 54] on icon "button" at bounding box center [255, 55] width 23 height 23
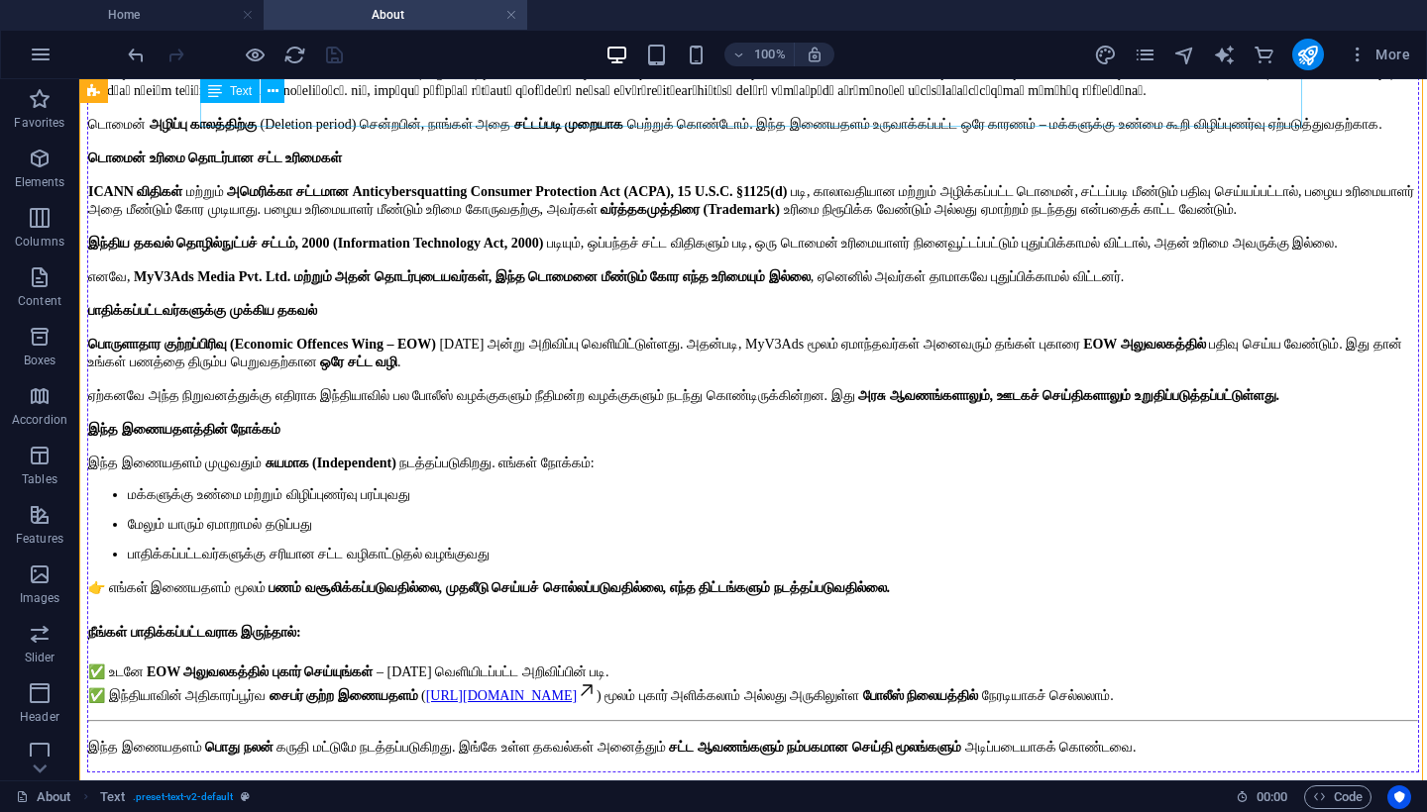
scroll to position [1263, 0]
click at [541, 372] on div "அறிவிப்பு இந்த இணையதளம் MyV3Ads Media Pvt. Ltd. நிறுவனத்துடன் அல்லது அதன் தொடர்…" at bounding box center [752, 375] width 1331 height 795
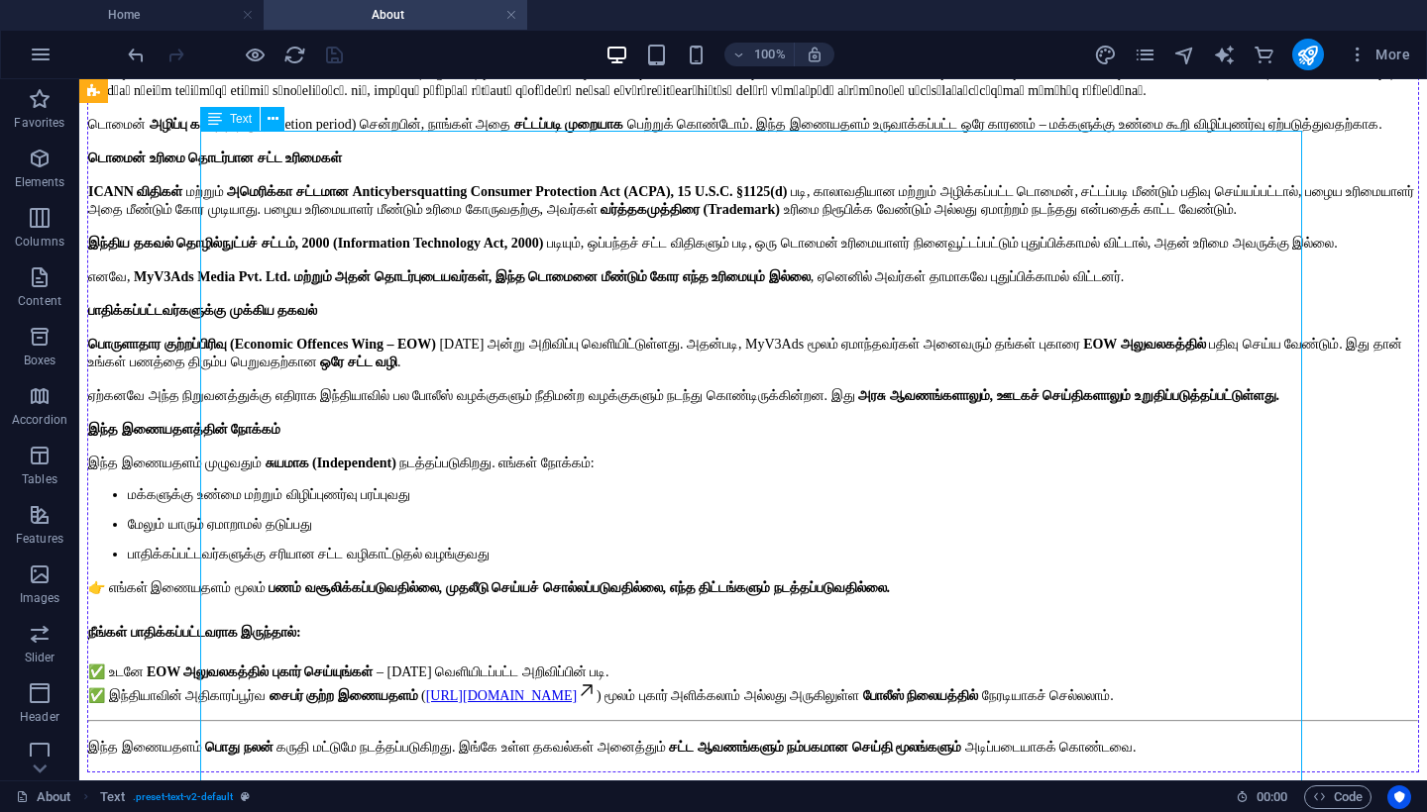
click at [541, 372] on div "அறிவிப்பு இந்த இணையதளம் MyV3Ads Media Pvt. Ltd. நிறுவனத்துடன் அல்லது அதன் தொடர்…" at bounding box center [752, 375] width 1331 height 795
select select "px"
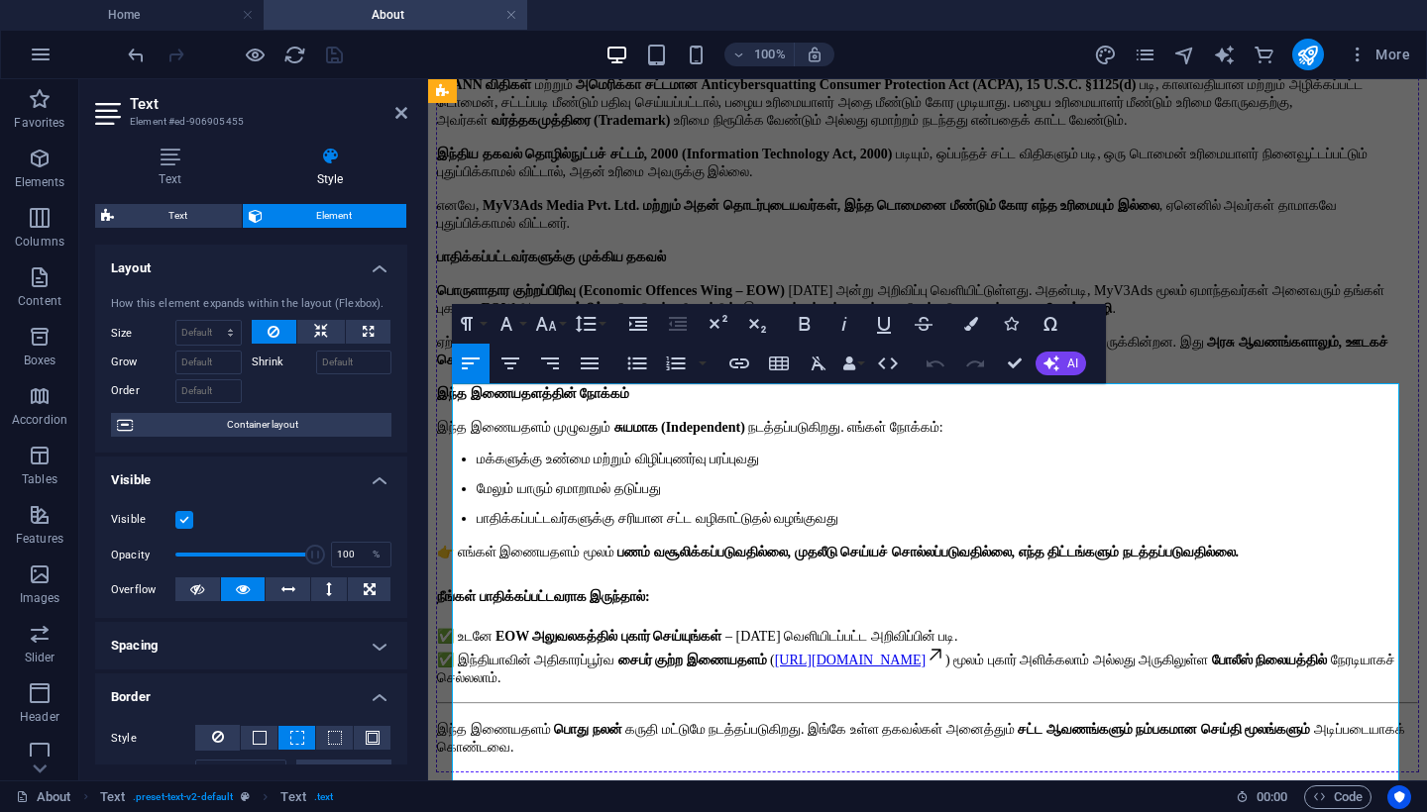
scroll to position [1074, 0]
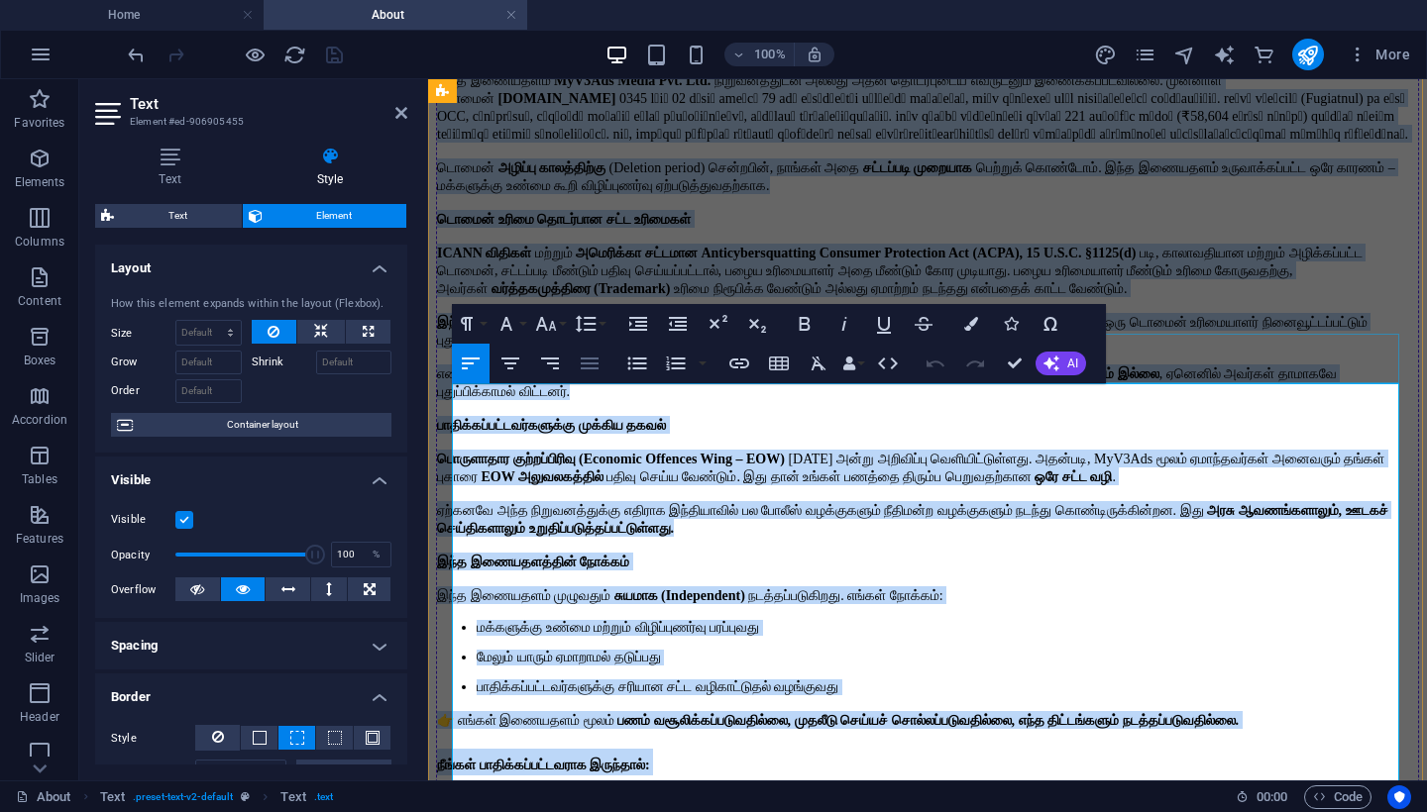
click at [592, 368] on icon "button" at bounding box center [590, 364] width 18 height 12
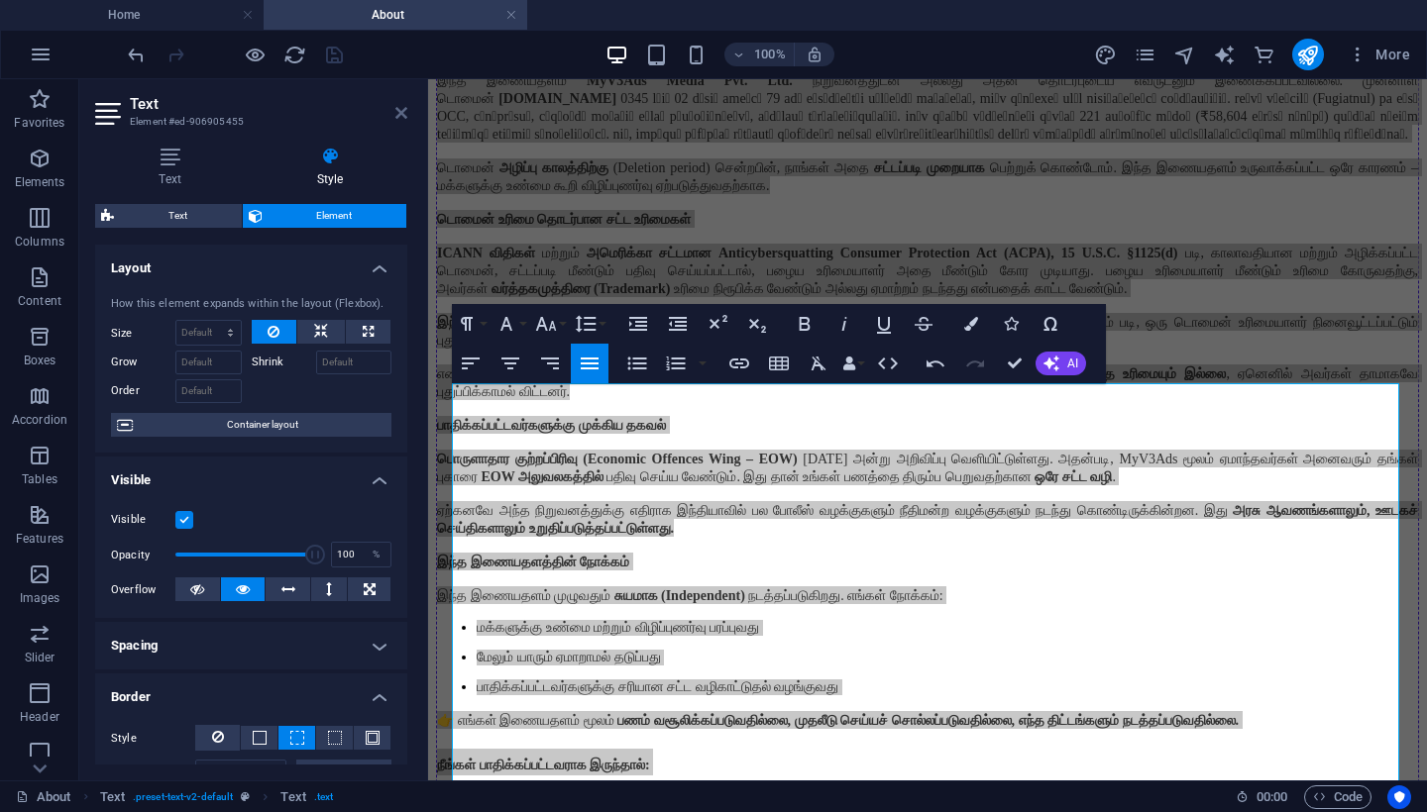
click at [397, 114] on icon at bounding box center [401, 113] width 12 height 16
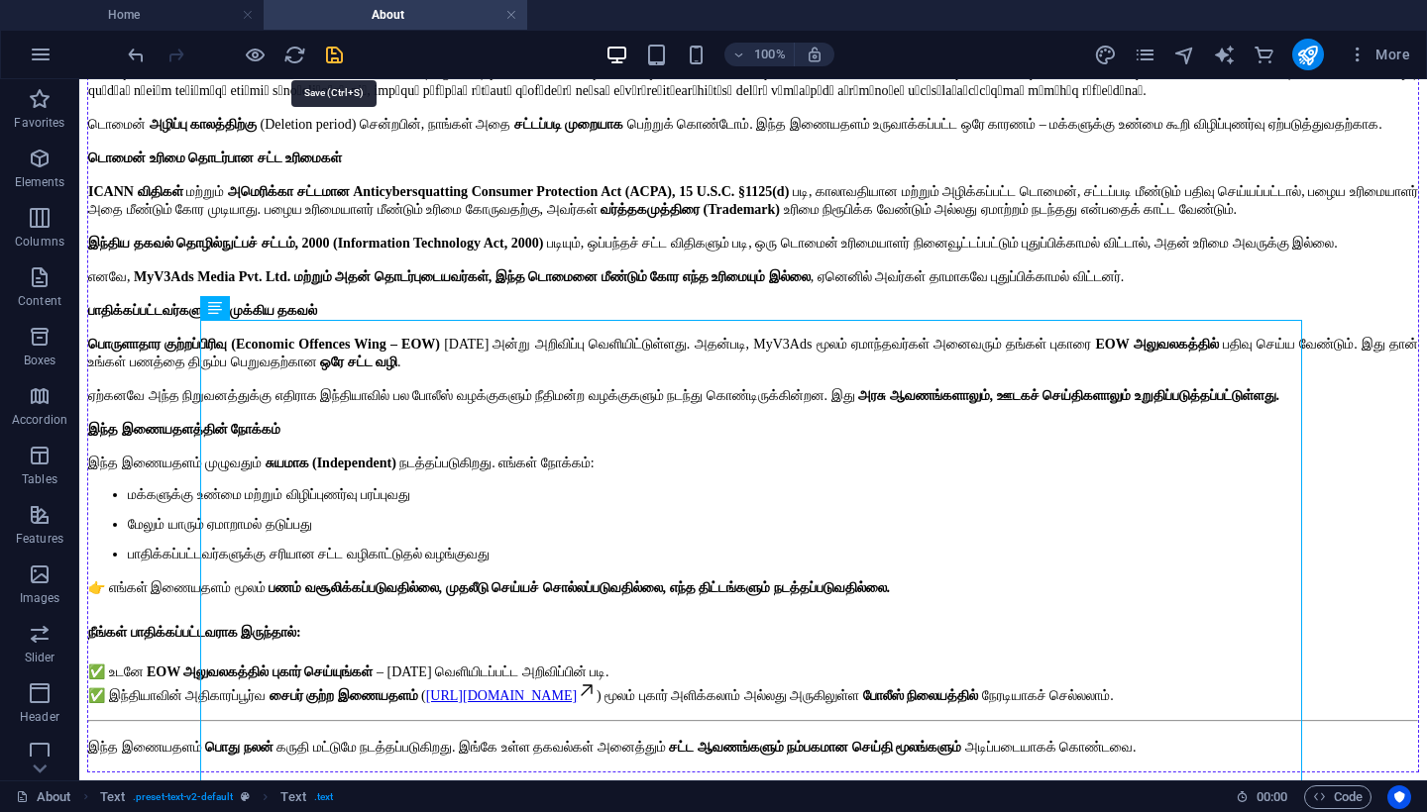
click at [328, 44] on icon "save" at bounding box center [334, 55] width 23 height 23
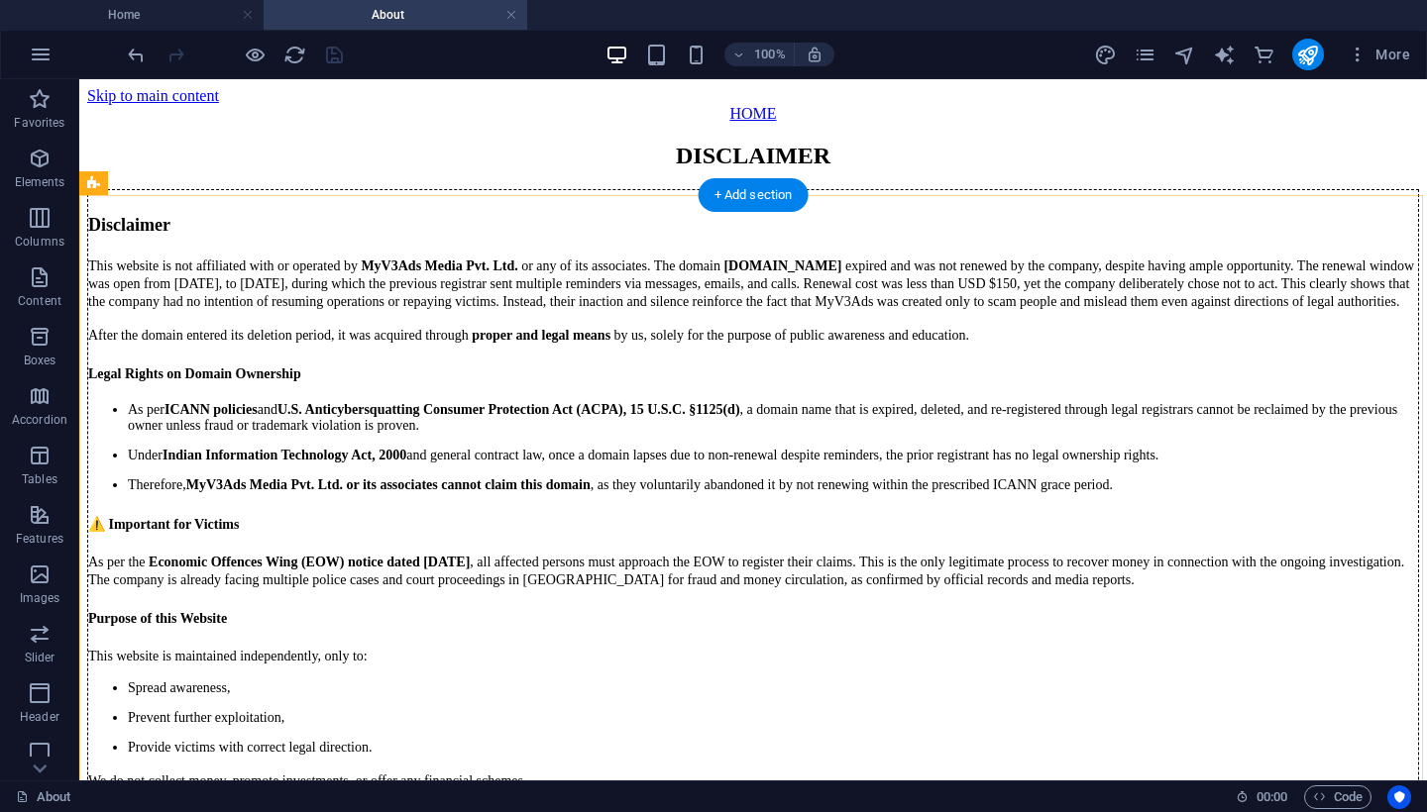
scroll to position [0, 0]
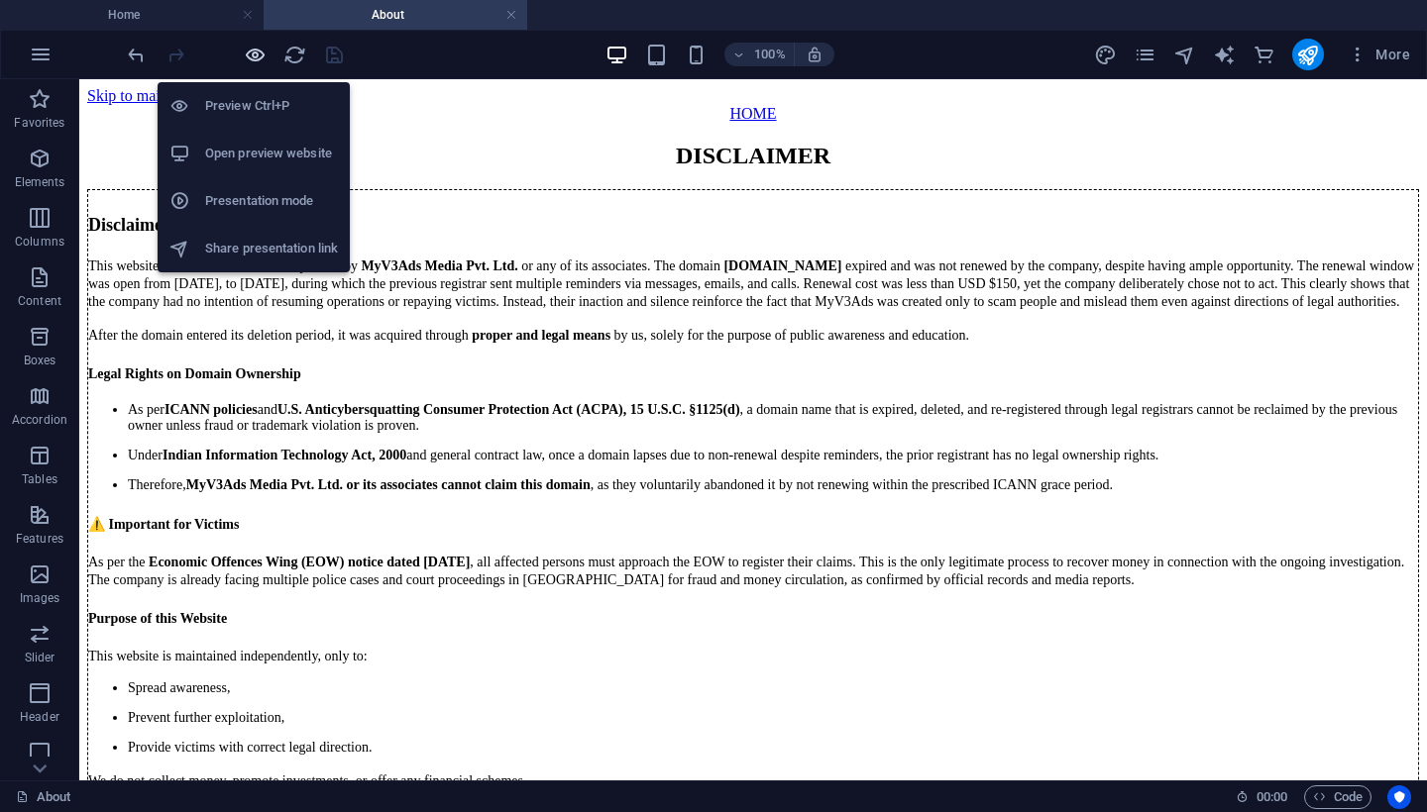
click at [256, 57] on icon "button" at bounding box center [255, 55] width 23 height 23
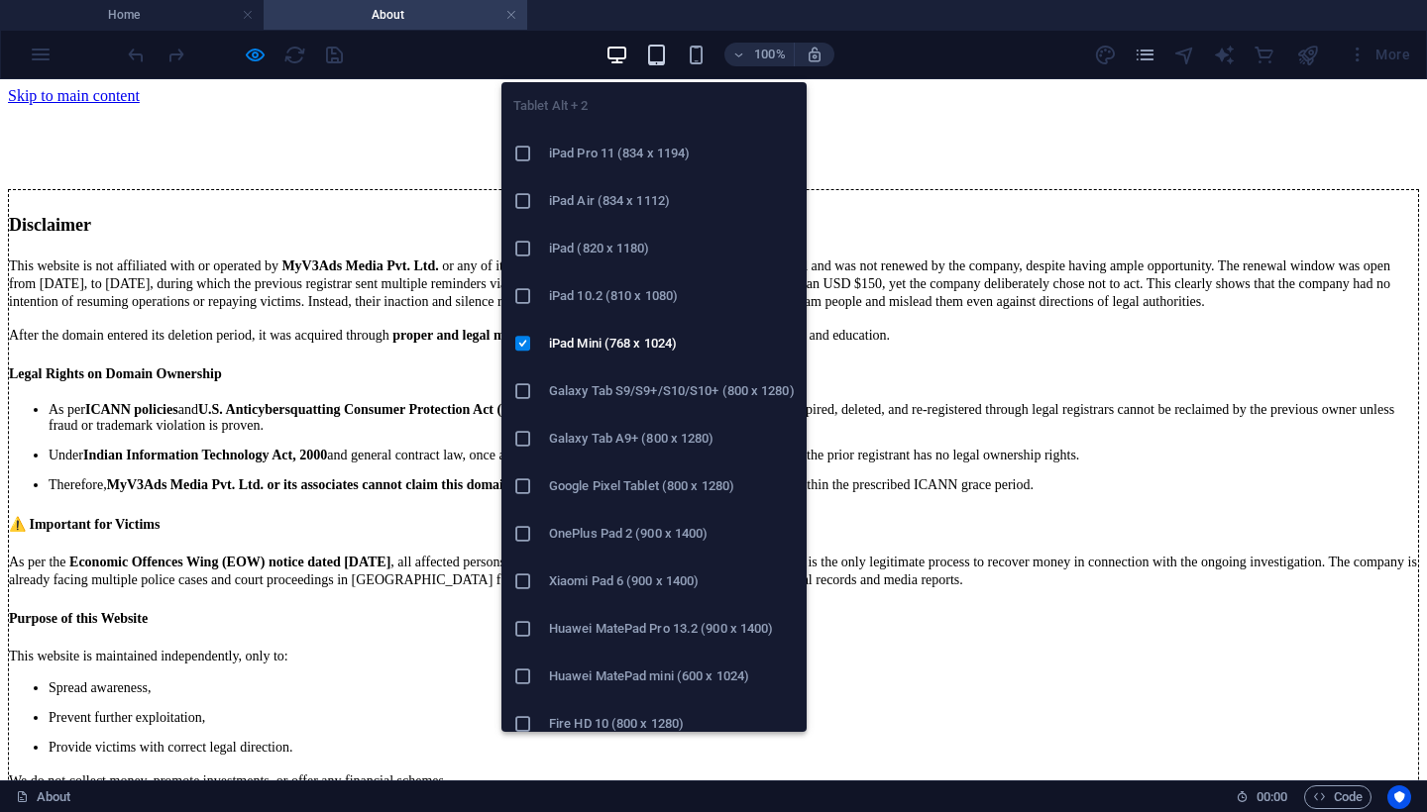
click at [650, 57] on icon "button" at bounding box center [656, 55] width 23 height 23
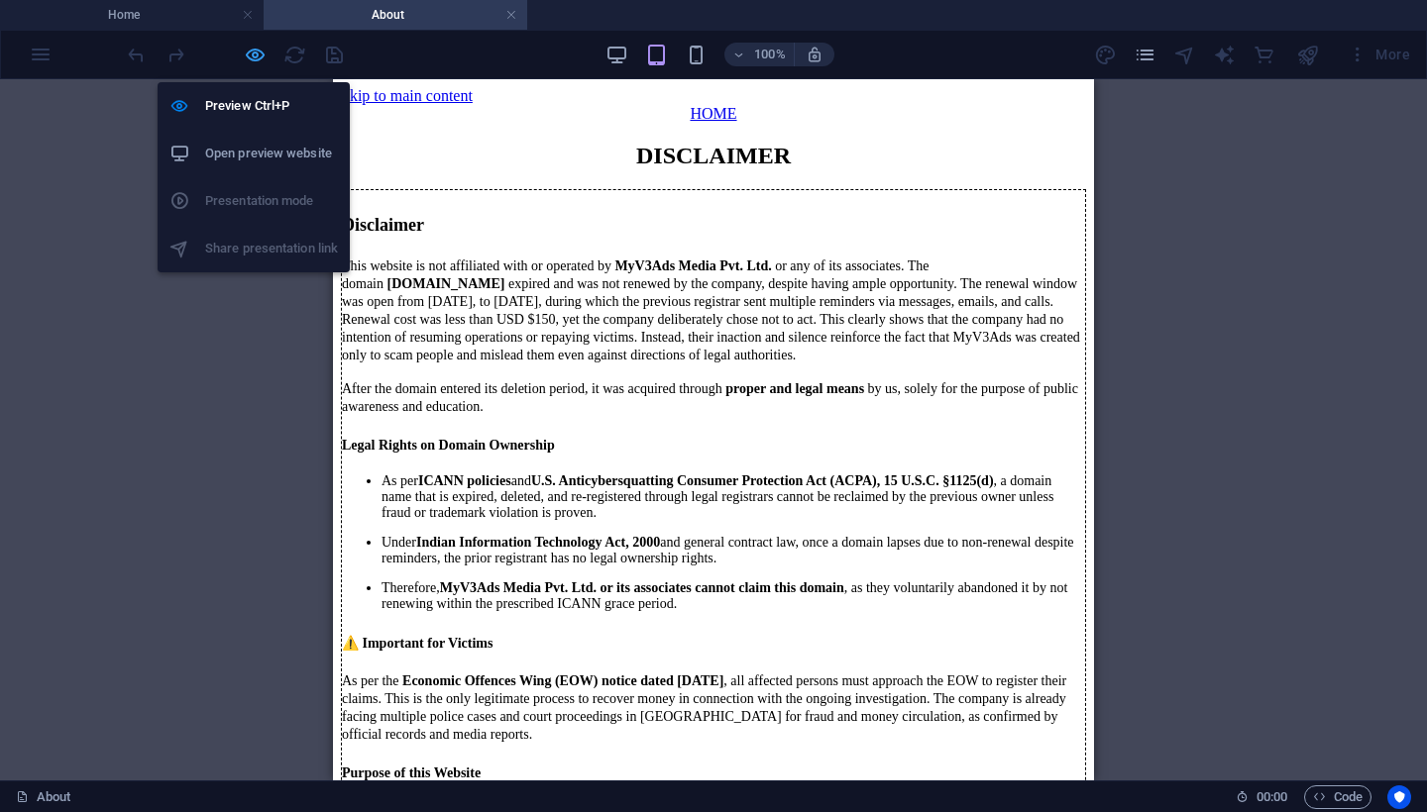
click at [256, 61] on icon "button" at bounding box center [255, 55] width 23 height 23
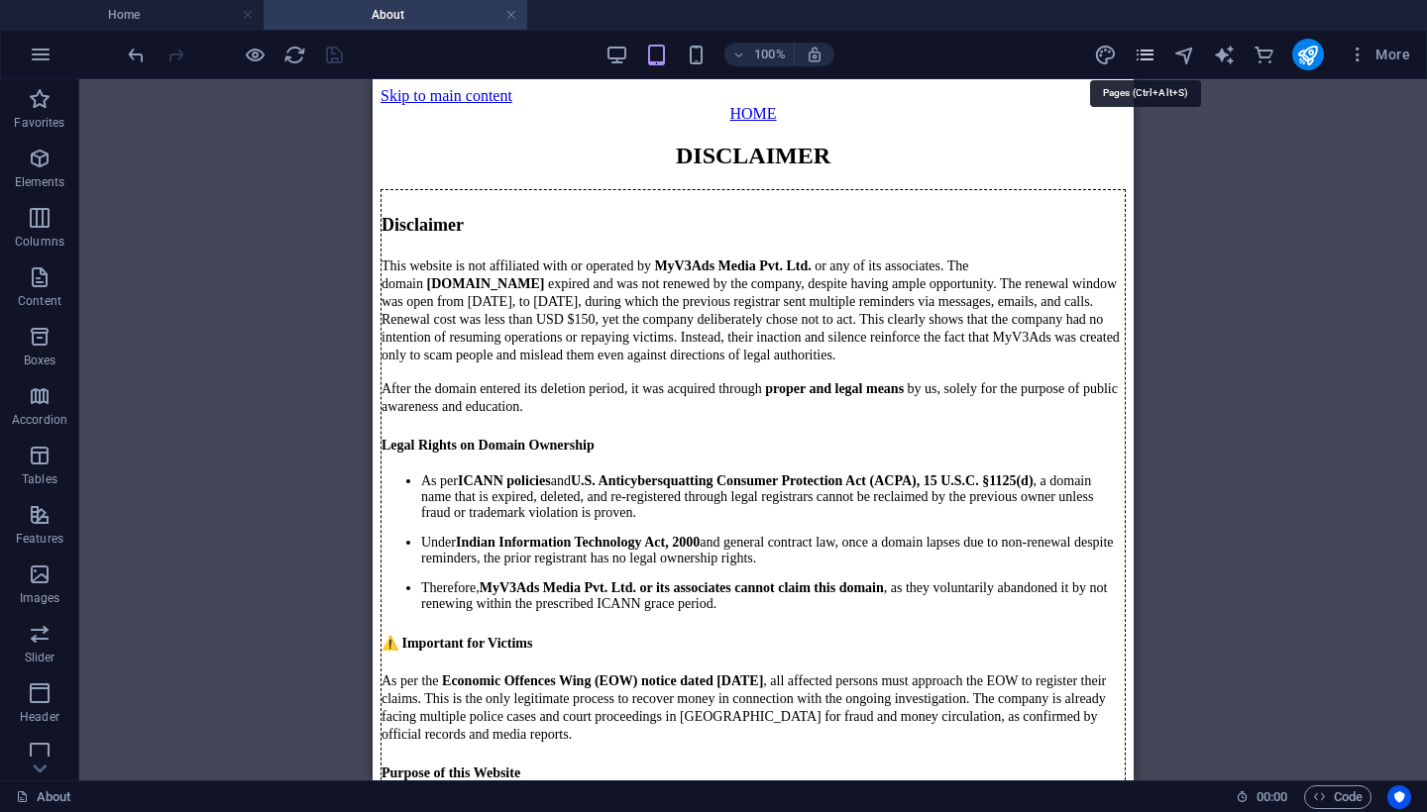
click at [1144, 55] on icon "pages" at bounding box center [1144, 55] width 23 height 23
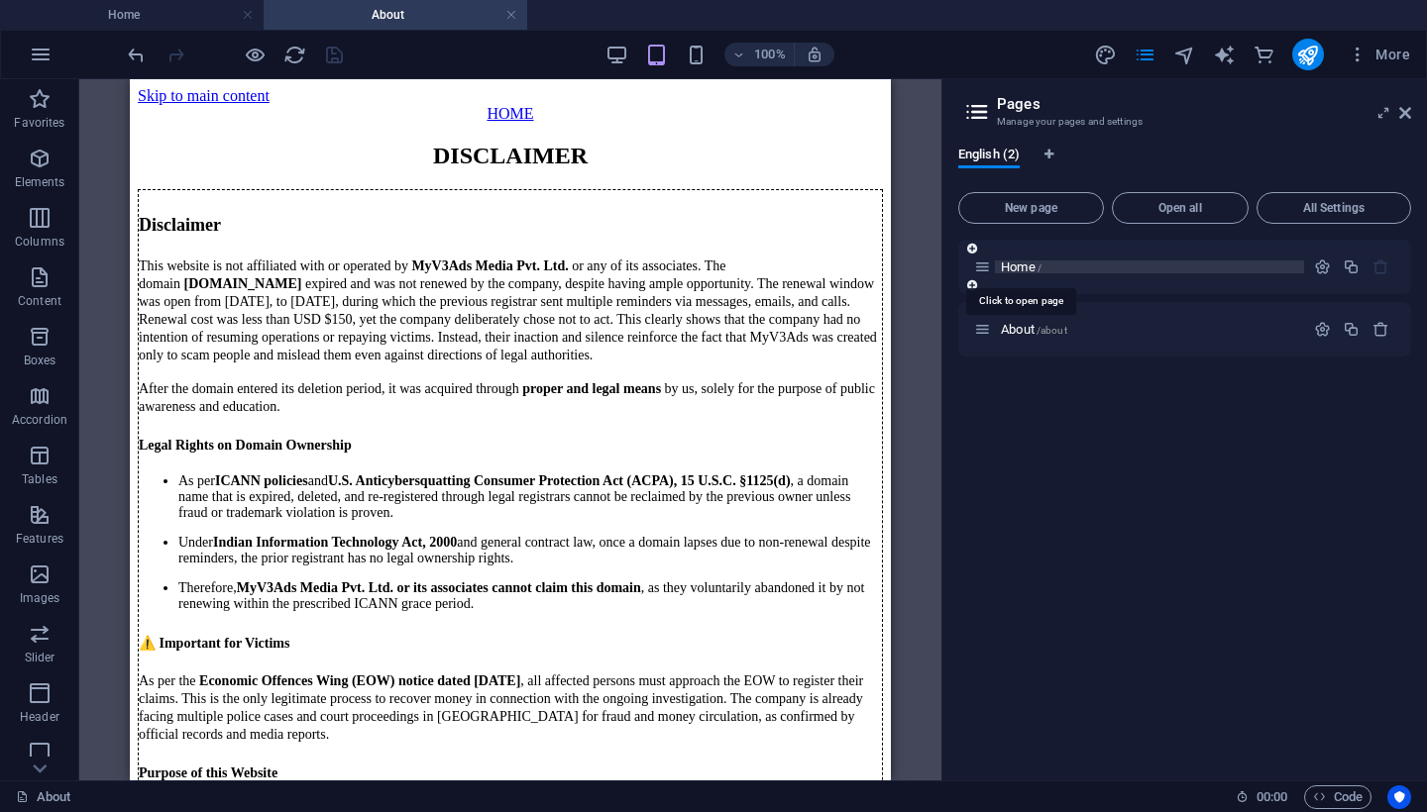
click at [1022, 270] on span "Home /" at bounding box center [1021, 267] width 41 height 15
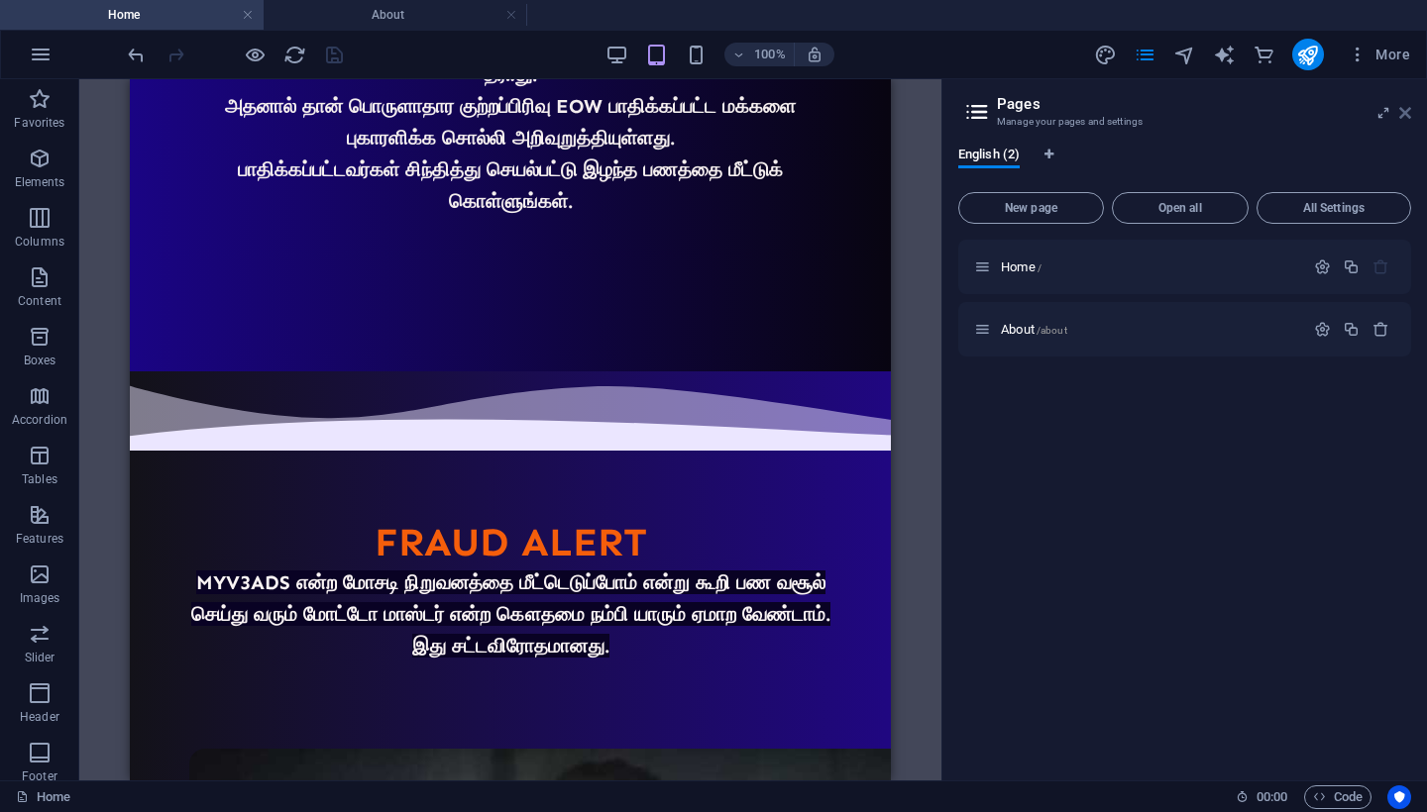
click at [1403, 107] on icon at bounding box center [1405, 113] width 12 height 16
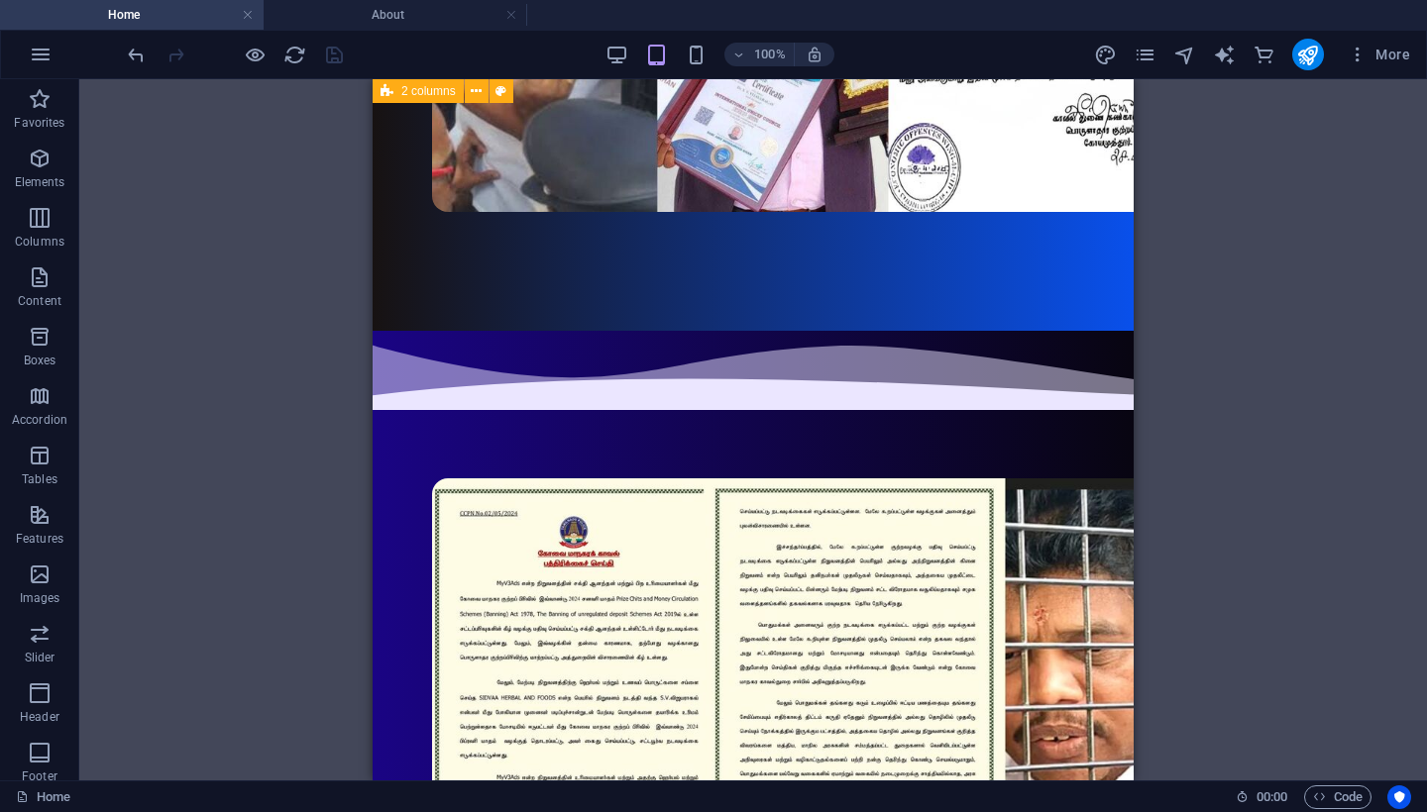
scroll to position [512, 0]
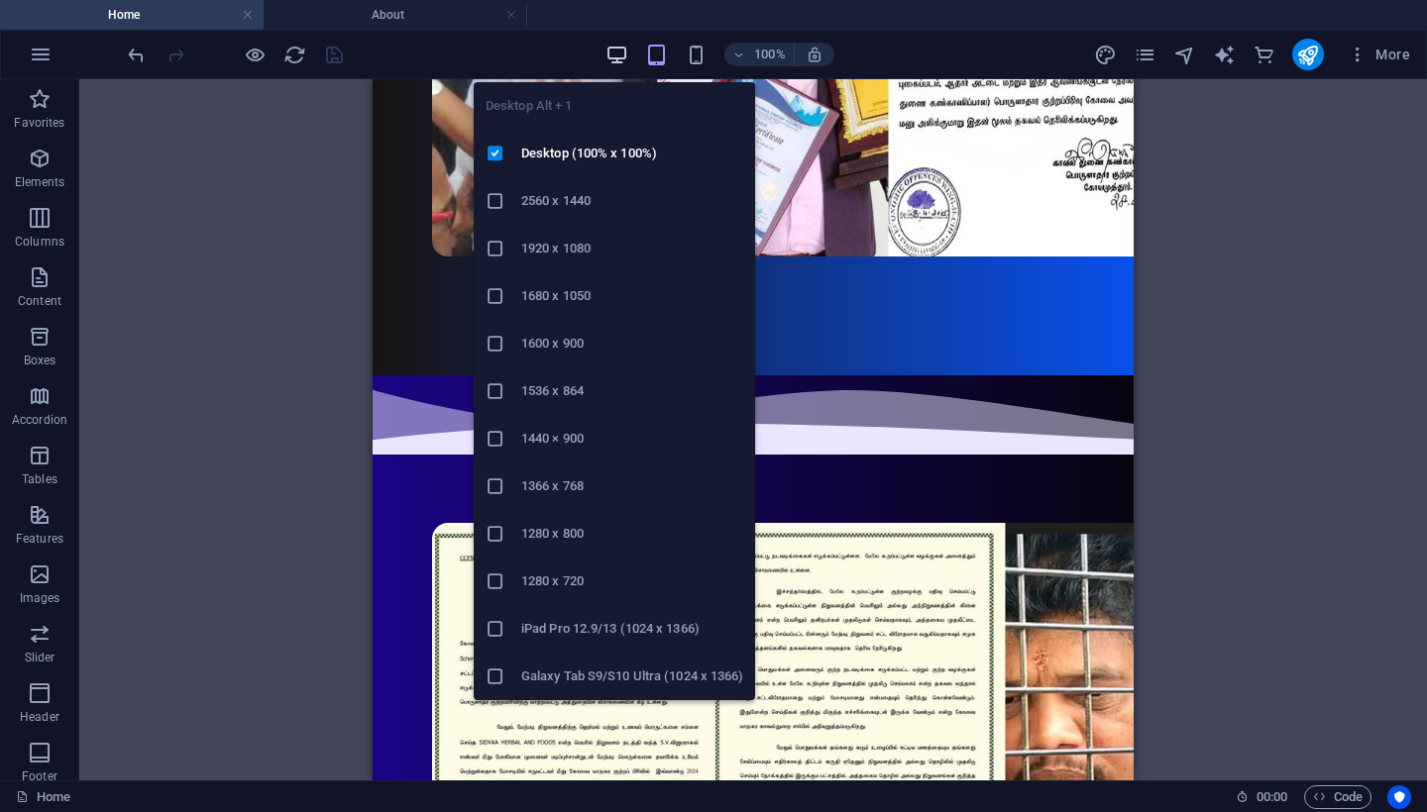
click at [612, 55] on icon "button" at bounding box center [616, 55] width 23 height 23
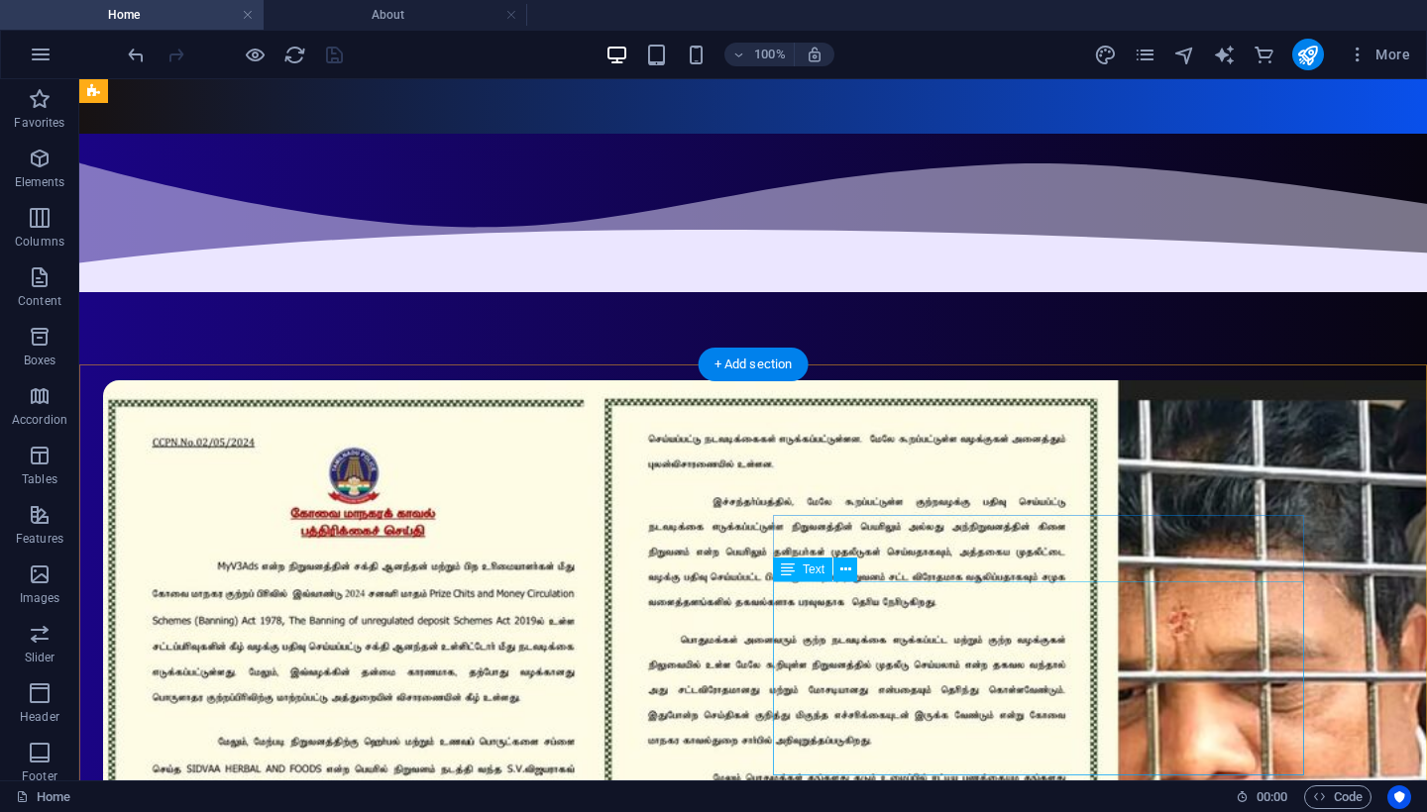
scroll to position [1364, 0]
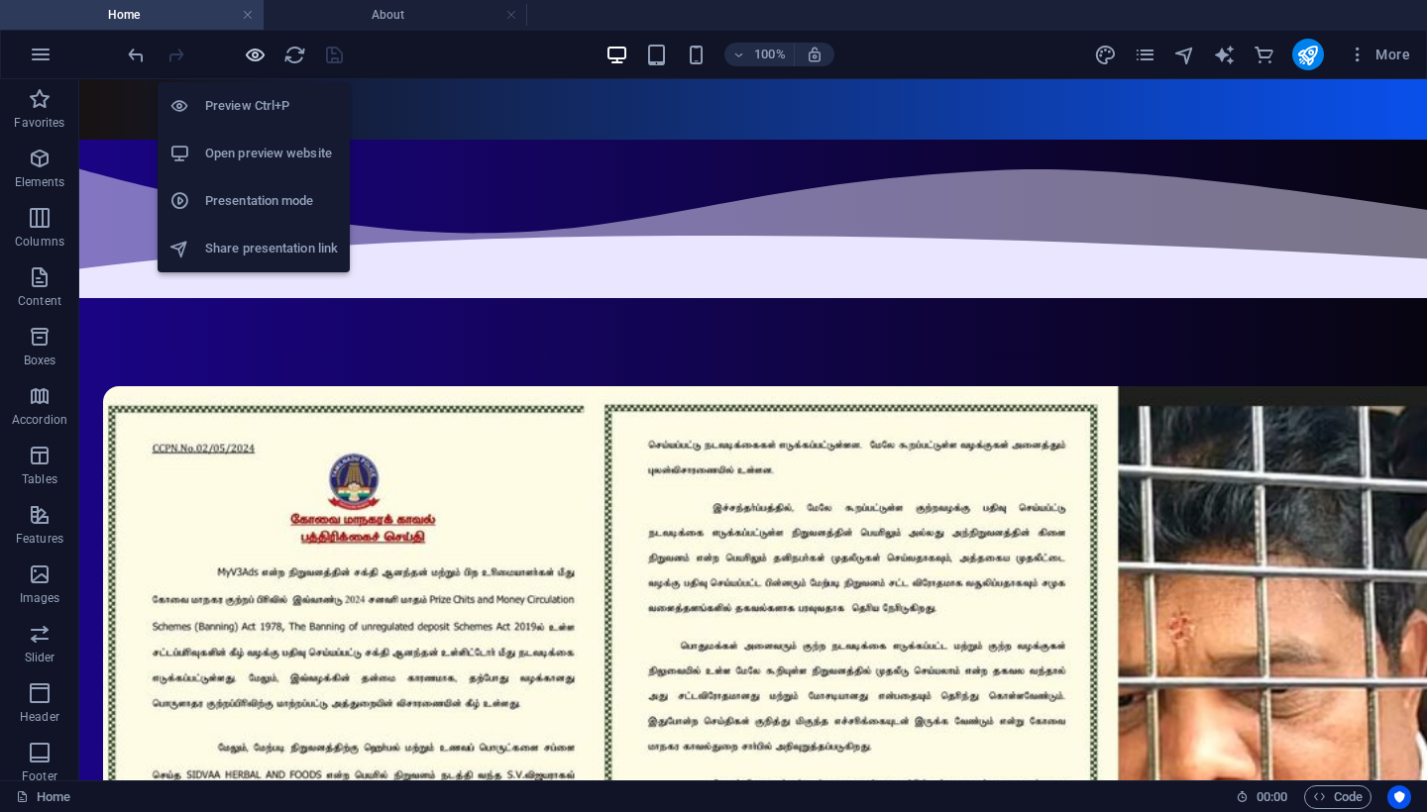
click at [259, 52] on icon "button" at bounding box center [255, 55] width 23 height 23
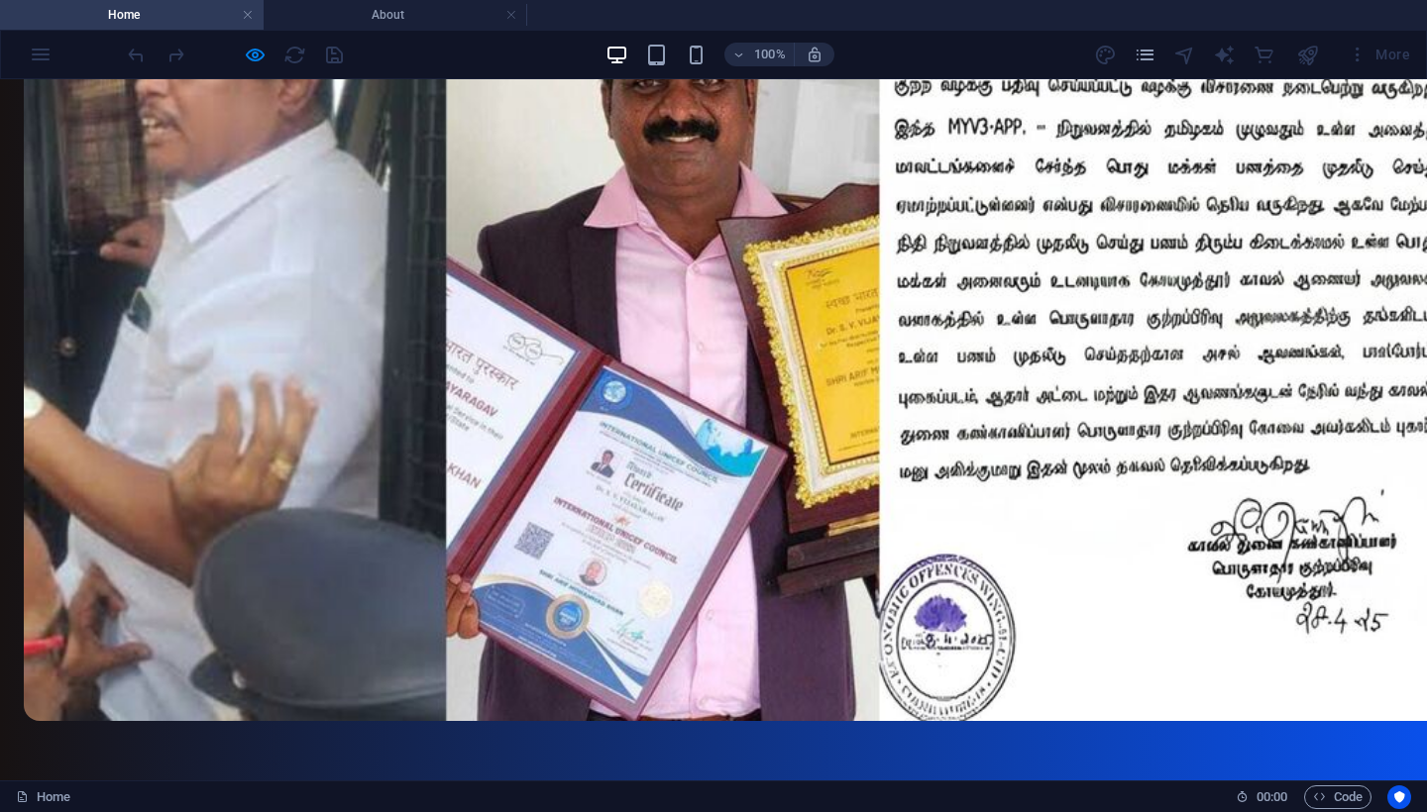
scroll to position [517, 0]
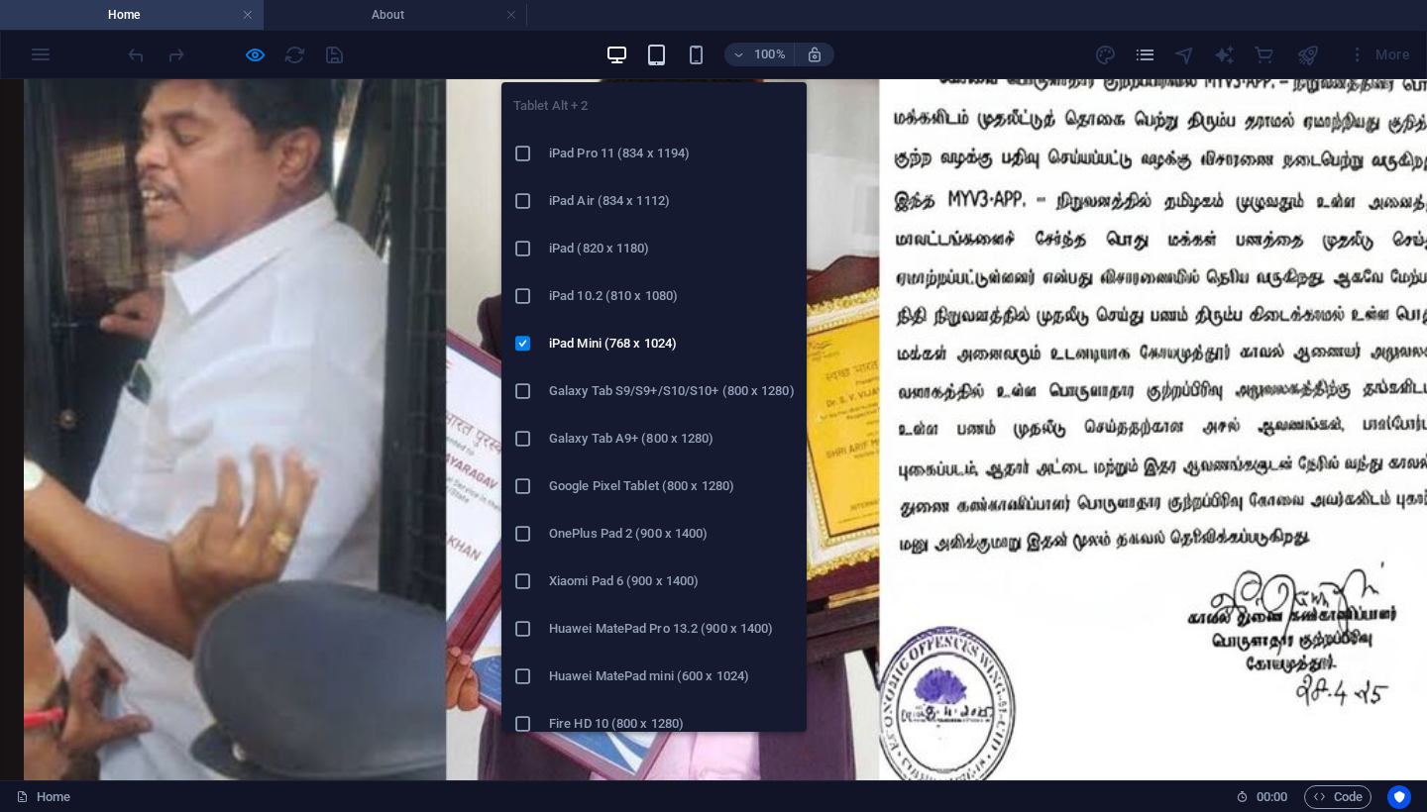
click at [657, 63] on icon "button" at bounding box center [656, 55] width 23 height 23
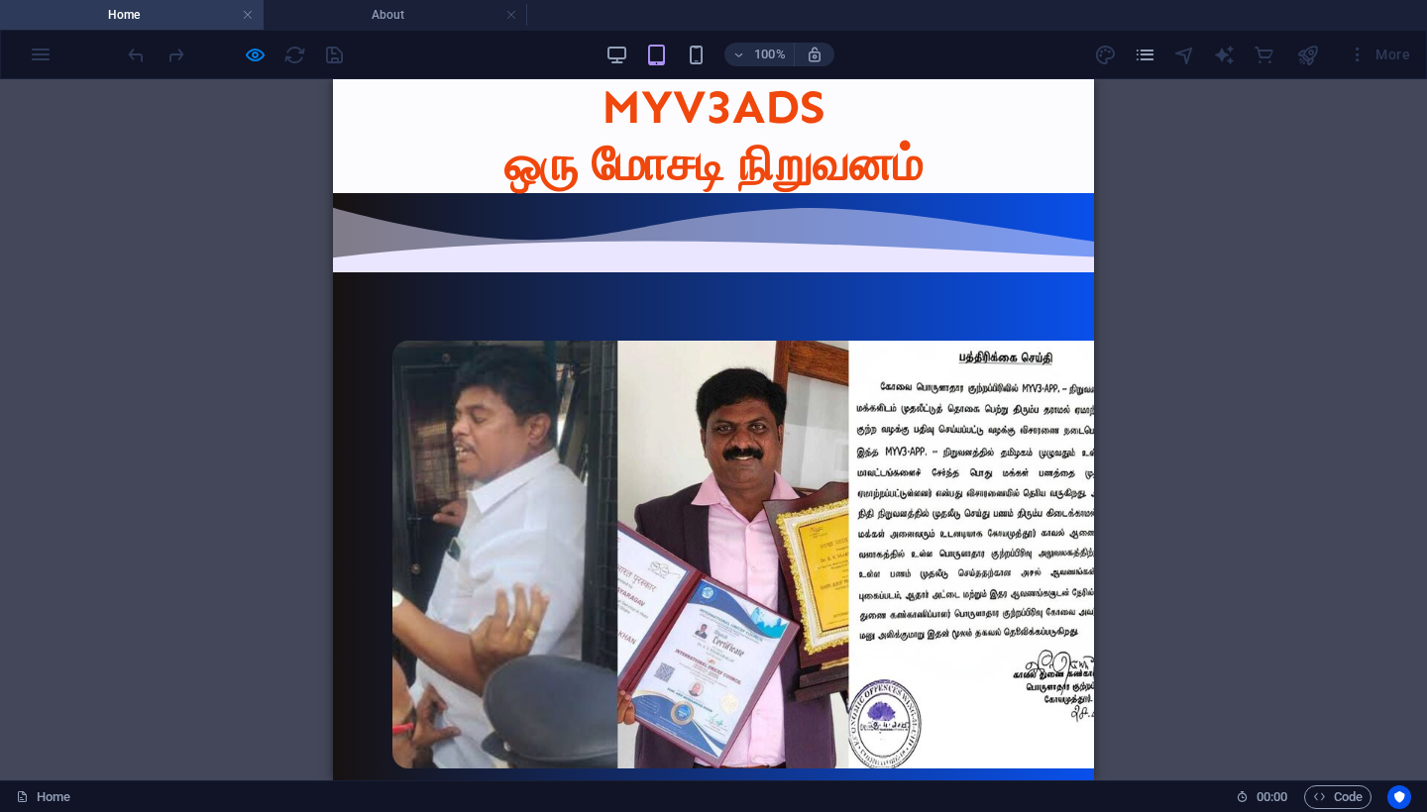
scroll to position [0, 0]
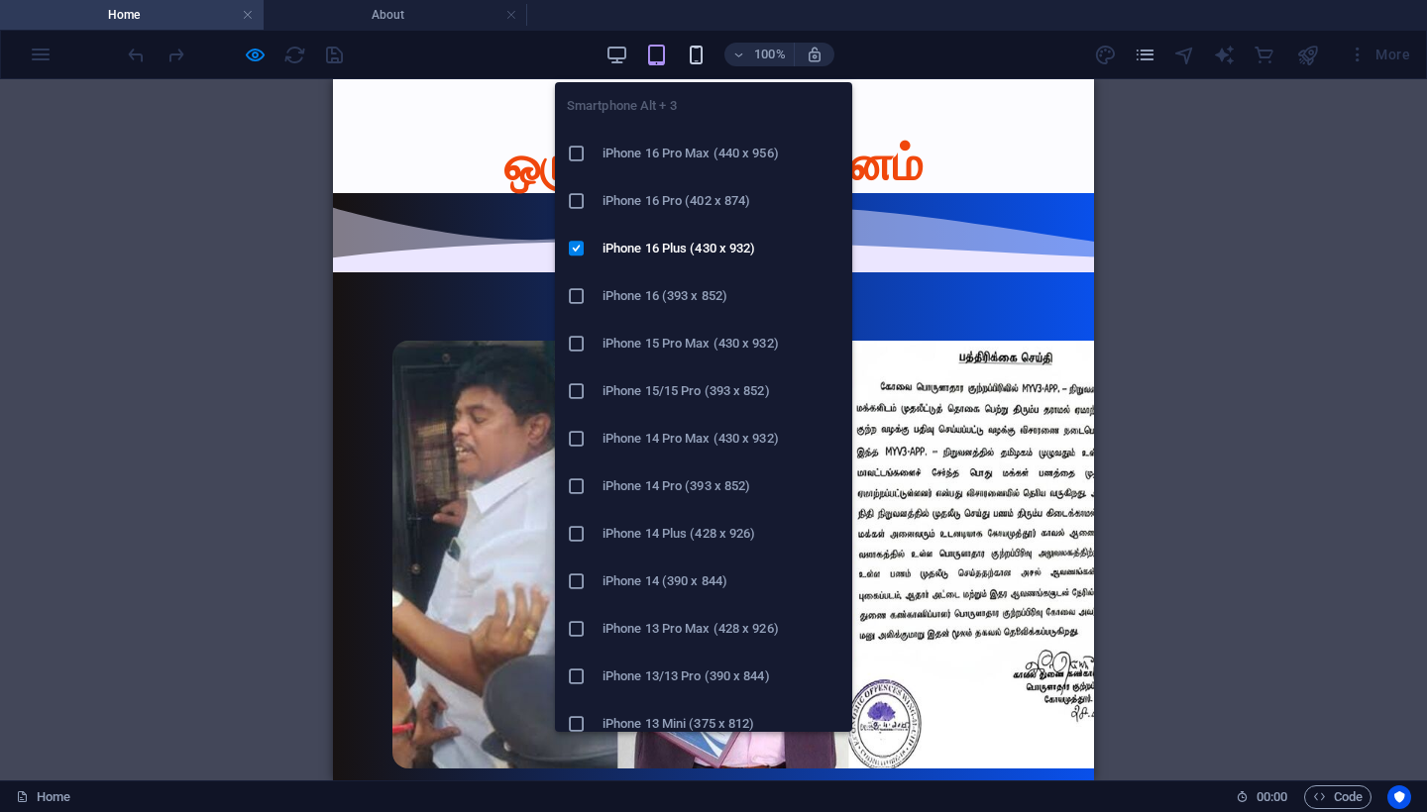
click at [705, 53] on icon "button" at bounding box center [696, 55] width 23 height 23
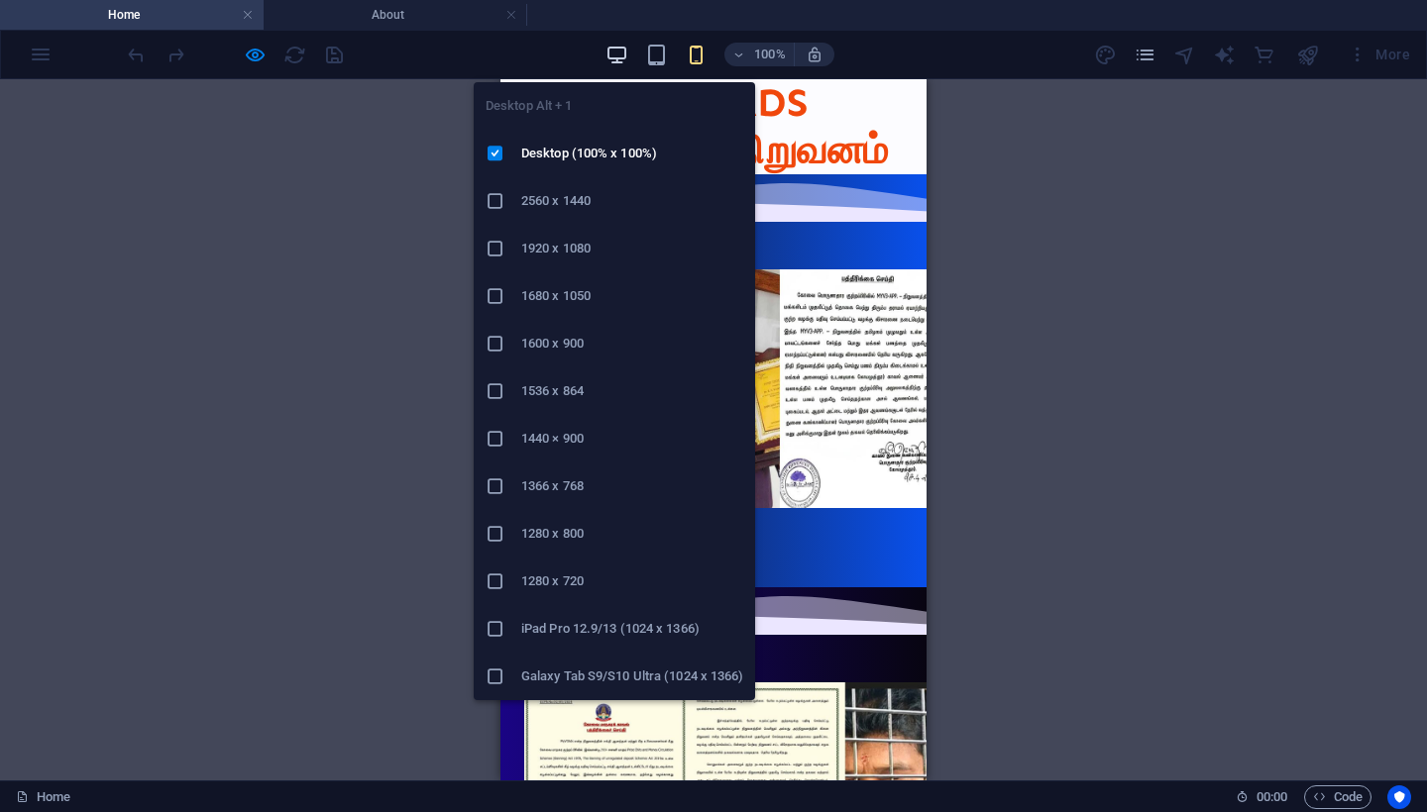
click at [619, 46] on icon "button" at bounding box center [616, 55] width 23 height 23
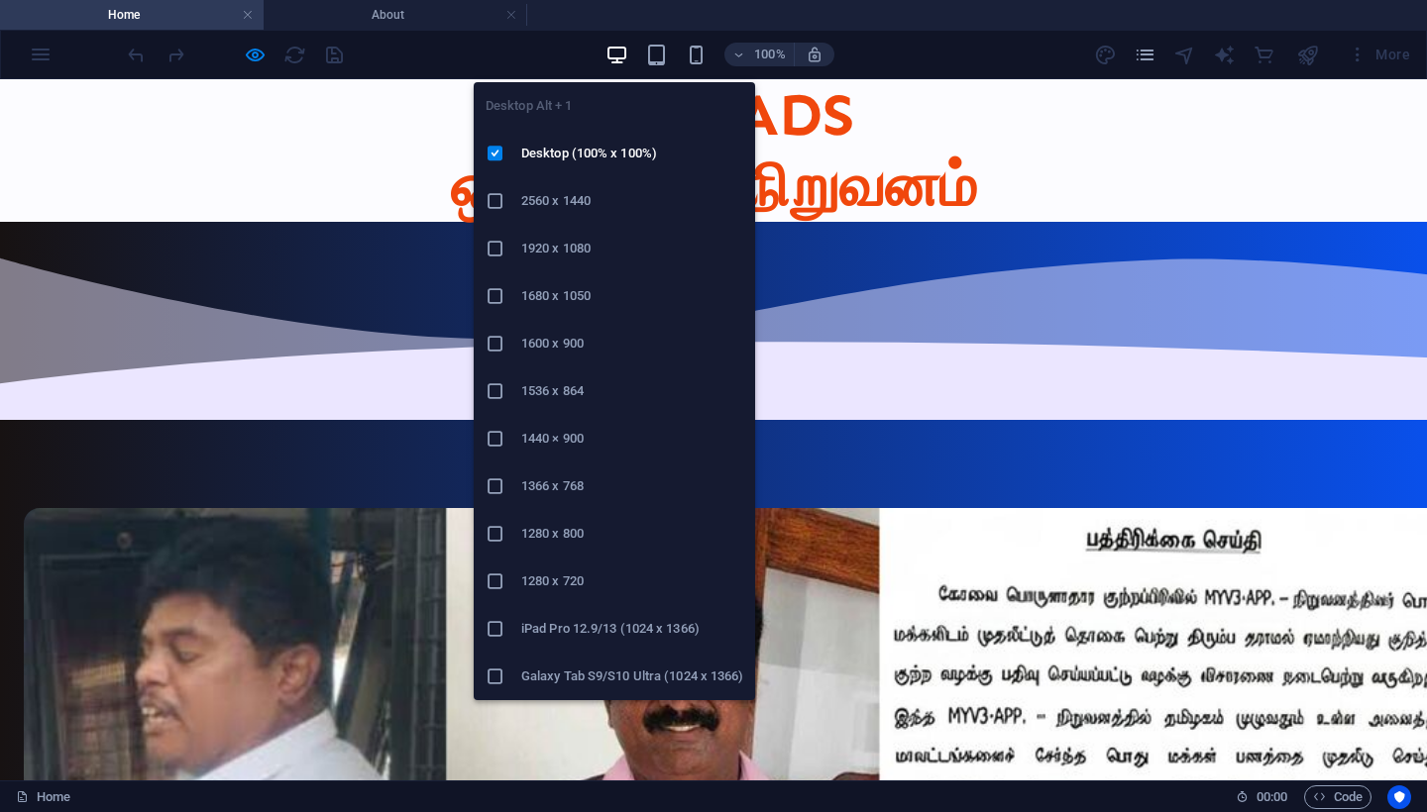
click at [619, 46] on icon "button" at bounding box center [616, 55] width 23 height 23
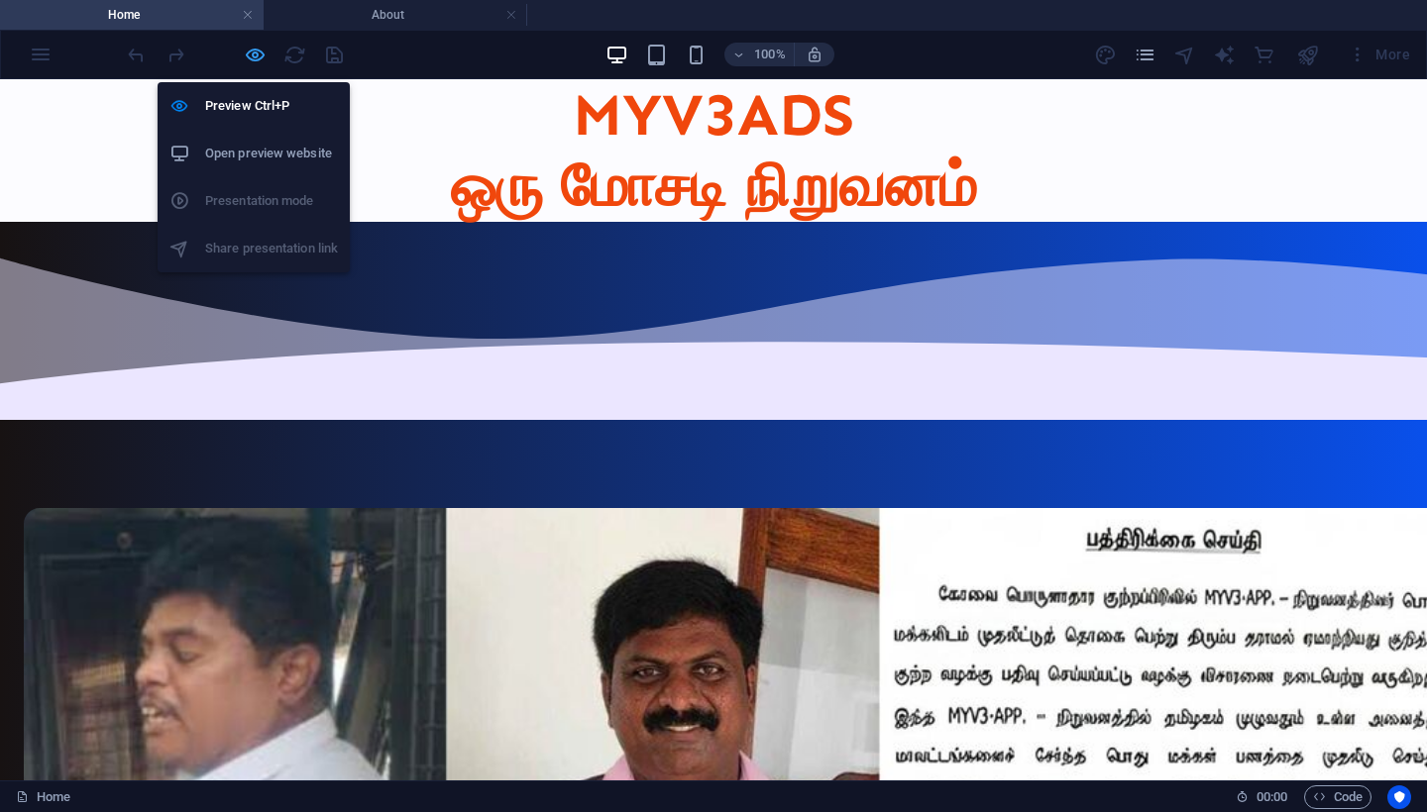
click at [251, 57] on icon "button" at bounding box center [255, 55] width 23 height 23
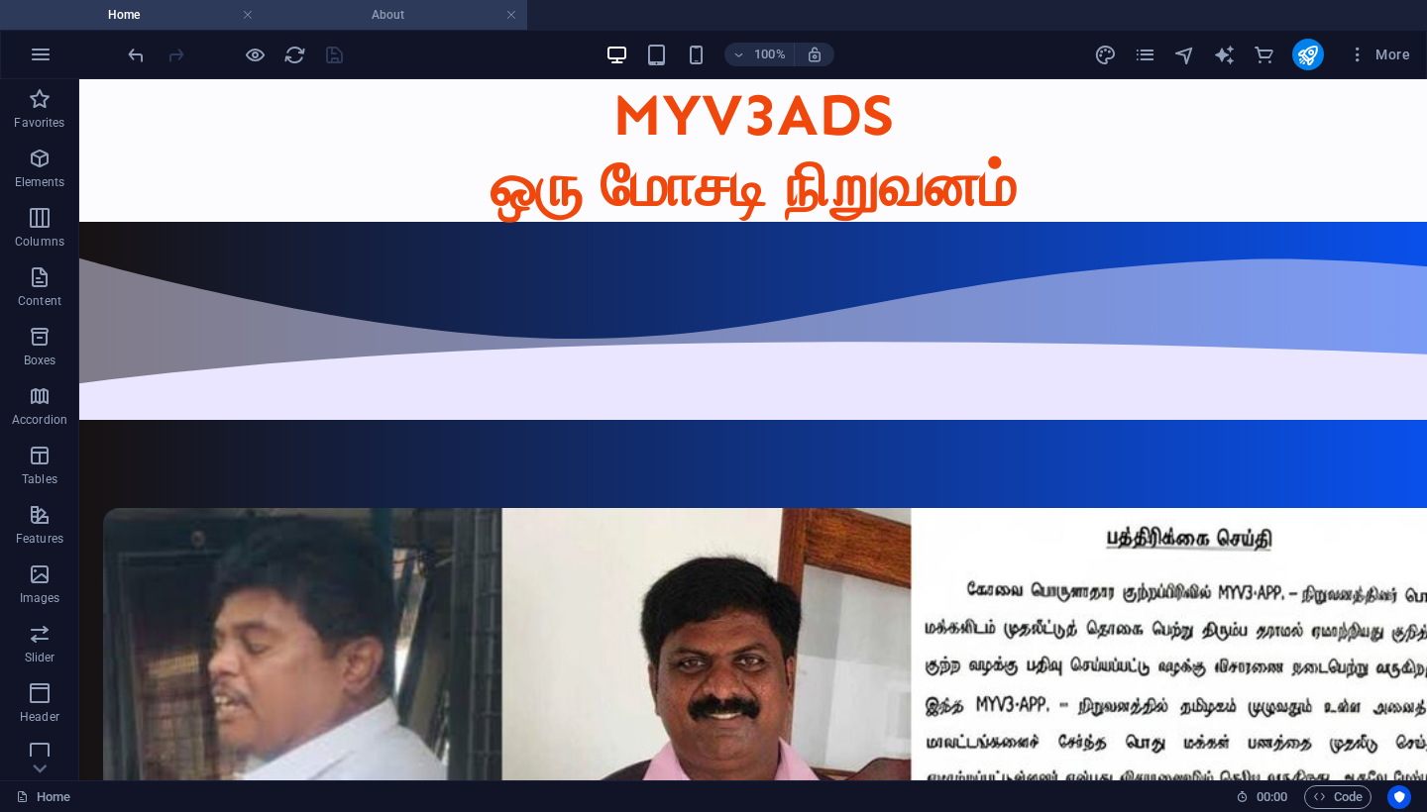
click at [395, 19] on h4 "About" at bounding box center [396, 15] width 264 height 22
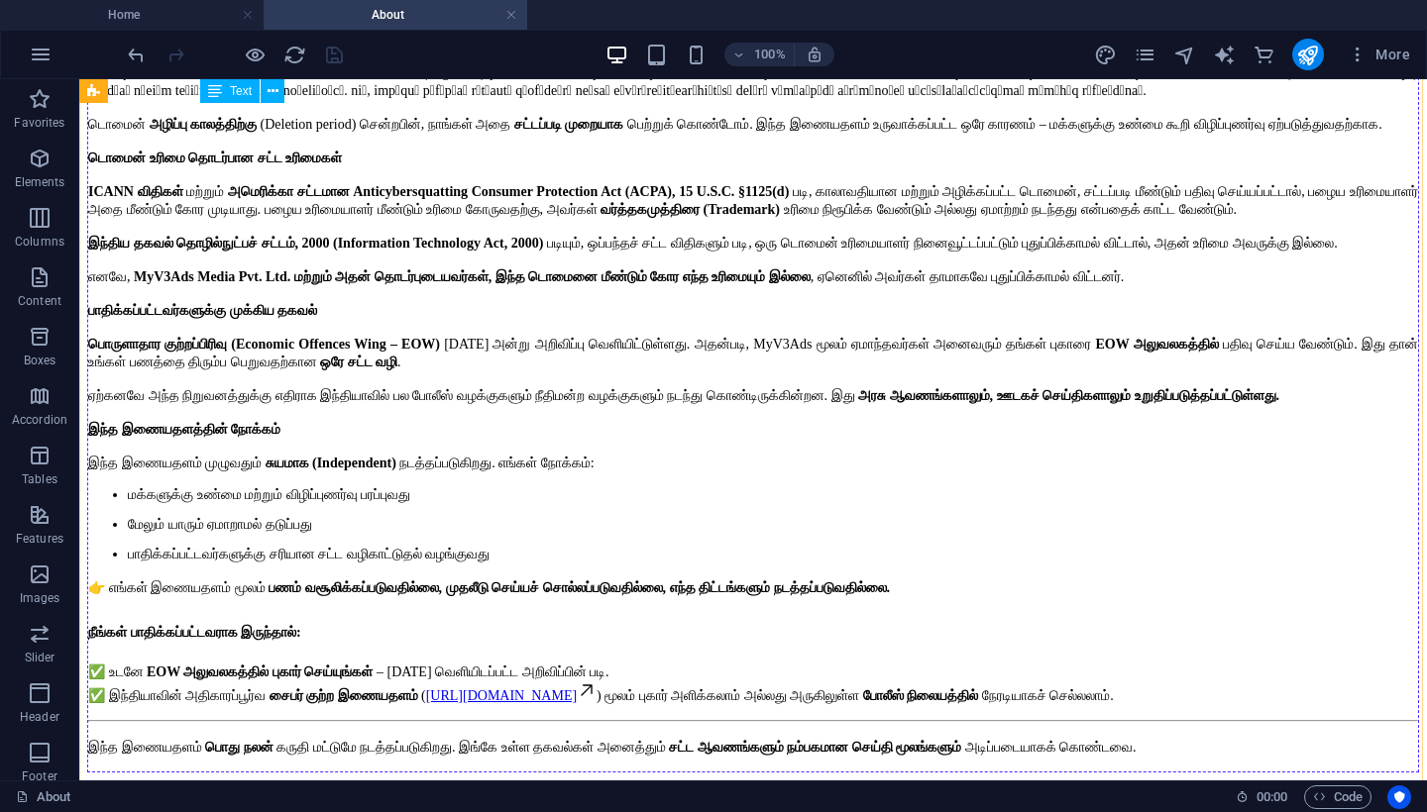
scroll to position [1476, 0]
click at [182, 21] on h4 "Home" at bounding box center [132, 15] width 264 height 22
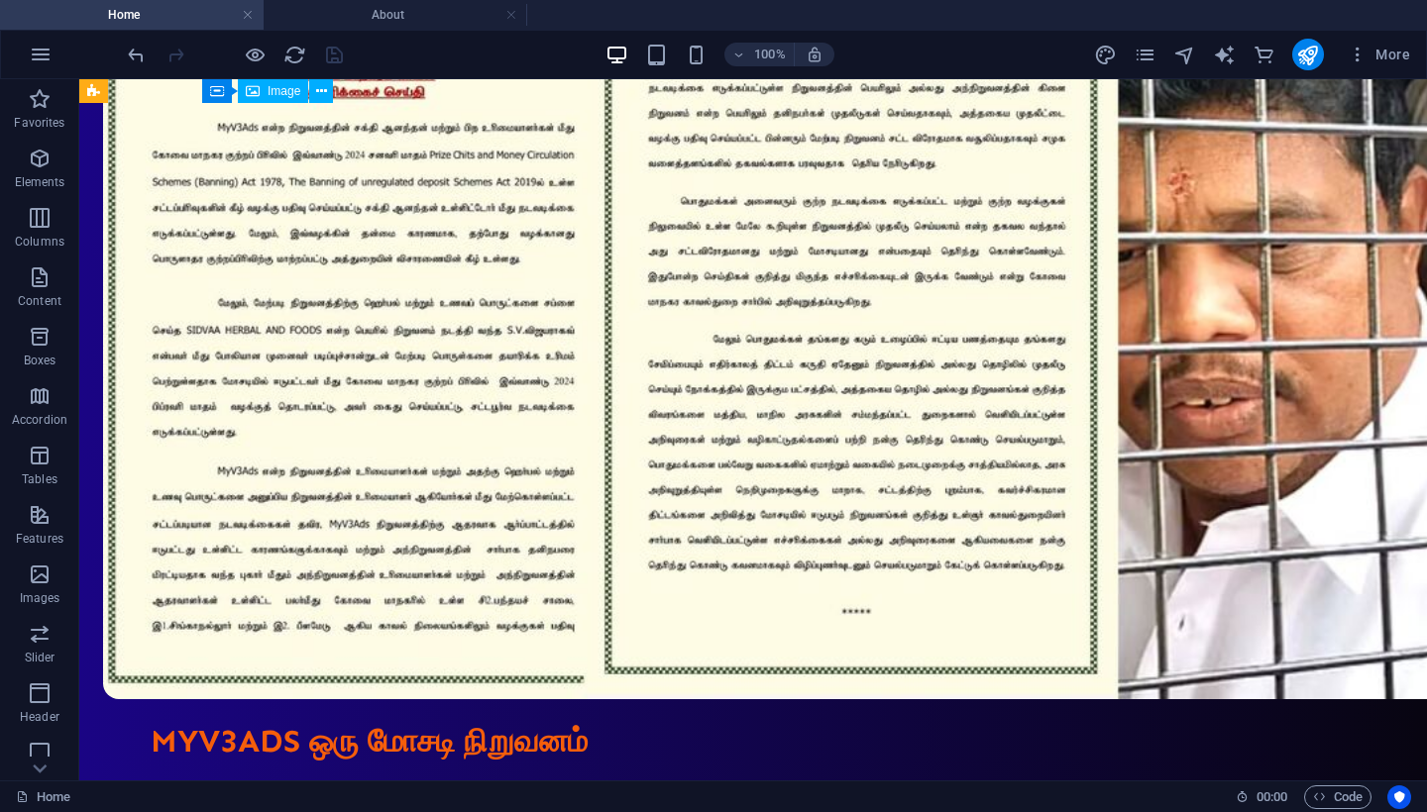
scroll to position [1803, 0]
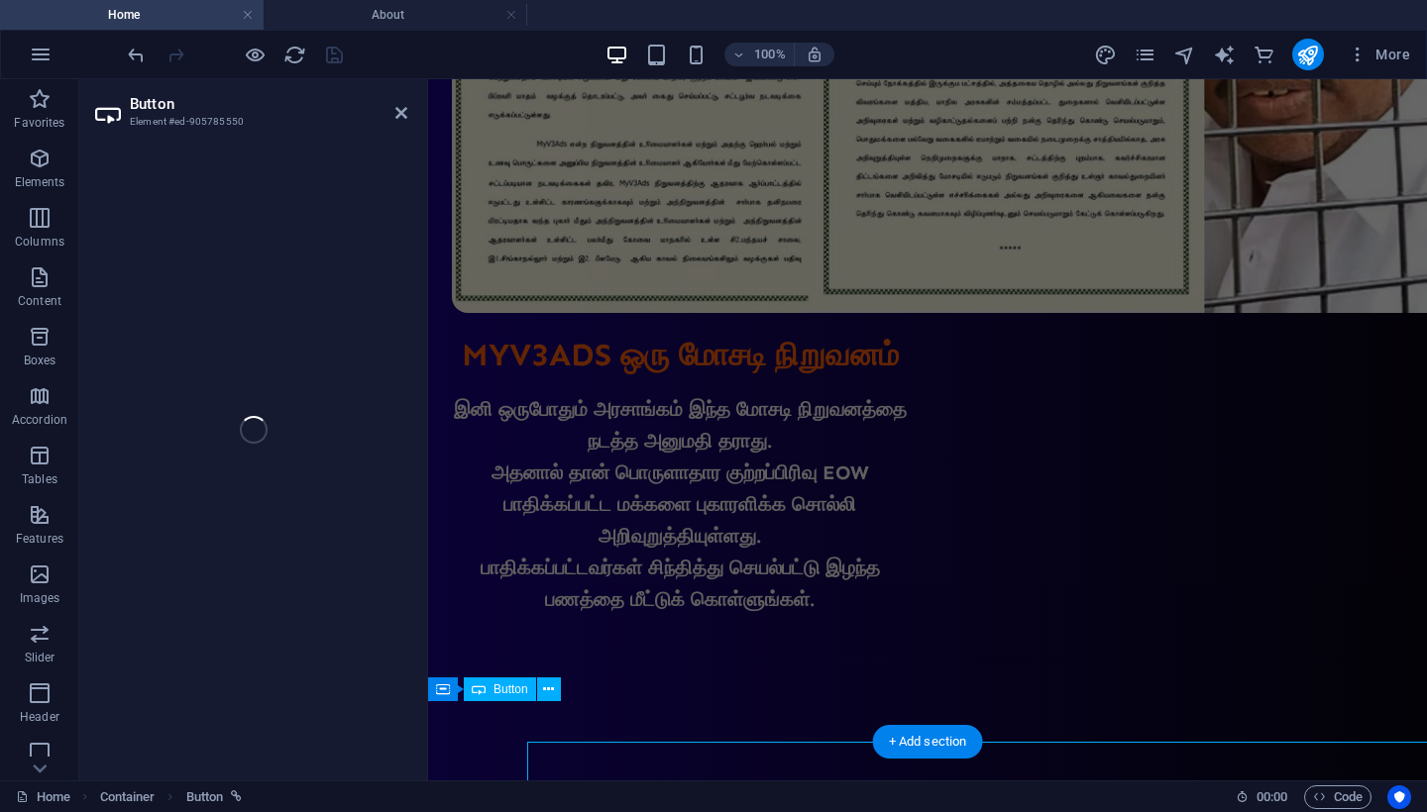
scroll to position [1713, 0]
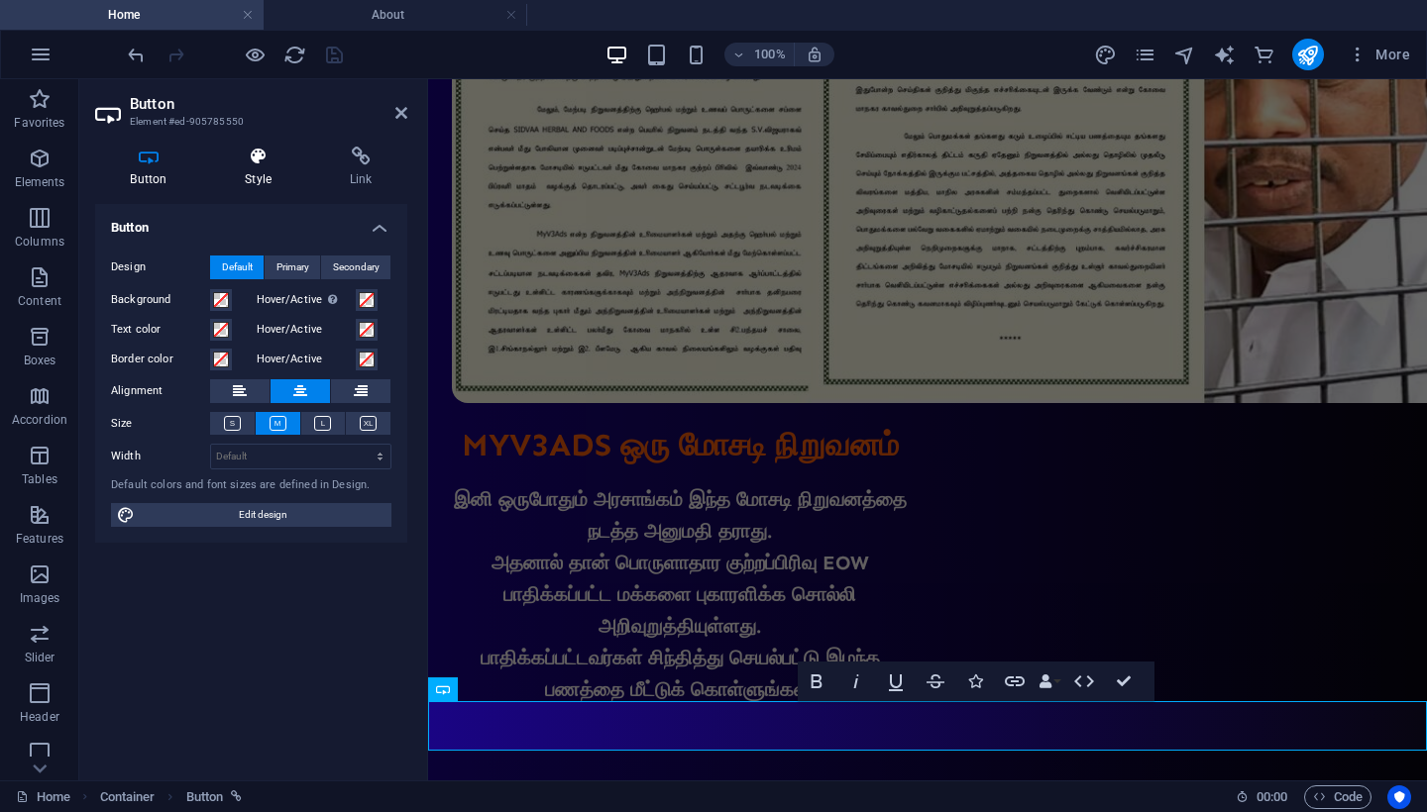
click at [258, 160] on icon at bounding box center [258, 157] width 97 height 20
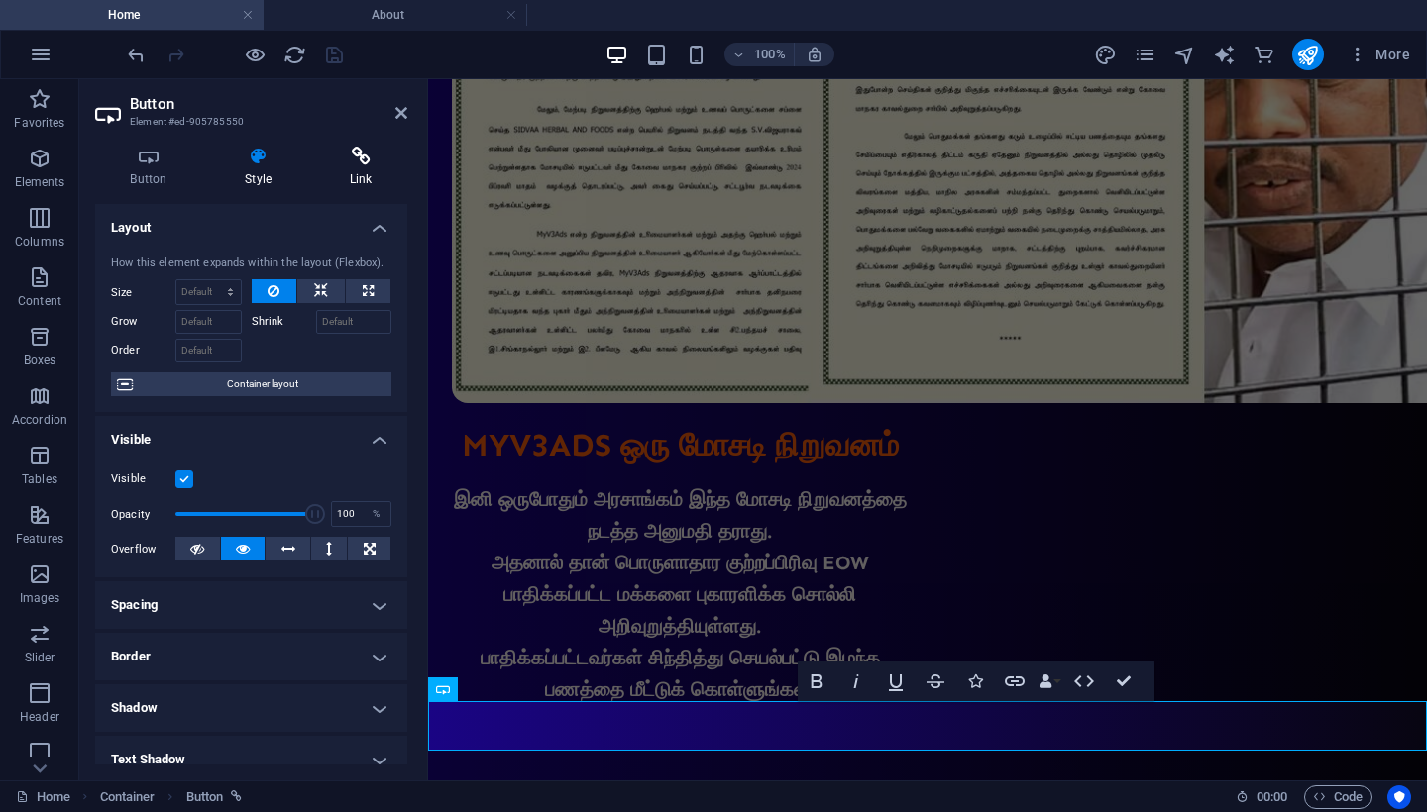
click at [366, 168] on h4 "Link" at bounding box center [360, 168] width 93 height 42
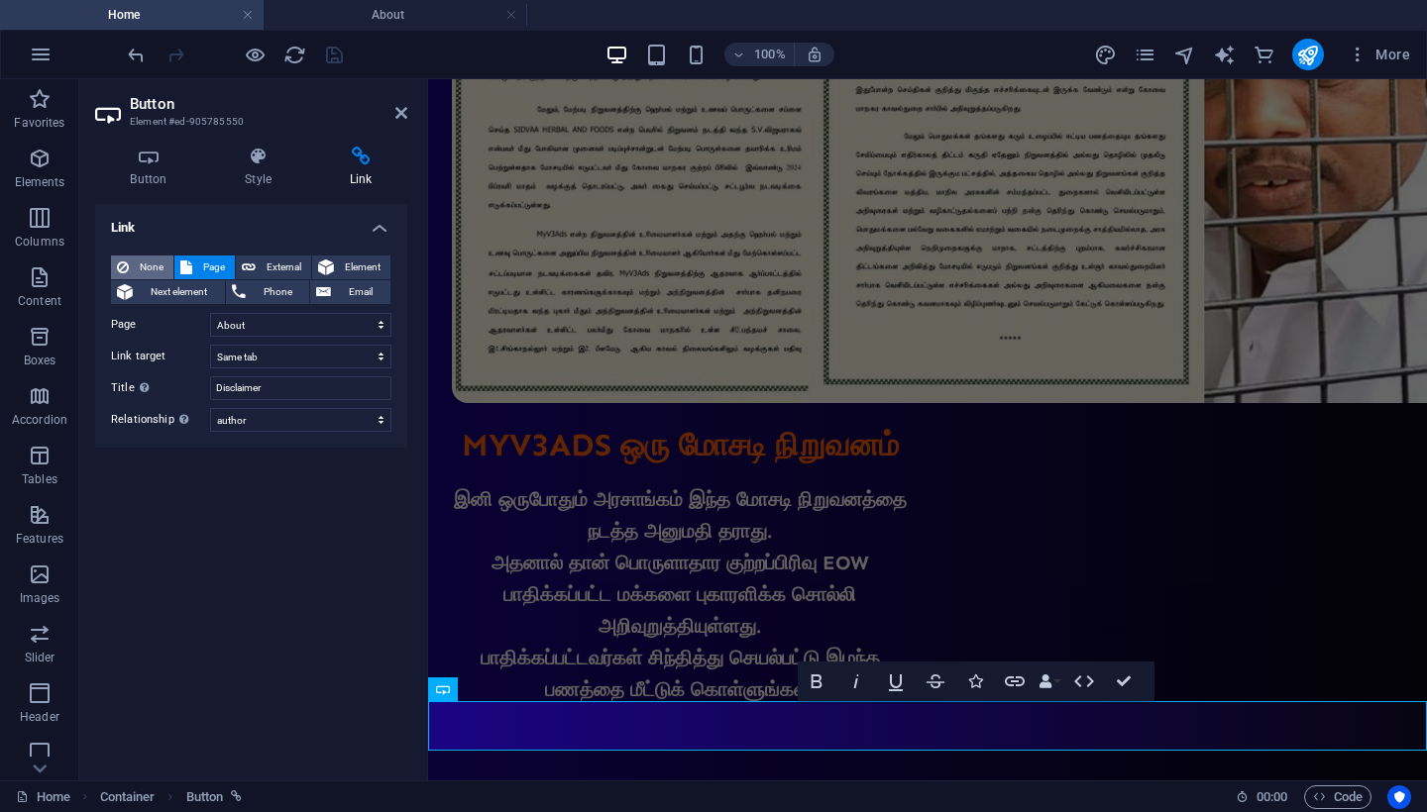
click at [150, 262] on span "None" at bounding box center [151, 268] width 33 height 24
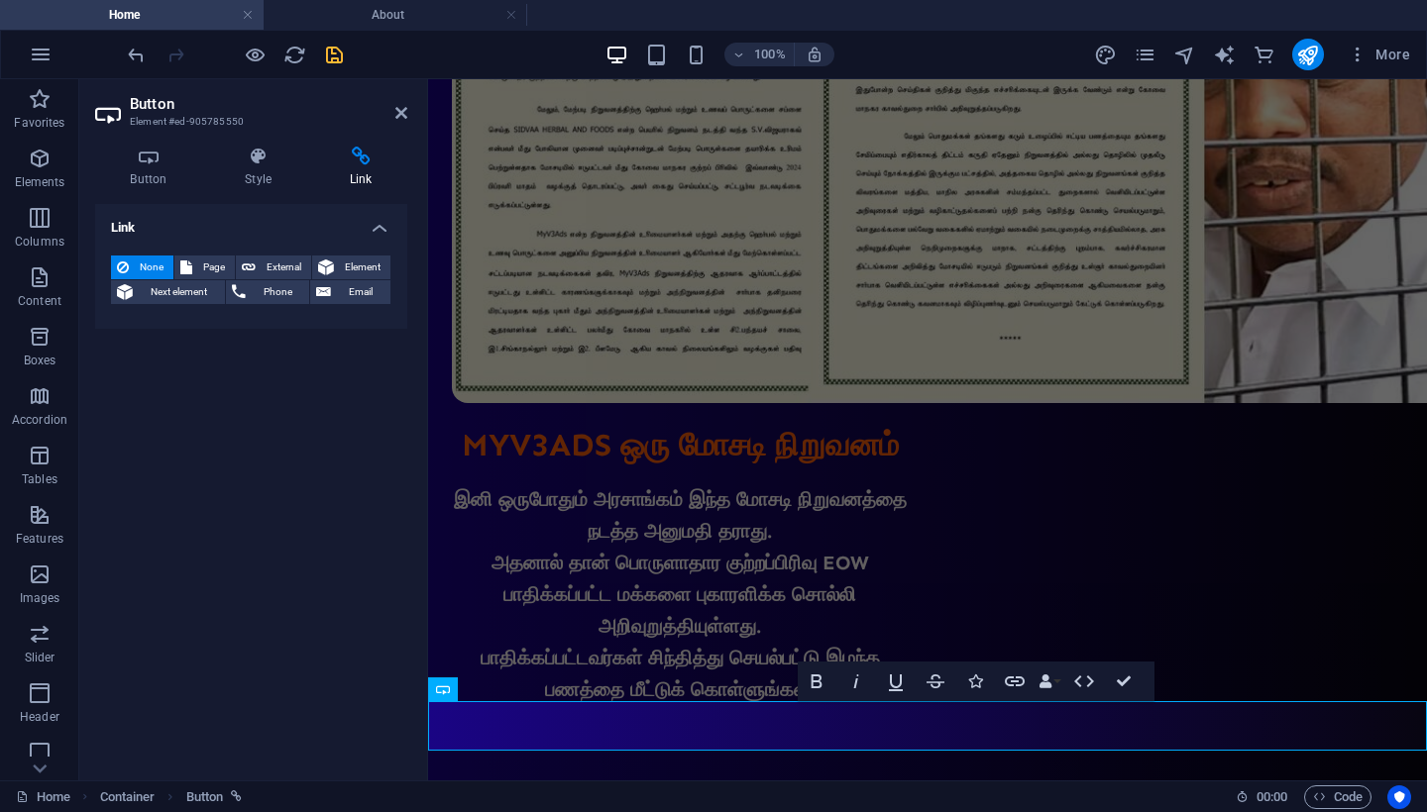
click at [332, 65] on icon "save" at bounding box center [334, 55] width 23 height 23
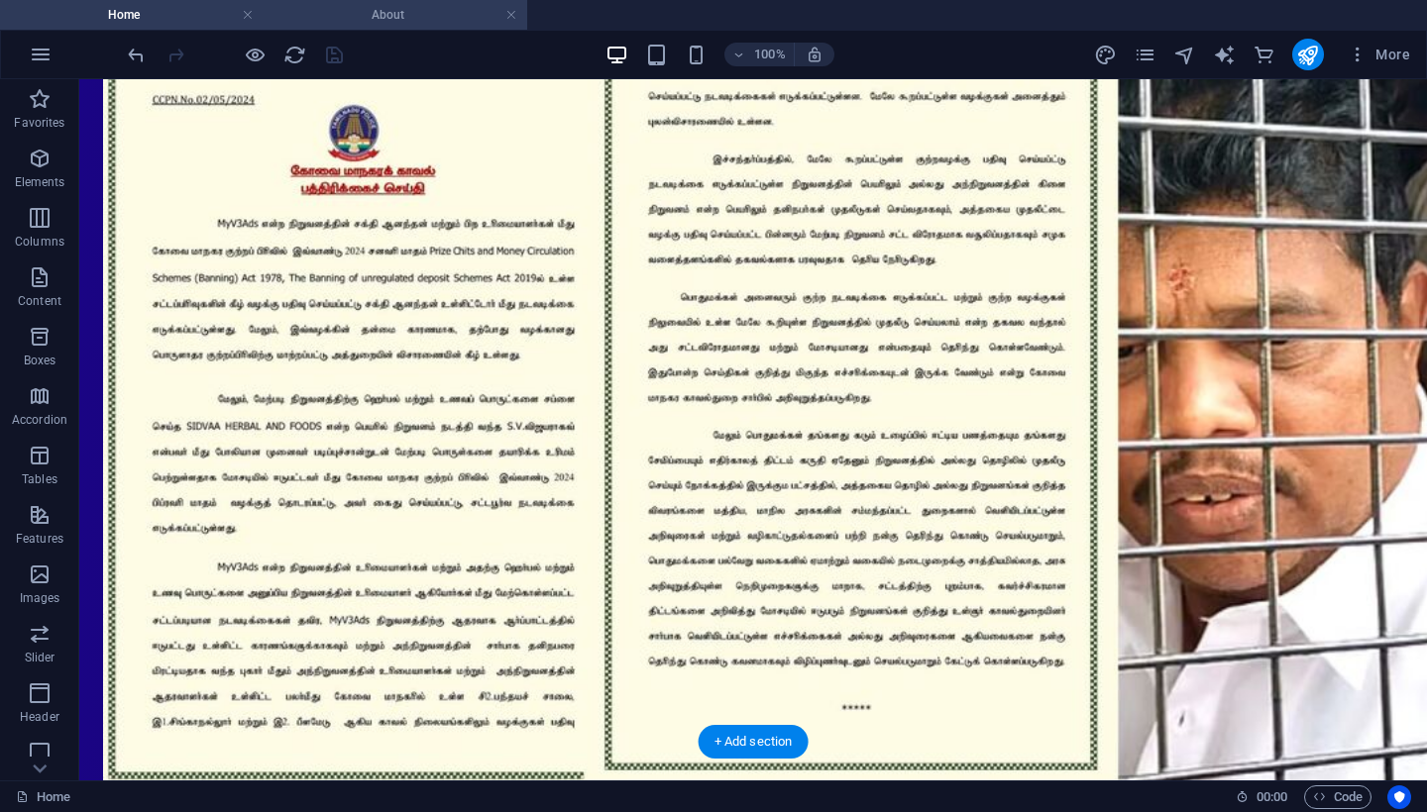
click at [393, 23] on h4 "About" at bounding box center [396, 15] width 264 height 22
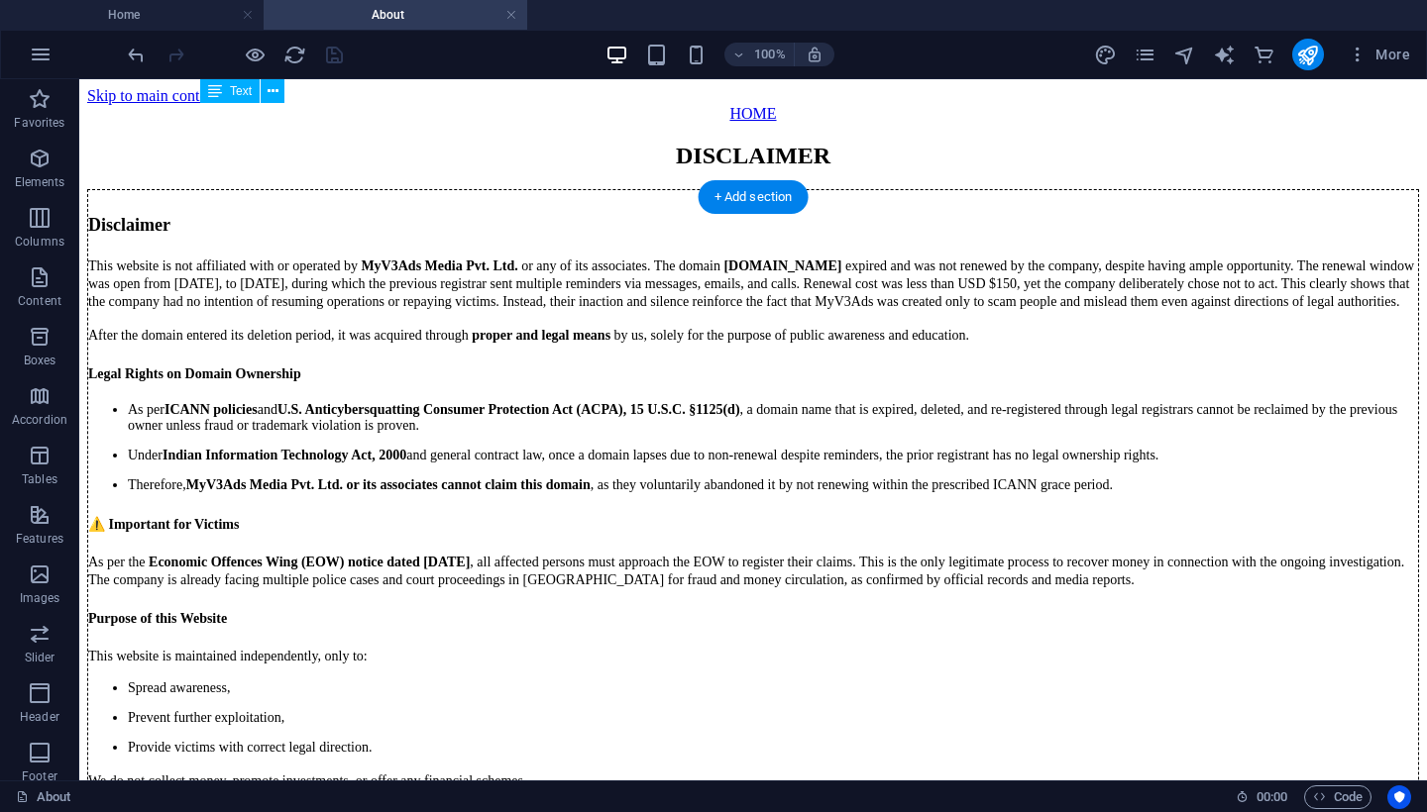
scroll to position [0, 0]
click at [772, 105] on div "HOME" at bounding box center [752, 114] width 1331 height 18
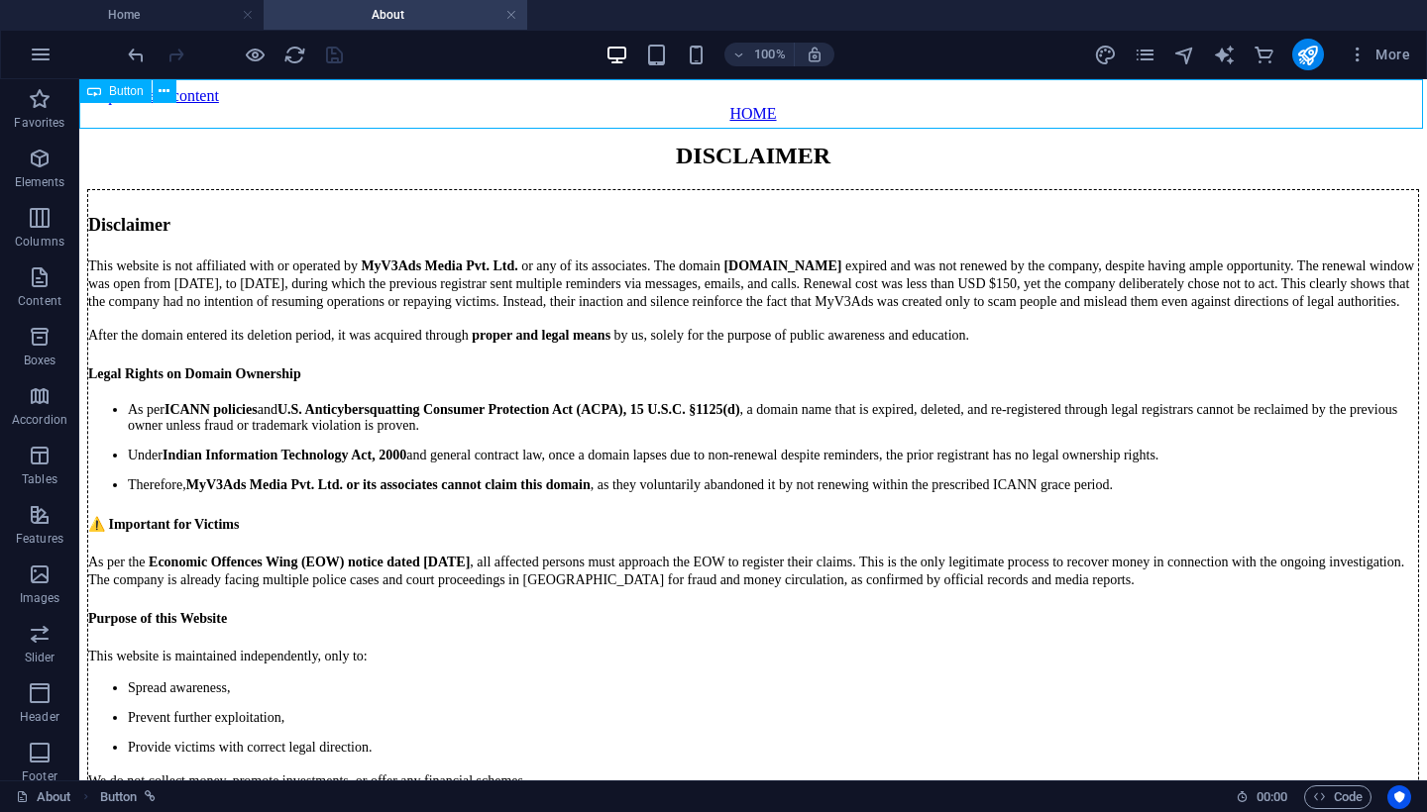
click at [756, 105] on div "HOME" at bounding box center [752, 114] width 1331 height 18
select select
select select "author"
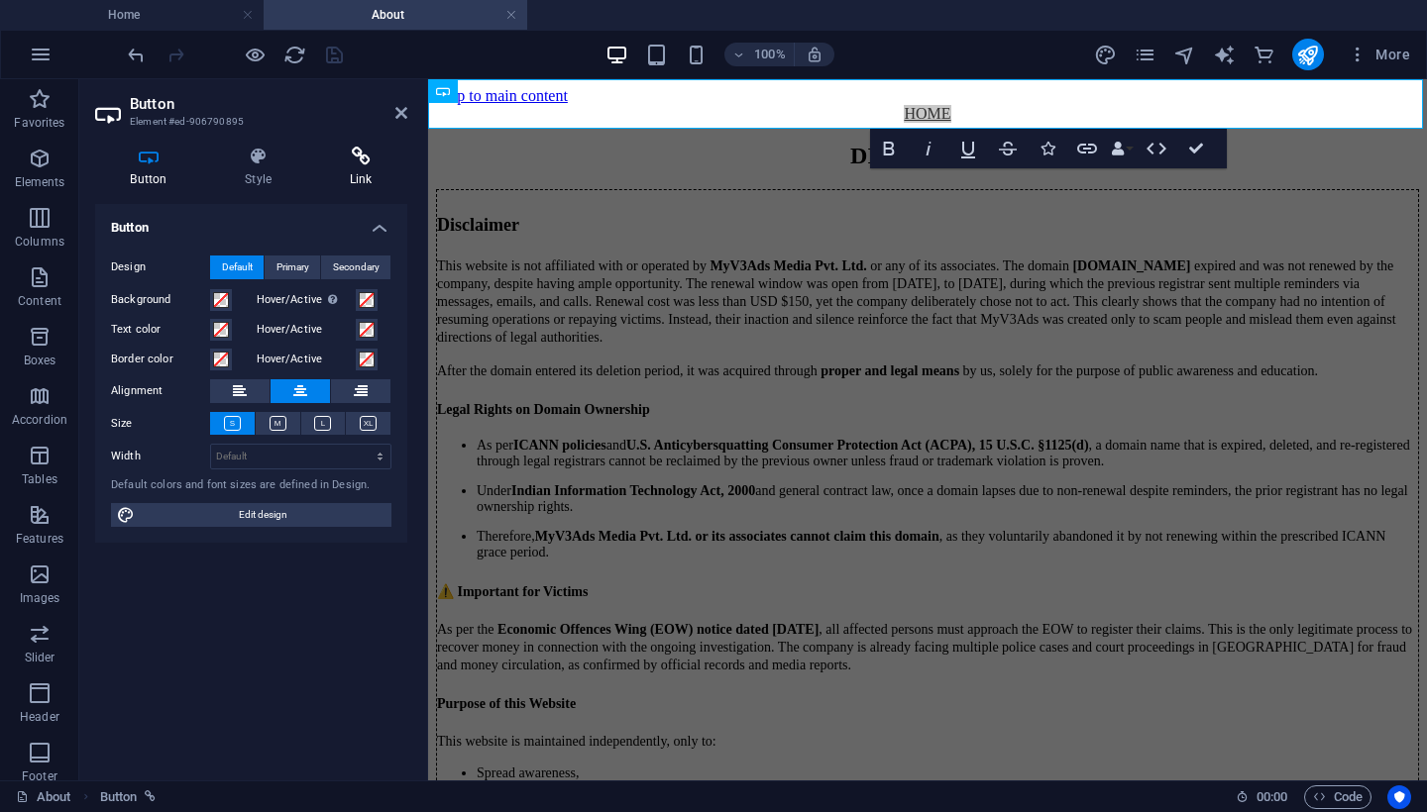
click at [350, 168] on h4 "Link" at bounding box center [360, 168] width 93 height 42
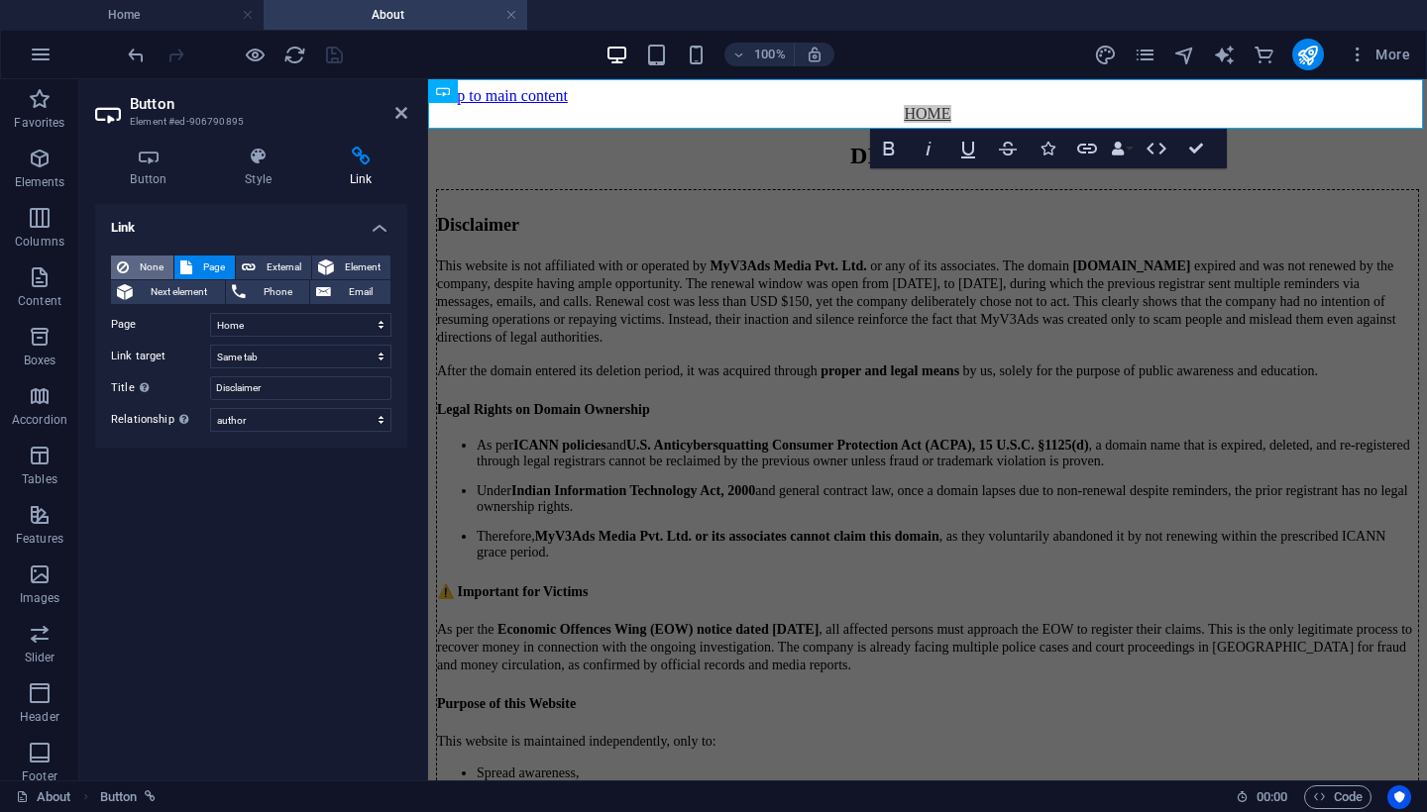
click at [148, 271] on span "None" at bounding box center [151, 268] width 33 height 24
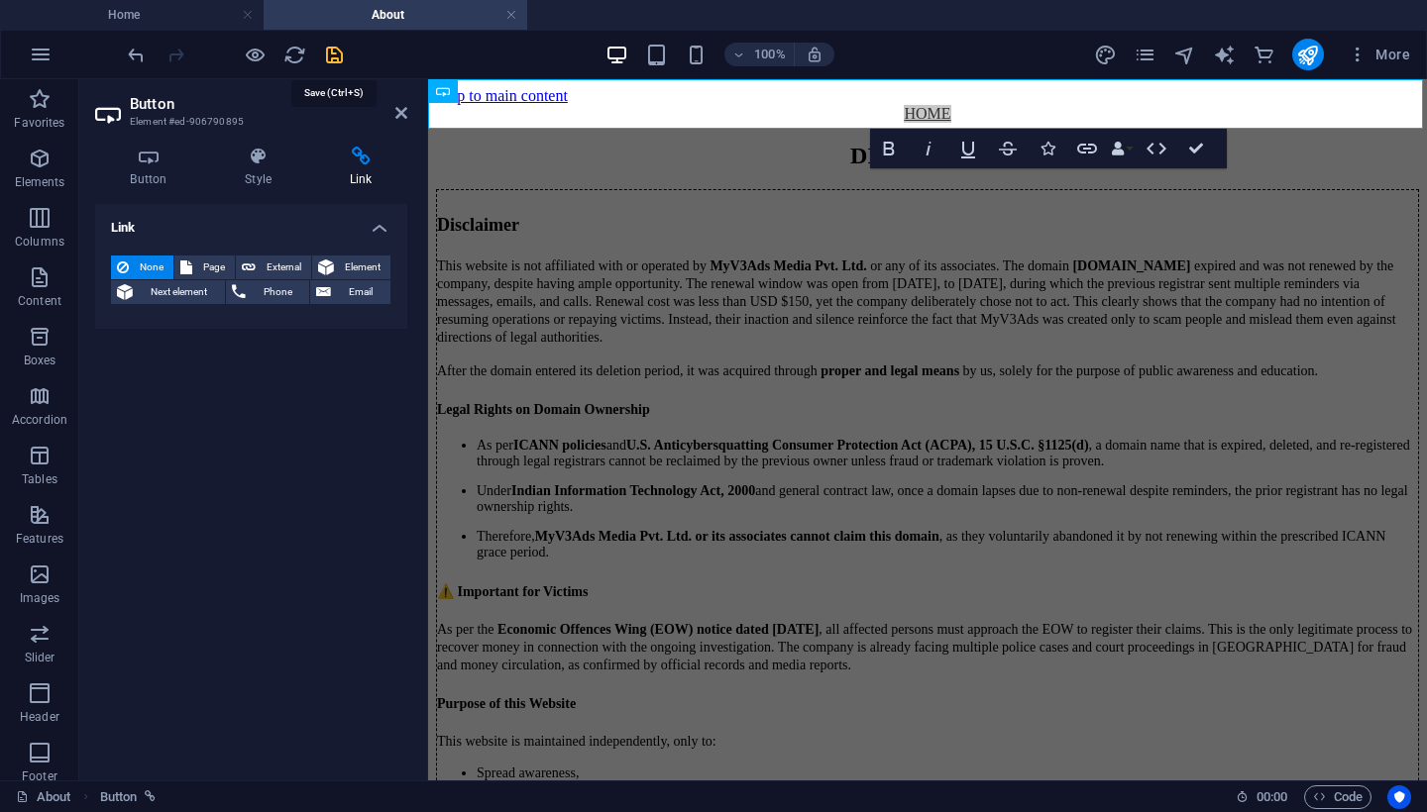
click at [336, 62] on icon "save" at bounding box center [334, 55] width 23 height 23
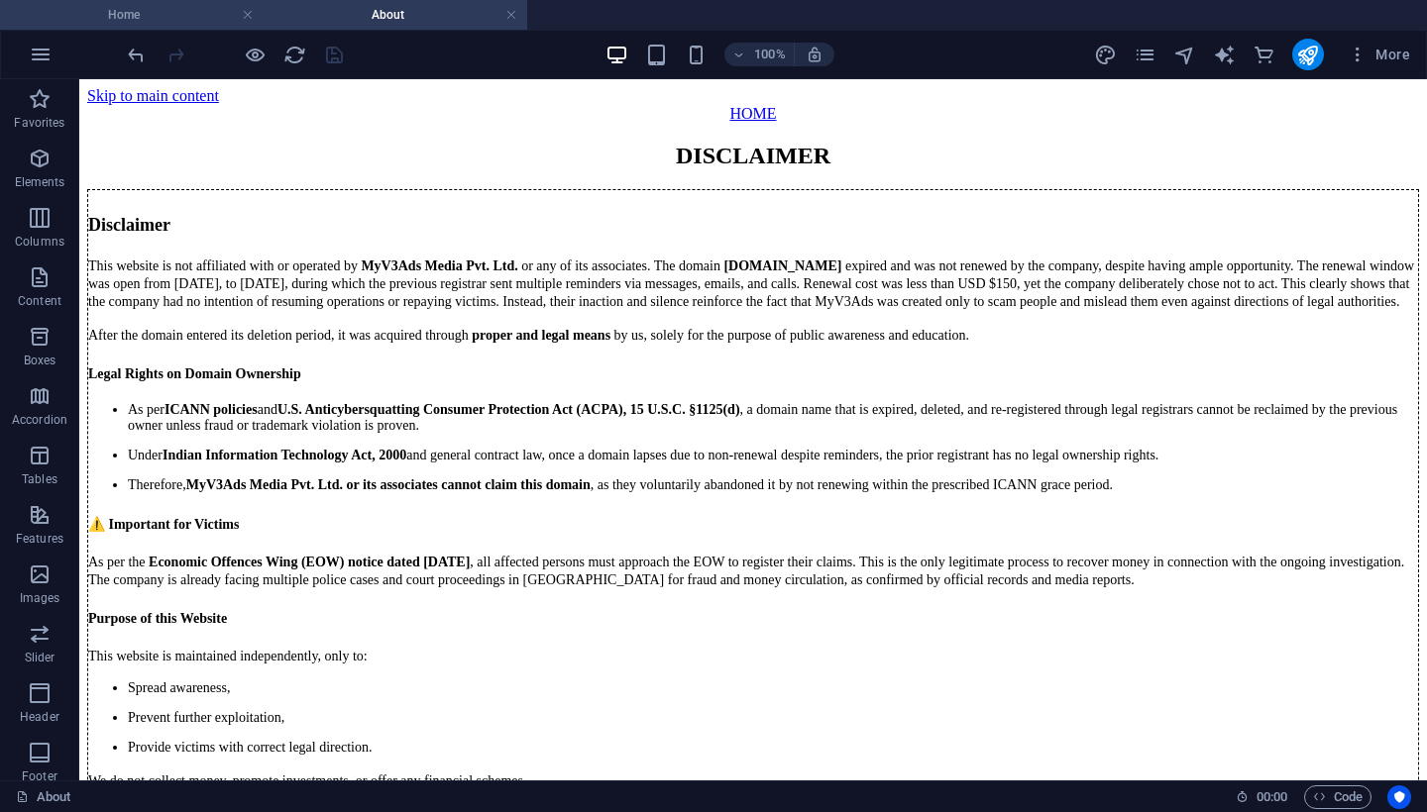
click at [175, 23] on h4 "Home" at bounding box center [132, 15] width 264 height 22
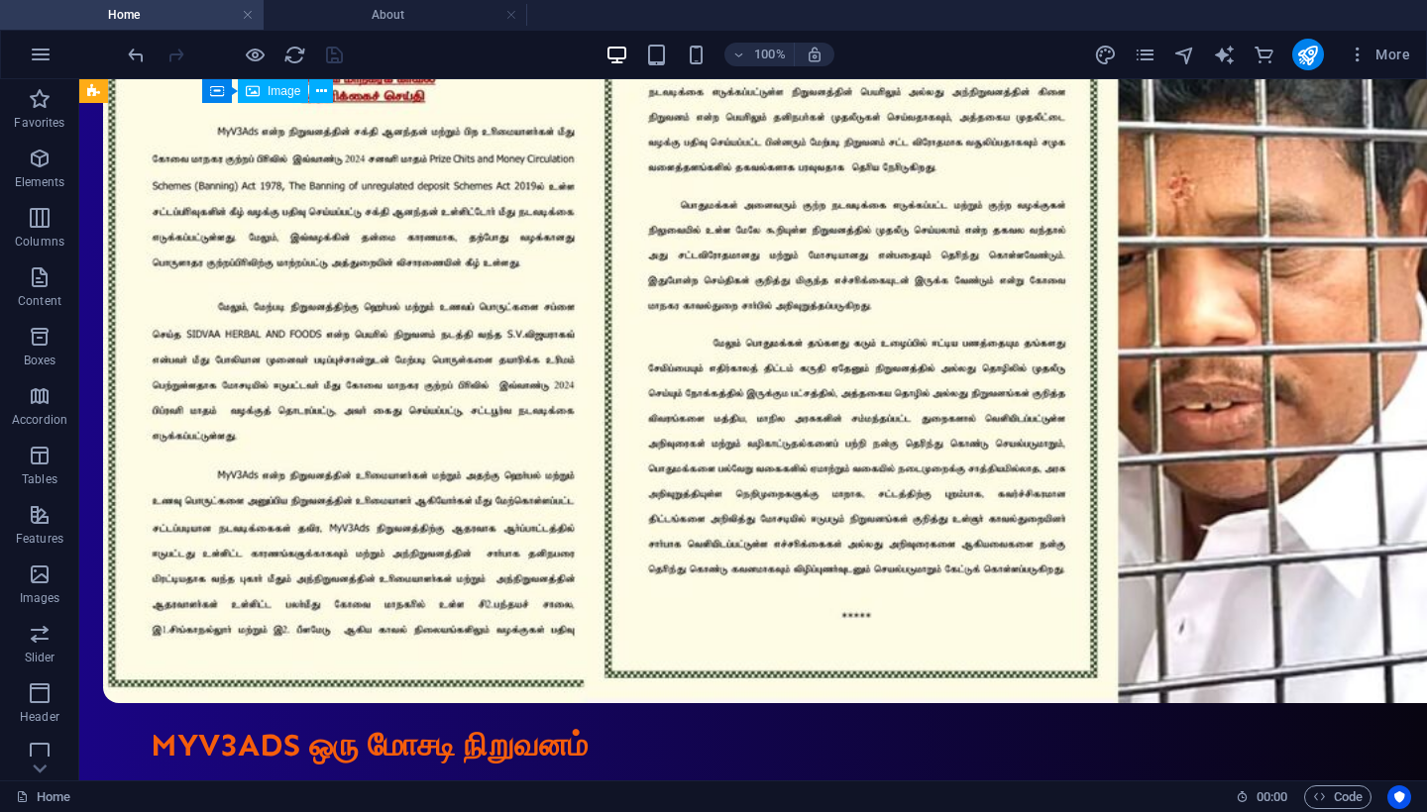
scroll to position [1803, 0]
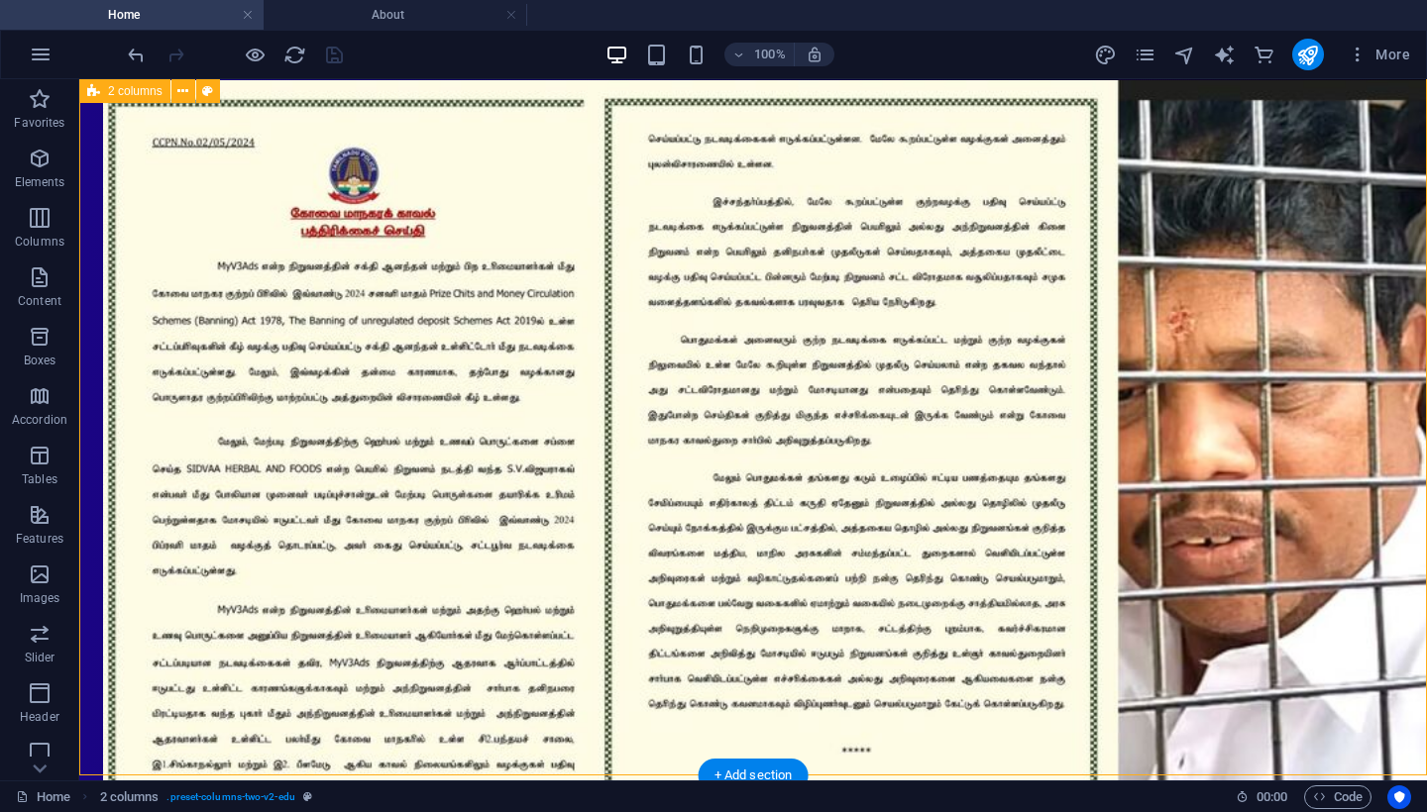
scroll to position [1666, 0]
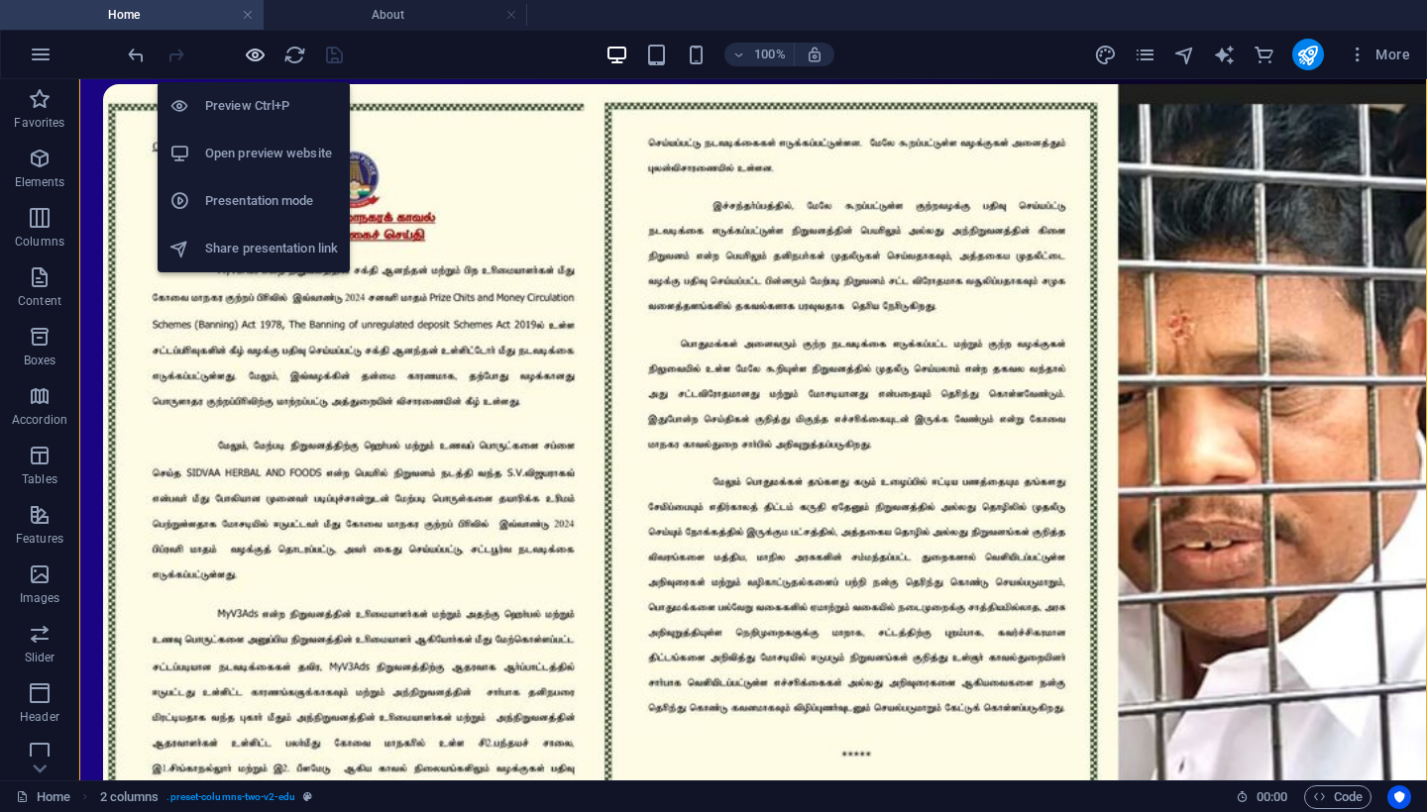
click at [256, 53] on icon "button" at bounding box center [255, 55] width 23 height 23
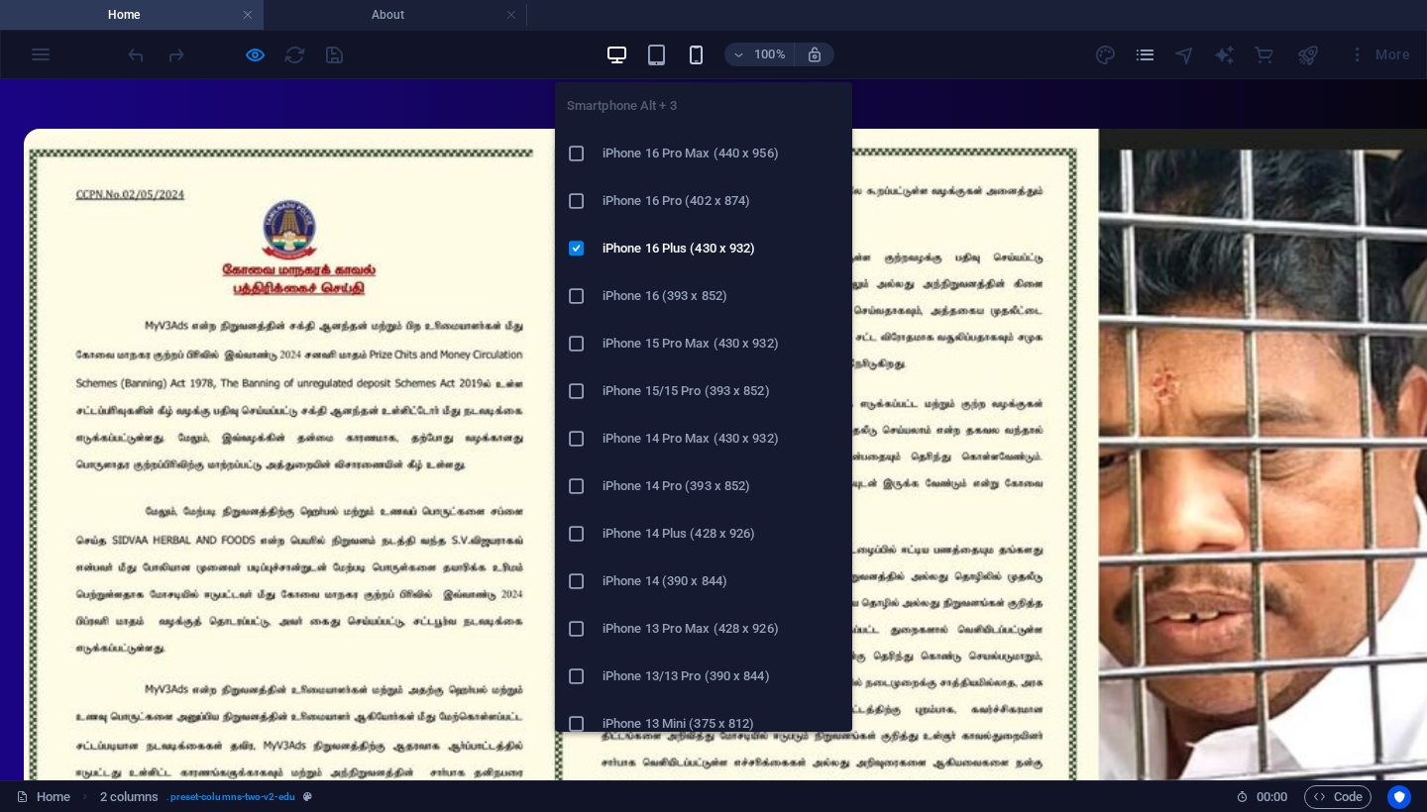
click at [693, 56] on icon "button" at bounding box center [696, 55] width 23 height 23
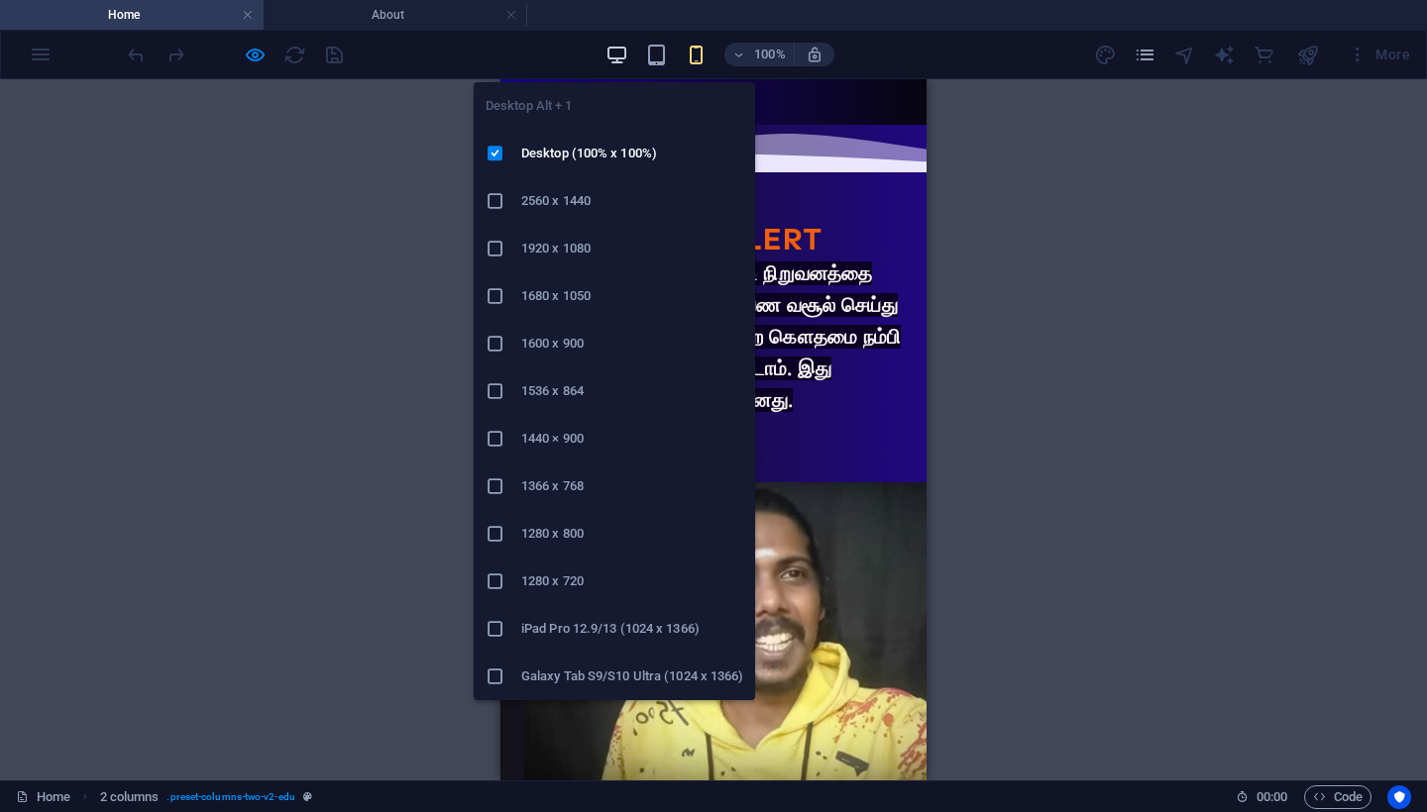
click at [620, 60] on icon "button" at bounding box center [616, 55] width 23 height 23
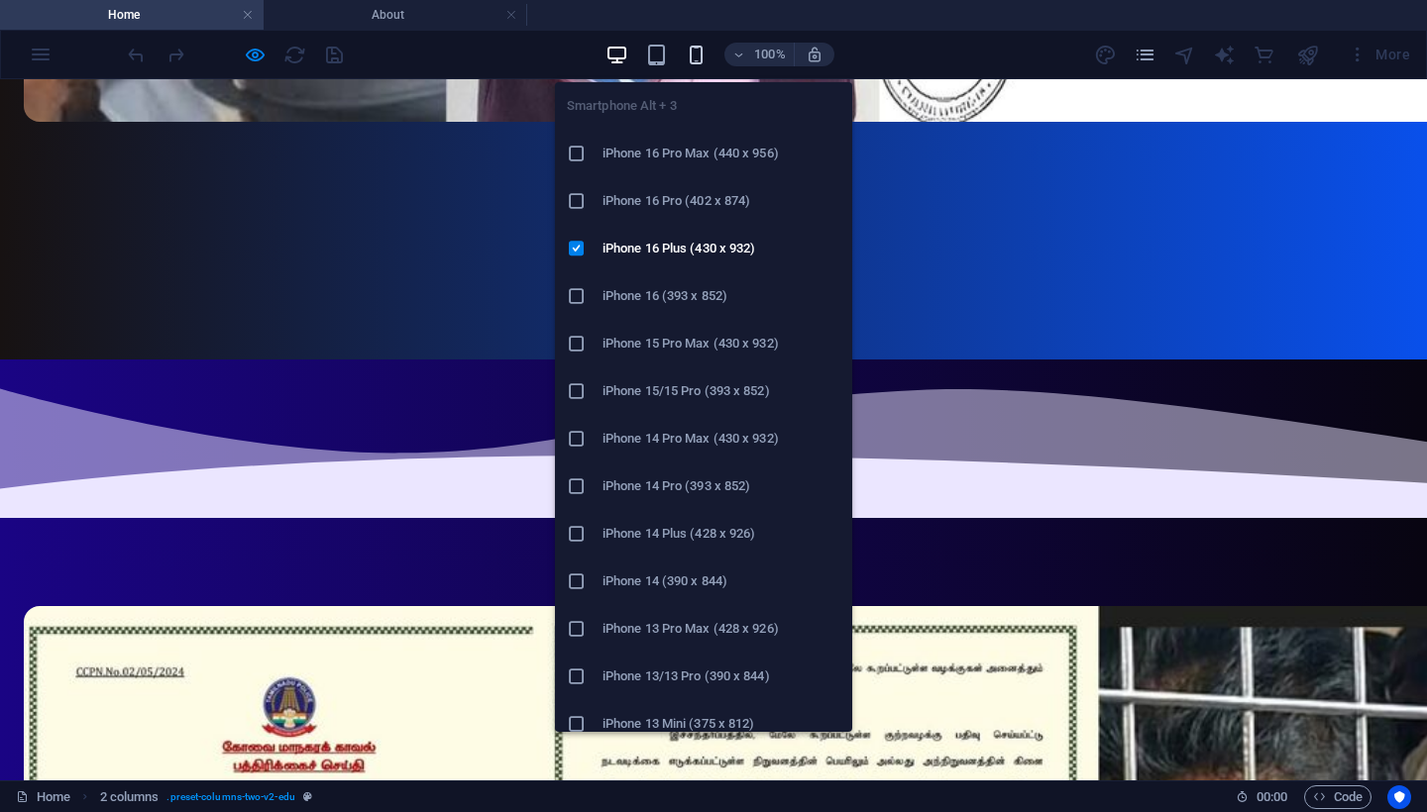
click at [695, 59] on icon "button" at bounding box center [696, 55] width 23 height 23
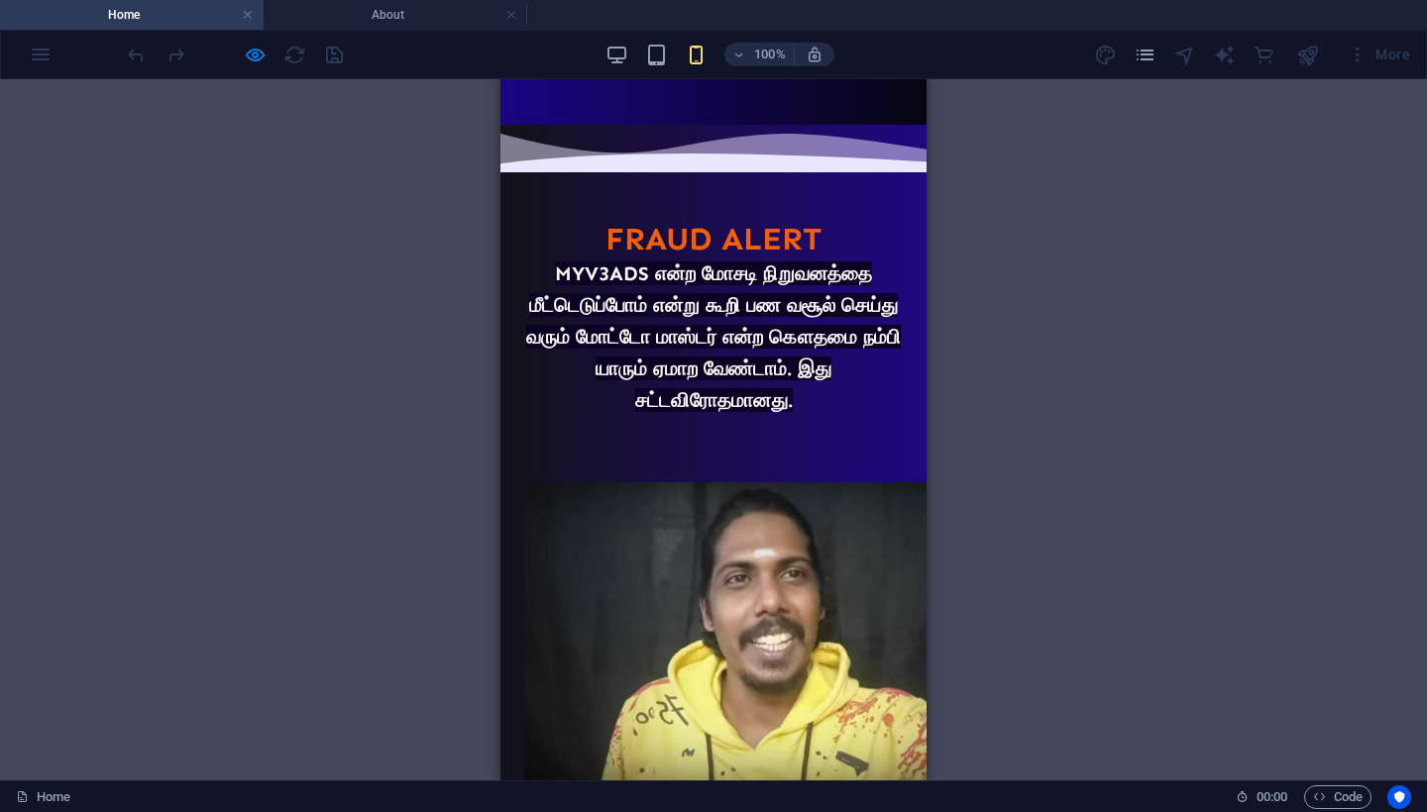
click at [742, 172] on icon at bounding box center [886, 163] width 773 height 19
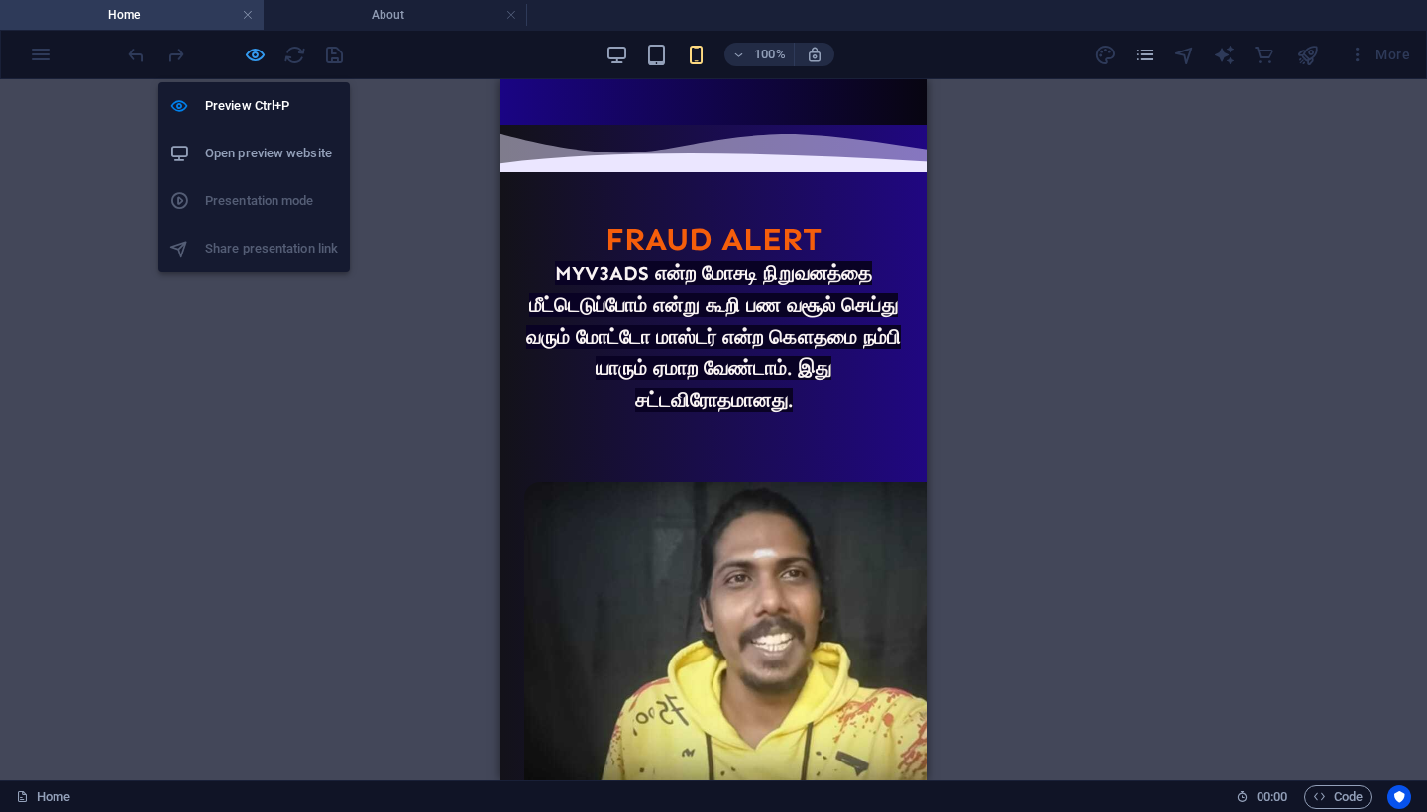
click at [254, 55] on icon "button" at bounding box center [255, 55] width 23 height 23
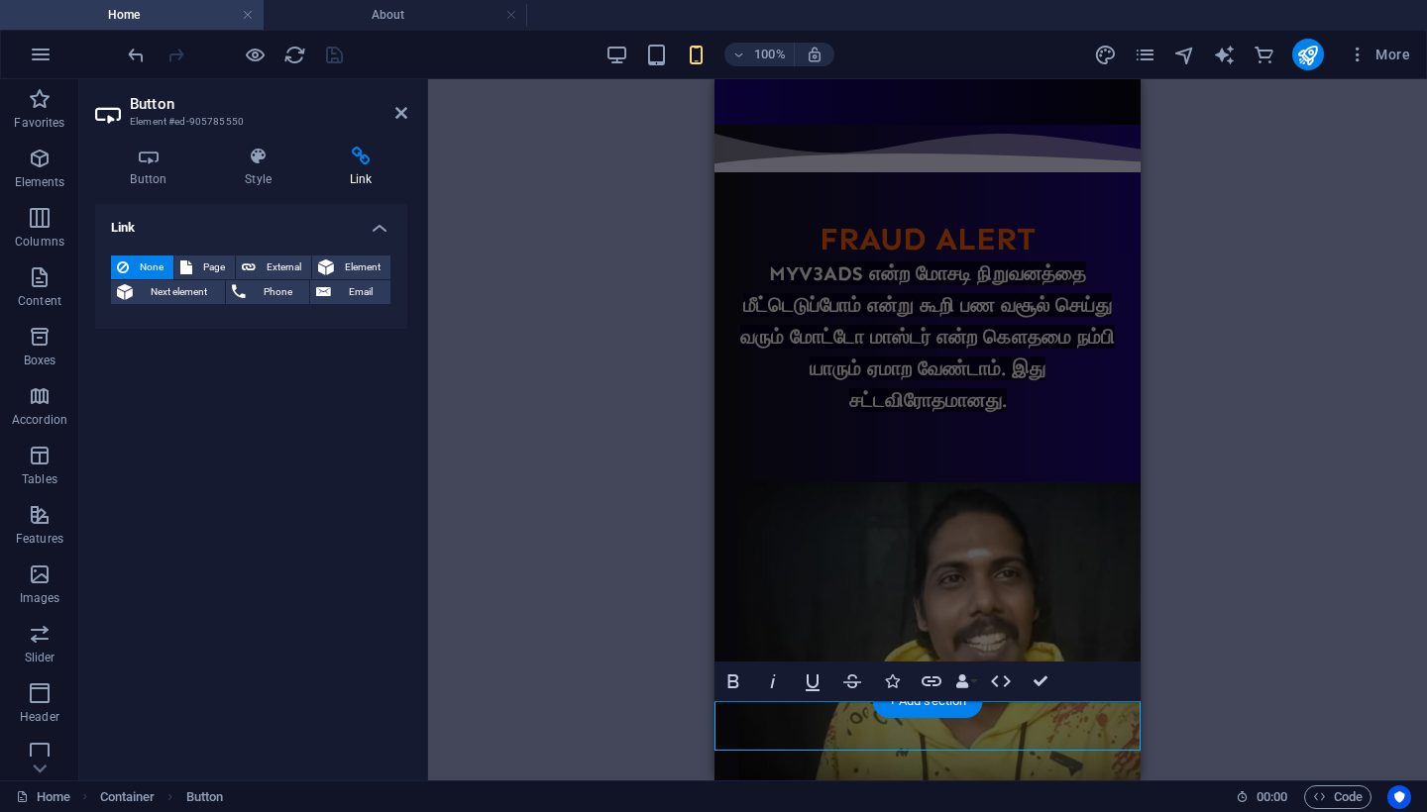
scroll to position [1139, 0]
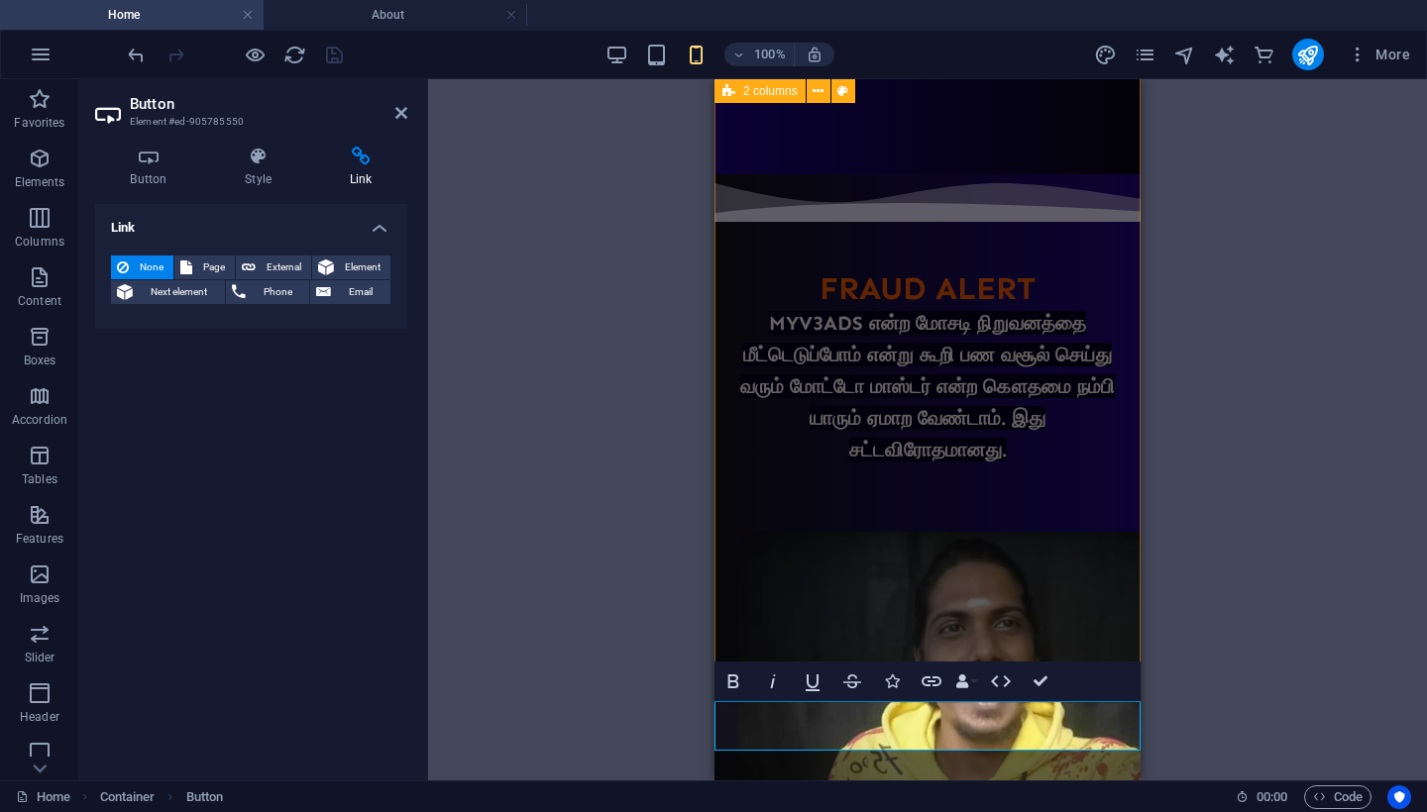
click at [554, 645] on div "H1 Unequal Columns Container Image Container 2 columns Container Image Containe…" at bounding box center [927, 429] width 999 height 701
click at [260, 160] on icon at bounding box center [258, 157] width 97 height 20
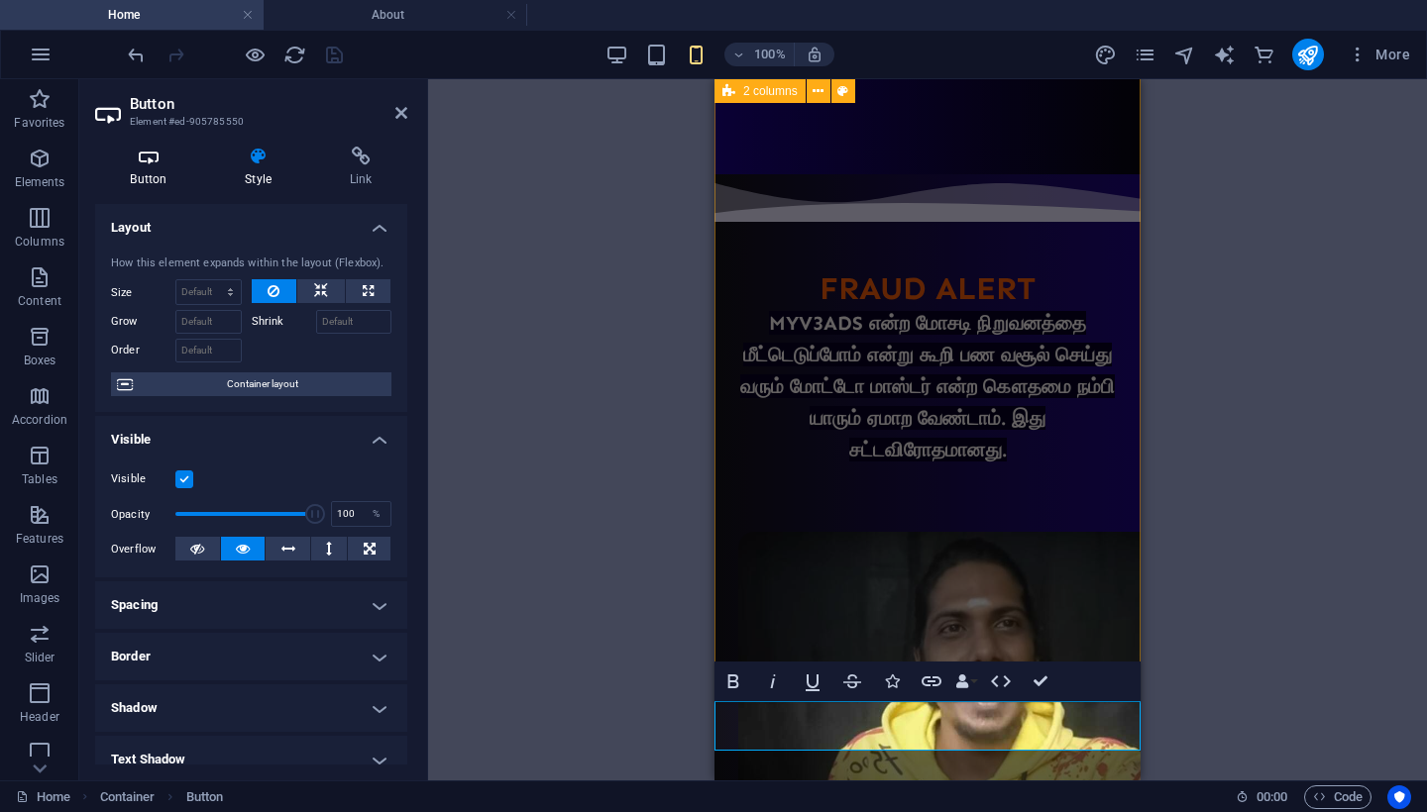
click at [119, 173] on h4 "Button" at bounding box center [152, 168] width 115 height 42
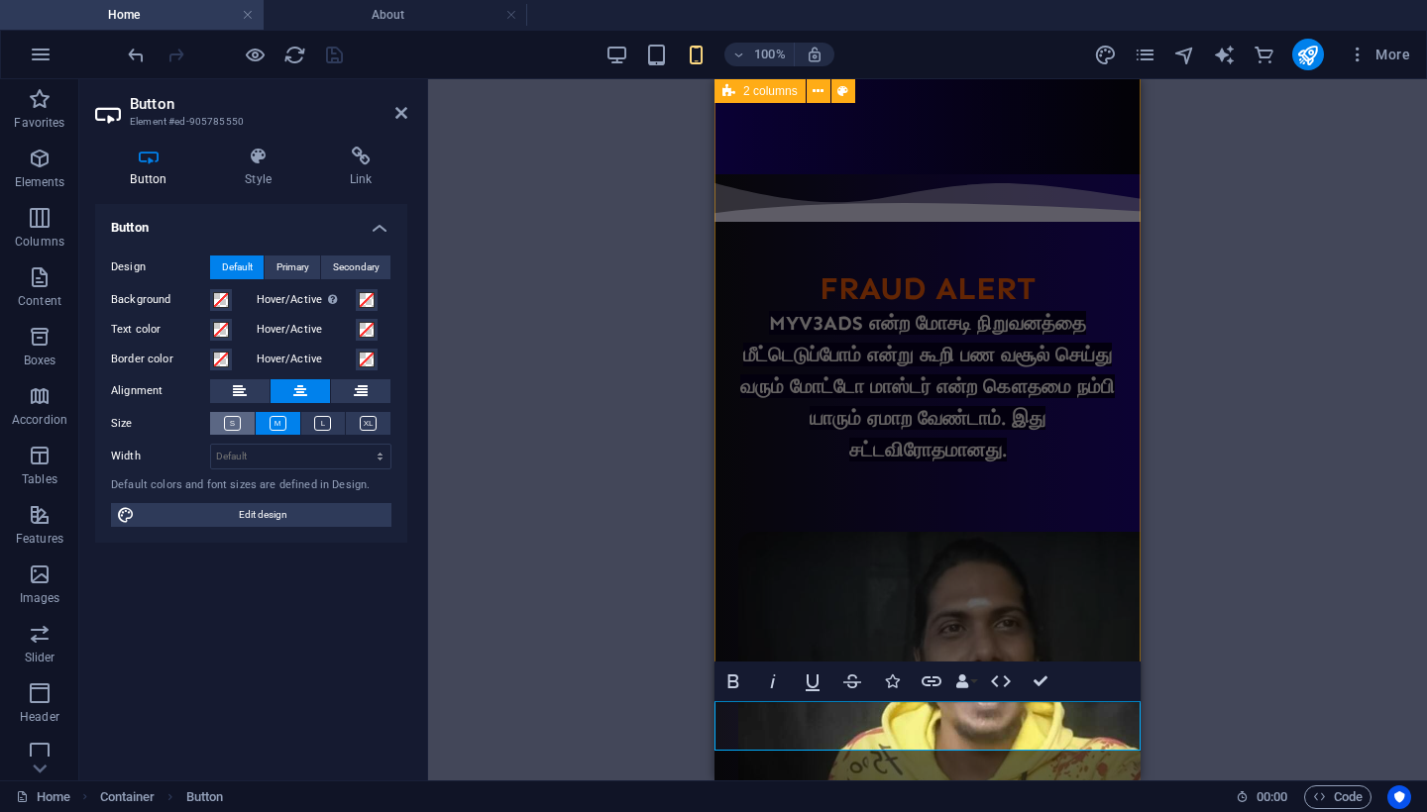
click at [233, 421] on icon at bounding box center [232, 423] width 17 height 15
click at [223, 361] on span at bounding box center [221, 360] width 16 height 16
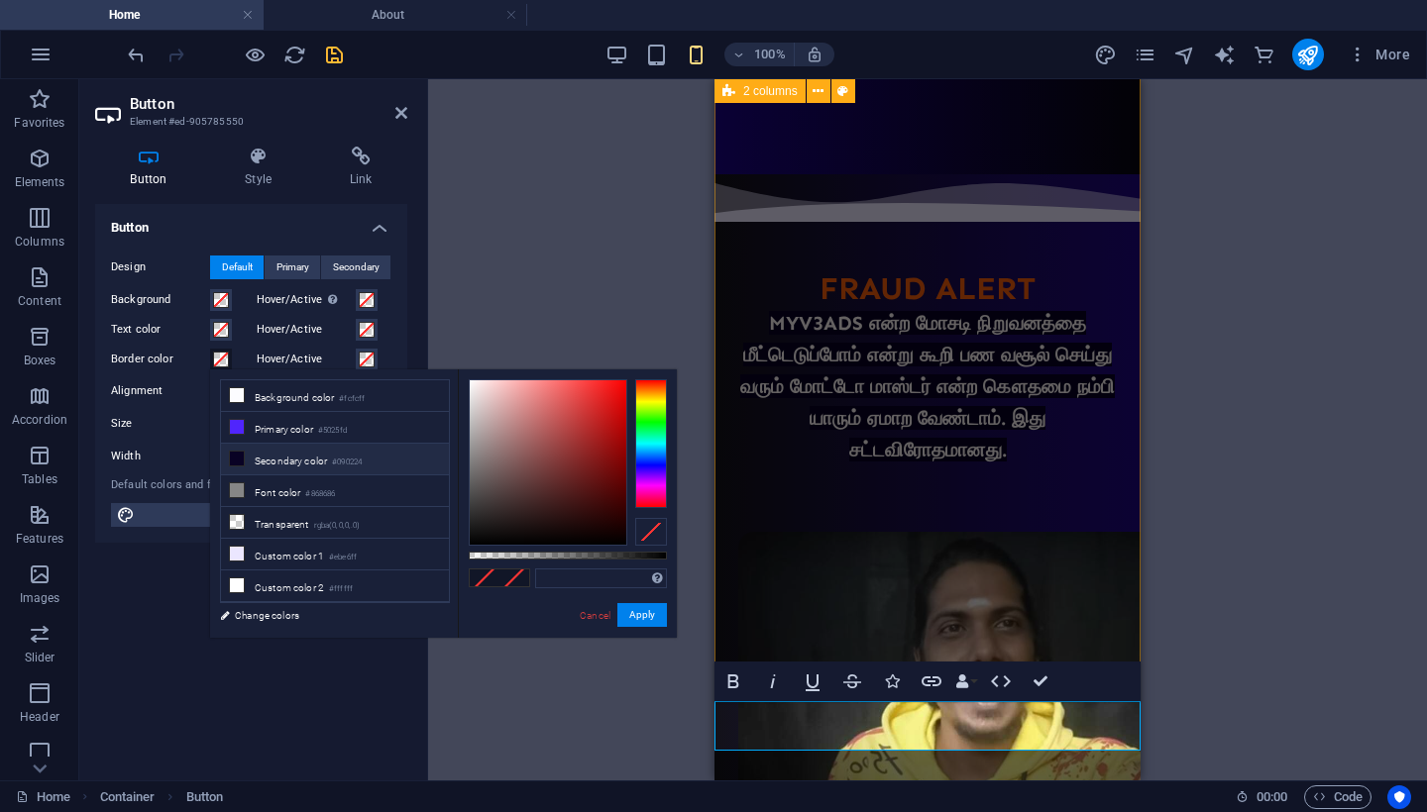
click at [255, 472] on li "Secondary color #090224" at bounding box center [335, 460] width 228 height 32
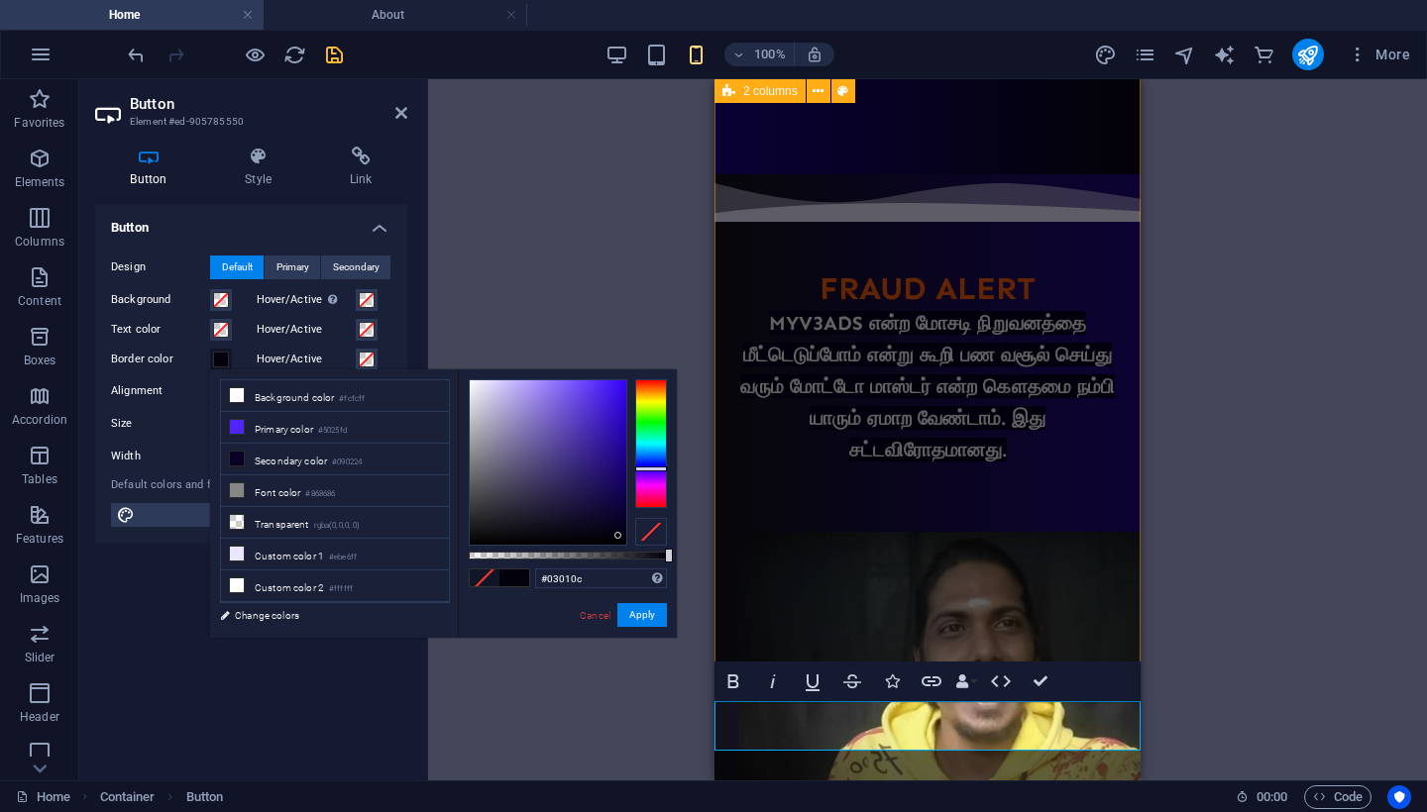
drag, startPoint x: 617, startPoint y: 519, endPoint x: 618, endPoint y: 536, distance: 16.9
click at [618, 536] on div at bounding box center [617, 535] width 7 height 7
click at [650, 421] on div at bounding box center [651, 443] width 32 height 129
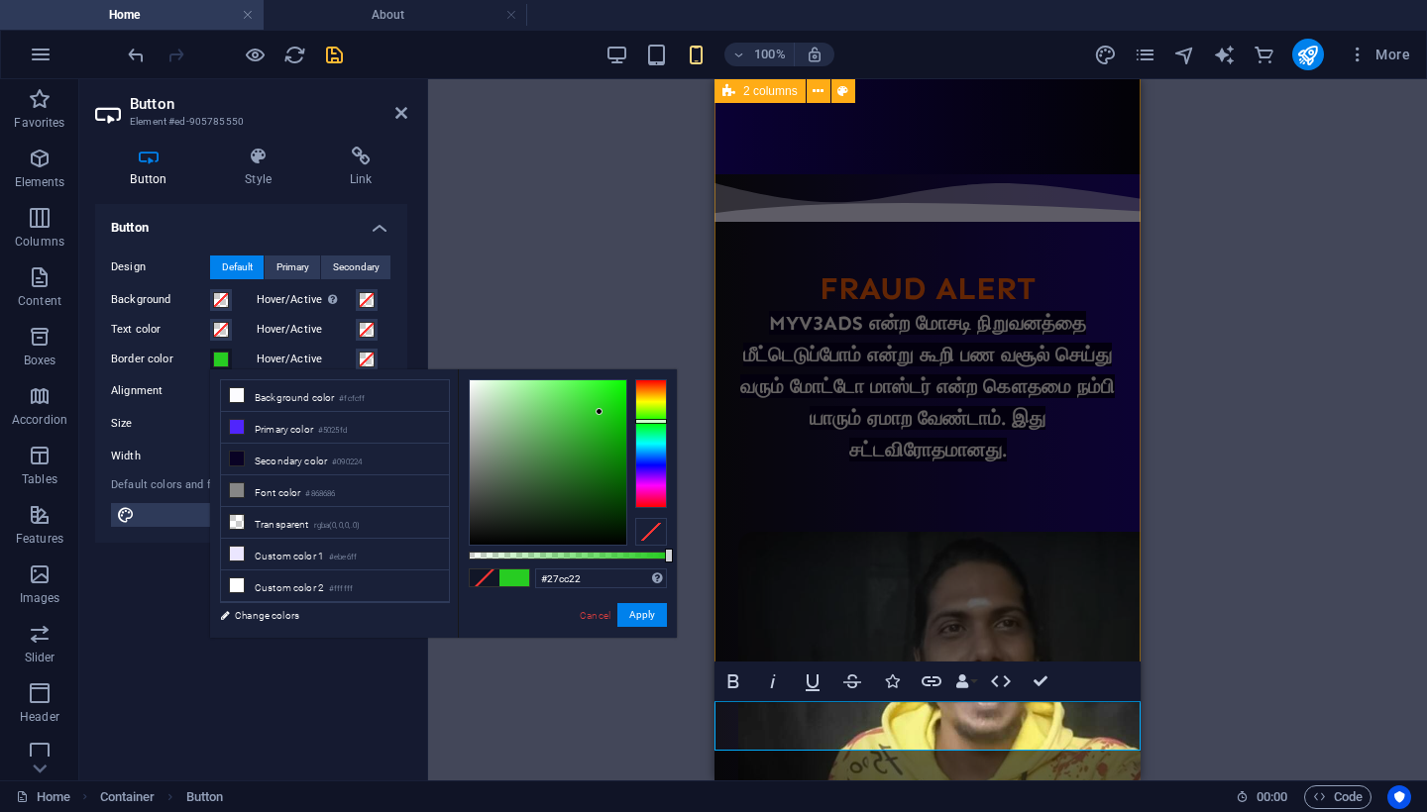
drag, startPoint x: 619, startPoint y: 534, endPoint x: 599, endPoint y: 412, distance: 123.5
click at [599, 412] on div at bounding box center [598, 411] width 7 height 7
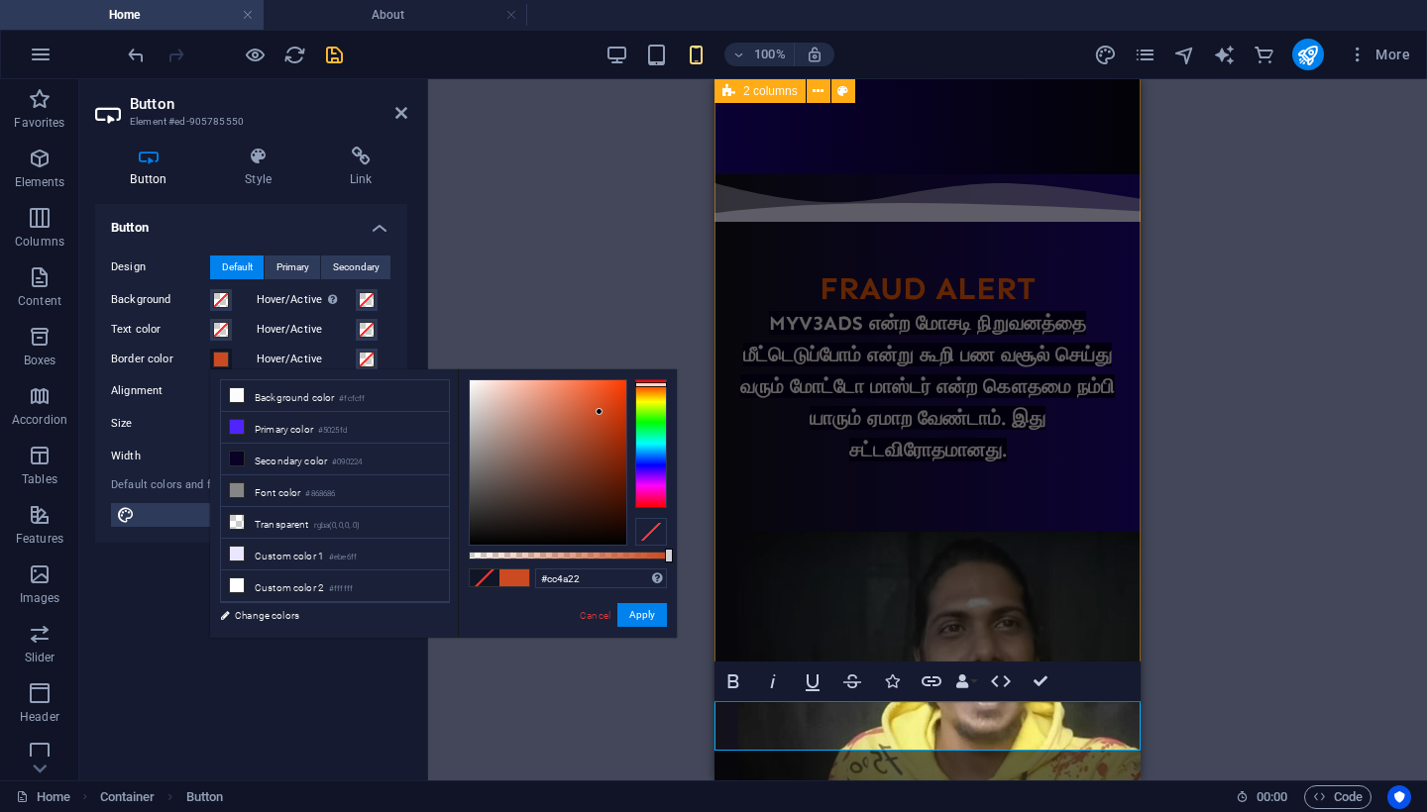
drag, startPoint x: 657, startPoint y: 420, endPoint x: 652, endPoint y: 384, distance: 36.0
click at [652, 384] on div at bounding box center [651, 384] width 32 height 5
type input "#f64813"
drag, startPoint x: 600, startPoint y: 412, endPoint x: 613, endPoint y: 385, distance: 29.7
click at [613, 385] on div at bounding box center [612, 384] width 7 height 7
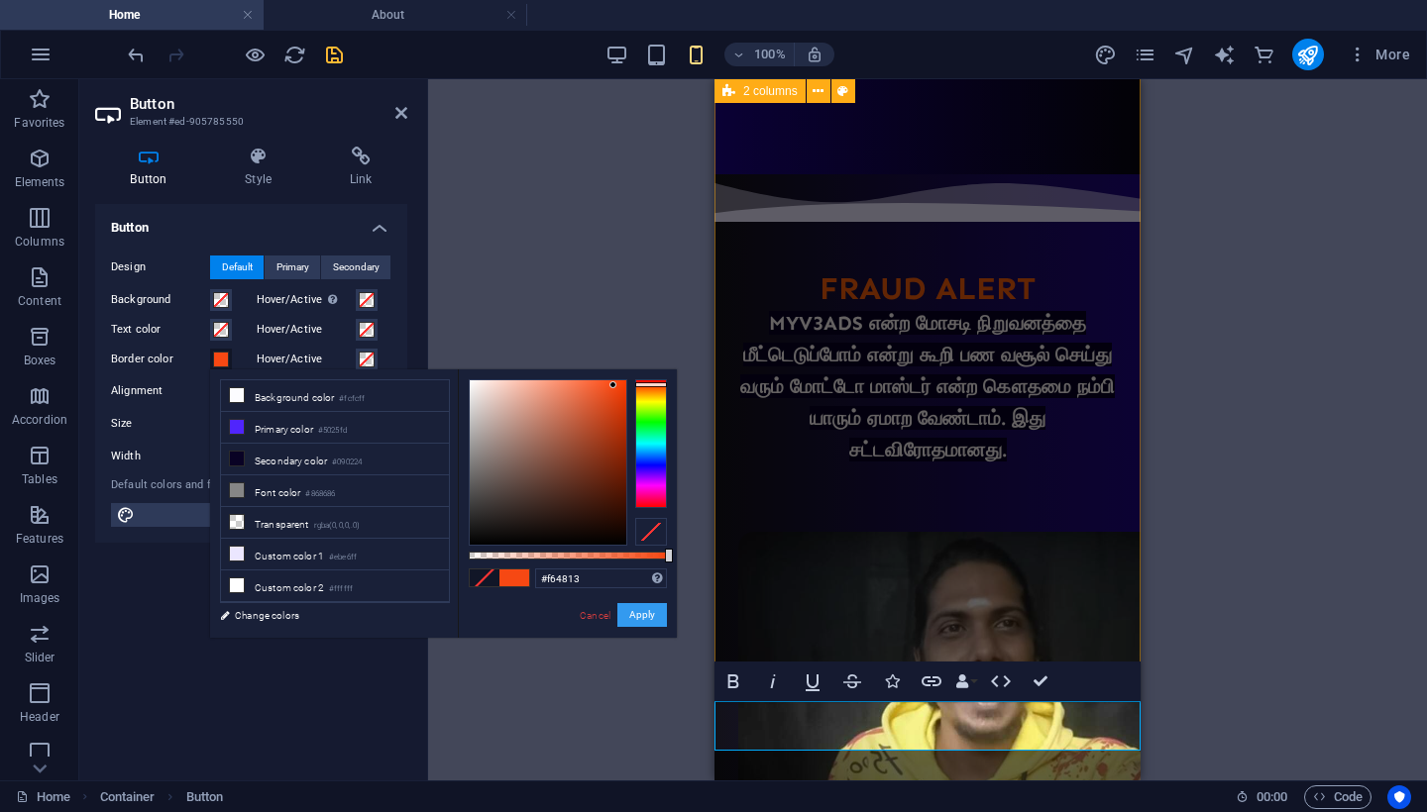
click at [630, 618] on button "Apply" at bounding box center [642, 615] width 50 height 24
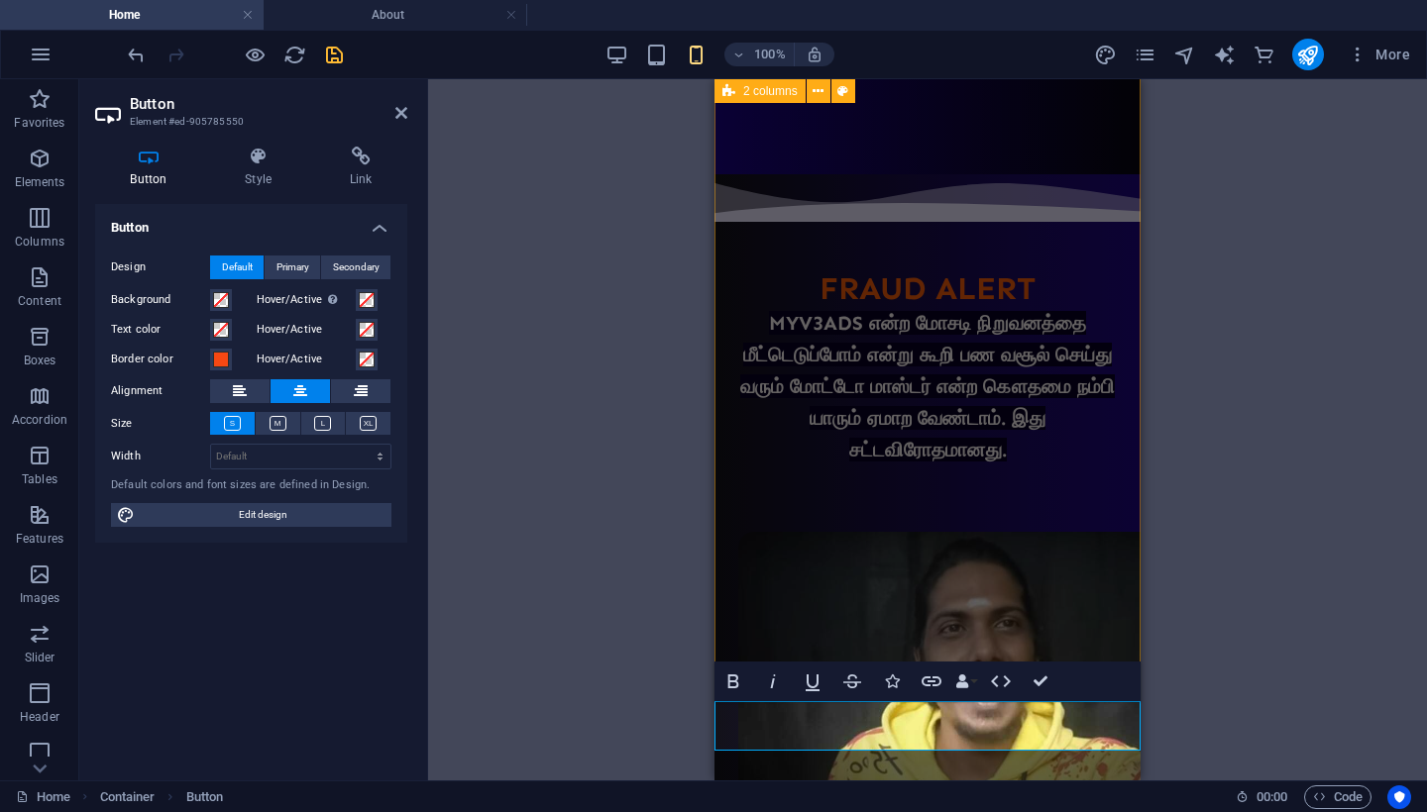
click at [584, 611] on div "H1 Unequal Columns Container Image Container 2 columns Container Image Containe…" at bounding box center [927, 429] width 999 height 701
click at [369, 358] on span at bounding box center [367, 360] width 16 height 16
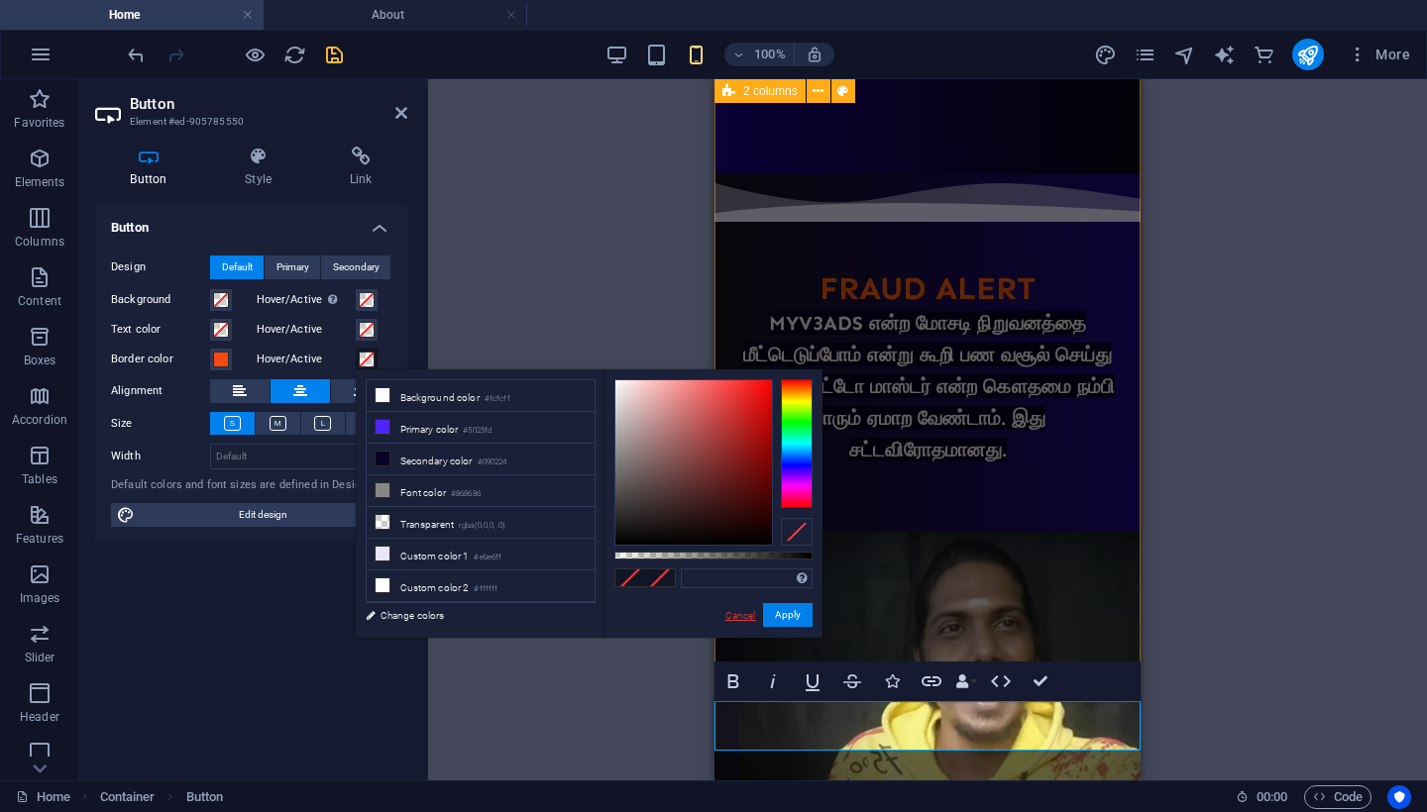
click at [728, 614] on link "Cancel" at bounding box center [740, 615] width 35 height 15
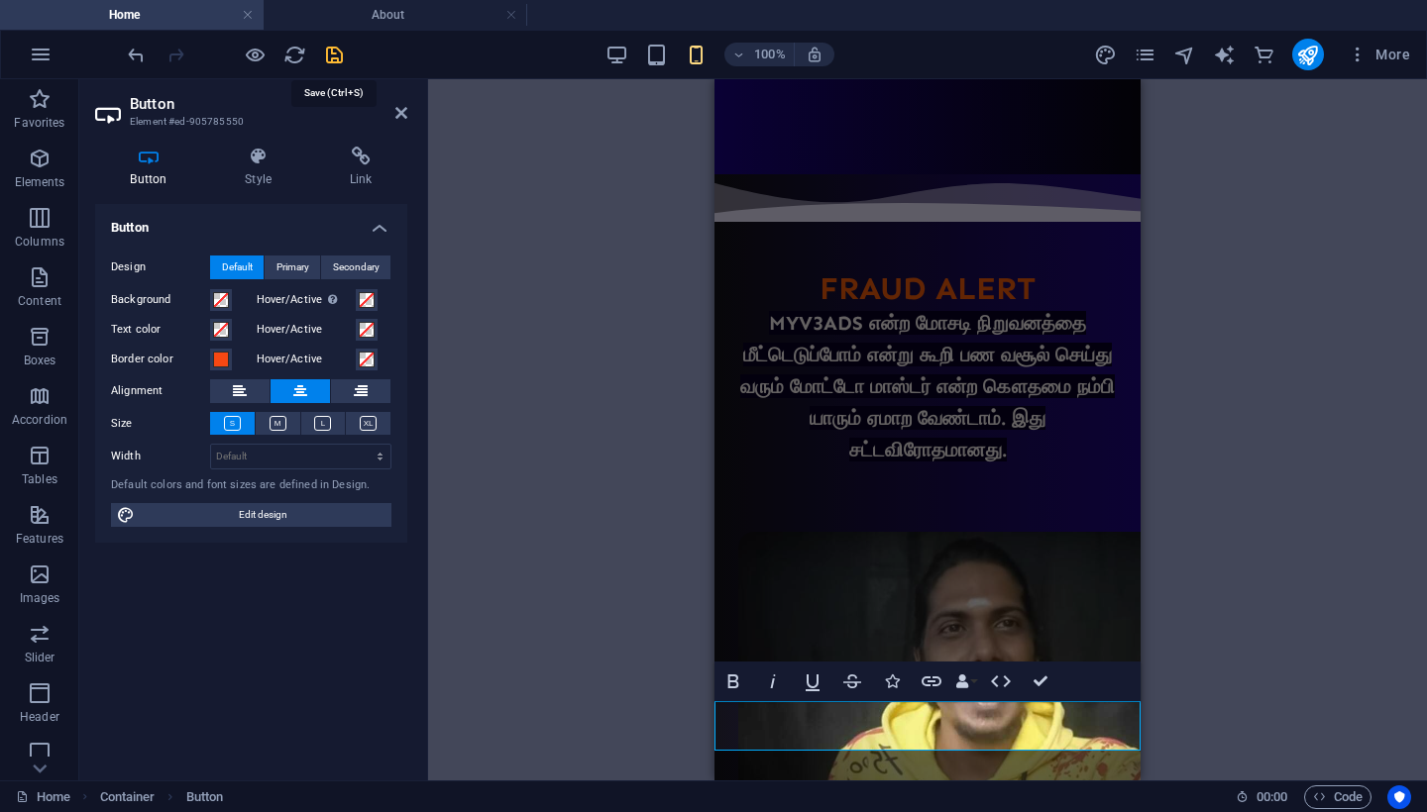
click at [334, 56] on icon "save" at bounding box center [334, 55] width 23 height 23
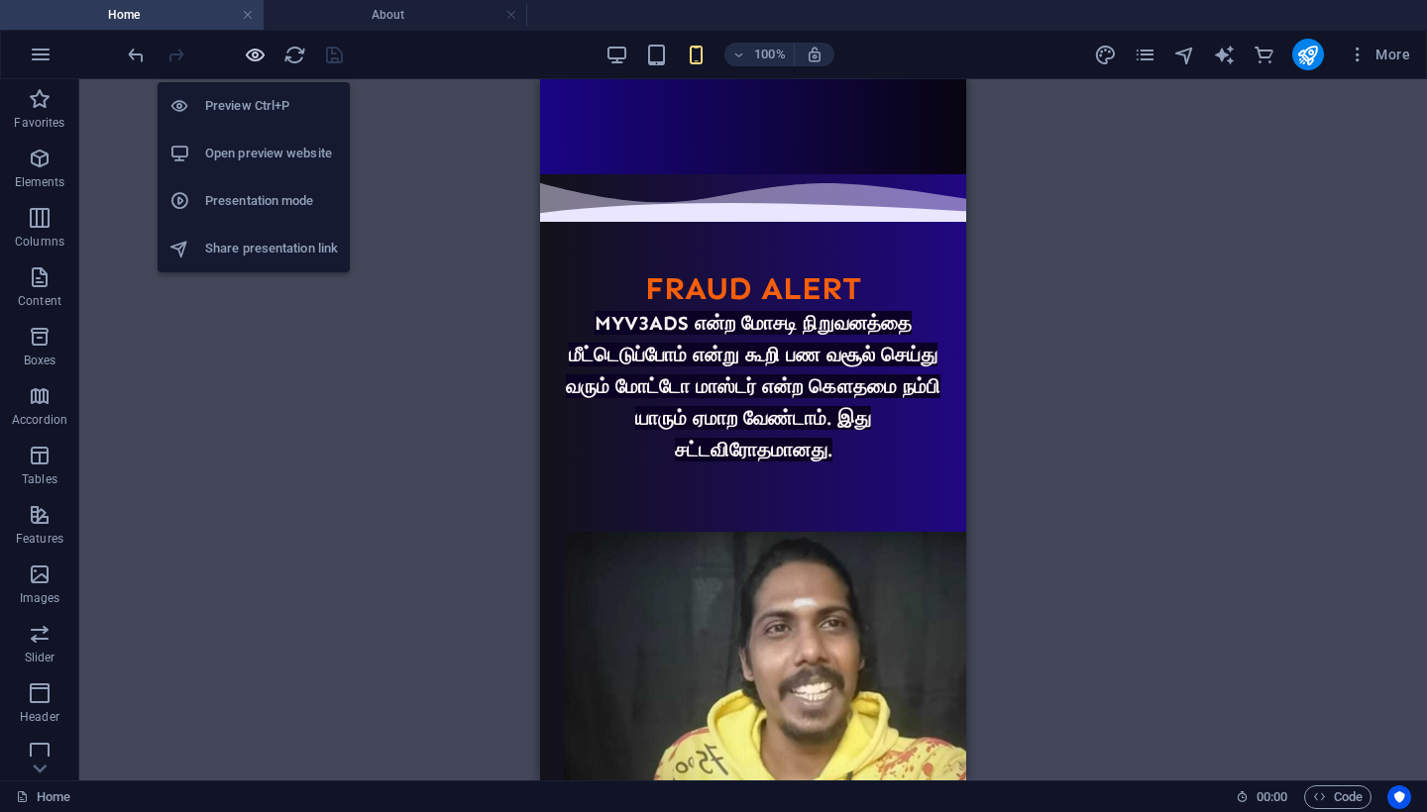
click at [253, 57] on icon "button" at bounding box center [255, 55] width 23 height 23
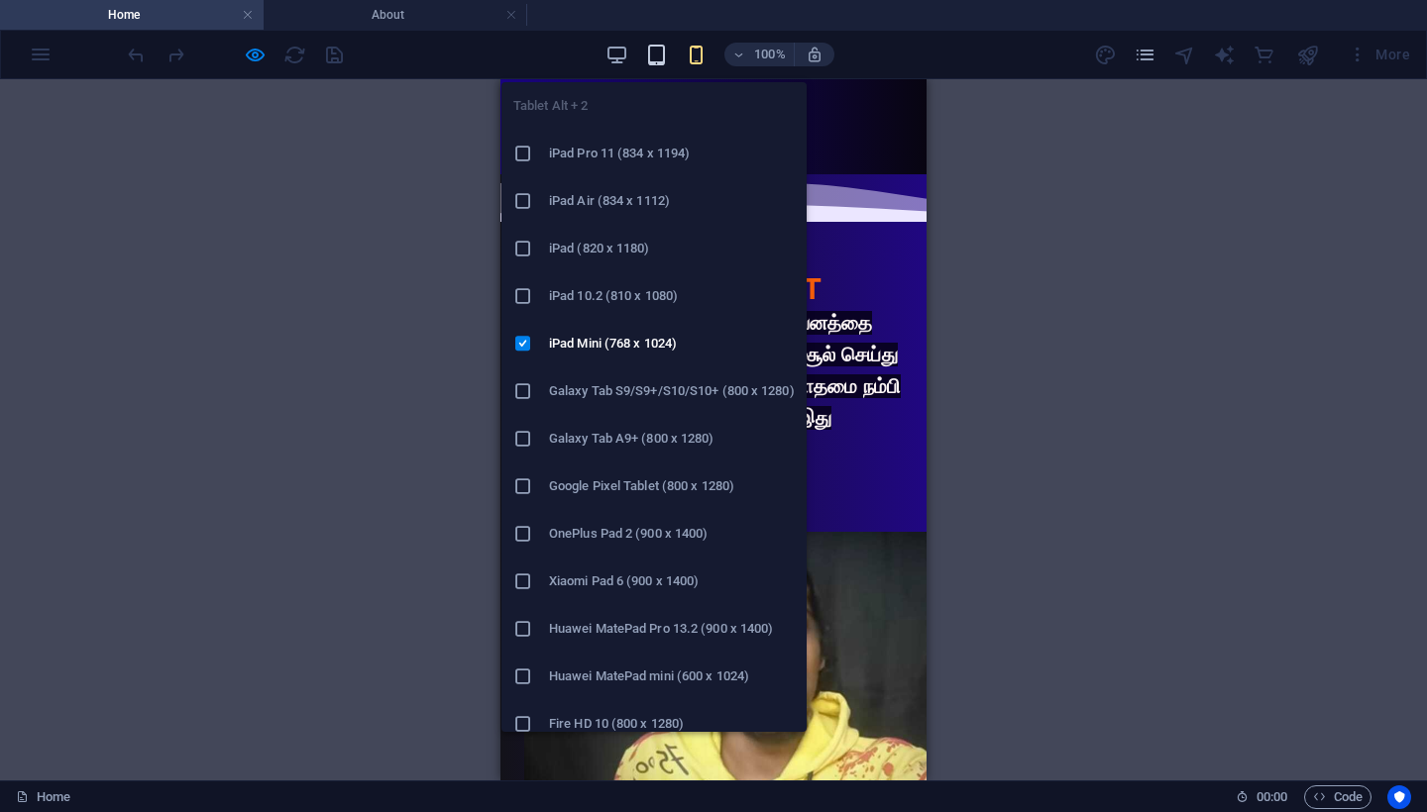
click at [660, 53] on icon "button" at bounding box center [656, 55] width 23 height 23
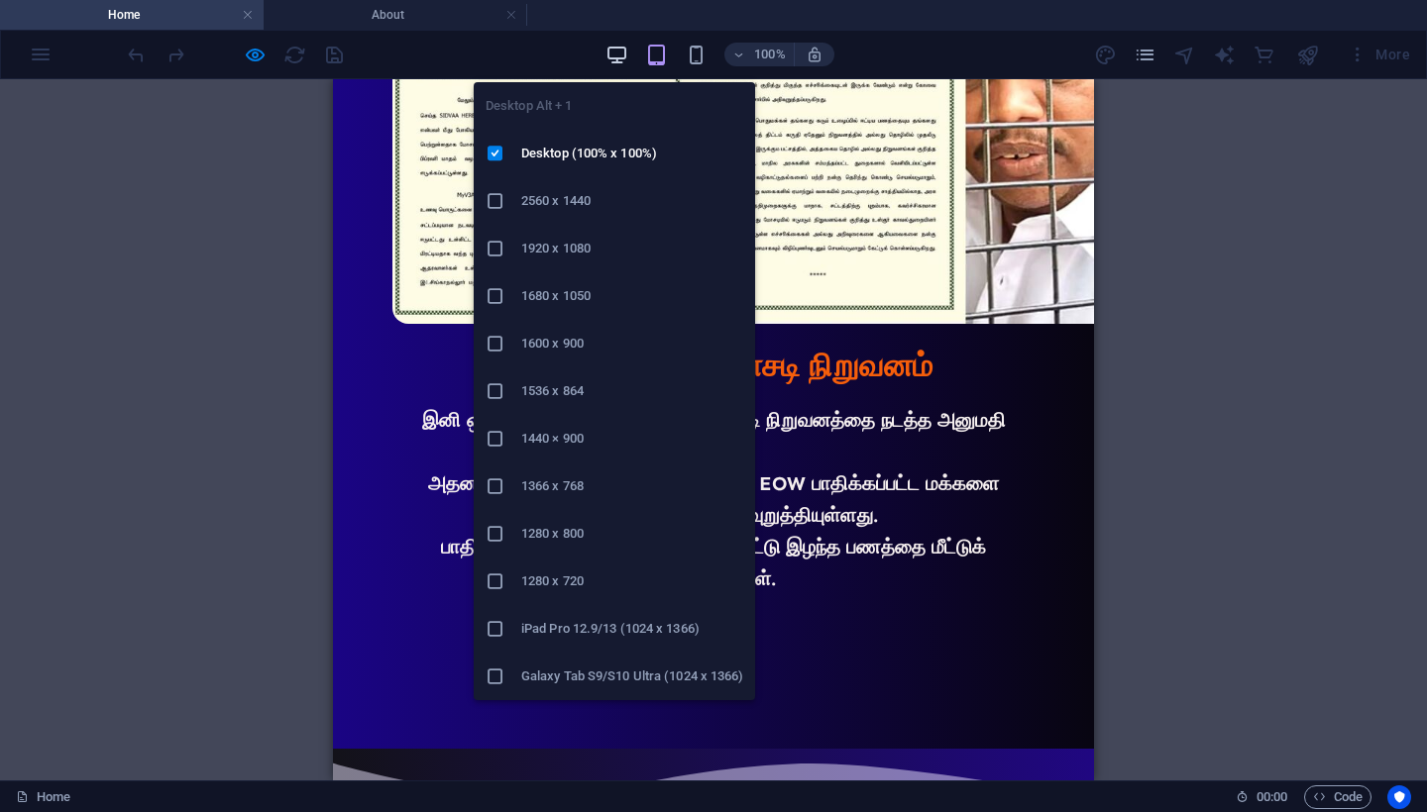
click at [610, 56] on icon "button" at bounding box center [616, 55] width 23 height 23
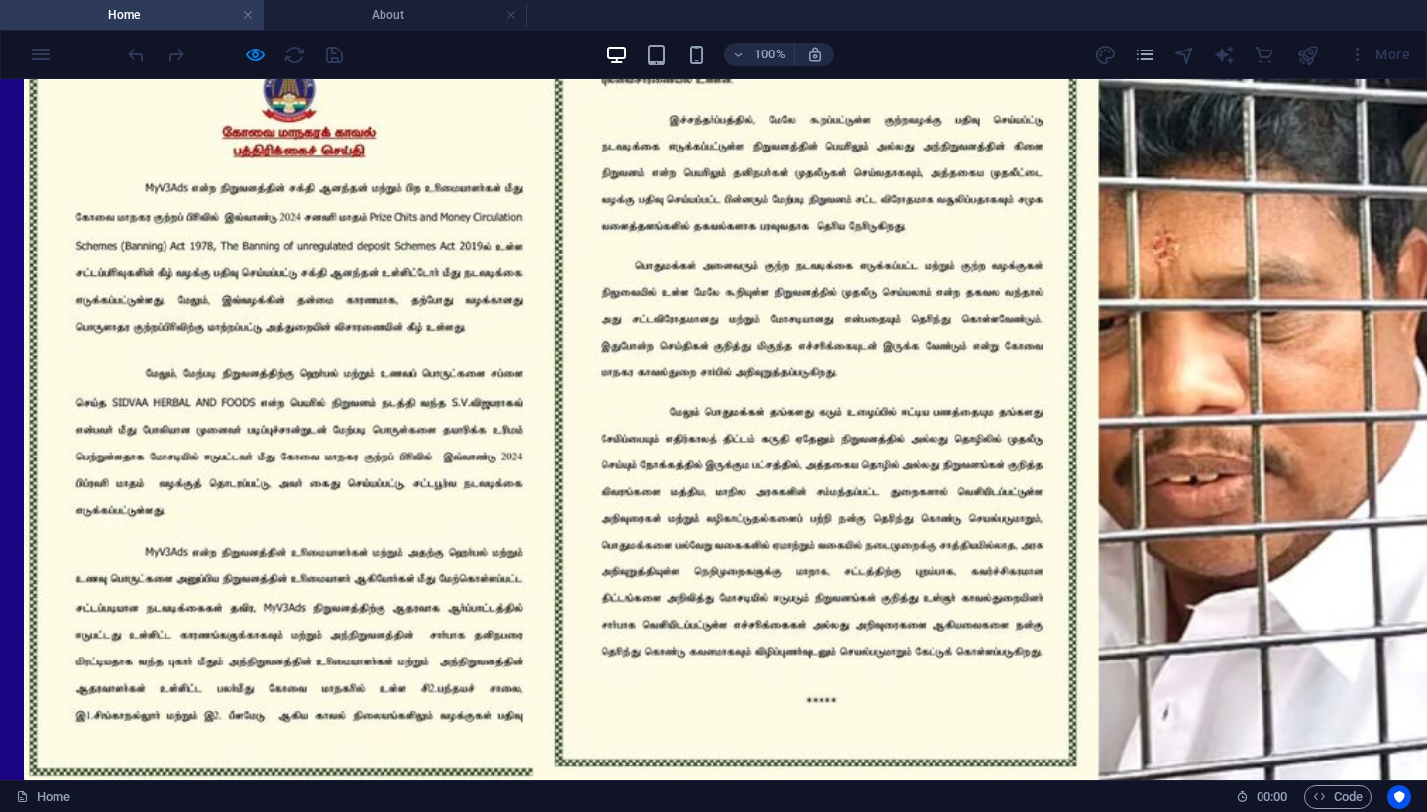
scroll to position [1803, 0]
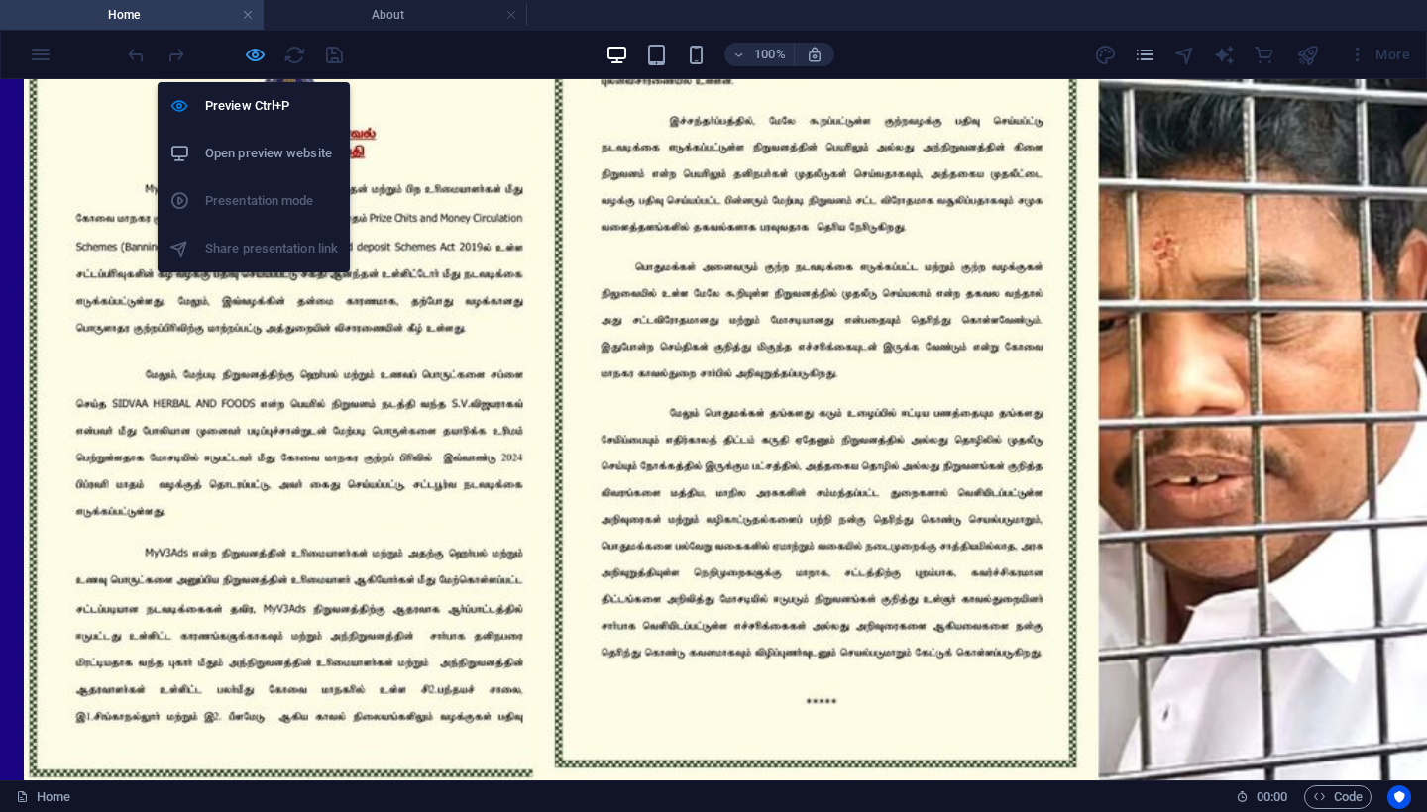
click at [247, 54] on icon "button" at bounding box center [255, 55] width 23 height 23
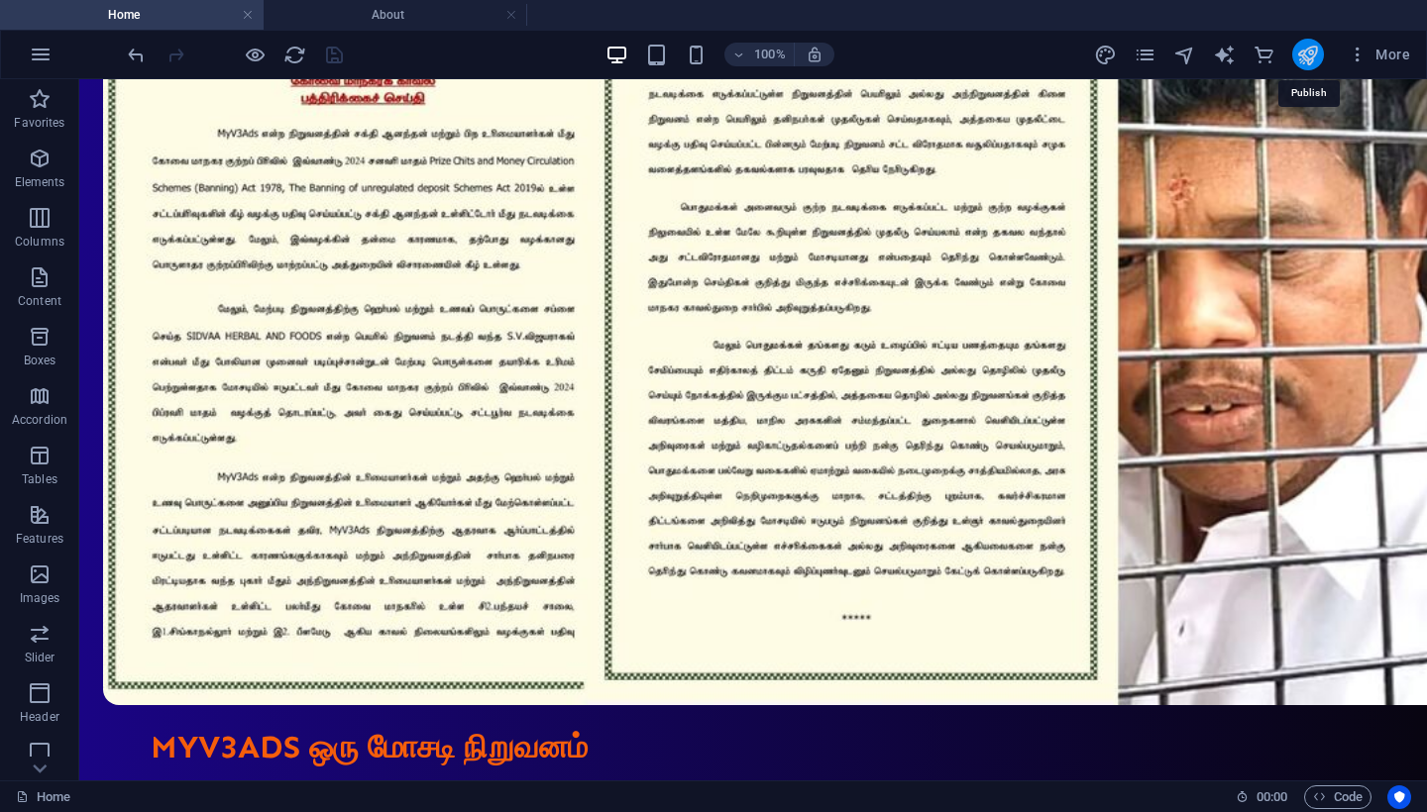
click at [1310, 57] on icon "publish" at bounding box center [1307, 55] width 23 height 23
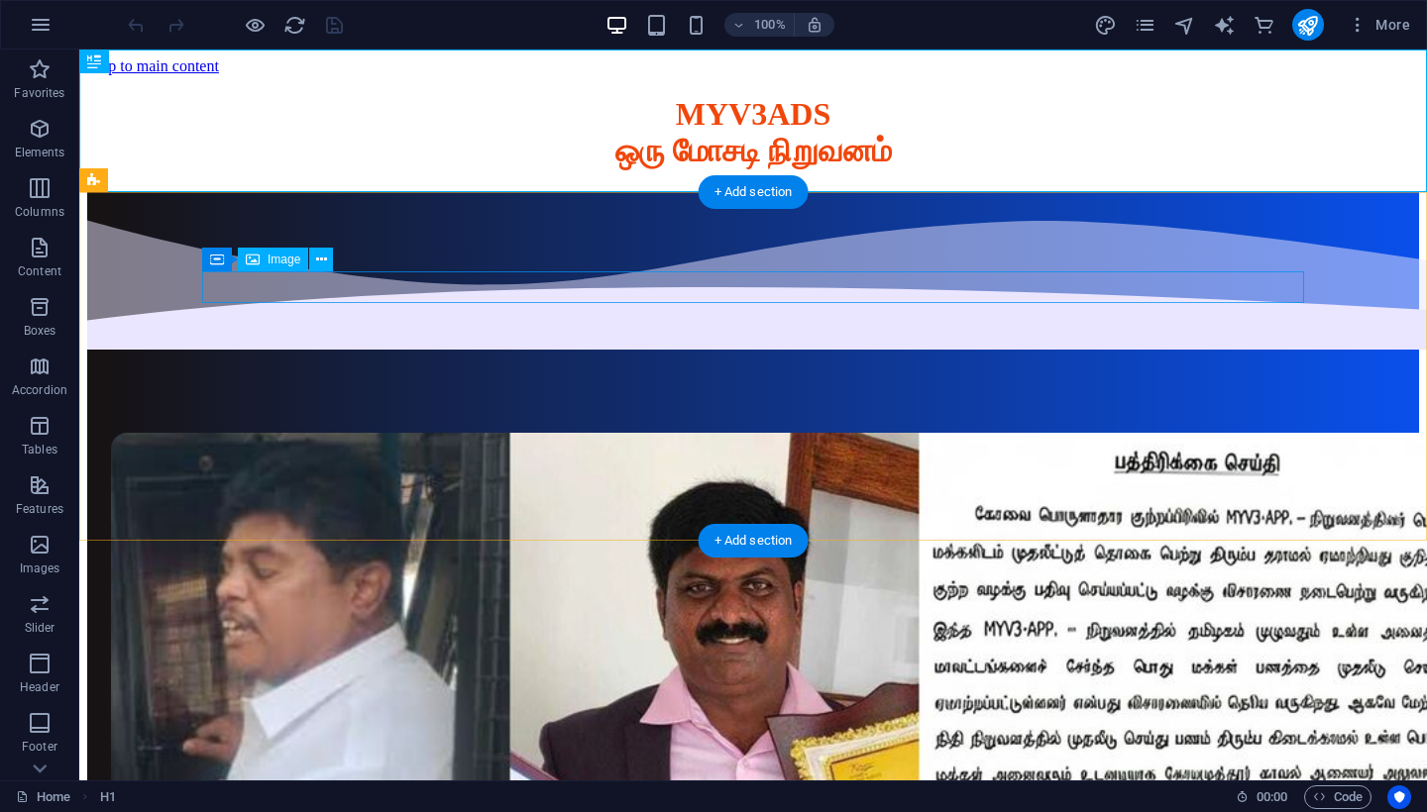
click at [668, 433] on figure at bounding box center [753, 814] width 1284 height 762
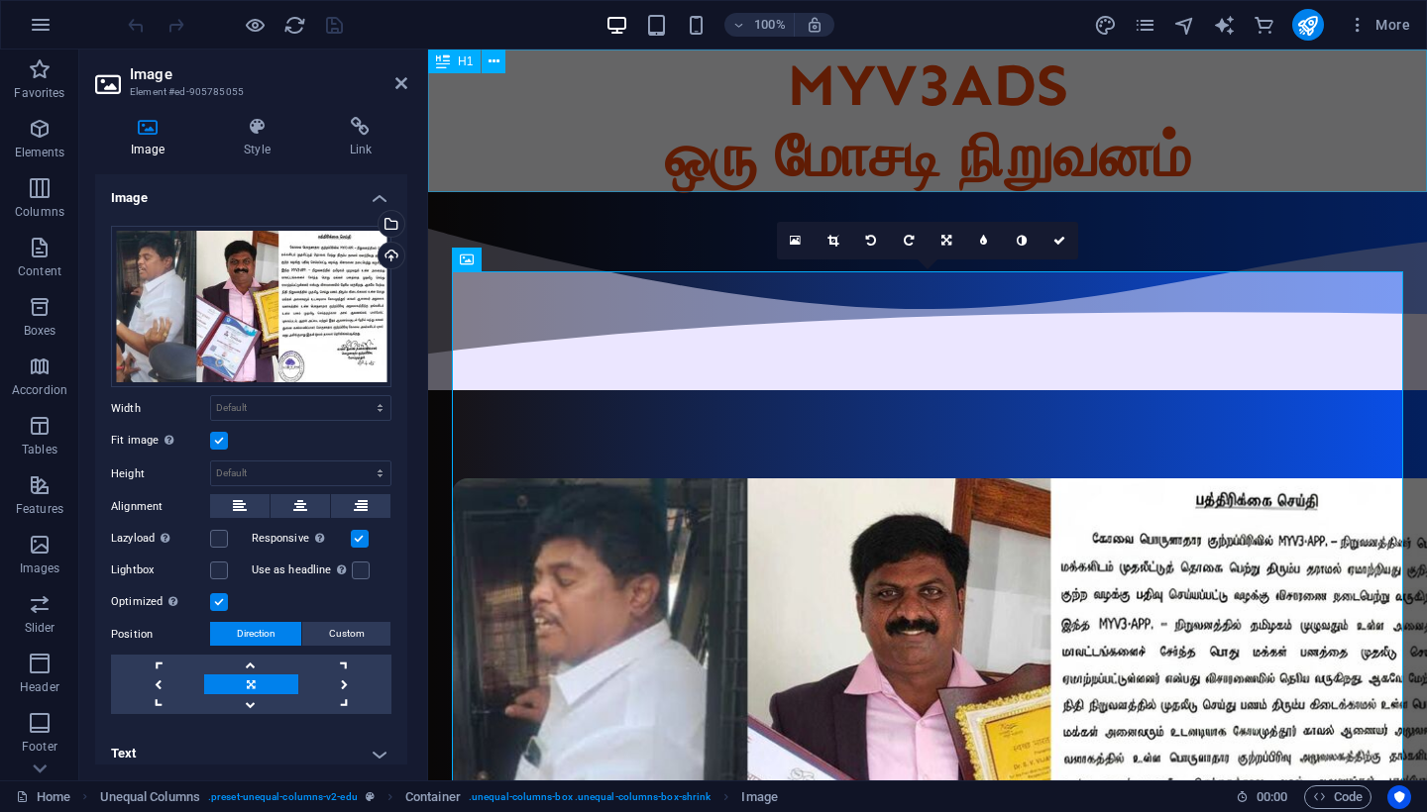
click at [533, 111] on div "MYV3ADS ஒரு மோசடி நிறுவனம்" at bounding box center [927, 121] width 999 height 143
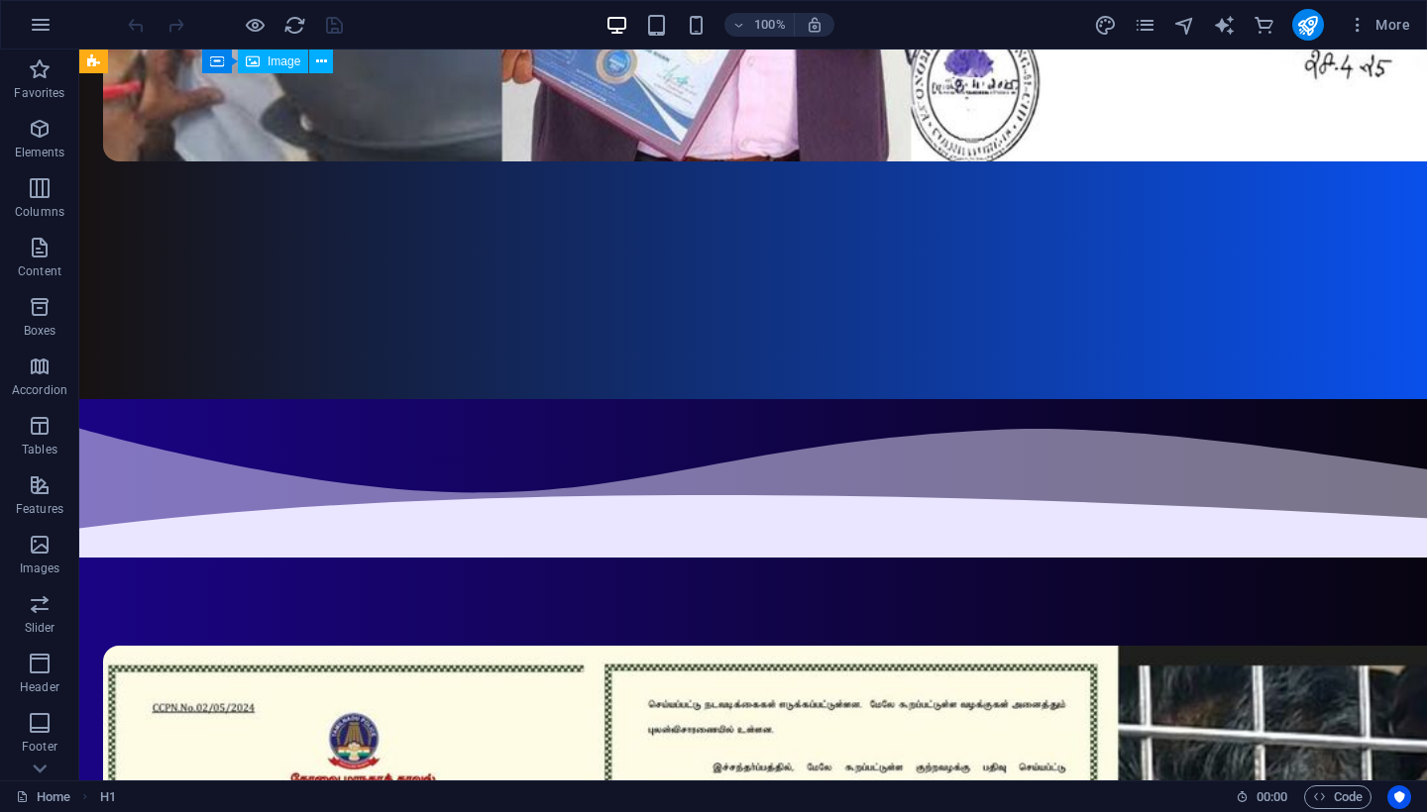
scroll to position [1179, 0]
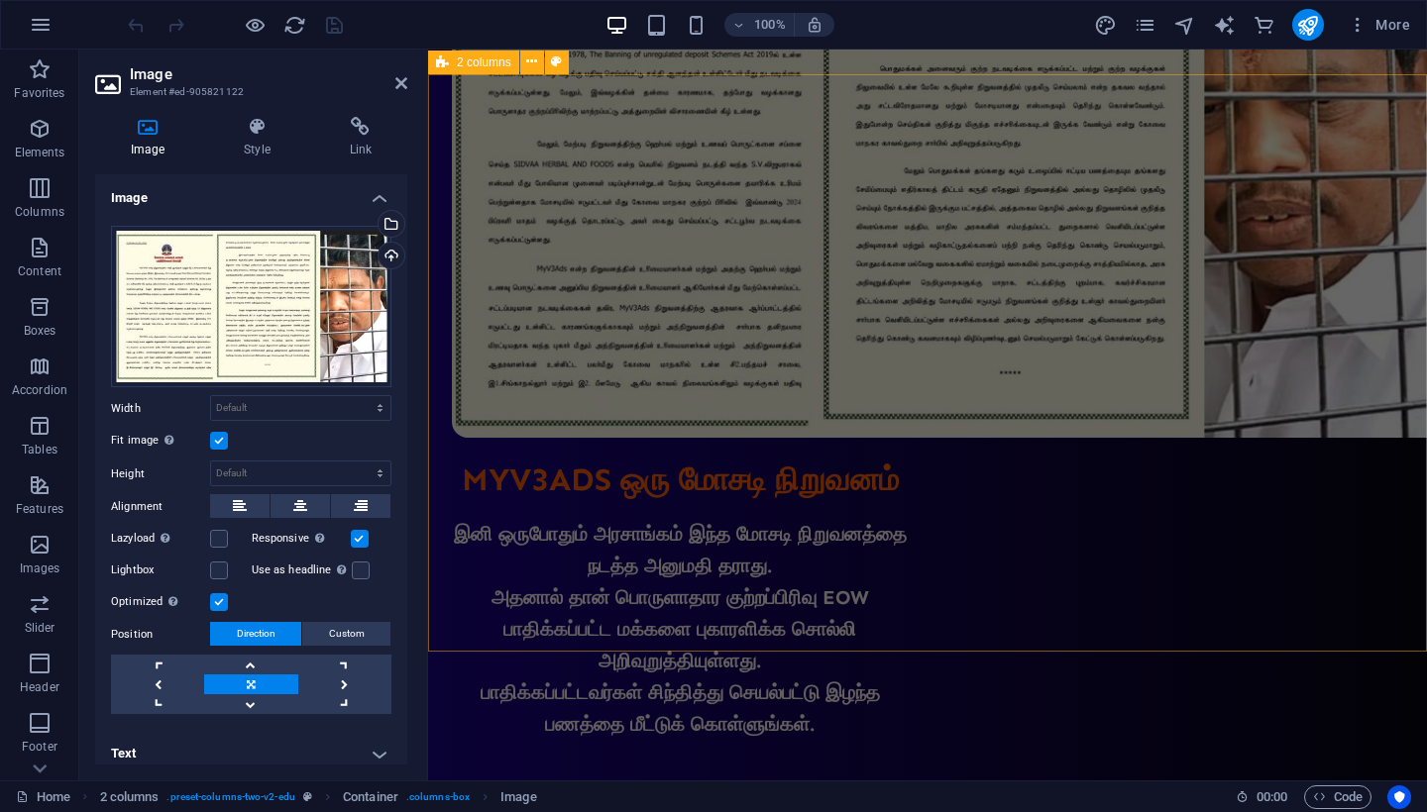
scroll to position [1647, 0]
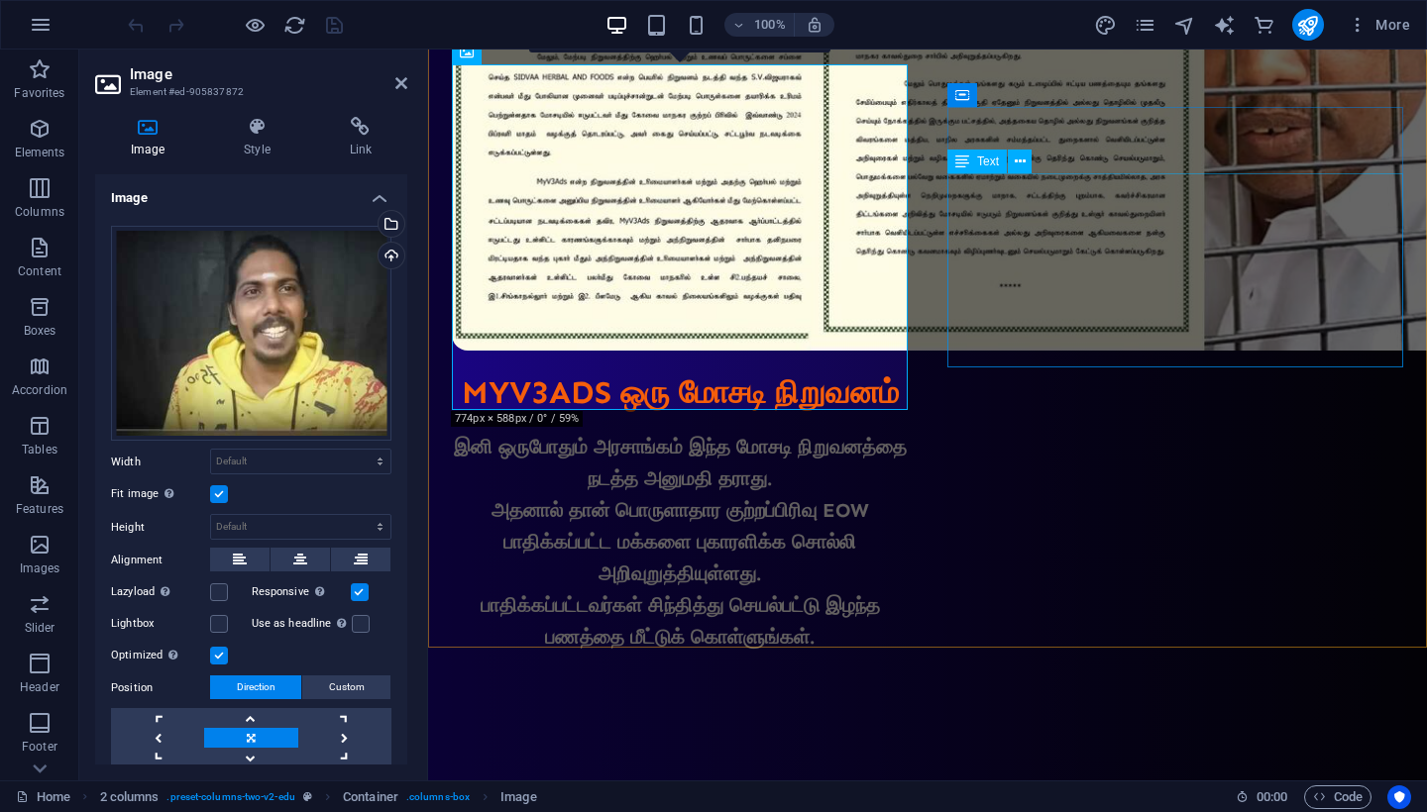
scroll to position [1733, 0]
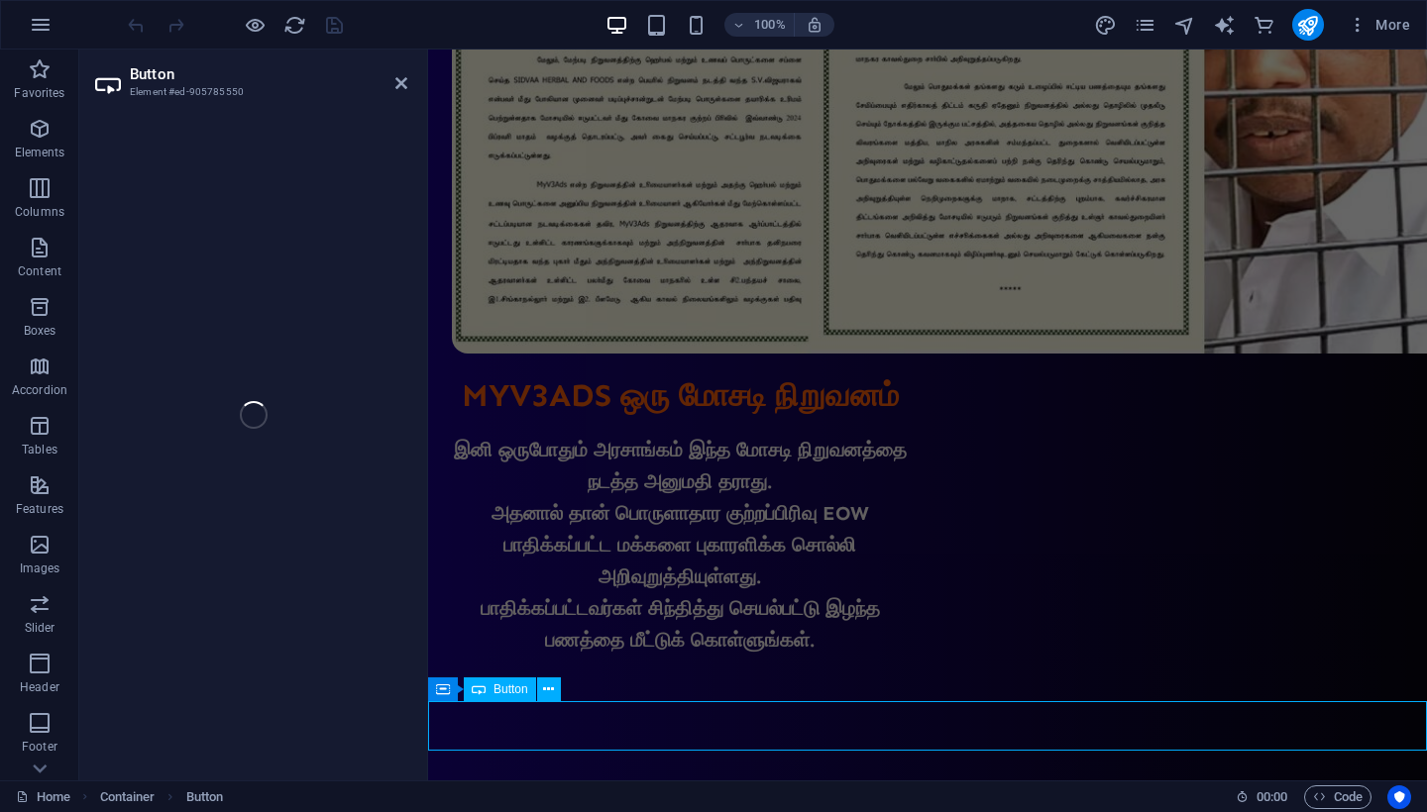
scroll to position [1683, 0]
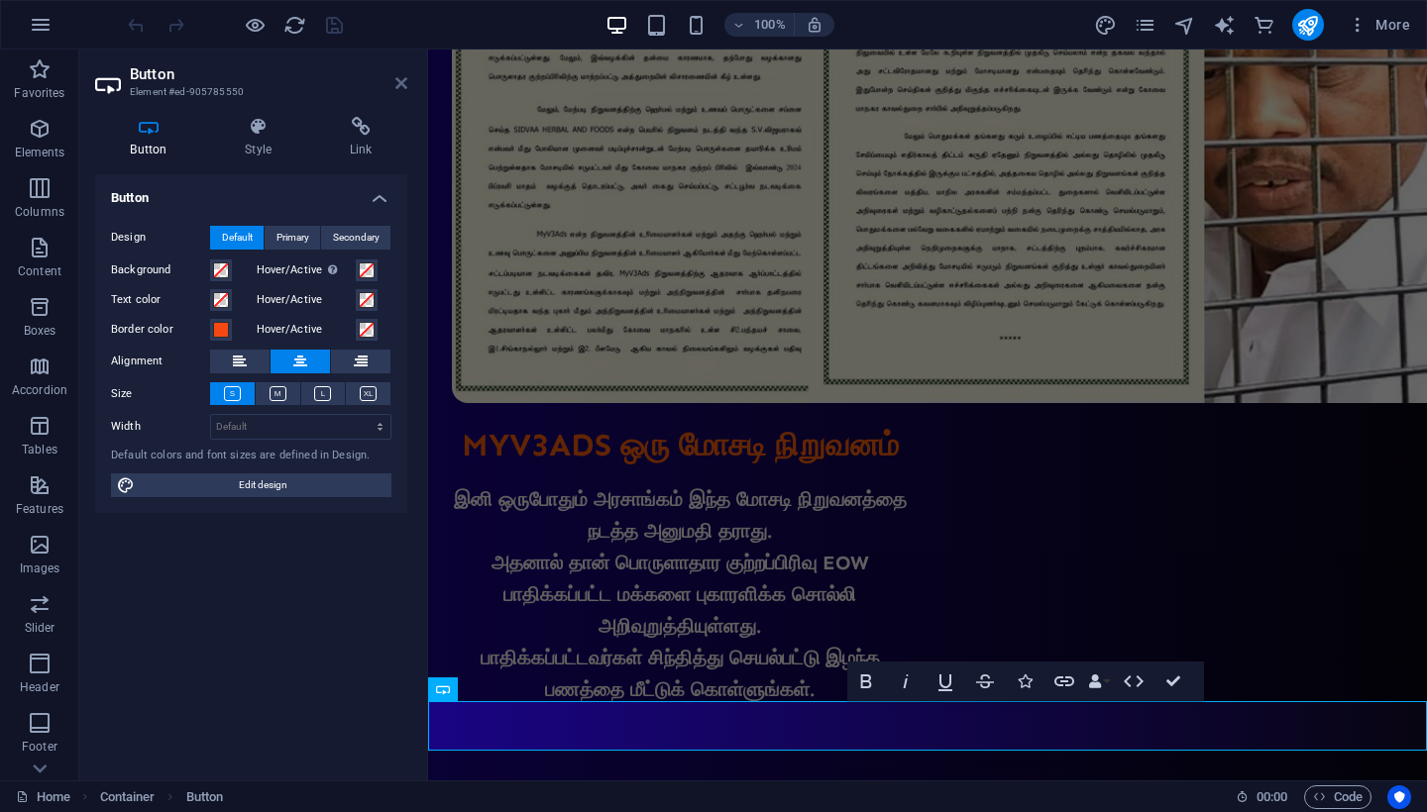
click at [395, 85] on icon at bounding box center [401, 83] width 12 height 16
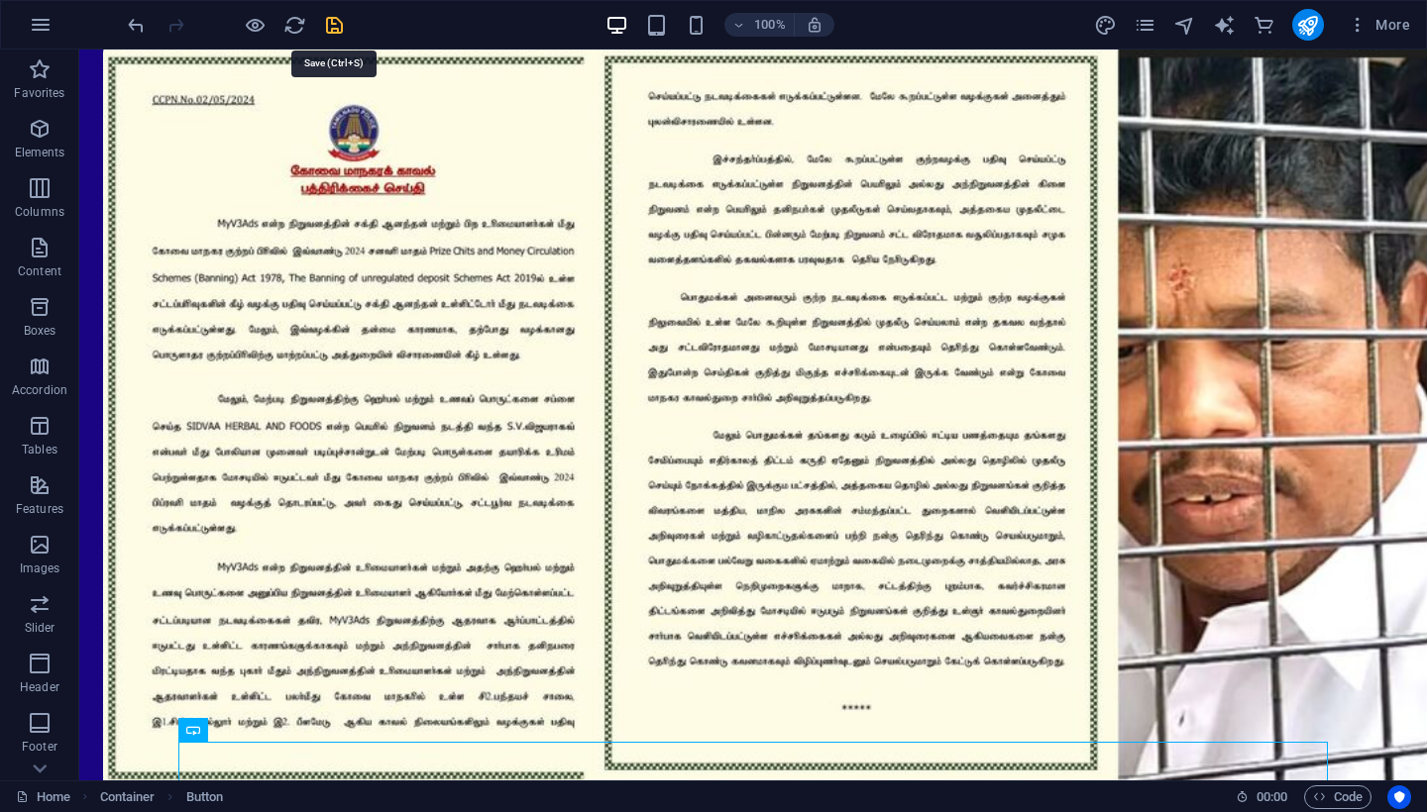
click at [329, 27] on icon "save" at bounding box center [334, 25] width 23 height 23
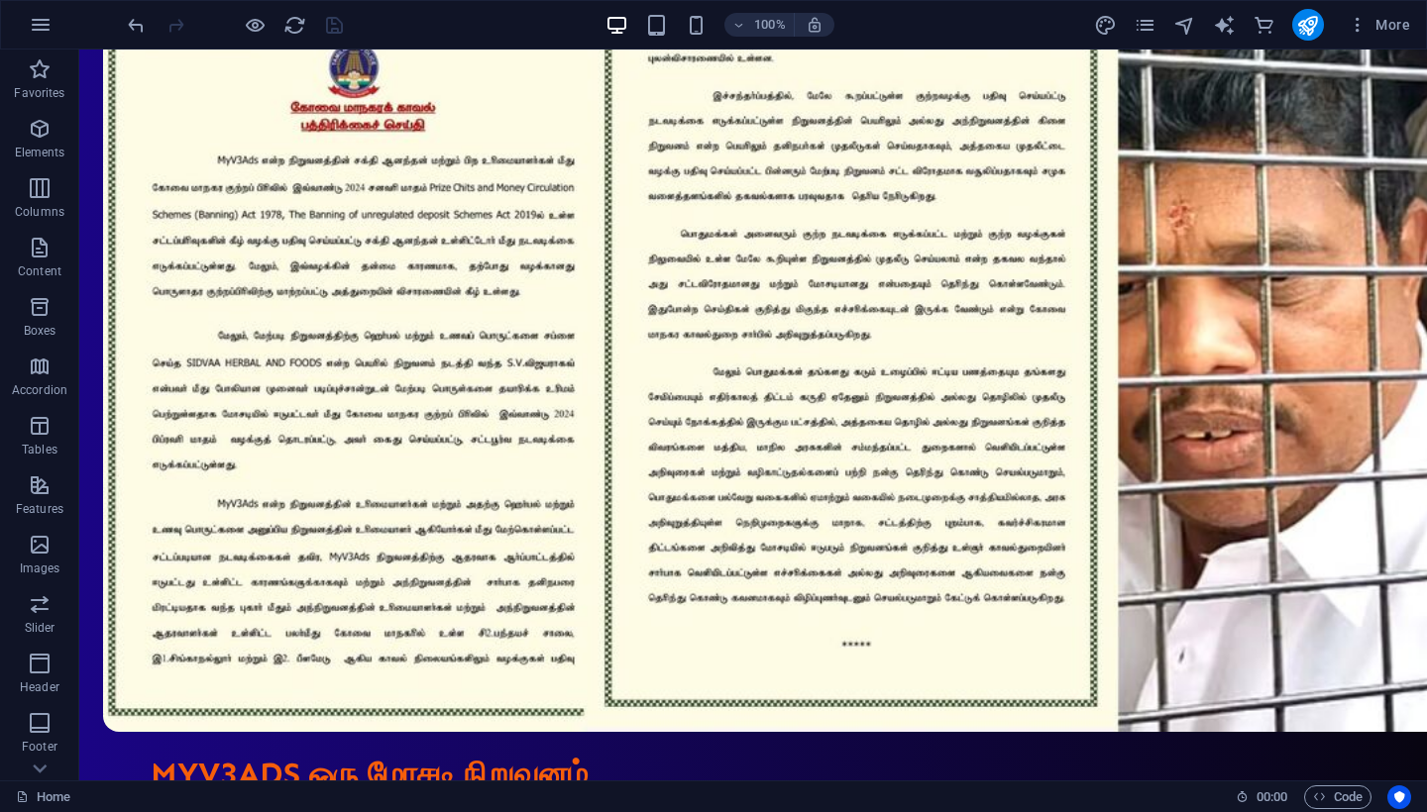
scroll to position [1773, 0]
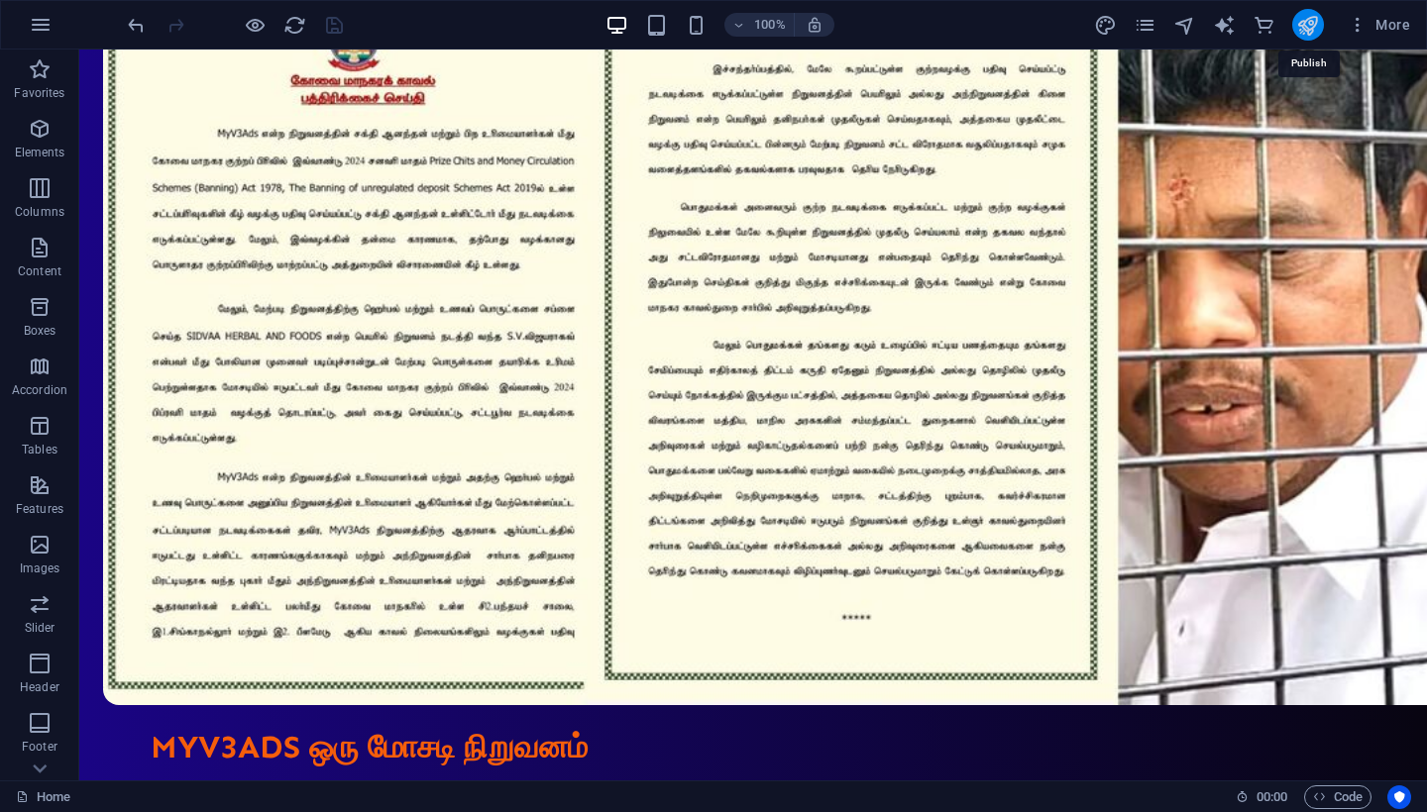
click at [1309, 30] on icon "publish" at bounding box center [1307, 25] width 23 height 23
